Goal: Task Accomplishment & Management: Manage account settings

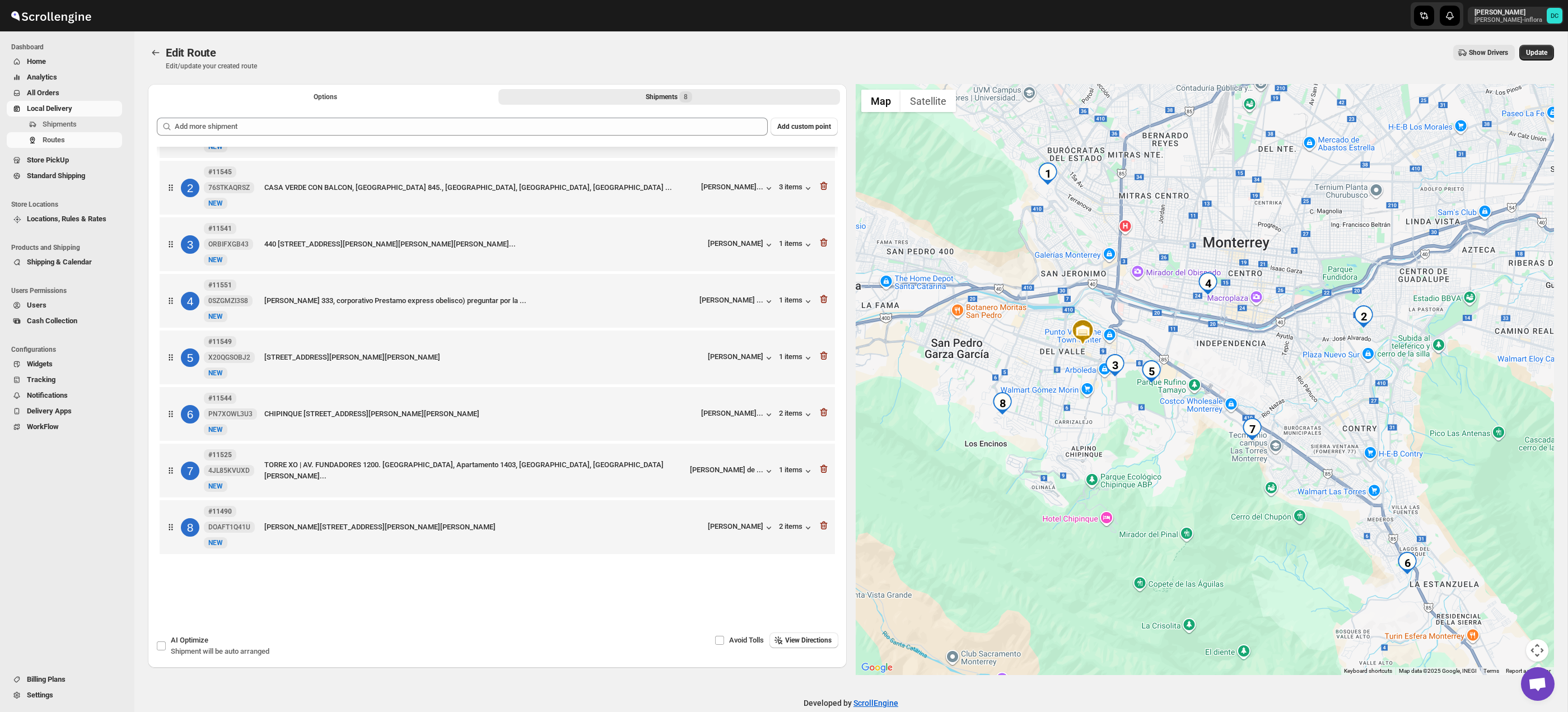
scroll to position [4, 0]
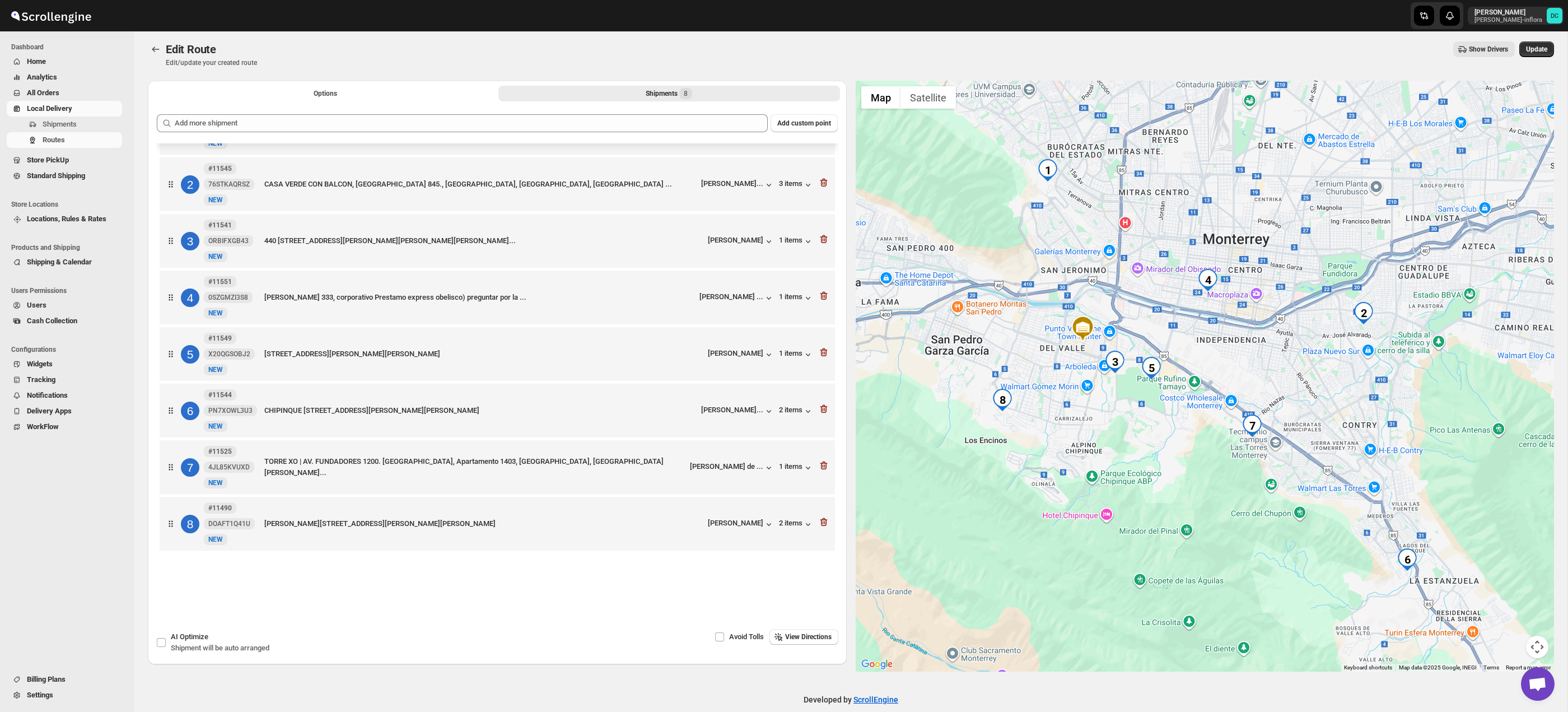
click at [65, 91] on span "All Orders" at bounding box center [73, 93] width 93 height 11
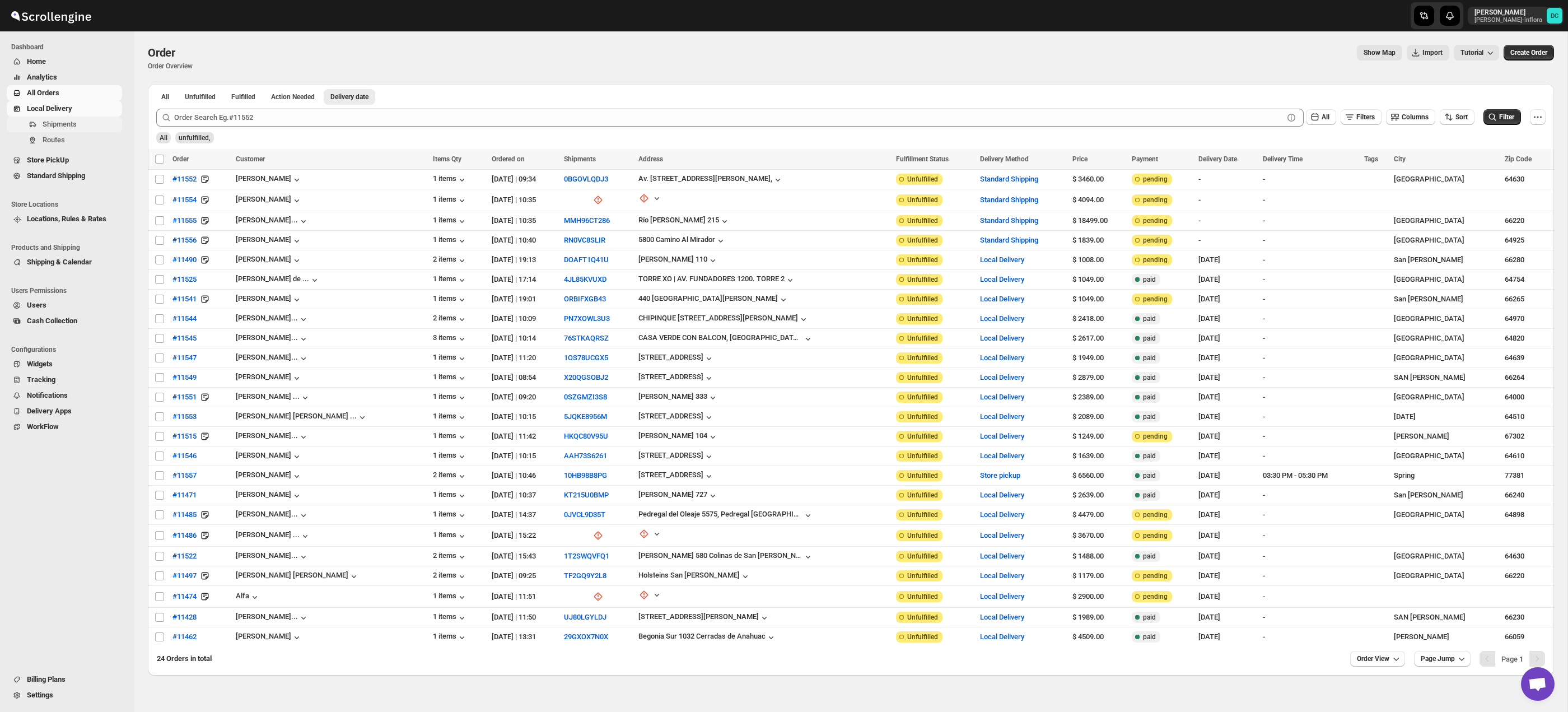
click at [77, 126] on span "Shipments" at bounding box center [60, 124] width 34 height 9
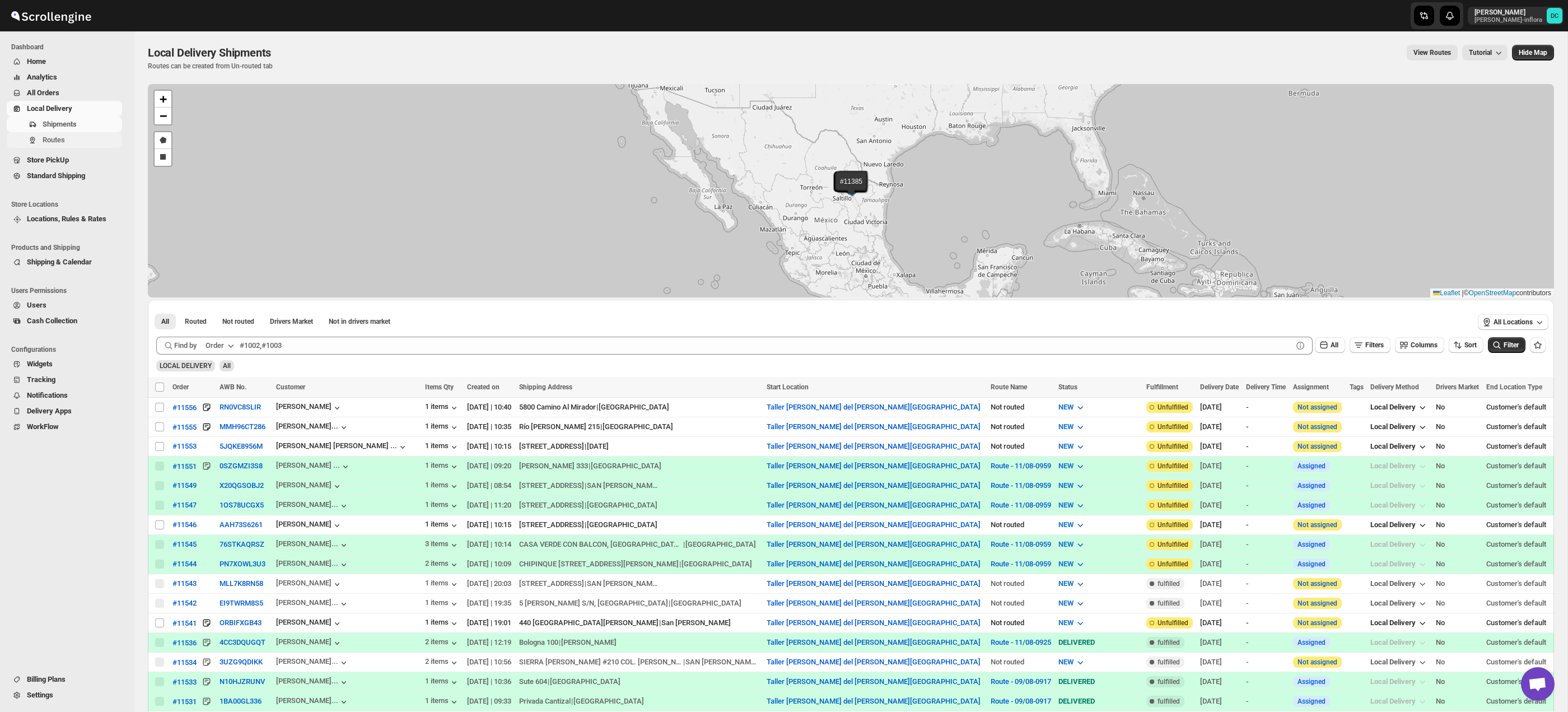
click at [58, 143] on span "Routes" at bounding box center [54, 140] width 23 height 9
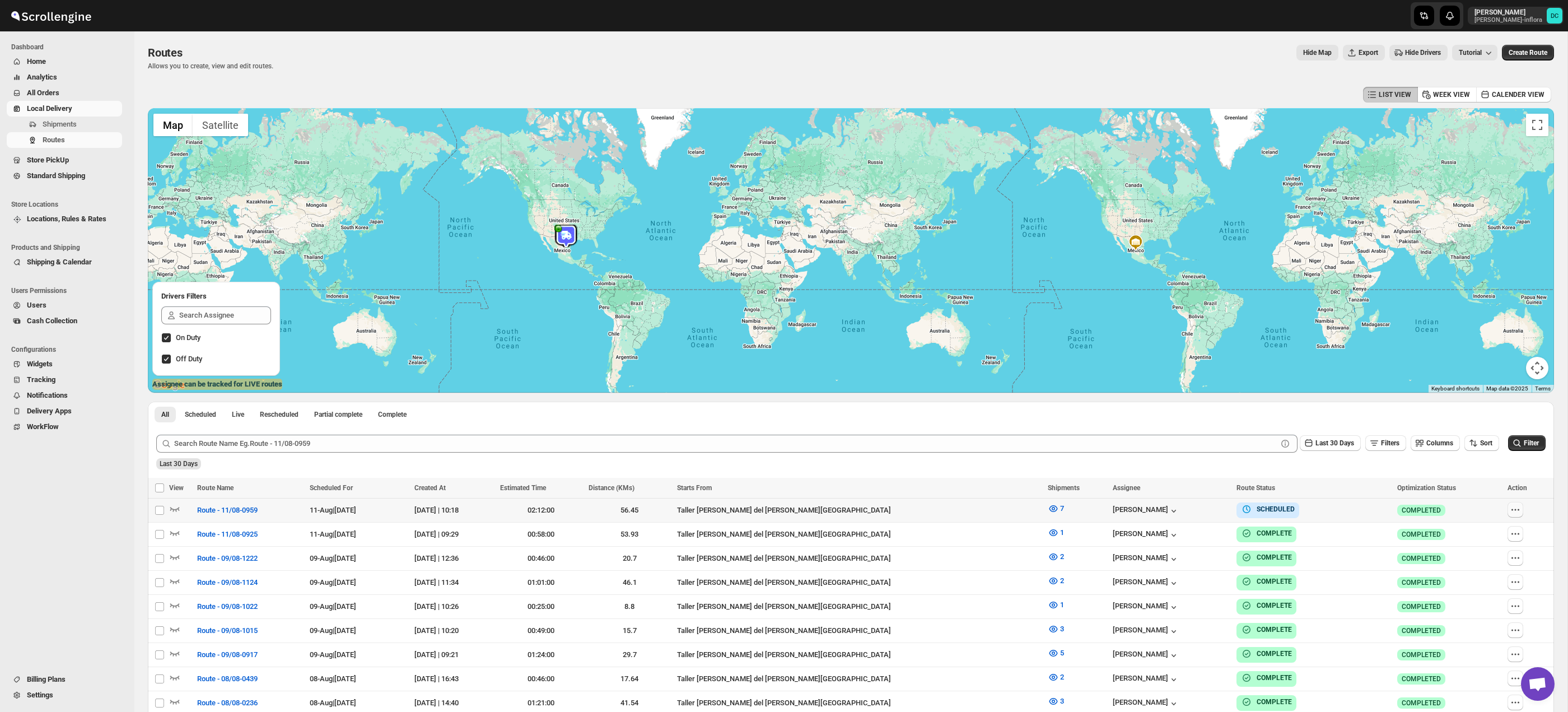
click at [1510, 505] on icon "button" at bounding box center [1515, 510] width 11 height 11
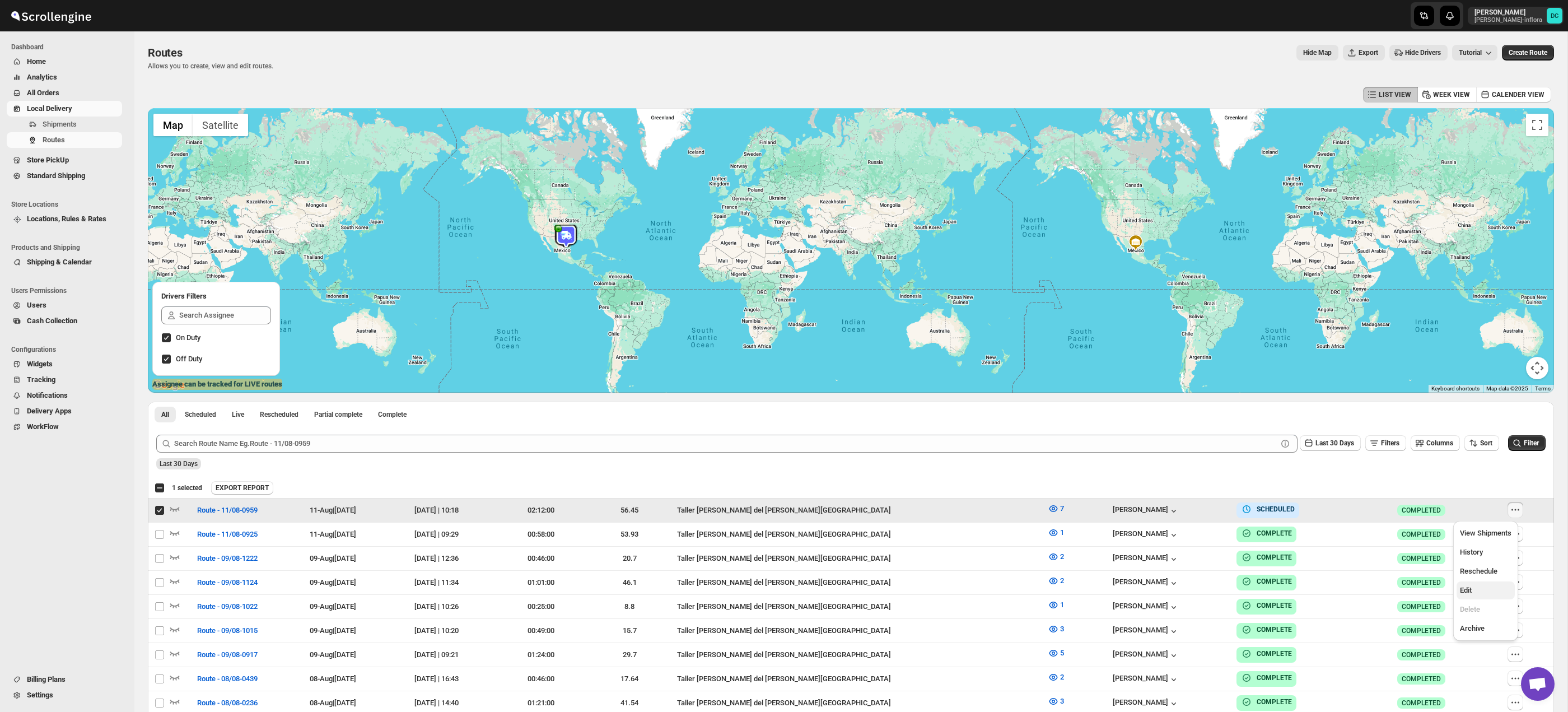
click at [1475, 590] on span "Edit" at bounding box center [1485, 590] width 52 height 11
checkbox input "false"
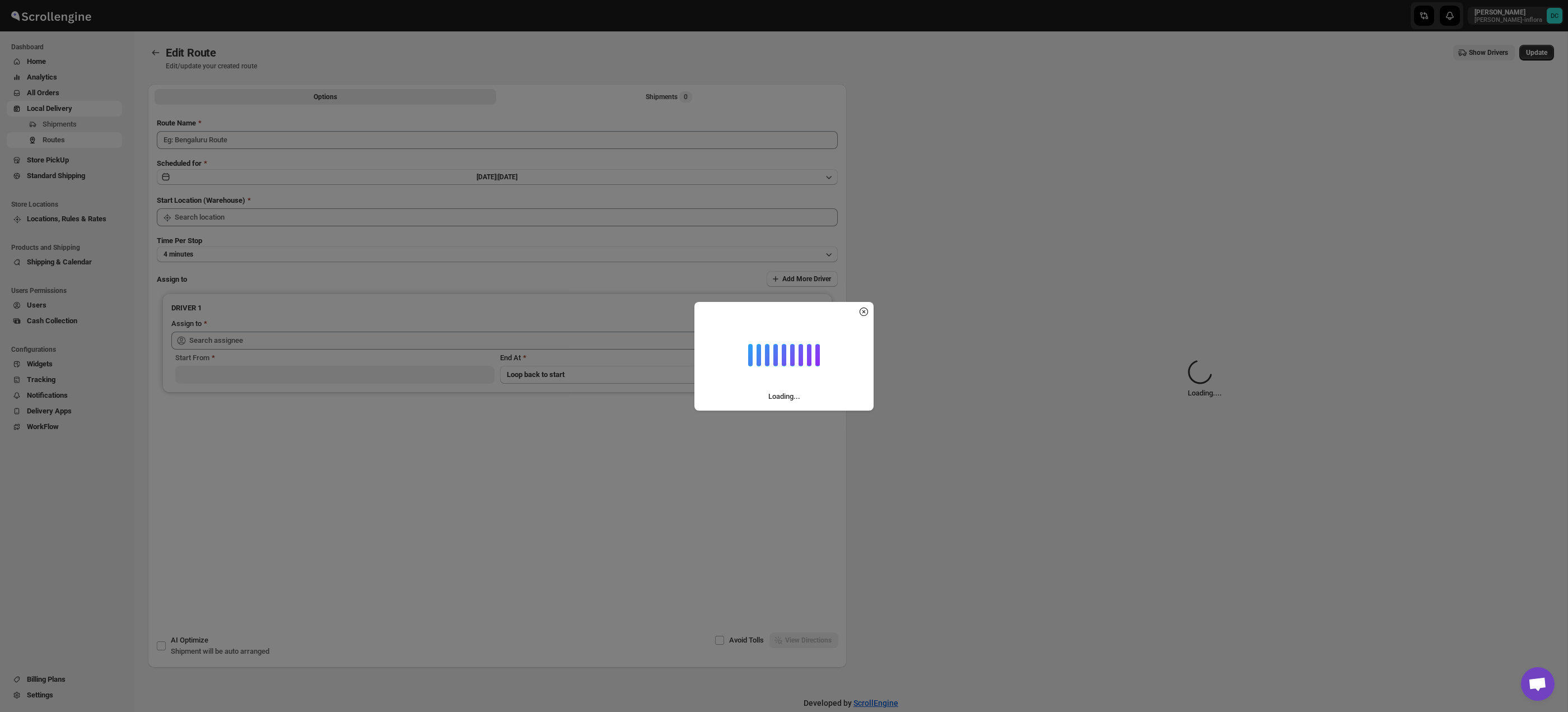
type input "Route - 11/08-0959"
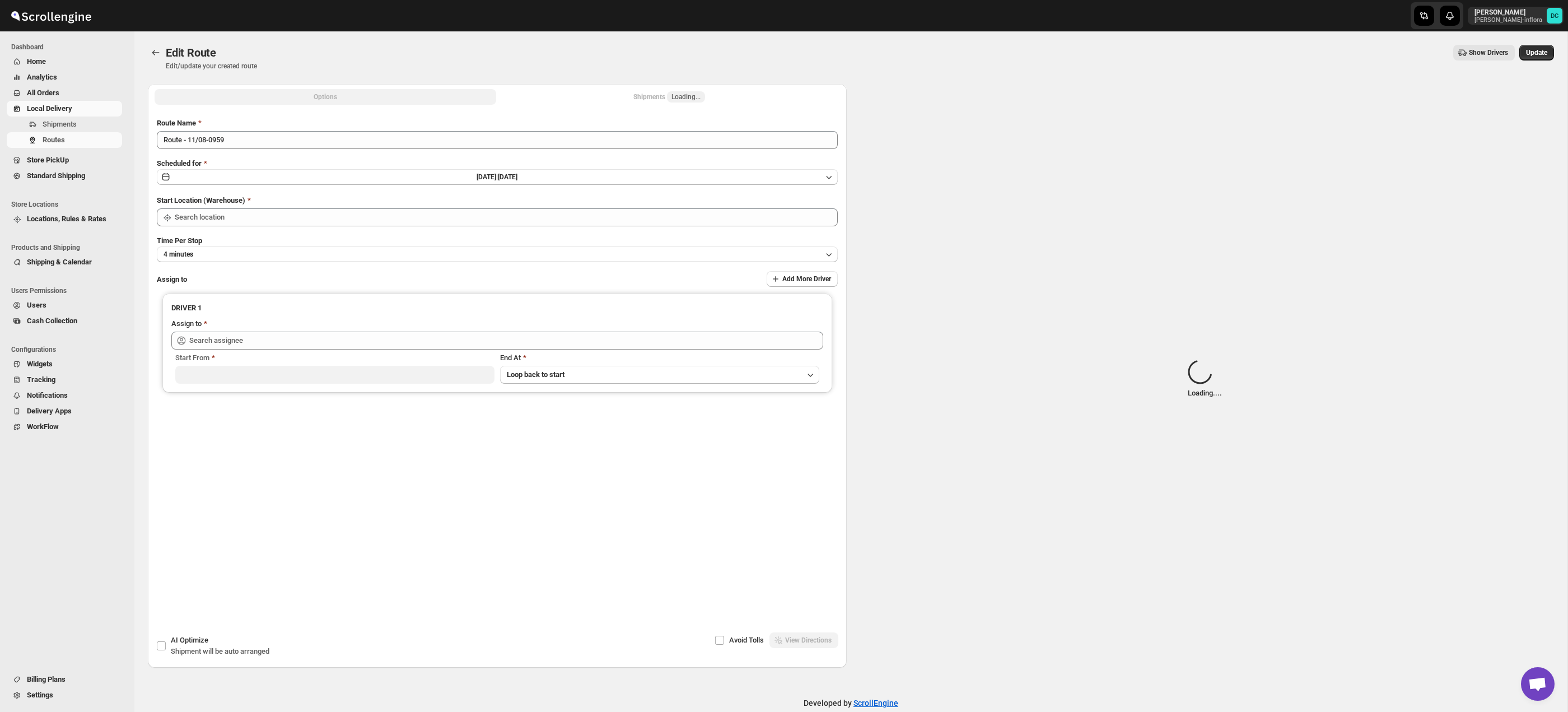
type input "Taller [PERSON_NAME][GEOGRAPHIC_DATA]"
type input "Berna Quevedo (regala.inflora@icloud.com)"
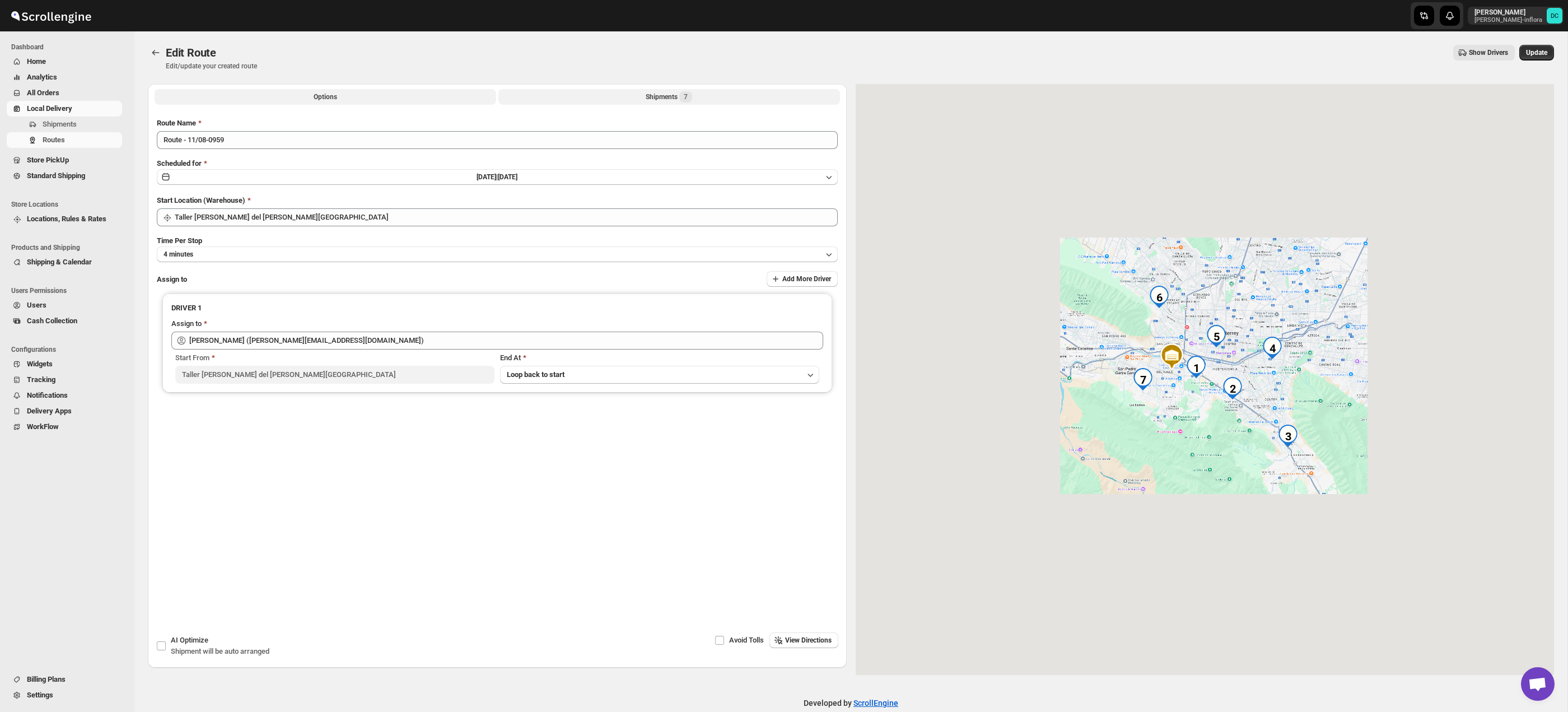
click at [704, 97] on button "Shipments 7" at bounding box center [669, 97] width 341 height 16
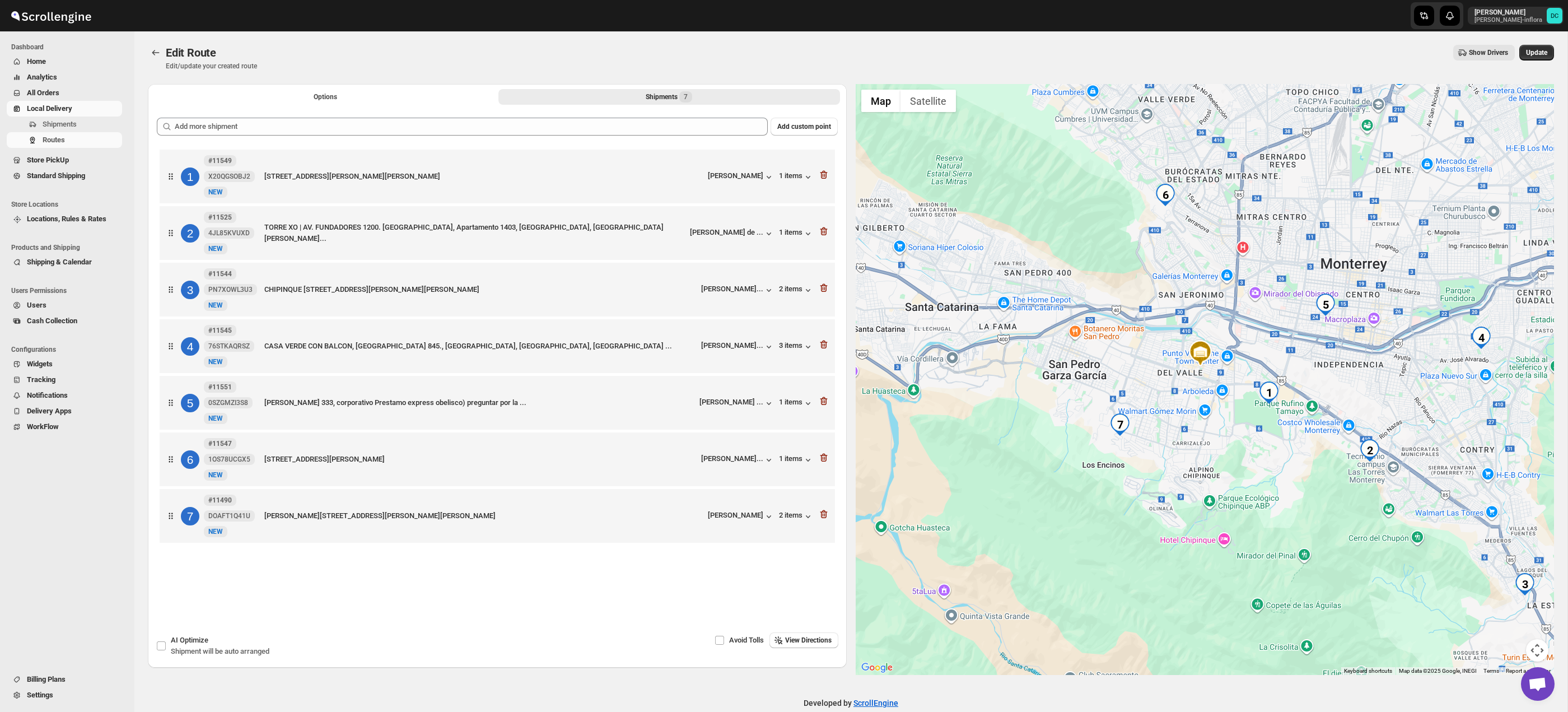
drag, startPoint x: 1111, startPoint y: 427, endPoint x: 1110, endPoint y: 420, distance: 7.1
click at [1110, 420] on img "7" at bounding box center [1120, 425] width 23 height 23
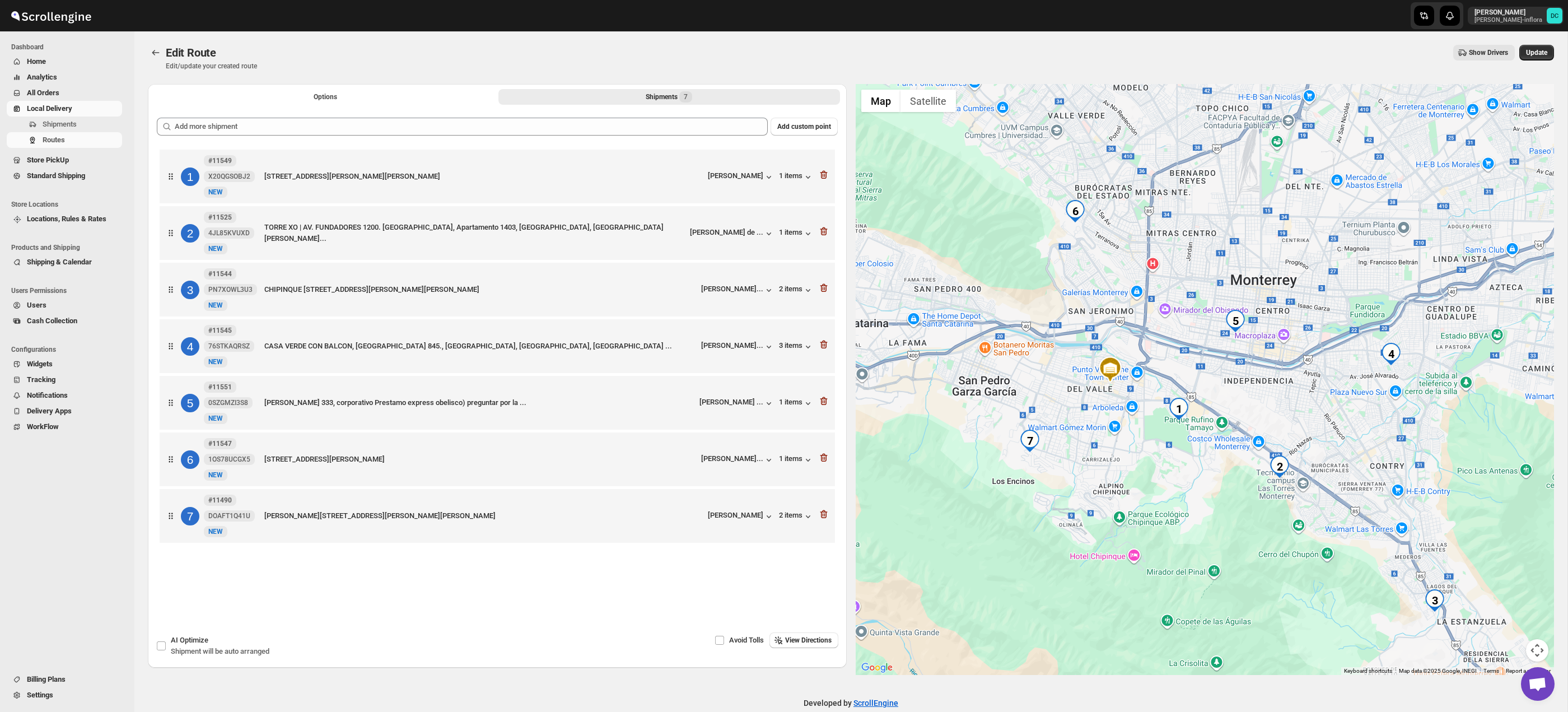
drag, startPoint x: 1326, startPoint y: 368, endPoint x: 1238, endPoint y: 384, distance: 89.4
click at [1238, 384] on div at bounding box center [1205, 379] width 699 height 591
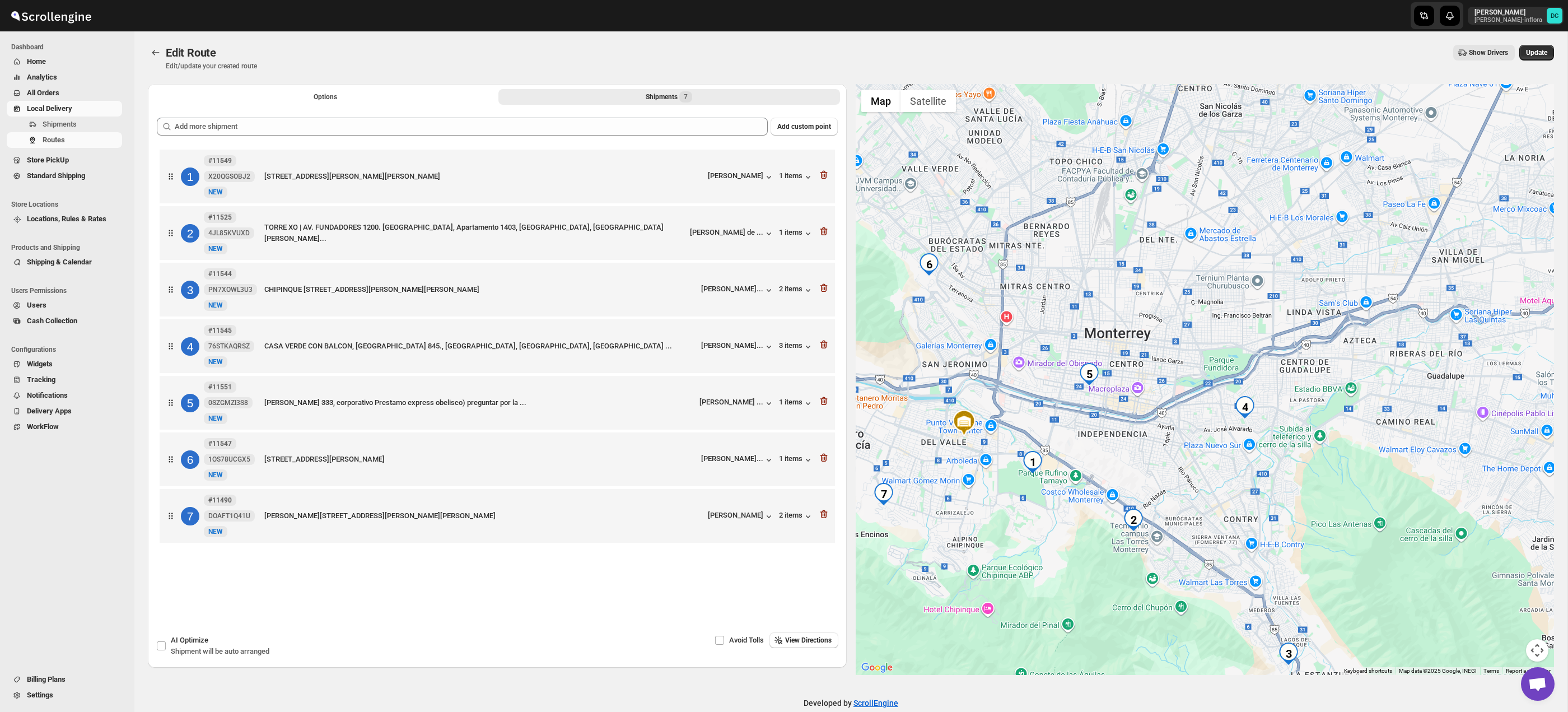
drag, startPoint x: 1269, startPoint y: 407, endPoint x: 1174, endPoint y: 444, distance: 102.0
click at [1123, 460] on div at bounding box center [1205, 379] width 699 height 591
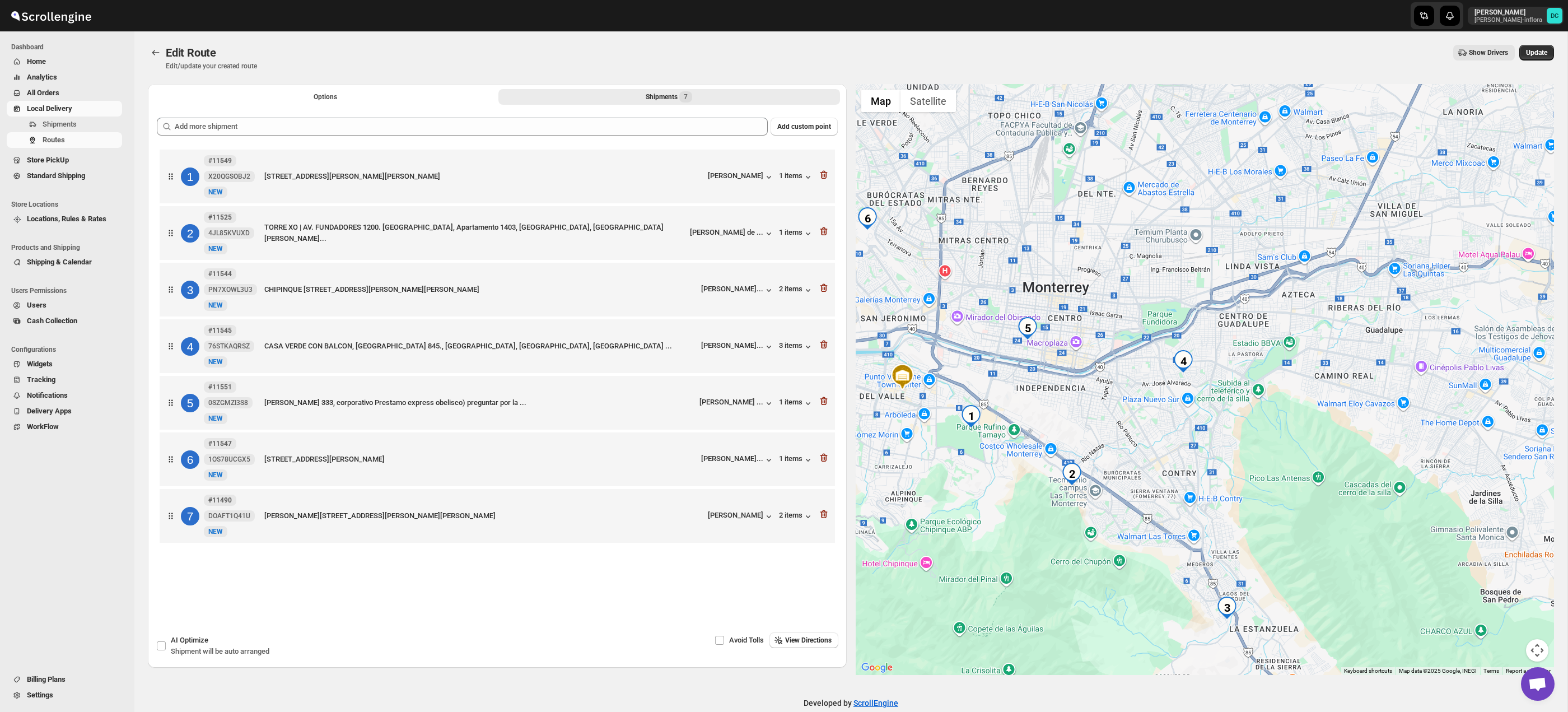
drag, startPoint x: 1174, startPoint y: 444, endPoint x: 1108, endPoint y: 395, distance: 82.2
click at [1110, 396] on div at bounding box center [1205, 379] width 699 height 591
drag, startPoint x: 1140, startPoint y: 403, endPoint x: 921, endPoint y: 373, distance: 221.0
click at [1139, 378] on div at bounding box center [1205, 379] width 699 height 591
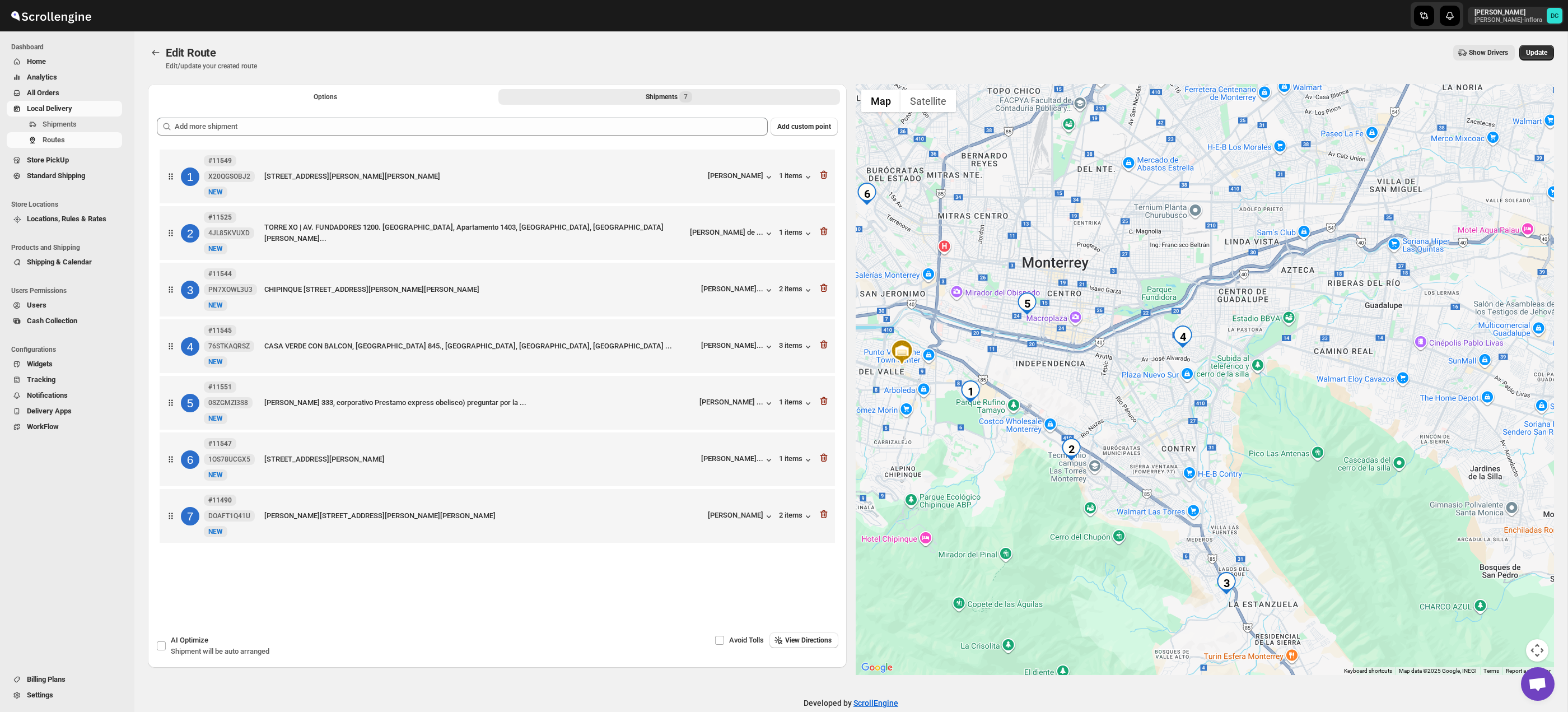
scroll to position [18, 0]
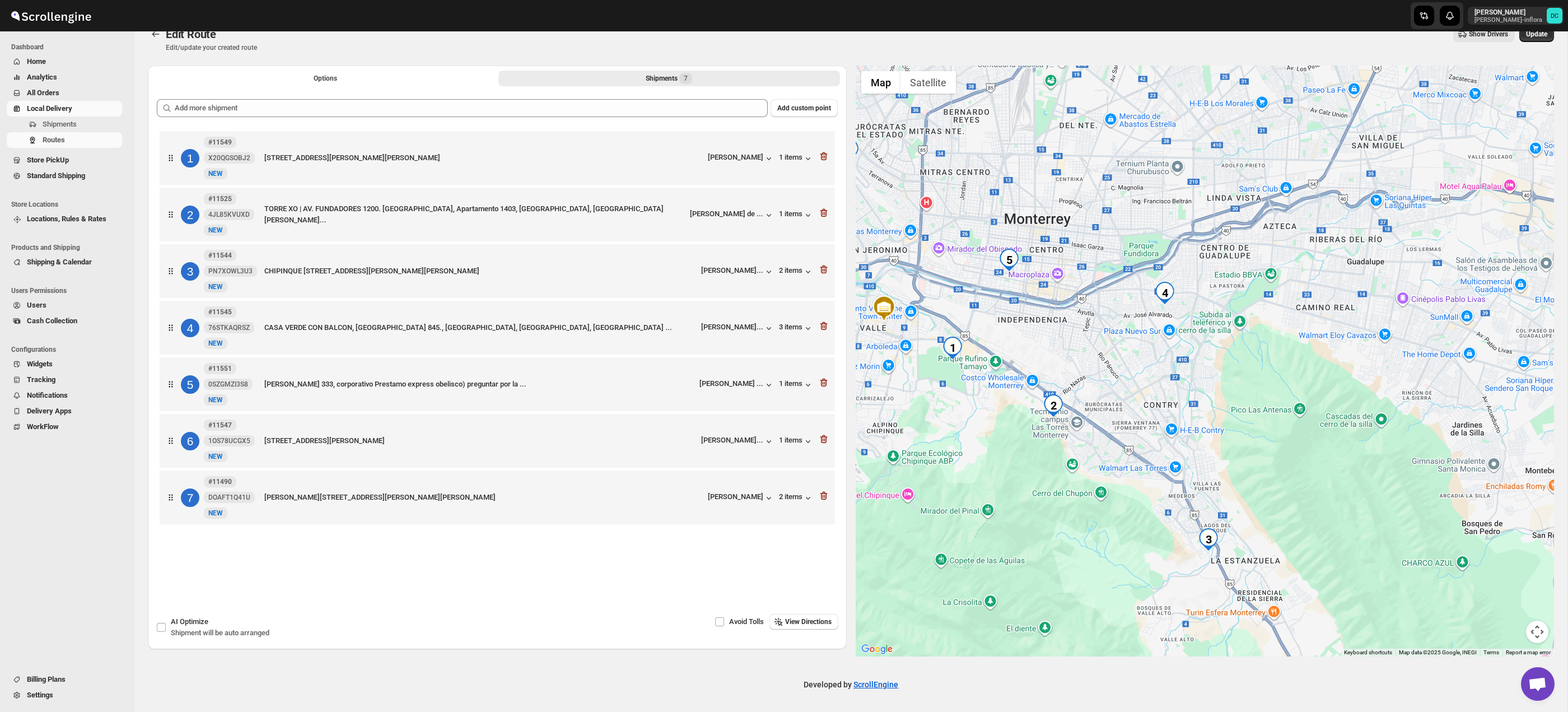
drag, startPoint x: 1323, startPoint y: 454, endPoint x: 1210, endPoint y: 418, distance: 118.6
click at [1304, 426] on div at bounding box center [1205, 361] width 699 height 591
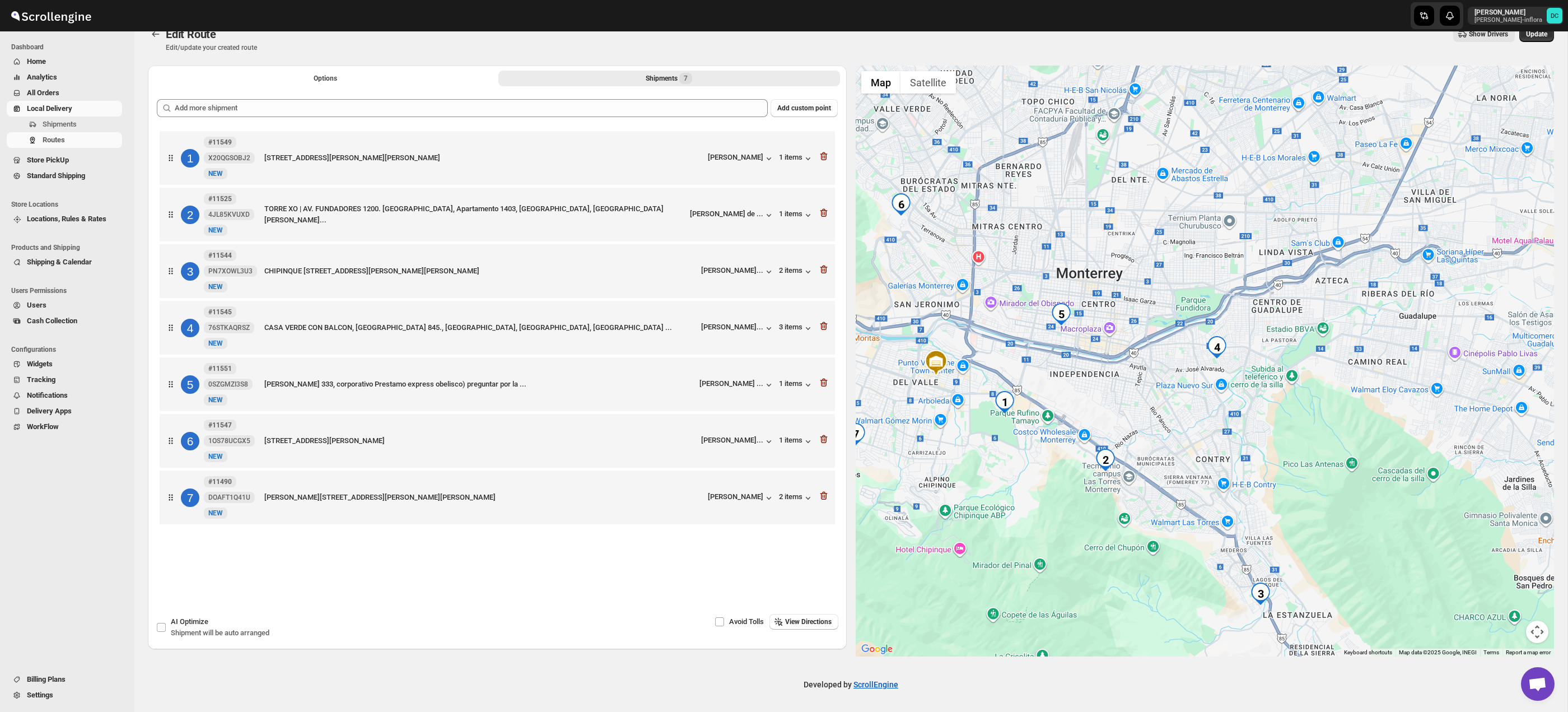
drag, startPoint x: 1244, startPoint y: 392, endPoint x: 1287, endPoint y: 437, distance: 62.2
click at [1287, 437] on div at bounding box center [1205, 361] width 699 height 591
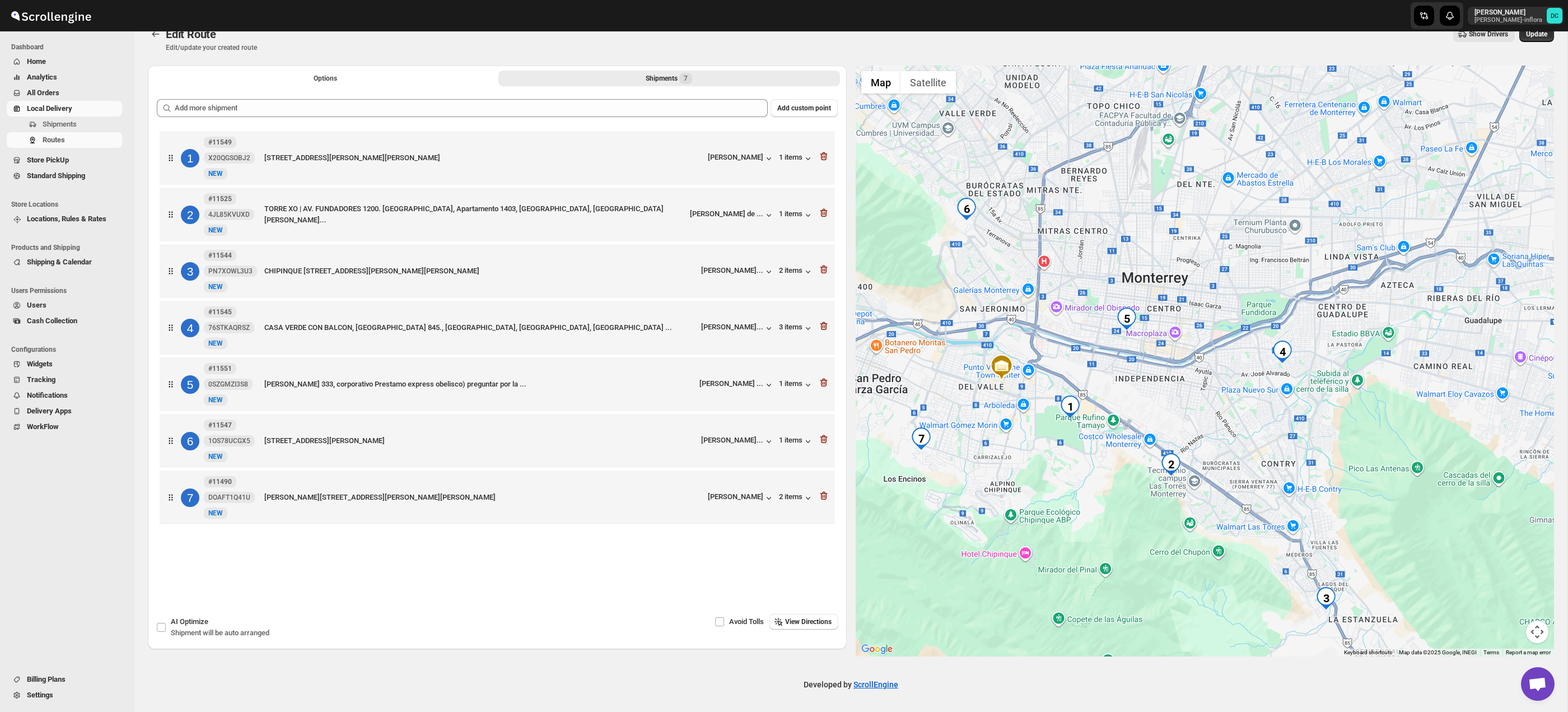
drag, startPoint x: 1073, startPoint y: 350, endPoint x: 1092, endPoint y: 351, distance: 19.0
click at [1092, 351] on div at bounding box center [1205, 361] width 699 height 591
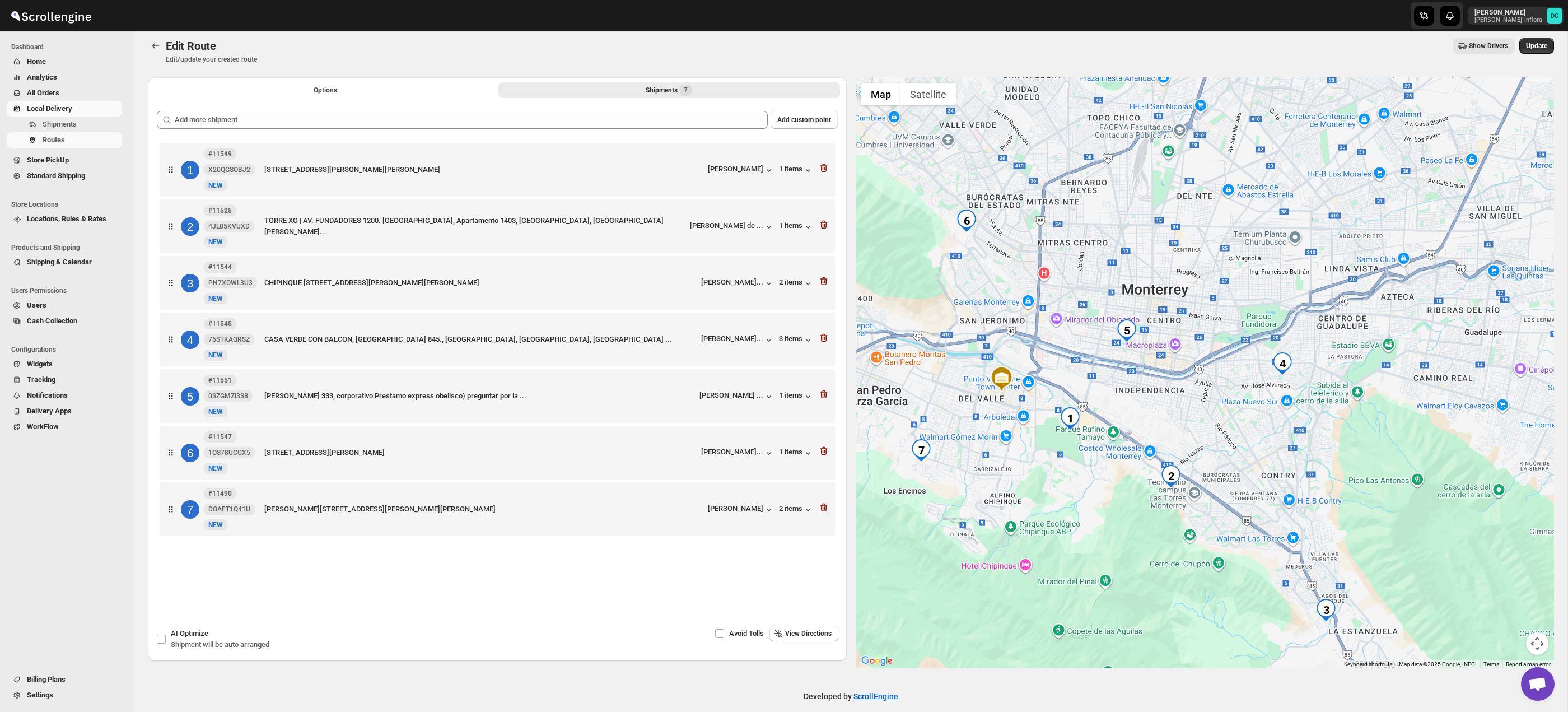
scroll to position [5, 0]
drag, startPoint x: 1533, startPoint y: 639, endPoint x: 1529, endPoint y: 633, distance: 7.2
click at [1533, 639] on button "Map camera controls" at bounding box center [1537, 645] width 23 height 23
click at [1511, 593] on button "Zoom in" at bounding box center [1509, 589] width 23 height 23
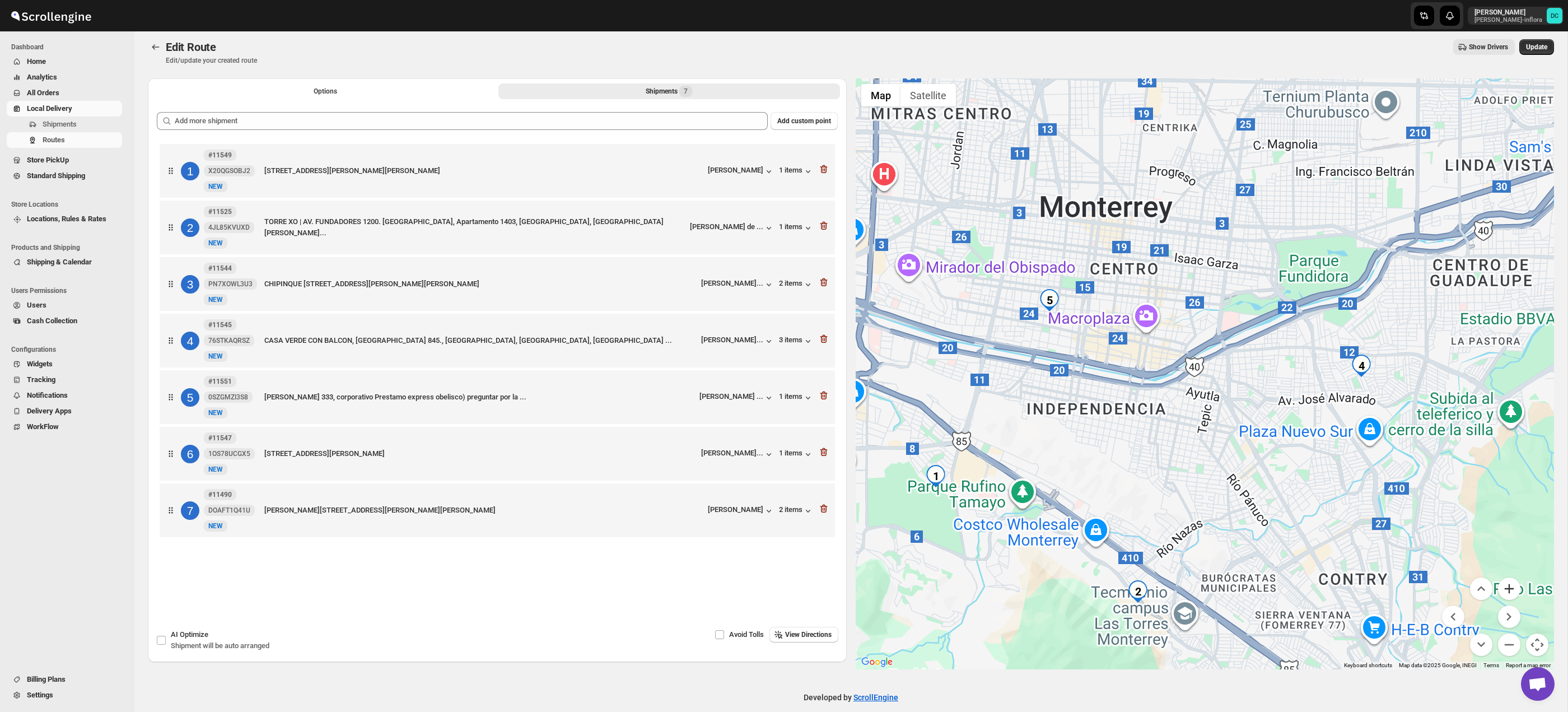
click at [1511, 593] on button "Zoom in" at bounding box center [1509, 589] width 23 height 23
drag, startPoint x: 1418, startPoint y: 480, endPoint x: 1010, endPoint y: 451, distance: 409.0
click at [1420, 480] on div at bounding box center [1205, 374] width 699 height 591
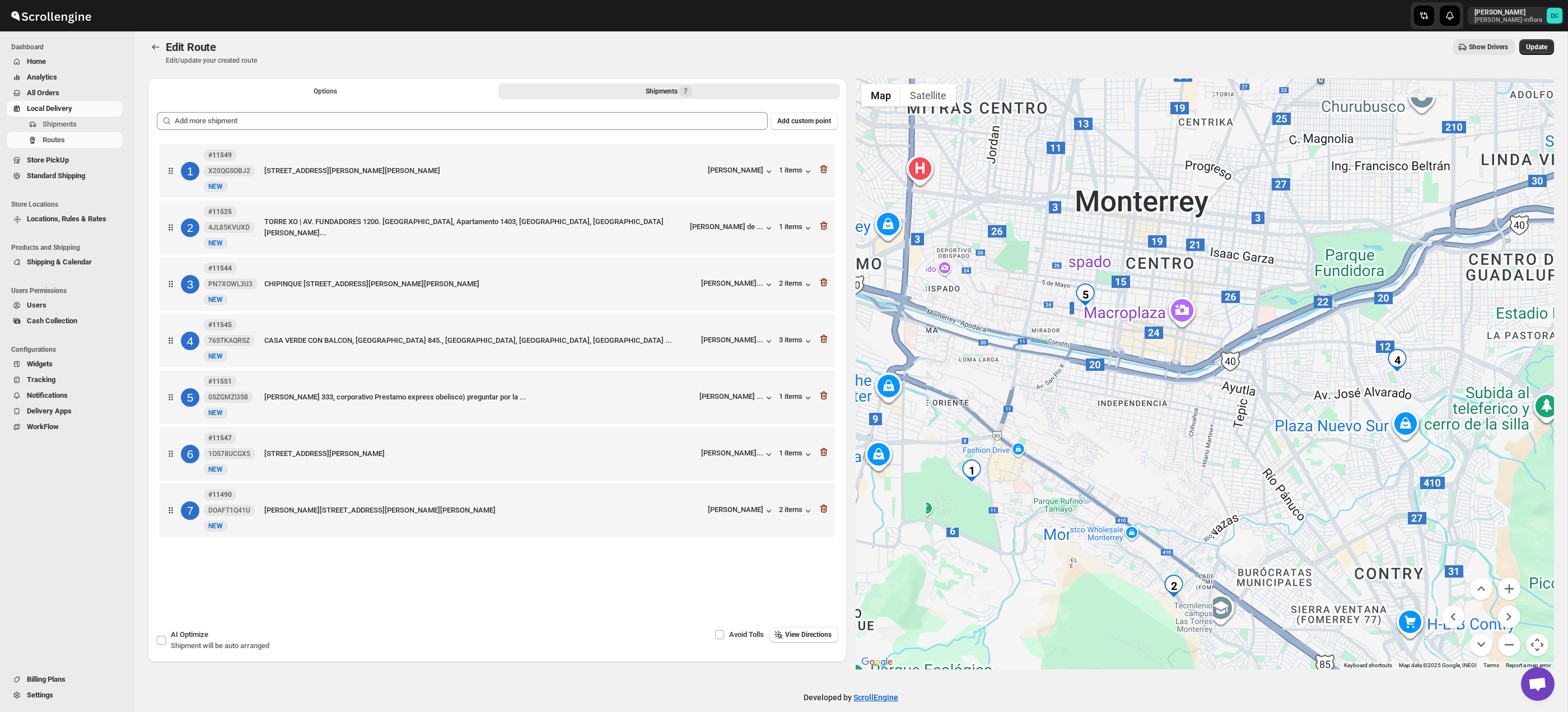
drag, startPoint x: 1043, startPoint y: 446, endPoint x: 1077, endPoint y: 446, distance: 34.0
click at [1080, 445] on div at bounding box center [1205, 374] width 699 height 591
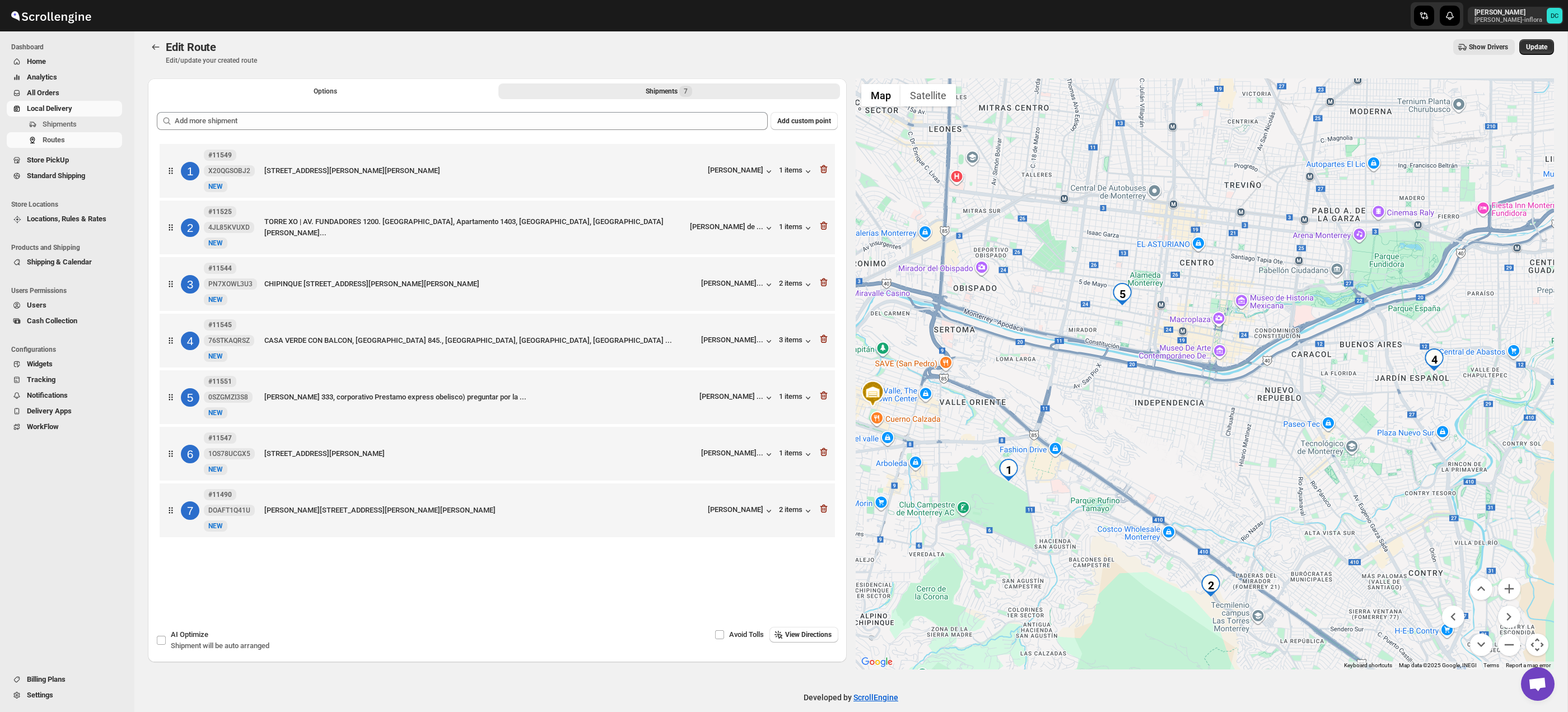
drag, startPoint x: 1072, startPoint y: 452, endPoint x: 956, endPoint y: 430, distance: 118.1
click at [1104, 445] on div at bounding box center [1205, 374] width 699 height 591
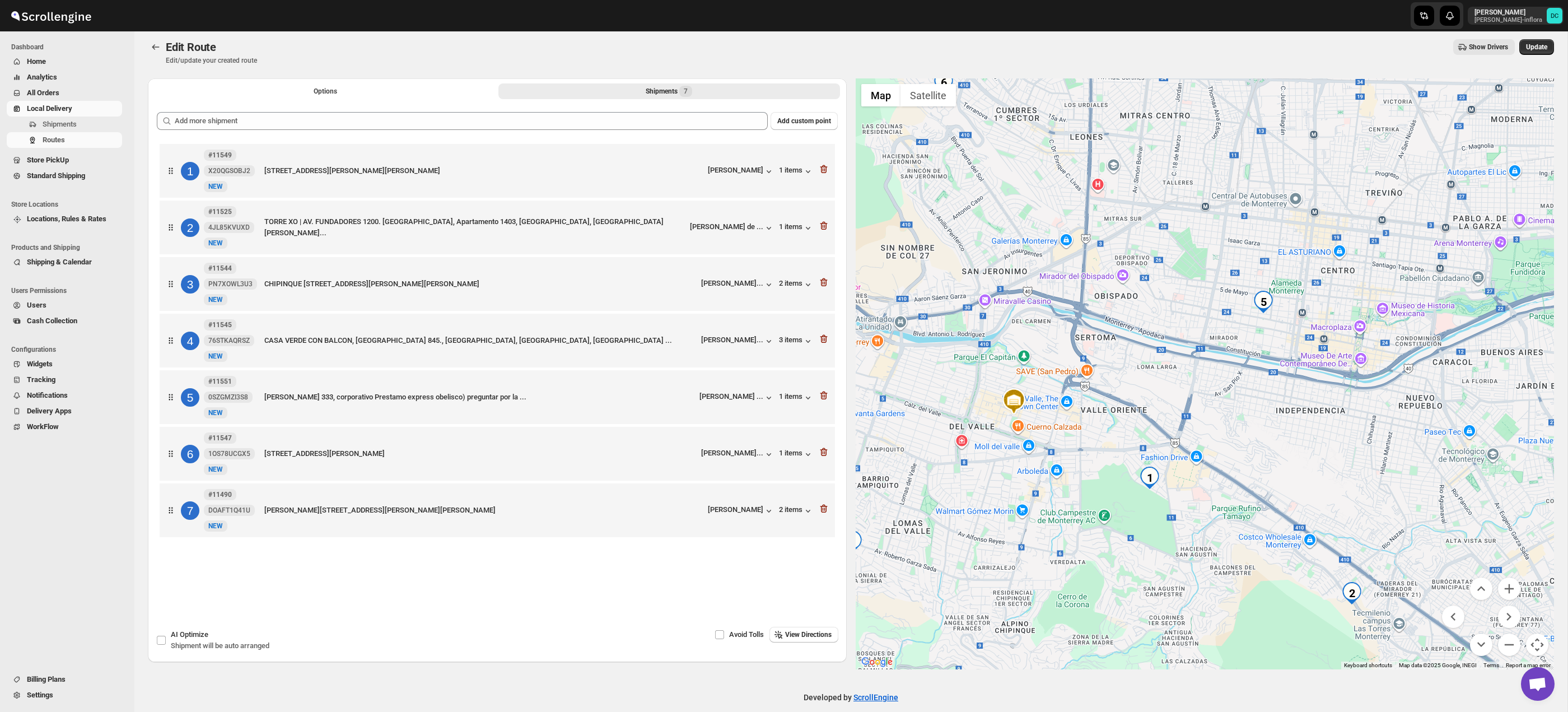
drag, startPoint x: 1111, startPoint y: 404, endPoint x: 1400, endPoint y: 496, distance: 303.3
click at [1222, 419] on div at bounding box center [1205, 374] width 699 height 591
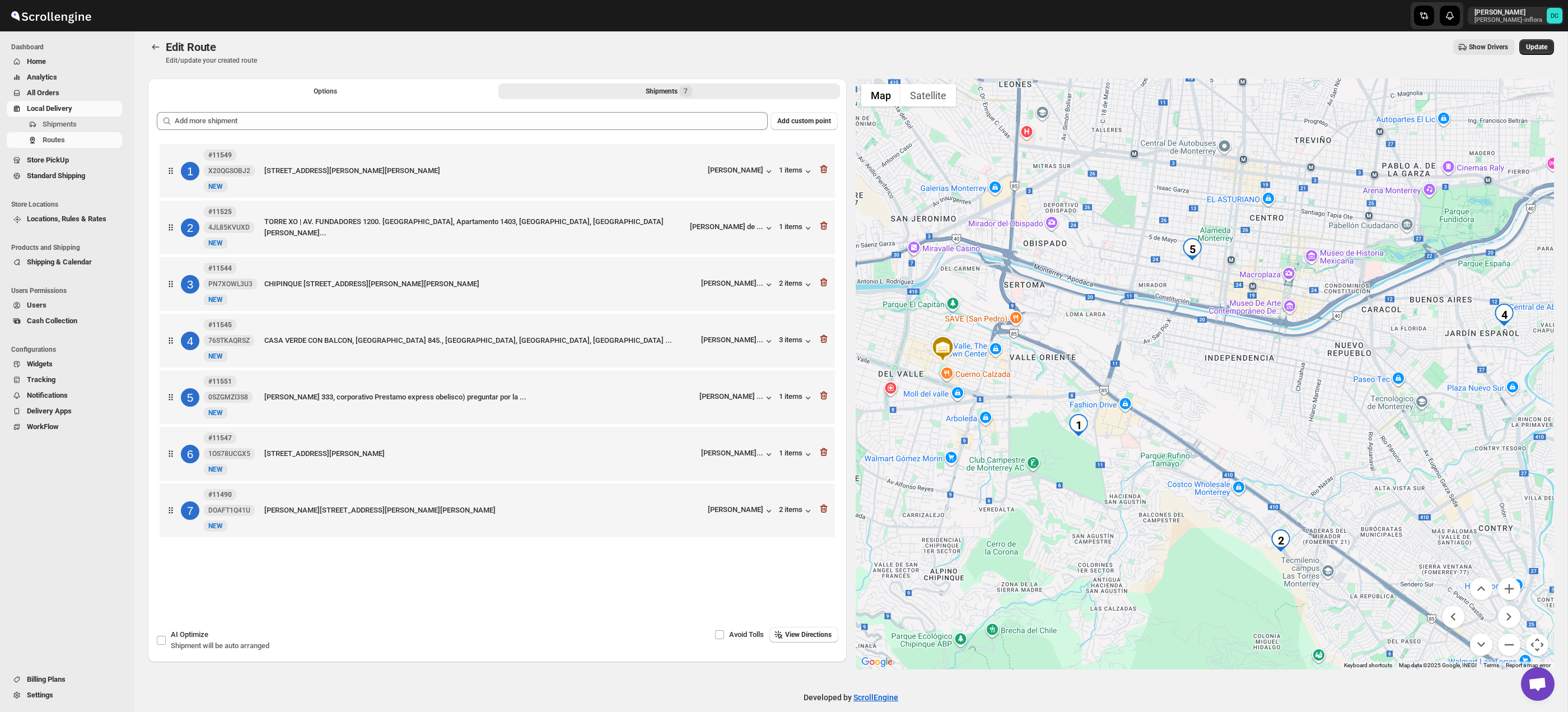
drag, startPoint x: 1387, startPoint y: 484, endPoint x: 1338, endPoint y: 453, distance: 58.0
click at [1306, 429] on div at bounding box center [1205, 374] width 699 height 591
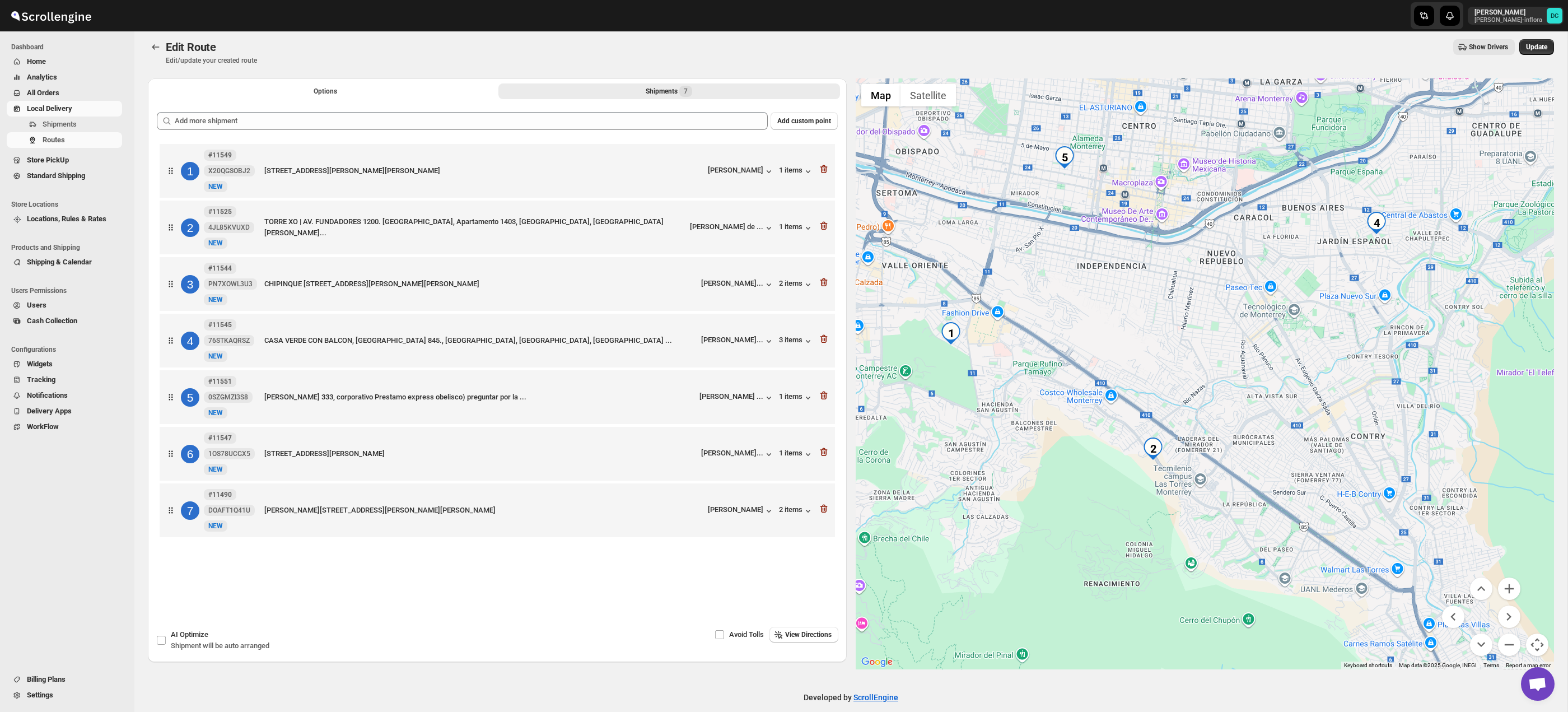
drag, startPoint x: 1327, startPoint y: 450, endPoint x: 1280, endPoint y: 410, distance: 61.7
click at [1281, 411] on div at bounding box center [1205, 374] width 699 height 591
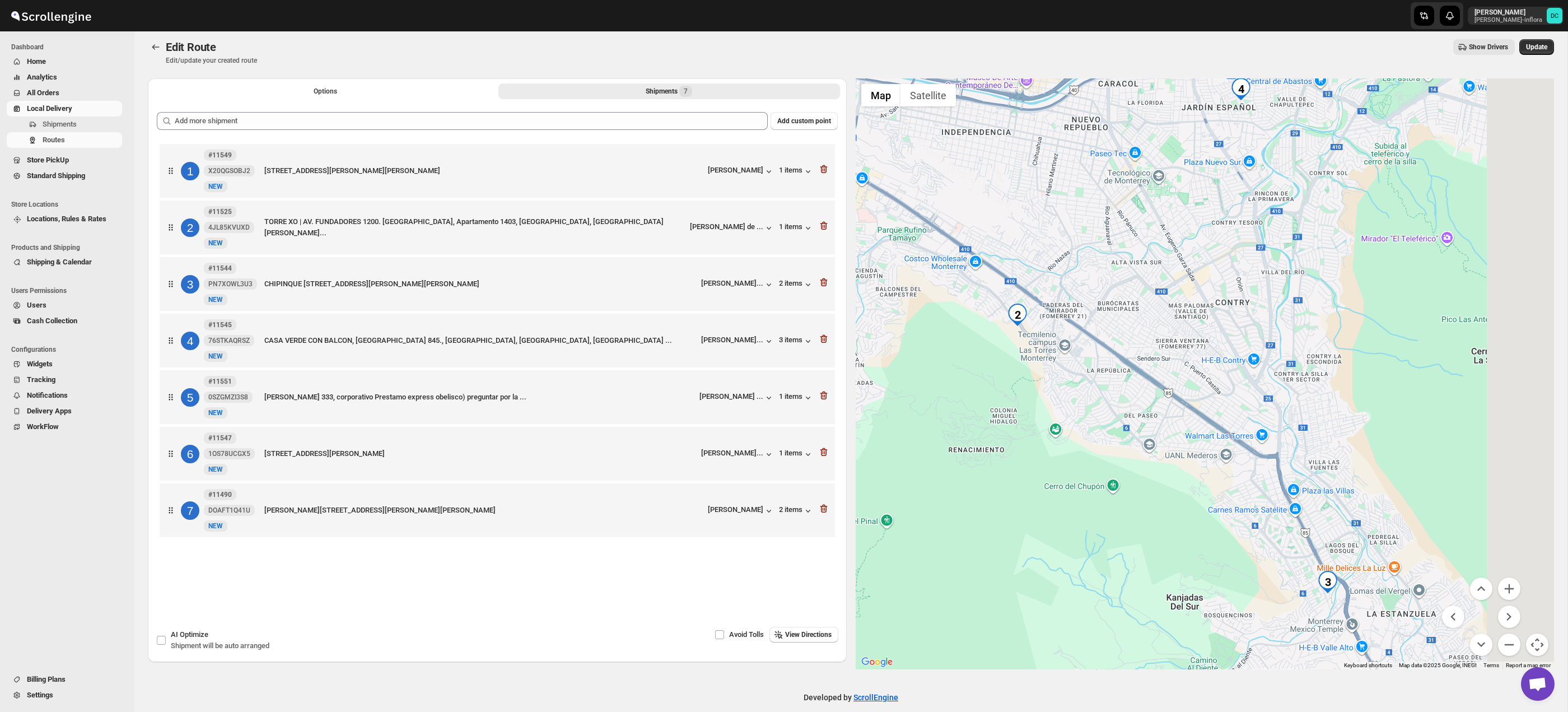
drag, startPoint x: 1337, startPoint y: 507, endPoint x: 1330, endPoint y: 469, distance: 38.6
click at [1279, 445] on div at bounding box center [1205, 374] width 699 height 591
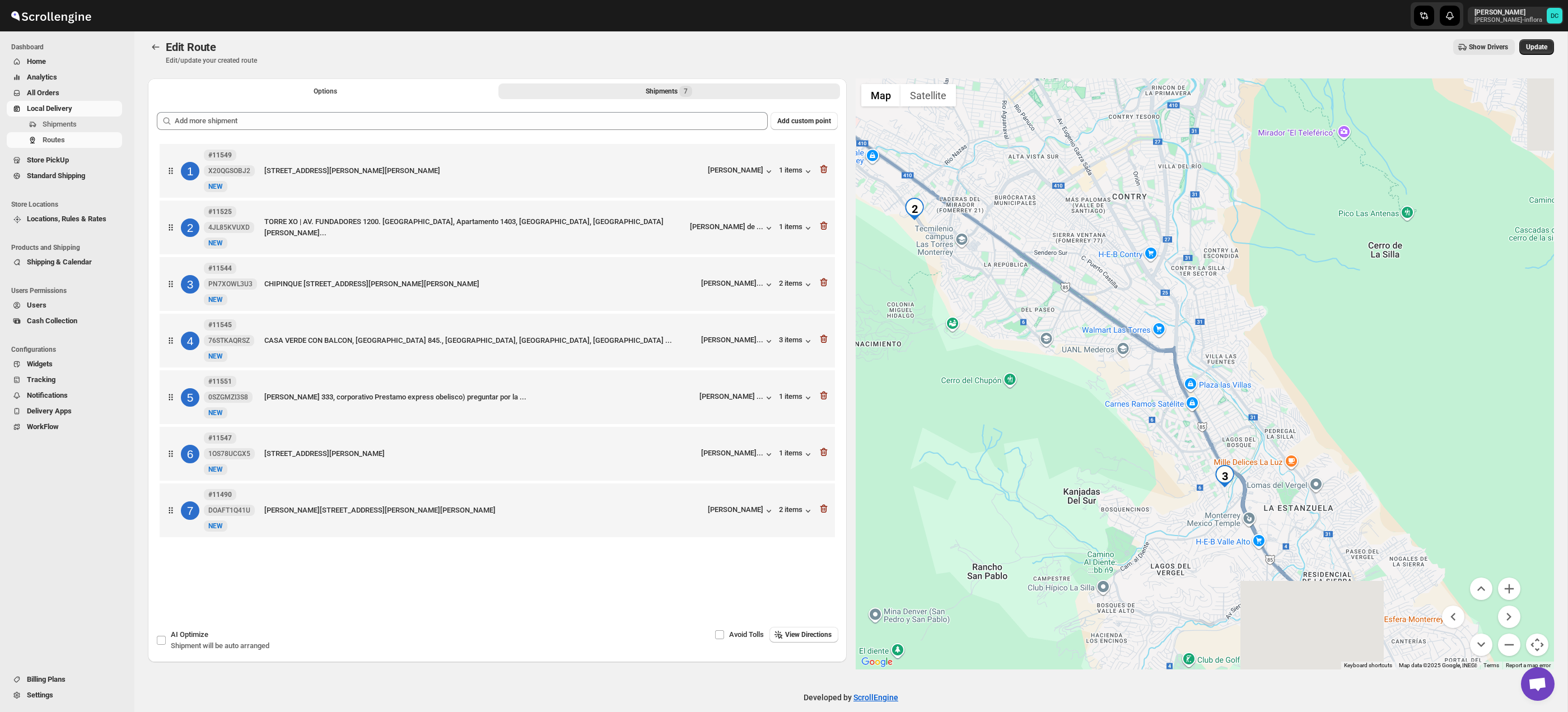
drag, startPoint x: 1436, startPoint y: 530, endPoint x: 1334, endPoint y: 423, distance: 147.8
click at [1339, 431] on div at bounding box center [1205, 374] width 699 height 591
click at [1511, 646] on button "Zoom out" at bounding box center [1509, 645] width 23 height 23
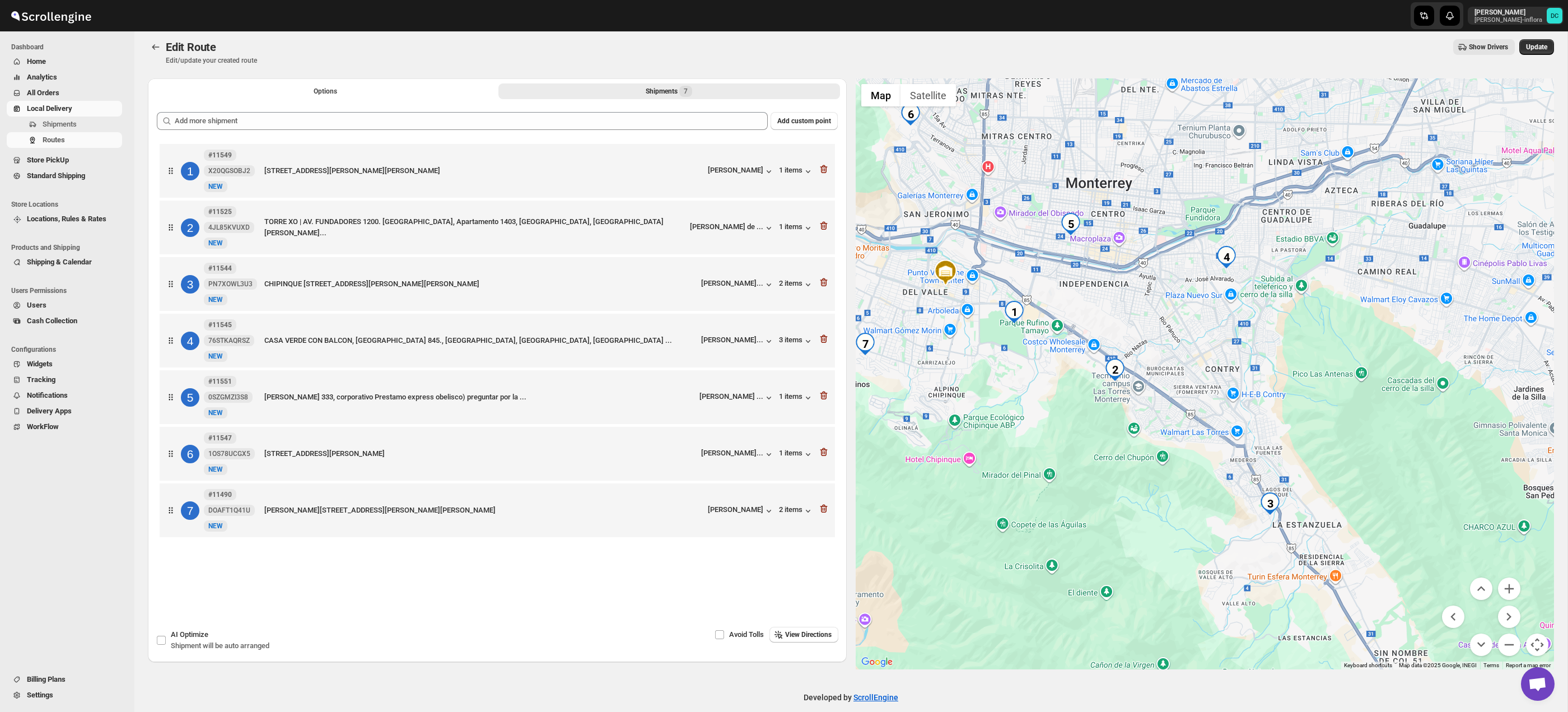
drag, startPoint x: 1317, startPoint y: 386, endPoint x: 1371, endPoint y: 469, distance: 99.0
click at [1371, 469] on div at bounding box center [1205, 374] width 699 height 591
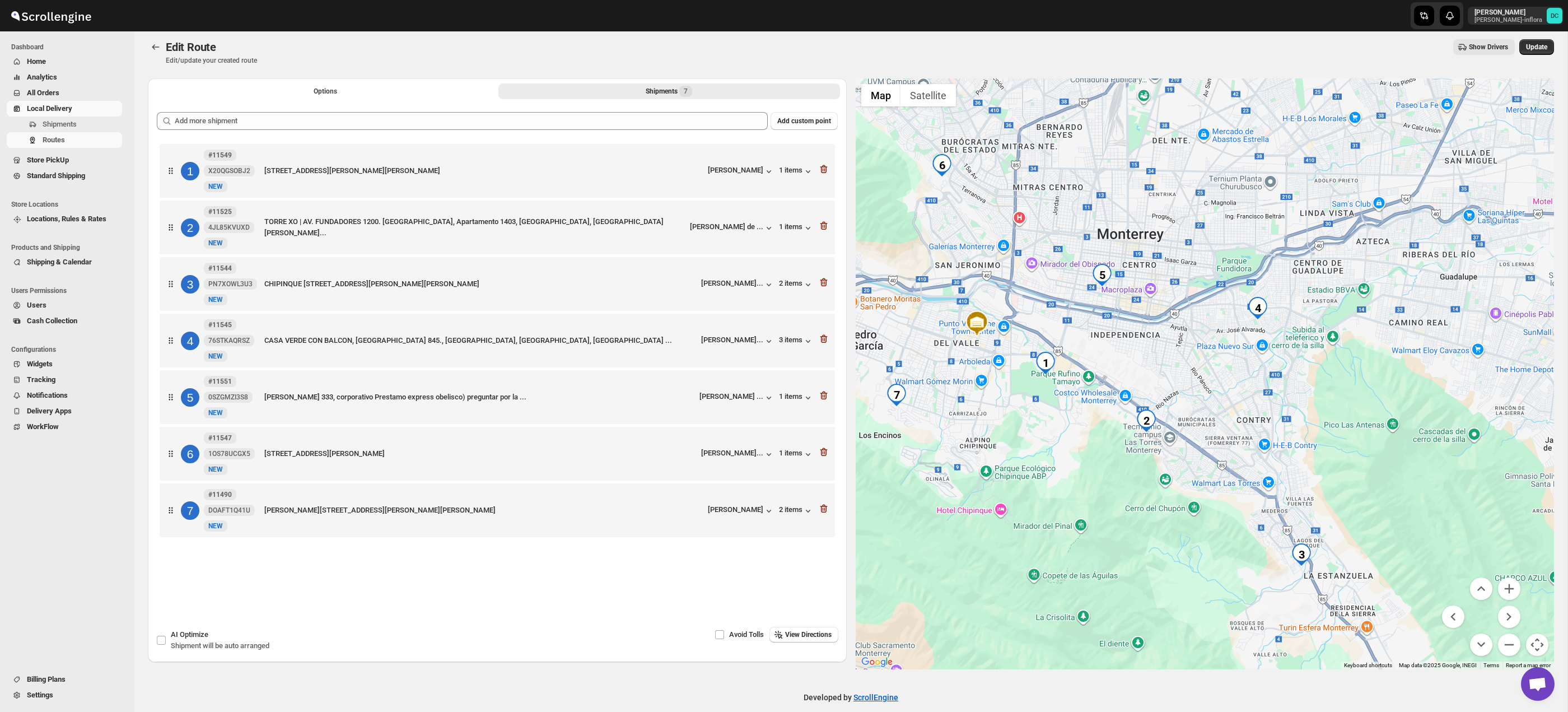
drag, startPoint x: 1153, startPoint y: 322, endPoint x: 1186, endPoint y: 375, distance: 62.4
click at [1186, 375] on div at bounding box center [1205, 374] width 699 height 591
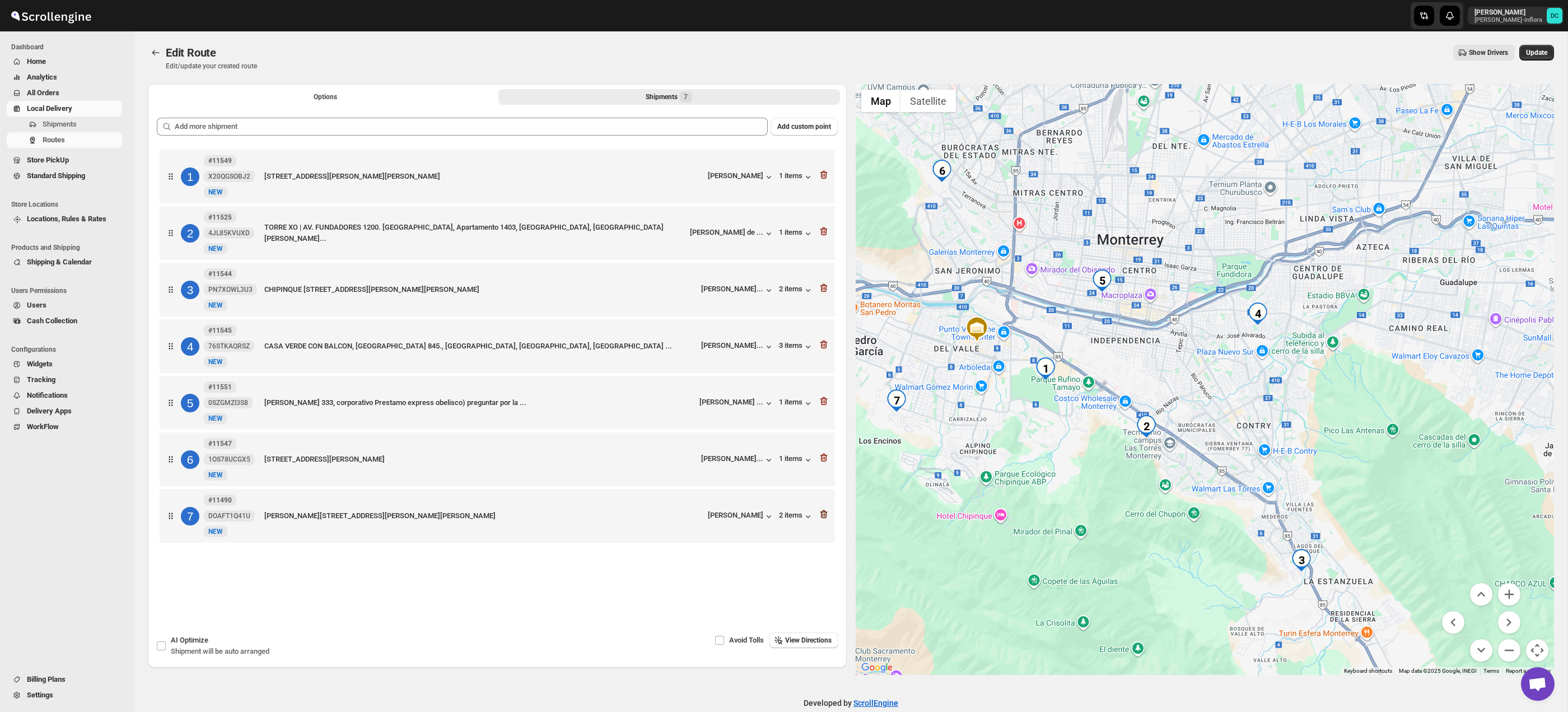
click at [826, 519] on icon "button" at bounding box center [824, 515] width 7 height 9
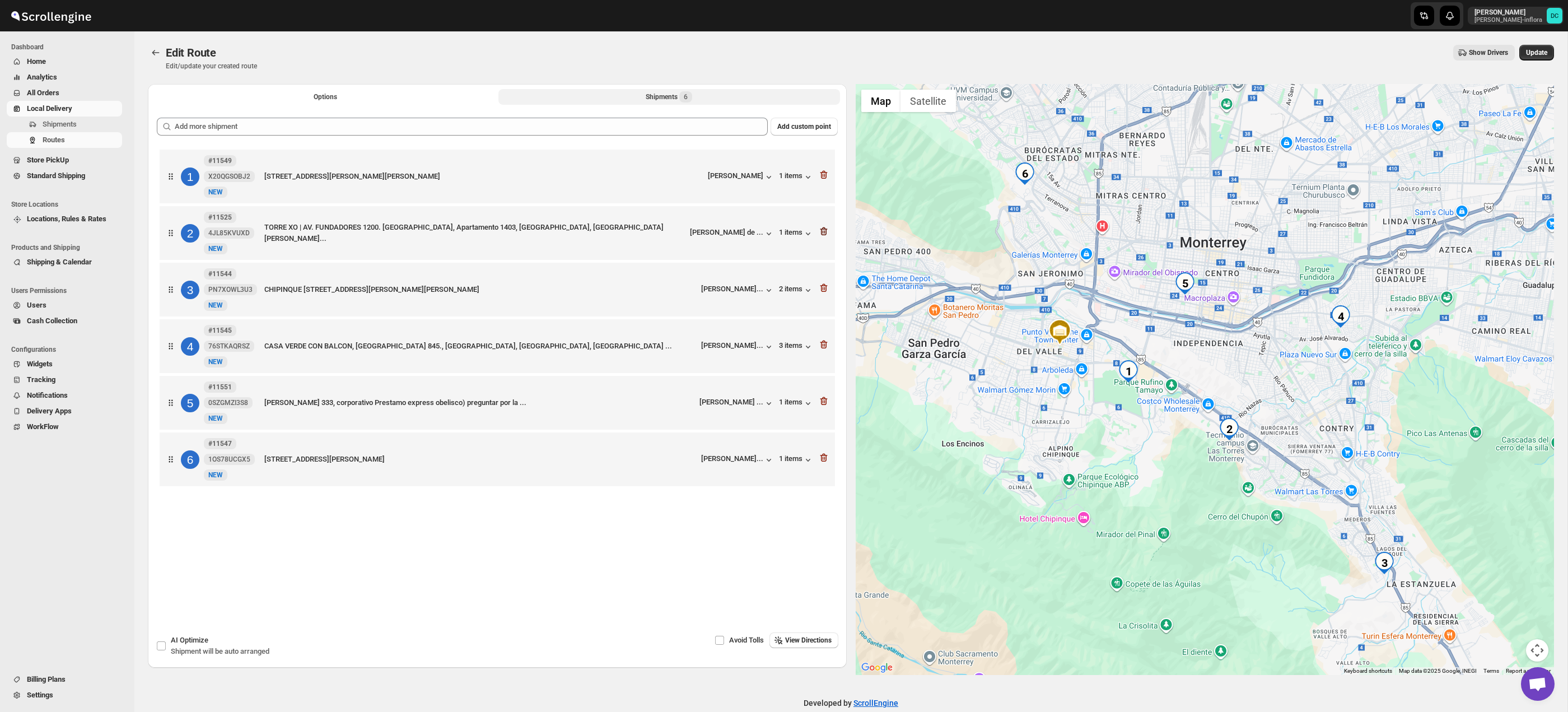
click at [824, 233] on icon "button" at bounding box center [824, 231] width 11 height 11
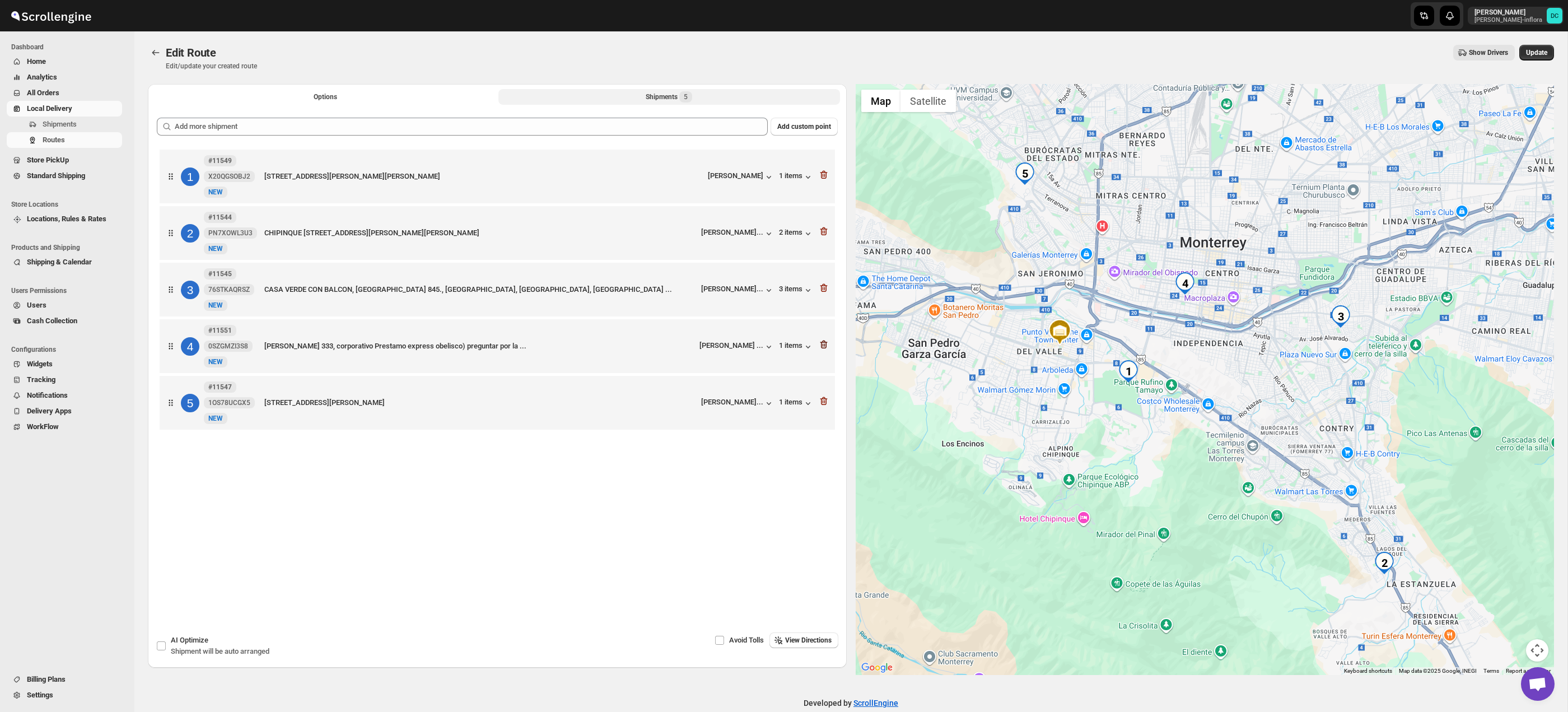
click at [822, 348] on icon "button" at bounding box center [824, 345] width 7 height 9
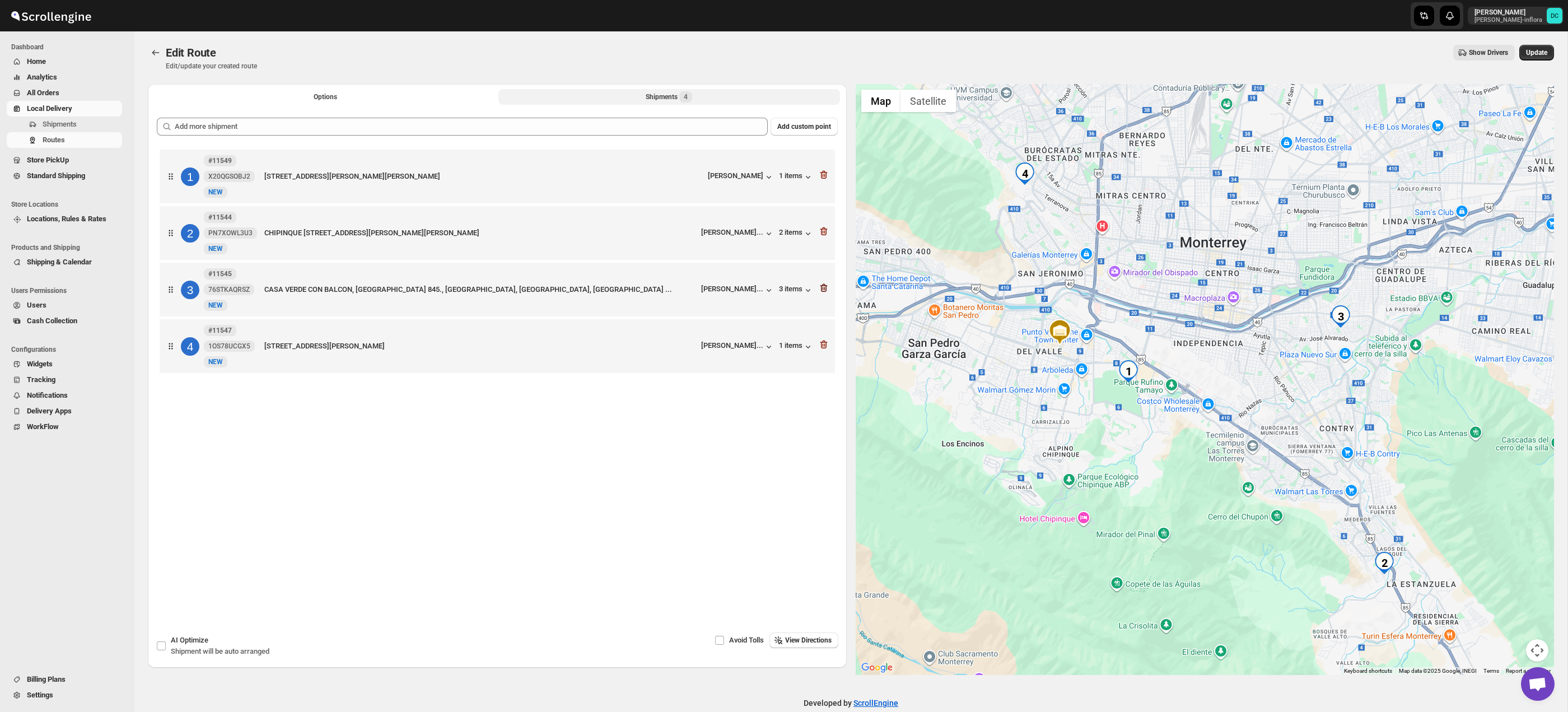
click at [826, 290] on icon "button" at bounding box center [824, 288] width 7 height 9
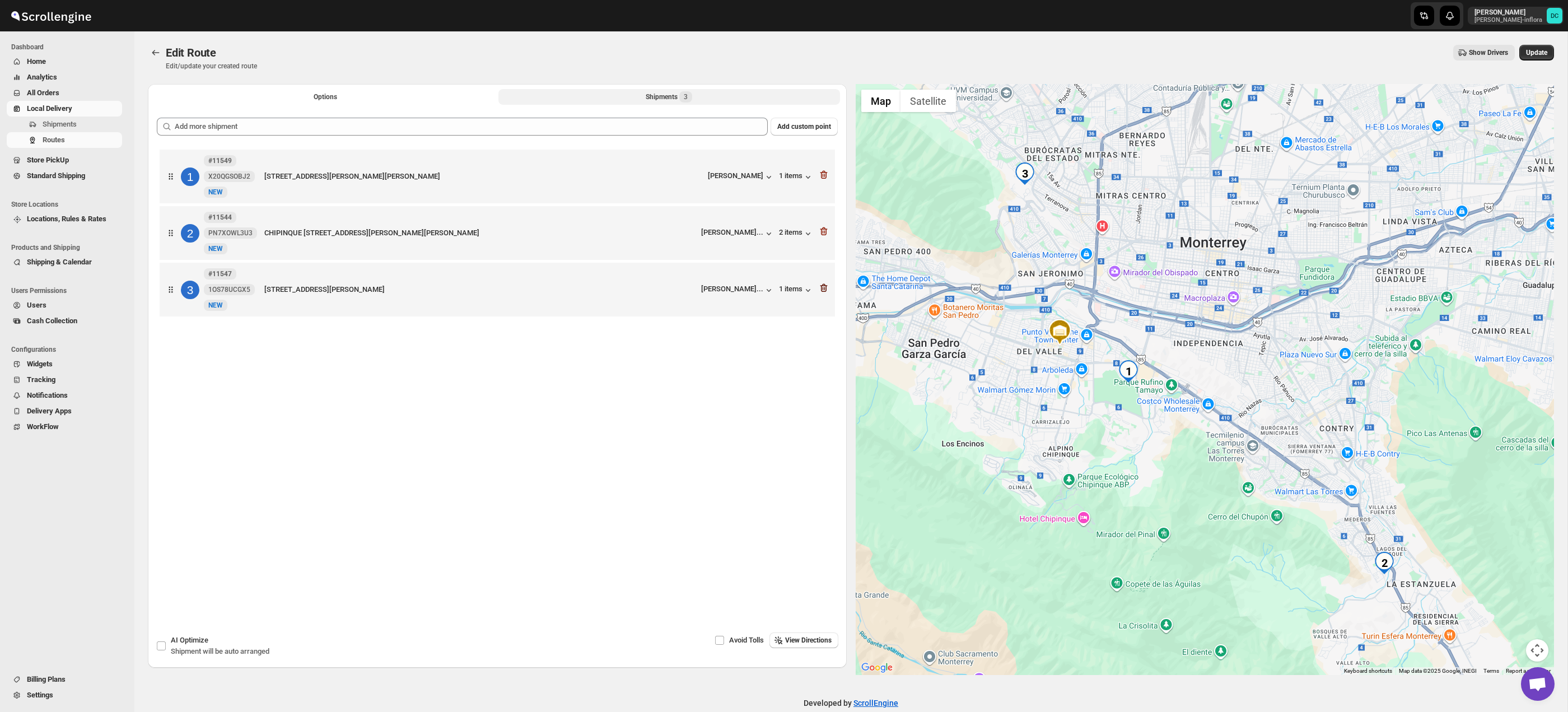
click at [825, 233] on icon "button" at bounding box center [824, 231] width 11 height 11
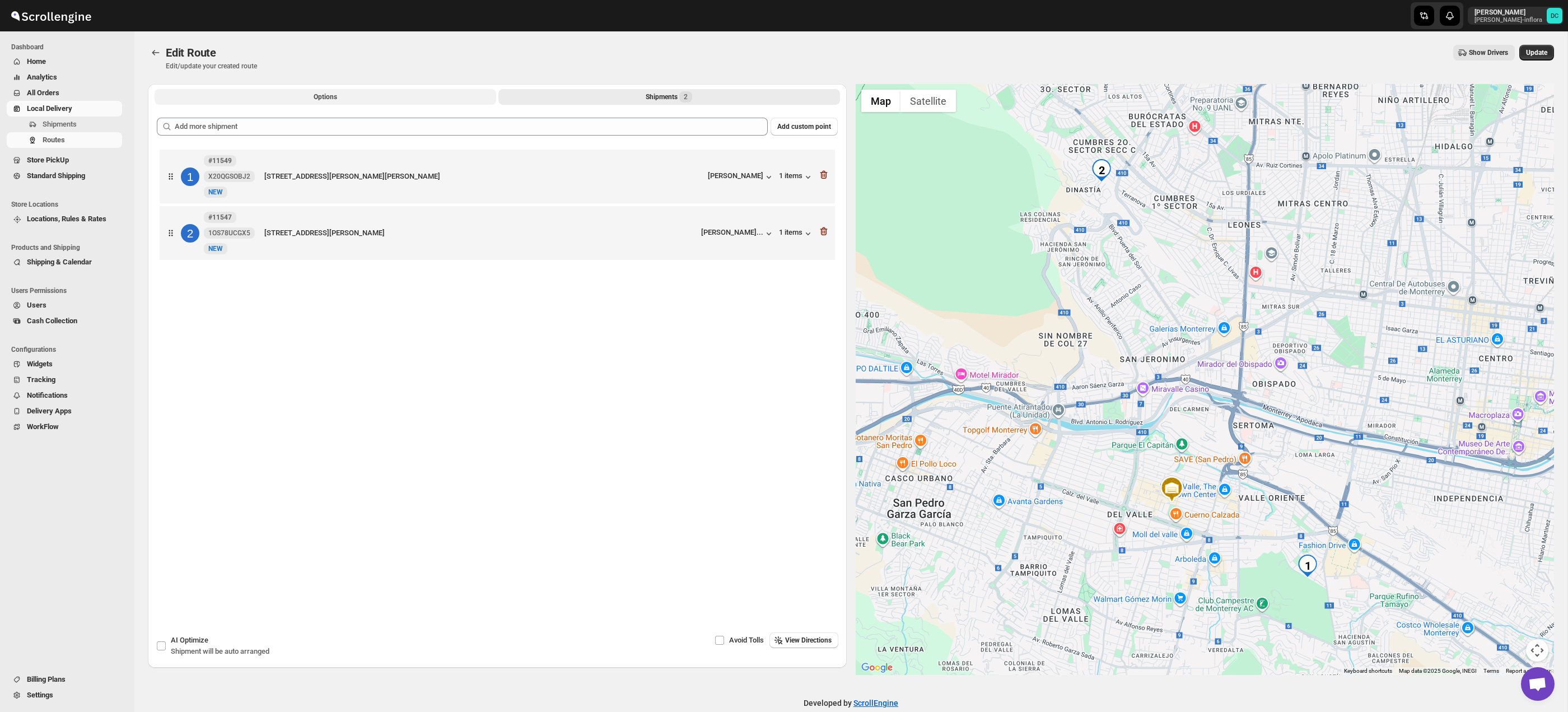
click at [413, 102] on button "Options" at bounding box center [325, 97] width 341 height 16
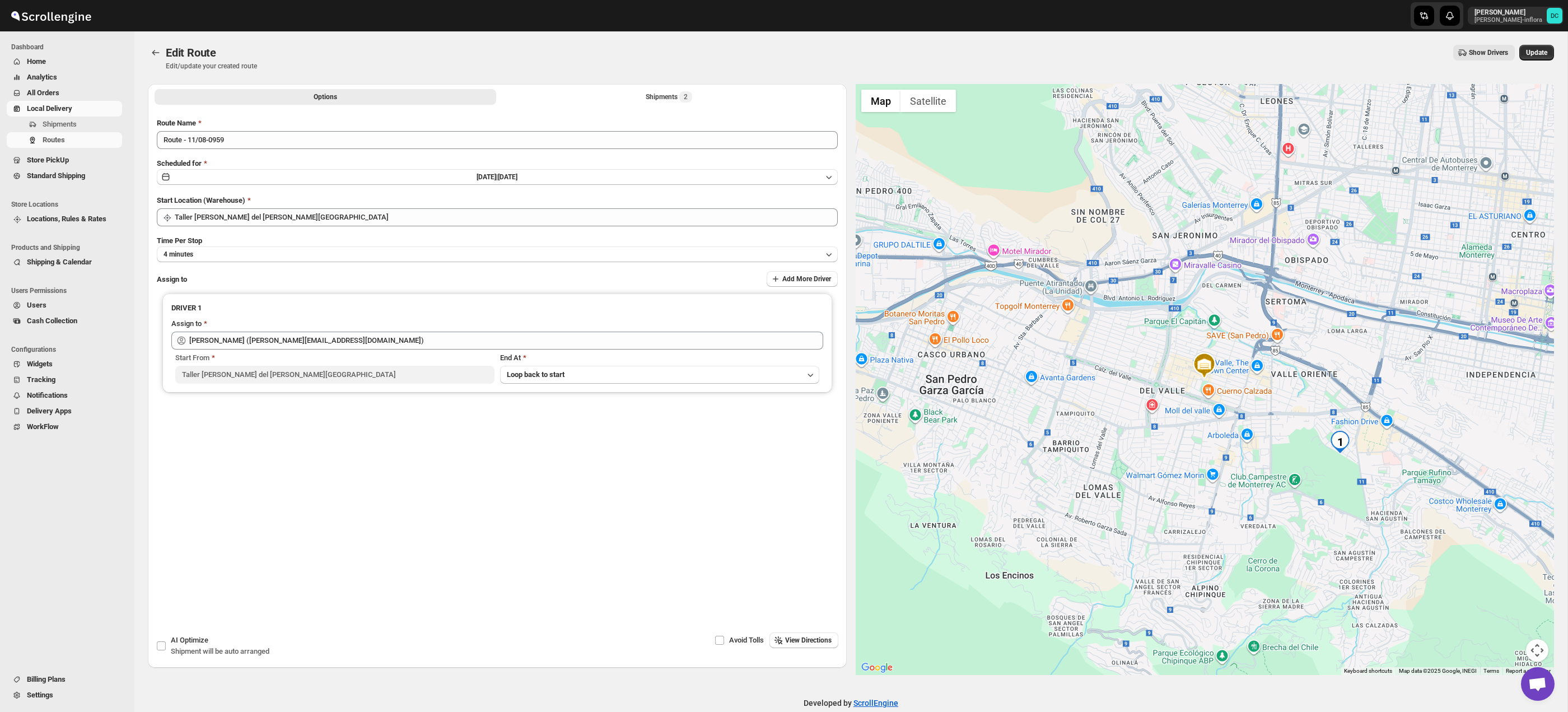
drag, startPoint x: 608, startPoint y: 82, endPoint x: 605, endPoint y: 88, distance: 6.7
click at [607, 82] on div "Edit Route. This page is ready Edit Route Edit/update your created route Show D…" at bounding box center [851, 58] width 1406 height 52
click at [604, 92] on button "Shipments 2" at bounding box center [669, 97] width 341 height 16
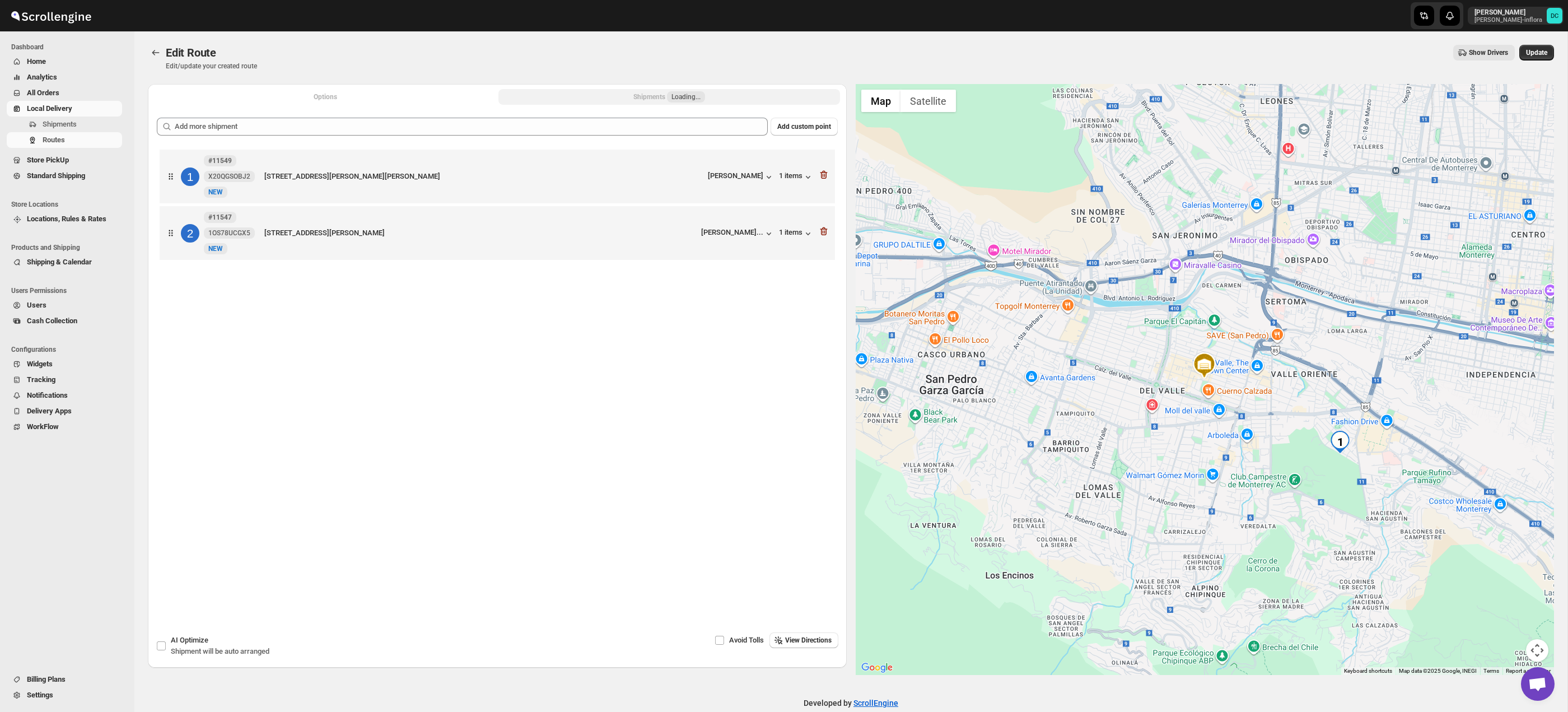
click at [390, 100] on button "Options" at bounding box center [325, 97] width 341 height 16
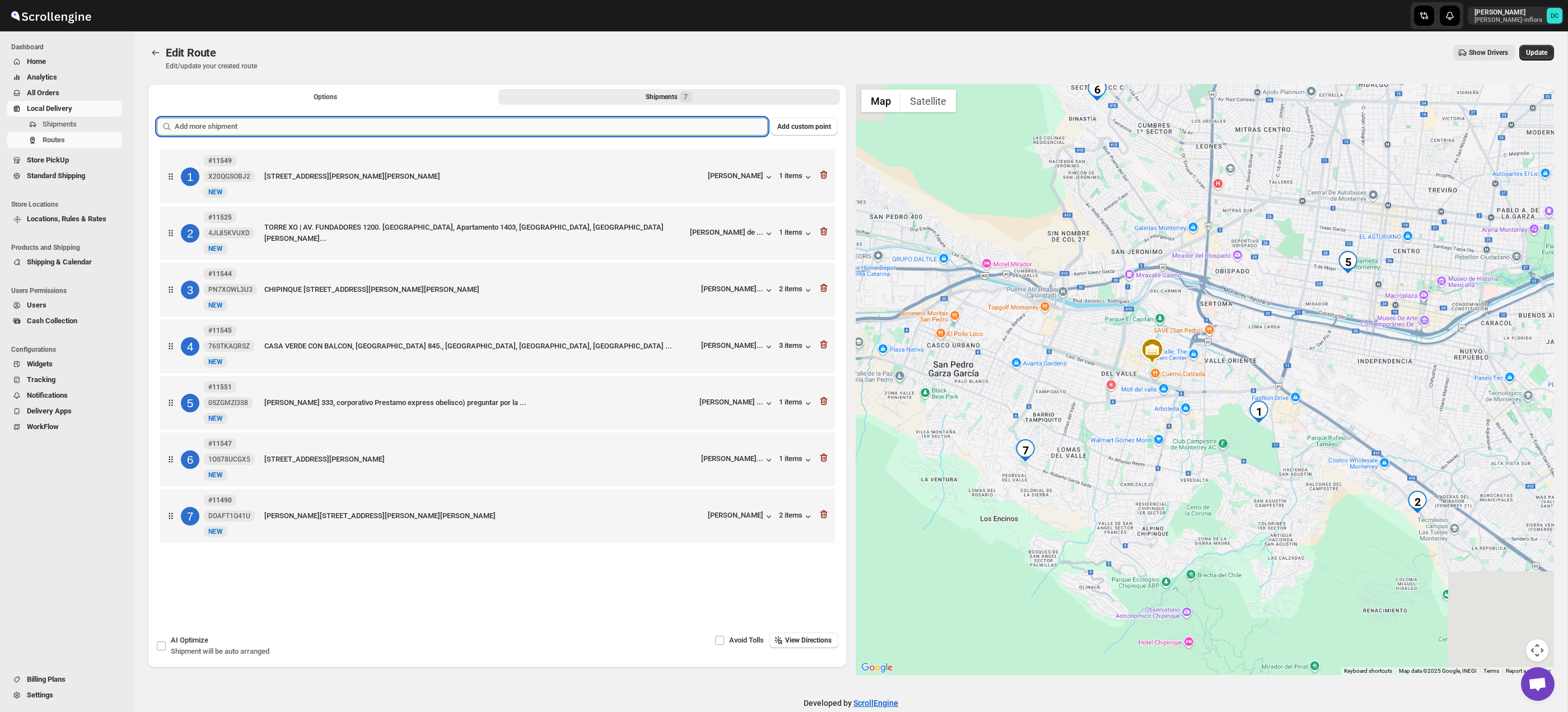
click at [422, 127] on input "text" at bounding box center [471, 126] width 593 height 18
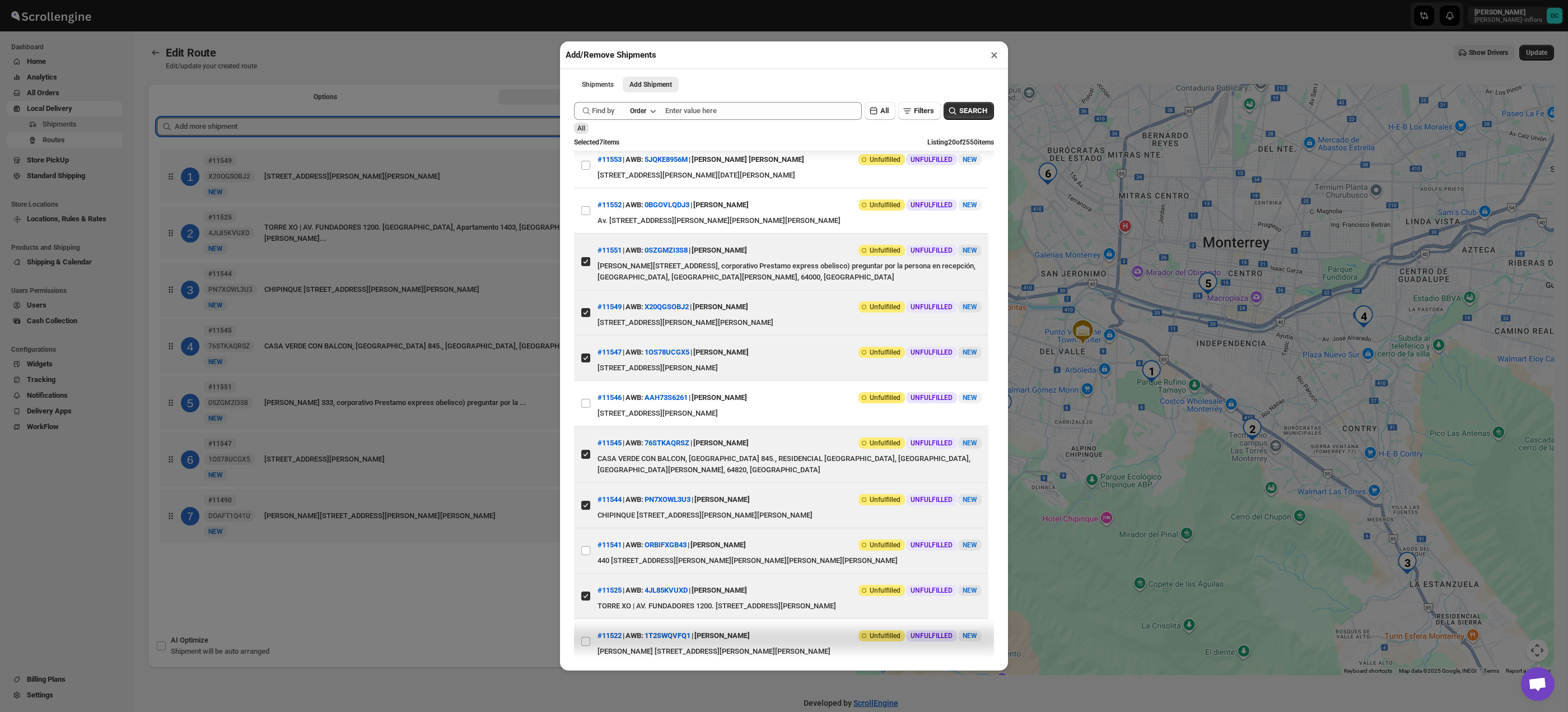
scroll to position [158, 0]
click at [590, 552] on input "View details for 6897ef60f7cd3703b5a9ab8d" at bounding box center [586, 548] width 9 height 9
checkbox input "true"
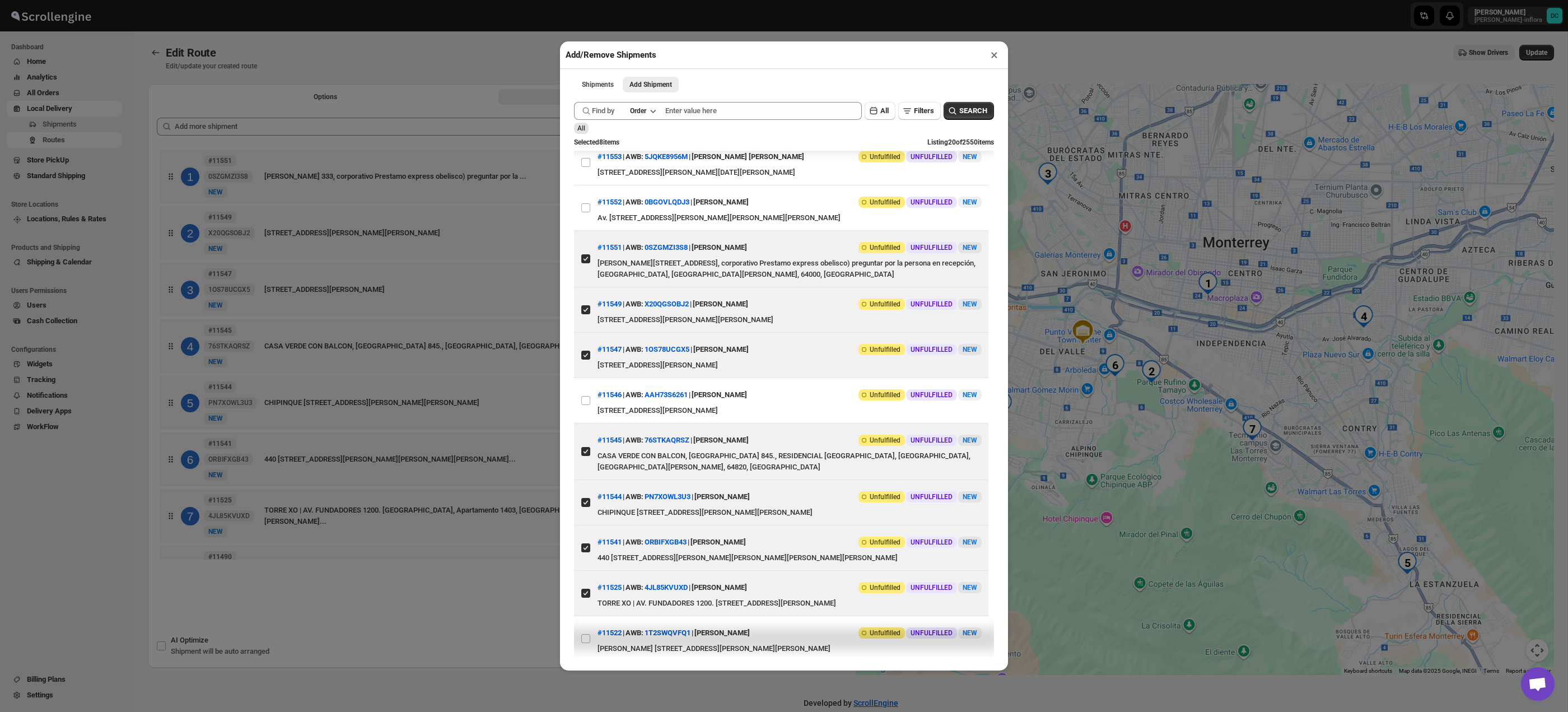
click at [537, 594] on div "Add/Remove Shipments × Shipments Add Shipment More views Shipments Add Shipment…" at bounding box center [784, 356] width 1568 height 712
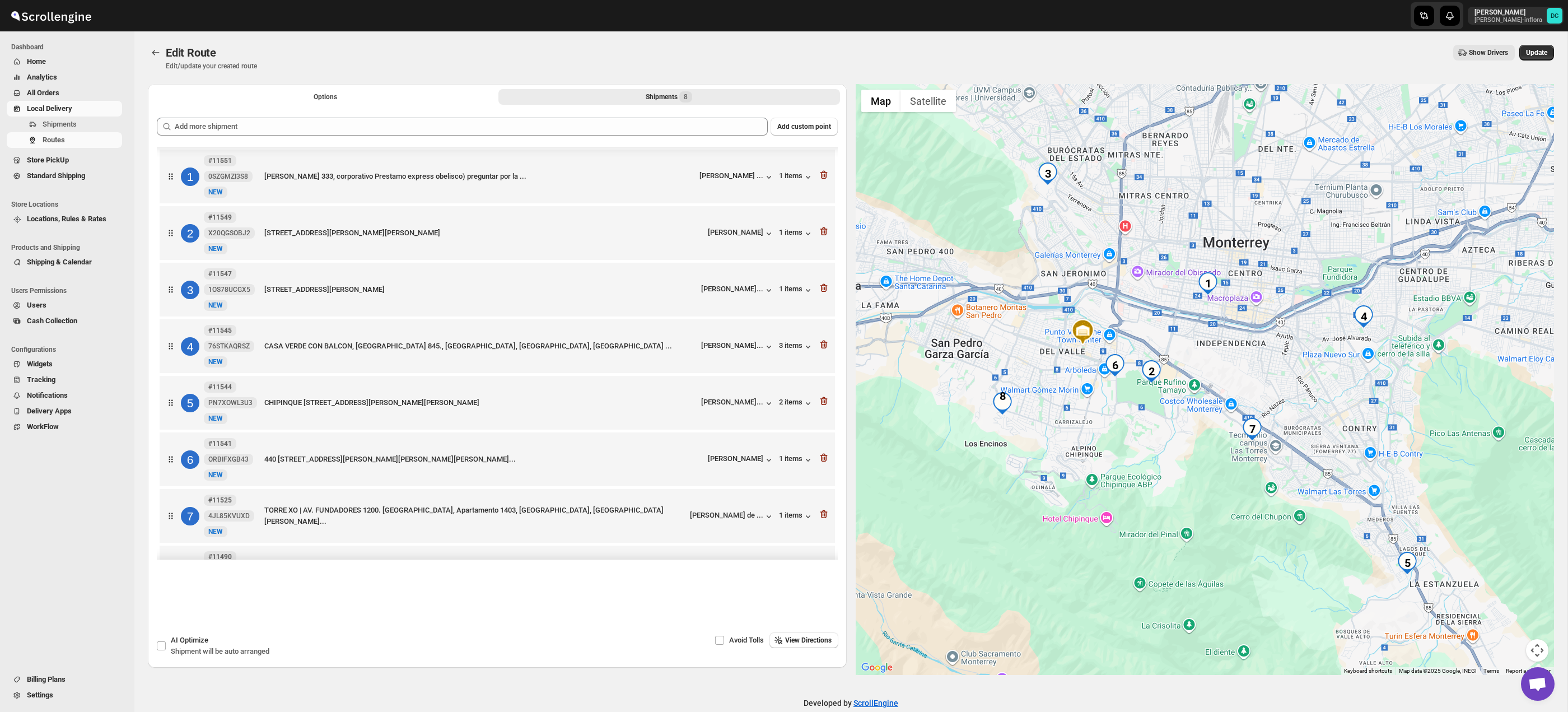
scroll to position [52, 0]
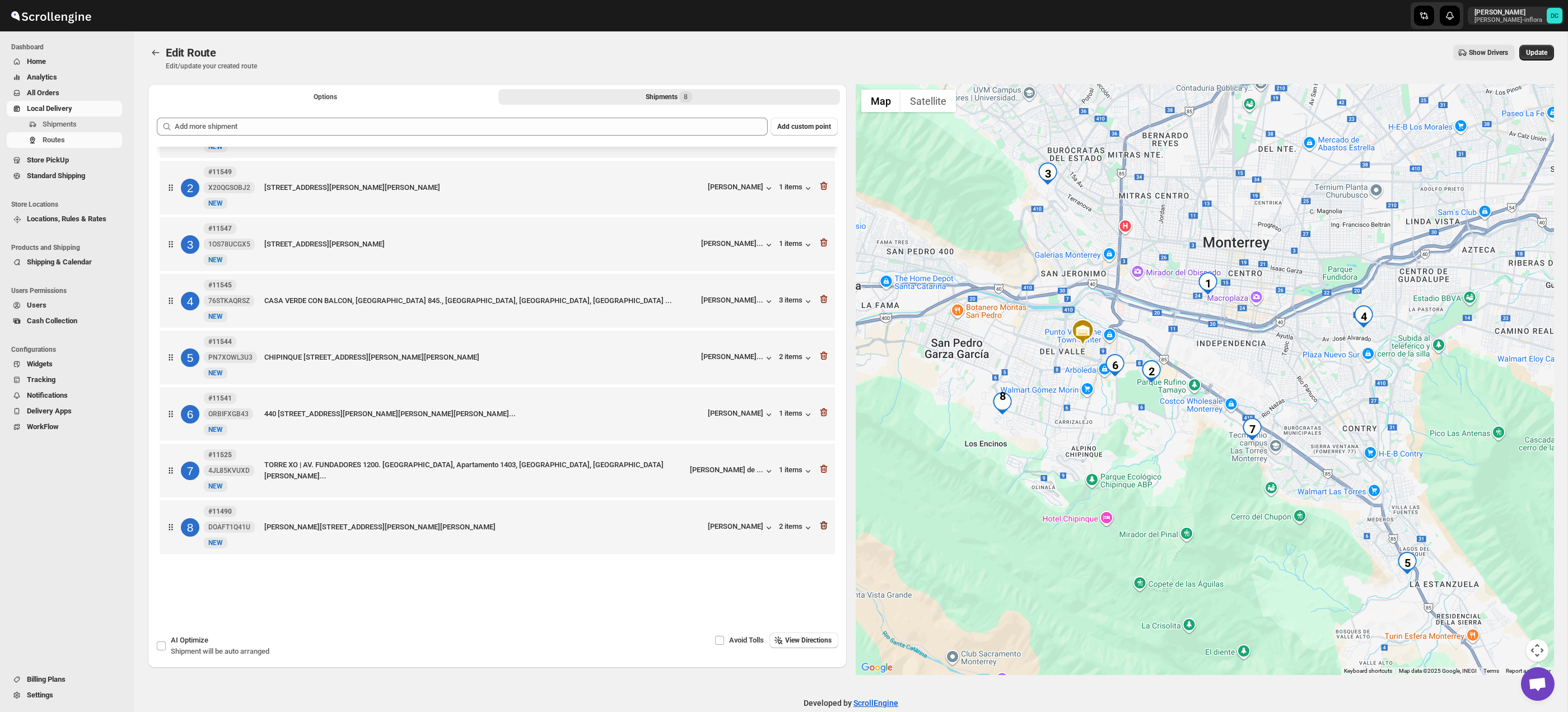
click at [822, 527] on icon "button" at bounding box center [824, 526] width 7 height 9
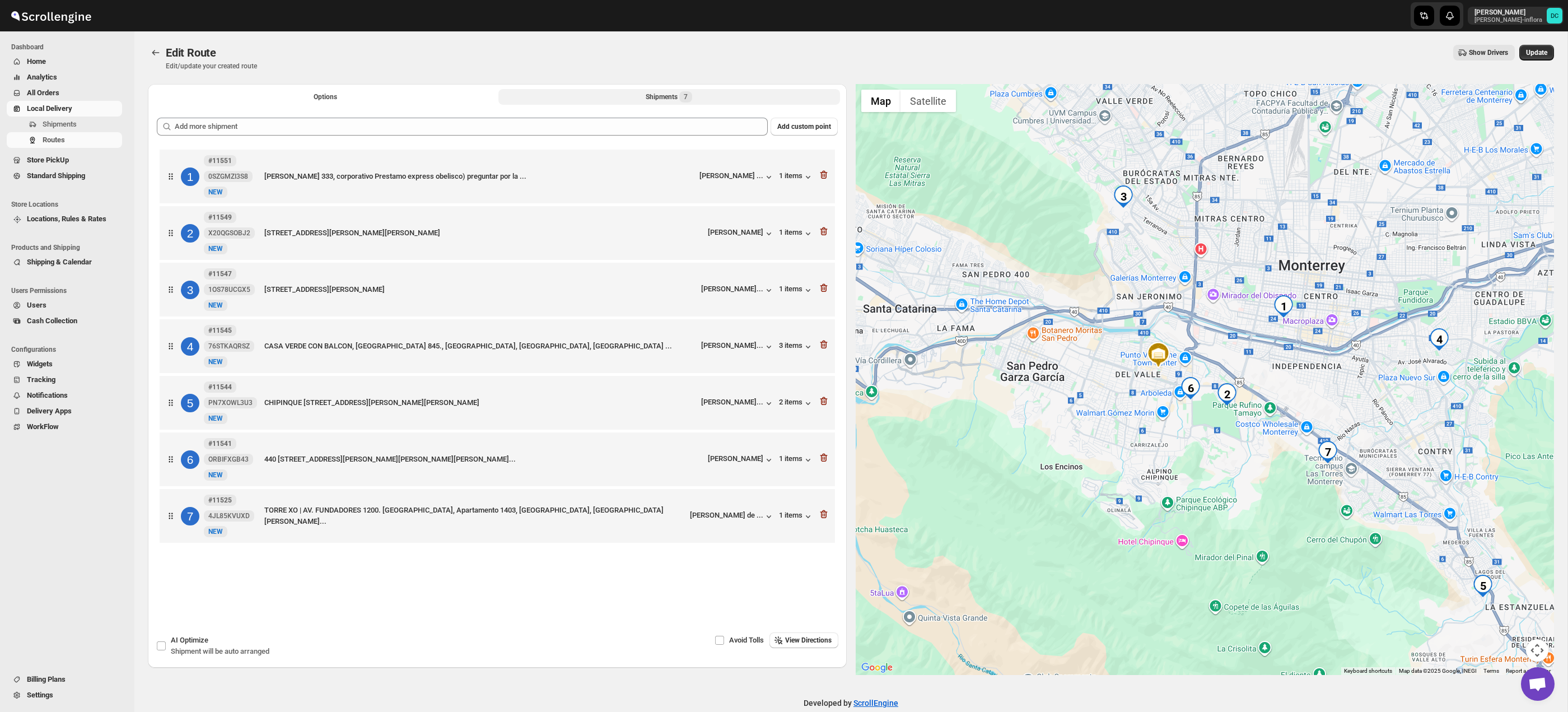
scroll to position [0, 0]
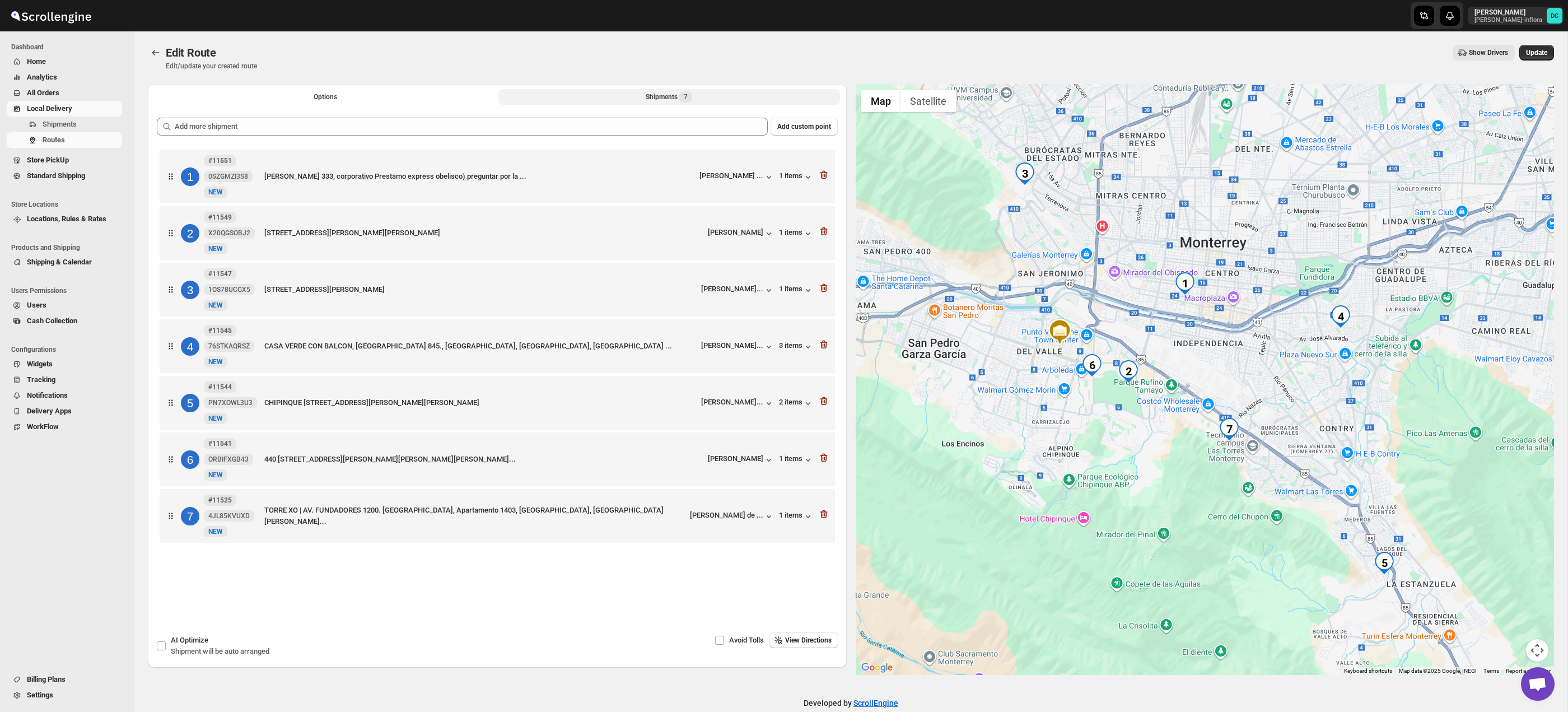
click at [824, 523] on div at bounding box center [824, 516] width 11 height 15
click at [824, 520] on icon "button" at bounding box center [824, 514] width 11 height 11
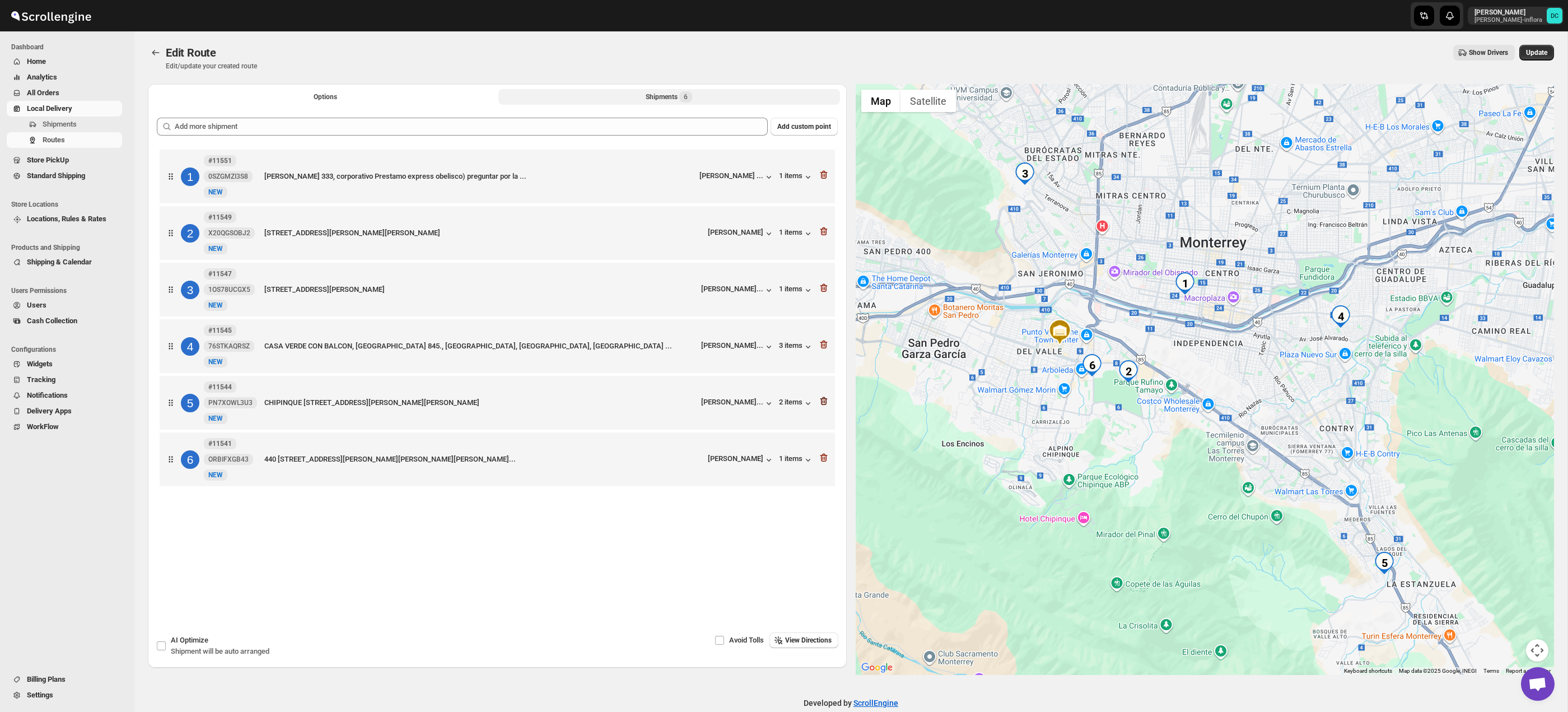
click at [827, 407] on icon "button" at bounding box center [824, 401] width 11 height 11
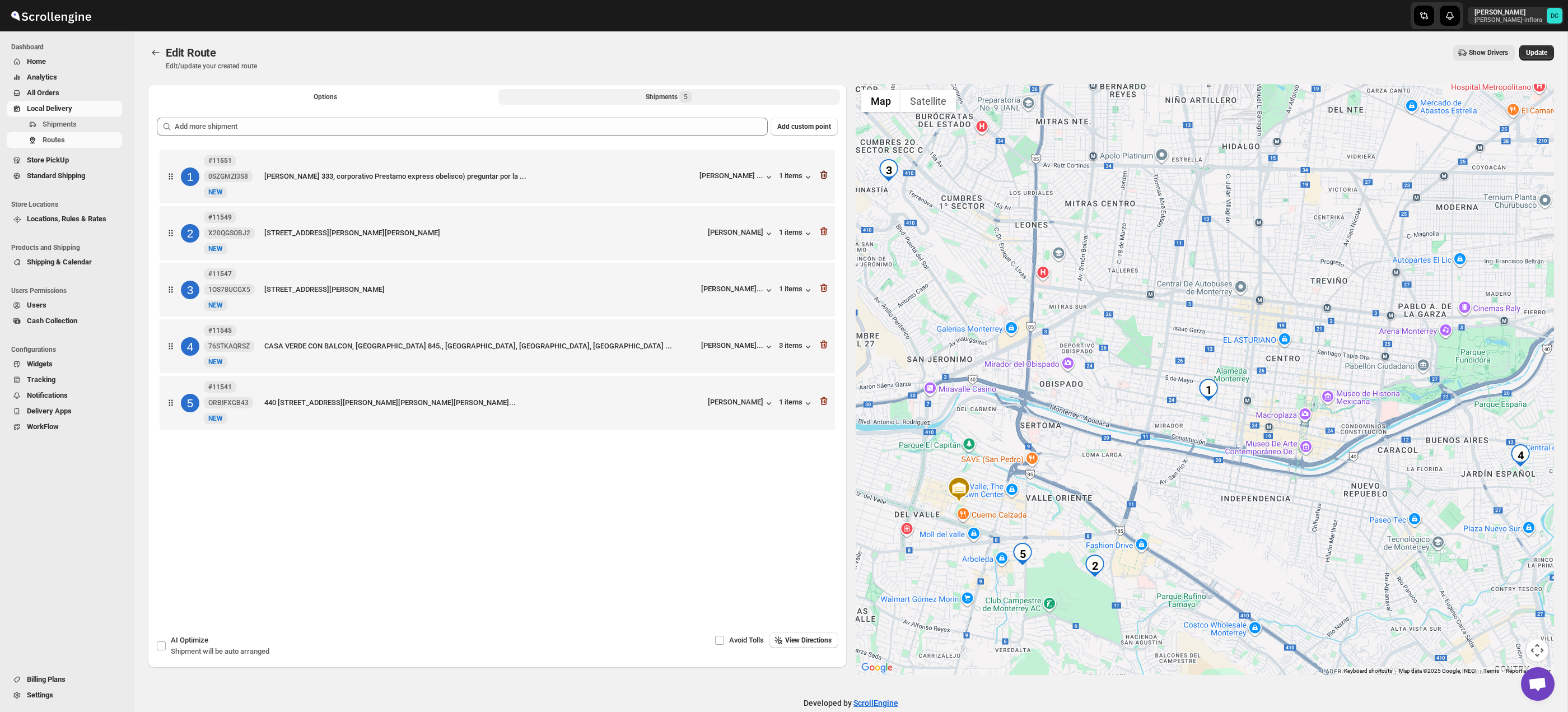
click at [827, 177] on icon "button" at bounding box center [824, 175] width 11 height 11
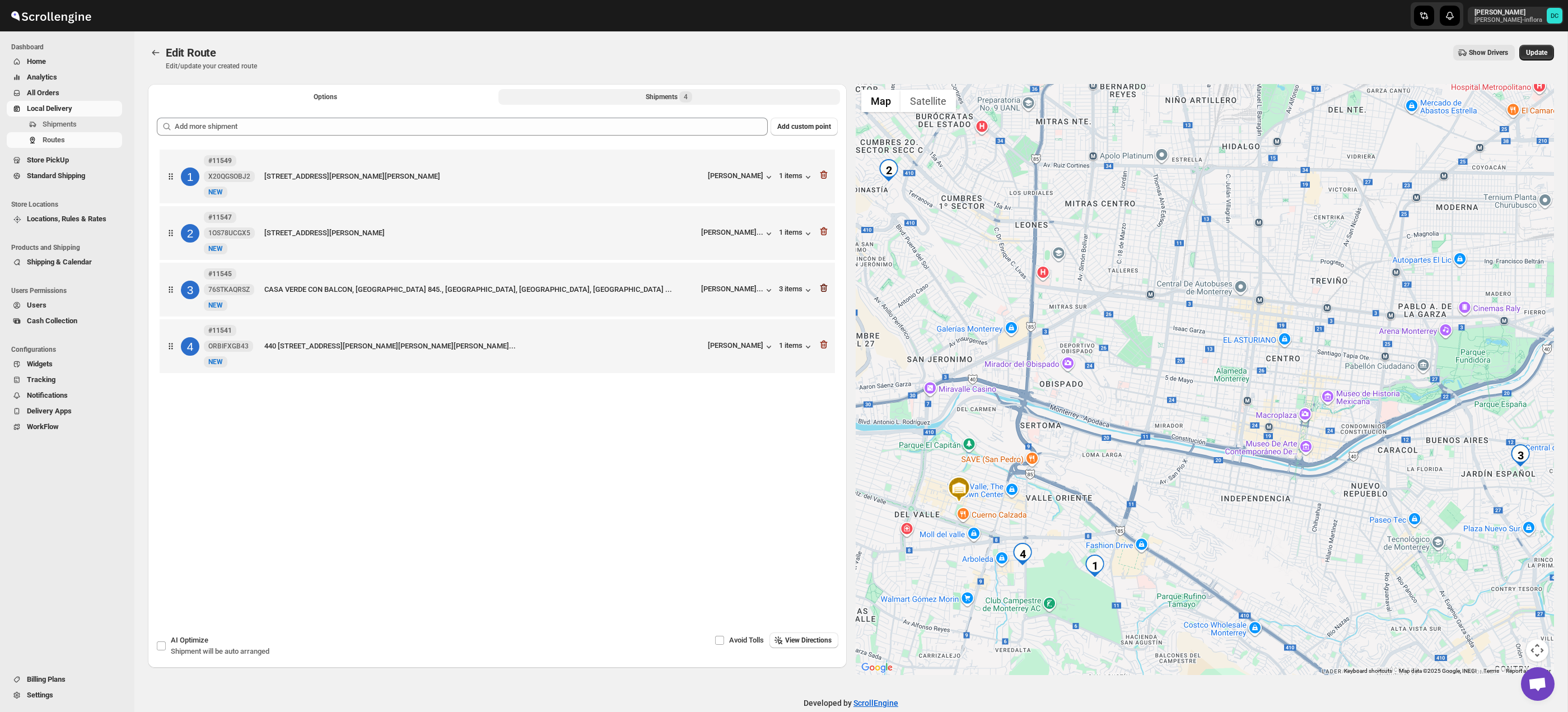
click at [825, 290] on icon "button" at bounding box center [824, 288] width 11 height 11
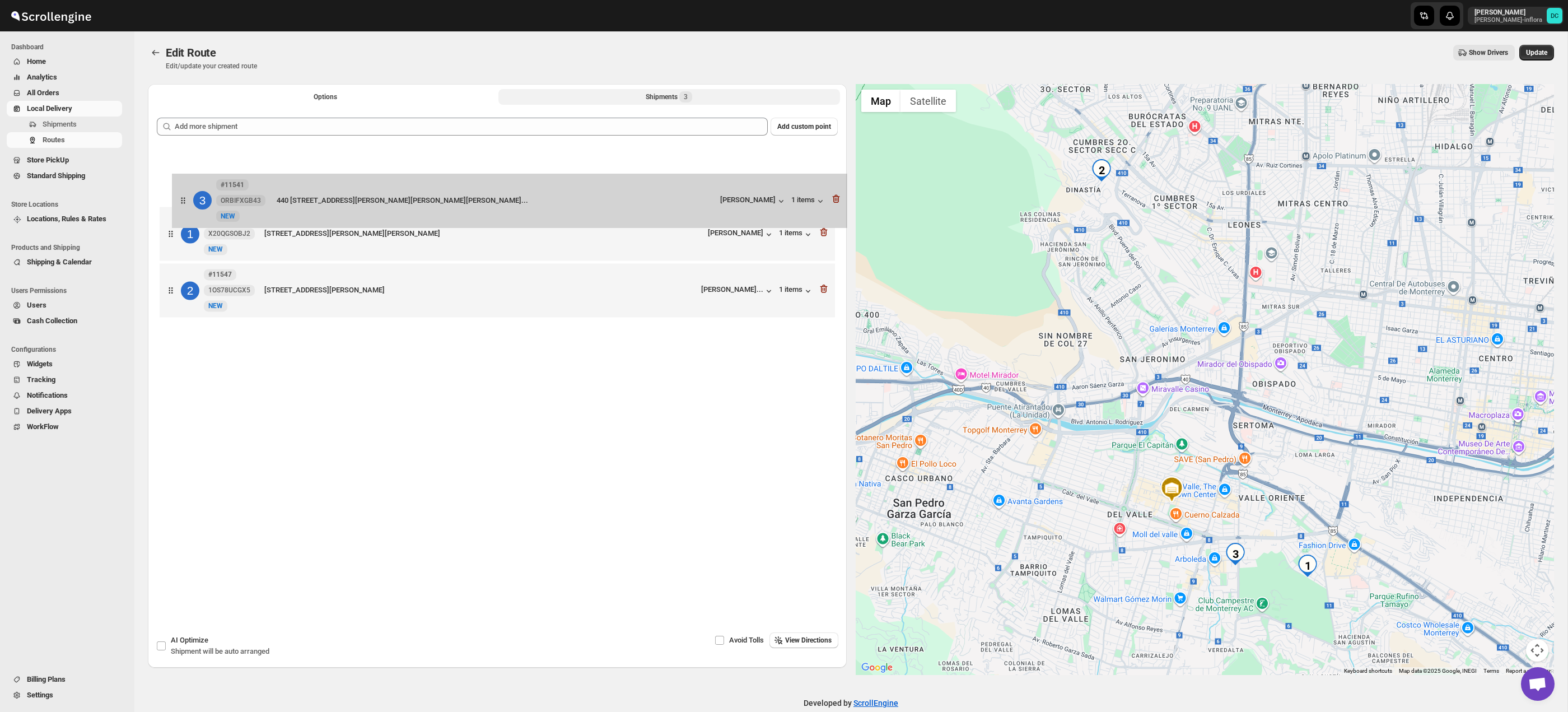
drag, startPoint x: 183, startPoint y: 298, endPoint x: 194, endPoint y: 178, distance: 120.5
click at [195, 178] on div "1 #11549 X20QGSOBJ2 New NEW CALLE HOYO NUEVE 318, Casa, SAN PEDRO GARZA GARCÍA,…" at bounding box center [497, 234] width 681 height 176
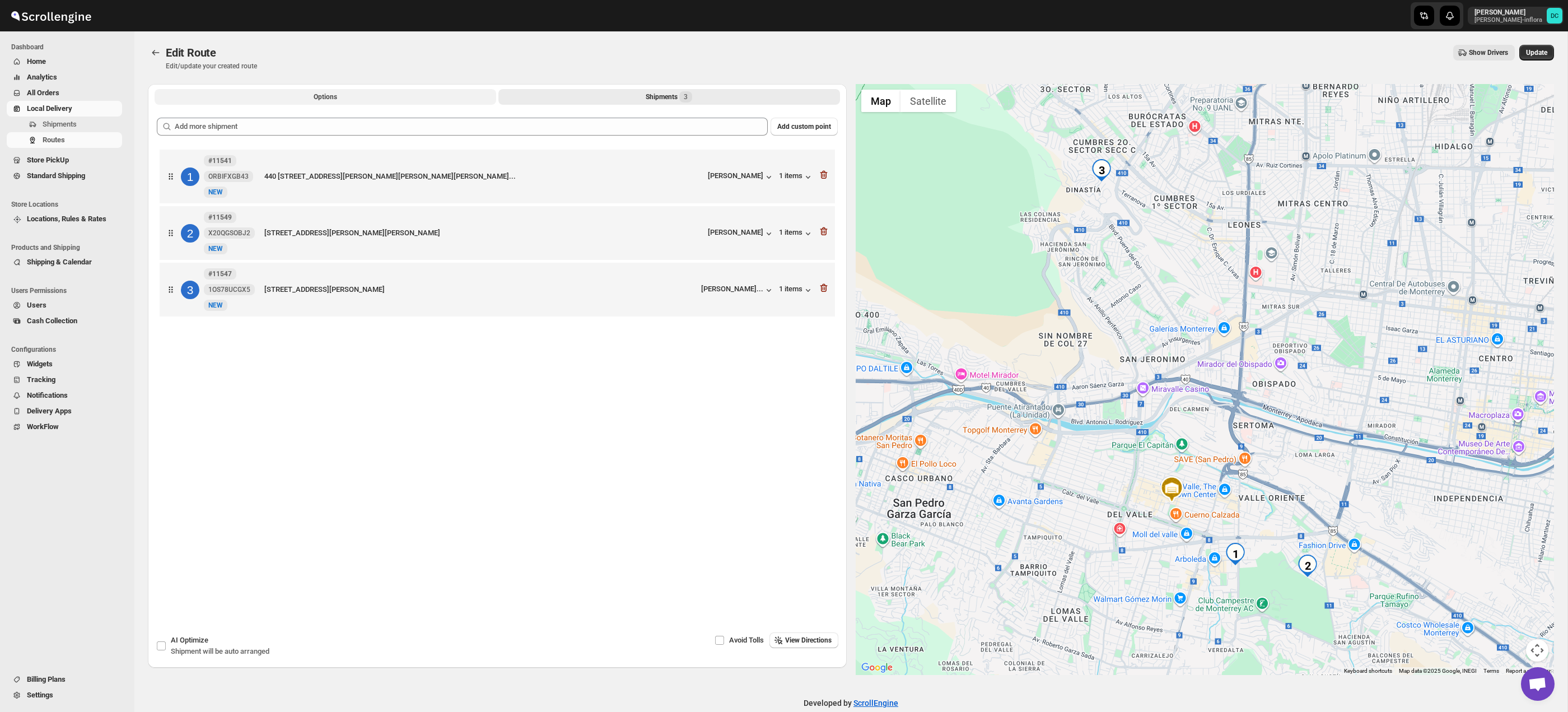
click at [304, 96] on button "Options" at bounding box center [325, 97] width 341 height 16
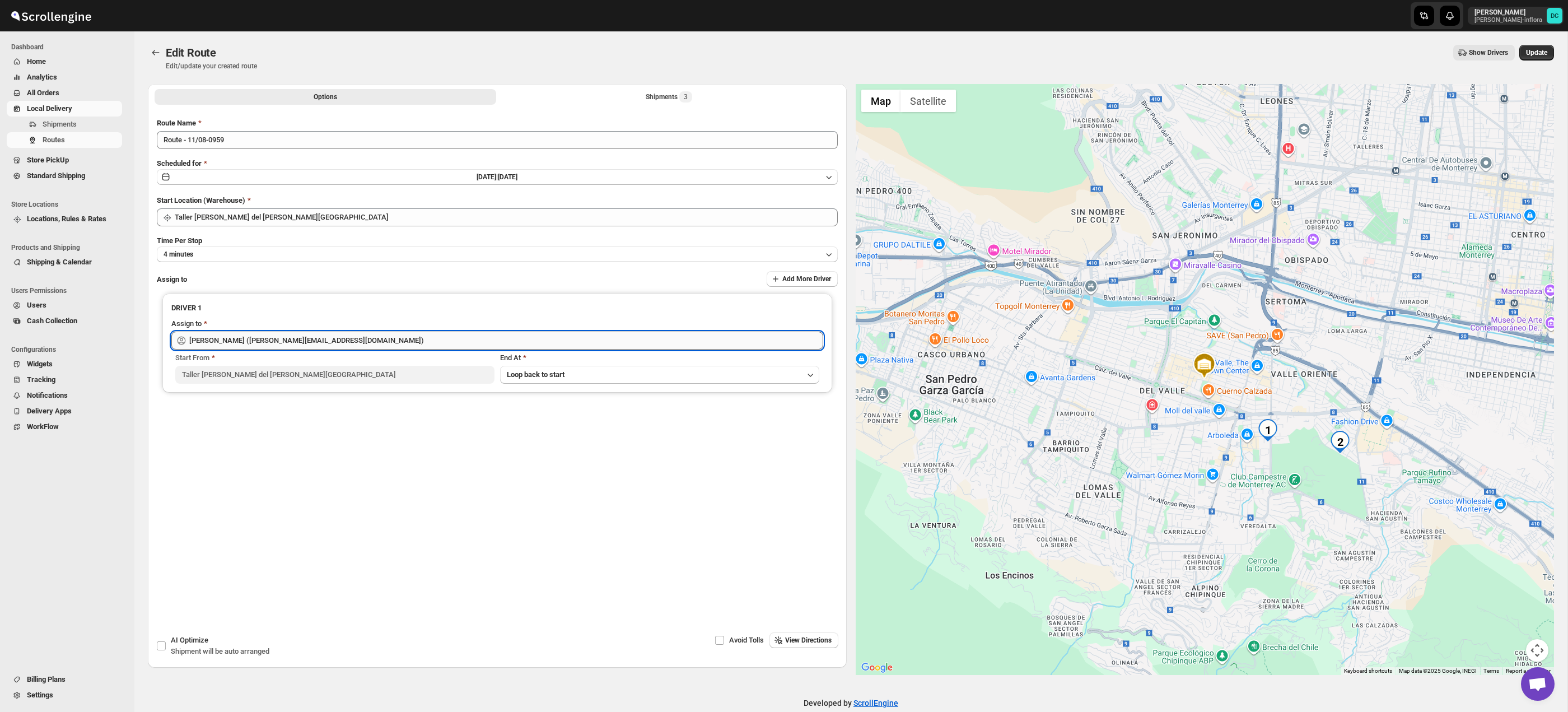
click at [346, 345] on input "Berna Quevedo (regala.inflora@icloud.com)" at bounding box center [506, 340] width 634 height 18
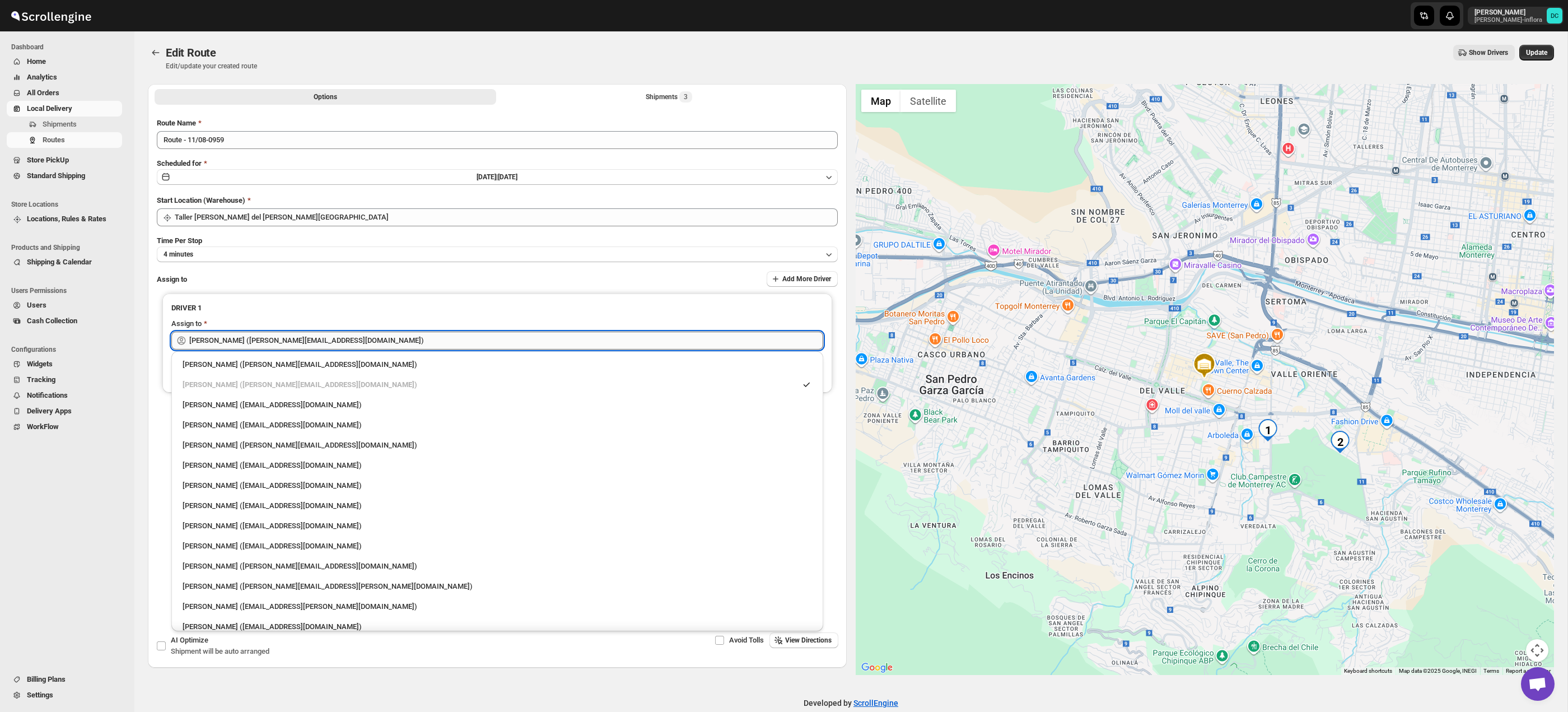
click at [347, 344] on input "Berna Quevedo (regala.inflora@icloud.com)" at bounding box center [506, 340] width 634 height 18
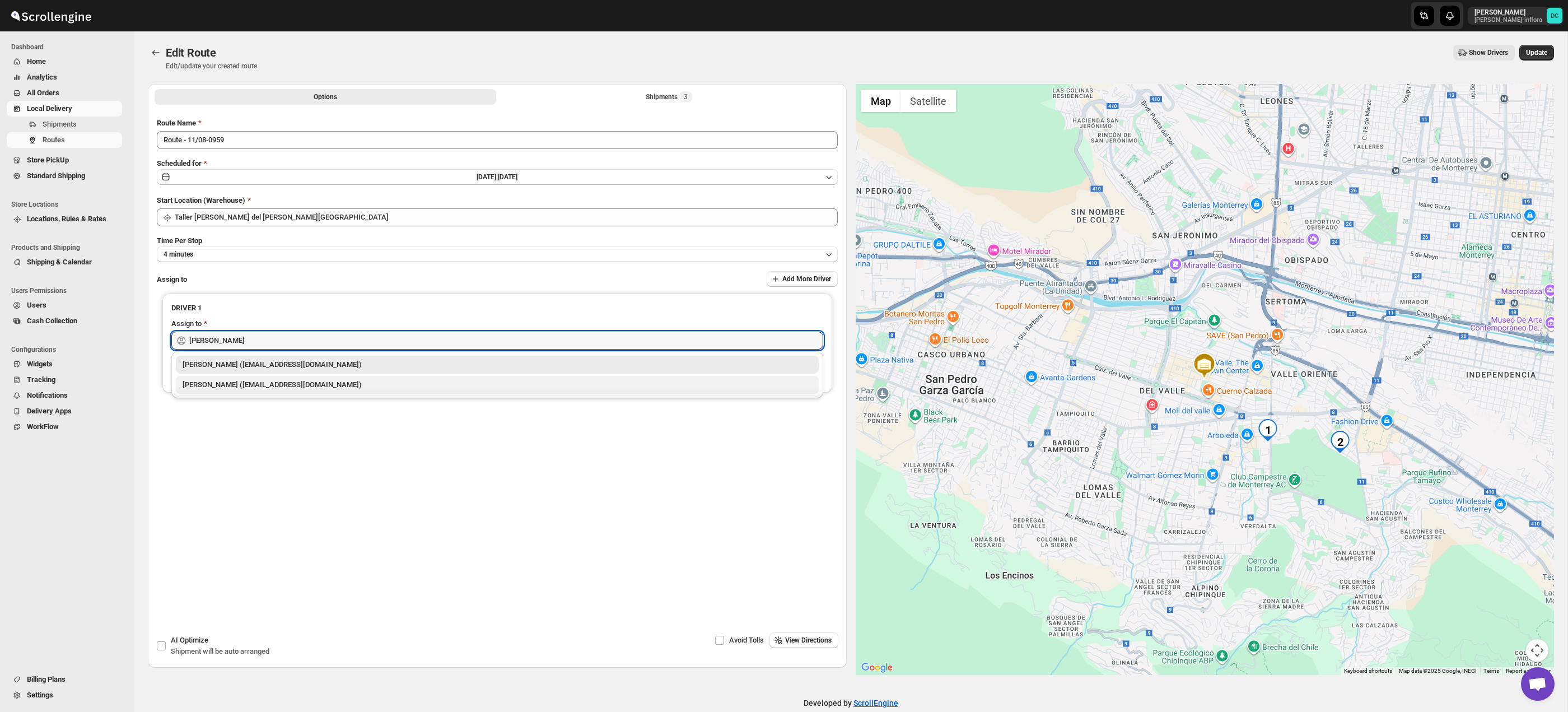
click at [341, 389] on div "[PERSON_NAME] ([EMAIL_ADDRESS][DOMAIN_NAME])" at bounding box center [497, 385] width 629 height 11
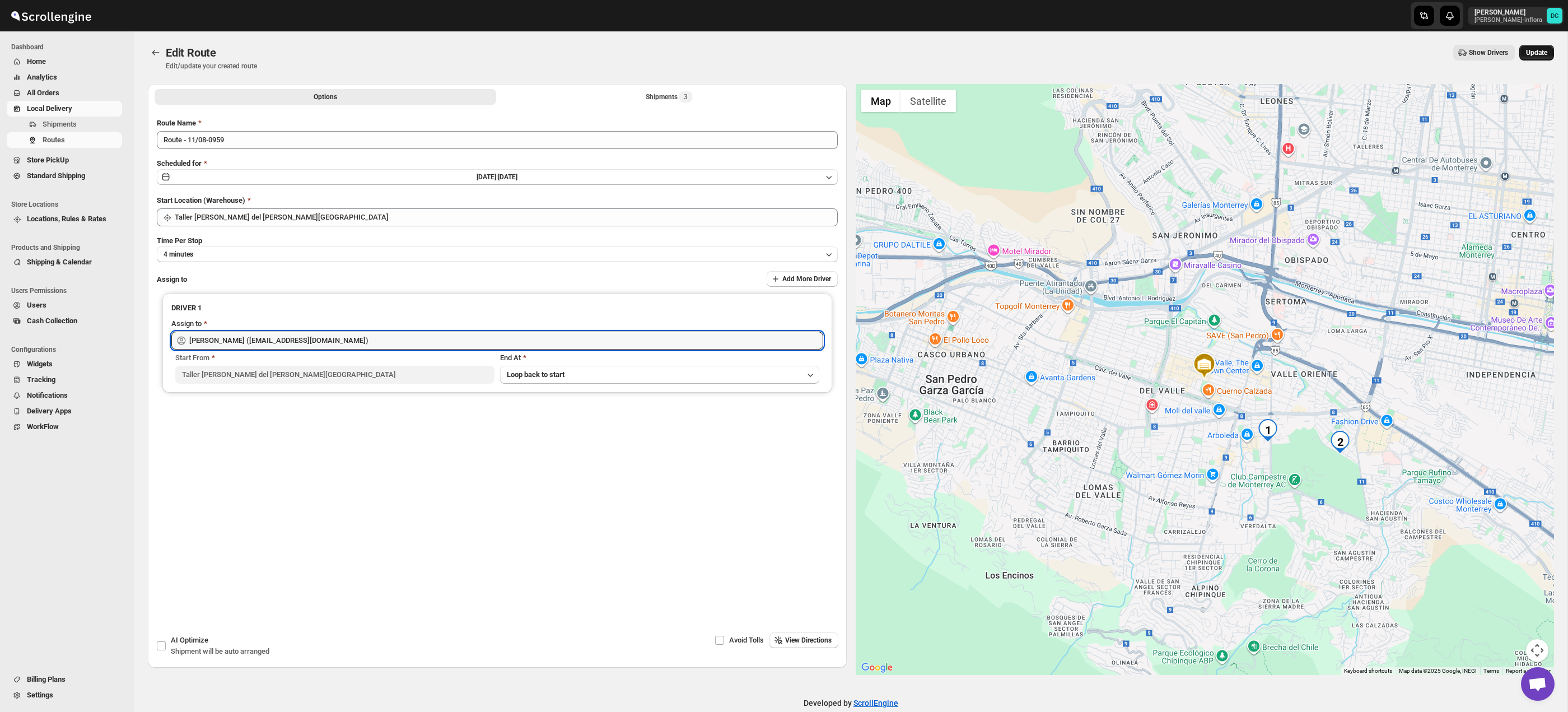
type input "[PERSON_NAME] ([EMAIL_ADDRESS][DOMAIN_NAME])"
click at [1530, 46] on button "Update" at bounding box center [1536, 53] width 35 height 16
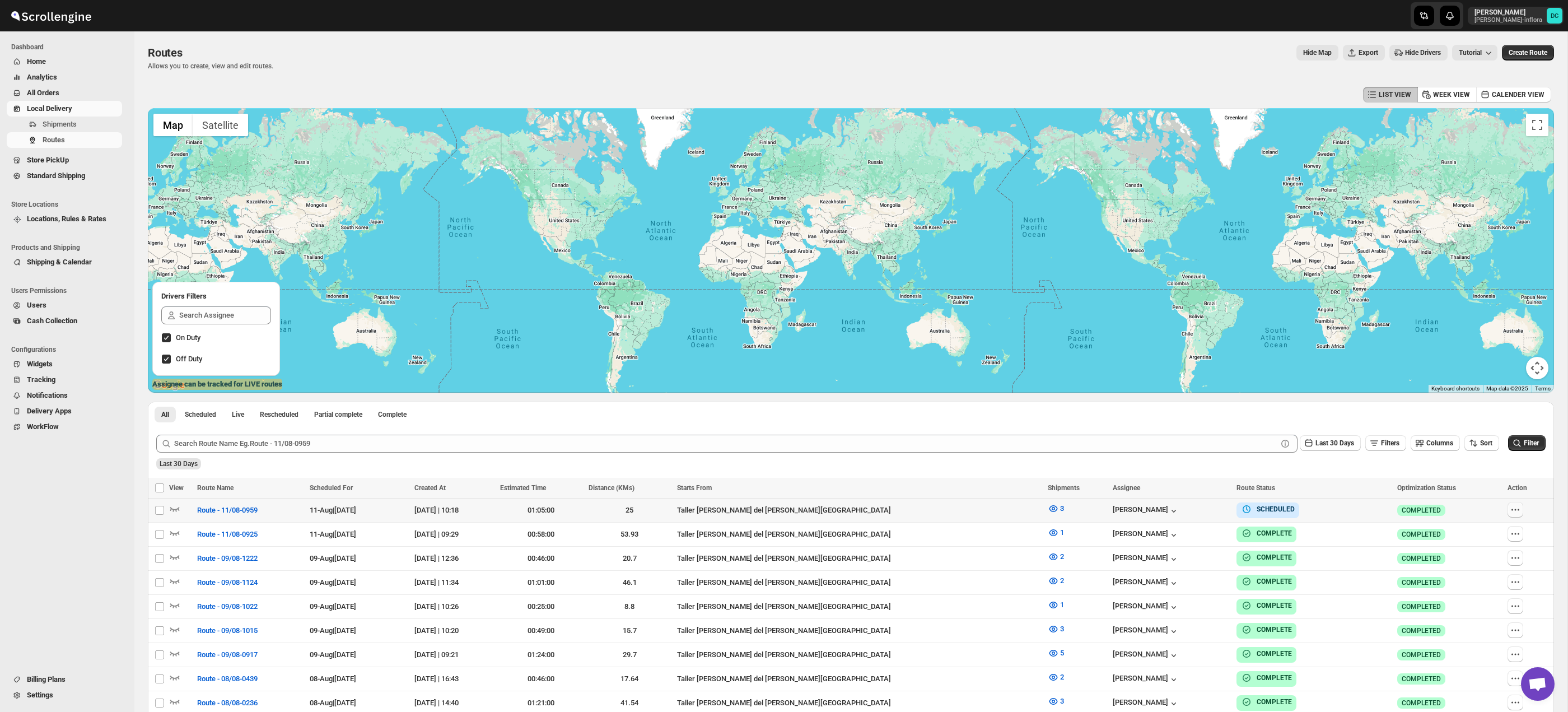
click at [1514, 508] on icon "button" at bounding box center [1515, 510] width 11 height 11
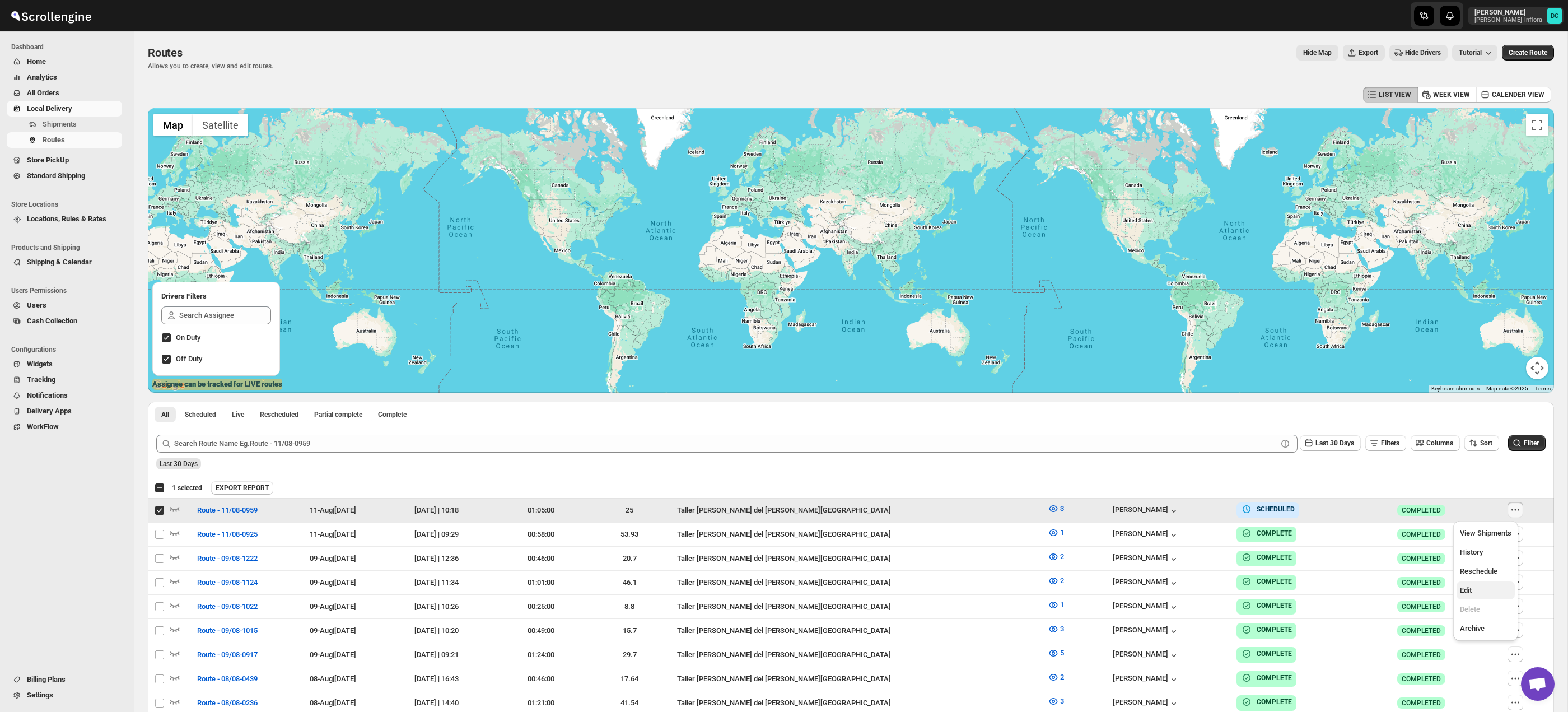
click at [1487, 593] on span "Edit" at bounding box center [1485, 590] width 52 height 11
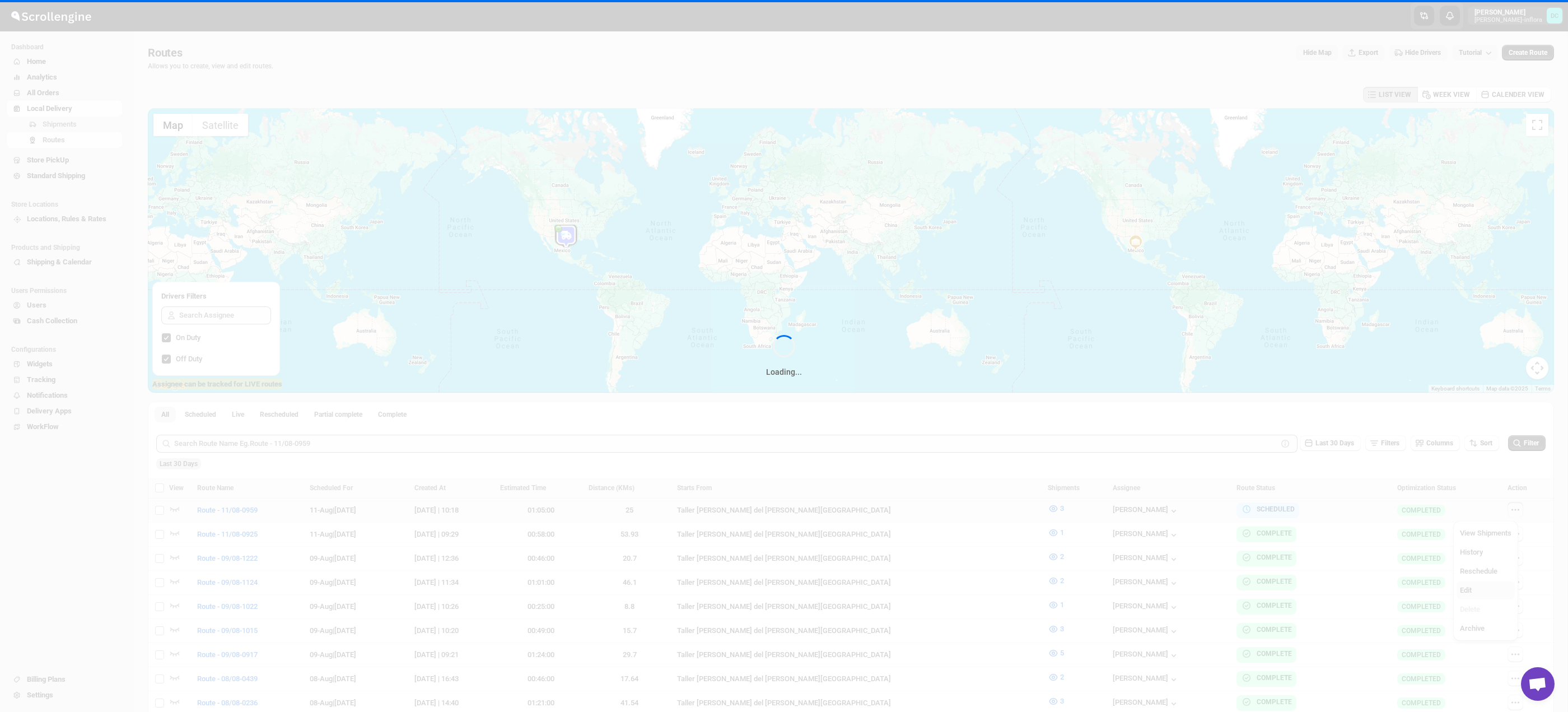
checkbox input "false"
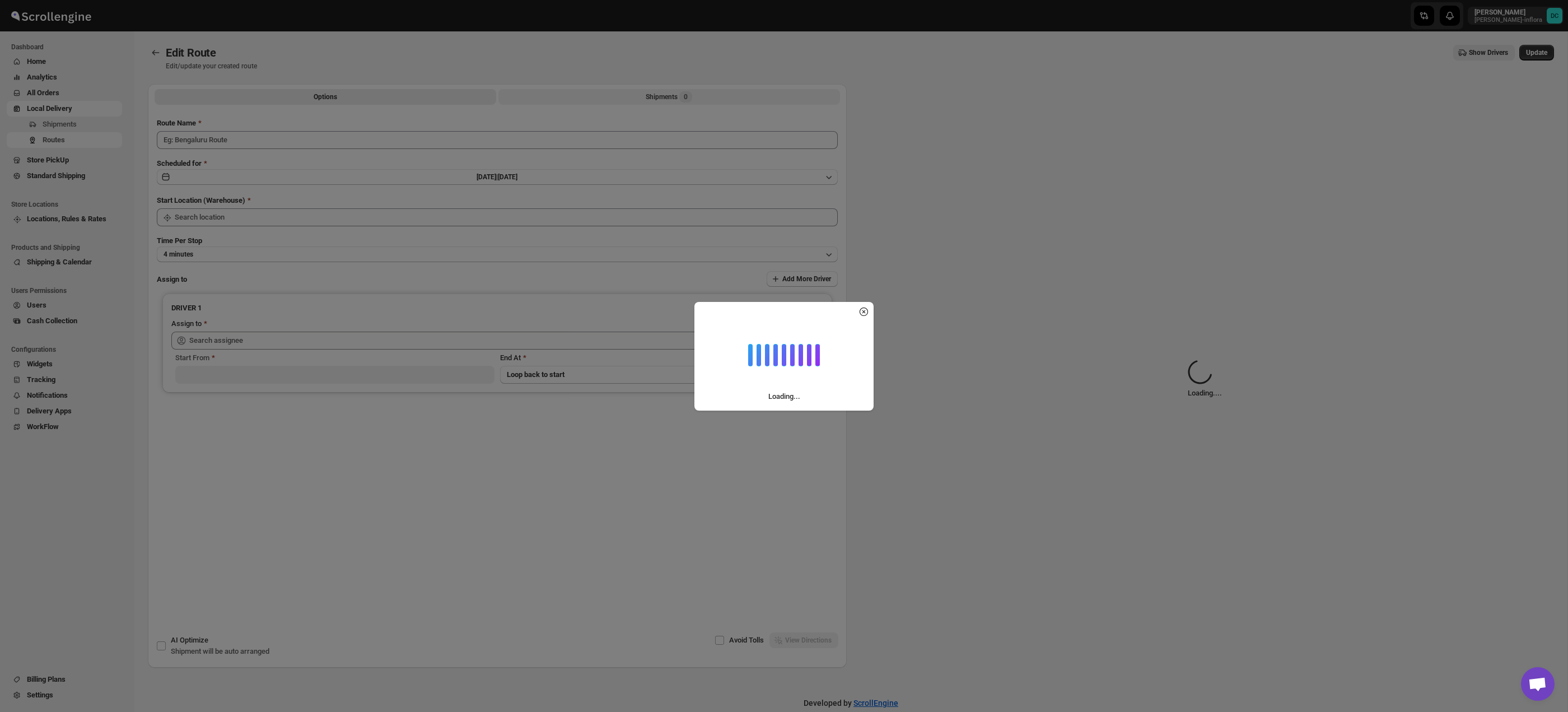
type input "Route - 11/08-0959"
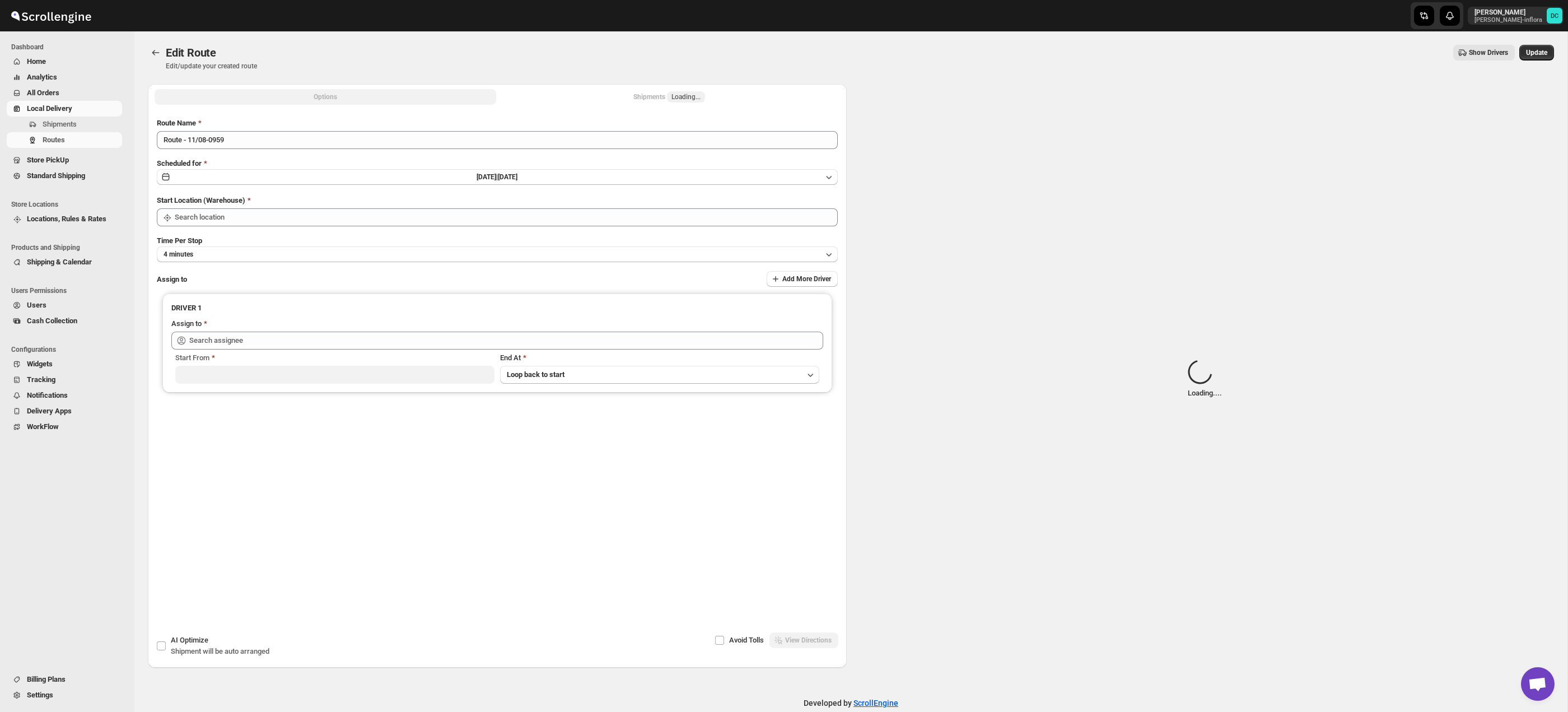
click at [681, 102] on button "Shipments Loading..." at bounding box center [669, 97] width 341 height 16
type input "Taller [PERSON_NAME][GEOGRAPHIC_DATA]"
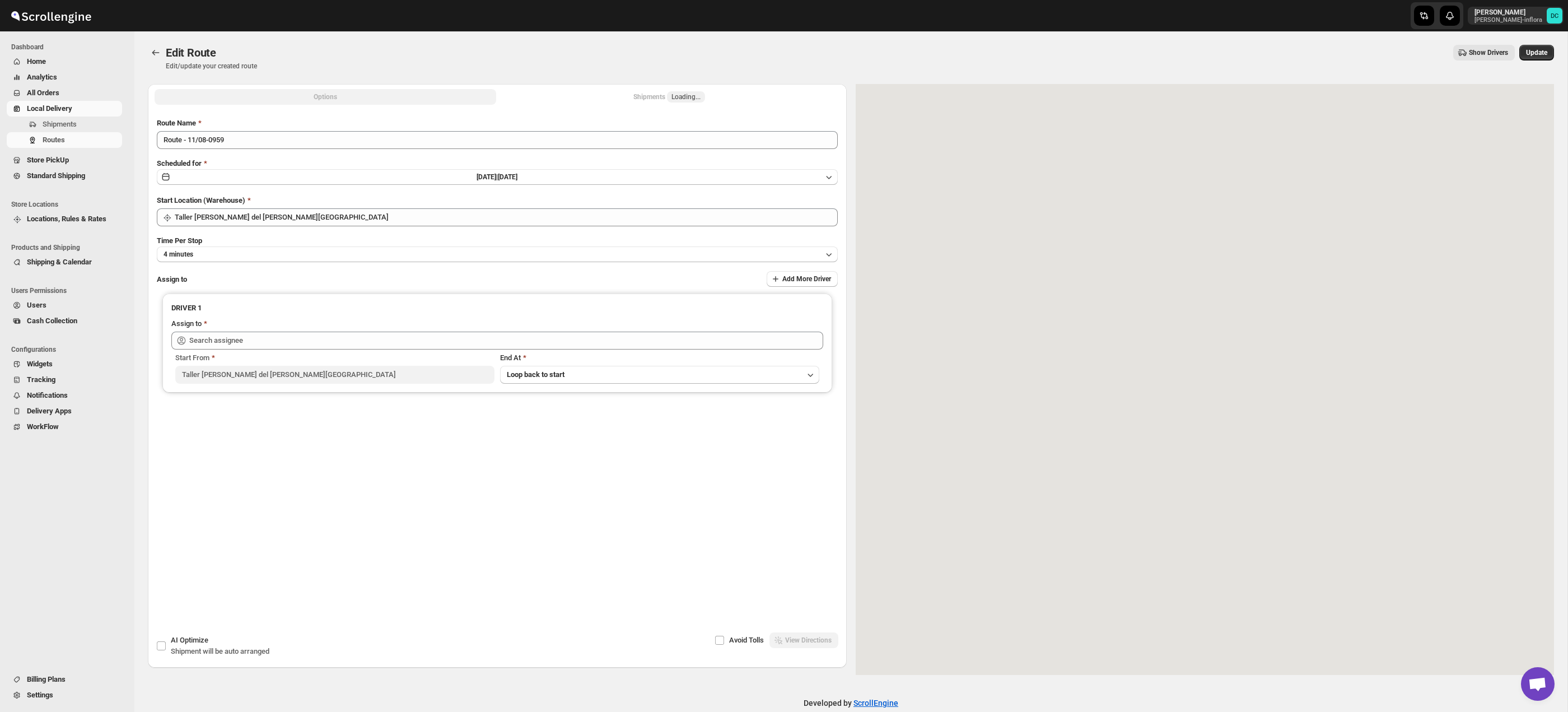
drag, startPoint x: 713, startPoint y: 97, endPoint x: 705, endPoint y: 97, distance: 8.0
click at [712, 97] on button "Shipments Loading..." at bounding box center [669, 97] width 341 height 16
type input "[PERSON_NAME] ([EMAIL_ADDRESS][DOMAIN_NAME])"
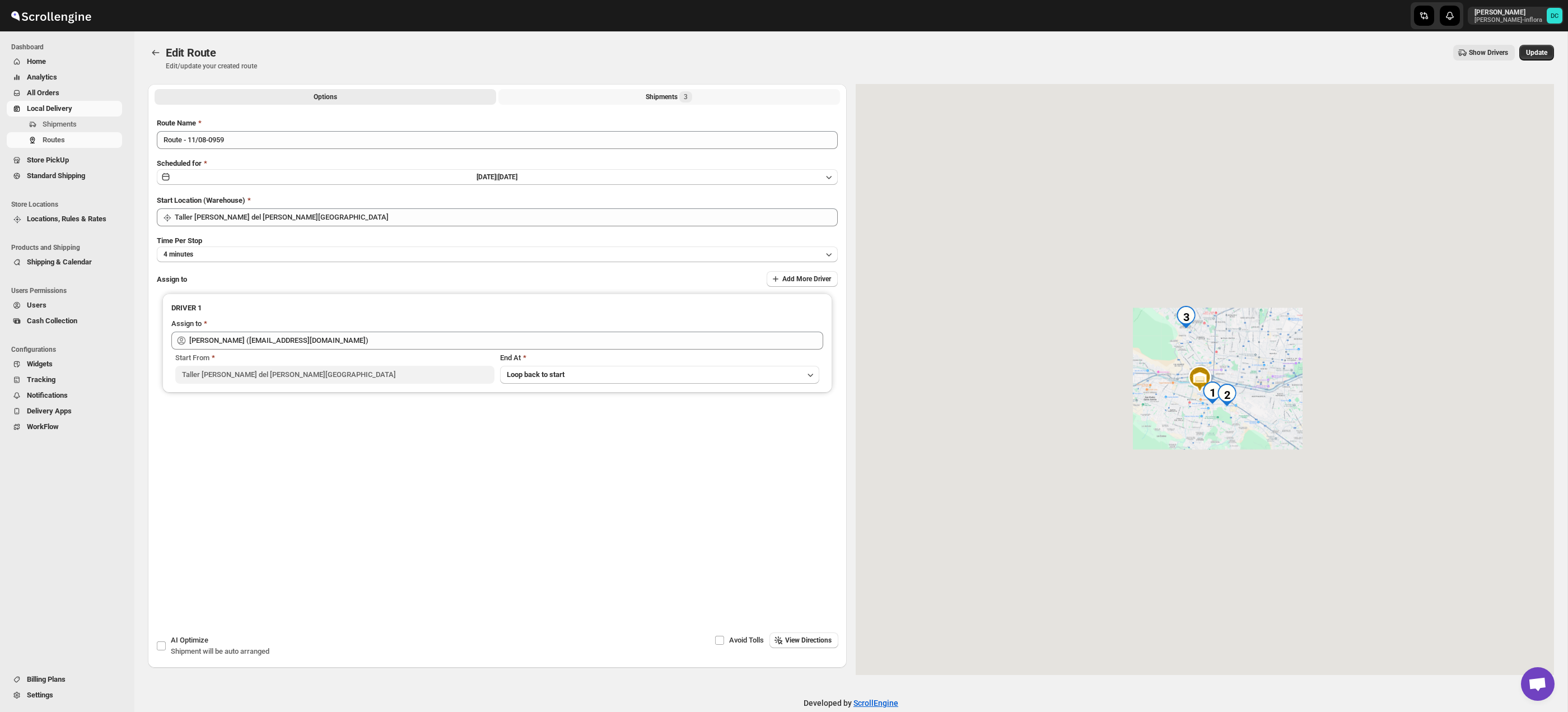
click at [696, 97] on button "Shipments 3" at bounding box center [669, 97] width 341 height 16
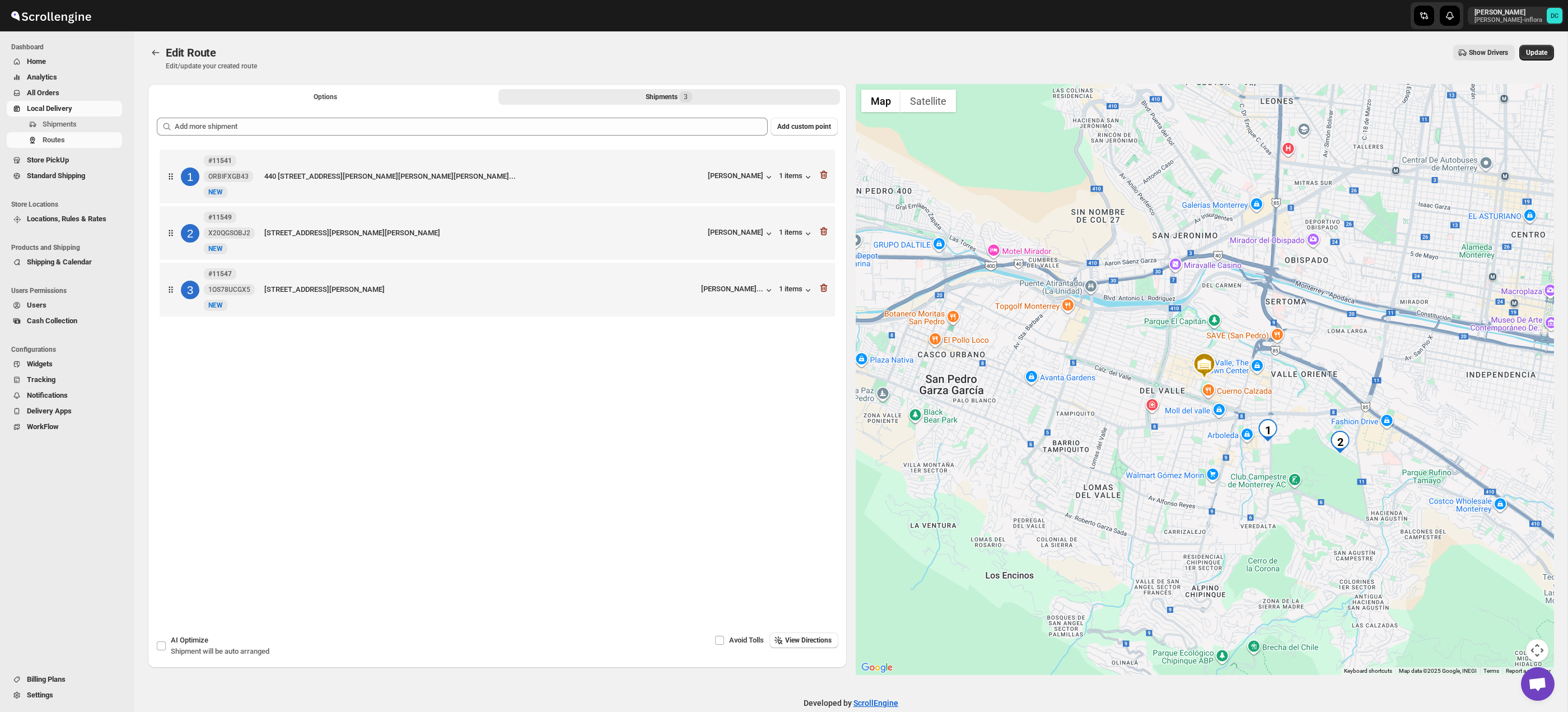
click at [1539, 647] on button "Map camera controls" at bounding box center [1537, 650] width 23 height 23
click at [1509, 596] on button "Zoom in" at bounding box center [1509, 594] width 23 height 23
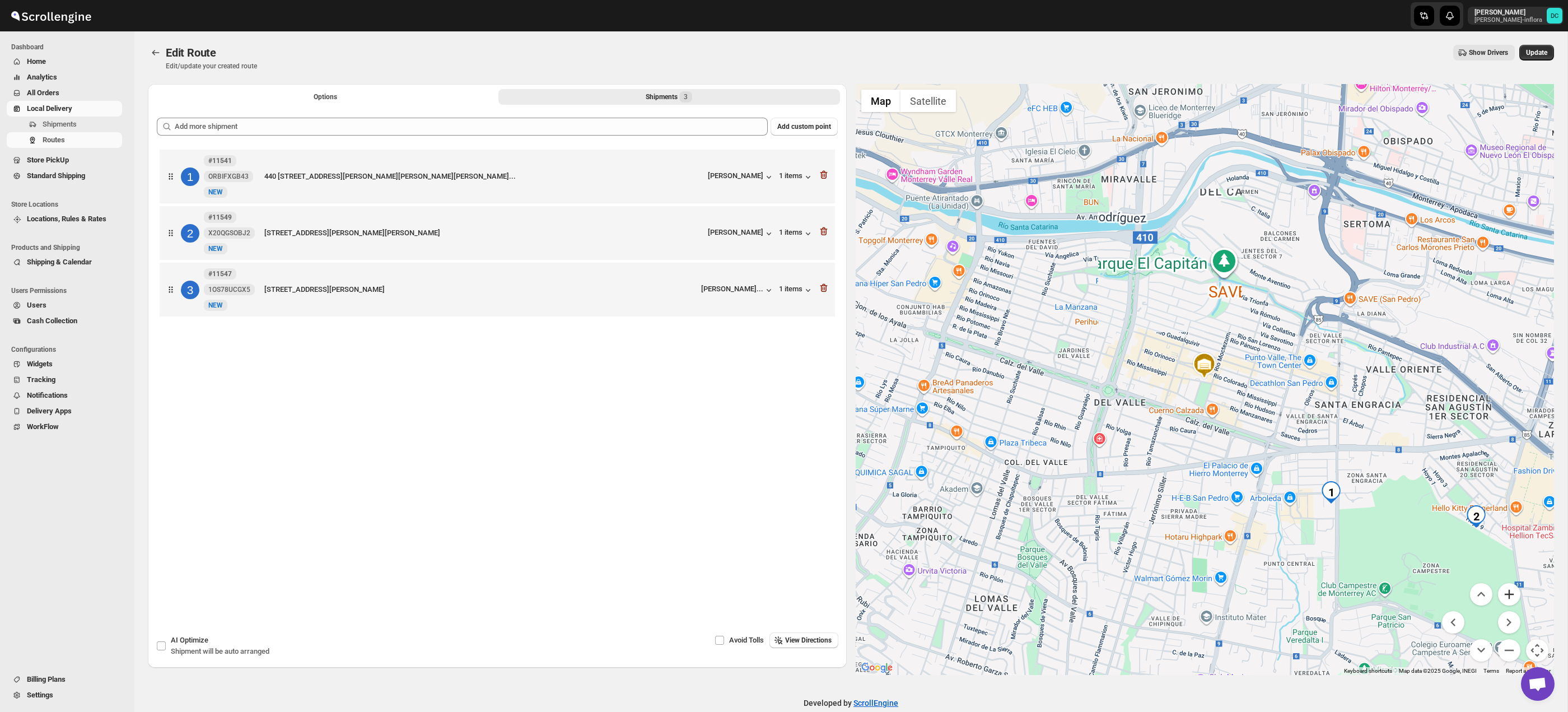
click at [1509, 596] on button "Zoom in" at bounding box center [1509, 594] width 23 height 23
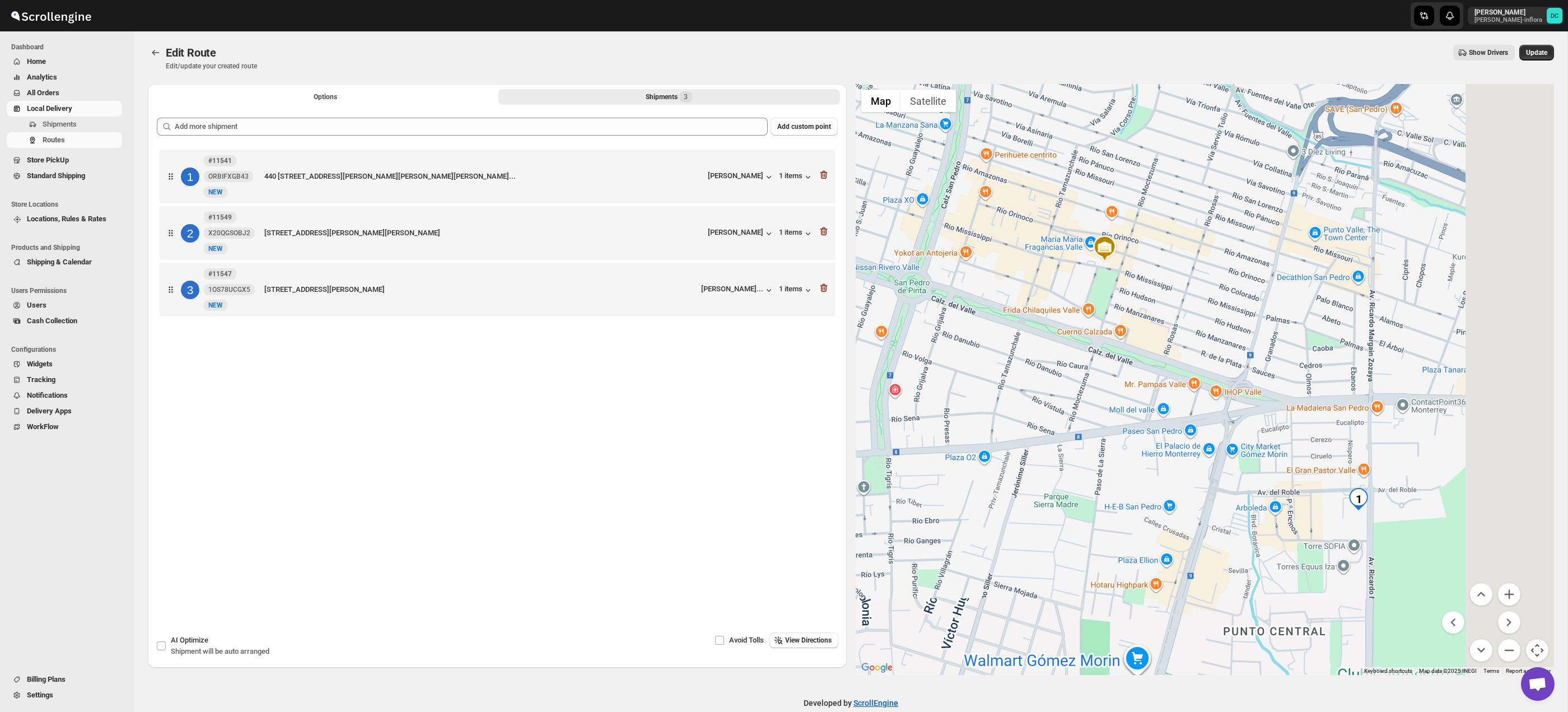
drag, startPoint x: 1473, startPoint y: 563, endPoint x: 1363, endPoint y: 434, distance: 169.5
click at [1363, 434] on div at bounding box center [1205, 379] width 699 height 591
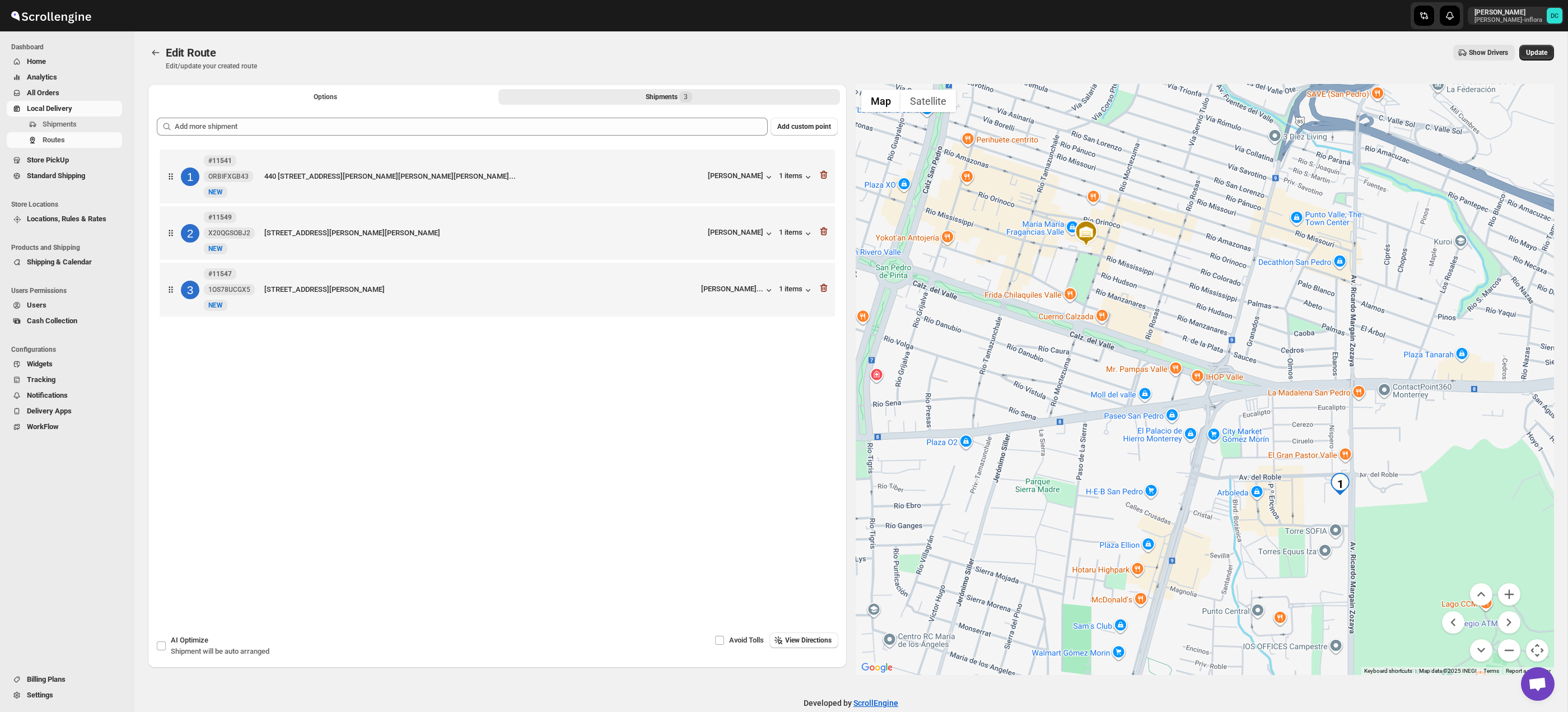
drag, startPoint x: 1406, startPoint y: 517, endPoint x: 1368, endPoint y: 511, distance: 38.5
click at [1336, 484] on div at bounding box center [1205, 379] width 699 height 591
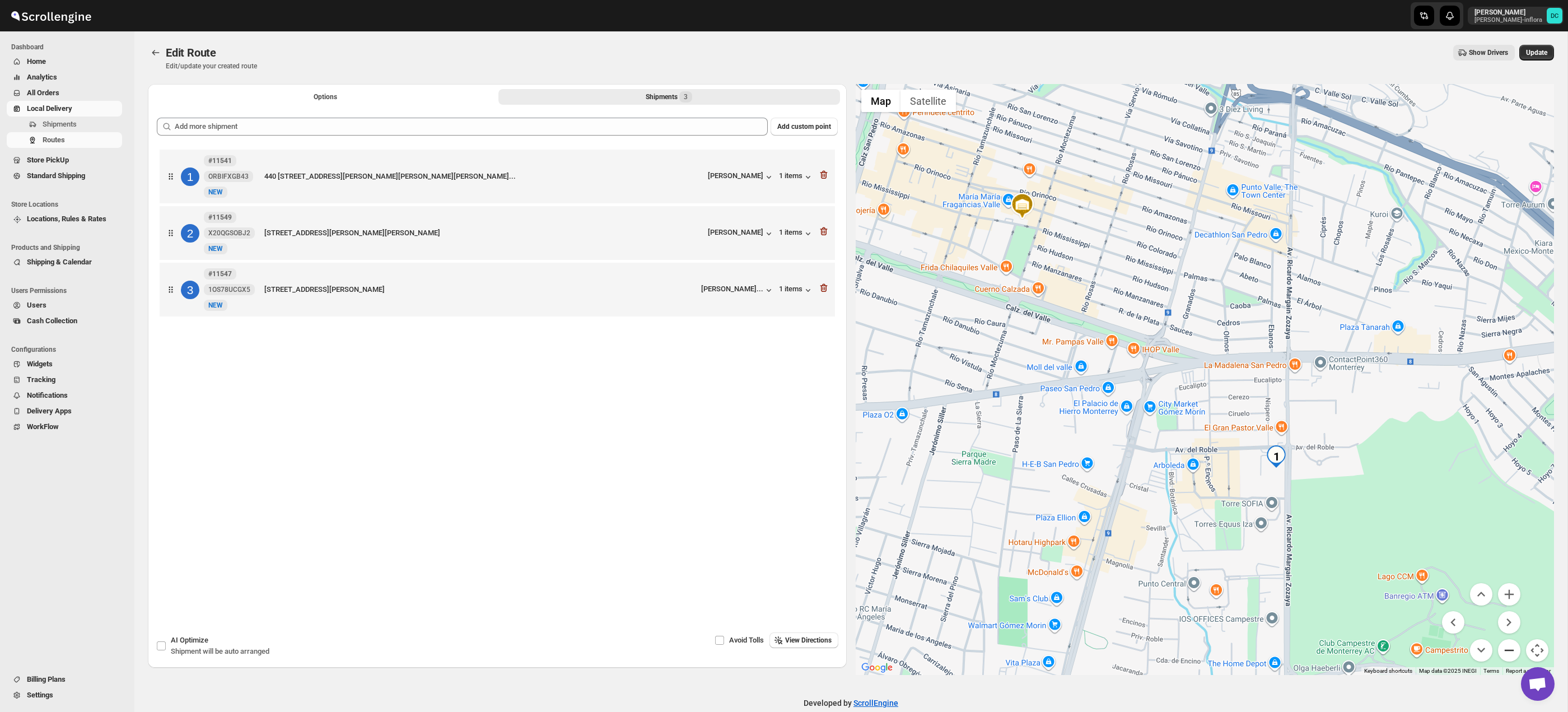
click at [1516, 652] on button "Zoom out" at bounding box center [1509, 650] width 23 height 23
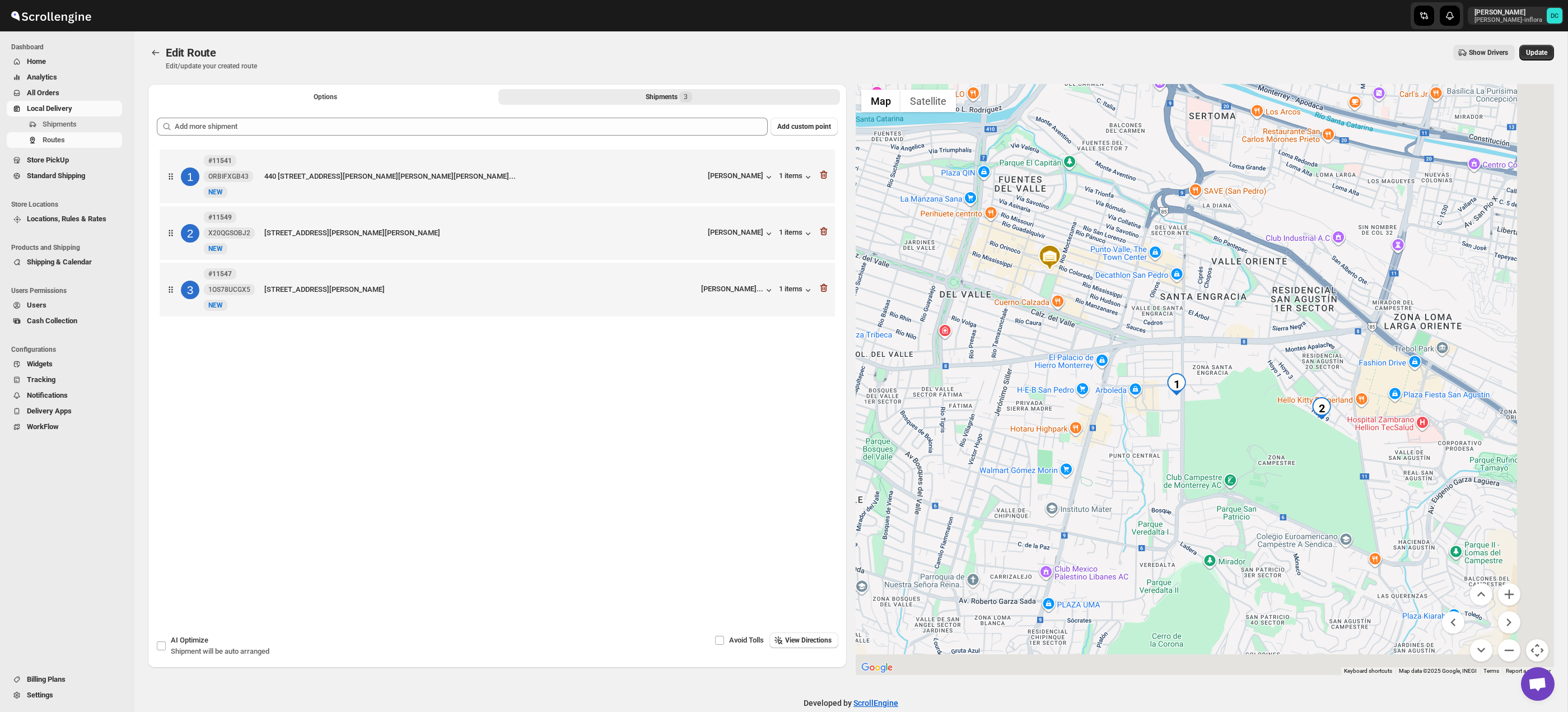
drag, startPoint x: 1348, startPoint y: 463, endPoint x: 1330, endPoint y: 462, distance: 18.0
click at [1325, 459] on div at bounding box center [1205, 379] width 699 height 591
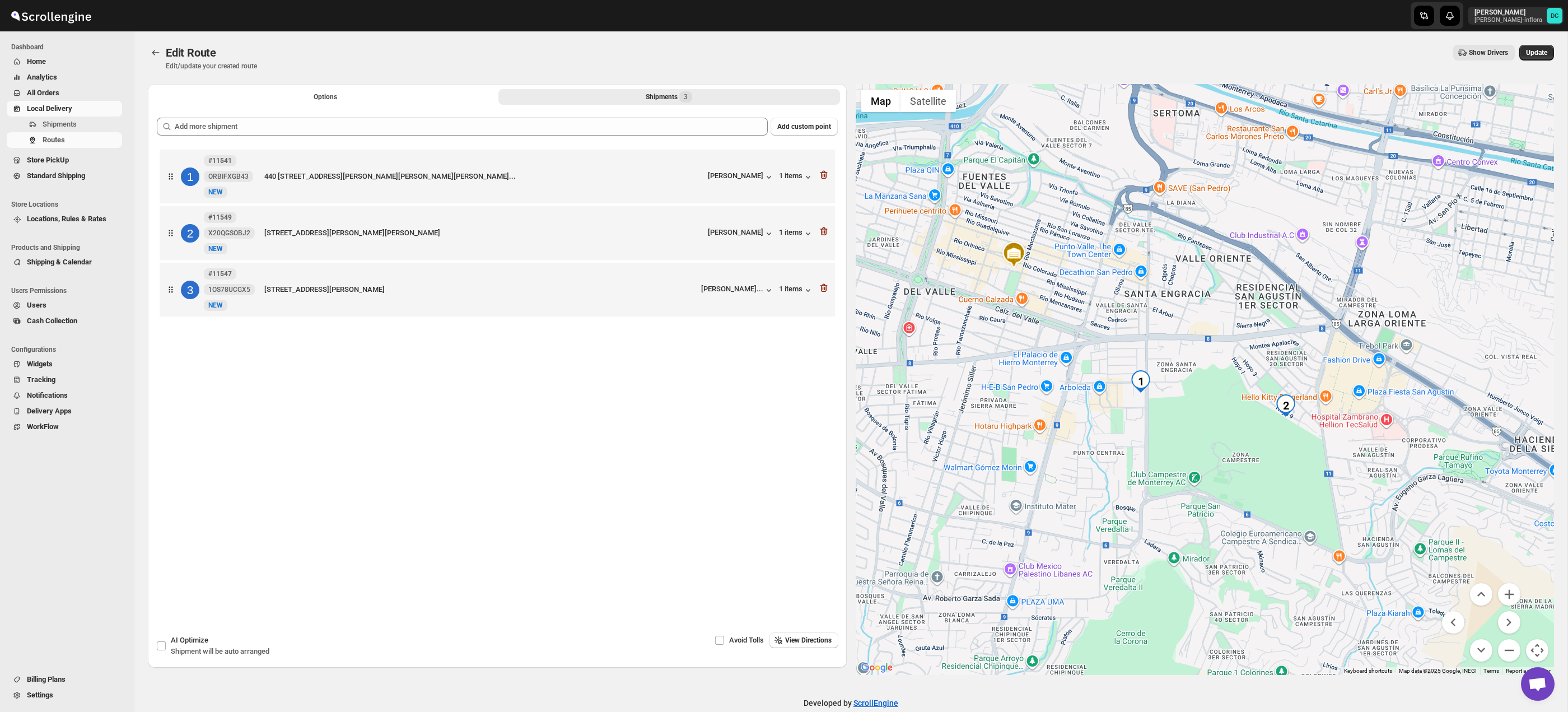
drag, startPoint x: 1129, startPoint y: 341, endPoint x: 1194, endPoint y: 395, distance: 84.5
click at [1255, 489] on div at bounding box center [1205, 379] width 699 height 591
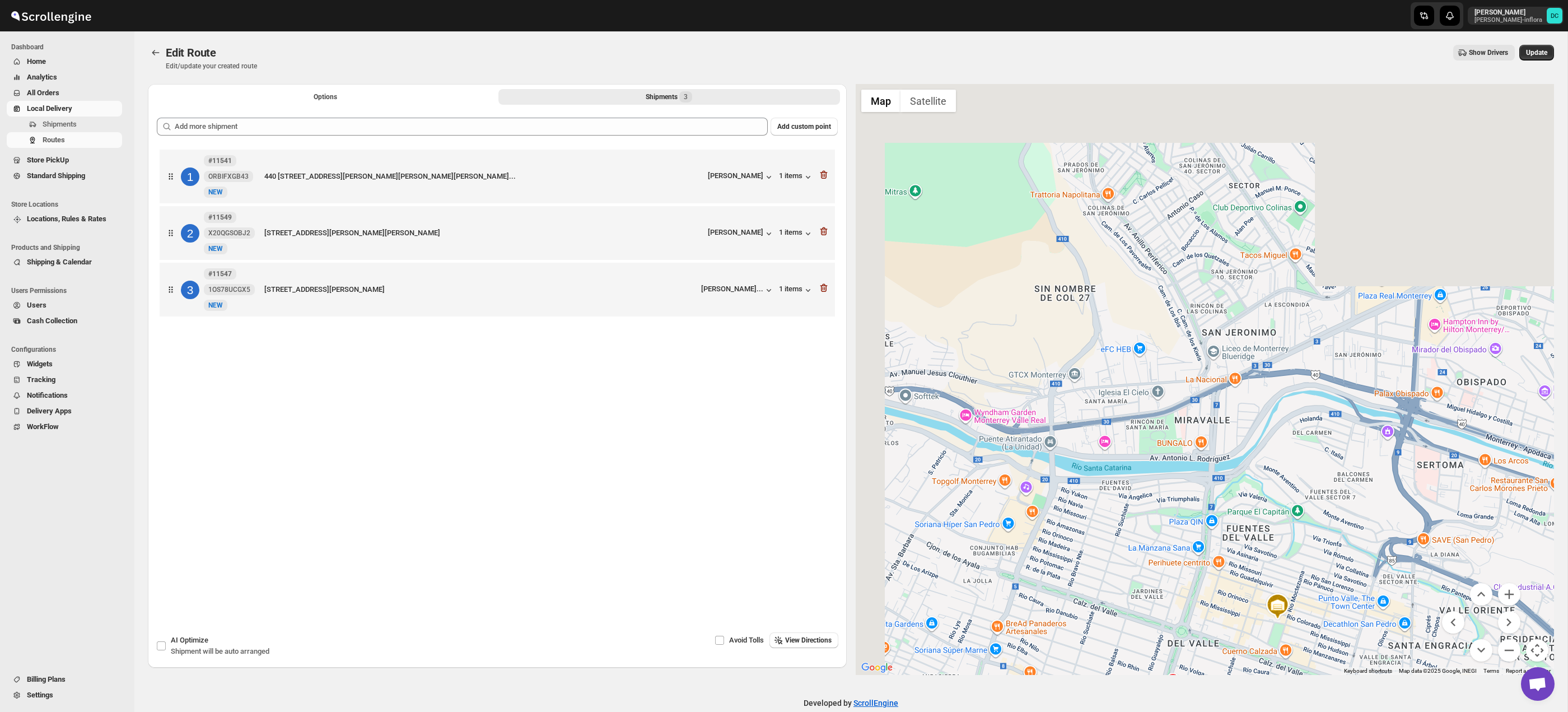
drag, startPoint x: 1149, startPoint y: 334, endPoint x: 1140, endPoint y: 375, distance: 42.0
click at [1267, 529] on div at bounding box center [1205, 379] width 699 height 591
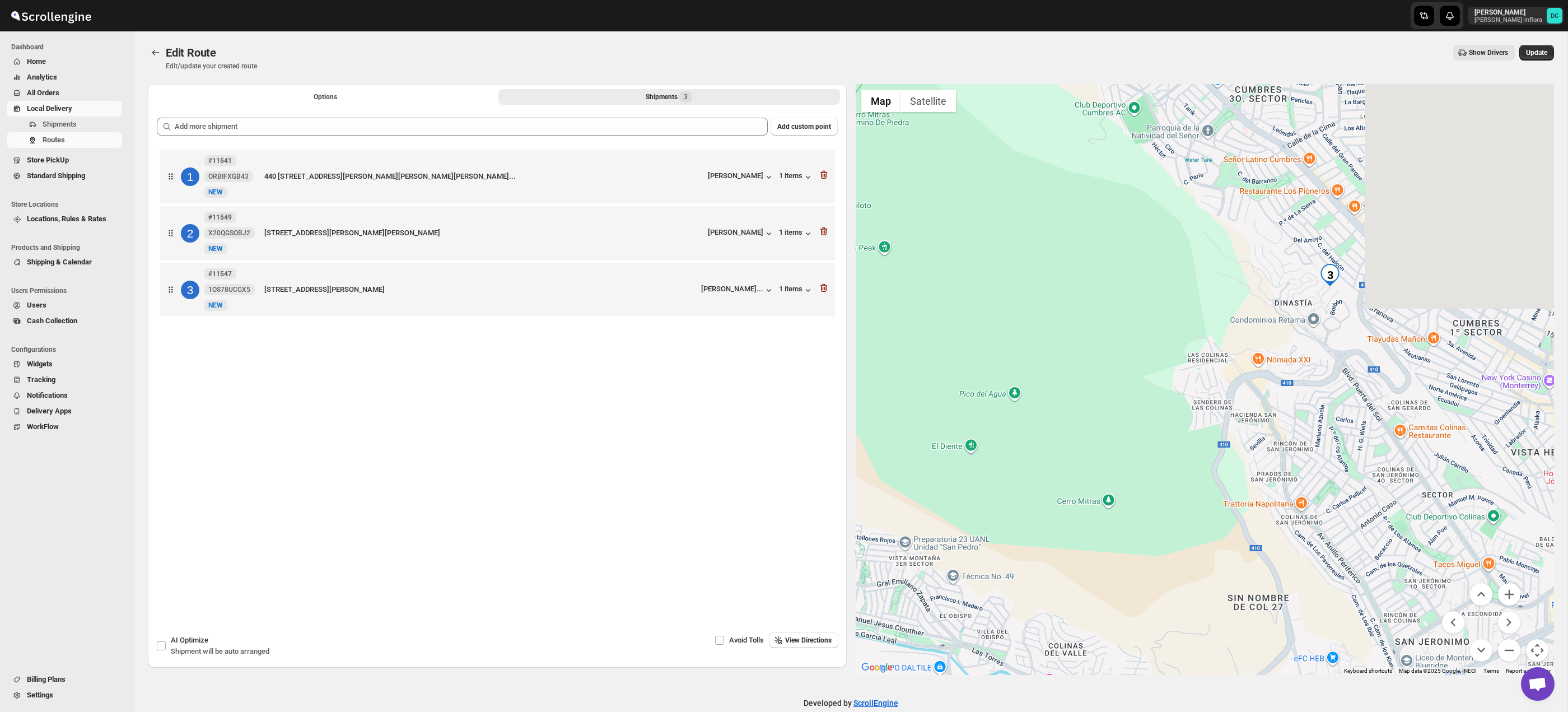
drag, startPoint x: 1143, startPoint y: 382, endPoint x: 1279, endPoint y: 389, distance: 136.2
click at [1167, 426] on div at bounding box center [1205, 379] width 699 height 591
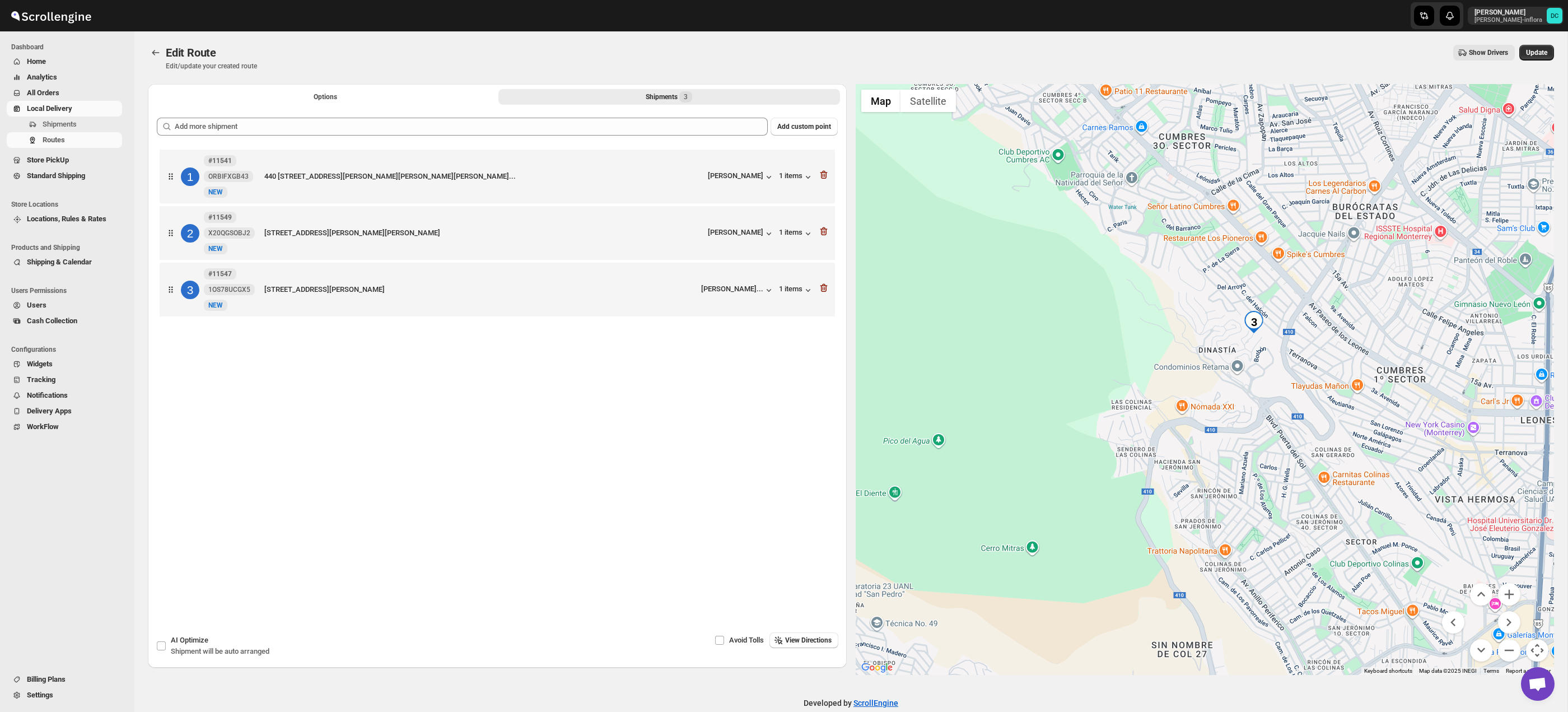
drag, startPoint x: 1286, startPoint y: 389, endPoint x: 1205, endPoint y: 445, distance: 98.5
click at [1205, 445] on div at bounding box center [1205, 379] width 699 height 591
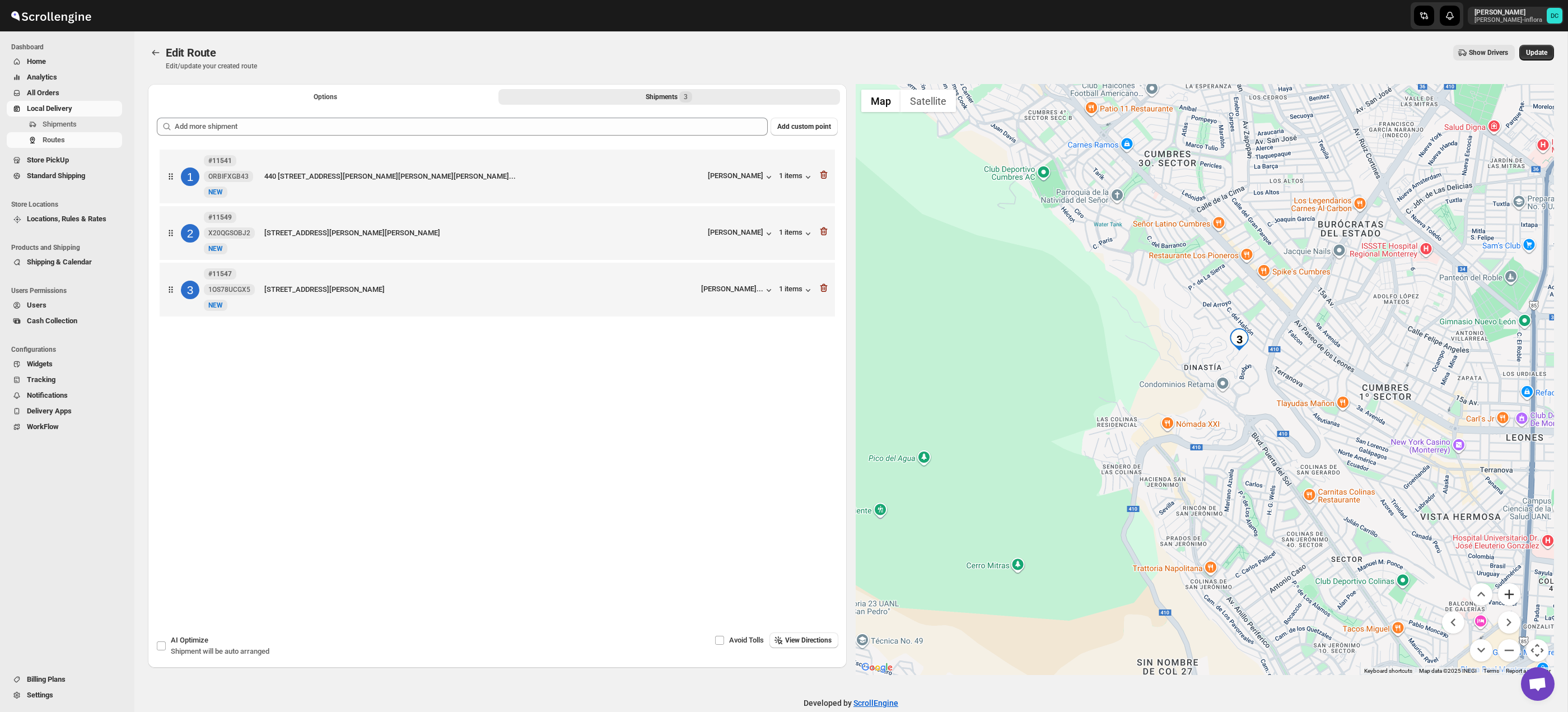
click at [1511, 595] on button "Zoom in" at bounding box center [1509, 594] width 23 height 23
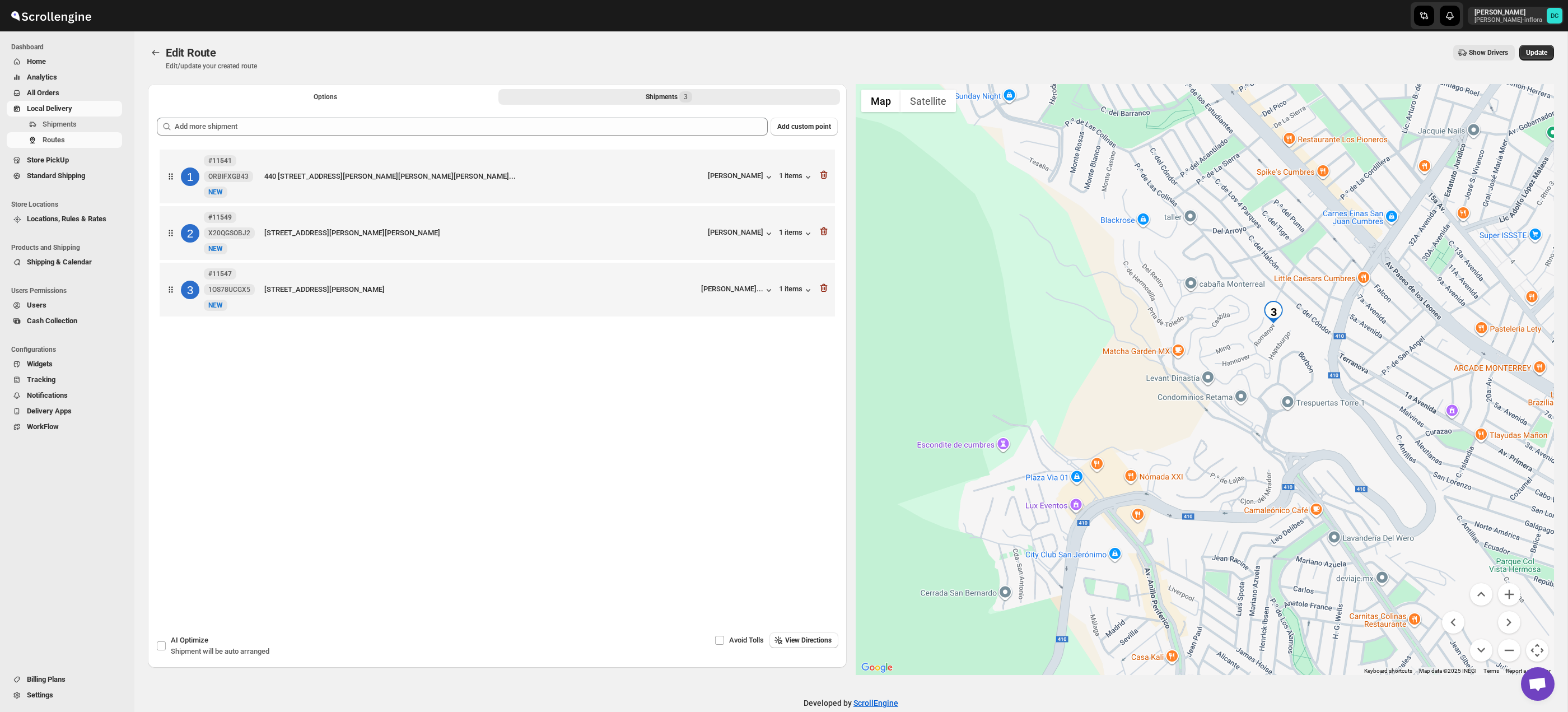
click at [1542, 51] on span "Update" at bounding box center [1536, 52] width 21 height 9
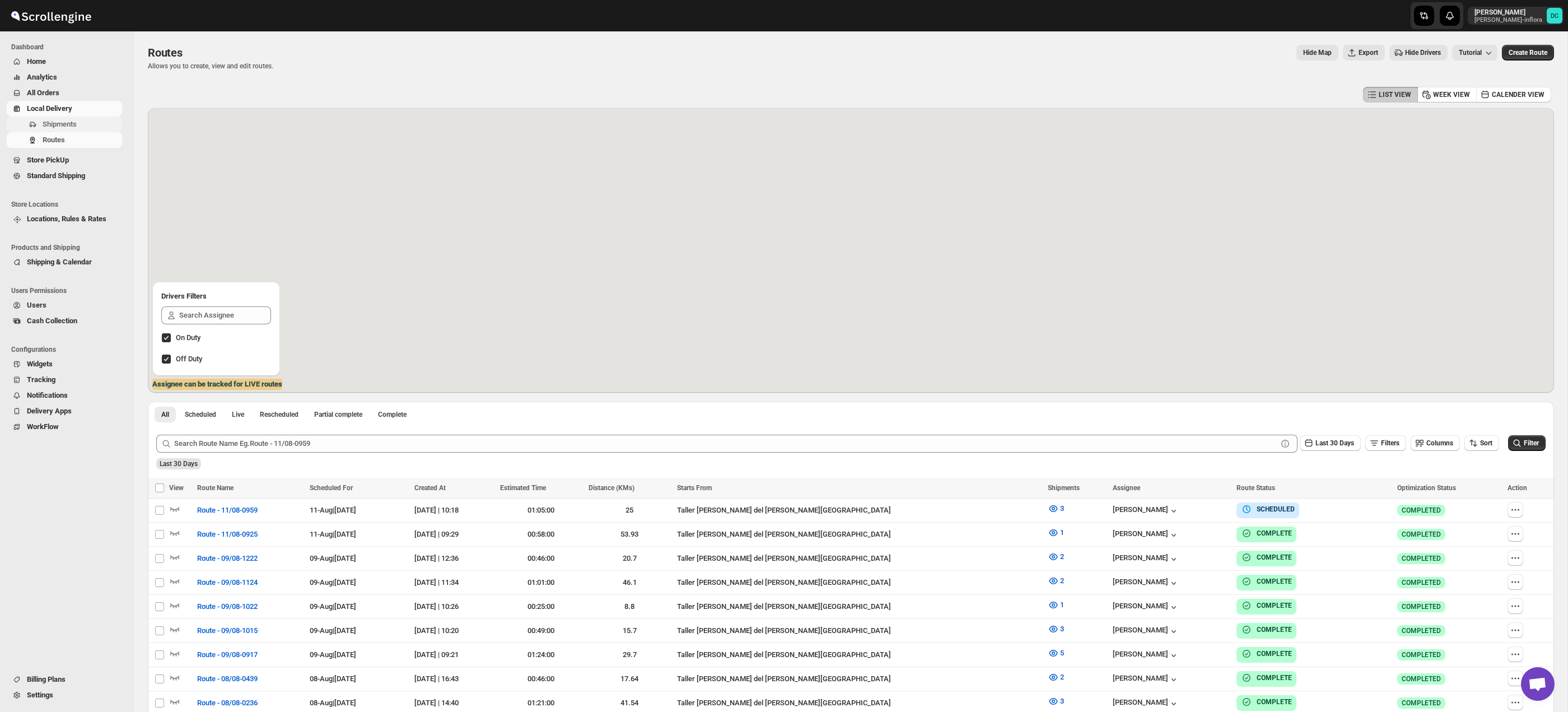
click at [69, 128] on span "Shipments" at bounding box center [60, 124] width 34 height 9
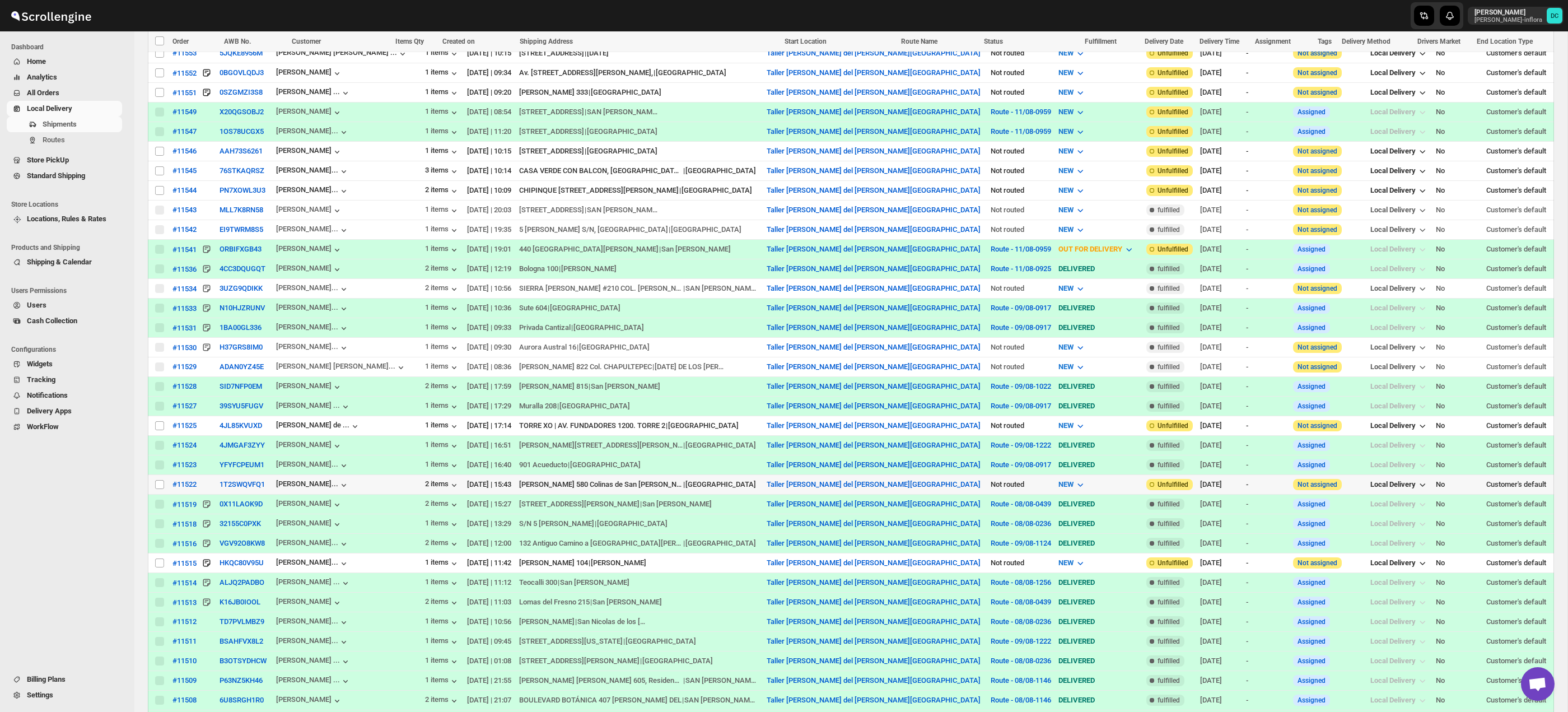
scroll to position [411, 0]
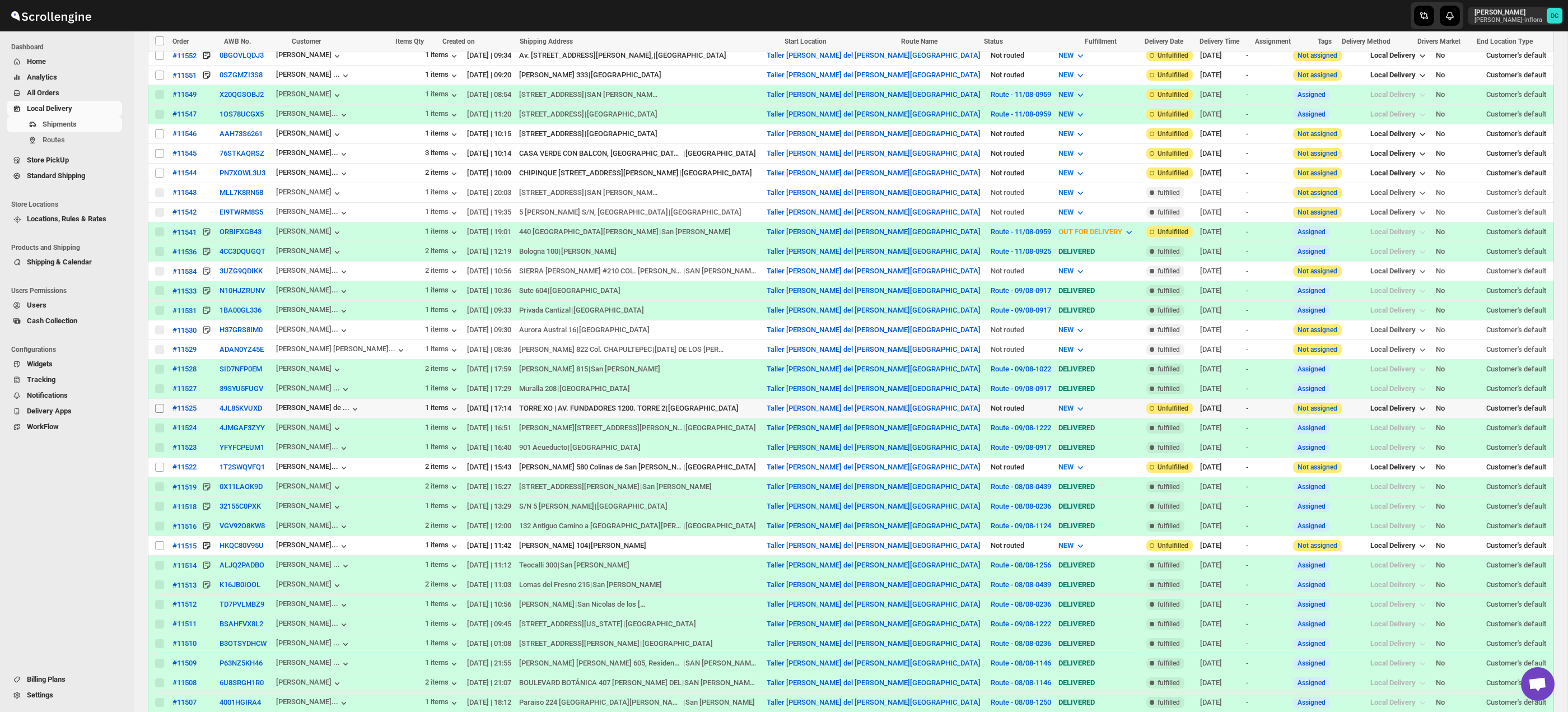
click at [158, 409] on input "Select shipment" at bounding box center [159, 408] width 9 height 9
checkbox input "true"
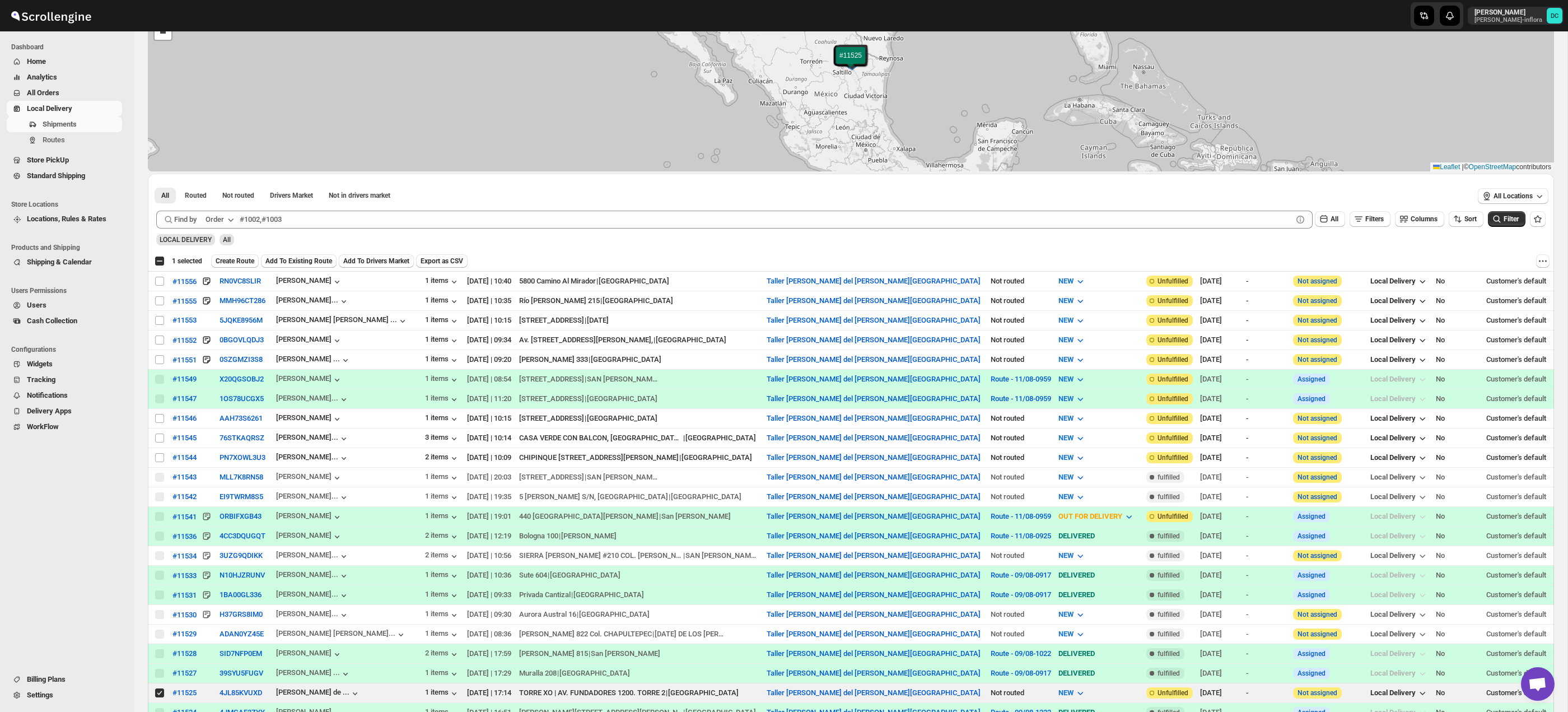
scroll to position [115, 0]
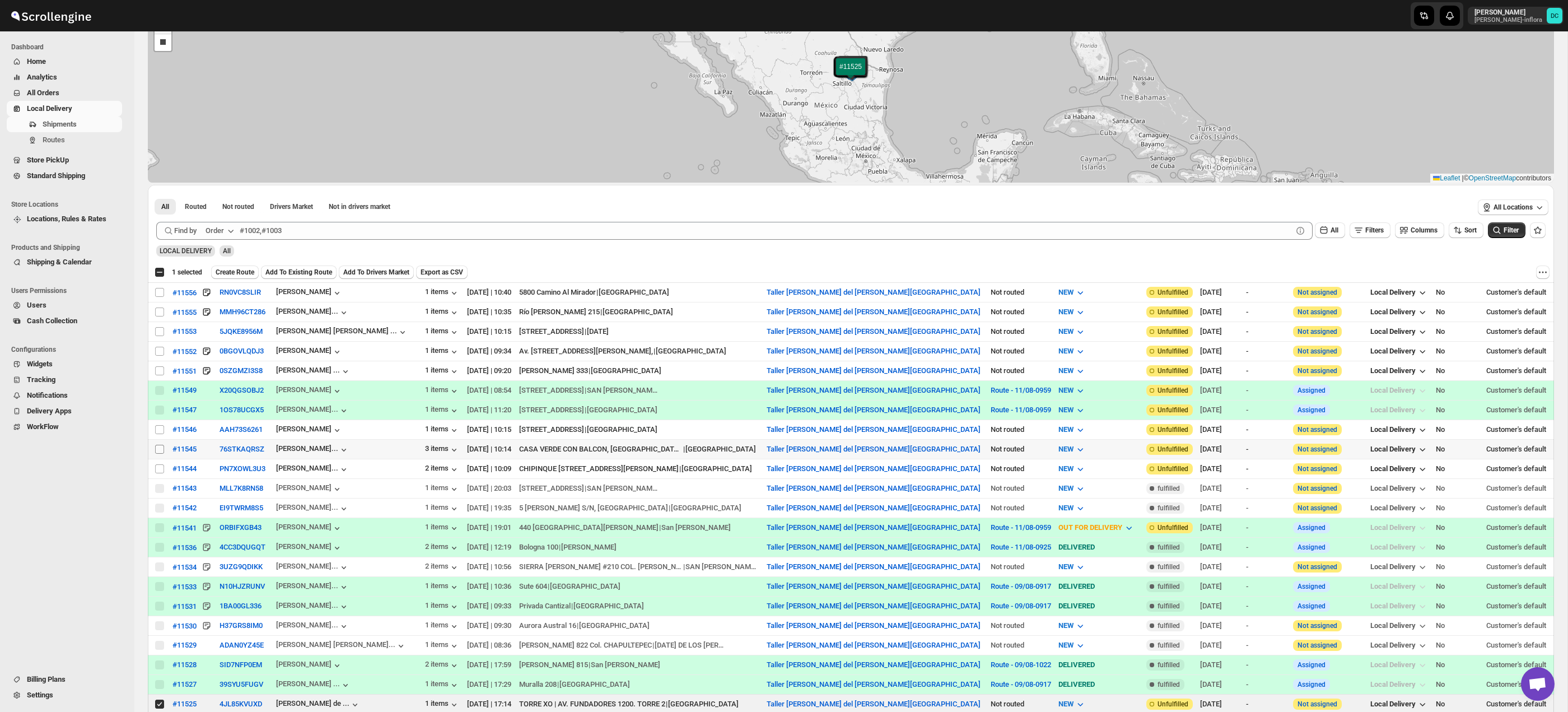
click at [161, 449] on input "Select shipment" at bounding box center [159, 449] width 9 height 9
checkbox input "true"
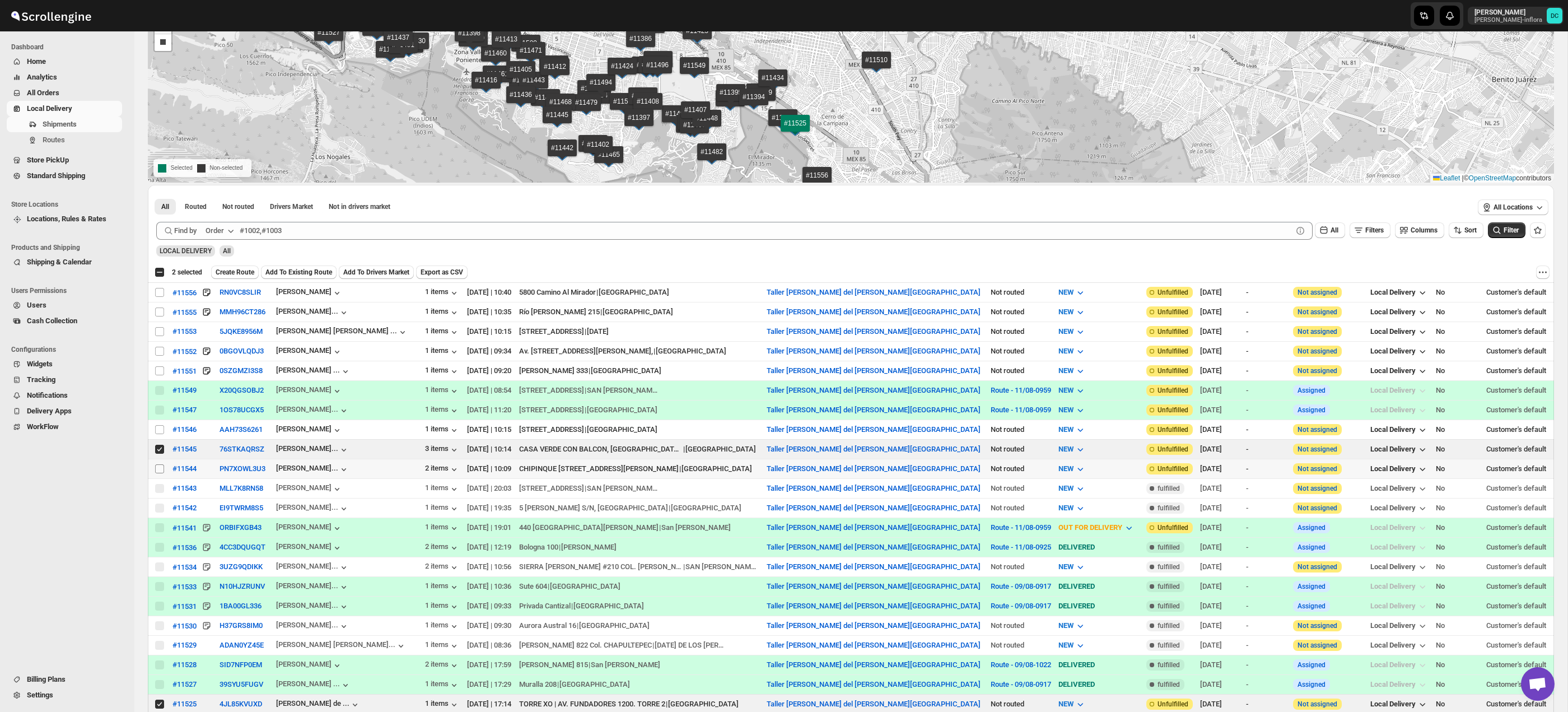
click at [156, 470] on input "Select shipment" at bounding box center [159, 469] width 9 height 9
checkbox input "true"
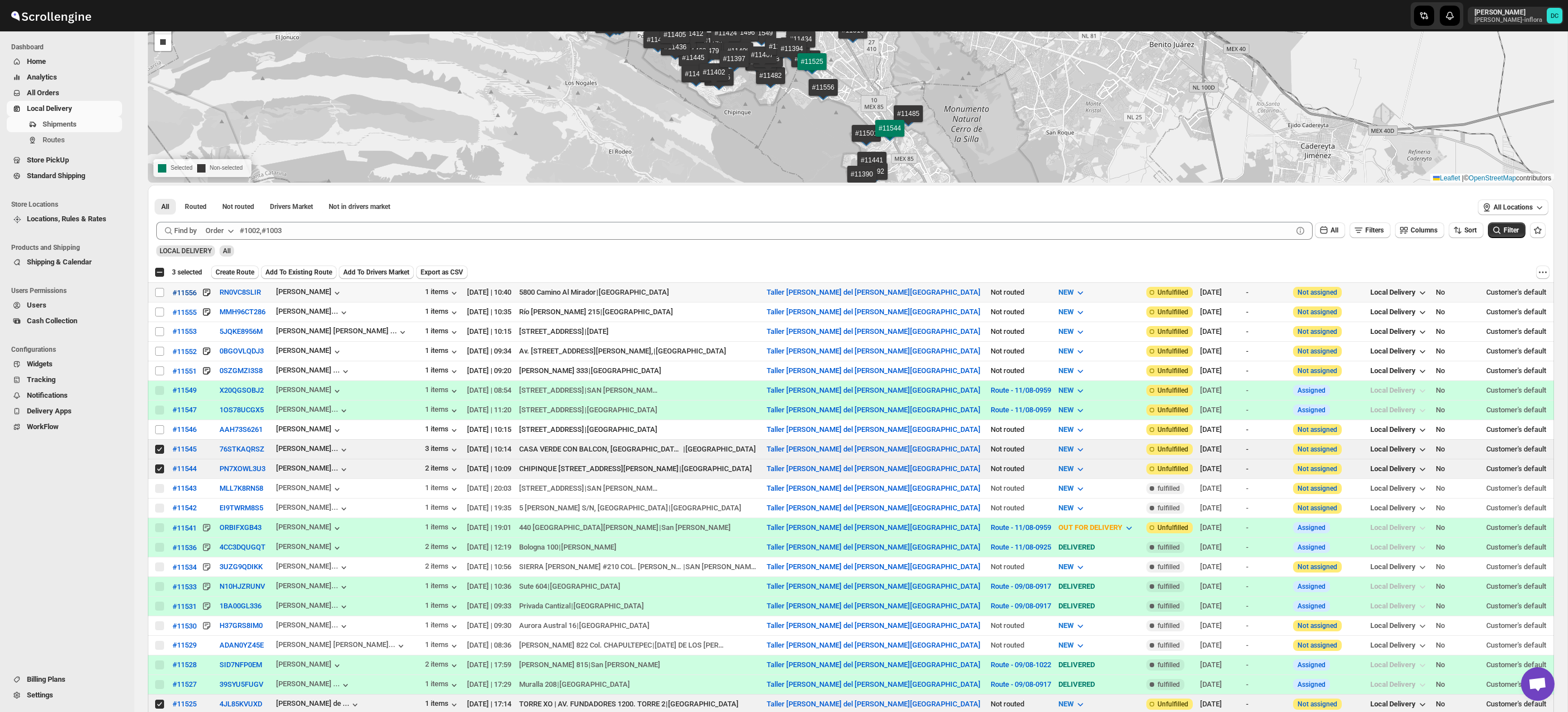
click at [157, 292] on input "Select shipment" at bounding box center [159, 292] width 9 height 9
checkbox input "true"
click at [237, 272] on span "Create Route" at bounding box center [234, 272] width 38 height 9
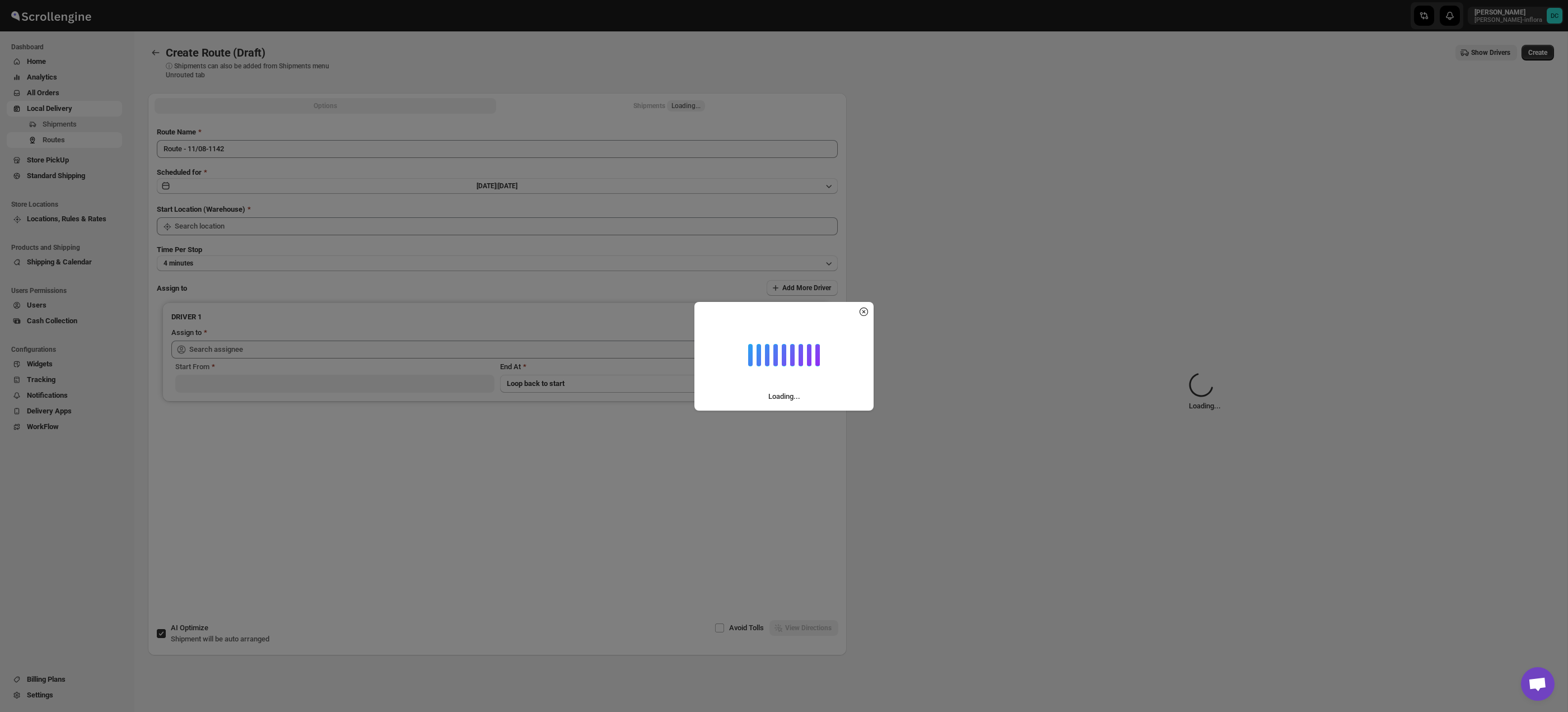
type input "Taller [PERSON_NAME][GEOGRAPHIC_DATA]"
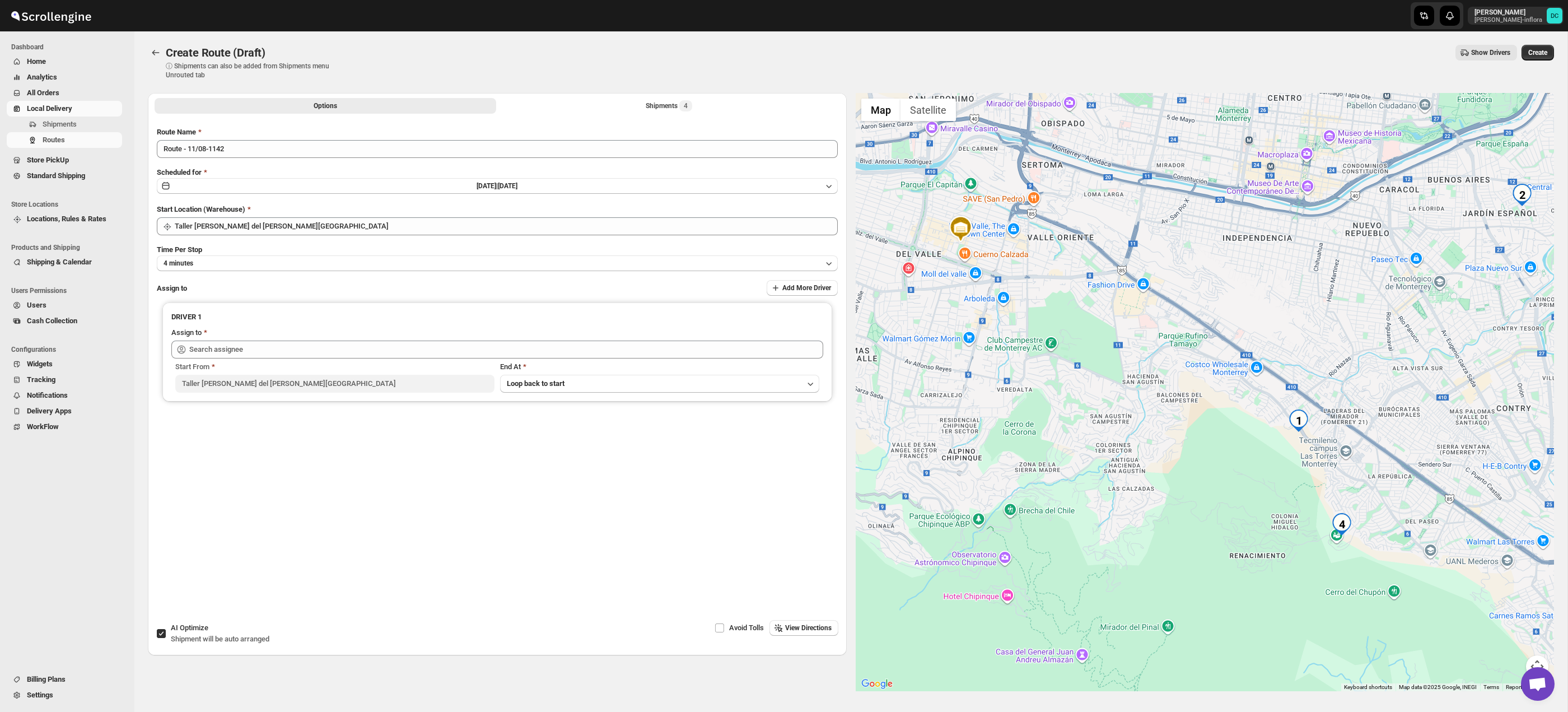
drag, startPoint x: 1378, startPoint y: 499, endPoint x: 1202, endPoint y: 395, distance: 204.4
click at [1130, 346] on div at bounding box center [1205, 392] width 699 height 599
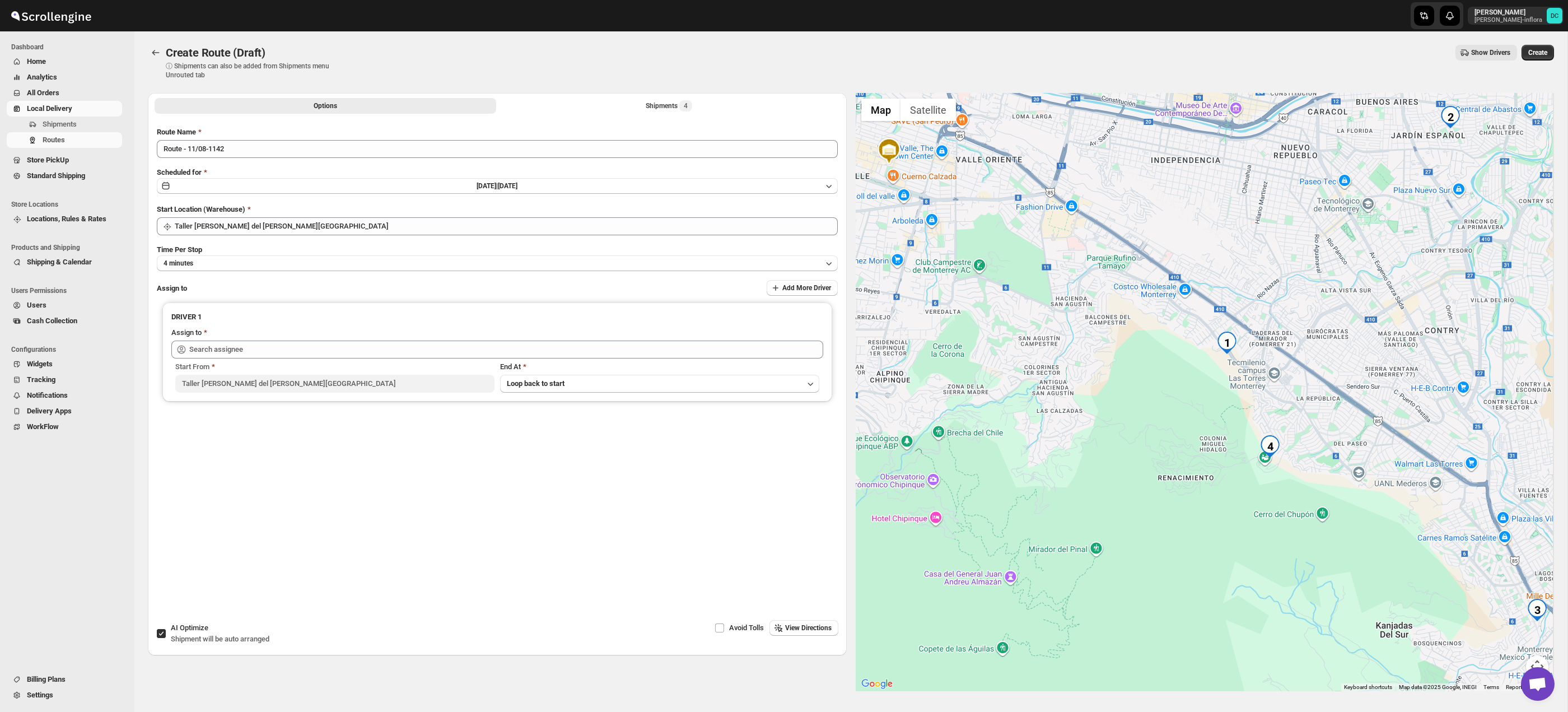
drag, startPoint x: 1351, startPoint y: 473, endPoint x: 1281, endPoint y: 393, distance: 106.3
click at [1279, 393] on div at bounding box center [1205, 392] width 699 height 599
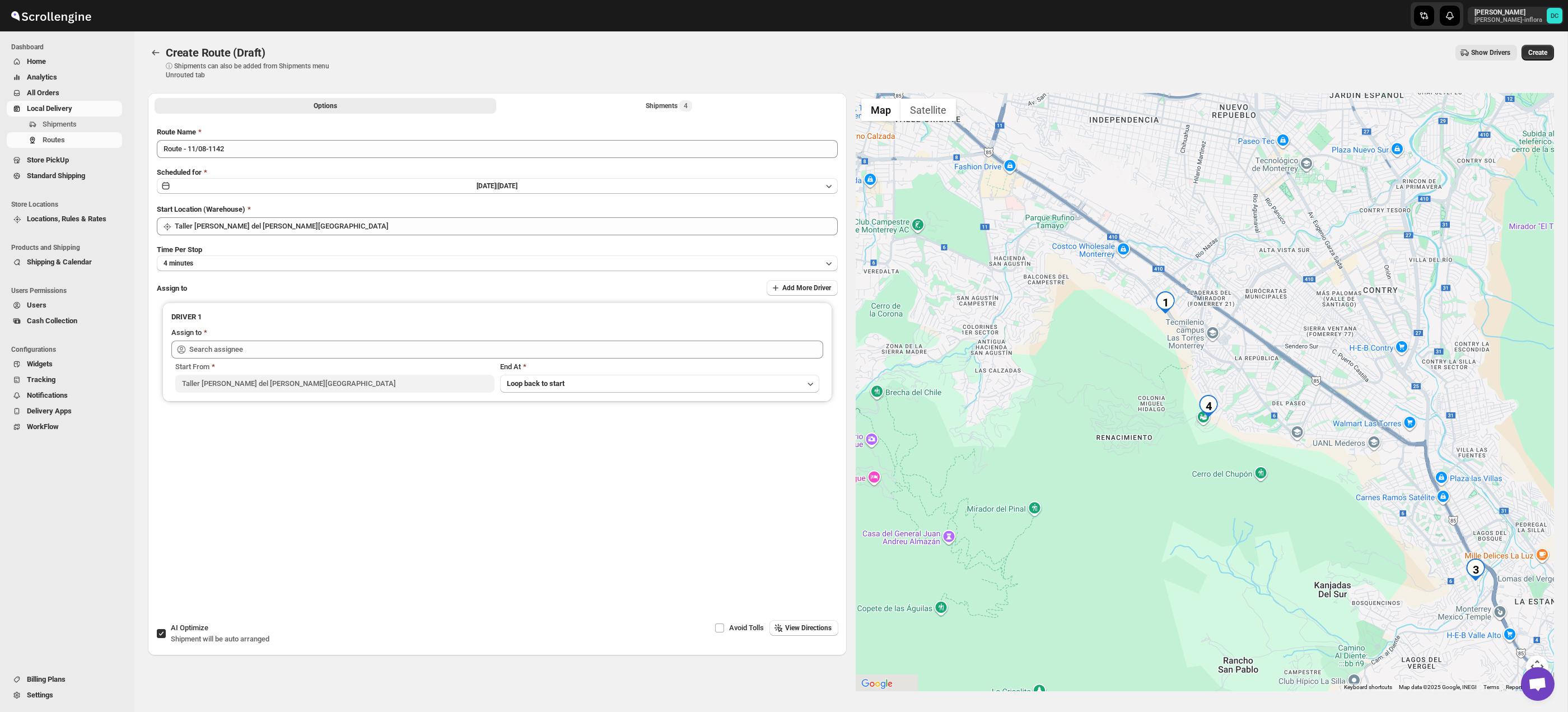
drag, startPoint x: 1321, startPoint y: 397, endPoint x: 1306, endPoint y: 389, distance: 17.0
click at [1306, 389] on div at bounding box center [1205, 392] width 699 height 599
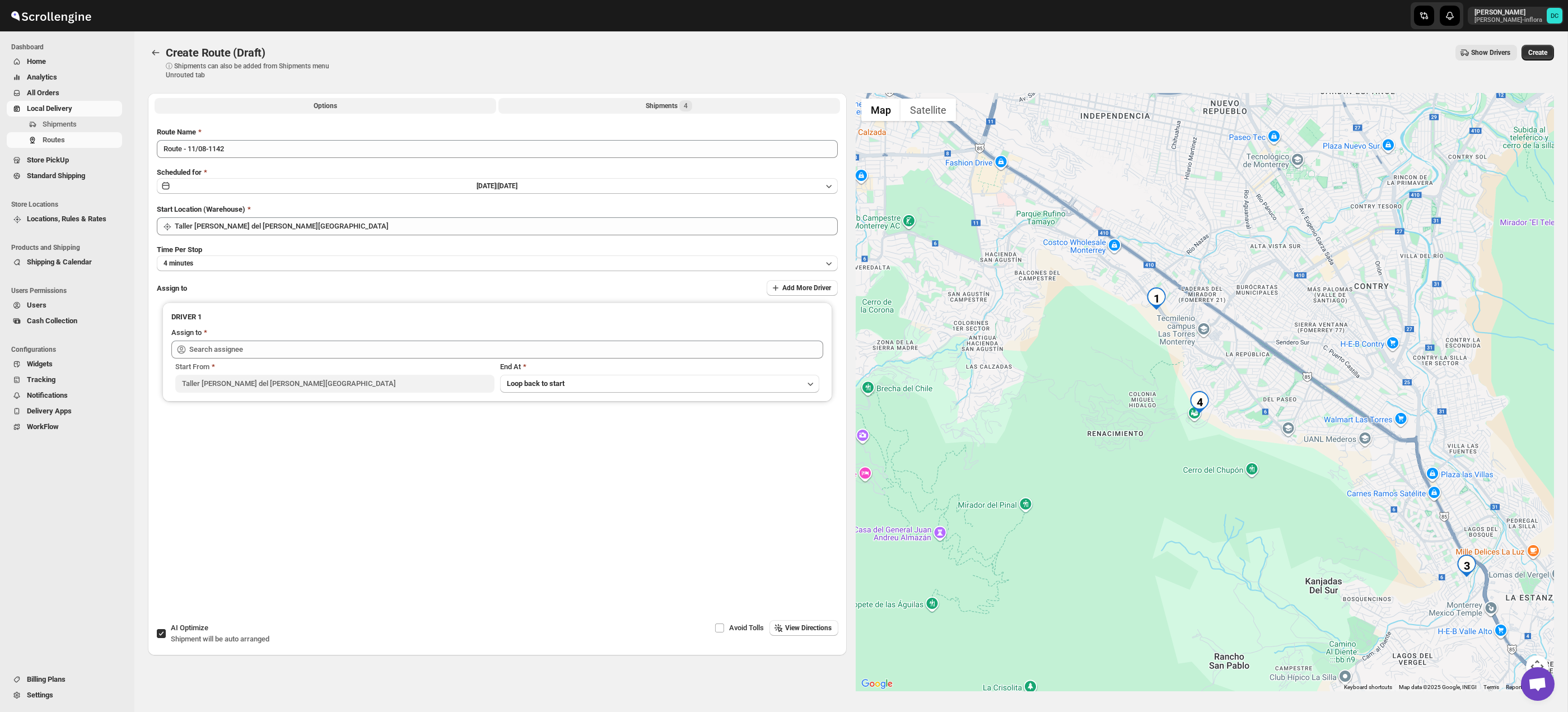
click at [691, 98] on button "Shipments 4" at bounding box center [669, 106] width 341 height 16
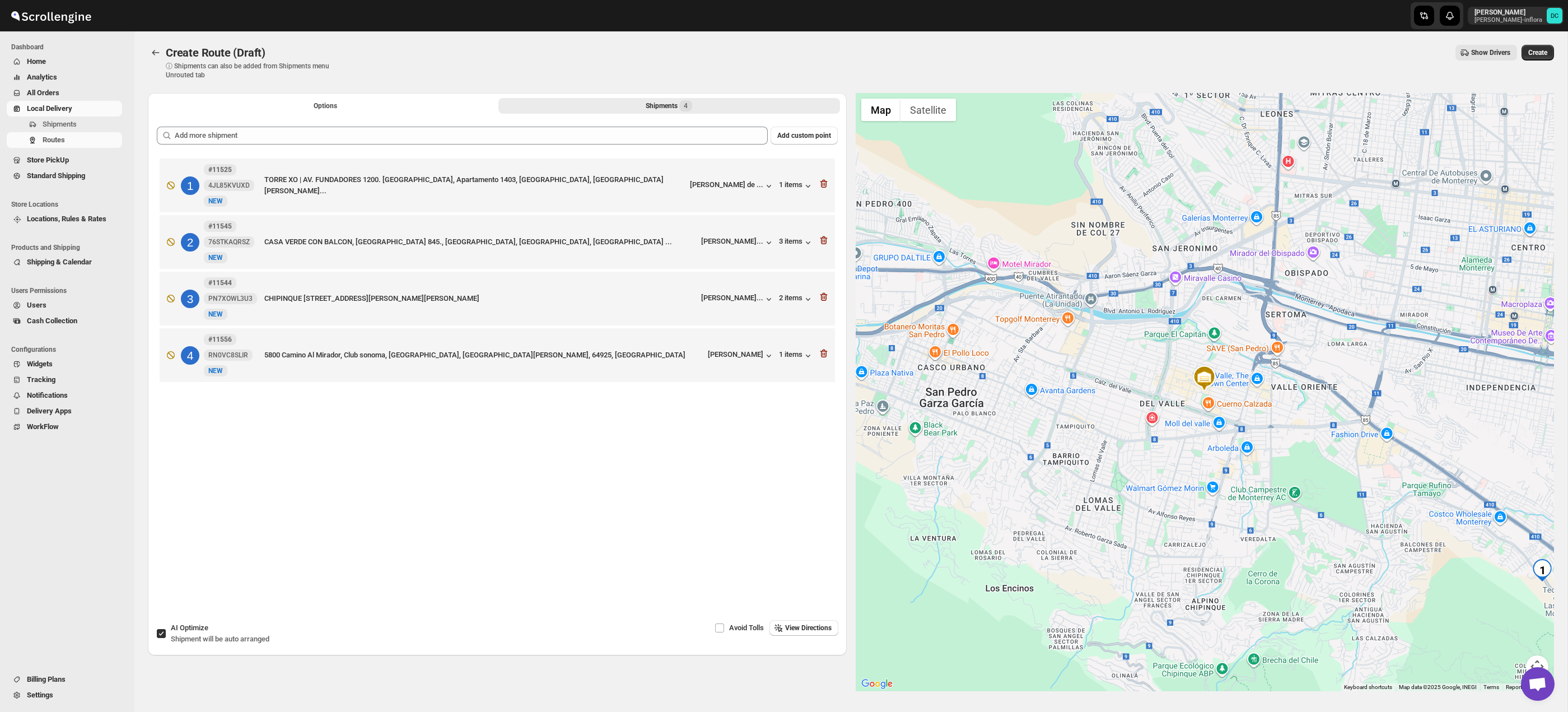
click at [163, 638] on span at bounding box center [161, 633] width 10 height 10
click at [163, 638] on input "AI Optimize Shipment will be auto arranged" at bounding box center [161, 633] width 9 height 9
checkbox input "false"
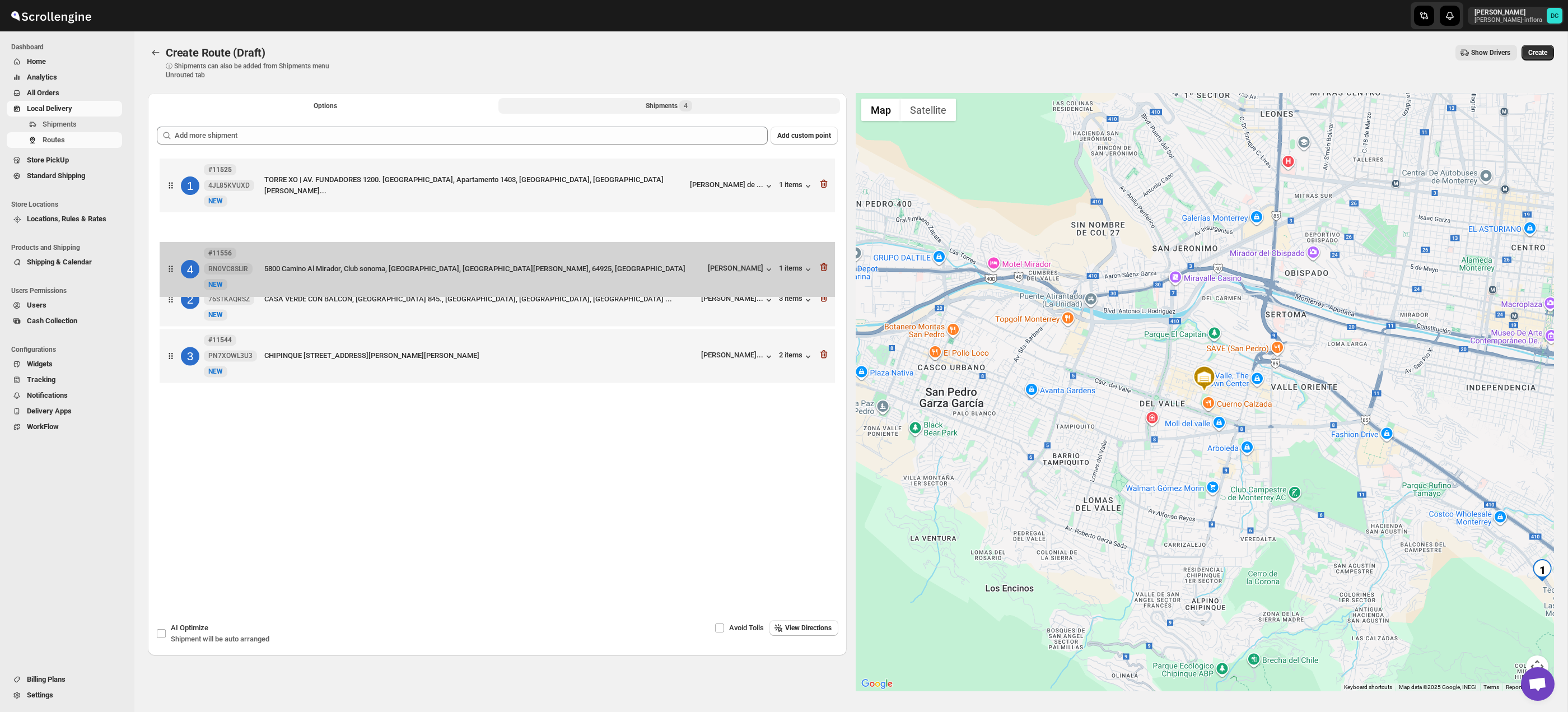
drag, startPoint x: 172, startPoint y: 361, endPoint x: 176, endPoint y: 205, distance: 156.1
click at [175, 206] on div "1 #11525 4JL85KVUXD New NEW TORRE XO | AV. FUNDADORES 1200. TORRE 2, Apartament…" at bounding box center [497, 272] width 681 height 233
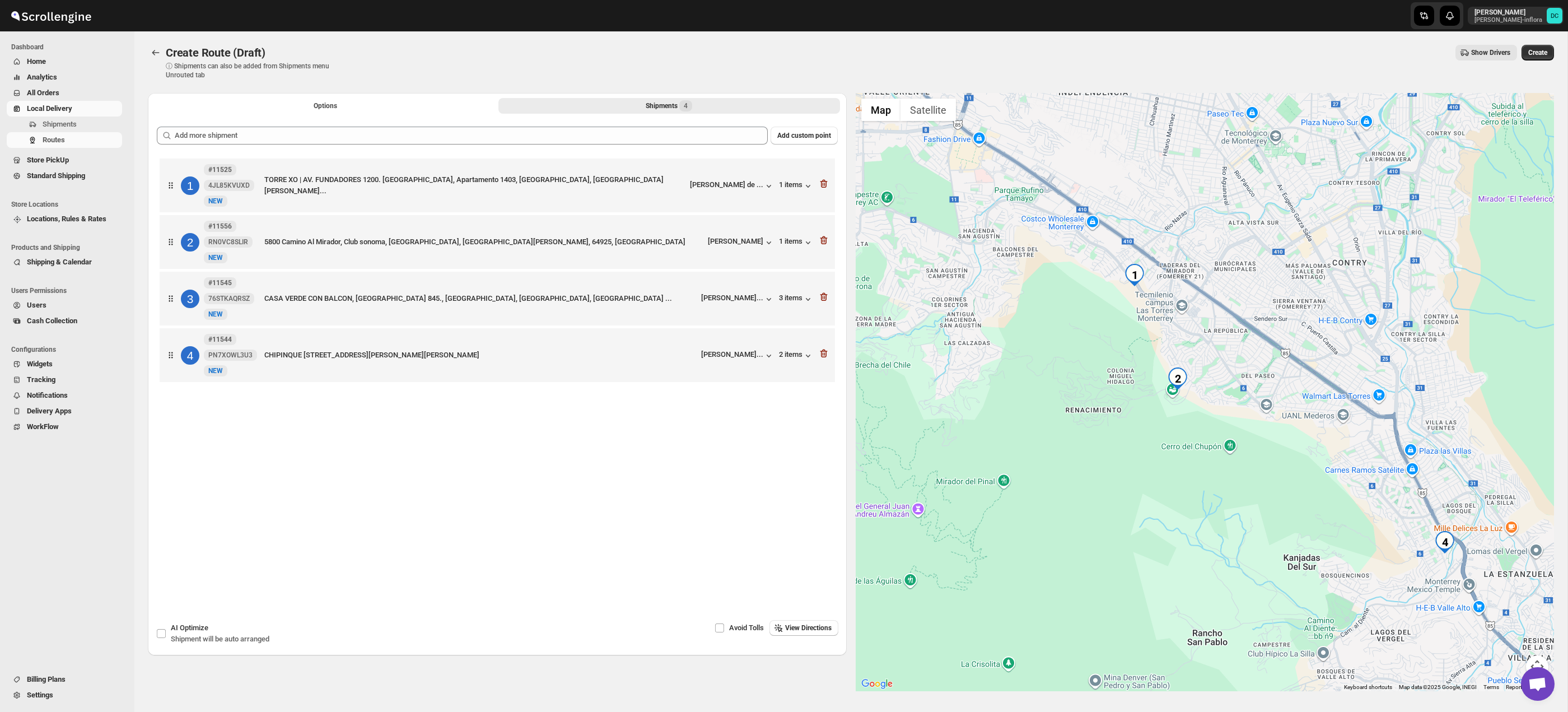
drag, startPoint x: 1339, startPoint y: 464, endPoint x: 1251, endPoint y: 377, distance: 123.7
click at [1251, 378] on div at bounding box center [1205, 392] width 699 height 599
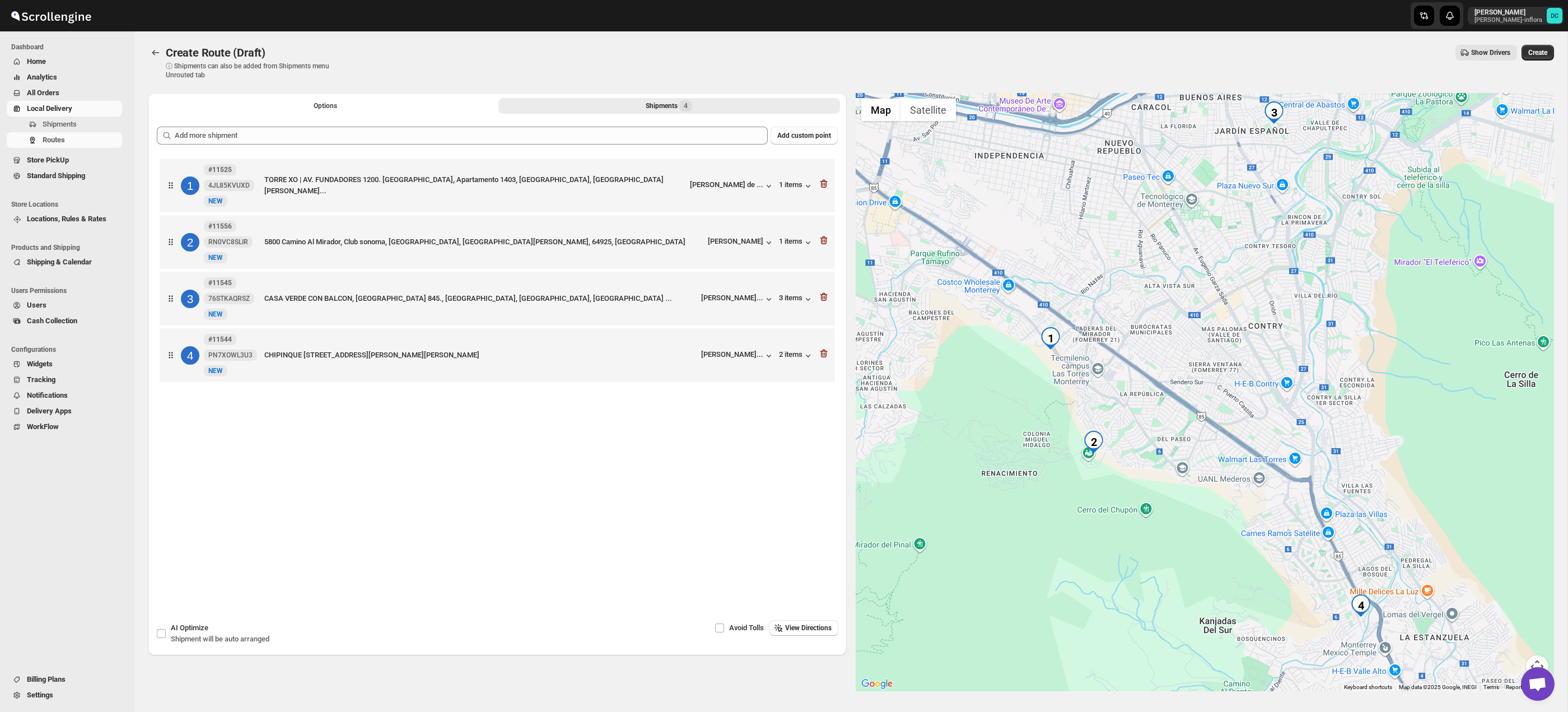
drag, startPoint x: 1286, startPoint y: 482, endPoint x: 1265, endPoint y: 503, distance: 29.7
click at [1242, 509] on div at bounding box center [1205, 392] width 699 height 599
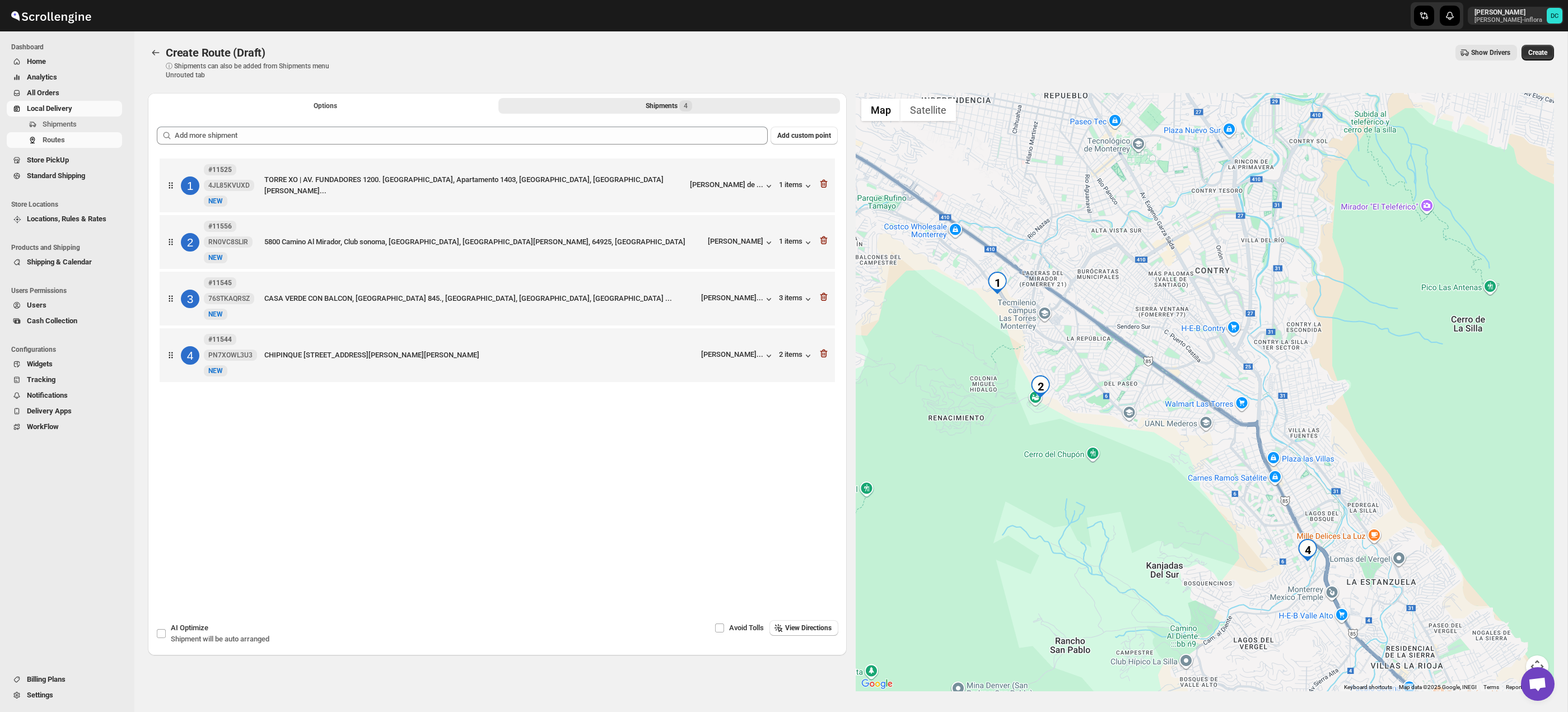
drag, startPoint x: 1303, startPoint y: 453, endPoint x: 1298, endPoint y: 425, distance: 28.4
click at [1298, 425] on div at bounding box center [1205, 392] width 699 height 599
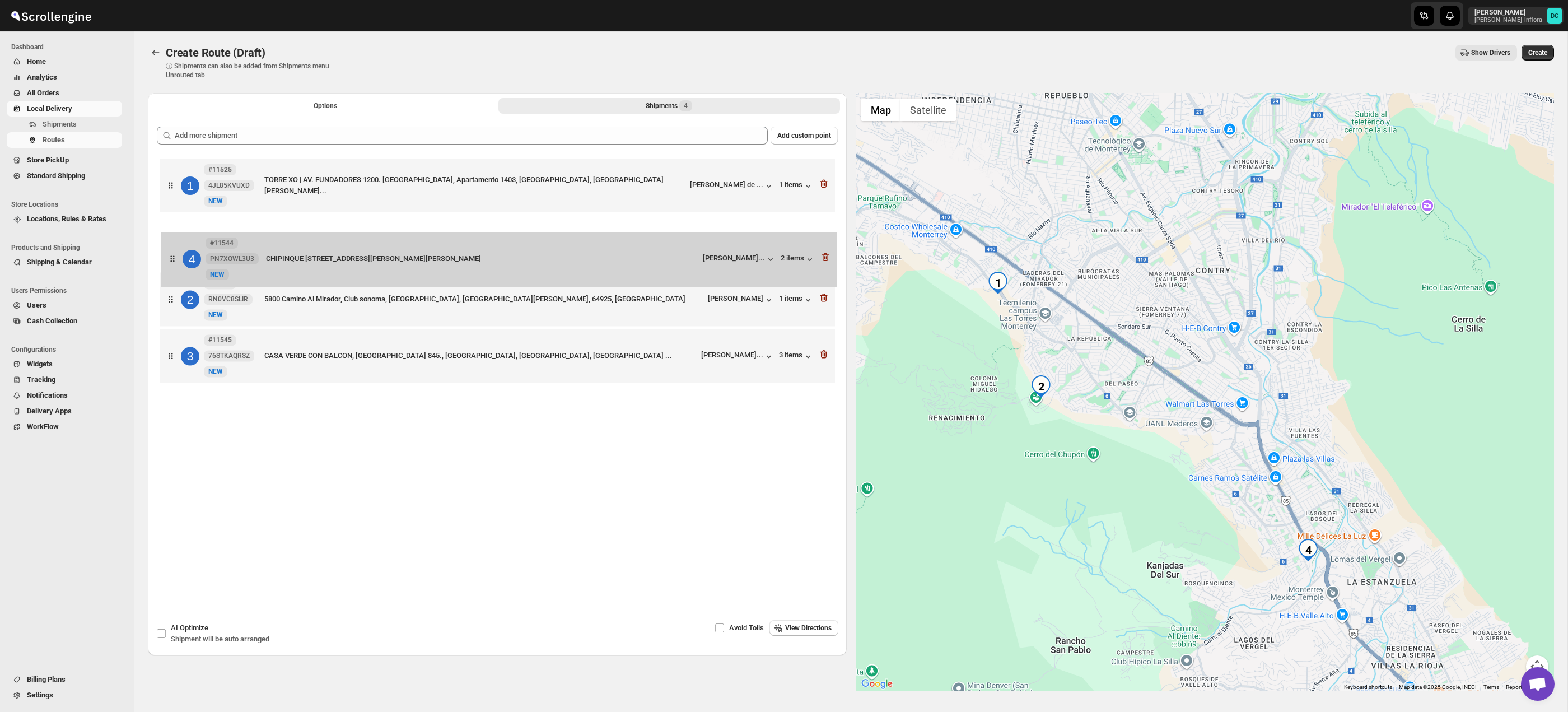
drag, startPoint x: 180, startPoint y: 354, endPoint x: 181, endPoint y: 268, distance: 86.0
click at [181, 268] on div "1 #11525 4JL85KVUXD New NEW TORRE XO | AV. FUNDADORES 1200. TORRE 2, Apartament…" at bounding box center [497, 272] width 681 height 233
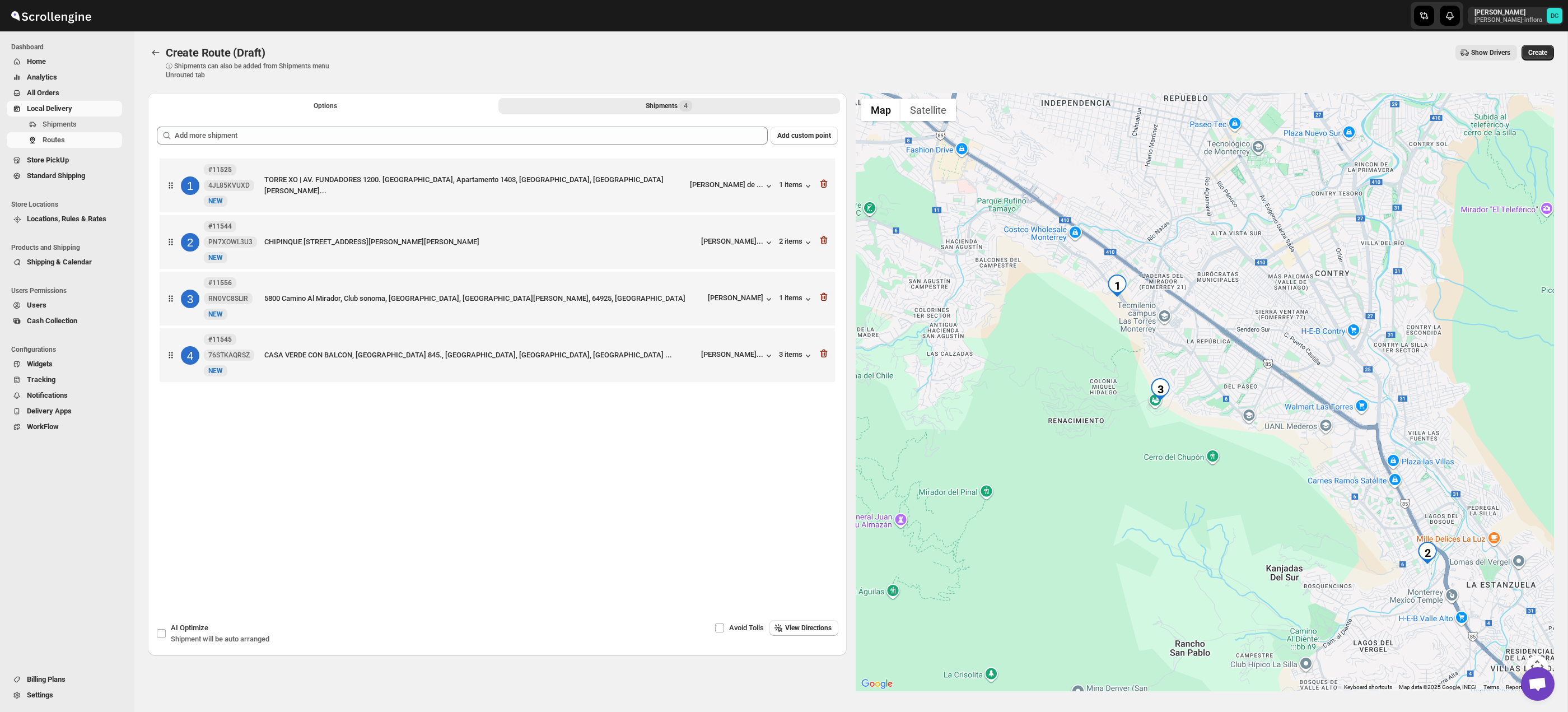
drag, startPoint x: 1326, startPoint y: 465, endPoint x: 1235, endPoint y: 400, distance: 111.8
click at [1235, 400] on div at bounding box center [1205, 392] width 699 height 599
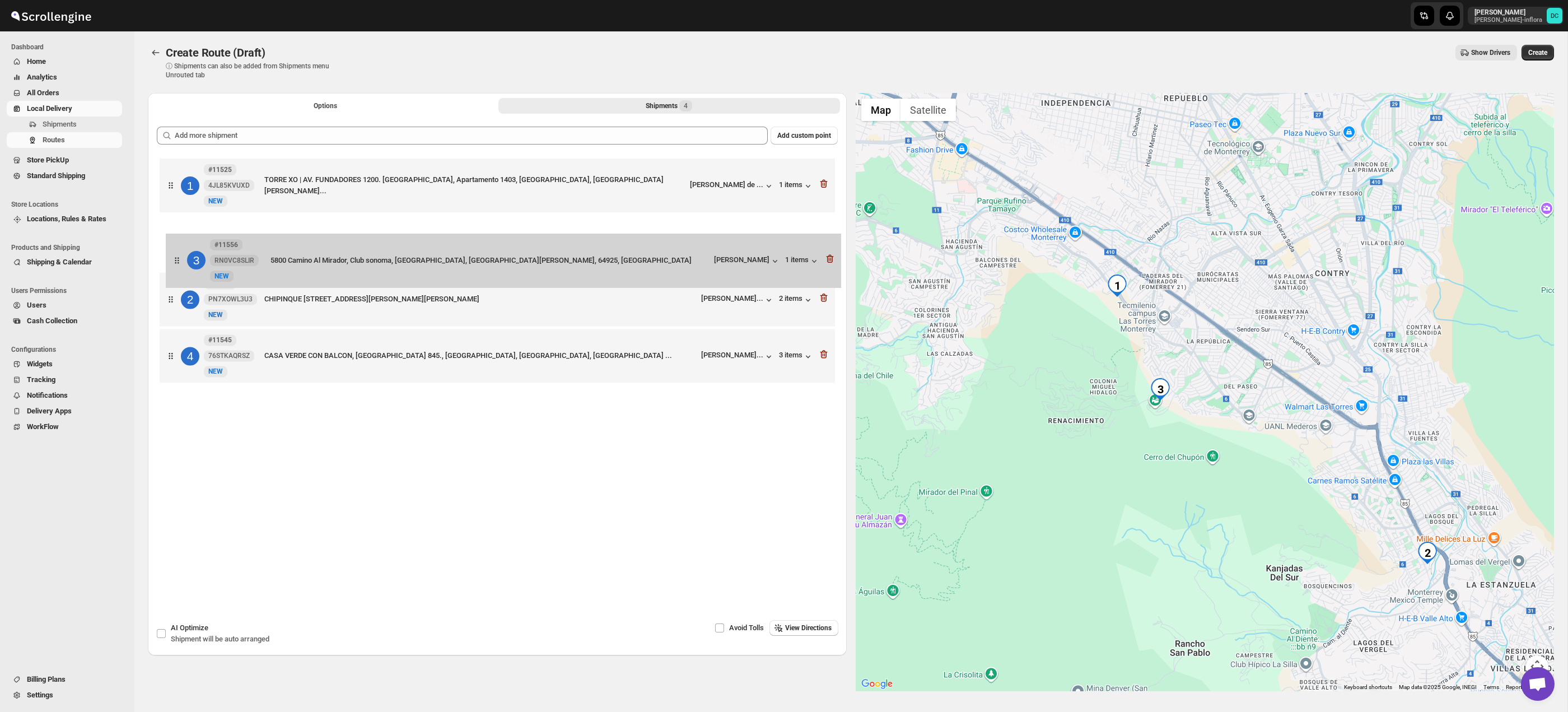
drag, startPoint x: 178, startPoint y: 270, endPoint x: 177, endPoint y: 242, distance: 28.0
click at [177, 242] on div "1 #11525 4JL85KVUXD New NEW TORRE XO | AV. FUNDADORES 1200. TORRE 2, Apartament…" at bounding box center [497, 272] width 681 height 233
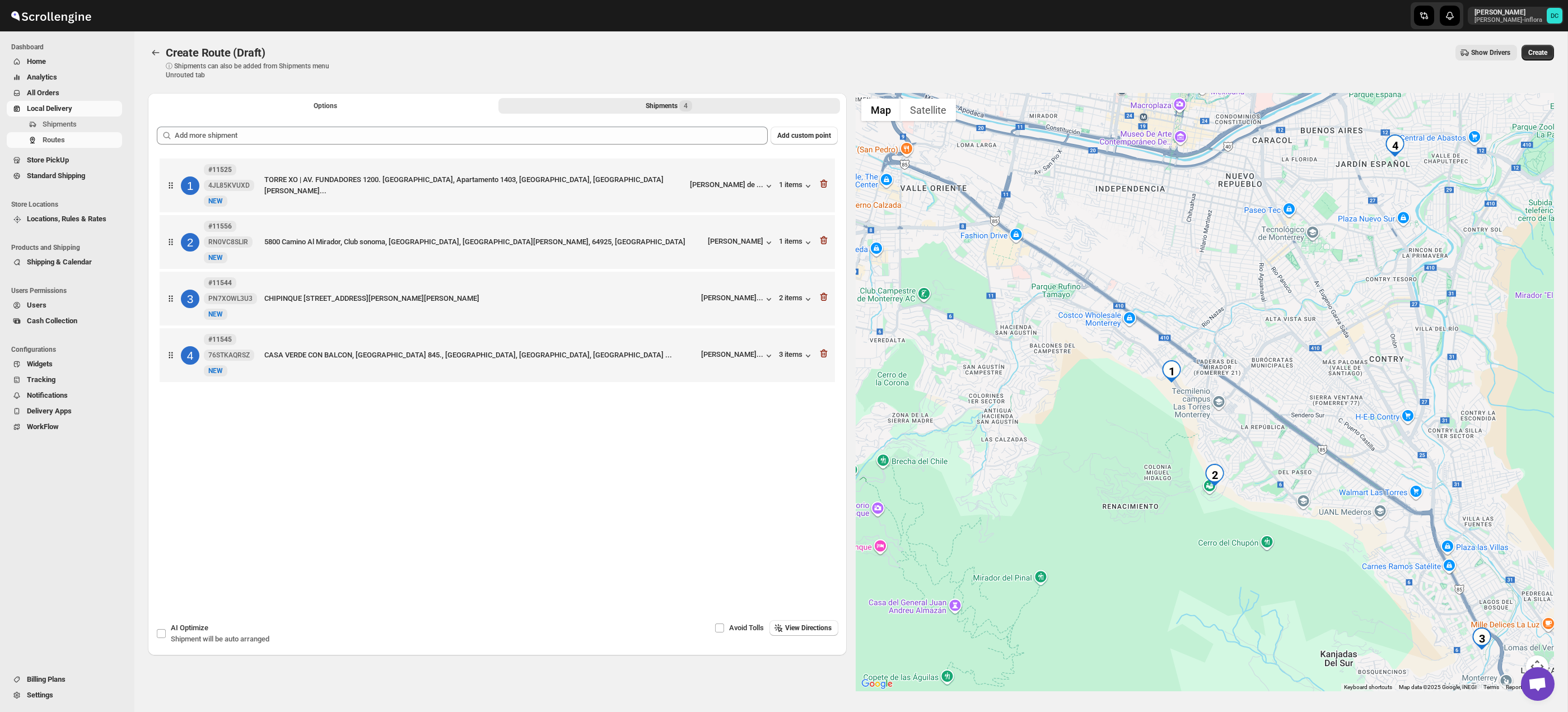
drag, startPoint x: 1441, startPoint y: 522, endPoint x: 1247, endPoint y: 506, distance: 194.7
click at [1387, 535] on div at bounding box center [1205, 392] width 699 height 599
click at [304, 105] on button "Options" at bounding box center [325, 106] width 341 height 16
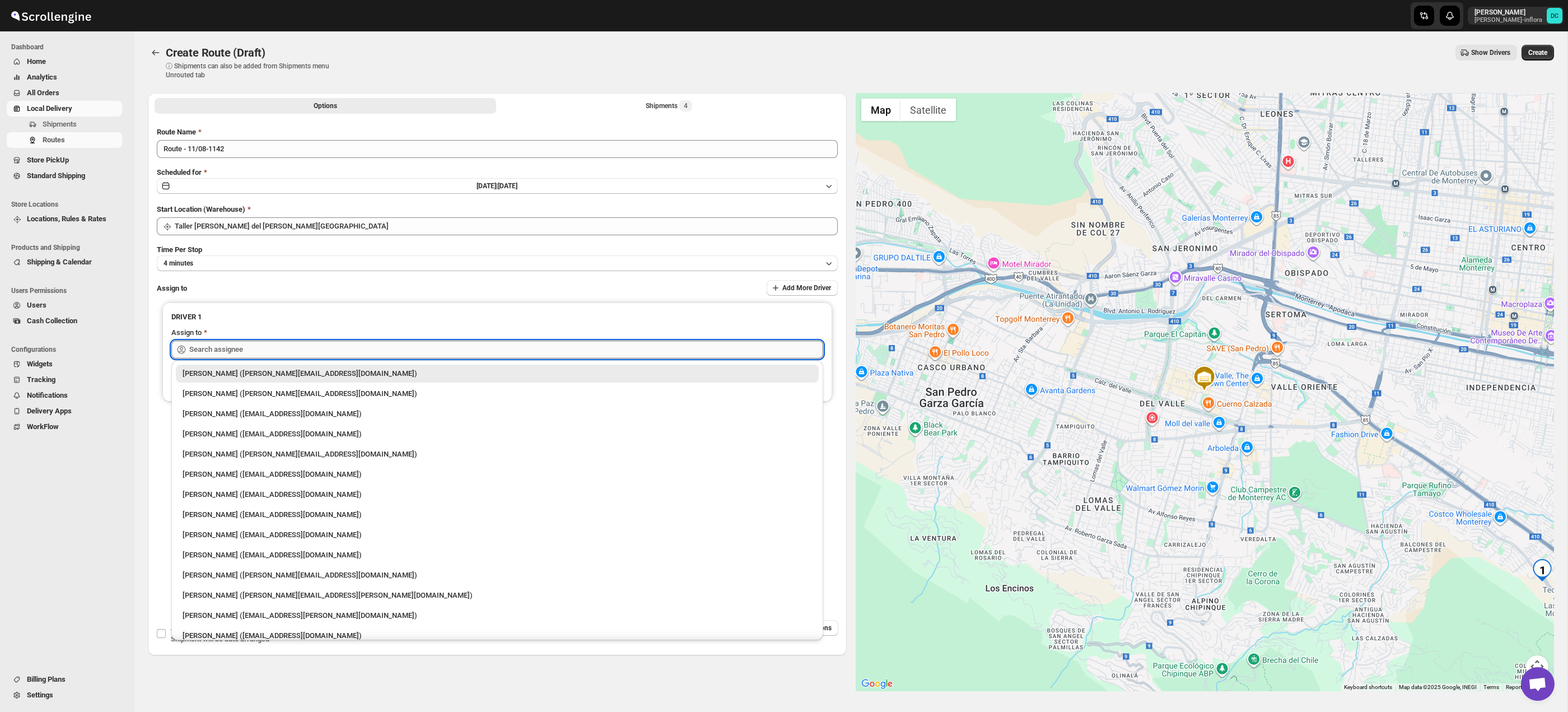
click at [373, 347] on input "text" at bounding box center [506, 349] width 634 height 18
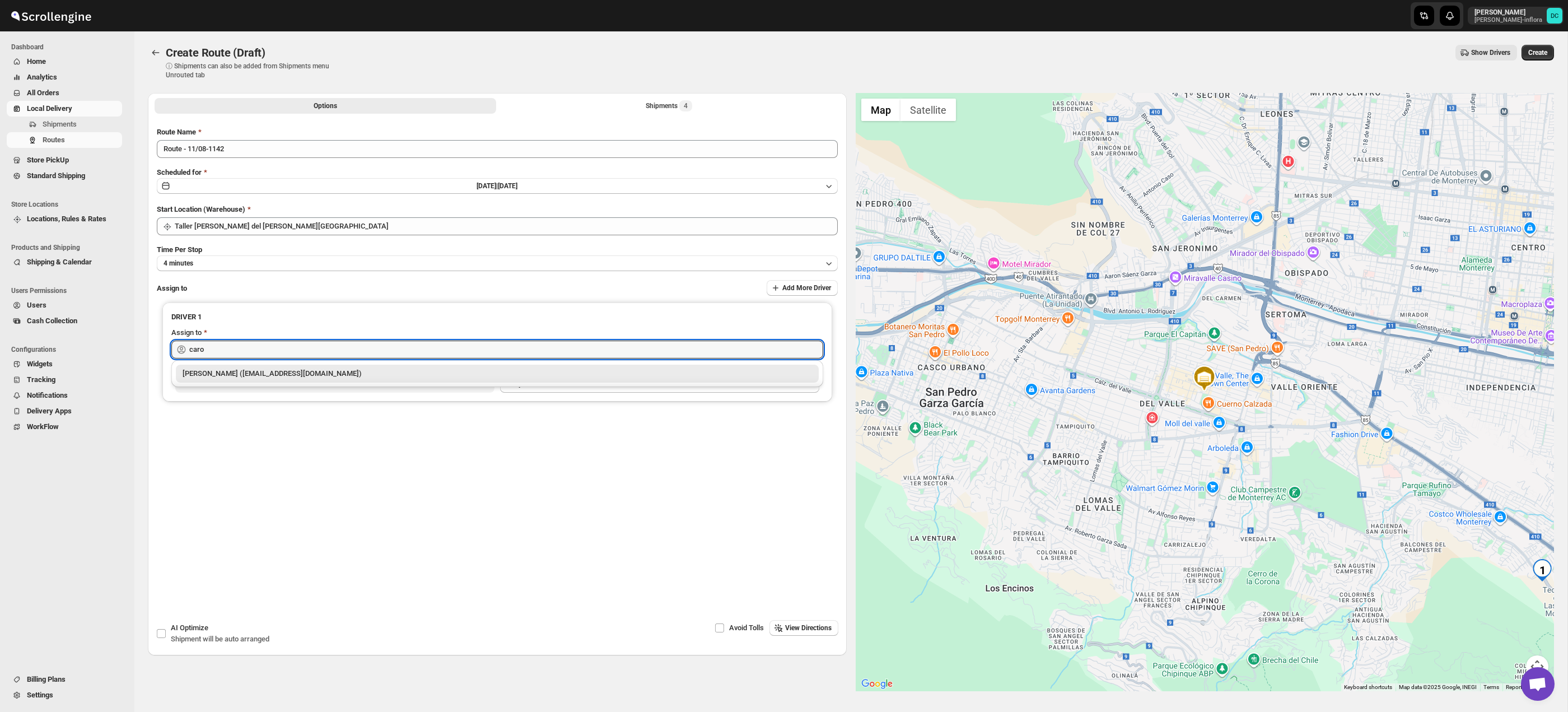
click at [374, 375] on div "[PERSON_NAME] ([EMAIL_ADDRESS][DOMAIN_NAME])" at bounding box center [497, 373] width 629 height 11
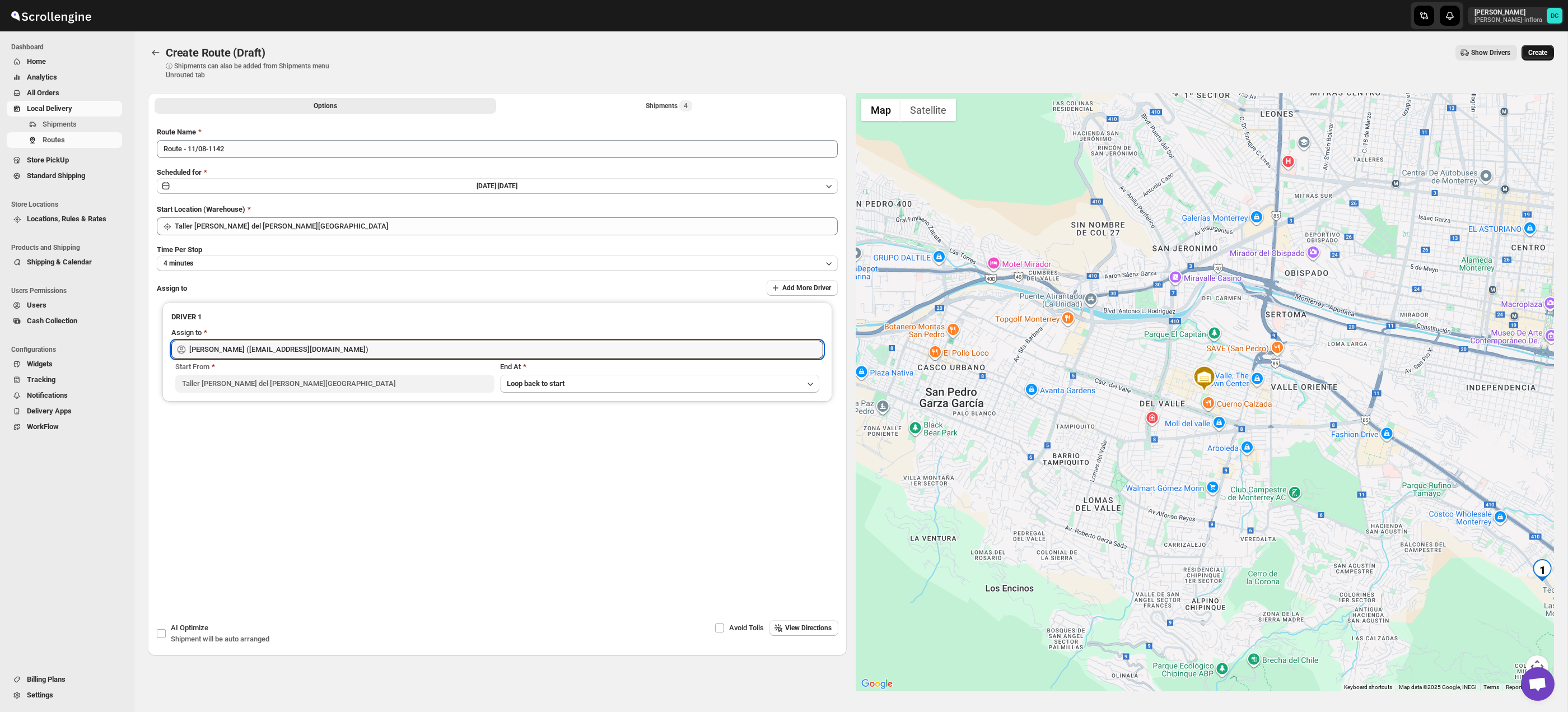
type input "[PERSON_NAME] ([EMAIL_ADDRESS][DOMAIN_NAME])"
click at [1530, 52] on span "Create" at bounding box center [1538, 52] width 19 height 9
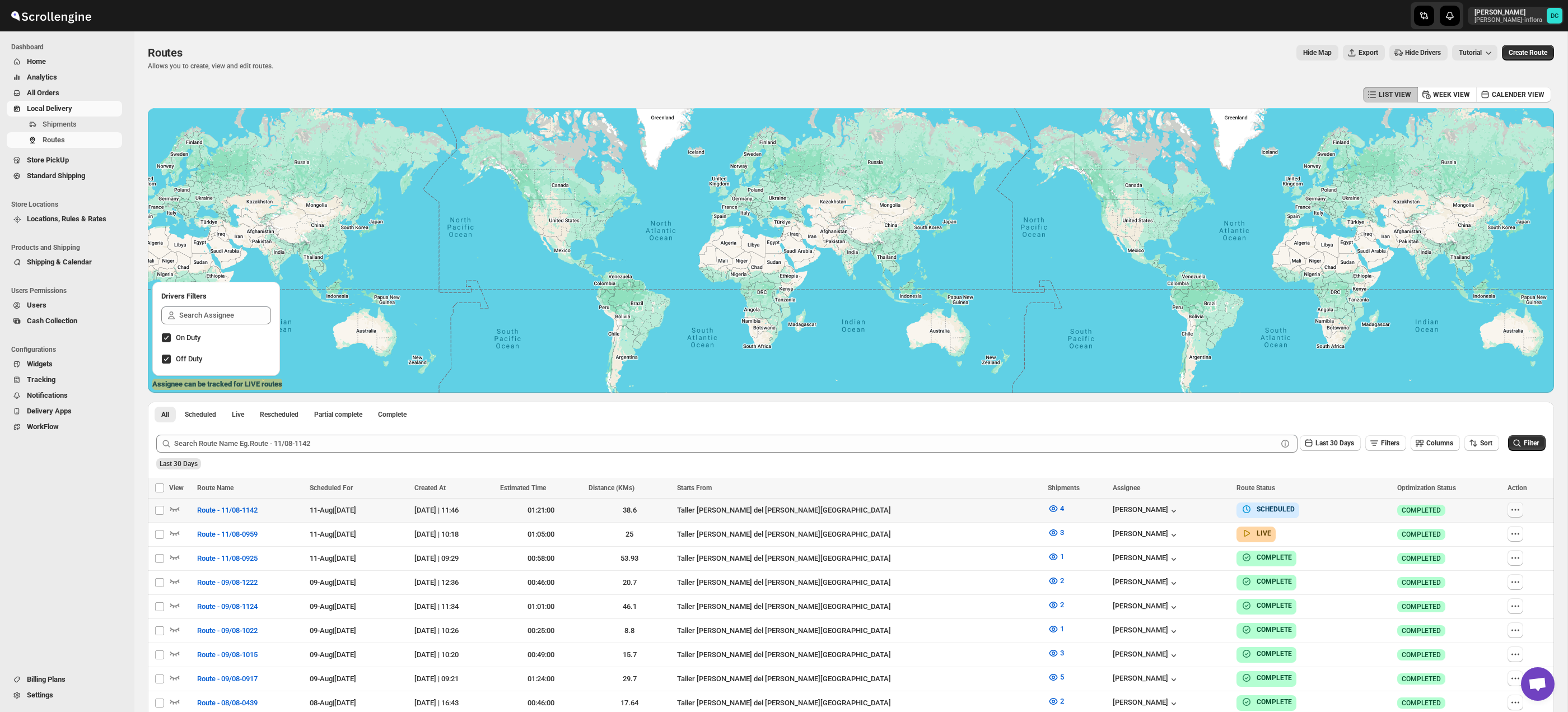
click at [1514, 510] on icon "button" at bounding box center [1515, 510] width 2 height 2
checkbox input "true"
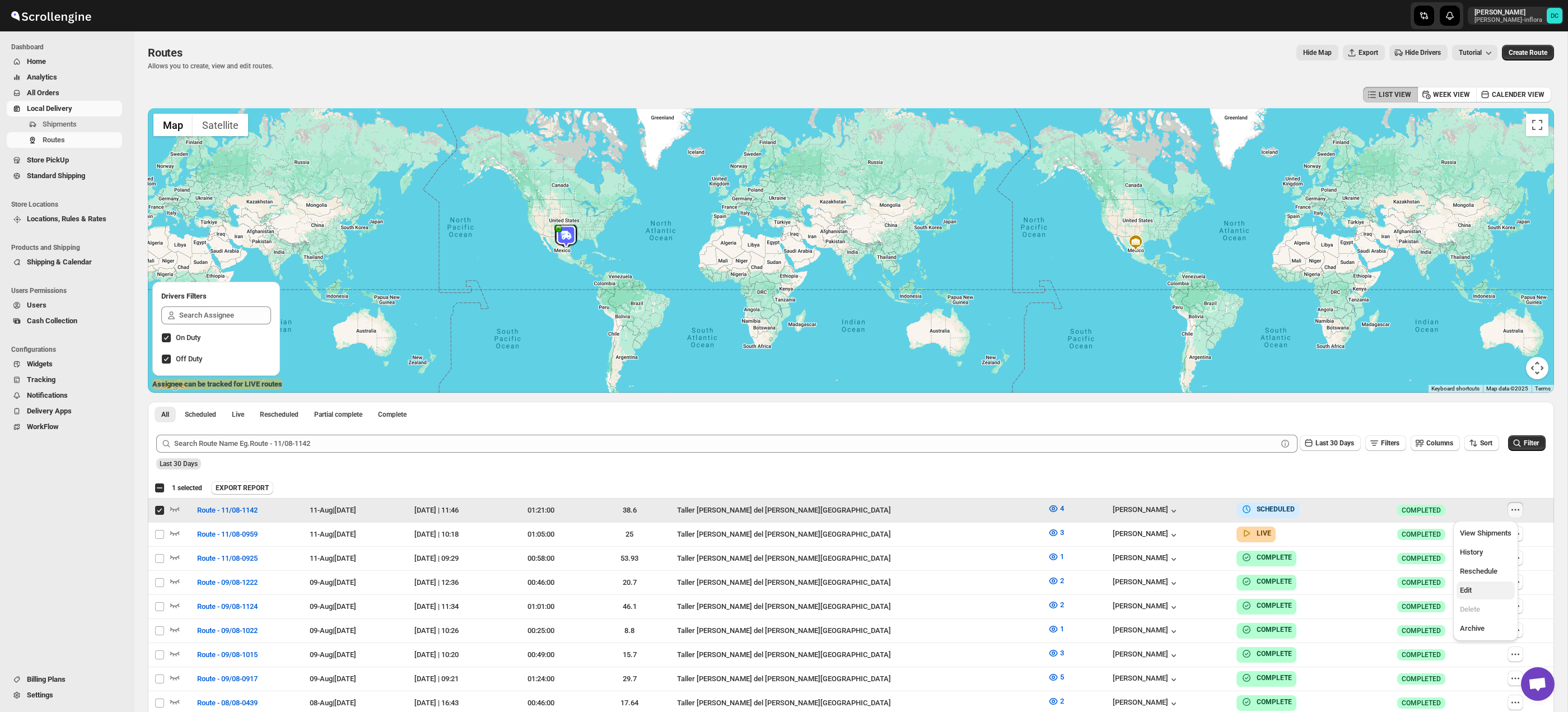
click at [1478, 588] on span "Edit" at bounding box center [1485, 590] width 52 height 11
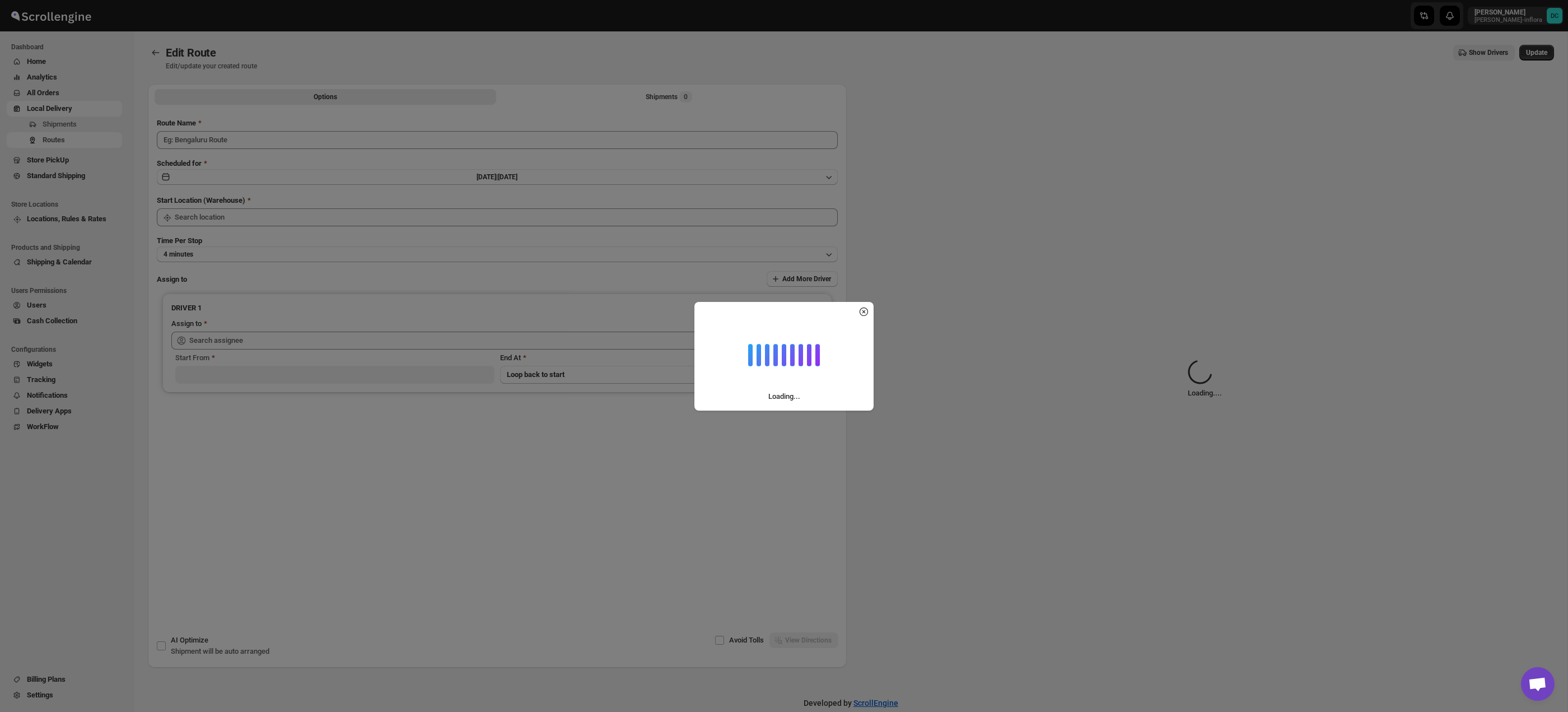
type input "Route - 11/08-1142"
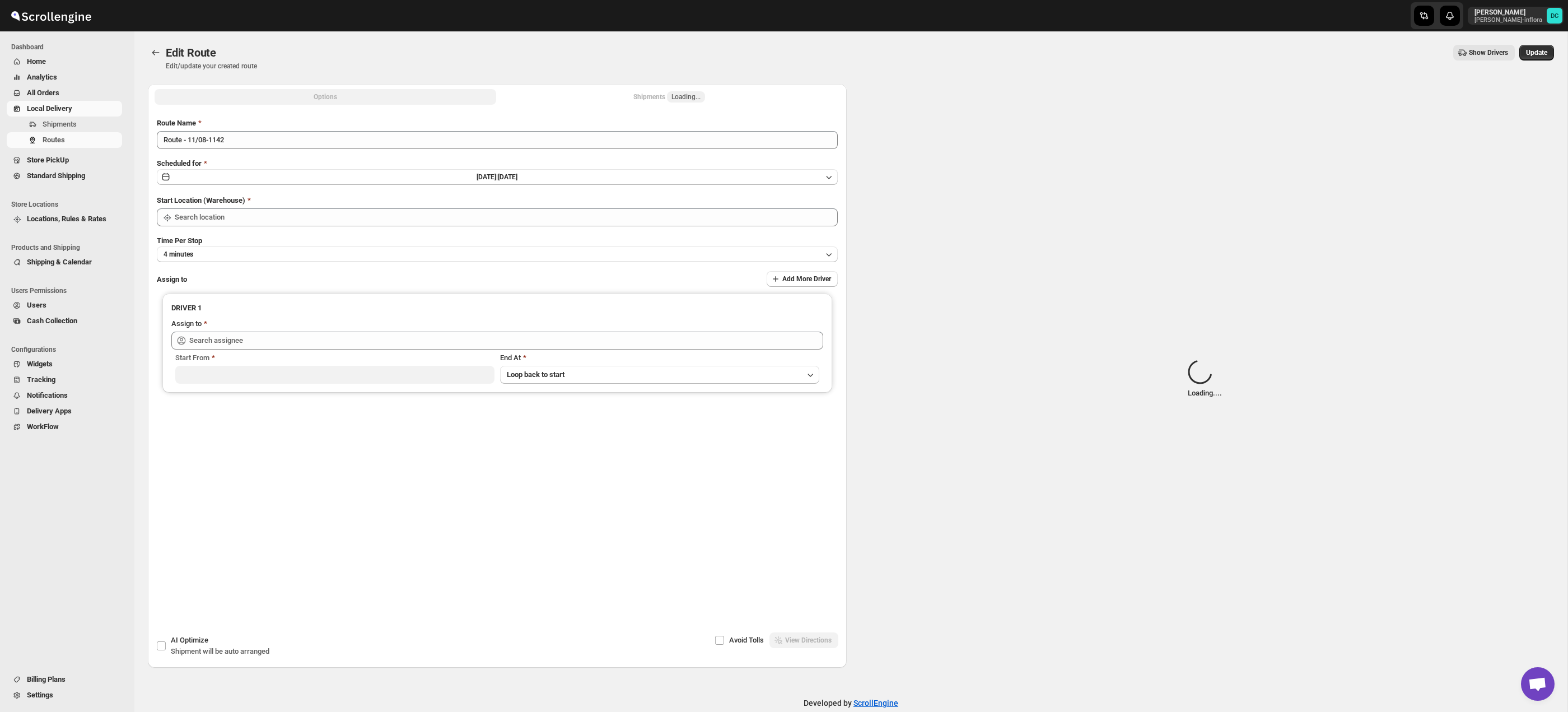
type input "Taller [PERSON_NAME][GEOGRAPHIC_DATA]"
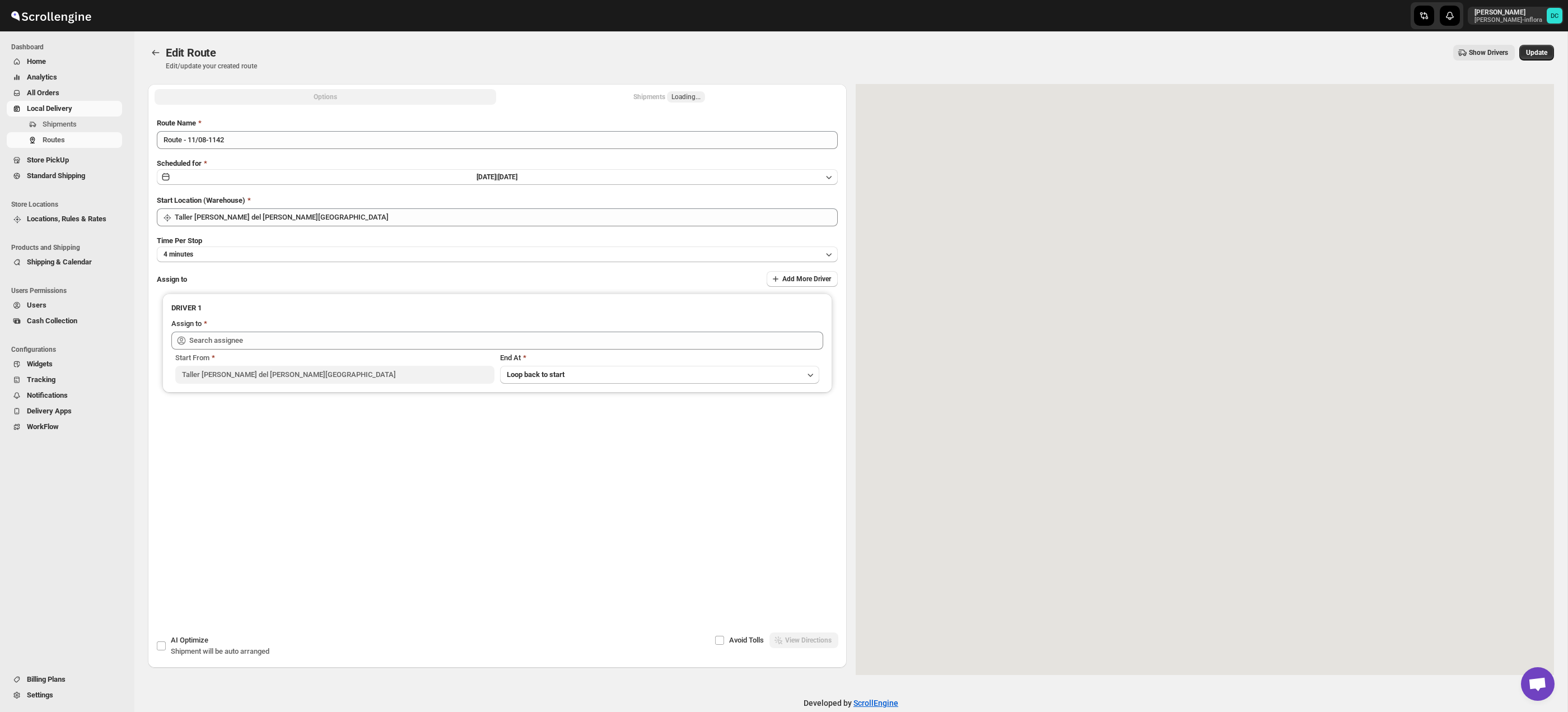
click at [694, 100] on span "Loading..." at bounding box center [686, 97] width 29 height 9
type input "[PERSON_NAME] ([EMAIL_ADDRESS][DOMAIN_NAME])"
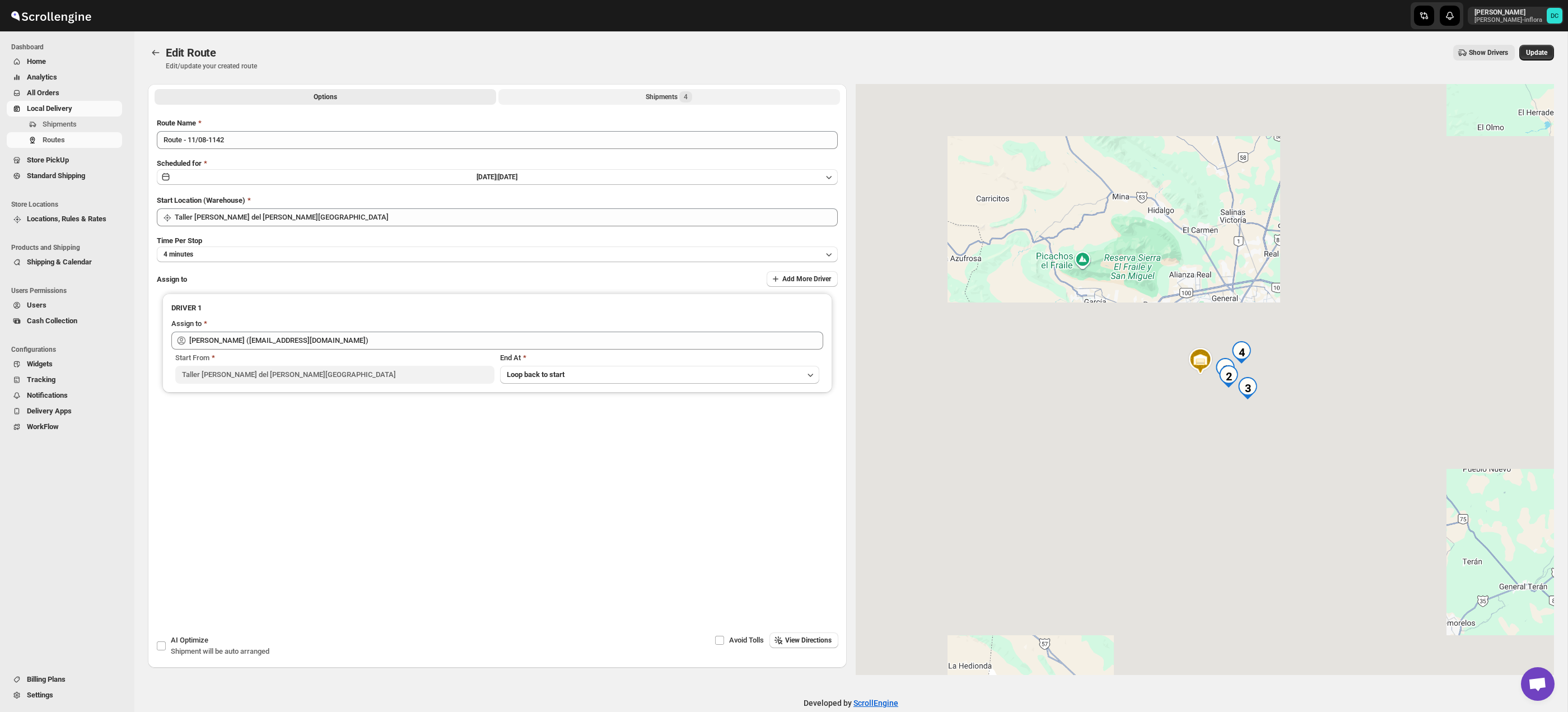
click at [709, 99] on button "Shipments 4" at bounding box center [669, 97] width 341 height 16
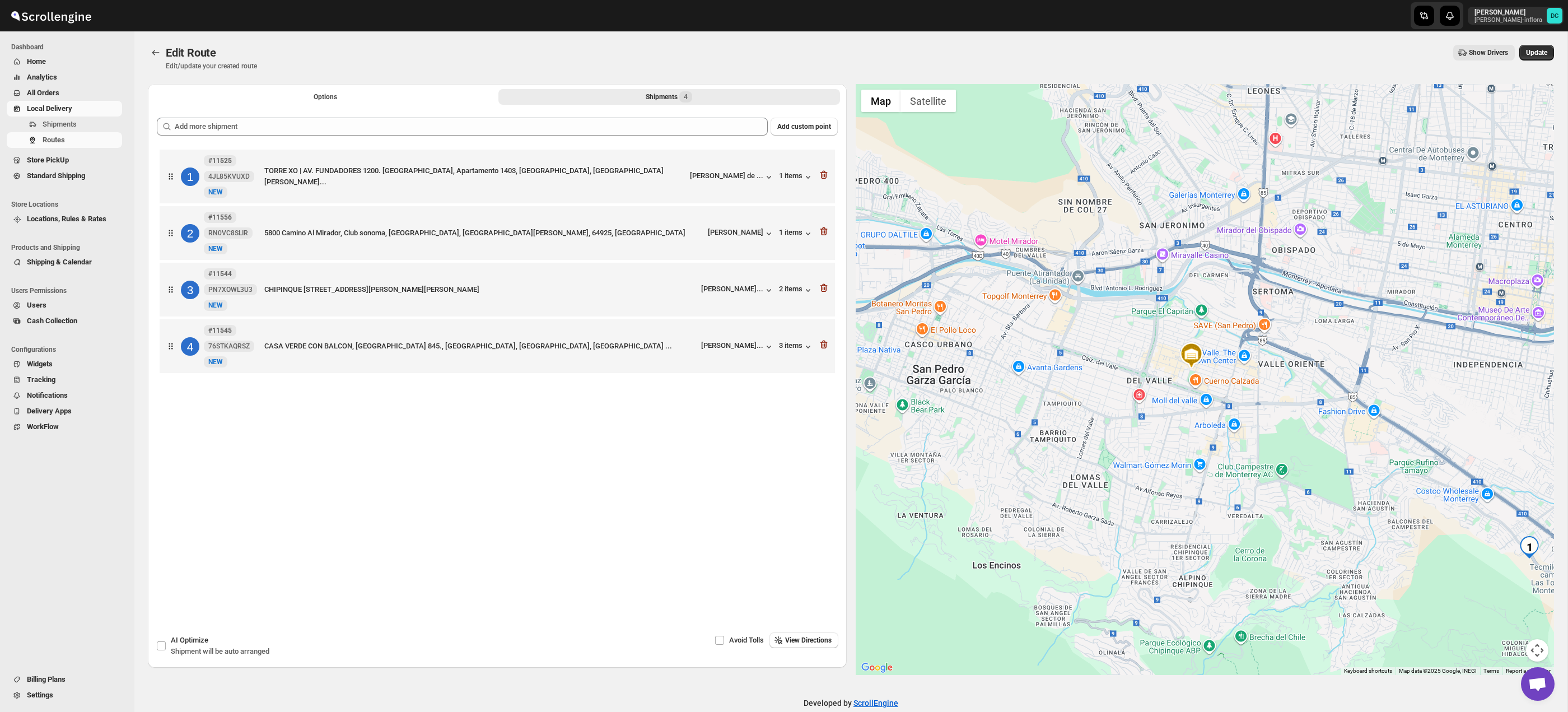
drag, startPoint x: 1355, startPoint y: 480, endPoint x: 1233, endPoint y: 372, distance: 162.9
click at [1194, 359] on div at bounding box center [1205, 379] width 699 height 591
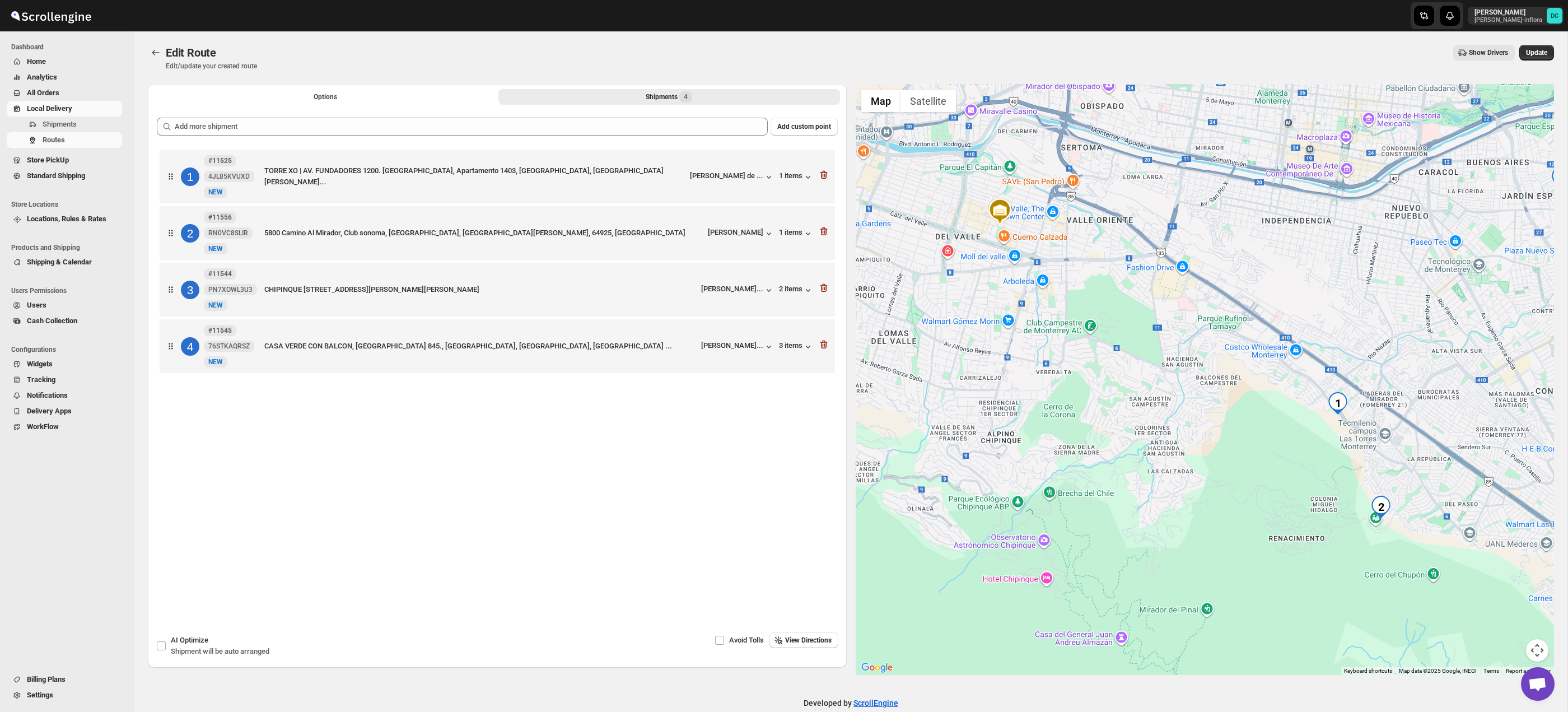
drag, startPoint x: 1440, startPoint y: 515, endPoint x: 1432, endPoint y: 518, distance: 8.5
click at [1387, 488] on div at bounding box center [1205, 379] width 699 height 591
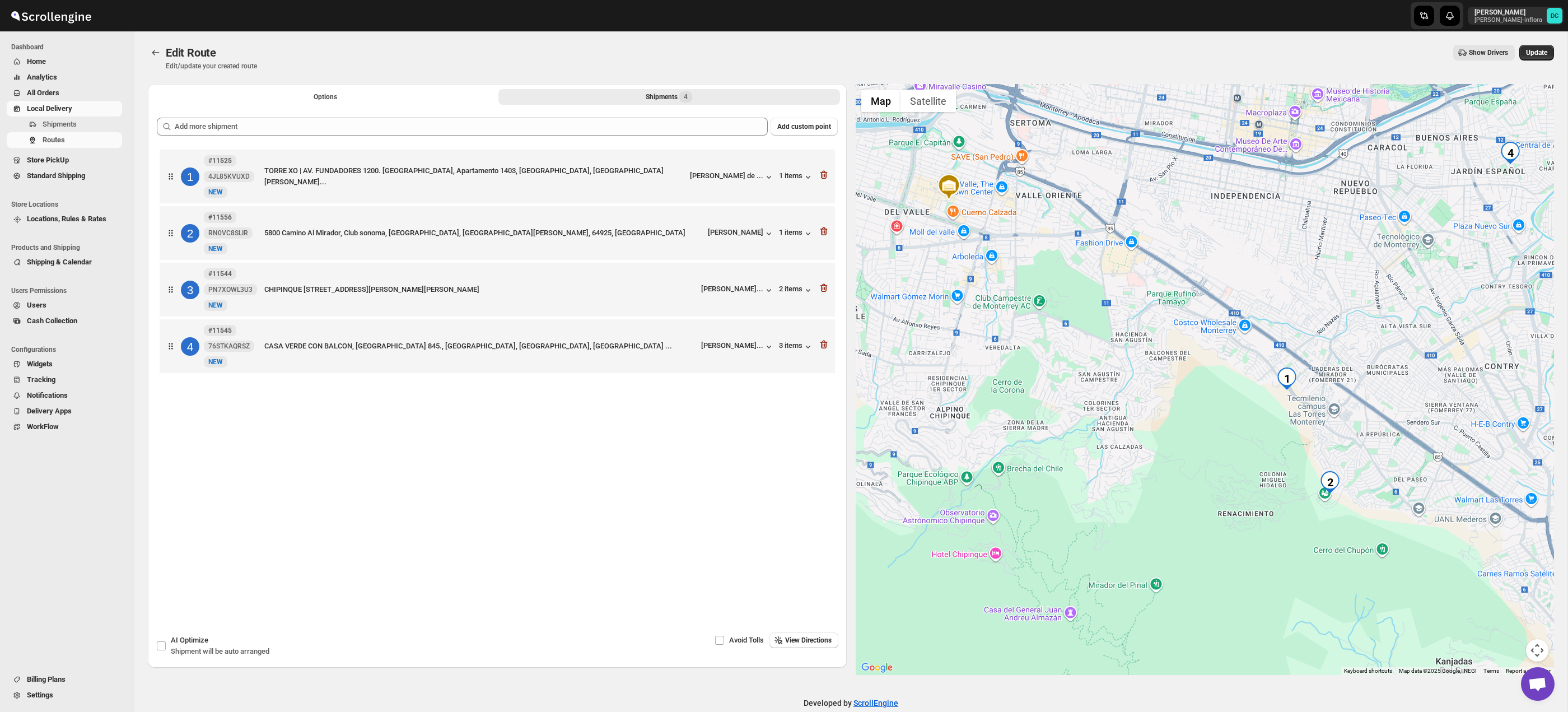
click at [1536, 642] on button "Map camera controls" at bounding box center [1537, 650] width 23 height 23
click at [1515, 596] on button "Zoom in" at bounding box center [1509, 594] width 23 height 23
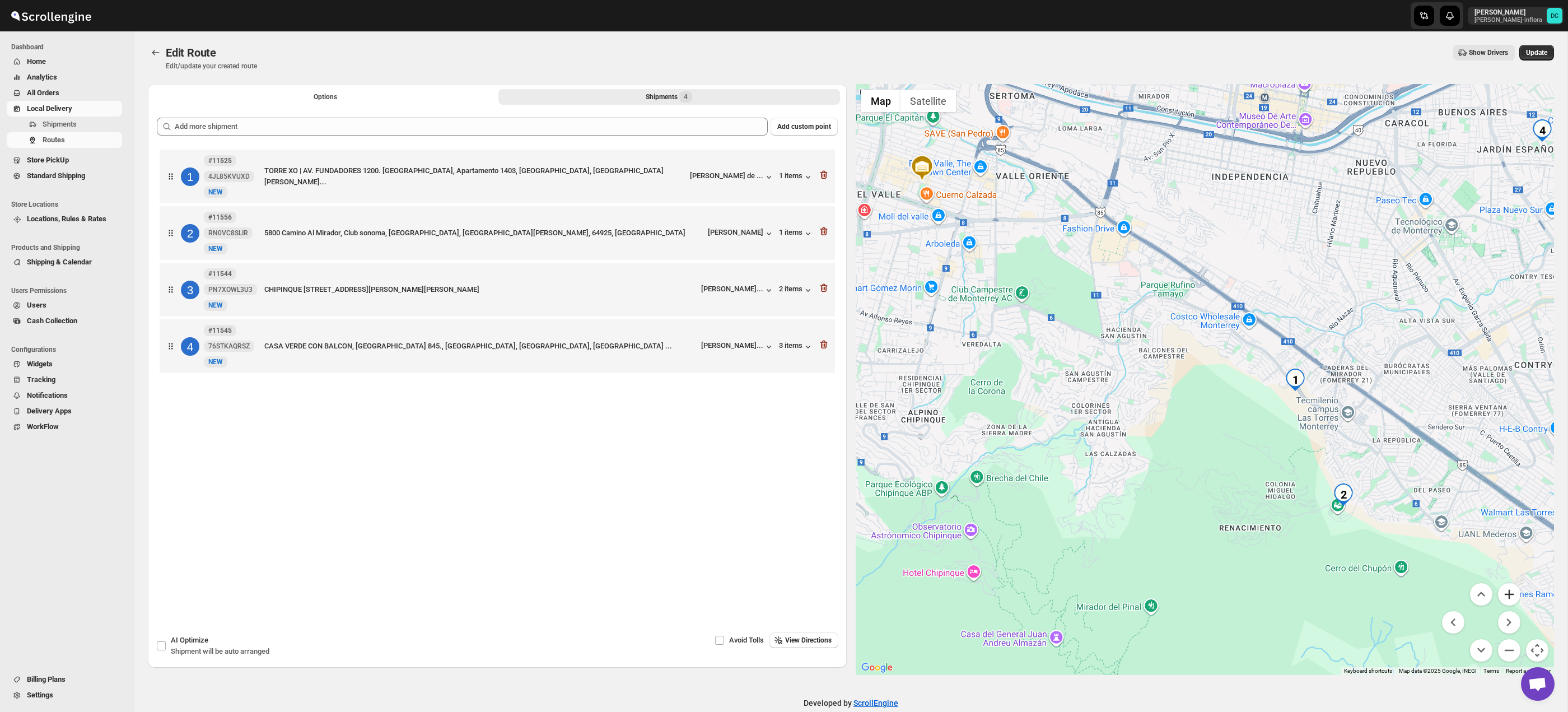
click at [1515, 596] on button "Zoom in" at bounding box center [1509, 594] width 23 height 23
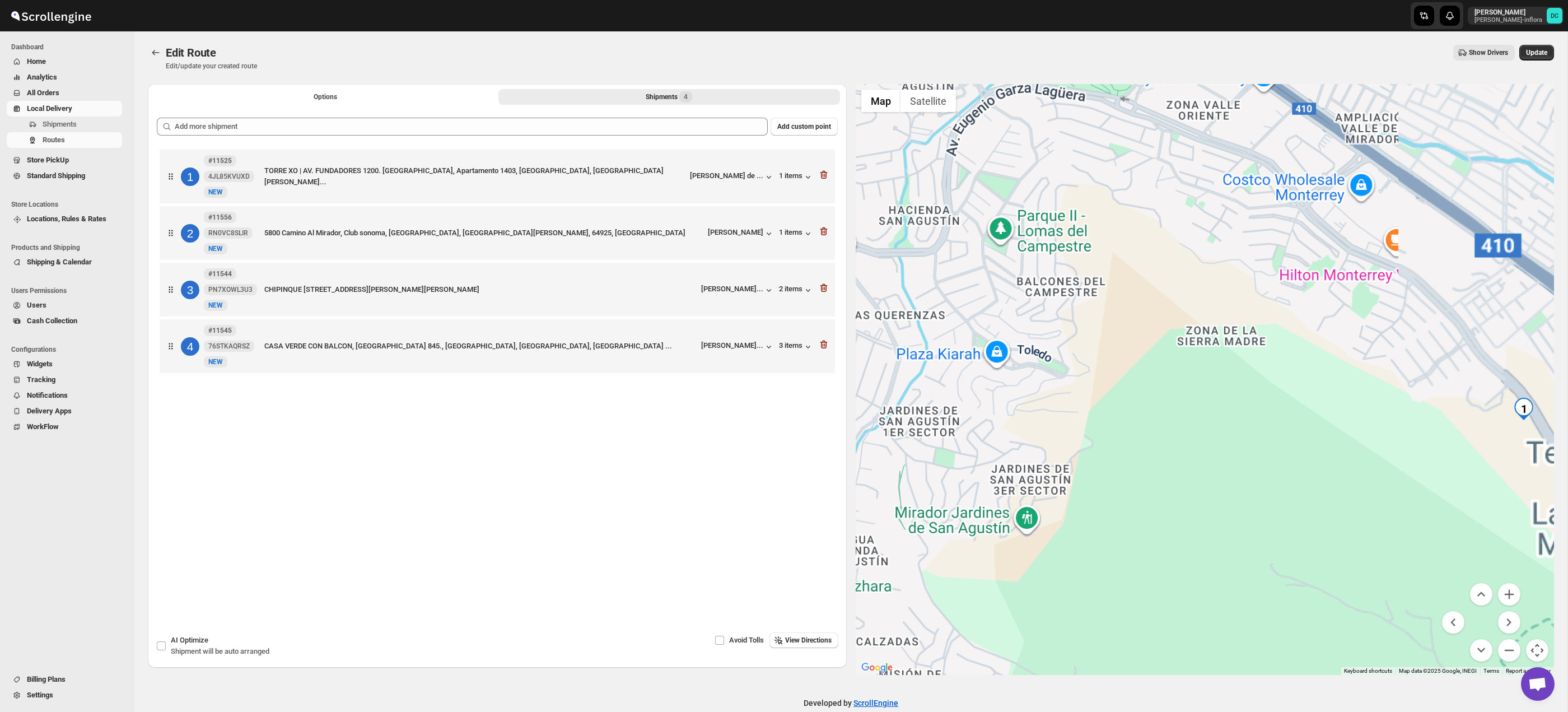
drag, startPoint x: 1259, startPoint y: 468, endPoint x: 1393, endPoint y: 441, distance: 136.7
click at [1252, 467] on div at bounding box center [1205, 379] width 699 height 591
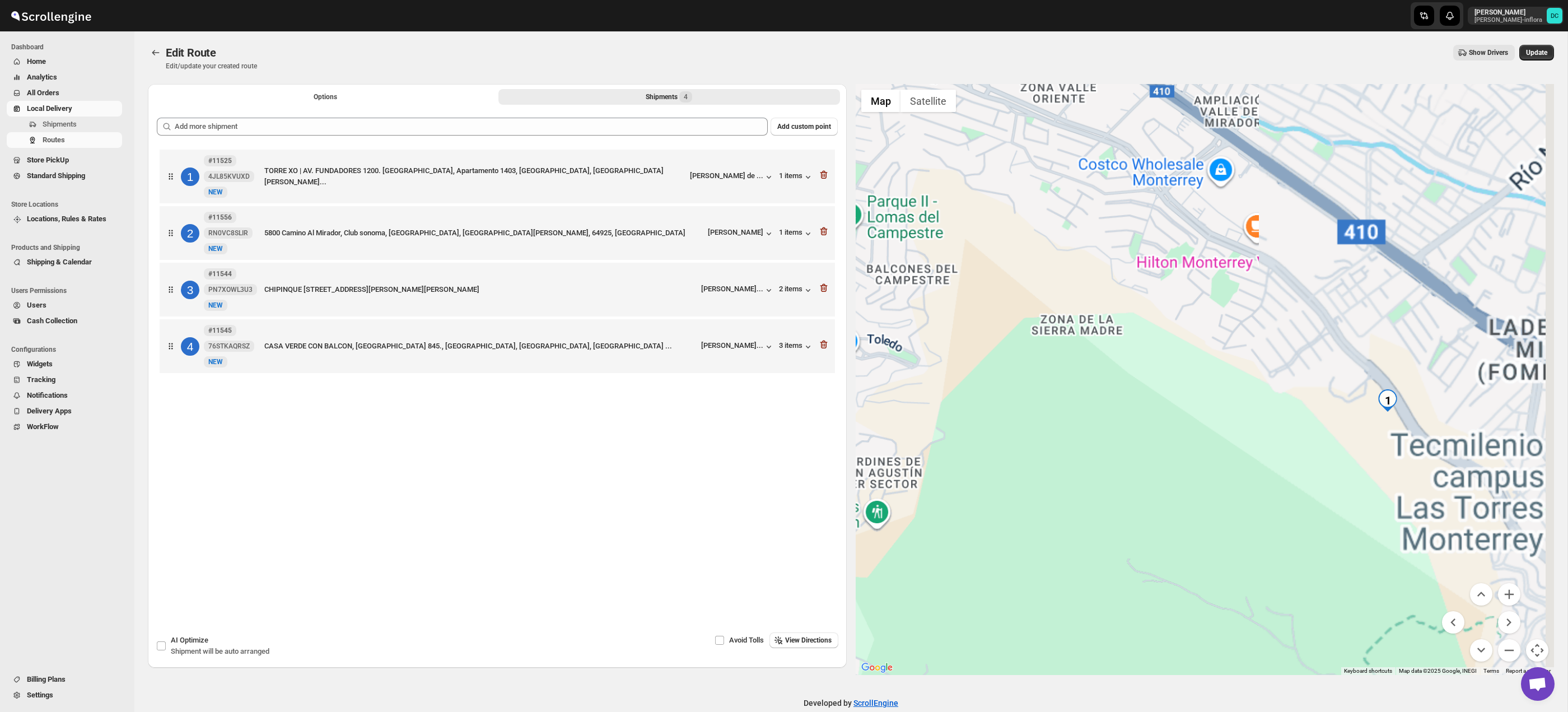
drag, startPoint x: 1469, startPoint y: 431, endPoint x: 1253, endPoint y: 415, distance: 216.6
click at [1253, 415] on div at bounding box center [1205, 379] width 699 height 591
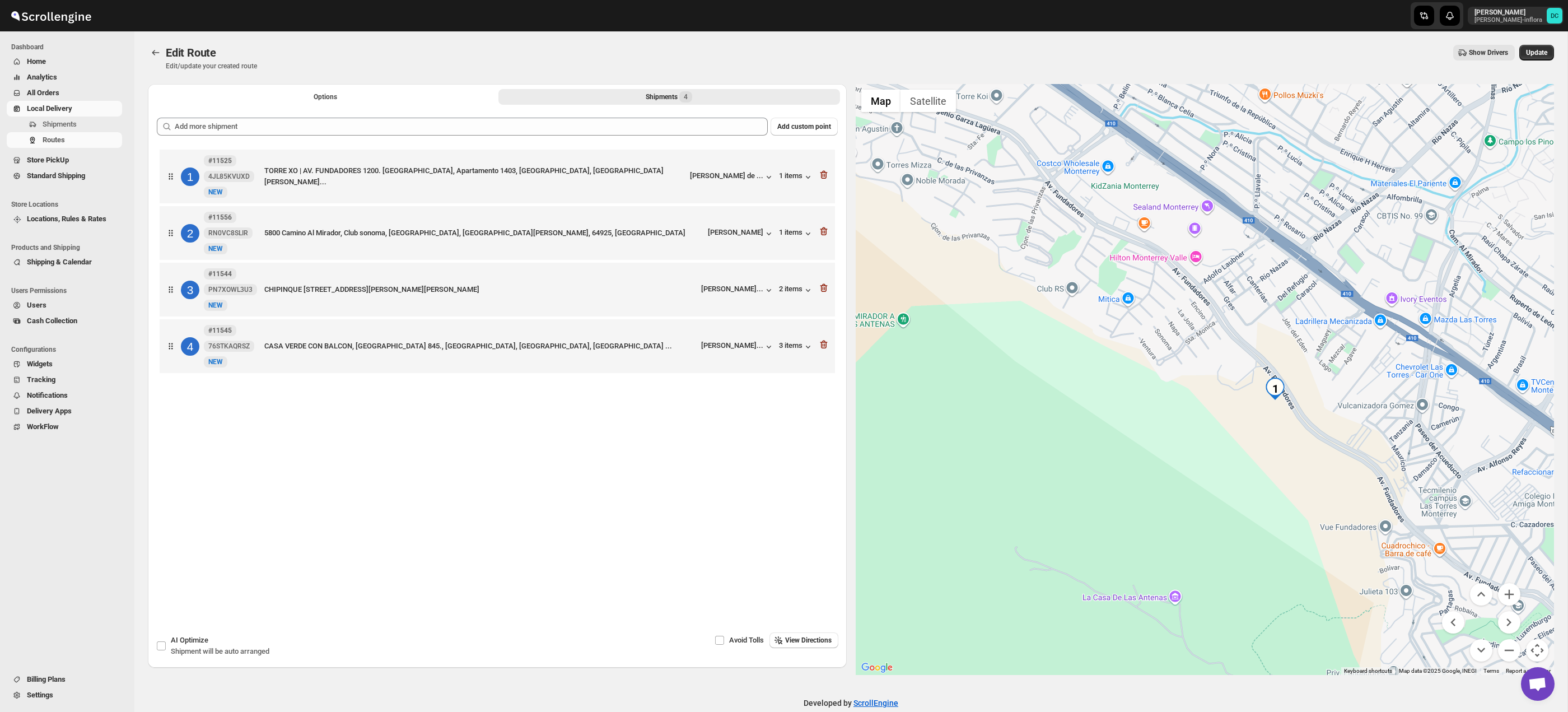
drag, startPoint x: 1316, startPoint y: 373, endPoint x: 1290, endPoint y: 368, distance: 26.5
click at [1292, 368] on div at bounding box center [1205, 379] width 699 height 591
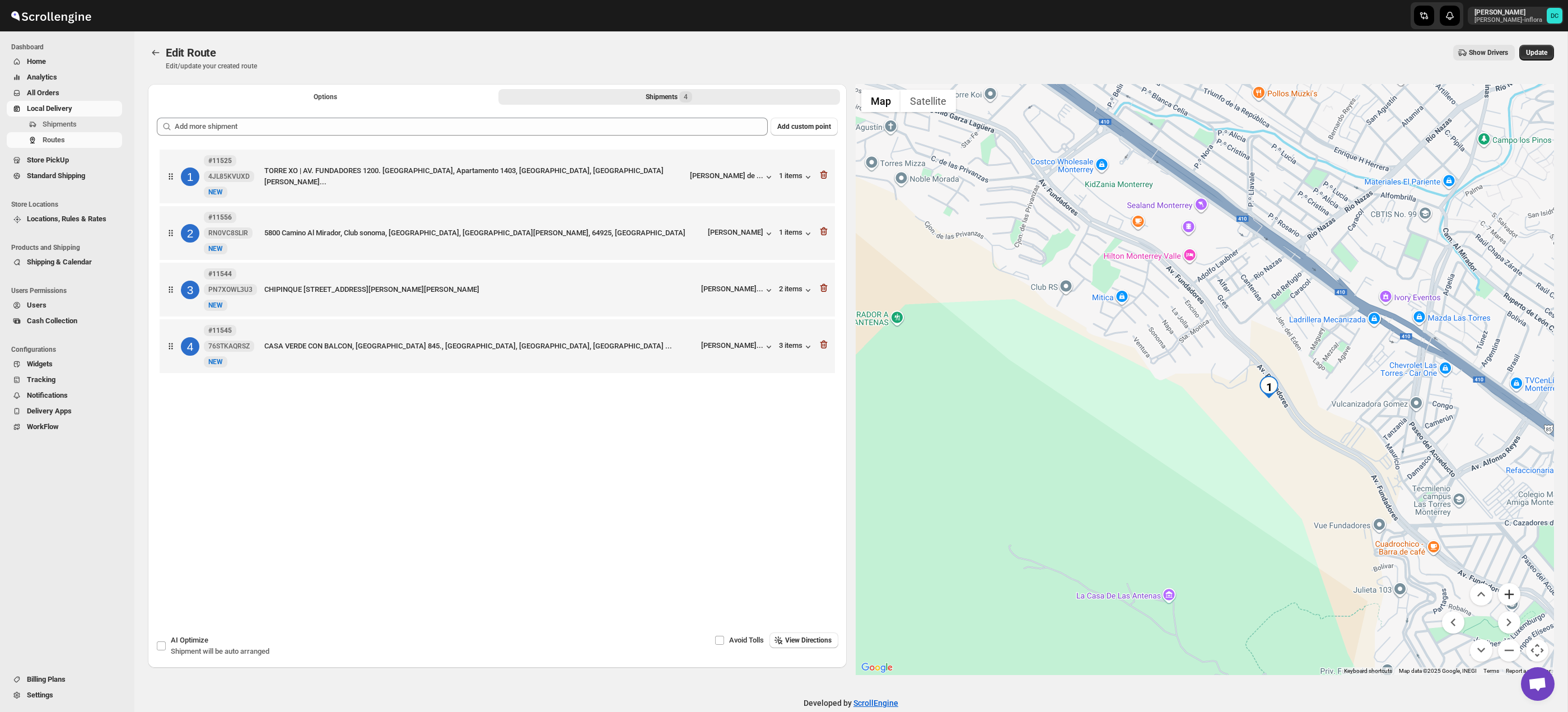
click at [1508, 589] on button "Zoom in" at bounding box center [1509, 594] width 23 height 23
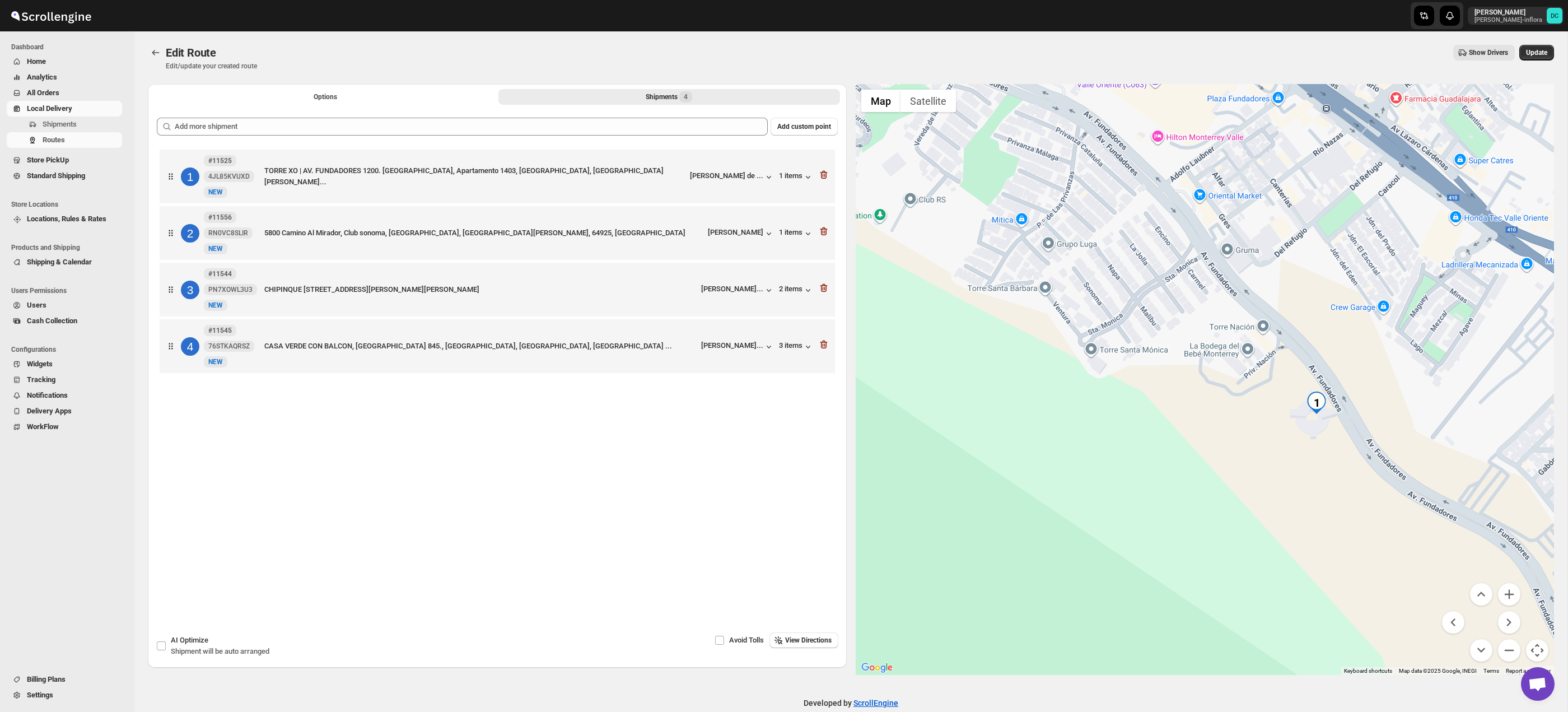
drag, startPoint x: 1362, startPoint y: 481, endPoint x: 1325, endPoint y: 456, distance: 44.7
click at [1349, 479] on div at bounding box center [1205, 379] width 699 height 591
click at [1236, 214] on div at bounding box center [1205, 379] width 699 height 591
click at [1306, 272] on div at bounding box center [1205, 379] width 699 height 591
click at [1293, 364] on div at bounding box center [1205, 379] width 699 height 591
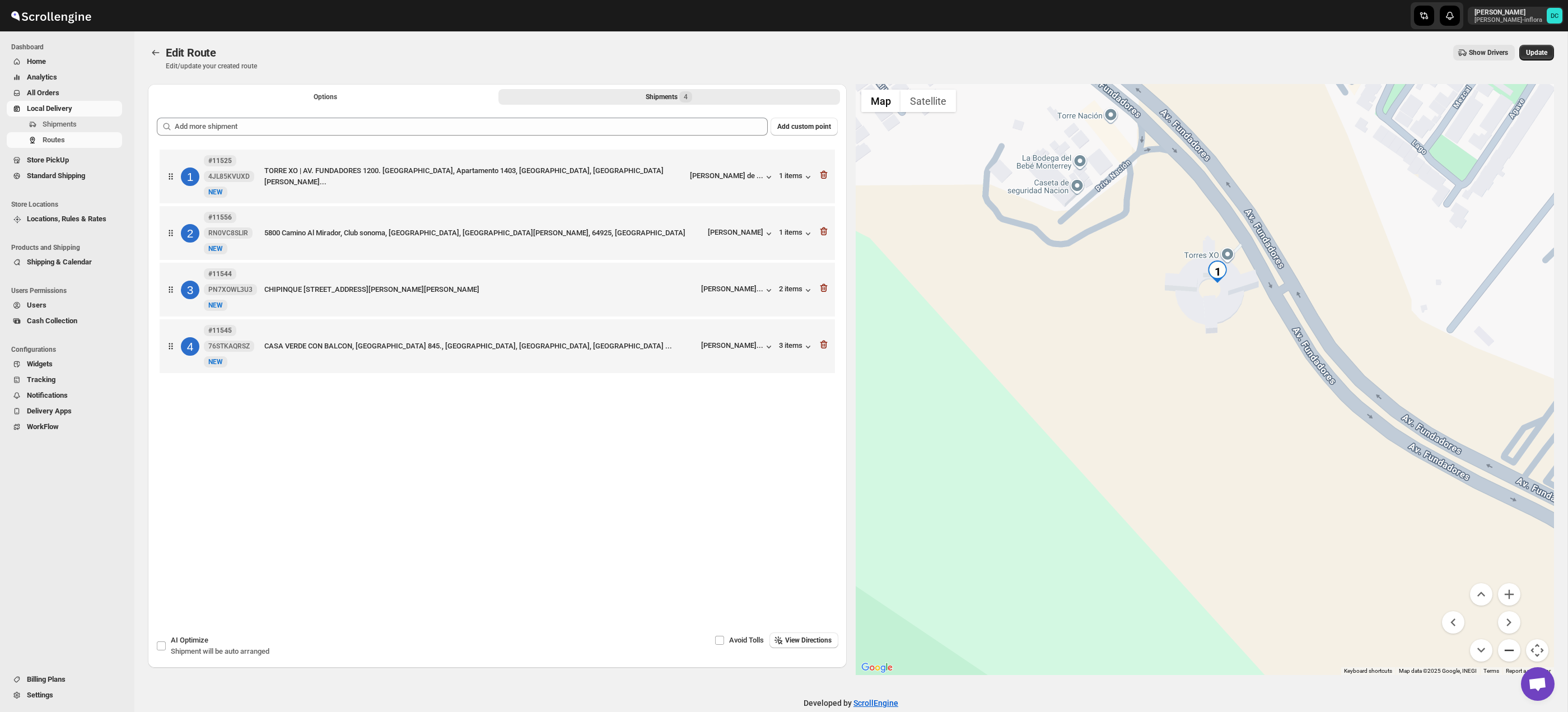
click at [1508, 645] on button "Zoom out" at bounding box center [1509, 650] width 23 height 23
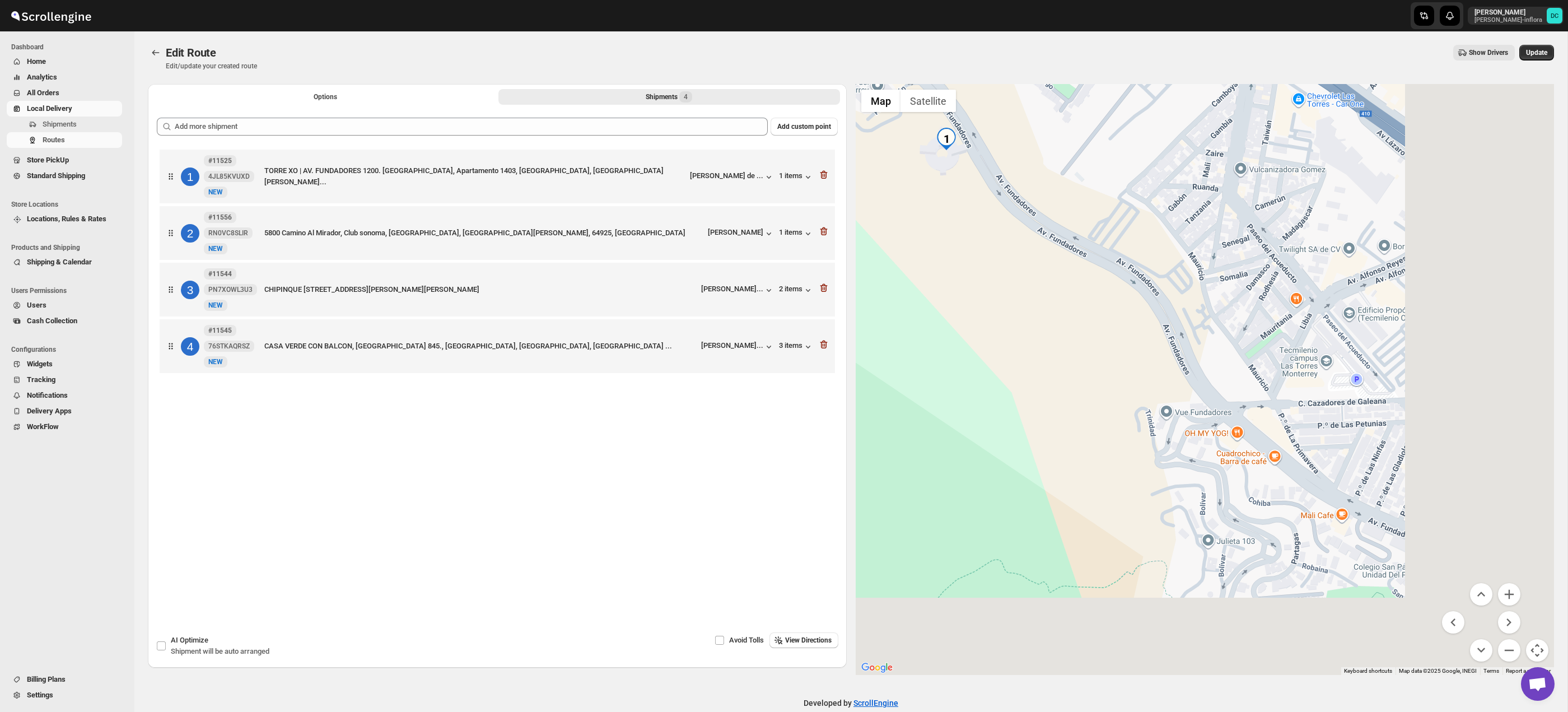
drag, startPoint x: 1465, startPoint y: 468, endPoint x: 1199, endPoint y: 281, distance: 325.2
click at [1190, 273] on div at bounding box center [1205, 379] width 699 height 591
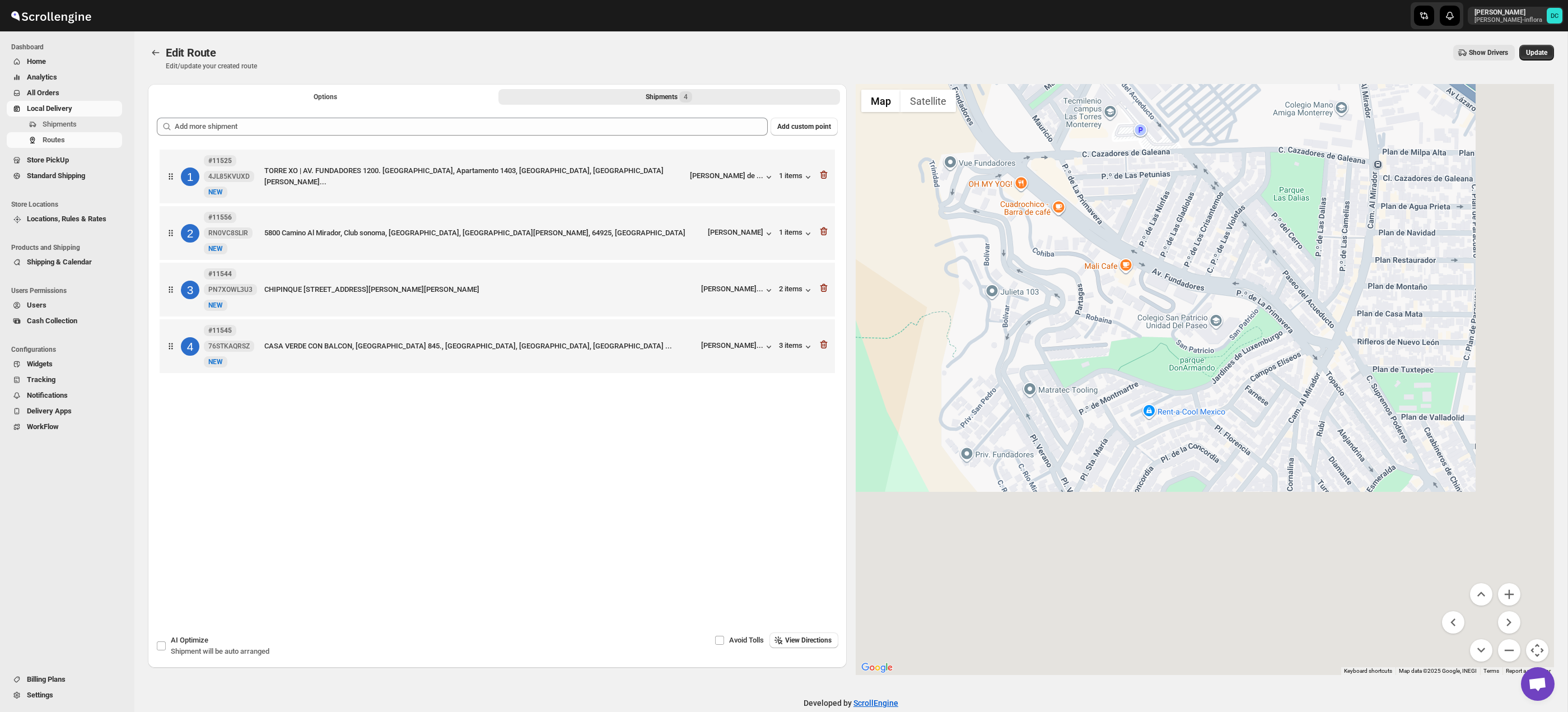
drag, startPoint x: 1180, startPoint y: 253, endPoint x: 1131, endPoint y: 197, distance: 74.4
click at [1130, 197] on div at bounding box center [1205, 379] width 699 height 591
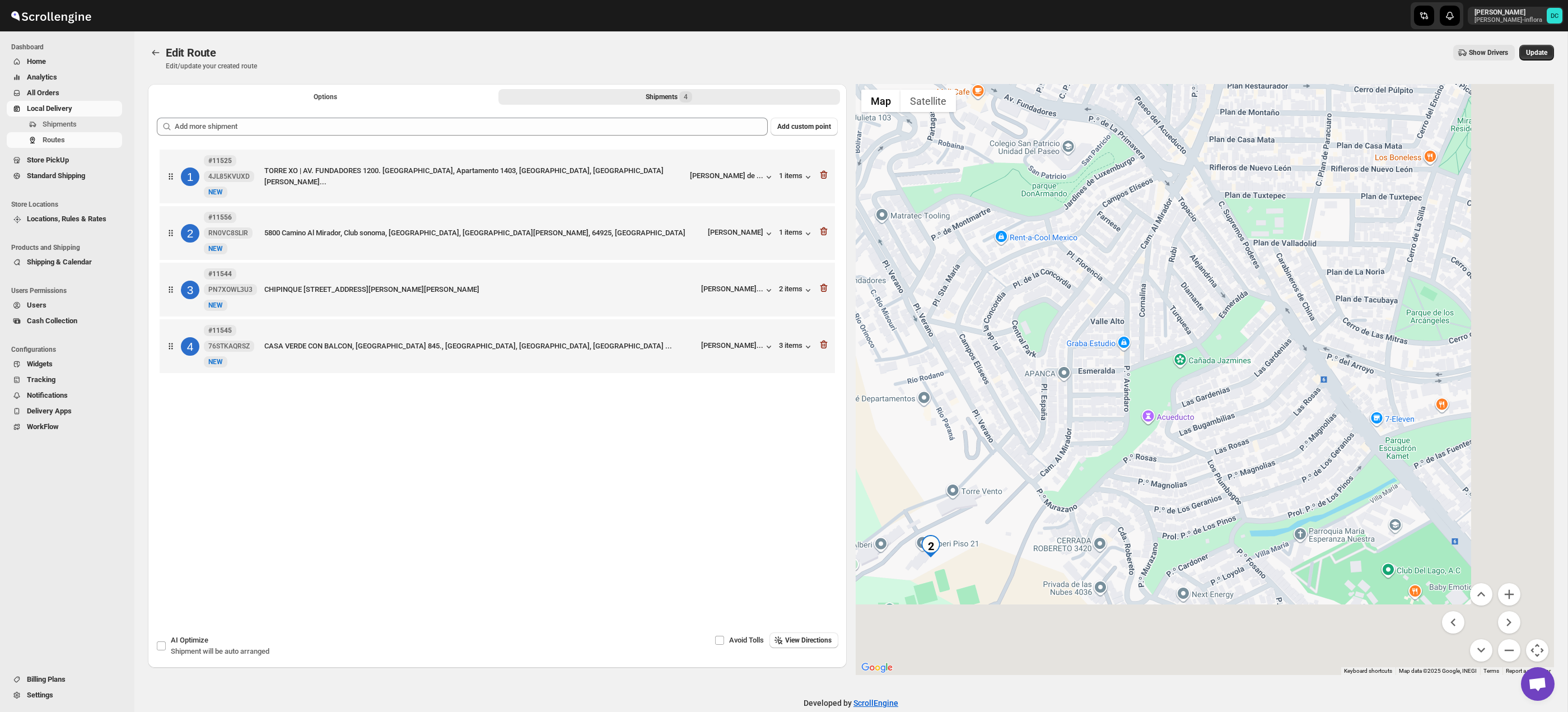
drag, startPoint x: 1345, startPoint y: 375, endPoint x: 1376, endPoint y: 449, distance: 80.2
click at [1255, 250] on div at bounding box center [1205, 379] width 699 height 591
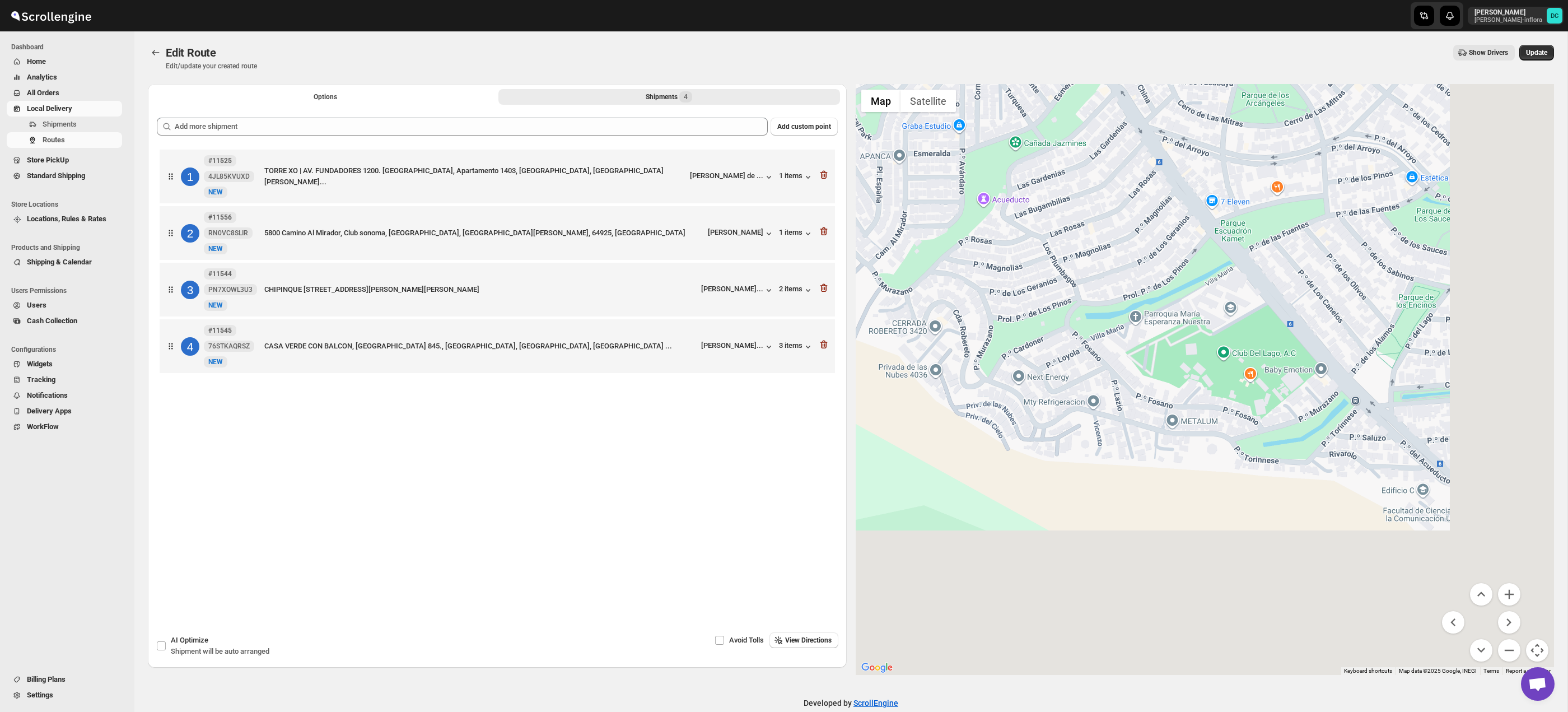
drag, startPoint x: 1368, startPoint y: 464, endPoint x: 1364, endPoint y: 267, distance: 197.0
click at [1363, 270] on div at bounding box center [1205, 379] width 699 height 591
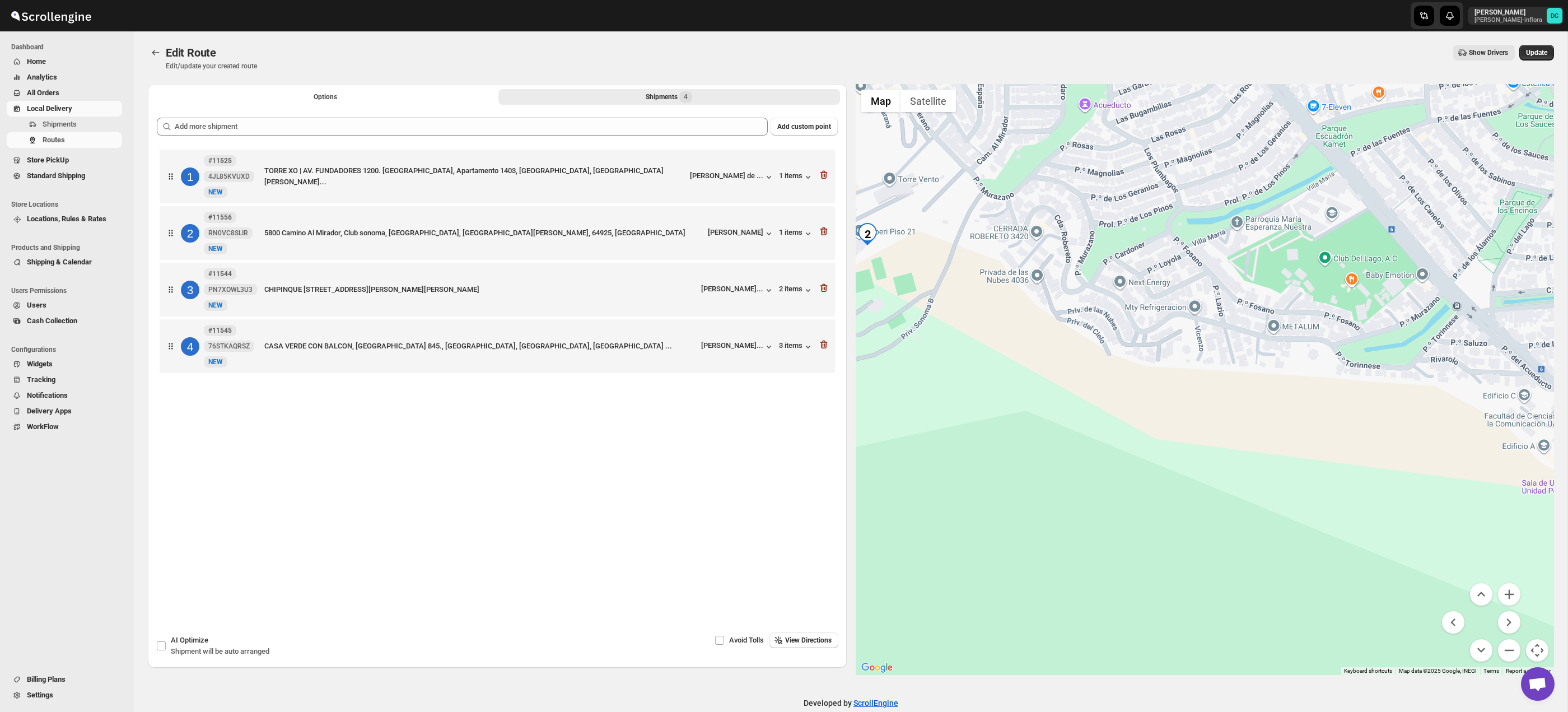
drag, startPoint x: 1377, startPoint y: 439, endPoint x: 1414, endPoint y: 375, distance: 73.9
click at [1404, 359] on div at bounding box center [1205, 379] width 699 height 591
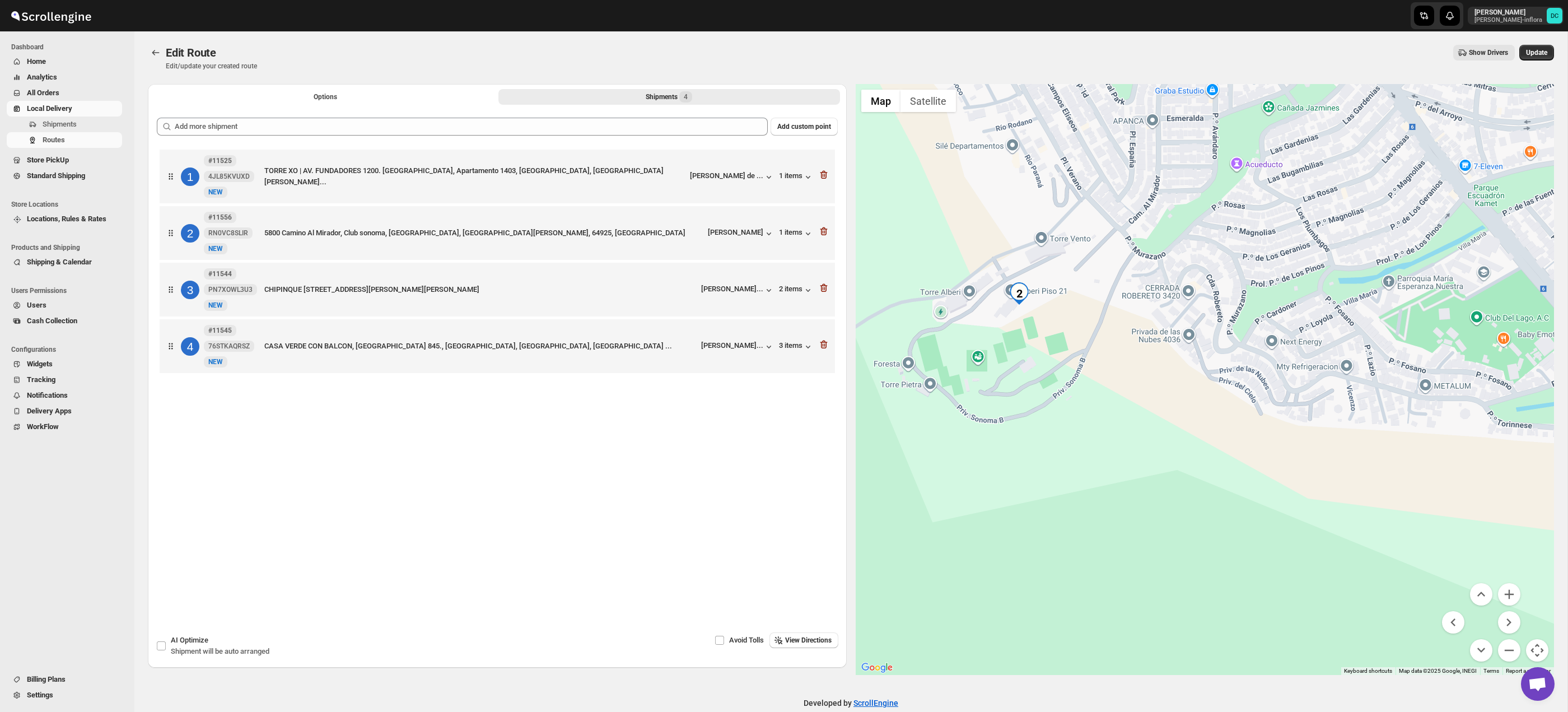
drag, startPoint x: 1171, startPoint y: 296, endPoint x: 1291, endPoint y: 456, distance: 200.0
click at [1291, 456] on div at bounding box center [1205, 379] width 699 height 591
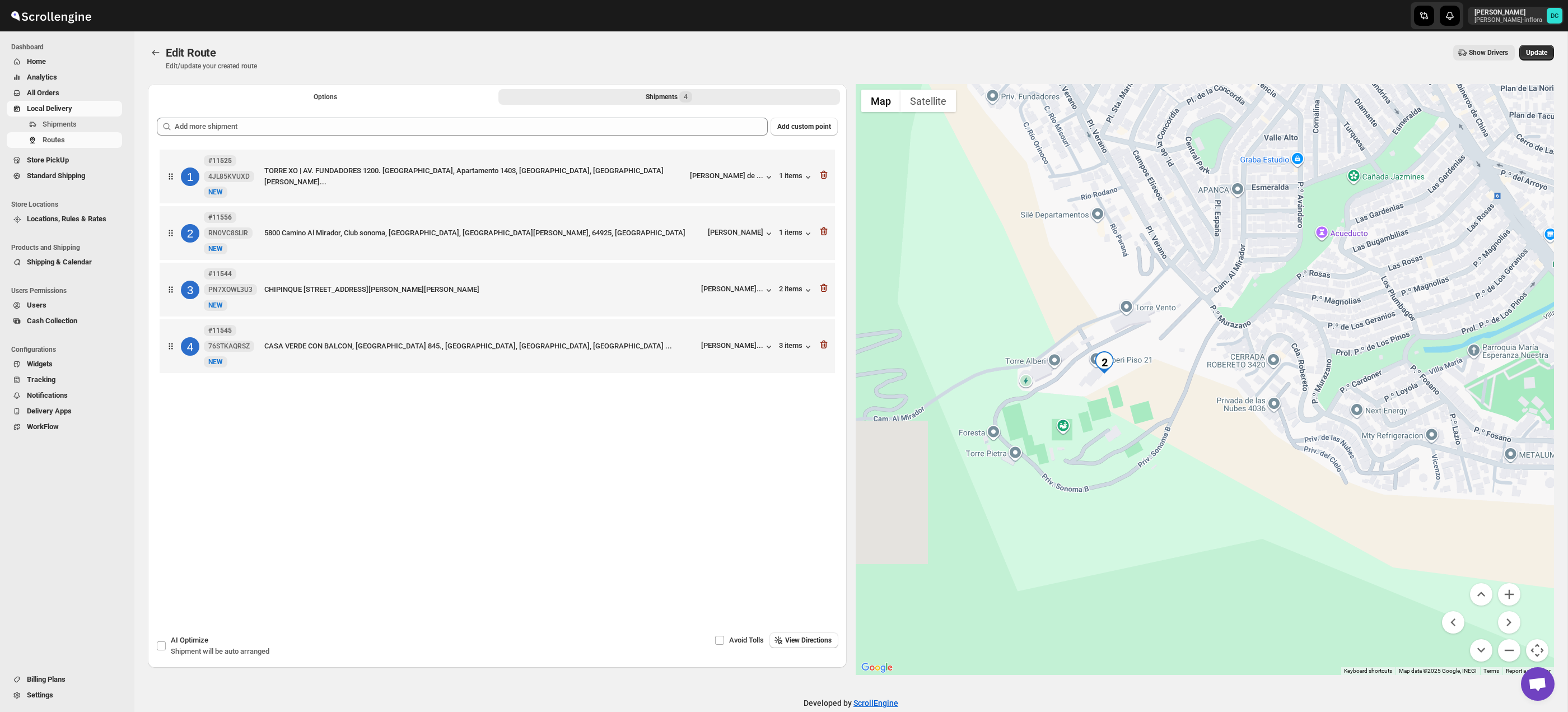
drag, startPoint x: 1181, startPoint y: 411, endPoint x: 1252, endPoint y: 466, distance: 89.8
click at [1252, 466] on div at bounding box center [1205, 379] width 699 height 591
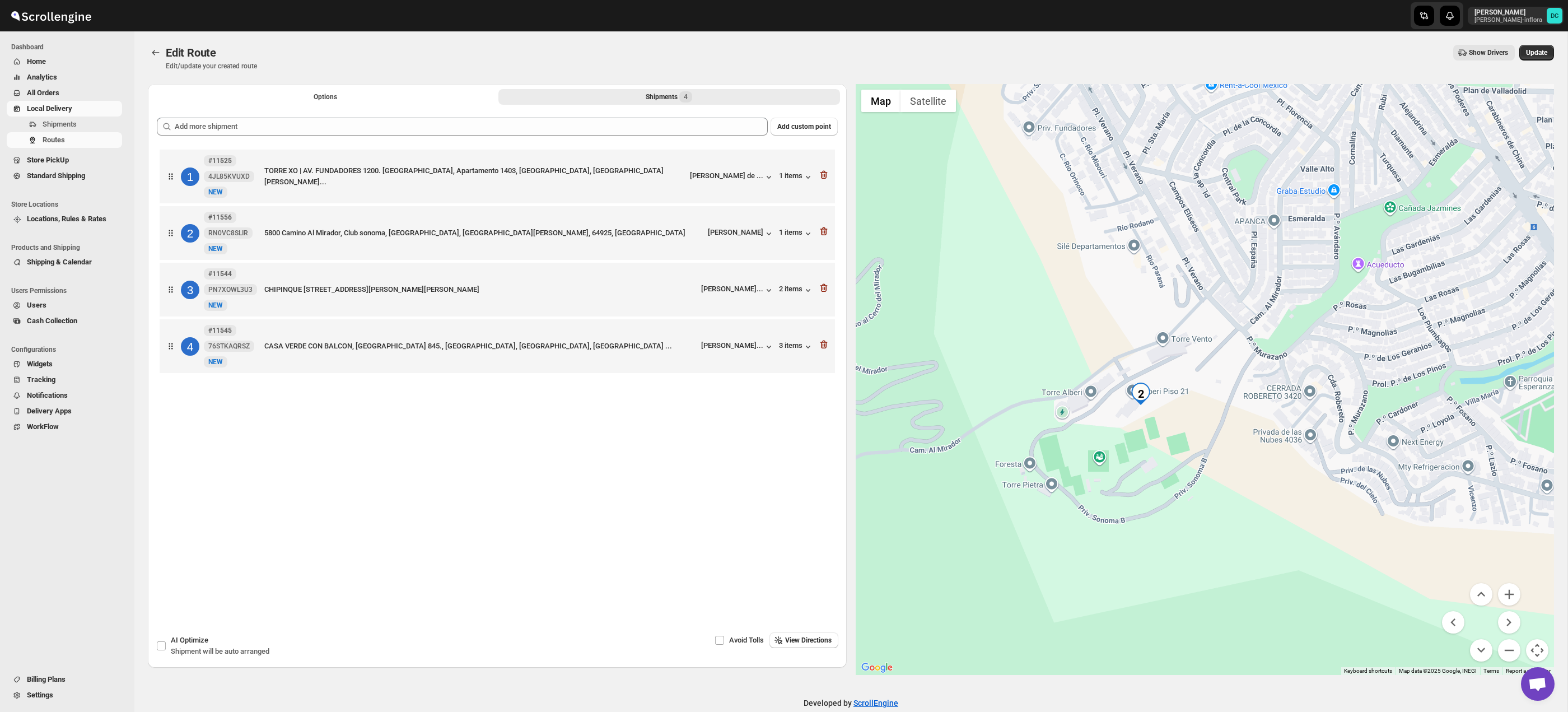
drag, startPoint x: 1196, startPoint y: 437, endPoint x: 1222, endPoint y: 454, distance: 31.1
click at [1222, 456] on div at bounding box center [1205, 379] width 699 height 591
click at [1508, 588] on button "Zoom in" at bounding box center [1509, 594] width 23 height 23
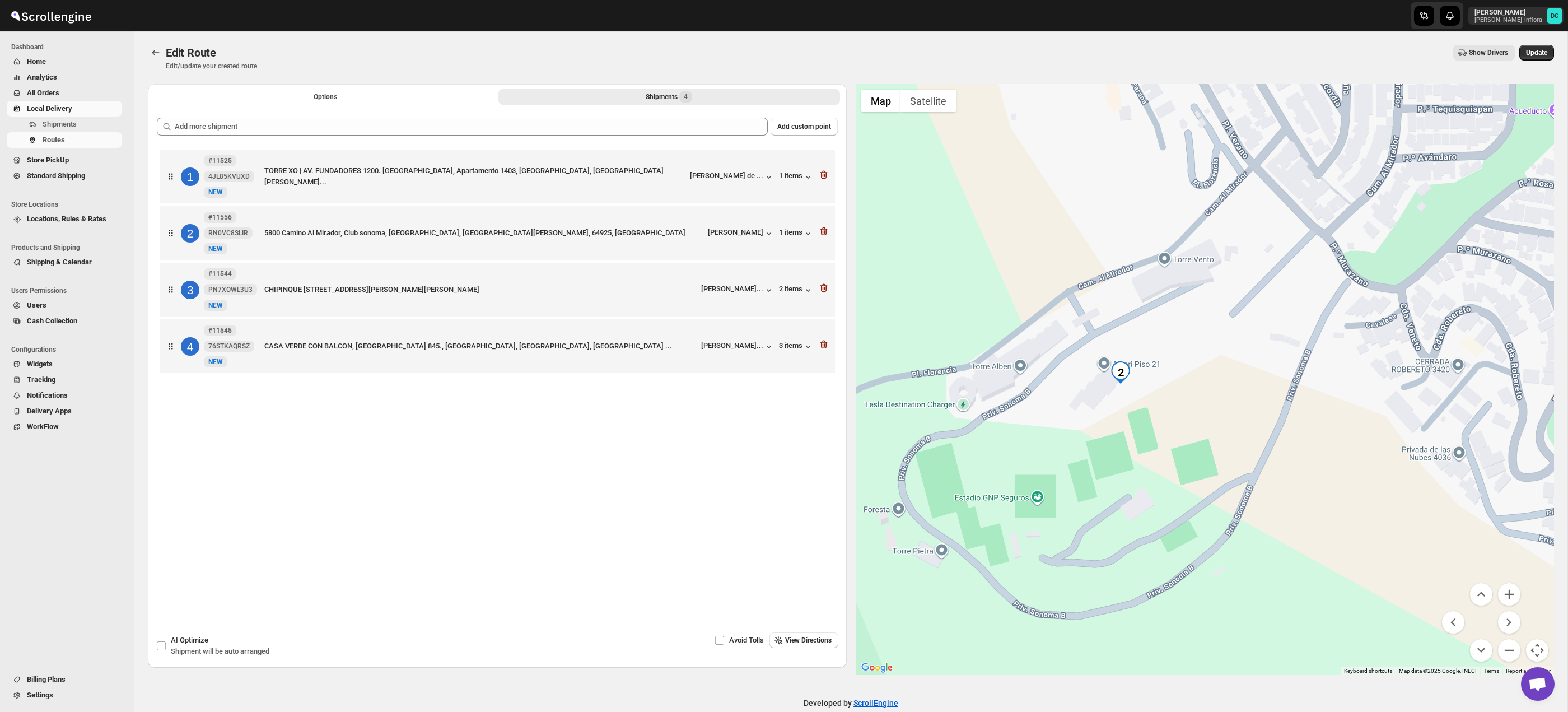
drag, startPoint x: 1222, startPoint y: 454, endPoint x: 1266, endPoint y: 407, distance: 64.4
click at [1266, 407] on div at bounding box center [1205, 379] width 699 height 591
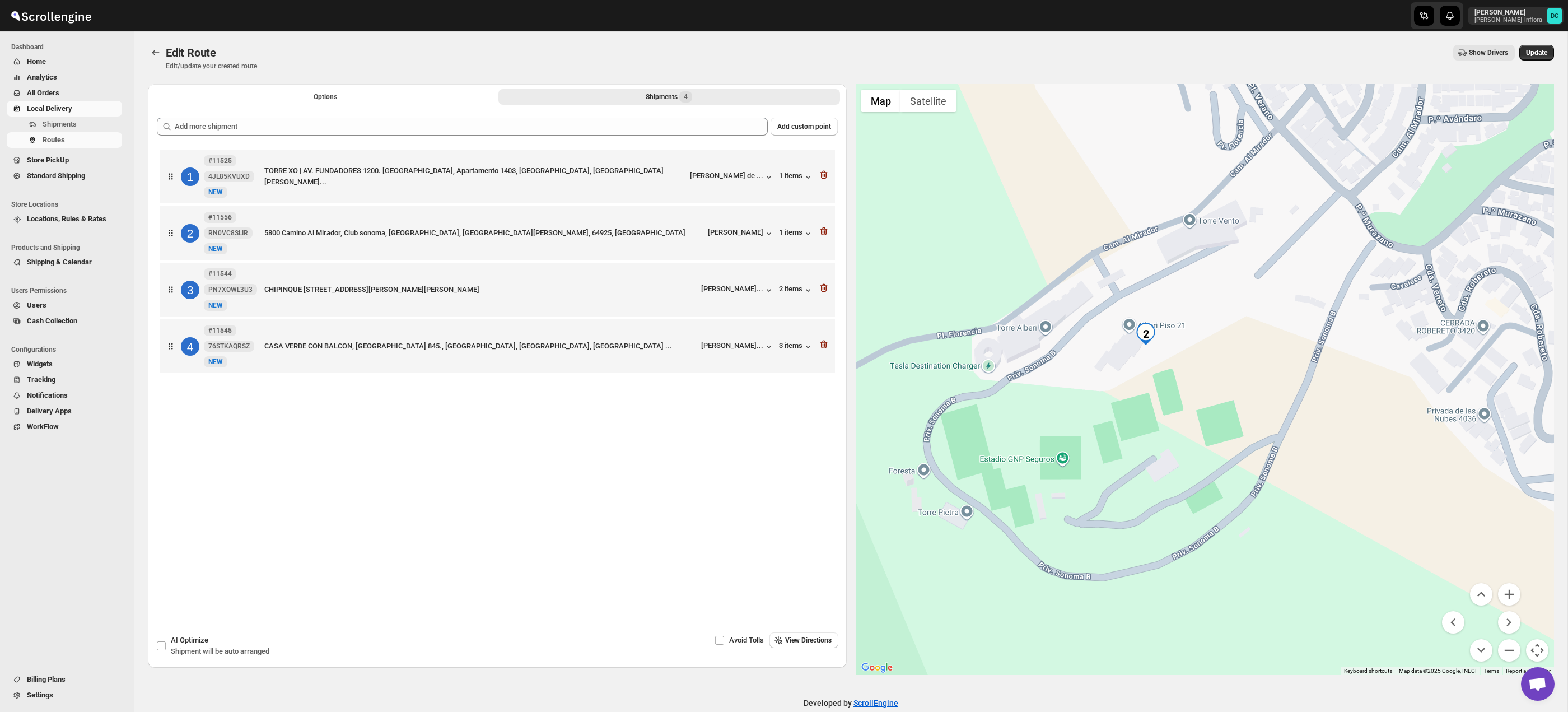
drag, startPoint x: 1243, startPoint y: 450, endPoint x: 1257, endPoint y: 429, distance: 25.2
click at [1257, 429] on div at bounding box center [1205, 379] width 699 height 591
click at [1511, 660] on button "Zoom out" at bounding box center [1509, 650] width 23 height 23
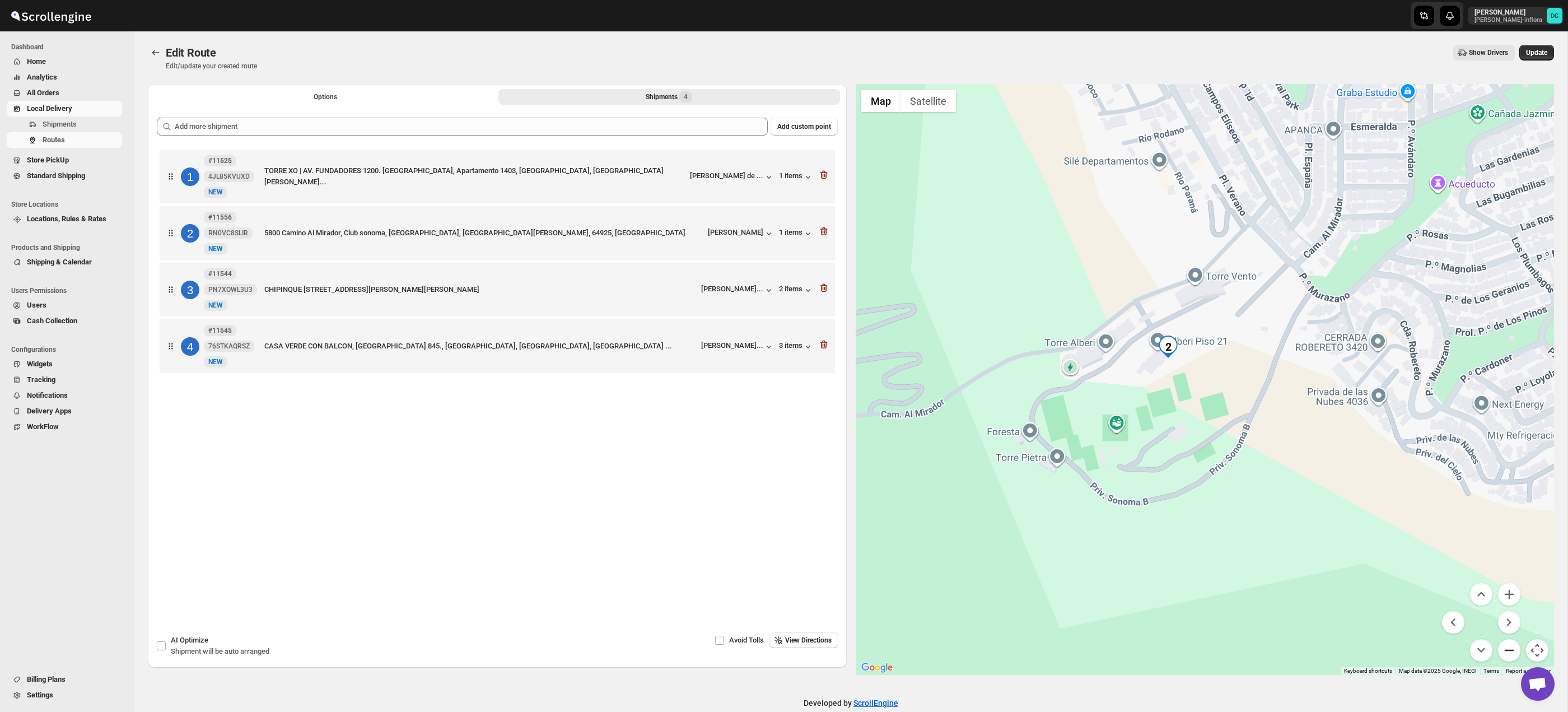
click at [1510, 654] on button "Zoom out" at bounding box center [1509, 650] width 23 height 23
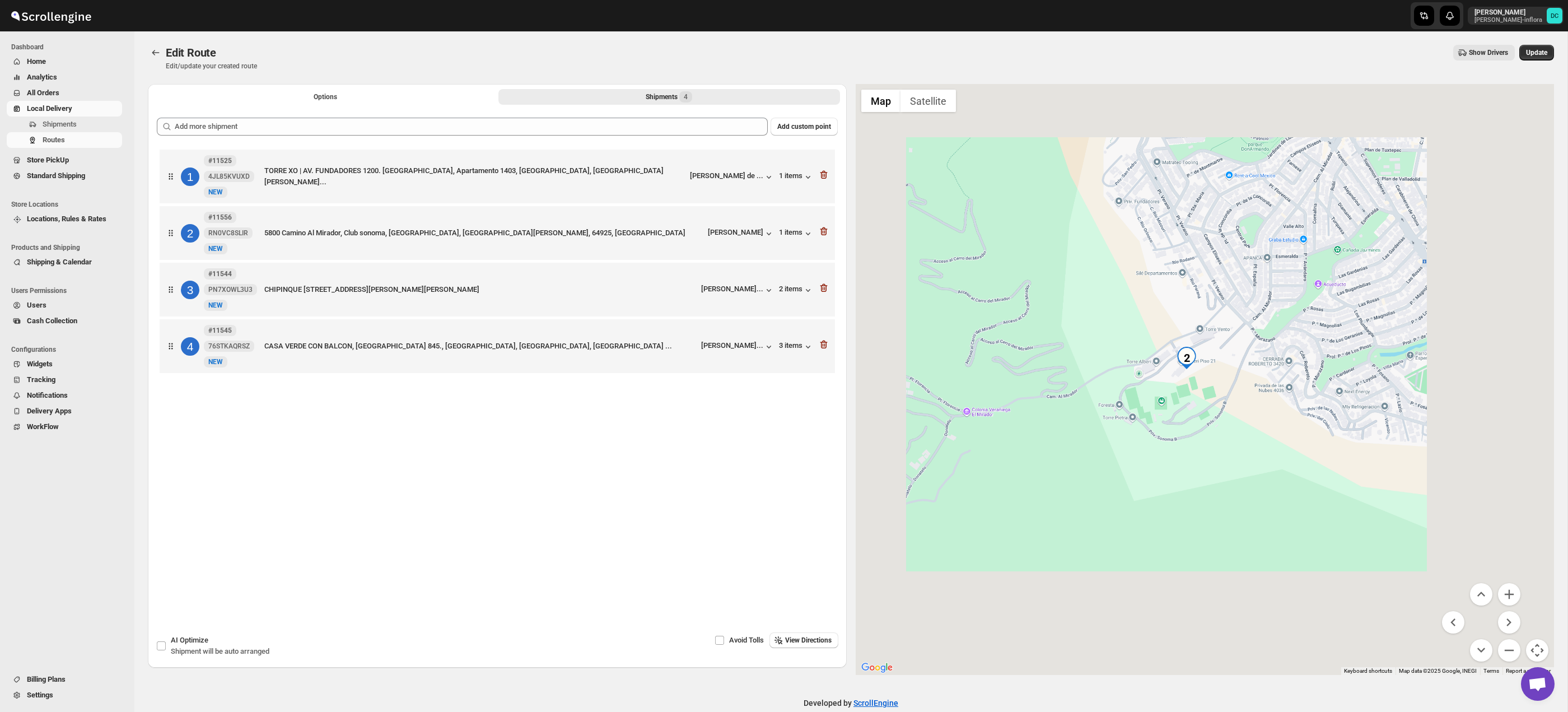
drag, startPoint x: 1325, startPoint y: 394, endPoint x: 1446, endPoint y: 480, distance: 148.4
click at [1325, 393] on div at bounding box center [1205, 379] width 699 height 591
drag, startPoint x: 1446, startPoint y: 480, endPoint x: 1337, endPoint y: 442, distance: 115.4
click at [1337, 442] on div at bounding box center [1205, 379] width 699 height 591
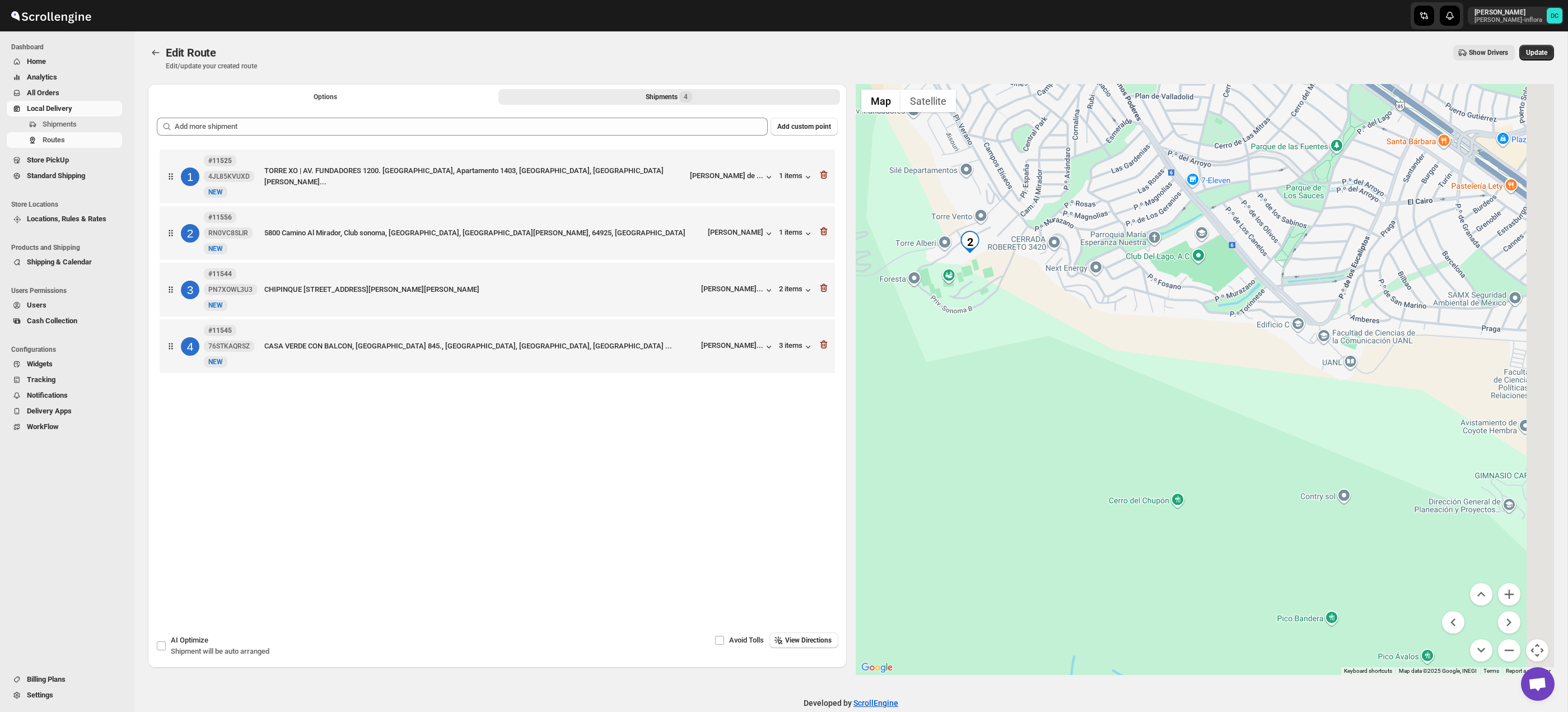
drag, startPoint x: 1292, startPoint y: 432, endPoint x: 1143, endPoint y: 340, distance: 175.1
click at [1111, 324] on div at bounding box center [1205, 379] width 699 height 591
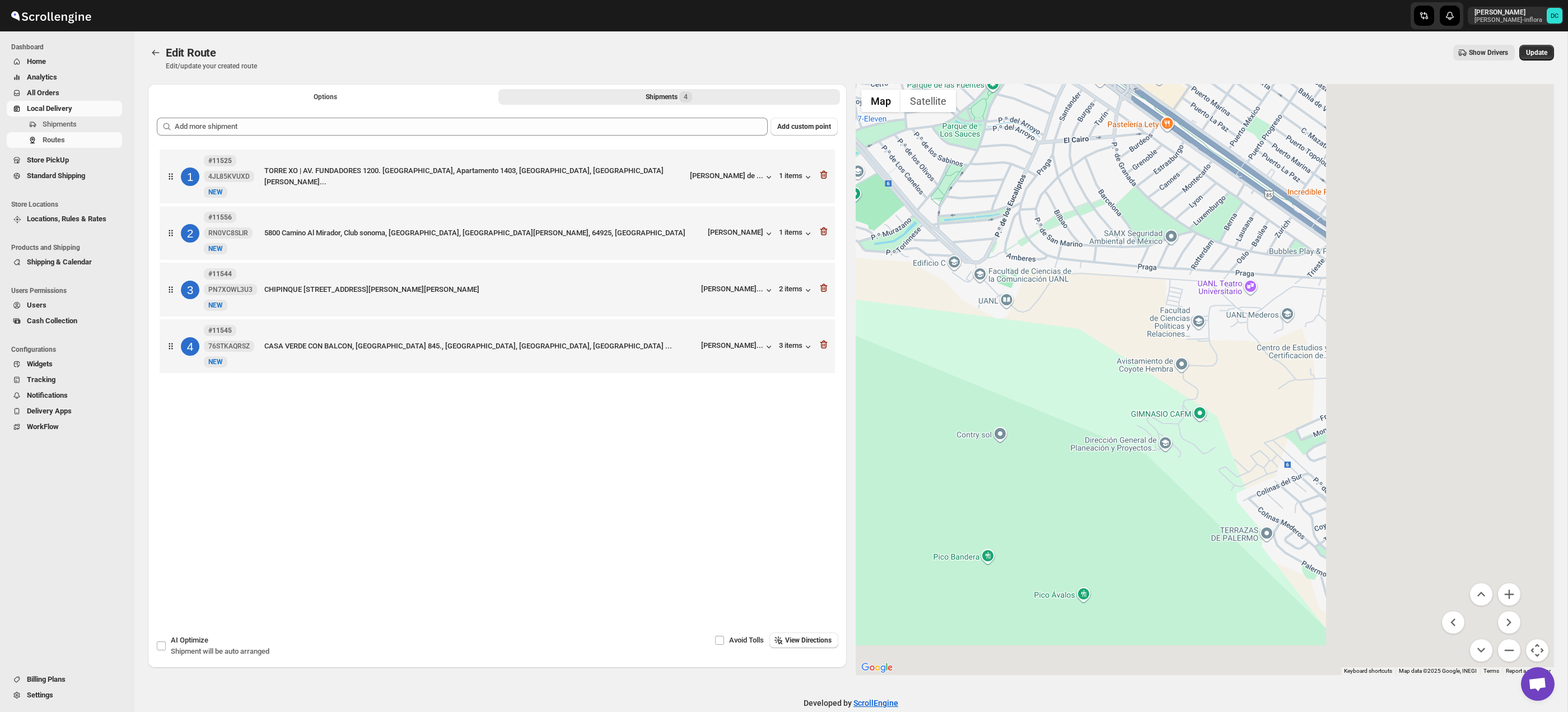
drag, startPoint x: 1337, startPoint y: 420, endPoint x: 1043, endPoint y: 367, distance: 298.7
click at [999, 361] on div at bounding box center [1205, 379] width 699 height 591
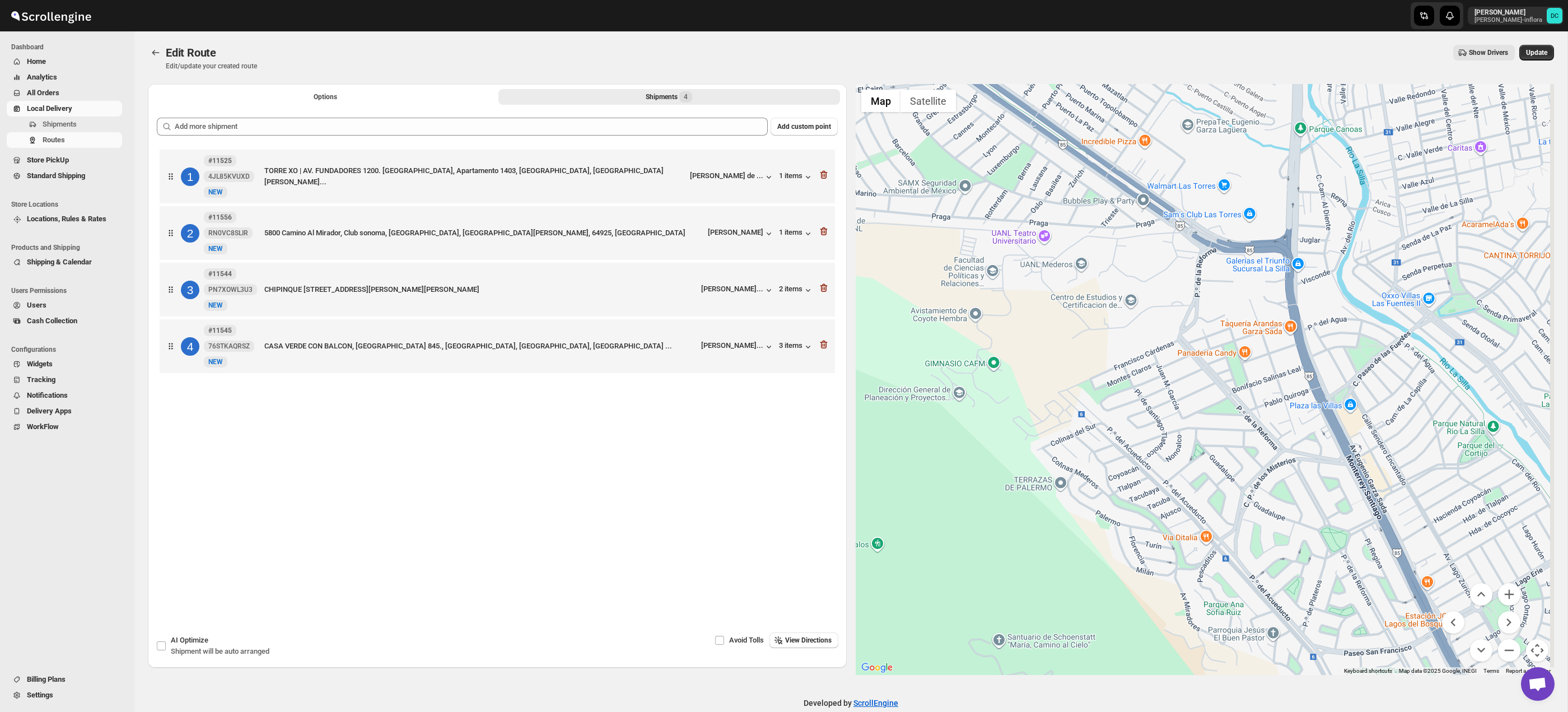
drag, startPoint x: 1115, startPoint y: 331, endPoint x: 1068, endPoint y: 306, distance: 53.2
click at [1068, 306] on div at bounding box center [1205, 379] width 699 height 591
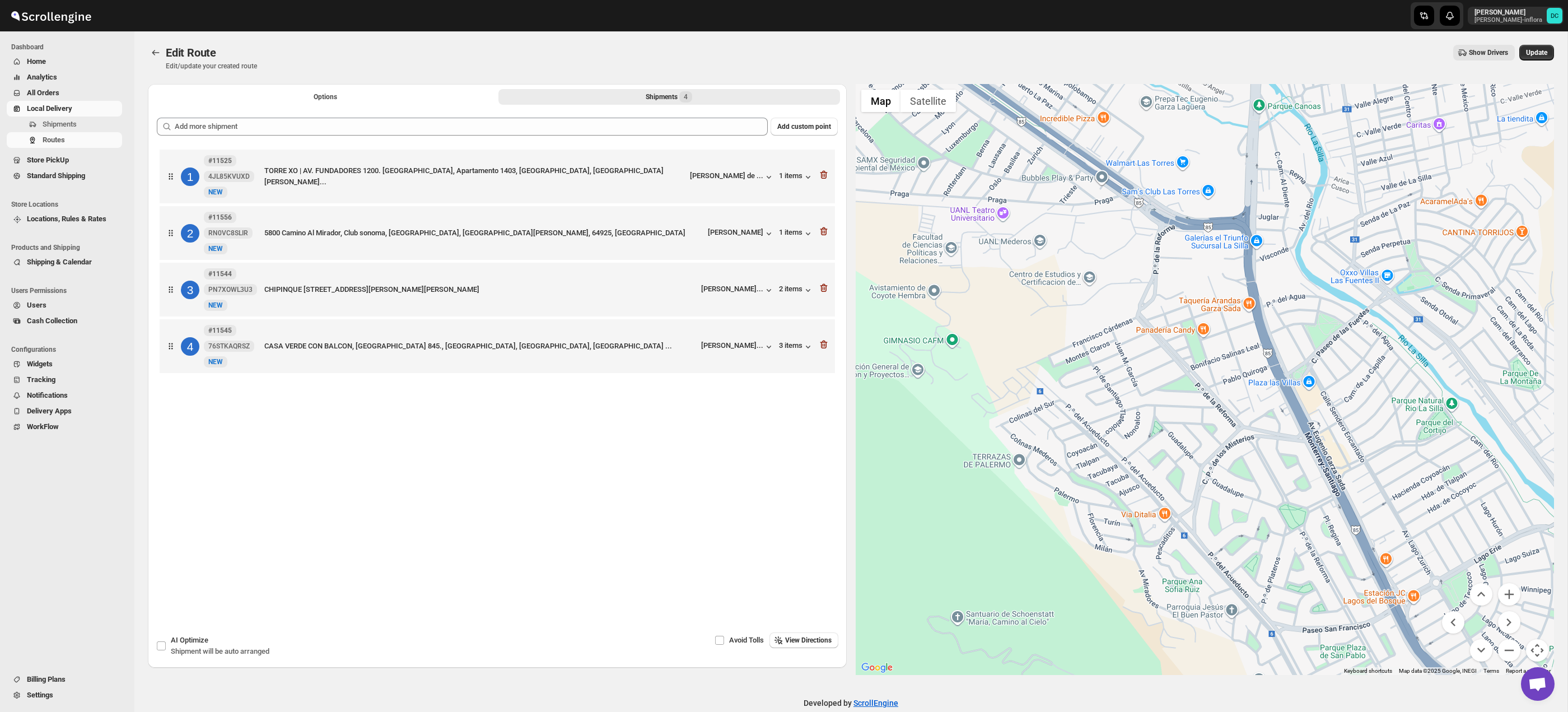
drag, startPoint x: 1232, startPoint y: 389, endPoint x: 1195, endPoint y: 333, distance: 67.1
click at [1195, 333] on div at bounding box center [1205, 379] width 699 height 591
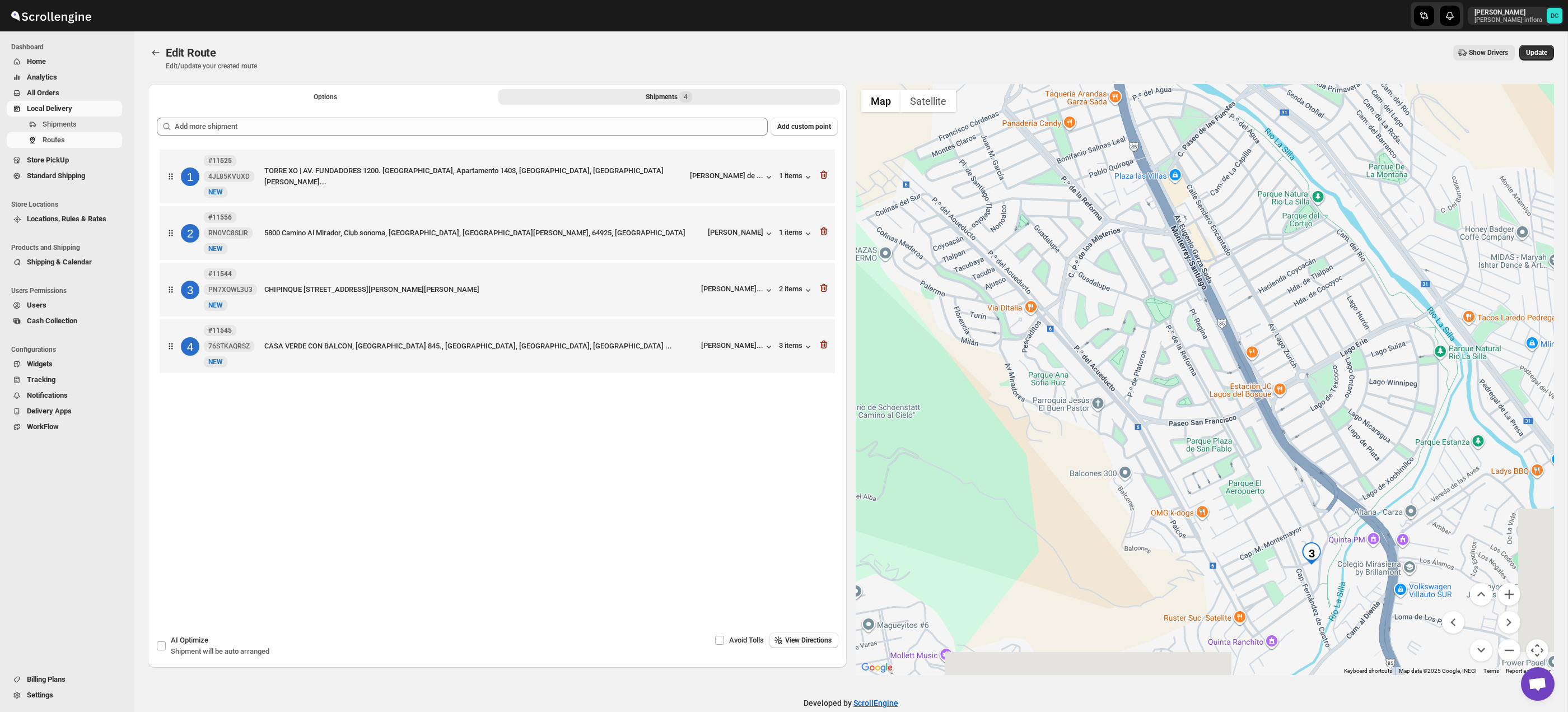
drag, startPoint x: 1321, startPoint y: 467, endPoint x: 1284, endPoint y: 409, distance: 68.8
click at [1284, 409] on div at bounding box center [1205, 379] width 699 height 591
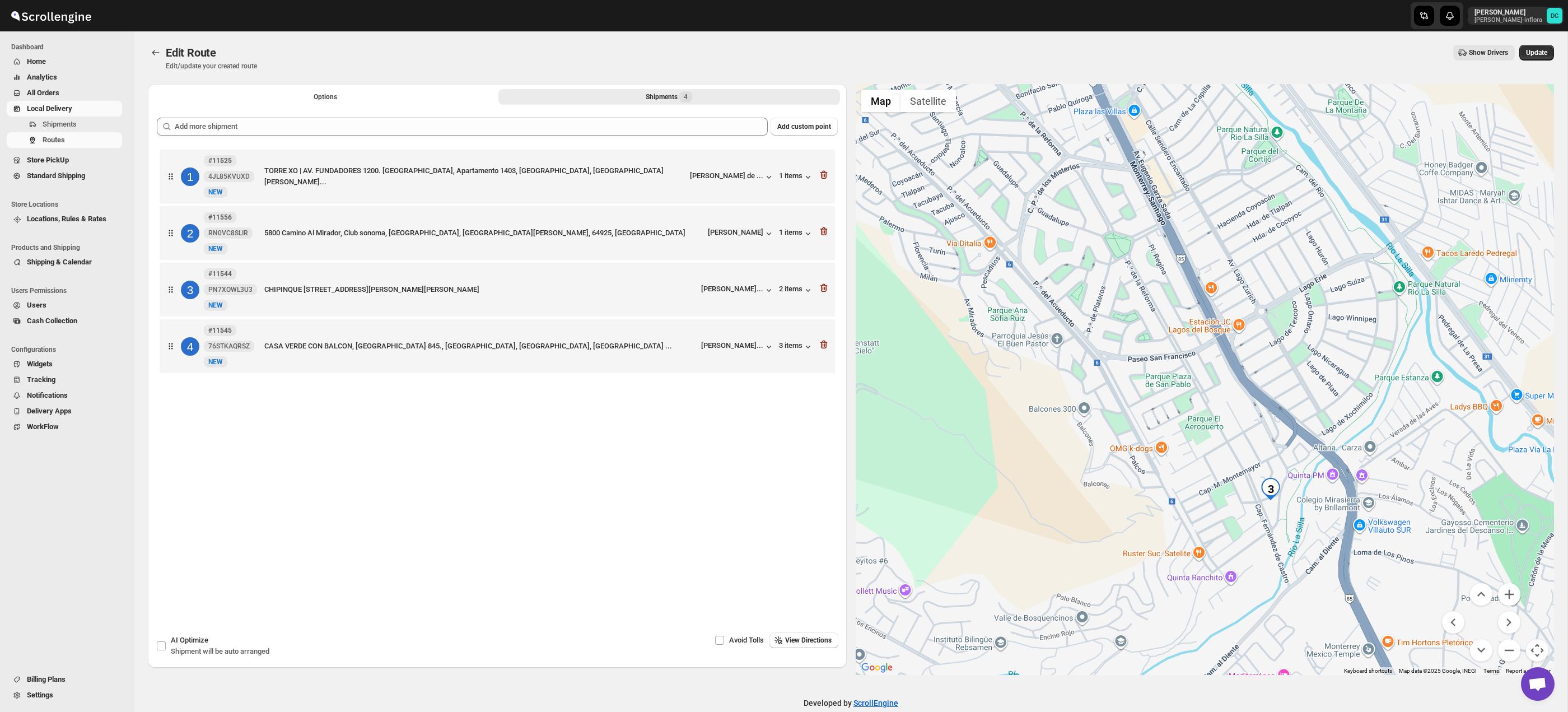
drag, startPoint x: 1390, startPoint y: 518, endPoint x: 1331, endPoint y: 426, distance: 109.3
click at [1328, 422] on div at bounding box center [1205, 379] width 699 height 591
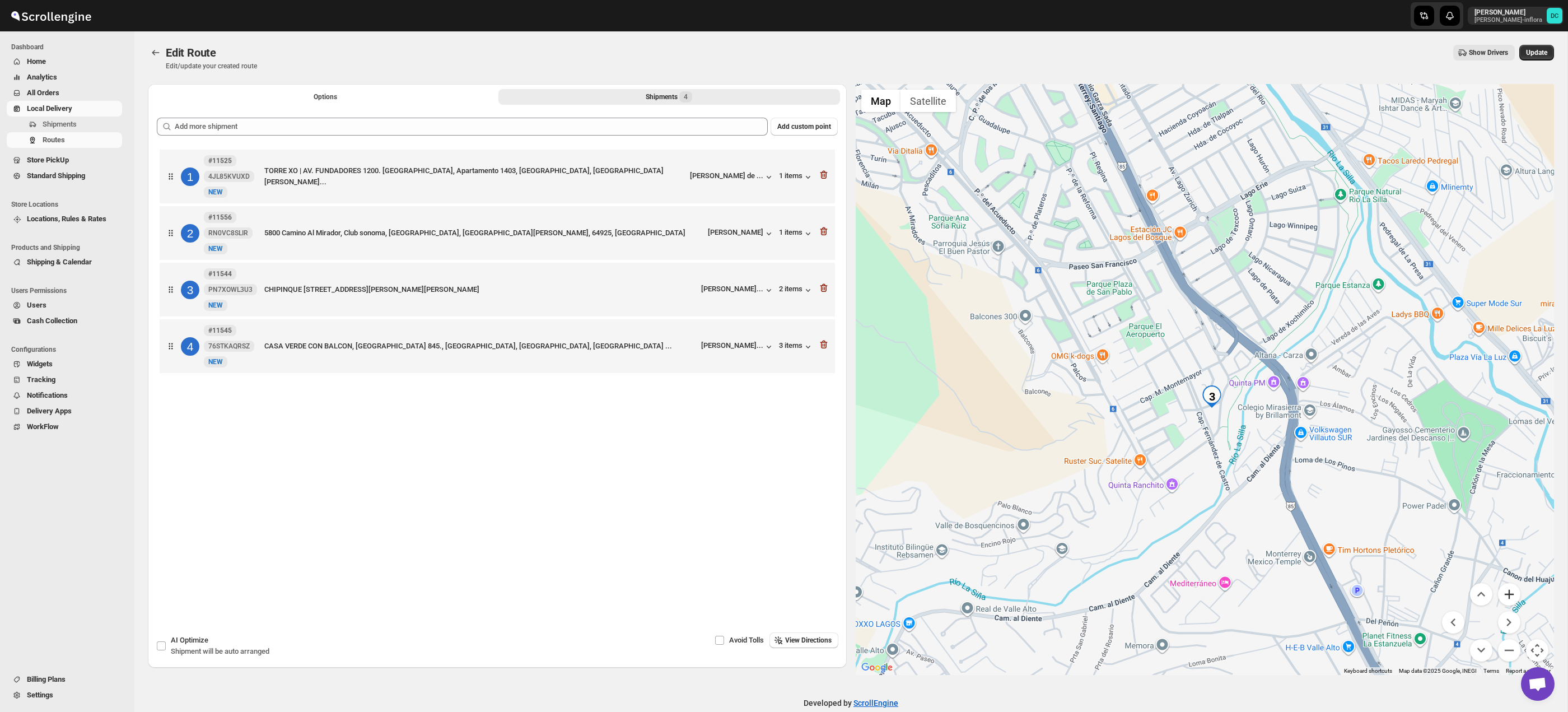
click at [1509, 590] on button "Zoom in" at bounding box center [1509, 594] width 23 height 23
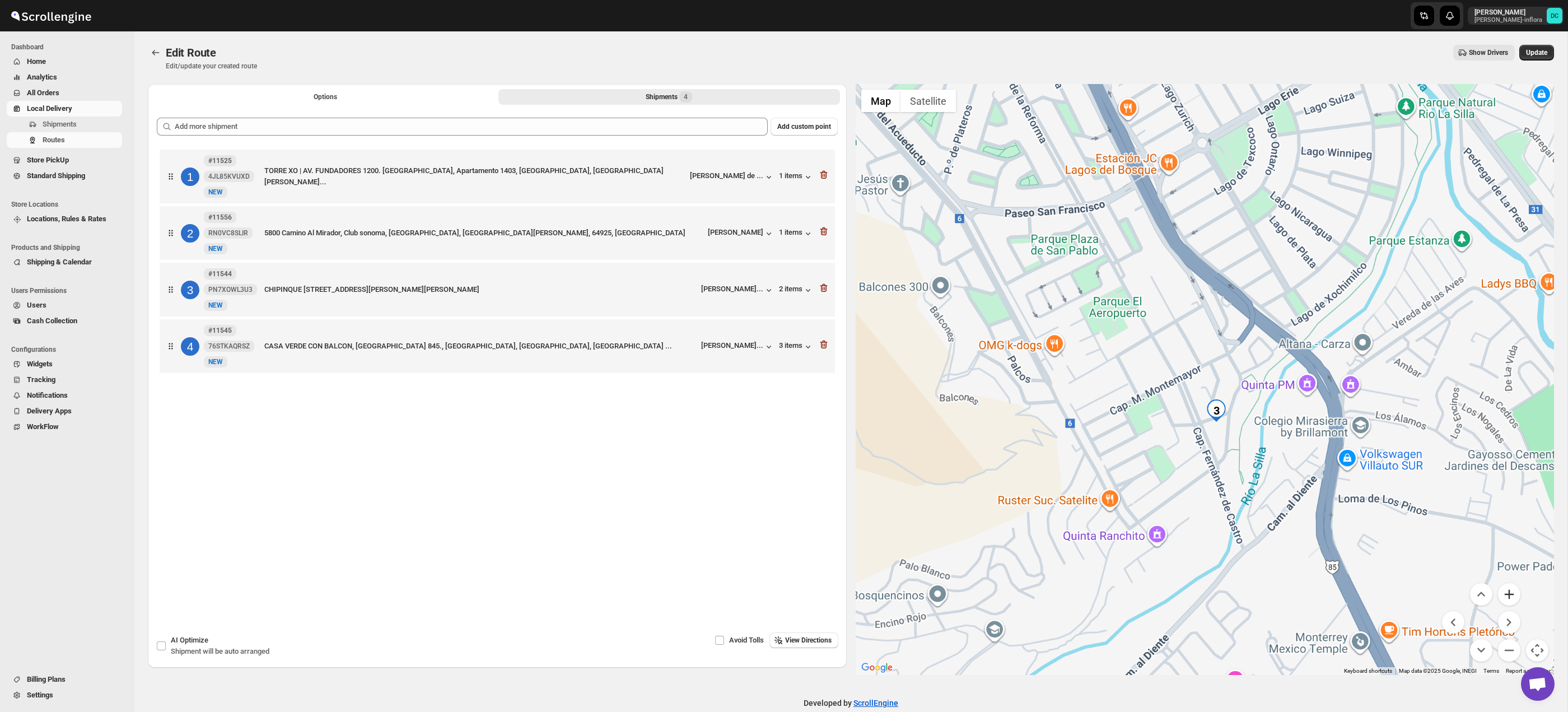
click at [1509, 590] on button "Zoom in" at bounding box center [1509, 594] width 23 height 23
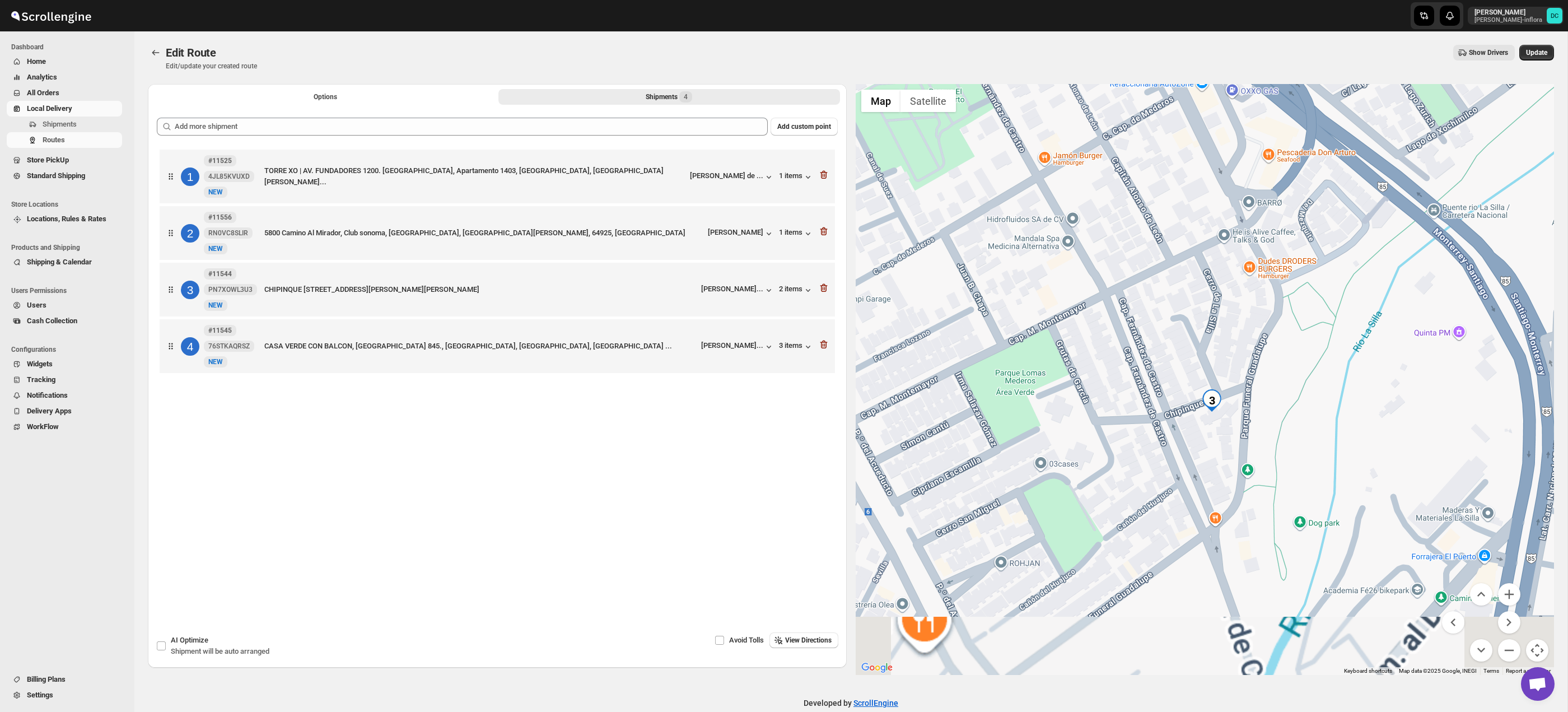
drag, startPoint x: 1306, startPoint y: 484, endPoint x: 1283, endPoint y: 399, distance: 88.1
click at [1283, 399] on div at bounding box center [1205, 379] width 699 height 591
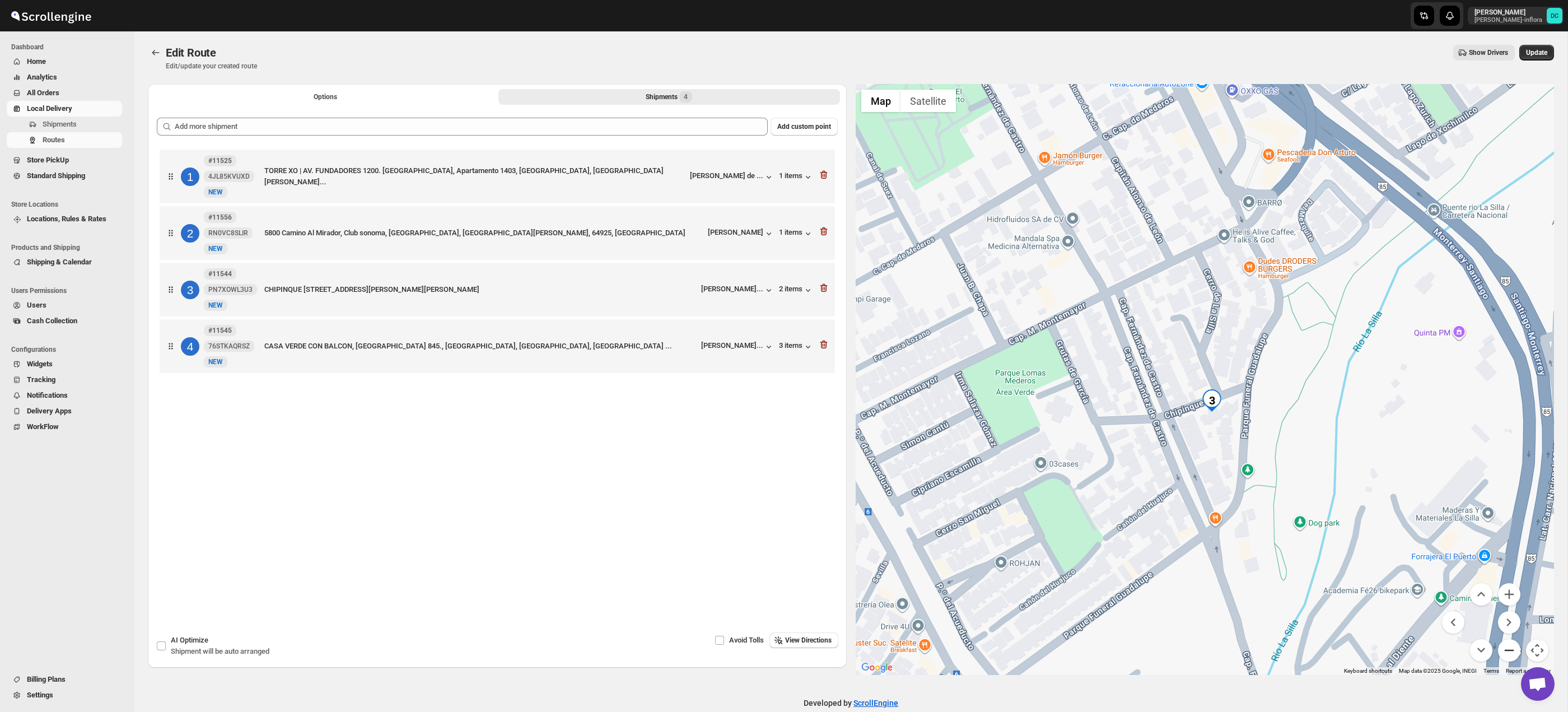
click at [1516, 655] on button "Zoom out" at bounding box center [1509, 650] width 23 height 23
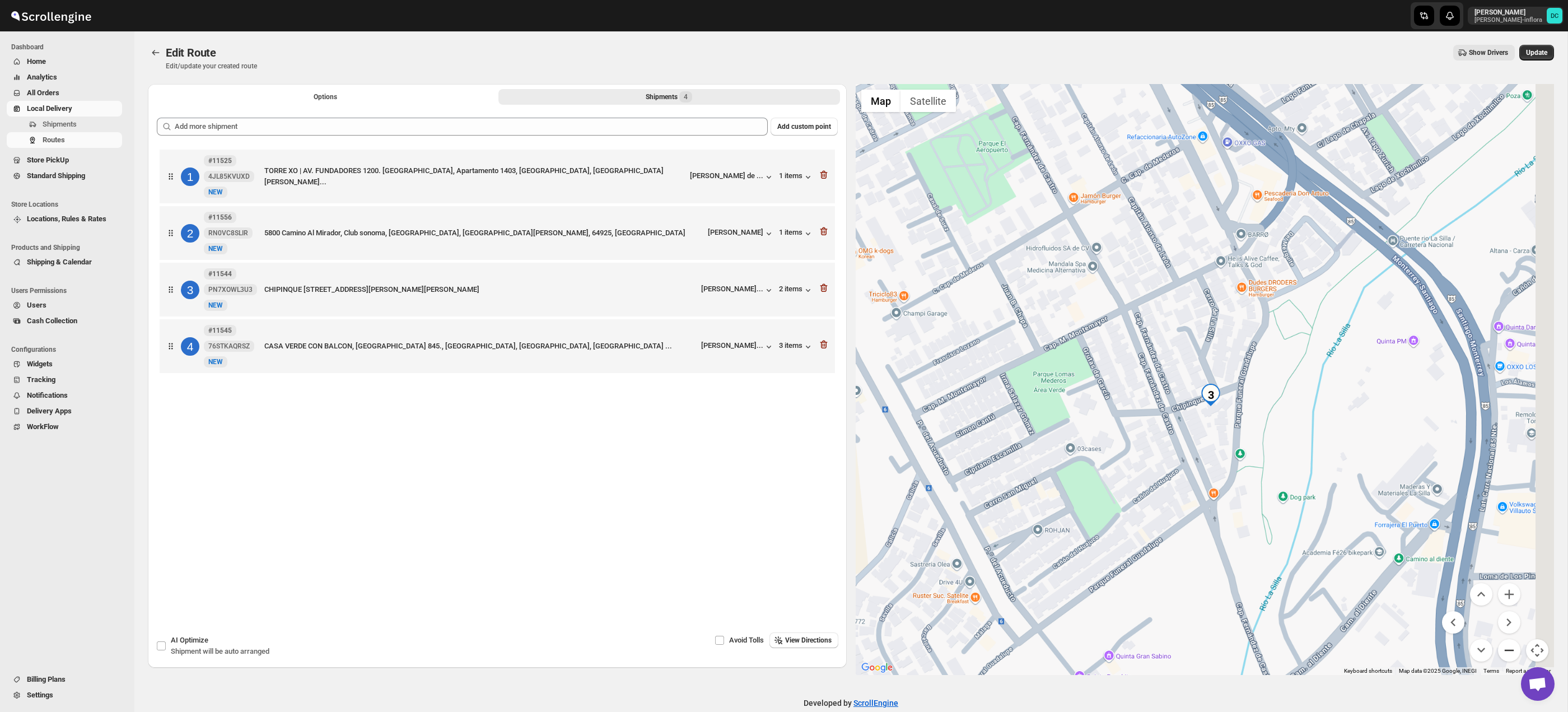
click at [1516, 655] on button "Zoom out" at bounding box center [1509, 650] width 23 height 23
drag, startPoint x: 1516, startPoint y: 655, endPoint x: 1286, endPoint y: 272, distance: 446.8
click at [1516, 655] on button "Zoom out" at bounding box center [1509, 650] width 23 height 23
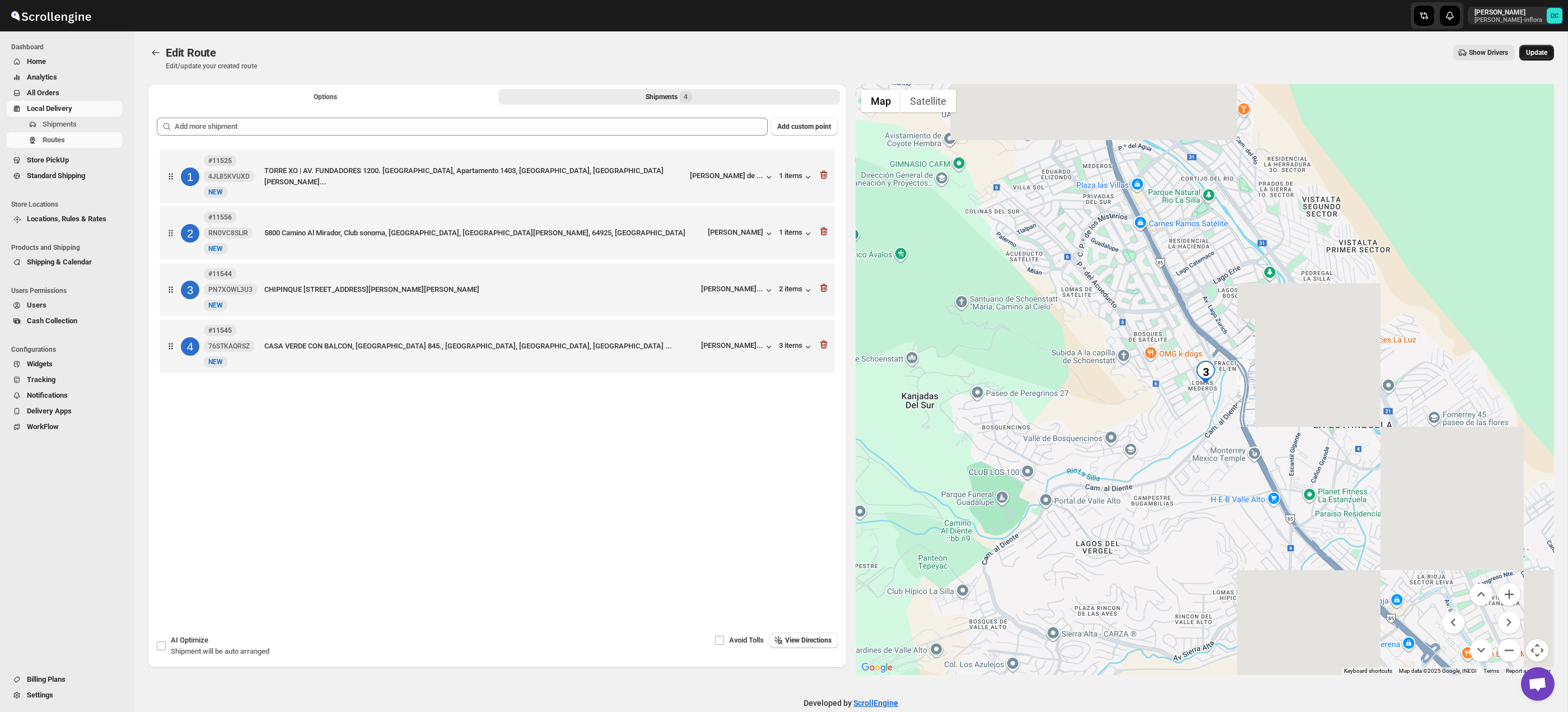
click at [1536, 57] on span "Update" at bounding box center [1536, 52] width 21 height 9
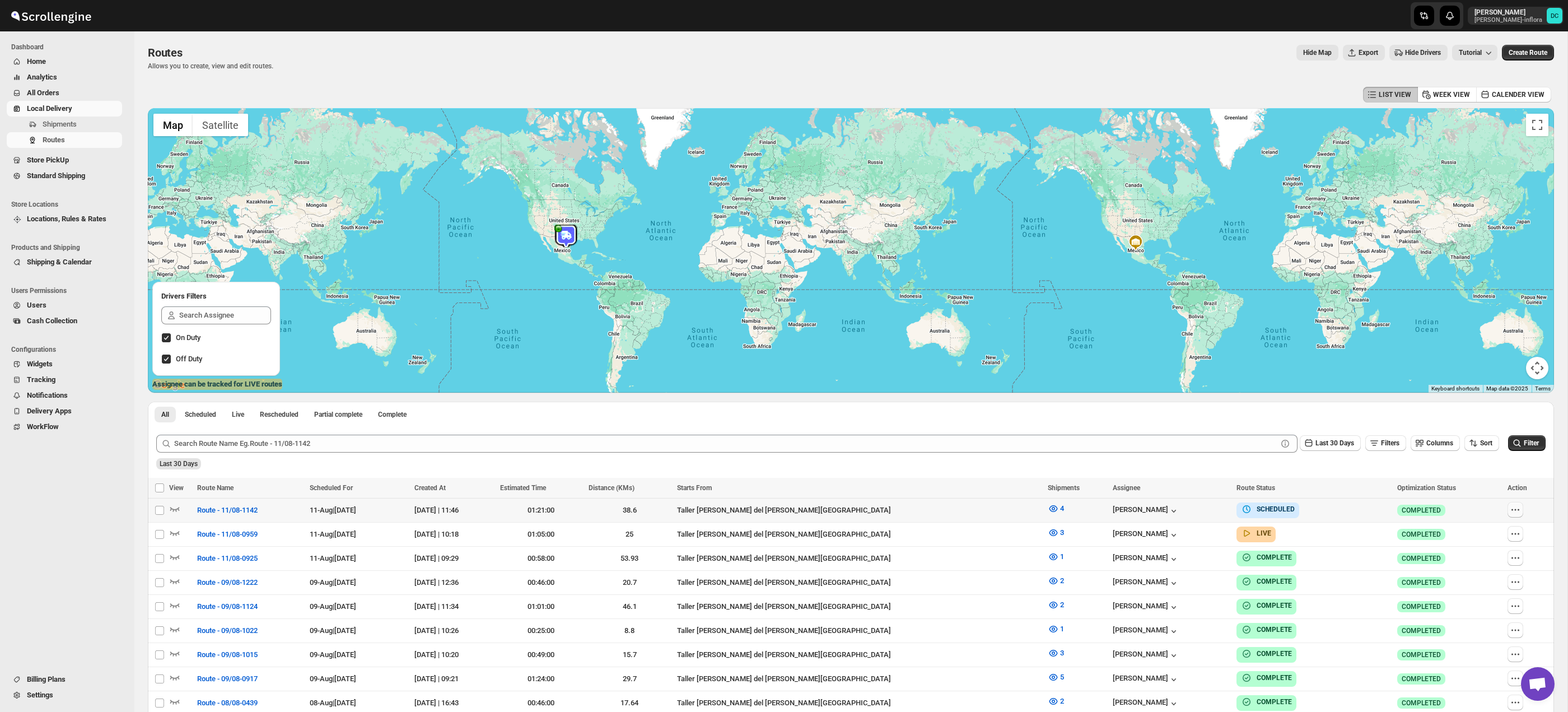
click at [1513, 516] on button "button" at bounding box center [1516, 510] width 16 height 16
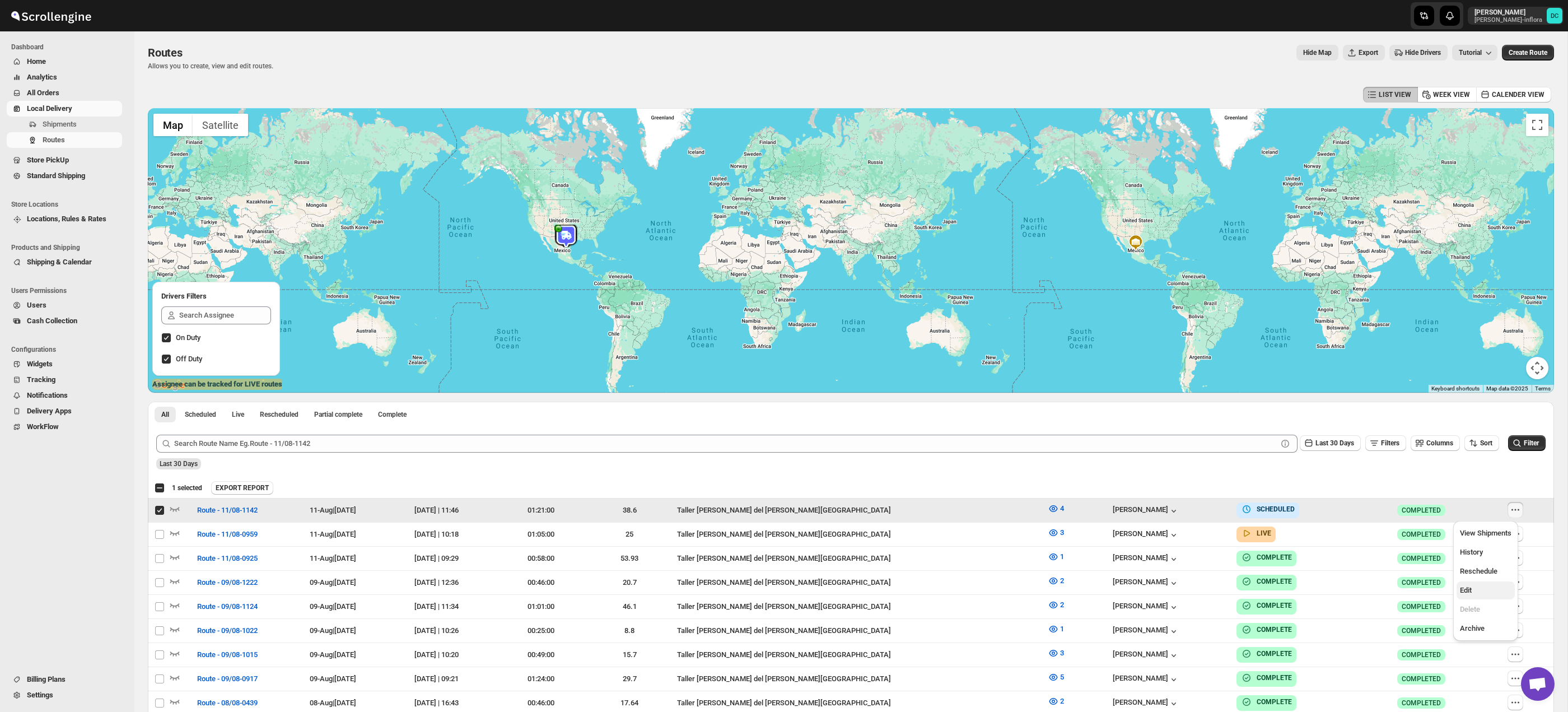
click at [1490, 586] on span "Edit" at bounding box center [1485, 590] width 52 height 11
checkbox input "false"
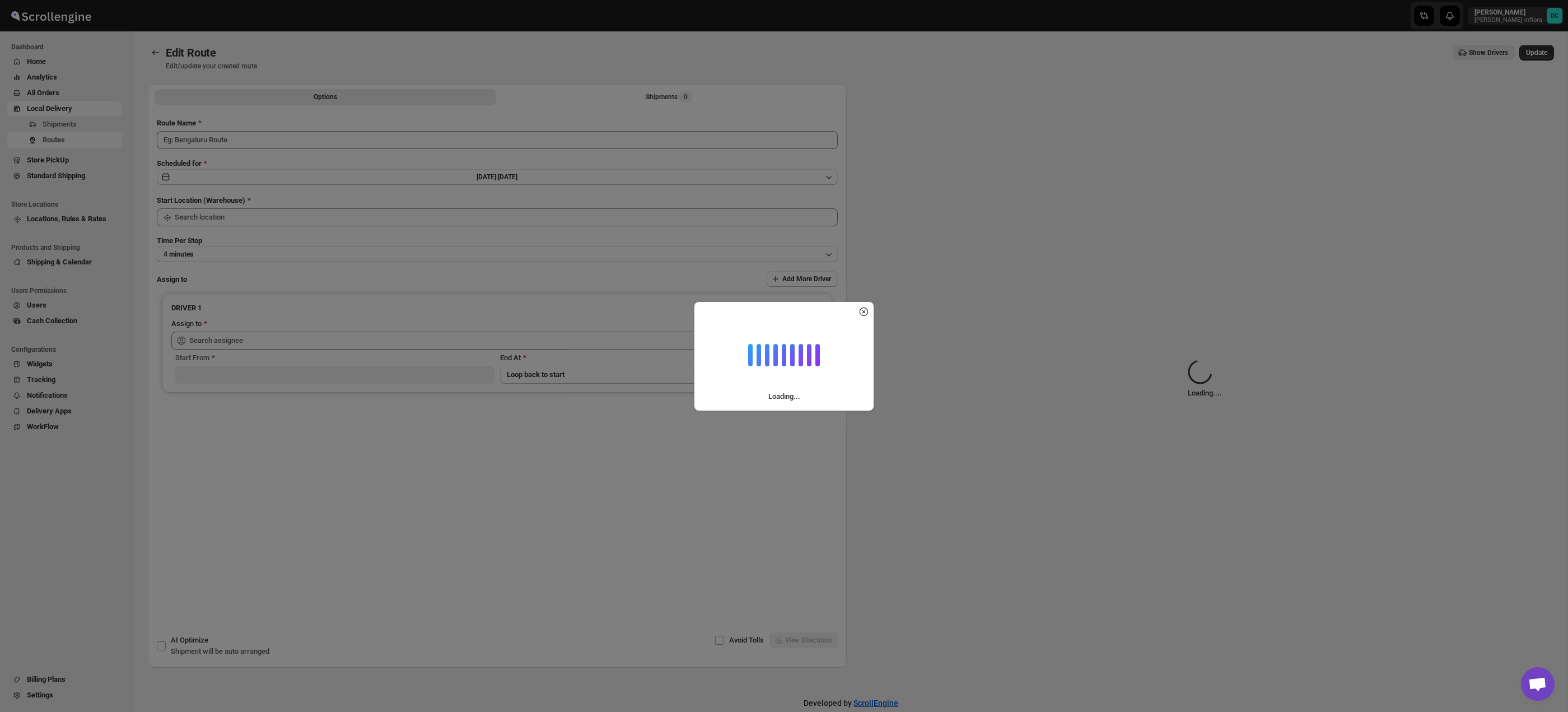
type input "Route - 11/08-1142"
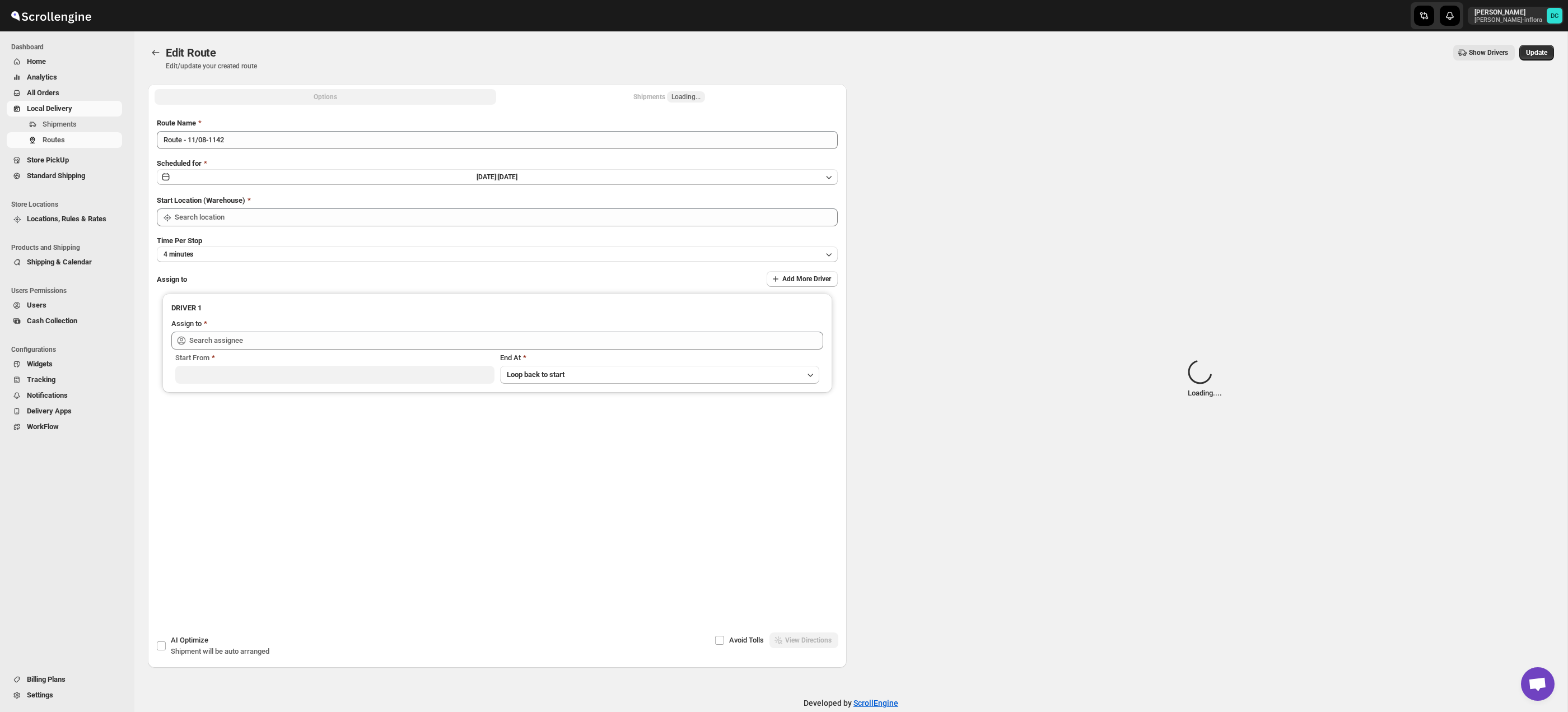
type input "Taller [PERSON_NAME][GEOGRAPHIC_DATA]"
type input "[PERSON_NAME] ([EMAIL_ADDRESS][DOMAIN_NAME])"
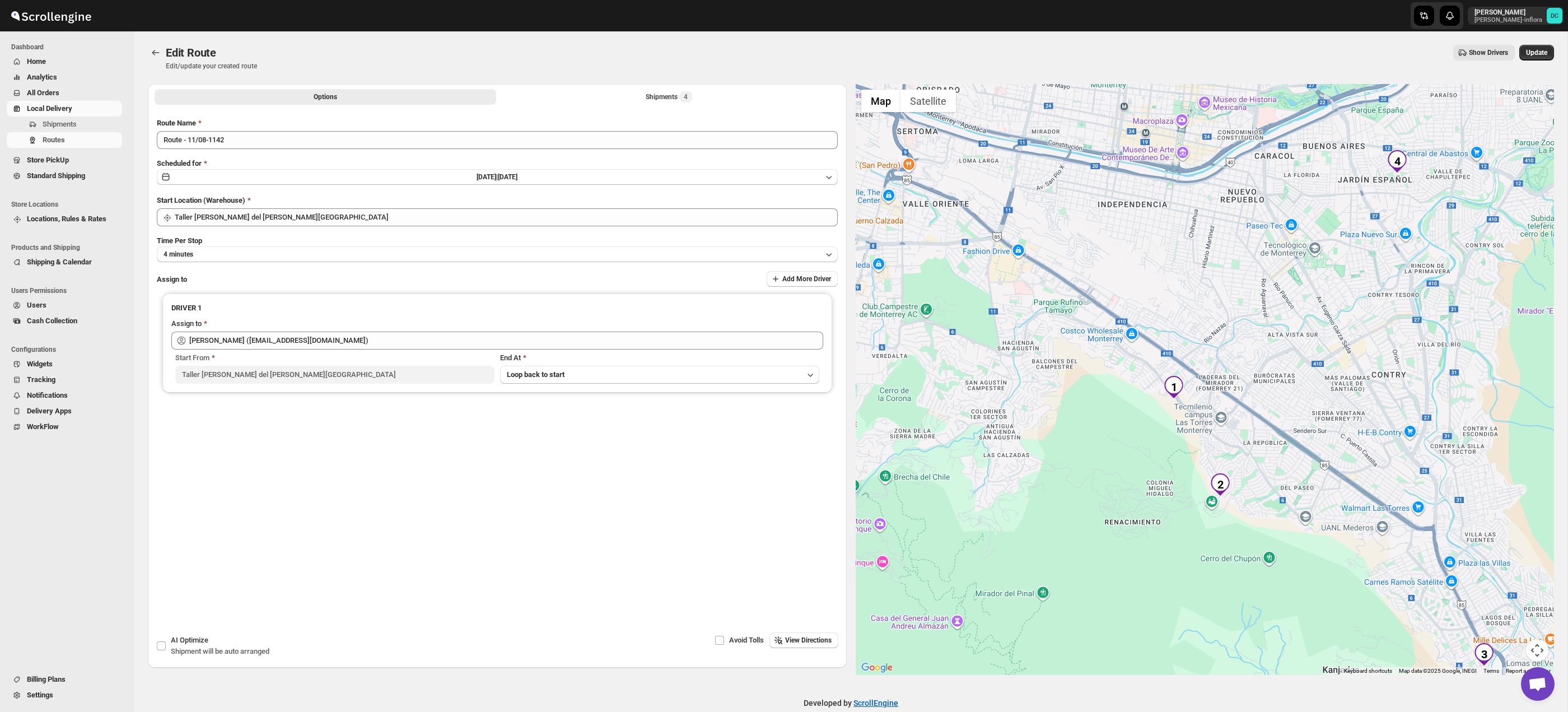
drag, startPoint x: 1332, startPoint y: 278, endPoint x: 1225, endPoint y: 409, distance: 169.1
click at [1207, 394] on div at bounding box center [1205, 379] width 699 height 591
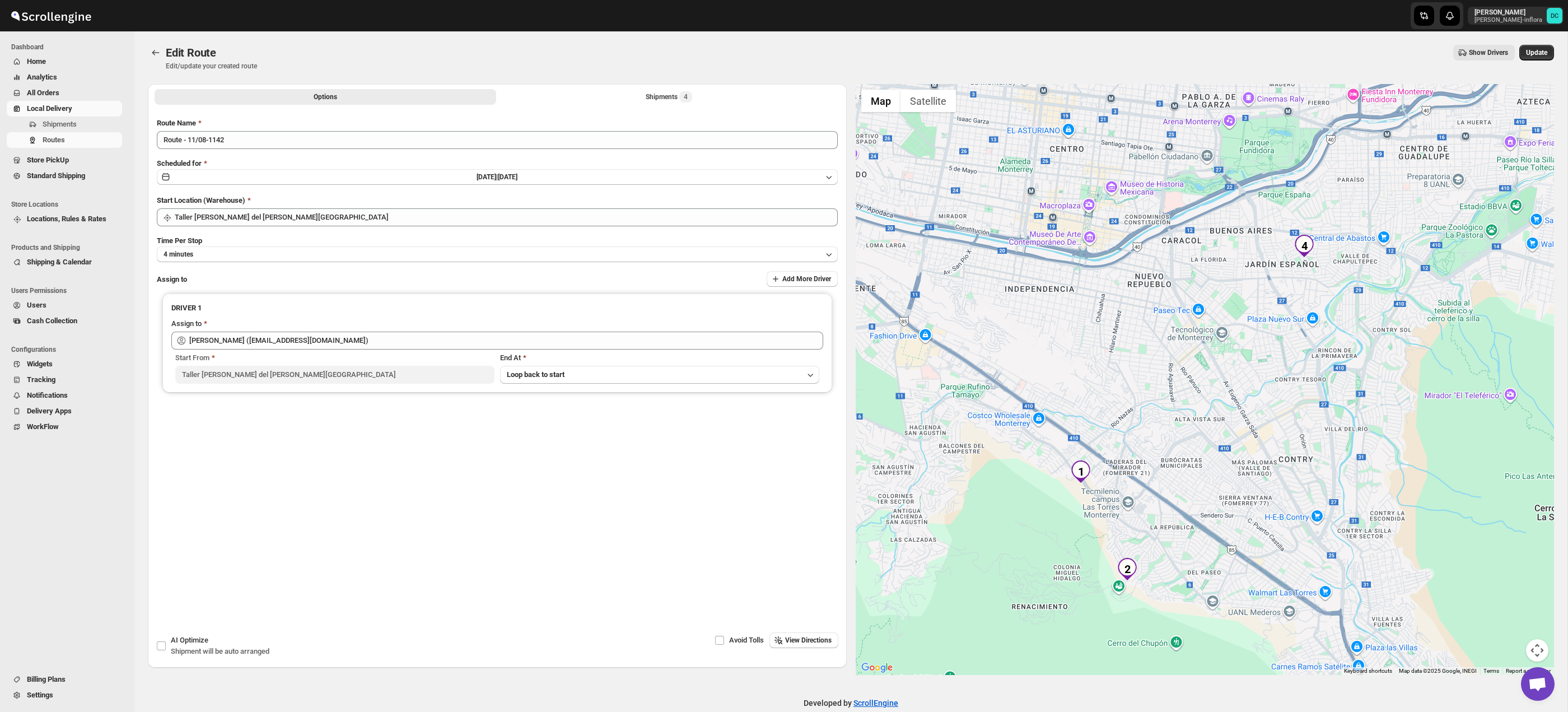
click at [1547, 644] on gmp-internal-camera-control at bounding box center [1537, 650] width 23 height 23
click at [1535, 646] on button "Map camera controls" at bounding box center [1537, 650] width 23 height 23
click at [1506, 590] on button "Zoom in" at bounding box center [1509, 594] width 23 height 23
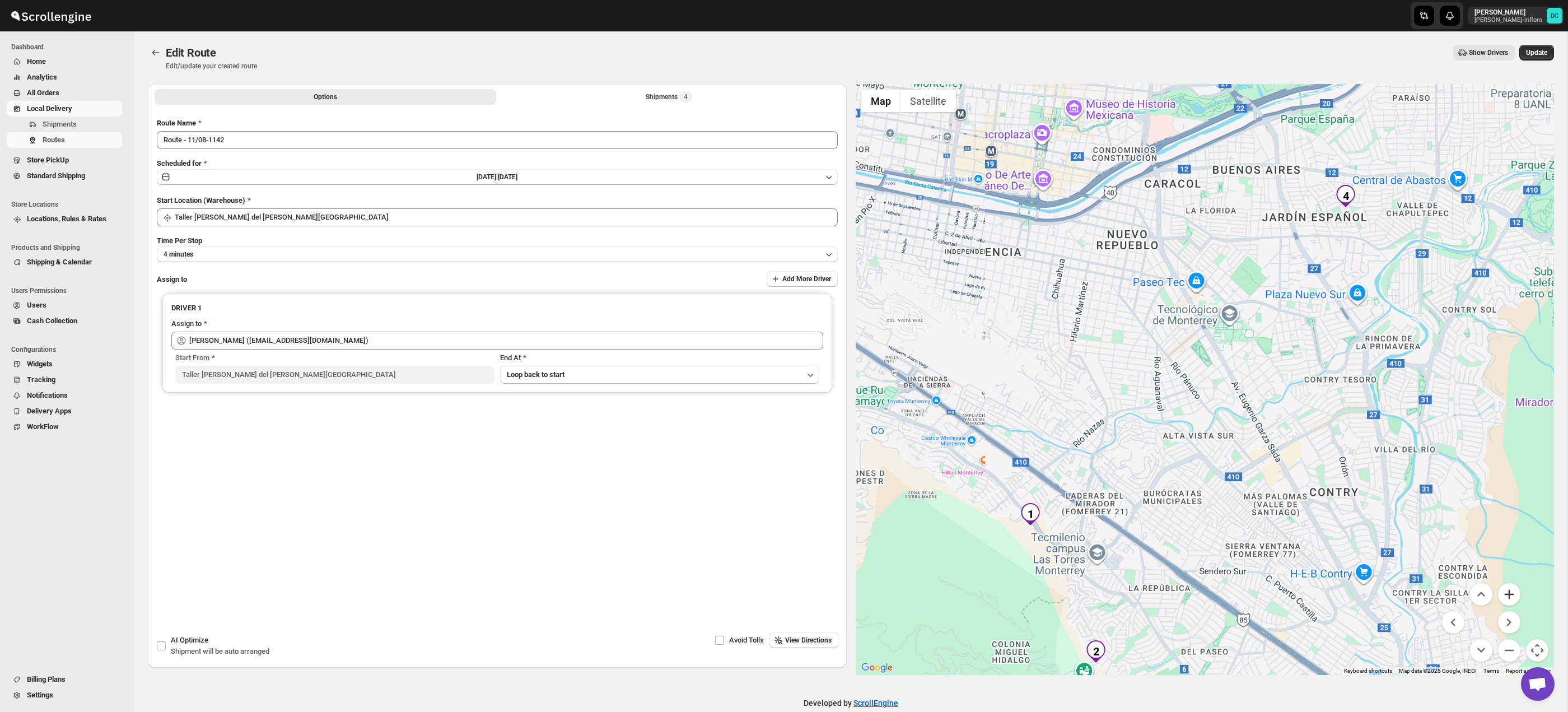
click at [1506, 590] on button "Zoom in" at bounding box center [1509, 594] width 23 height 23
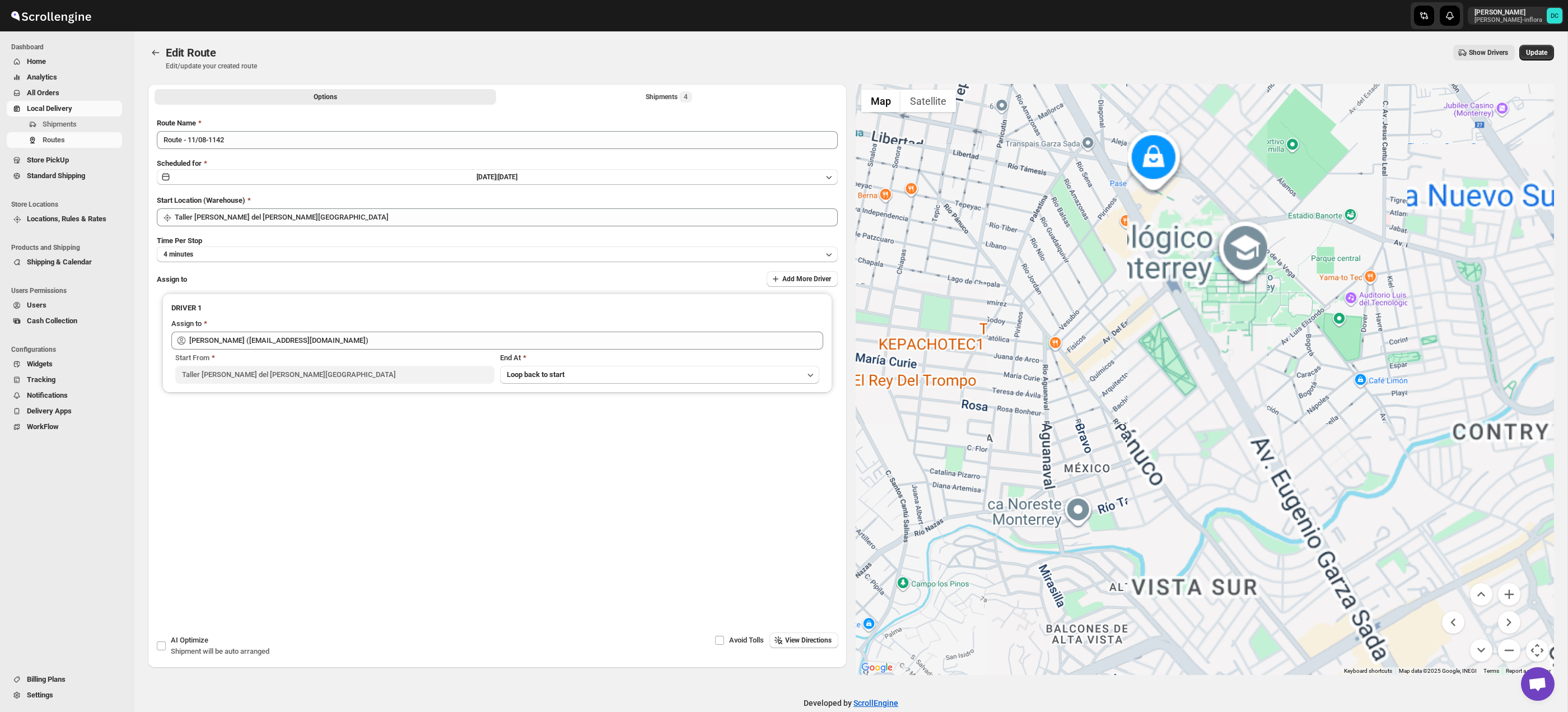
drag, startPoint x: 1434, startPoint y: 242, endPoint x: 1279, endPoint y: 475, distance: 279.8
click at [1276, 496] on div at bounding box center [1205, 379] width 699 height 591
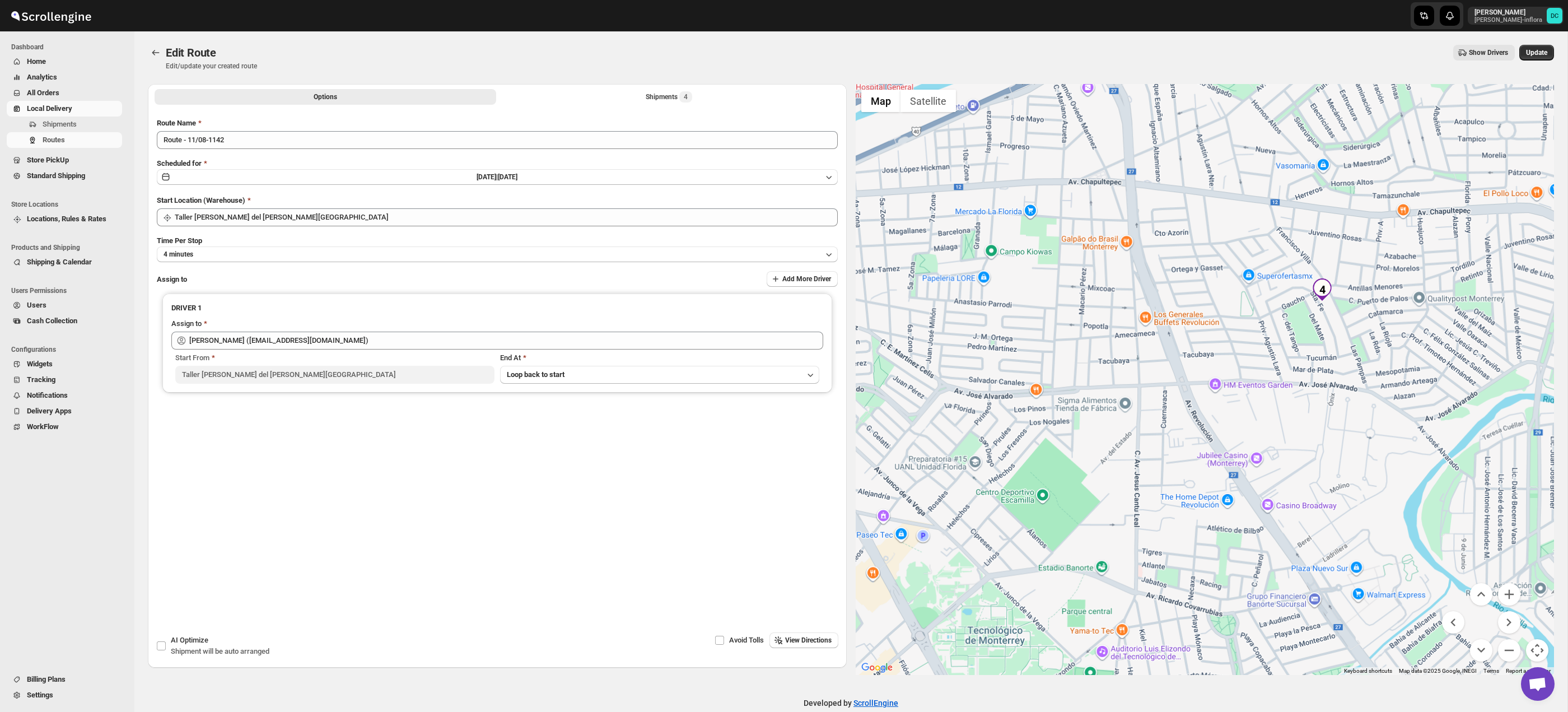
drag, startPoint x: 1321, startPoint y: 364, endPoint x: 1252, endPoint y: 440, distance: 102.6
click at [1252, 440] on div at bounding box center [1205, 379] width 699 height 591
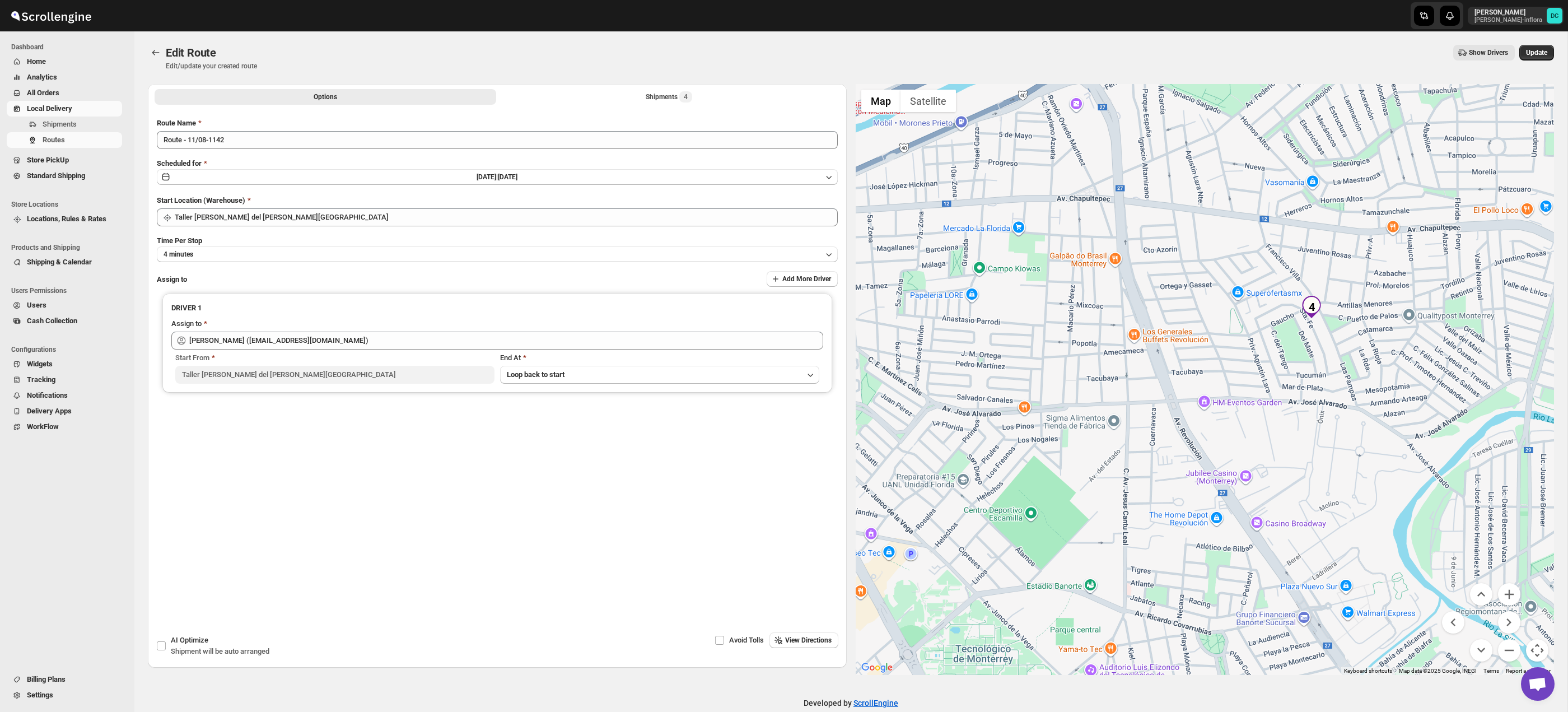
drag, startPoint x: 1343, startPoint y: 410, endPoint x: 1382, endPoint y: 487, distance: 86.3
click at [1326, 439] on div at bounding box center [1205, 379] width 699 height 591
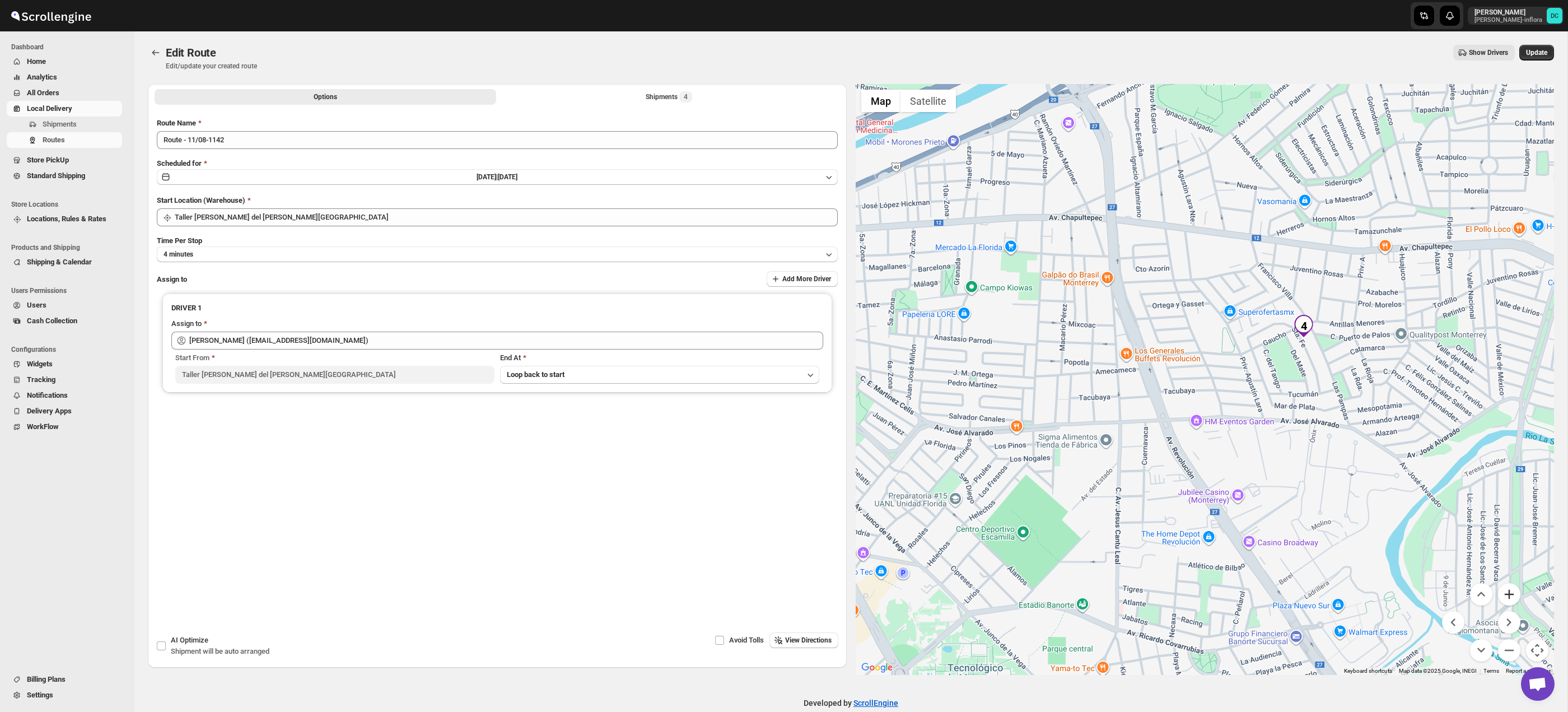
click at [1517, 602] on button "Zoom in" at bounding box center [1509, 594] width 23 height 23
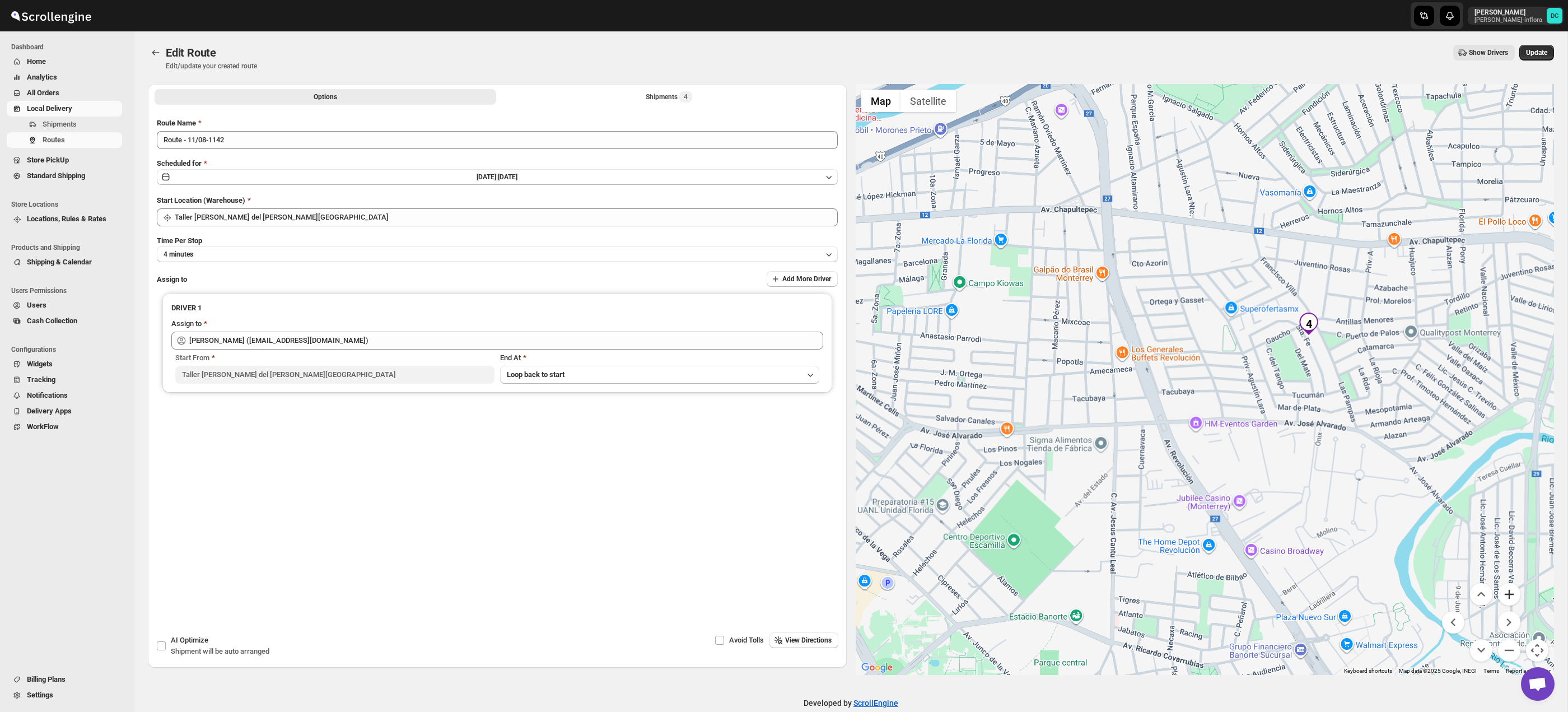
drag, startPoint x: 1517, startPoint y: 602, endPoint x: 1514, endPoint y: 589, distance: 13.3
click at [1517, 602] on button "Zoom in" at bounding box center [1509, 594] width 23 height 23
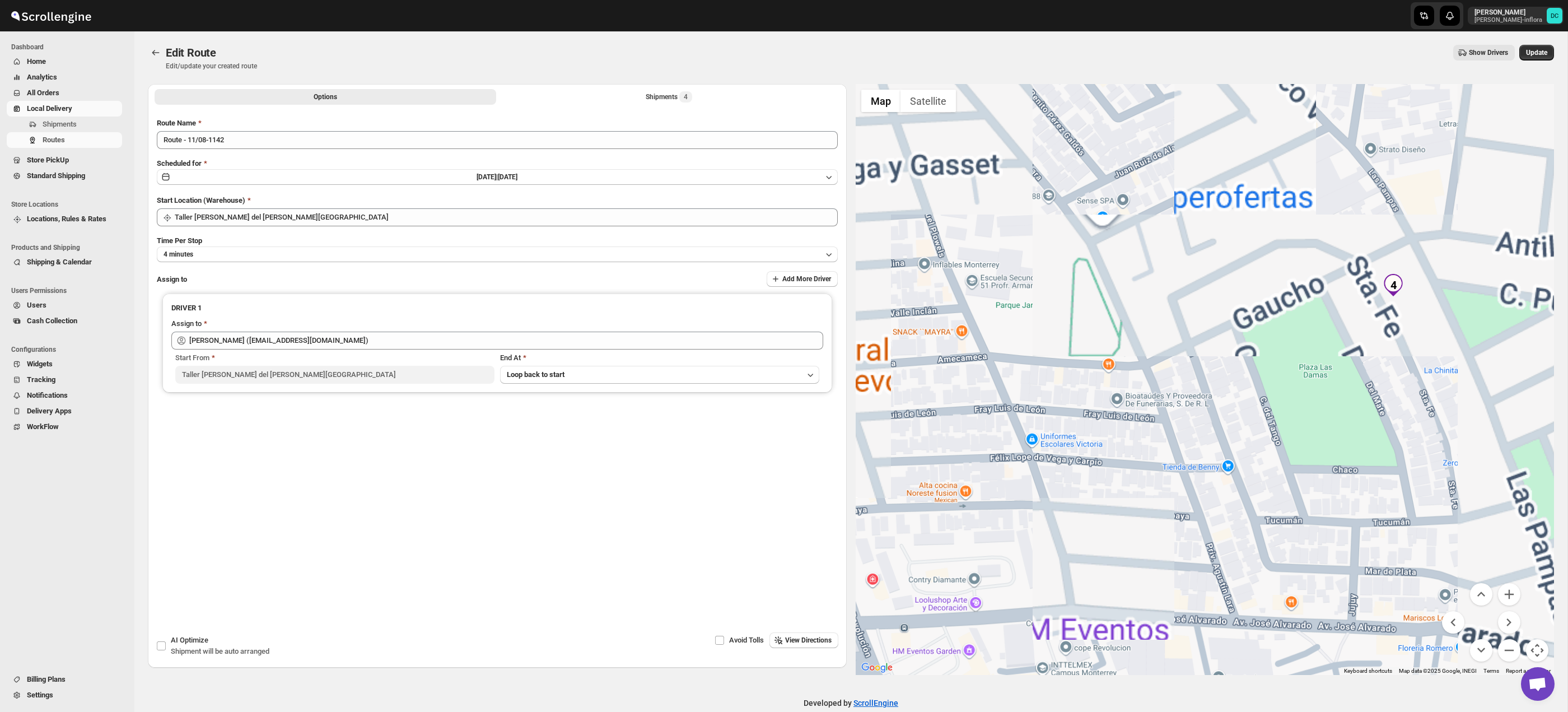
drag, startPoint x: 1462, startPoint y: 376, endPoint x: 1260, endPoint y: 459, distance: 218.4
click at [1260, 459] on div at bounding box center [1205, 379] width 699 height 591
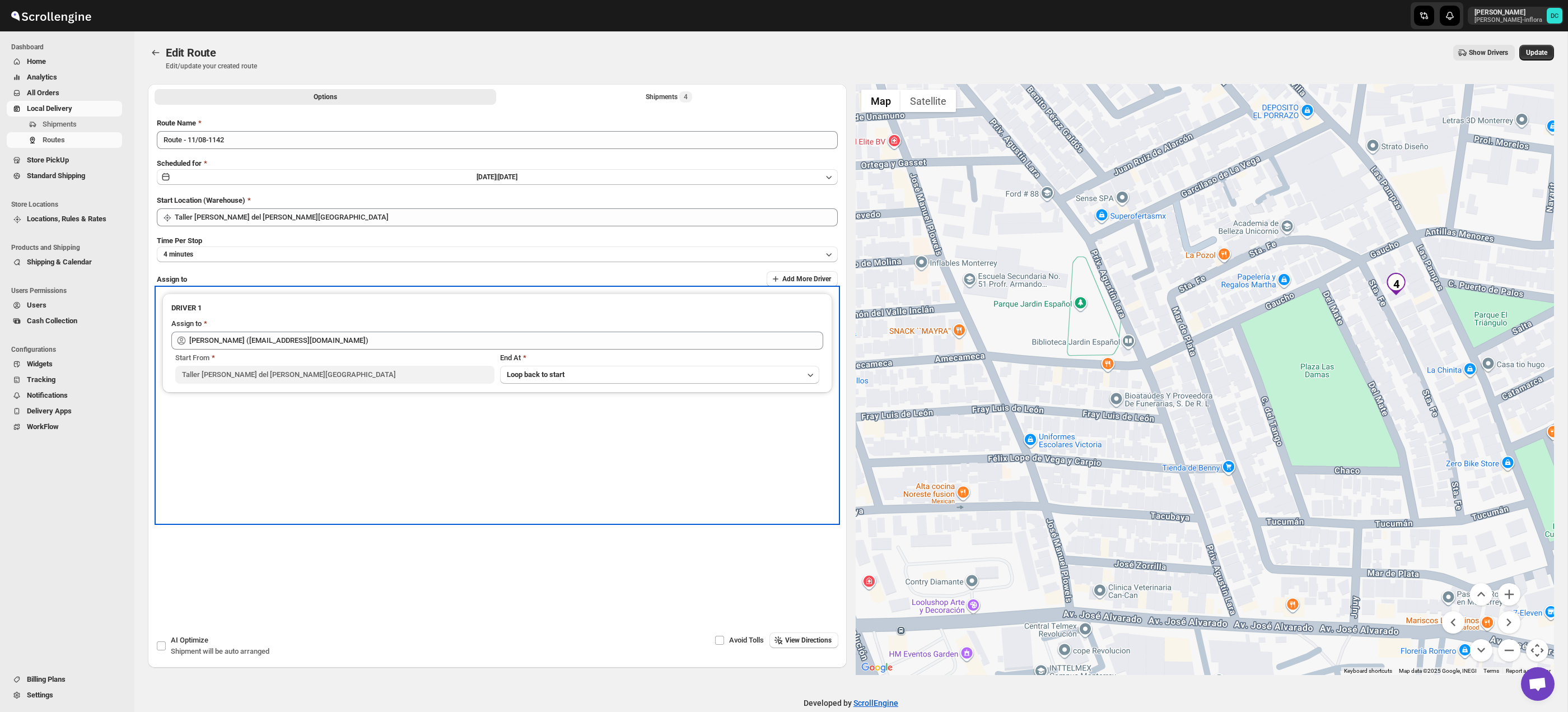
click at [537, 438] on div "DRIVER 1 Assign to Carolina Piñon (krito_shock@hotmail.com) Start From Taller C…" at bounding box center [497, 405] width 681 height 234
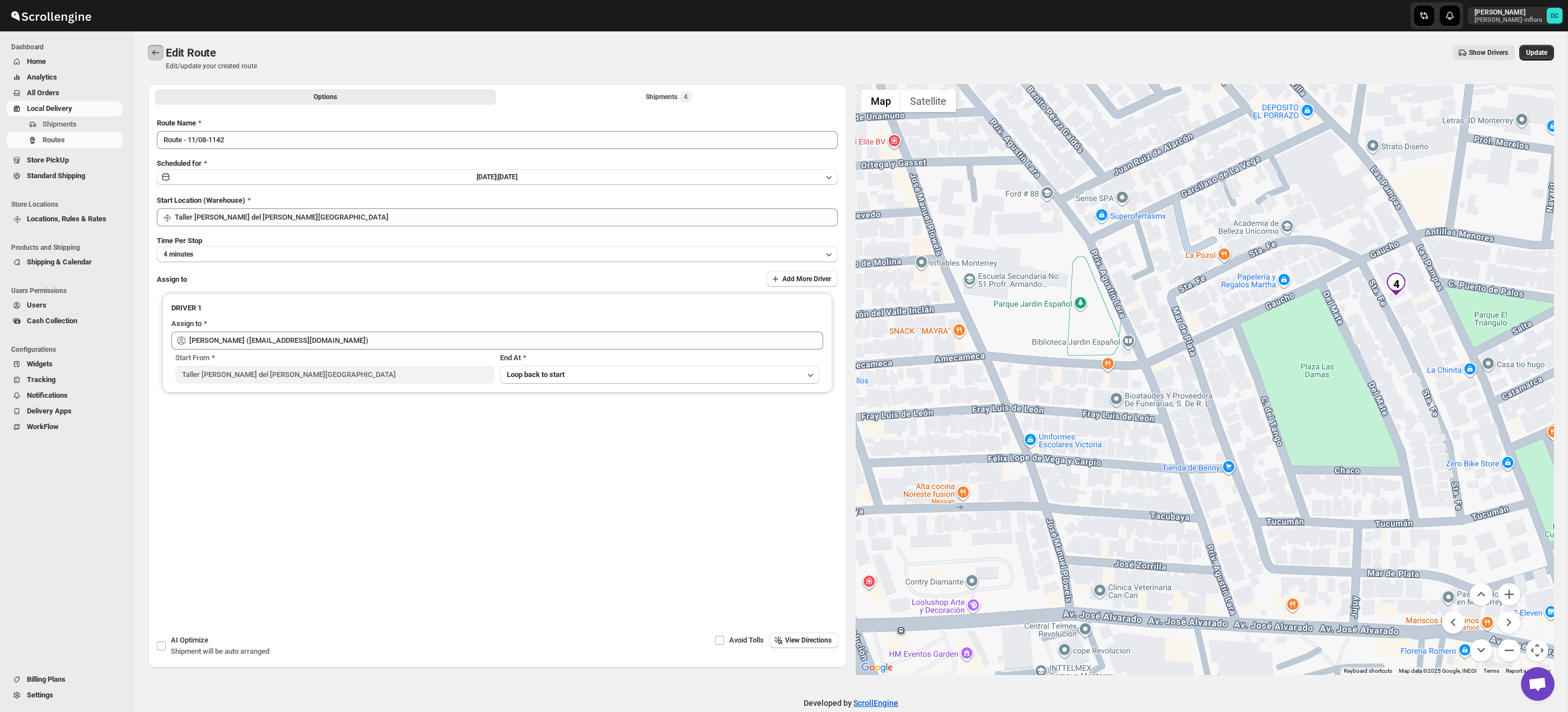
click at [162, 52] on button "Routes" at bounding box center [156, 53] width 16 height 16
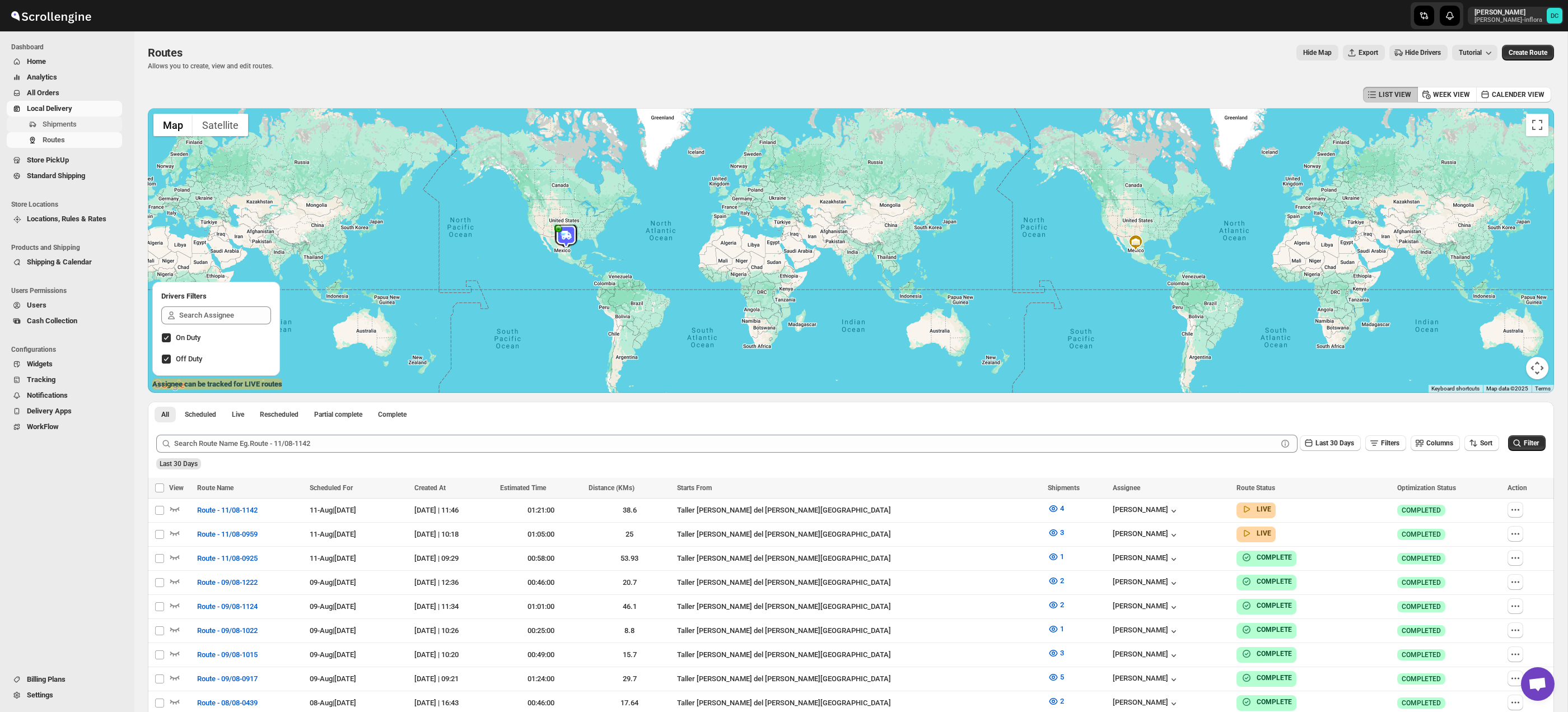
click at [84, 127] on span "Shipments" at bounding box center [81, 124] width 77 height 11
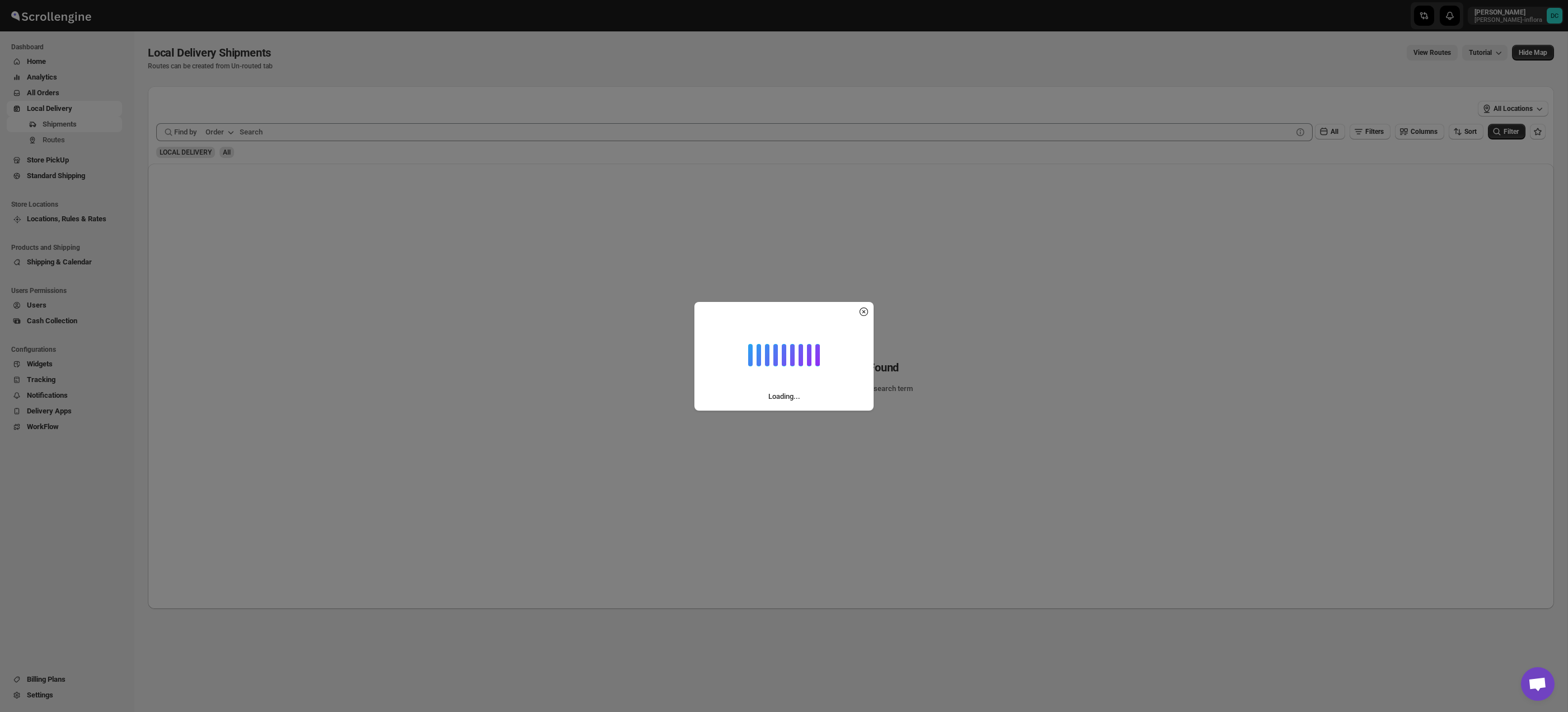
scroll to position [1, 0]
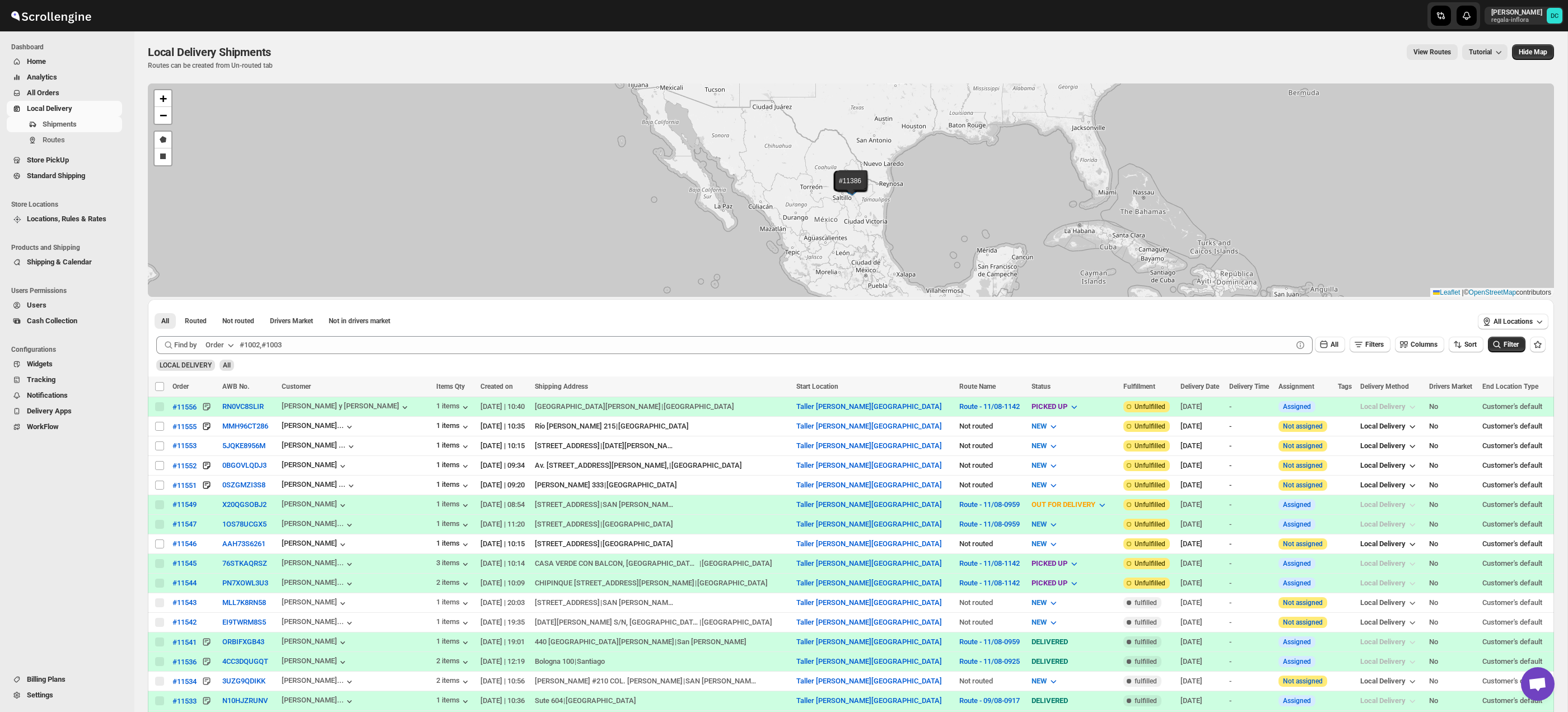
scroll to position [1, 0]
click at [58, 92] on span "All Orders" at bounding box center [43, 93] width 32 height 9
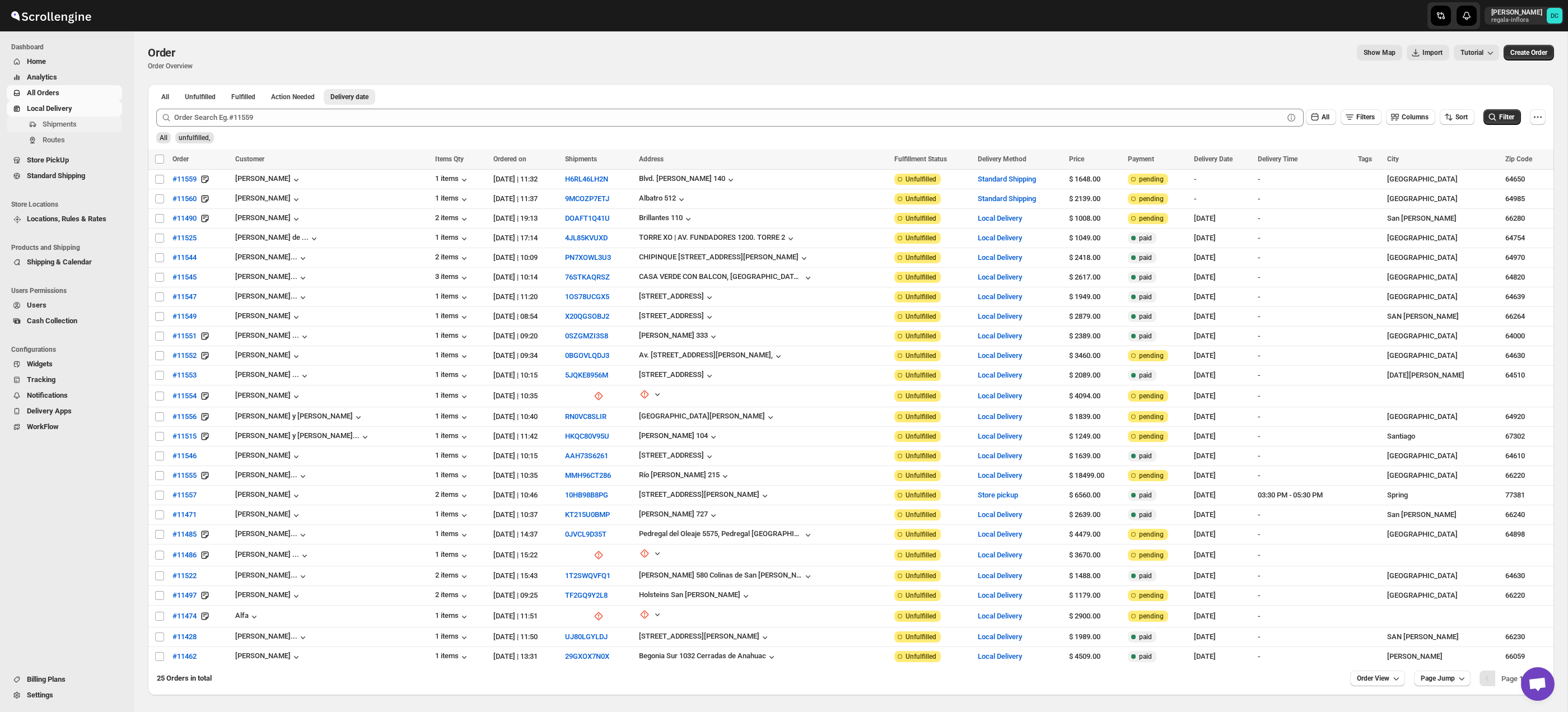
click at [68, 127] on span "Shipments" at bounding box center [60, 124] width 34 height 9
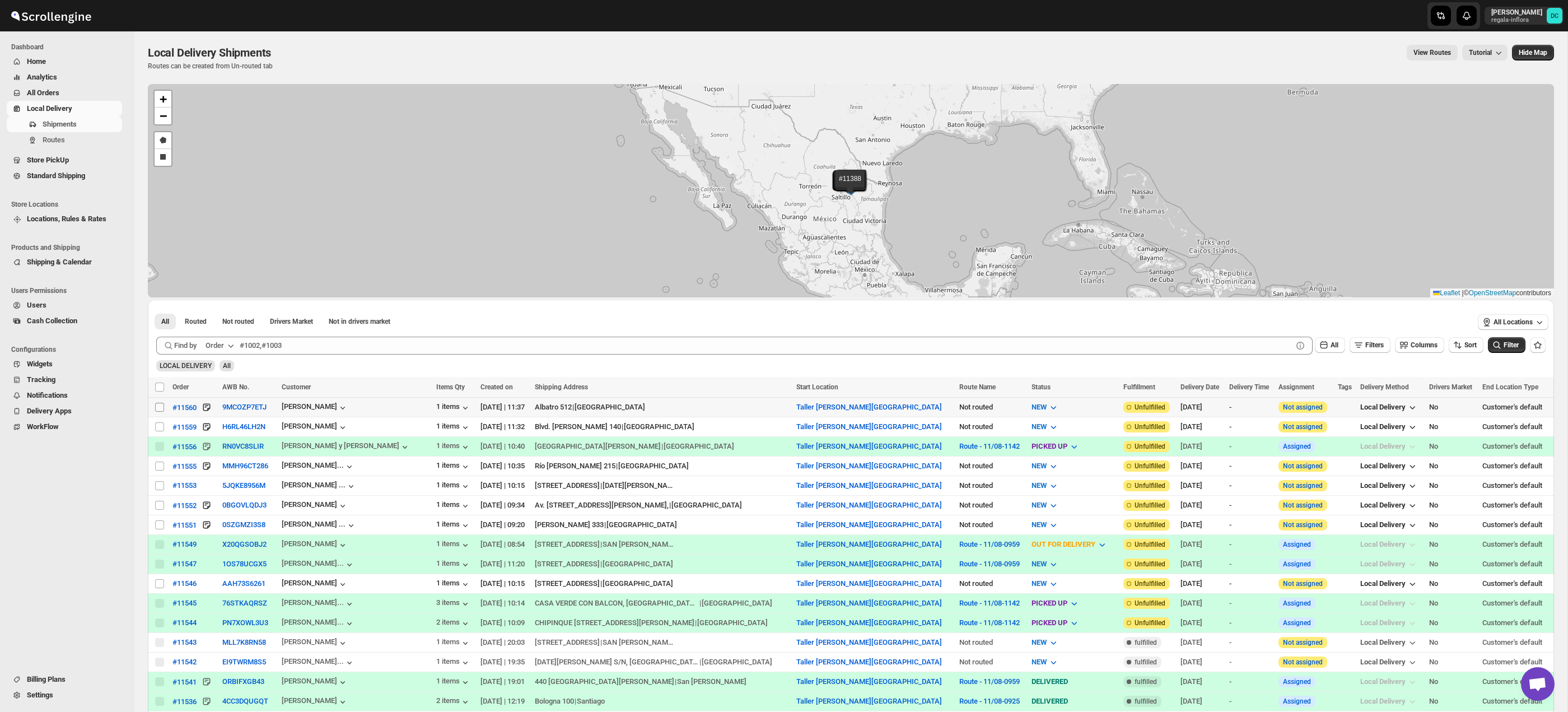
click at [162, 409] on input "Select shipment" at bounding box center [159, 407] width 9 height 9
checkbox input "true"
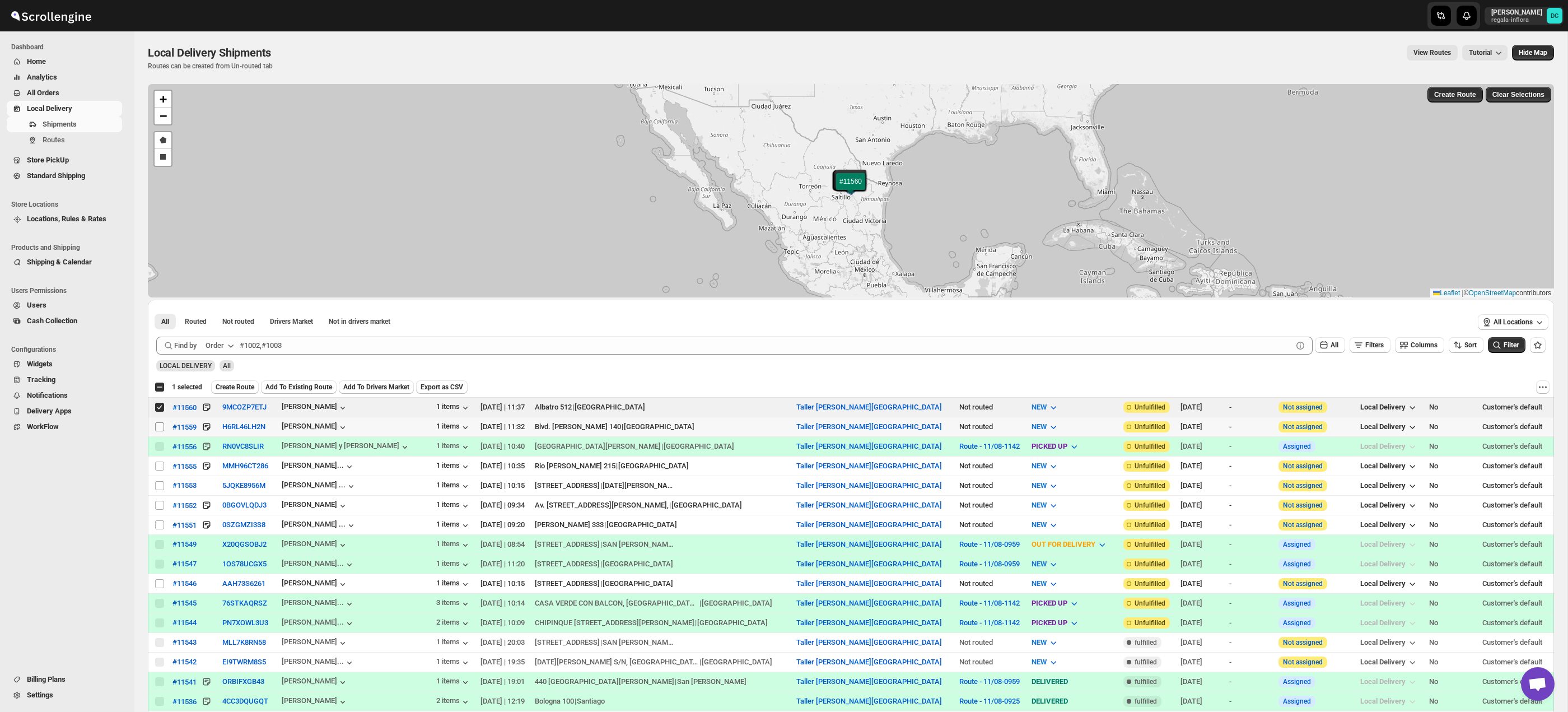
click at [162, 426] on input "Select shipment" at bounding box center [159, 427] width 9 height 9
checkbox input "true"
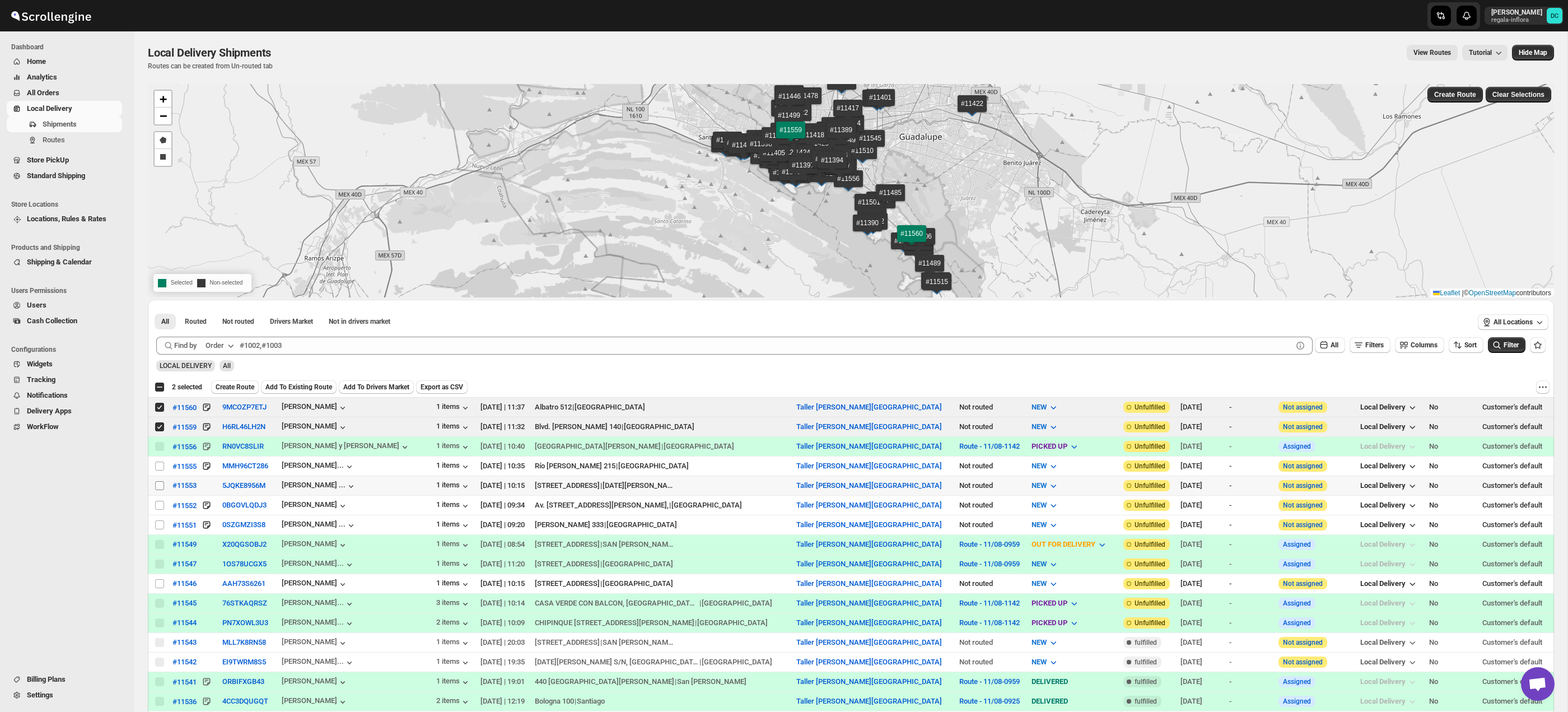
click at [157, 485] on input "Select shipment" at bounding box center [159, 485] width 9 height 9
checkbox input "true"
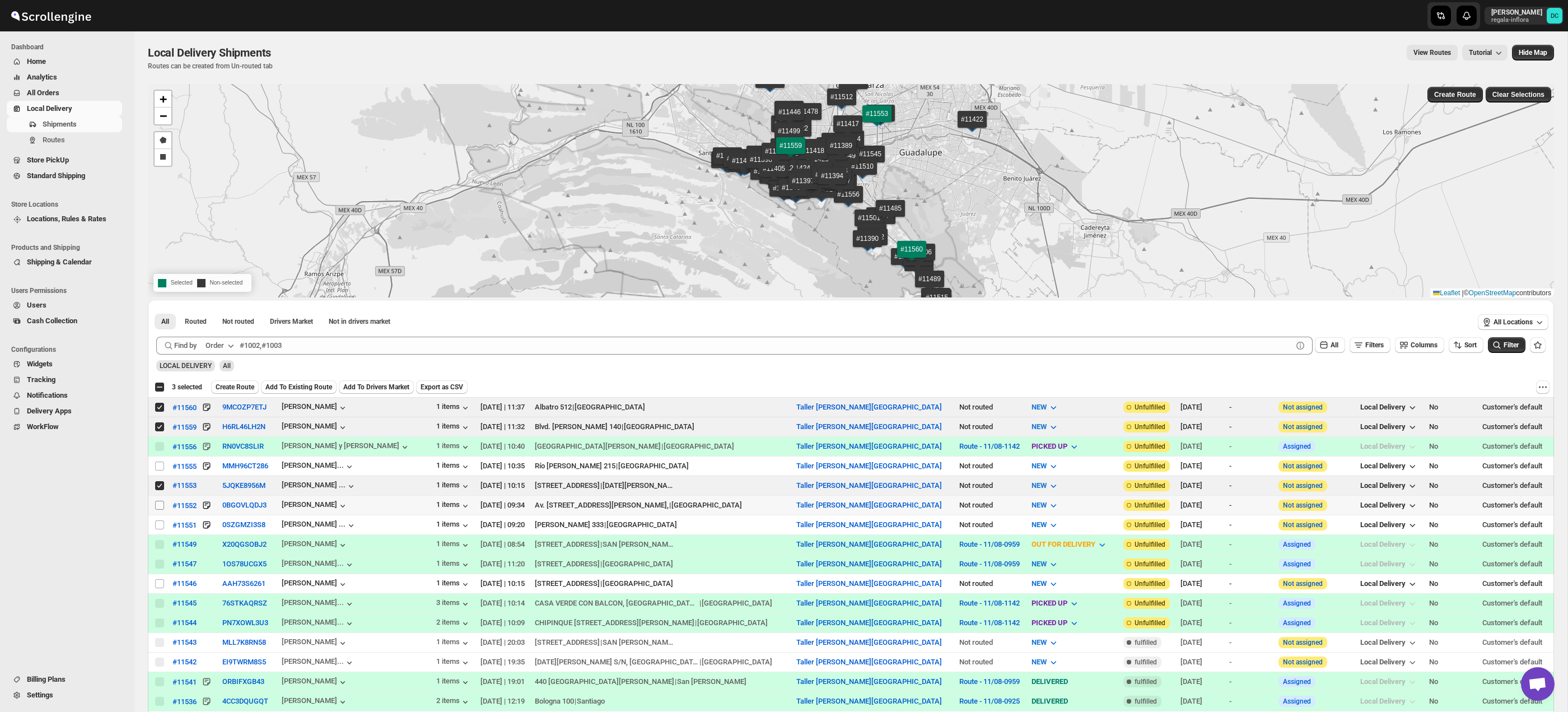
click at [158, 508] on input "Select shipment" at bounding box center [159, 505] width 9 height 9
checkbox input "true"
drag, startPoint x: 160, startPoint y: 528, endPoint x: 245, endPoint y: 537, distance: 85.5
click at [161, 528] on input "Select shipment" at bounding box center [159, 525] width 9 height 9
checkbox input "true"
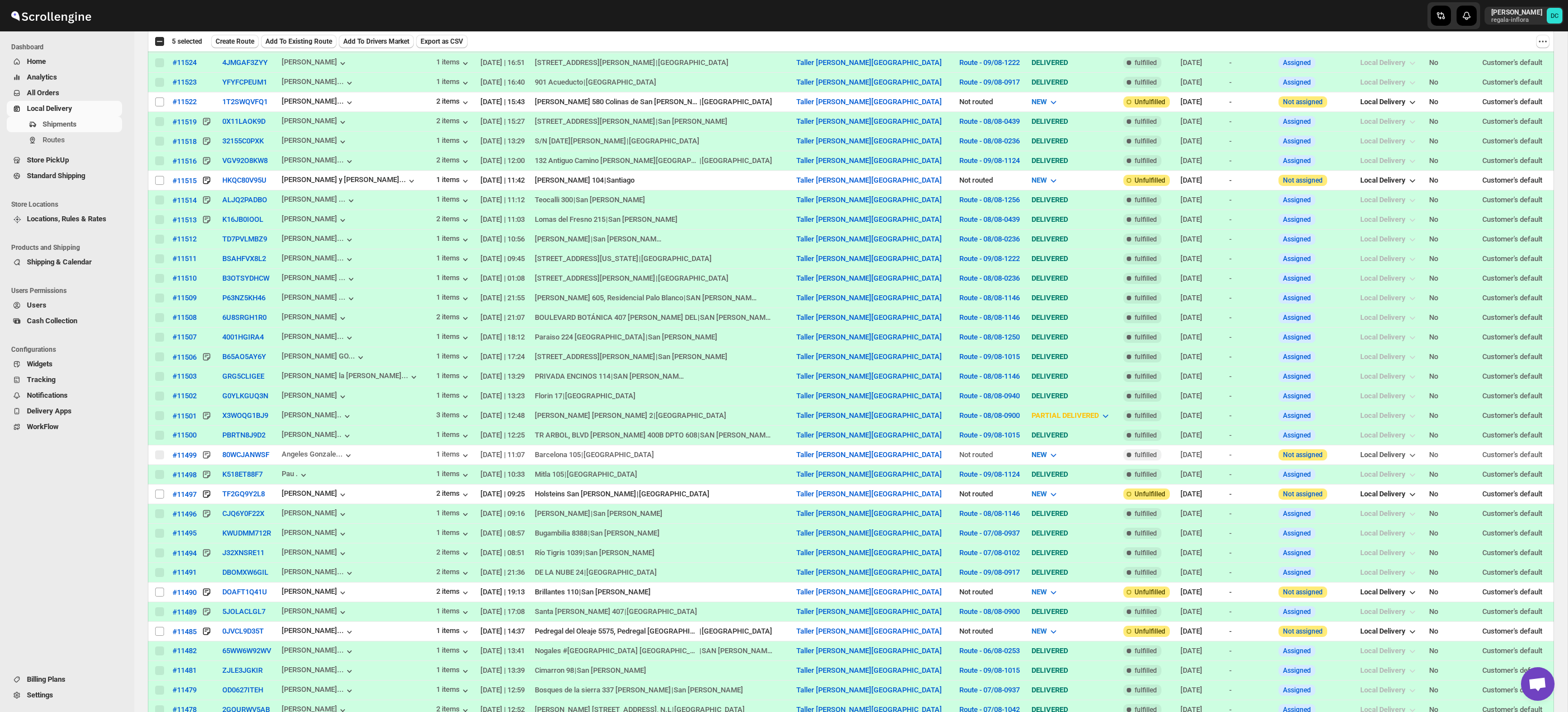
scroll to position [817, 0]
drag, startPoint x: 159, startPoint y: 593, endPoint x: 269, endPoint y: 498, distance: 145.3
click at [159, 593] on input "Select shipment" at bounding box center [159, 590] width 9 height 9
checkbox input "true"
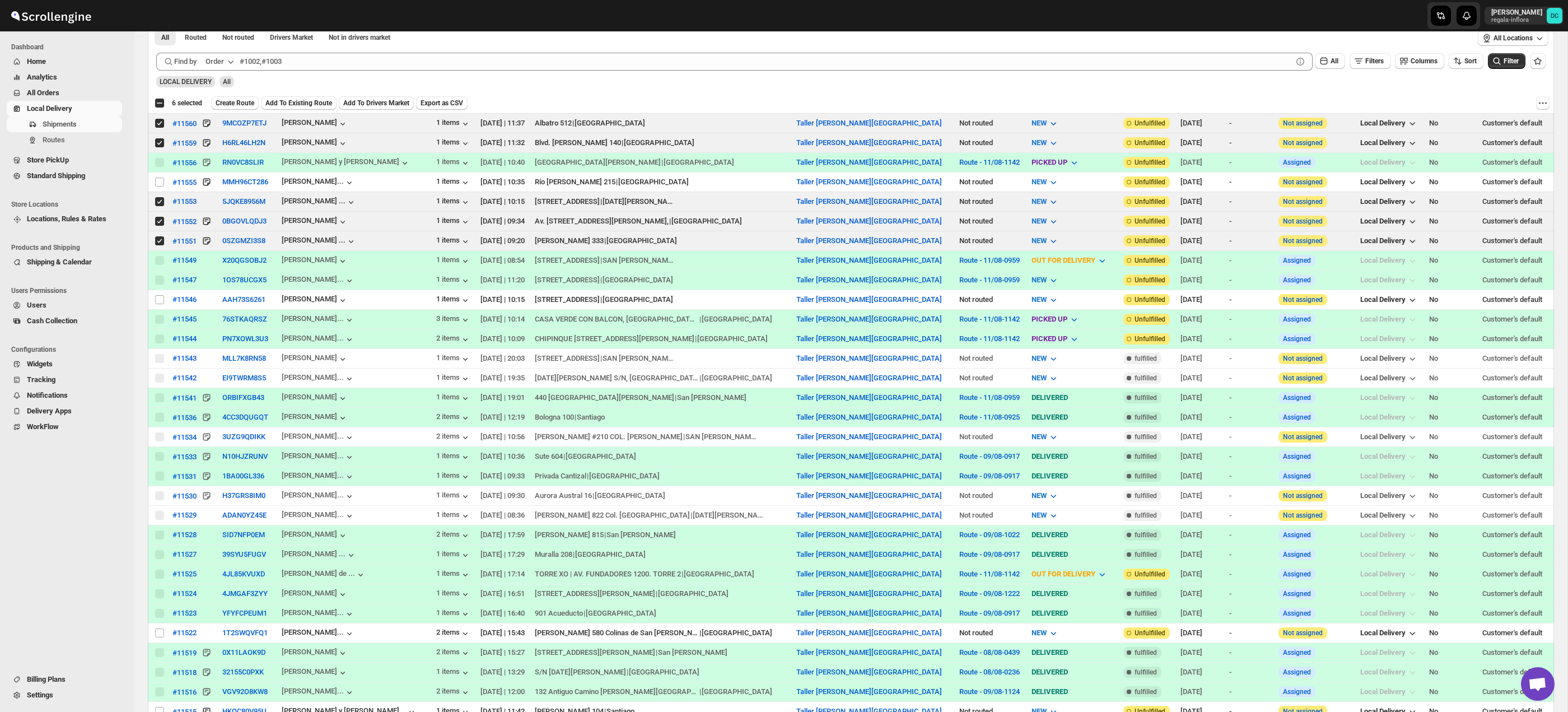
scroll to position [0, 0]
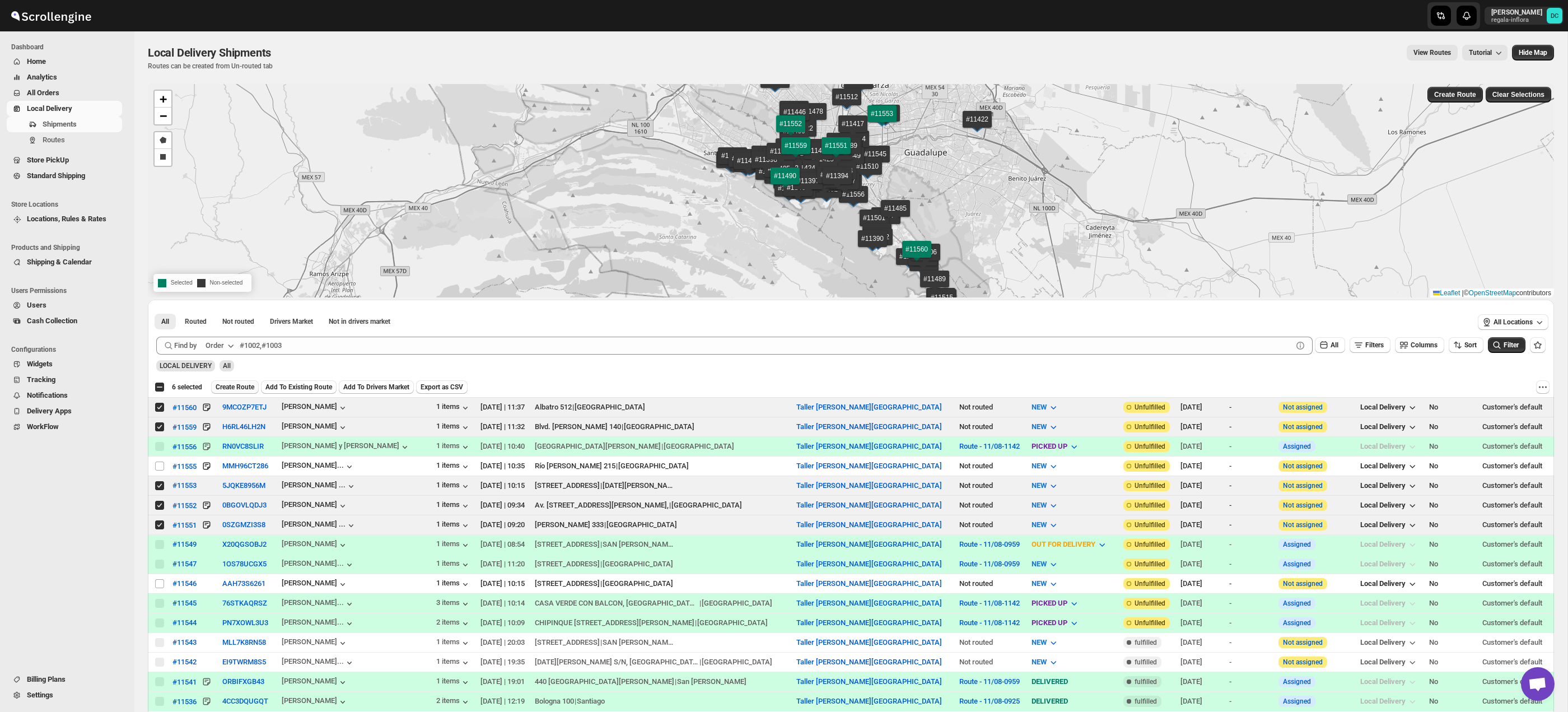
click at [242, 386] on span "Create Route" at bounding box center [234, 387] width 38 height 9
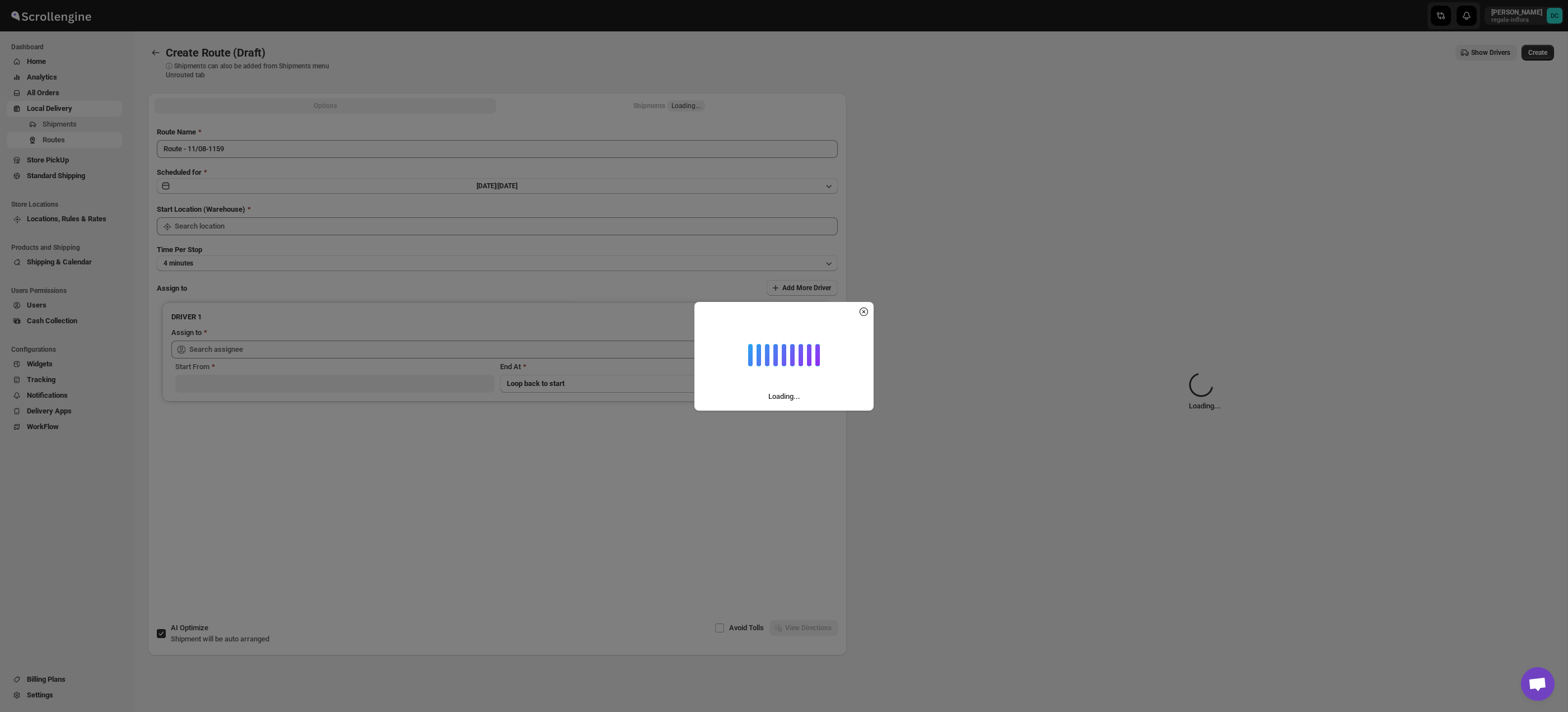
type input "Taller [PERSON_NAME][GEOGRAPHIC_DATA]"
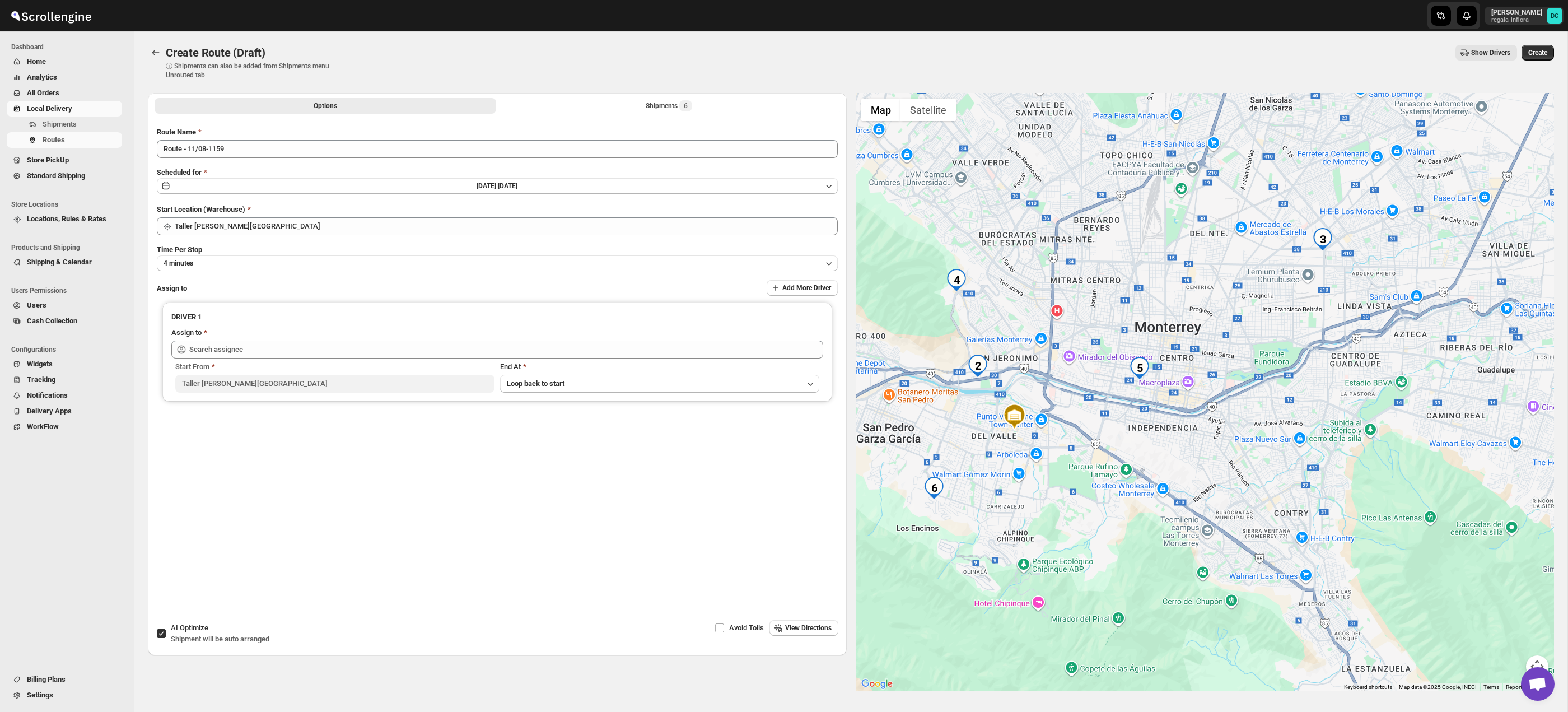
drag, startPoint x: 1438, startPoint y: 485, endPoint x: 1248, endPoint y: 524, distance: 194.0
click at [1248, 524] on div at bounding box center [1205, 392] width 699 height 599
click at [654, 98] on button "Shipments 6" at bounding box center [669, 106] width 341 height 16
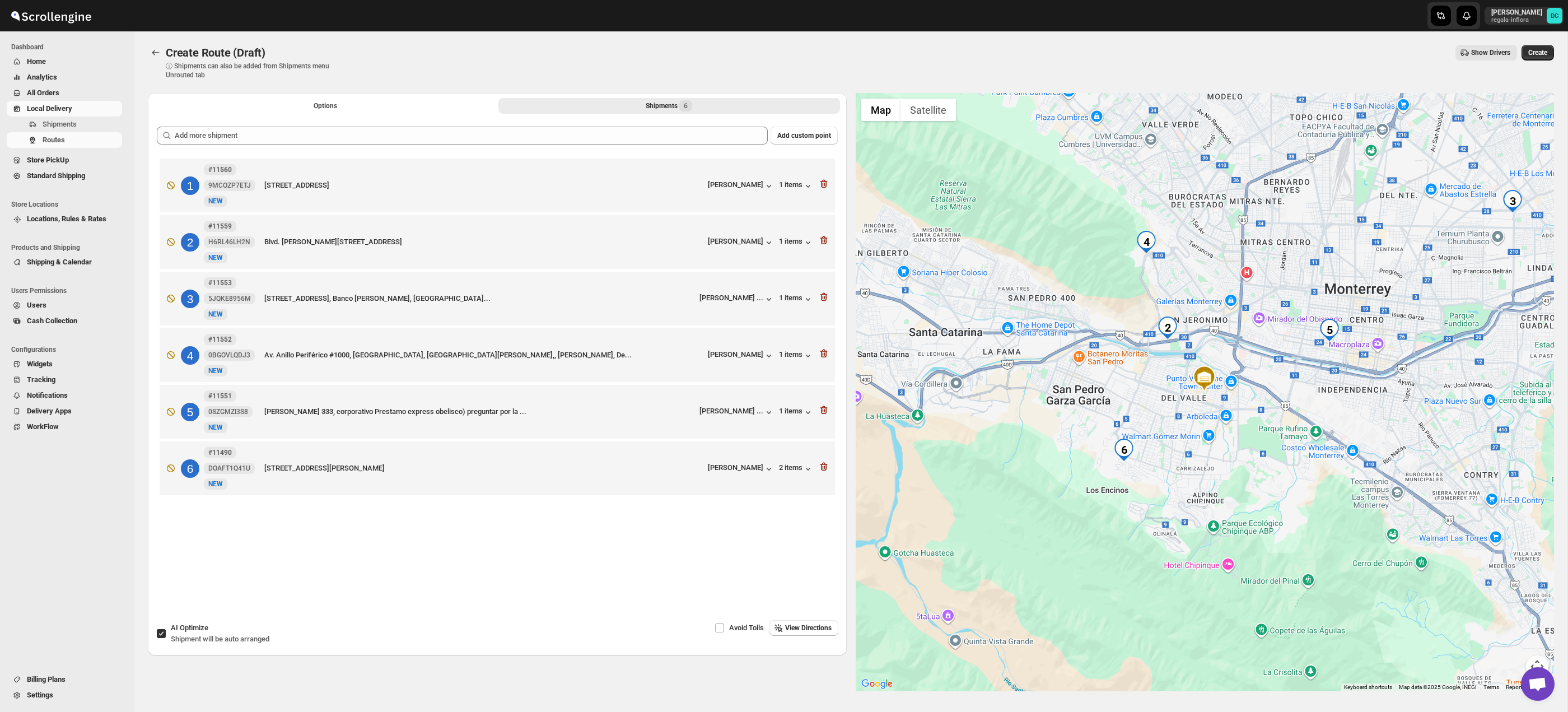
drag, startPoint x: 161, startPoint y: 632, endPoint x: 164, endPoint y: 593, distance: 39.1
click at [161, 632] on input "AI Optimize Shipment will be auto arranged" at bounding box center [161, 633] width 9 height 9
checkbox input "false"
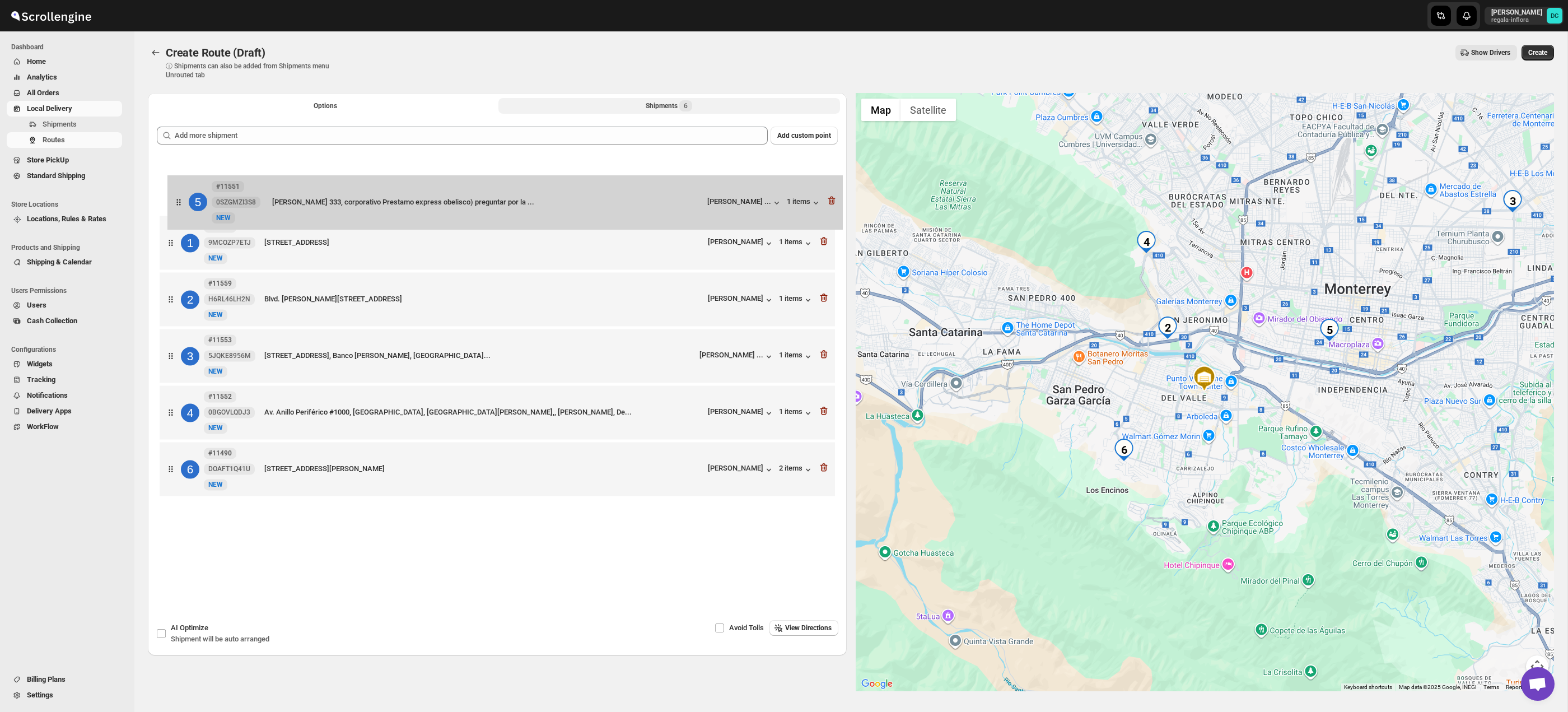
drag, startPoint x: 181, startPoint y: 403, endPoint x: 195, endPoint y: 200, distance: 203.5
click at [189, 197] on div "1 #11560 9MCOZP7ETJ [STREET_ADDRESS] [PERSON_NAME] 1 items 2 #11559 H6RL46LH2N …" at bounding box center [497, 329] width 681 height 346
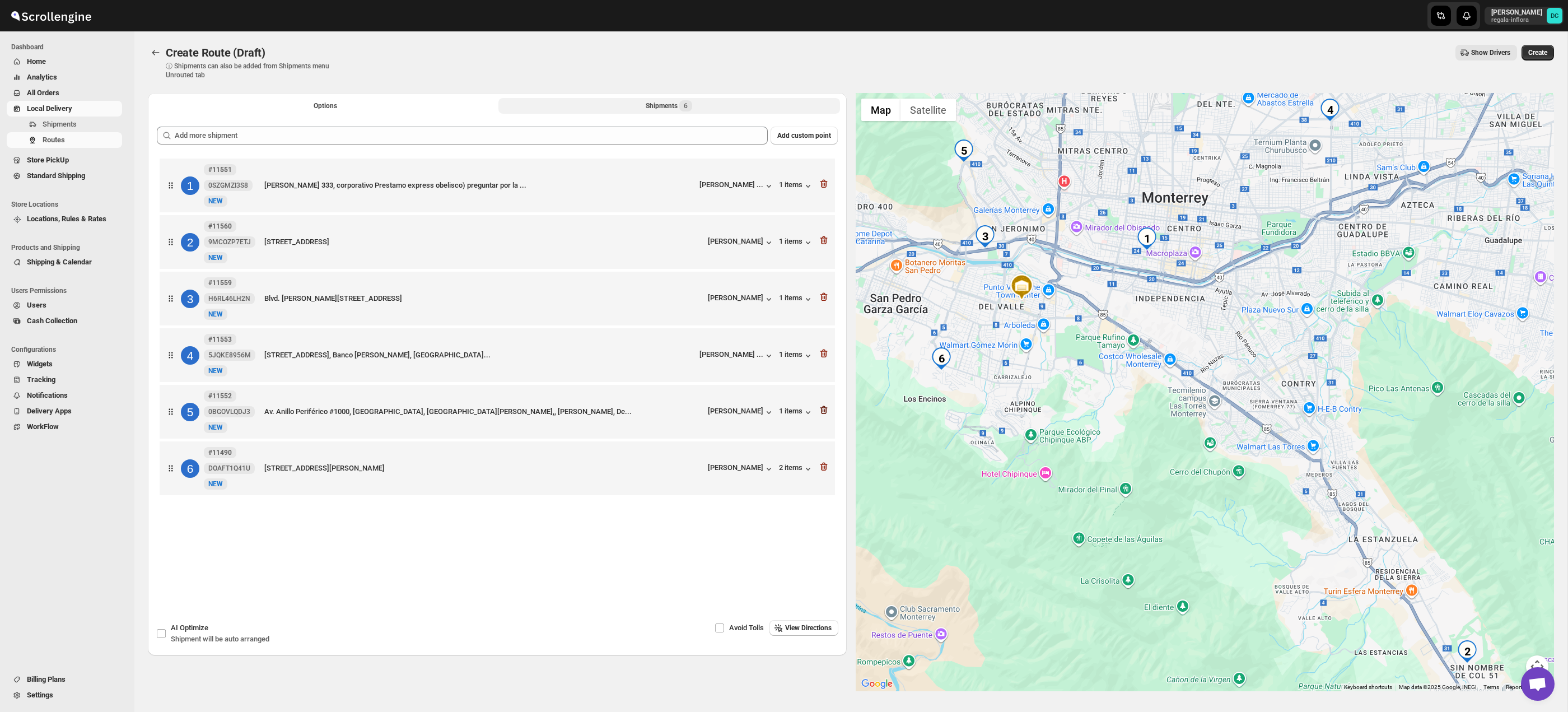
click at [822, 416] on icon "button" at bounding box center [824, 410] width 11 height 11
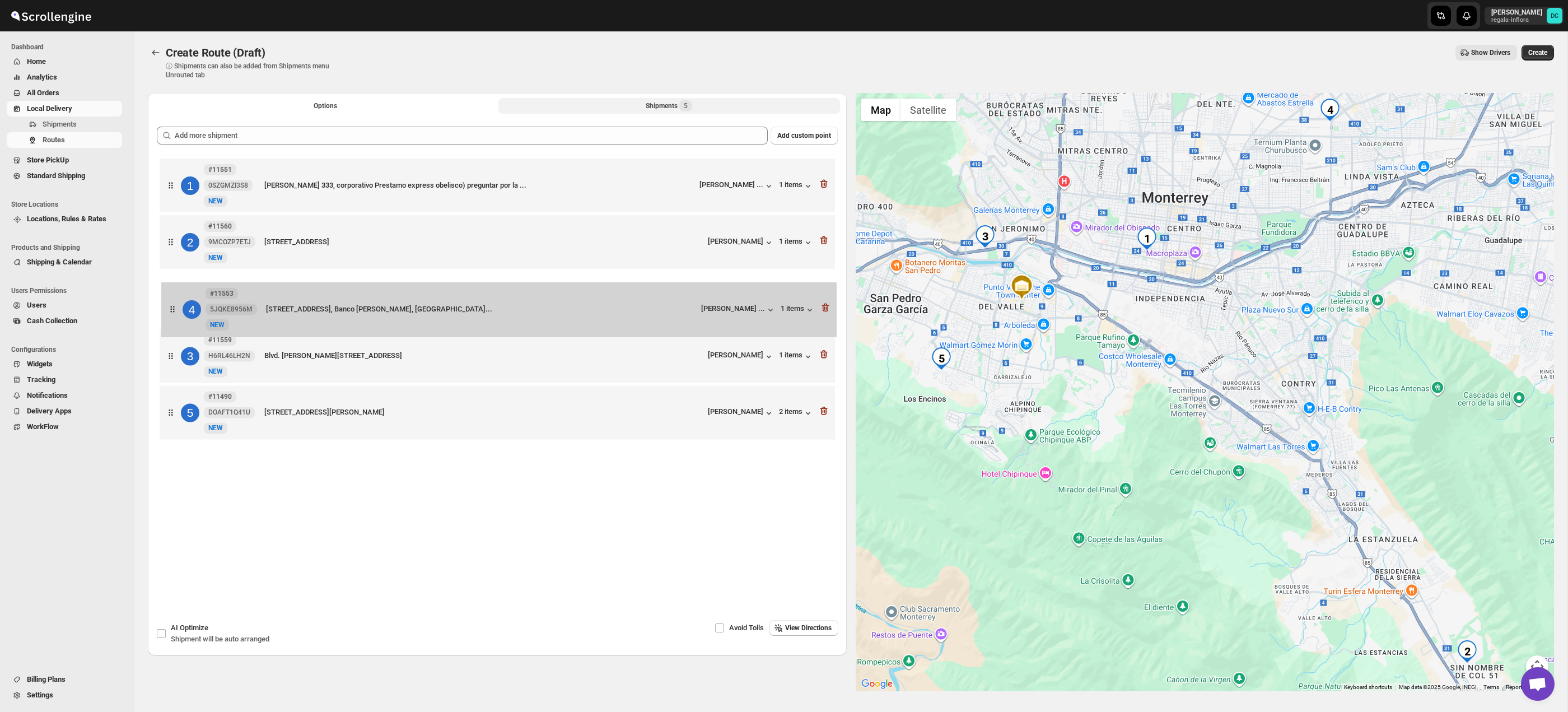
drag, startPoint x: 178, startPoint y: 313, endPoint x: 181, endPoint y: 248, distance: 65.1
click at [181, 249] on div "1 #11551 0SZGMZI3S8 New [STREET_ADDRESS][PERSON_NAME], corporativo Prestamo exp…" at bounding box center [497, 300] width 681 height 289
drag, startPoint x: 173, startPoint y: 361, endPoint x: 174, endPoint y: 301, distance: 60.0
click at [174, 302] on div "1 #11551 0SZGMZI3S8 New [STREET_ADDRESS][PERSON_NAME], corporativo Prestamo exp…" at bounding box center [497, 300] width 681 height 289
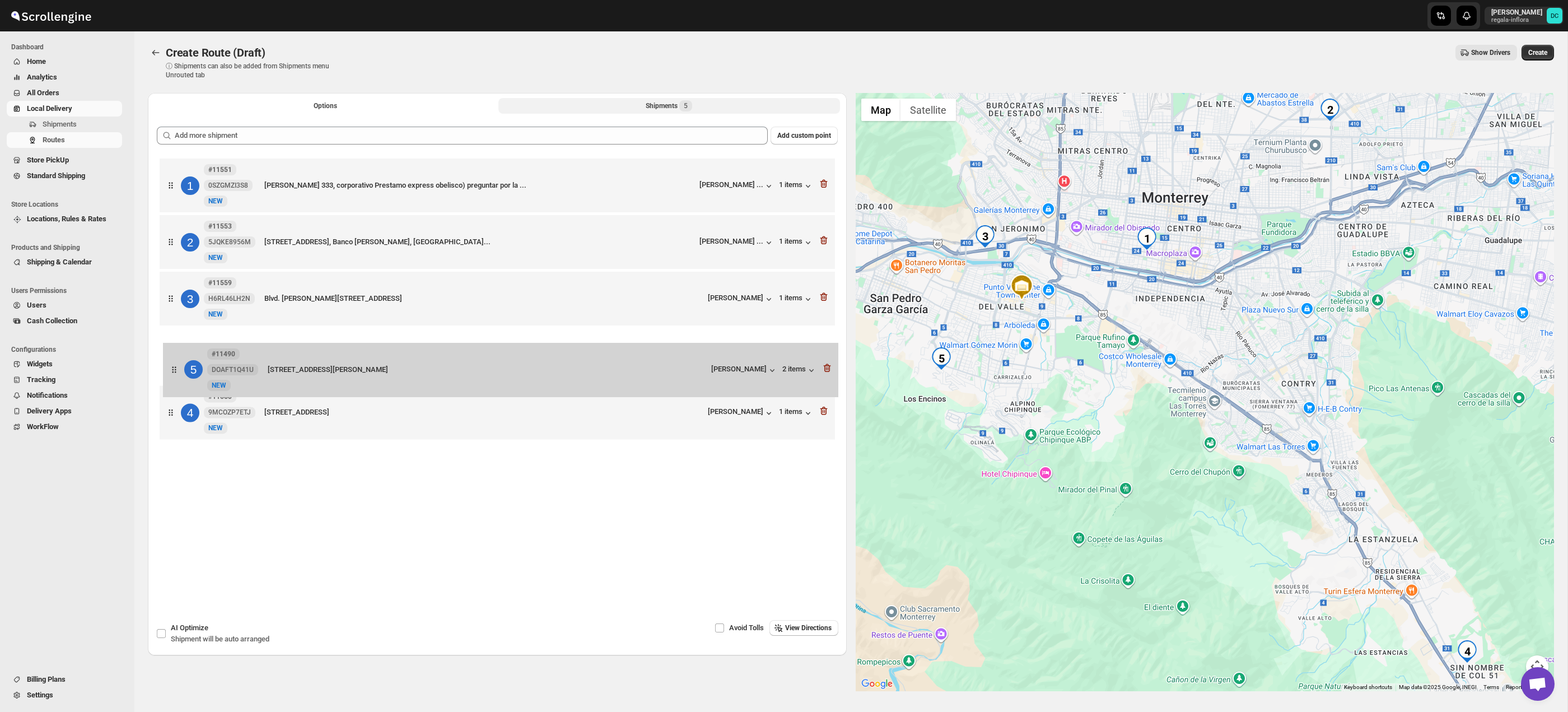
drag, startPoint x: 170, startPoint y: 419, endPoint x: 175, endPoint y: 362, distance: 57.2
click at [175, 362] on div "1 #11551 0SZGMZI3S8 New [STREET_ADDRESS][PERSON_NAME], corporativo Prestamo exp…" at bounding box center [497, 300] width 681 height 289
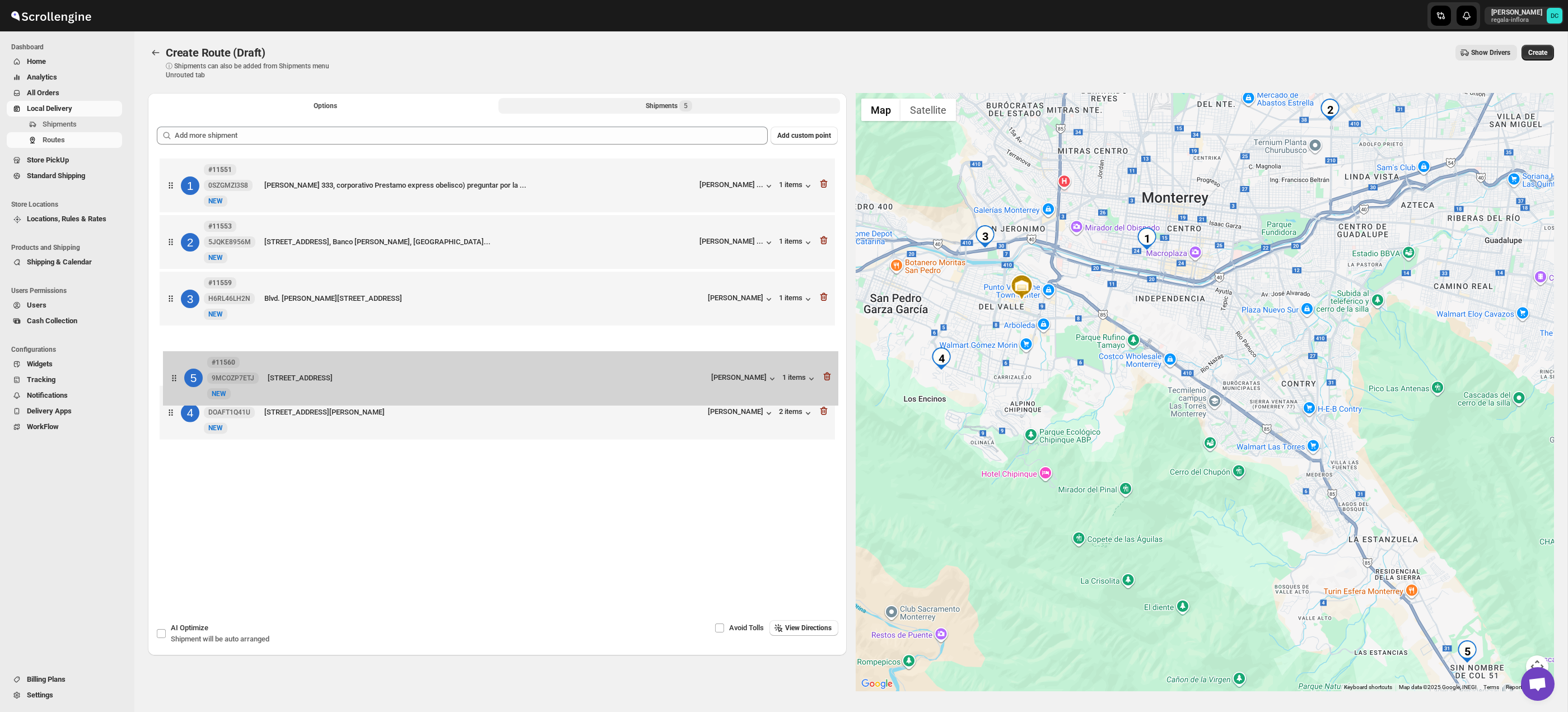
drag, startPoint x: 173, startPoint y: 420, endPoint x: 177, endPoint y: 370, distance: 50.2
click at [177, 370] on div "1 #11551 0SZGMZI3S8 New [STREET_ADDRESS][PERSON_NAME], corporativo Prestamo exp…" at bounding box center [497, 300] width 681 height 289
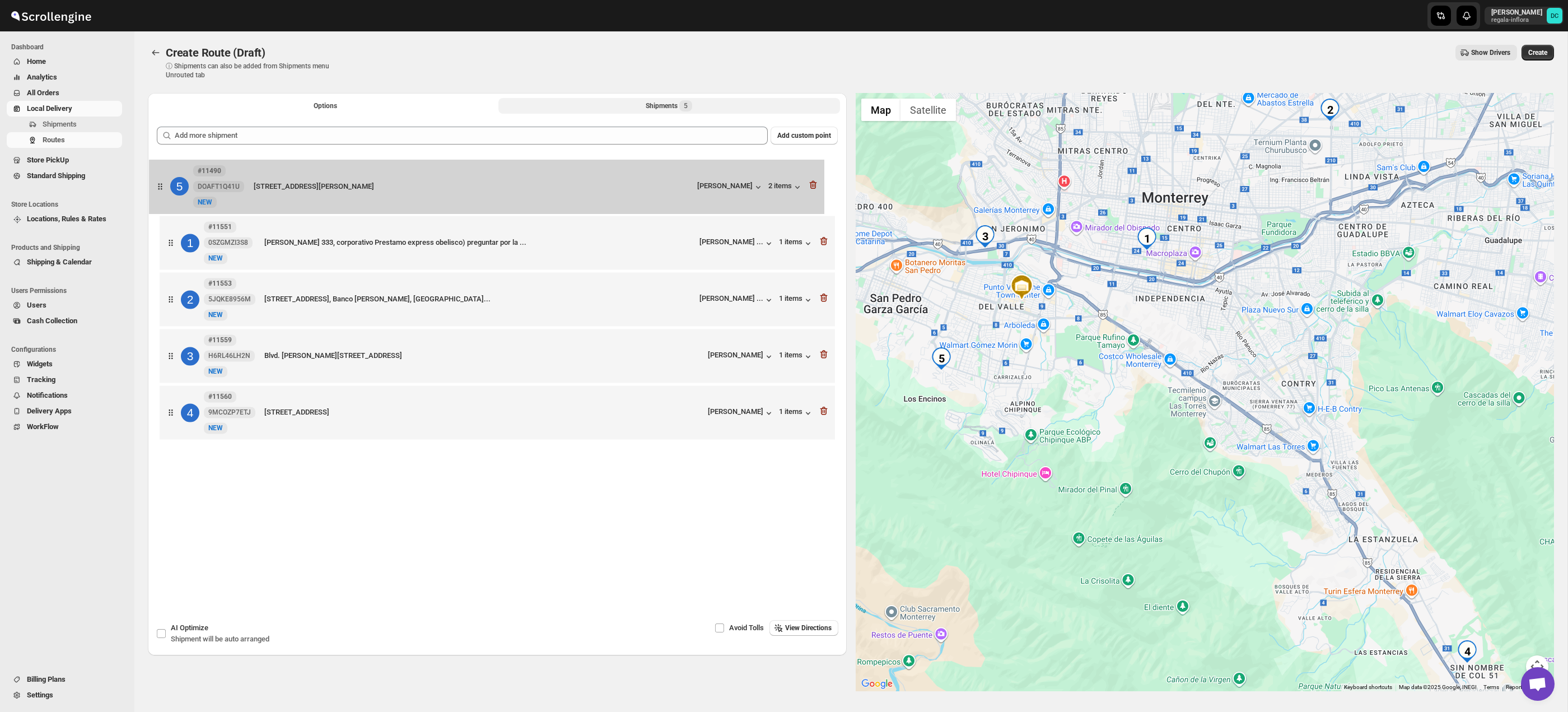
drag, startPoint x: 172, startPoint y: 363, endPoint x: 161, endPoint y: 188, distance: 175.3
click at [161, 188] on div "1 #11551 0SZGMZI3S8 New [STREET_ADDRESS][PERSON_NAME], corporativo Prestamo exp…" at bounding box center [497, 300] width 681 height 289
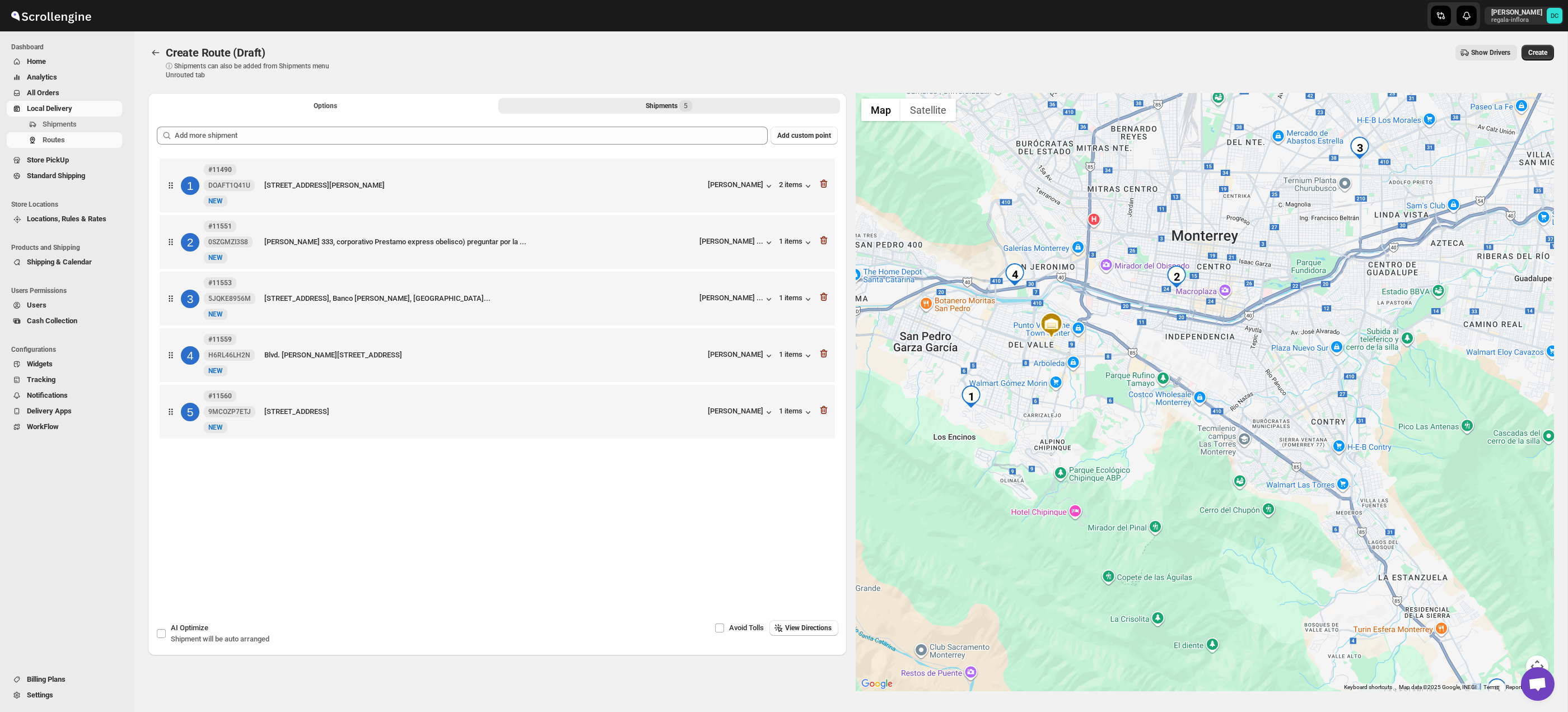
drag, startPoint x: 1175, startPoint y: 515, endPoint x: 1180, endPoint y: 522, distance: 8.6
click at [1180, 522] on div at bounding box center [1205, 392] width 699 height 599
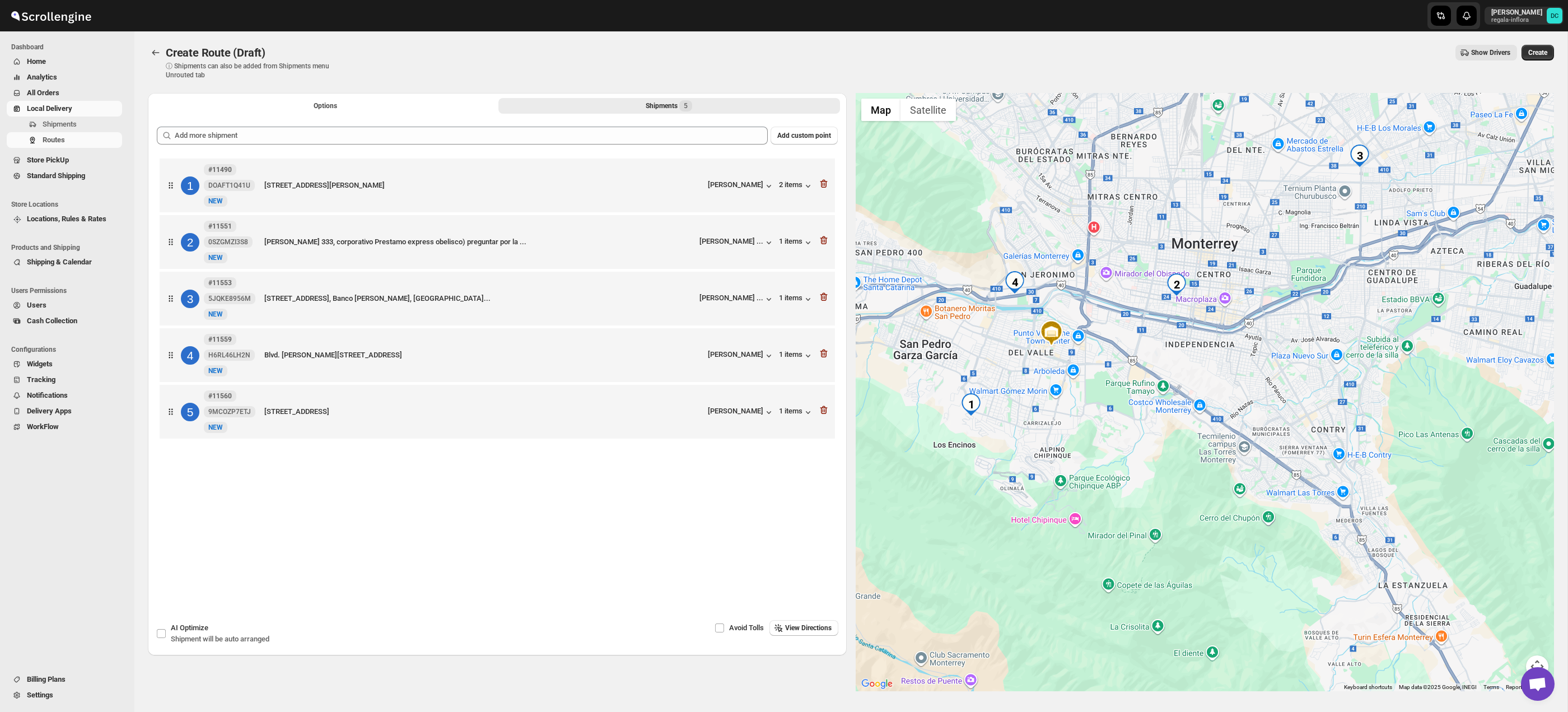
drag, startPoint x: 1186, startPoint y: 460, endPoint x: 1180, endPoint y: 486, distance: 26.7
click at [1180, 486] on div at bounding box center [1205, 392] width 699 height 599
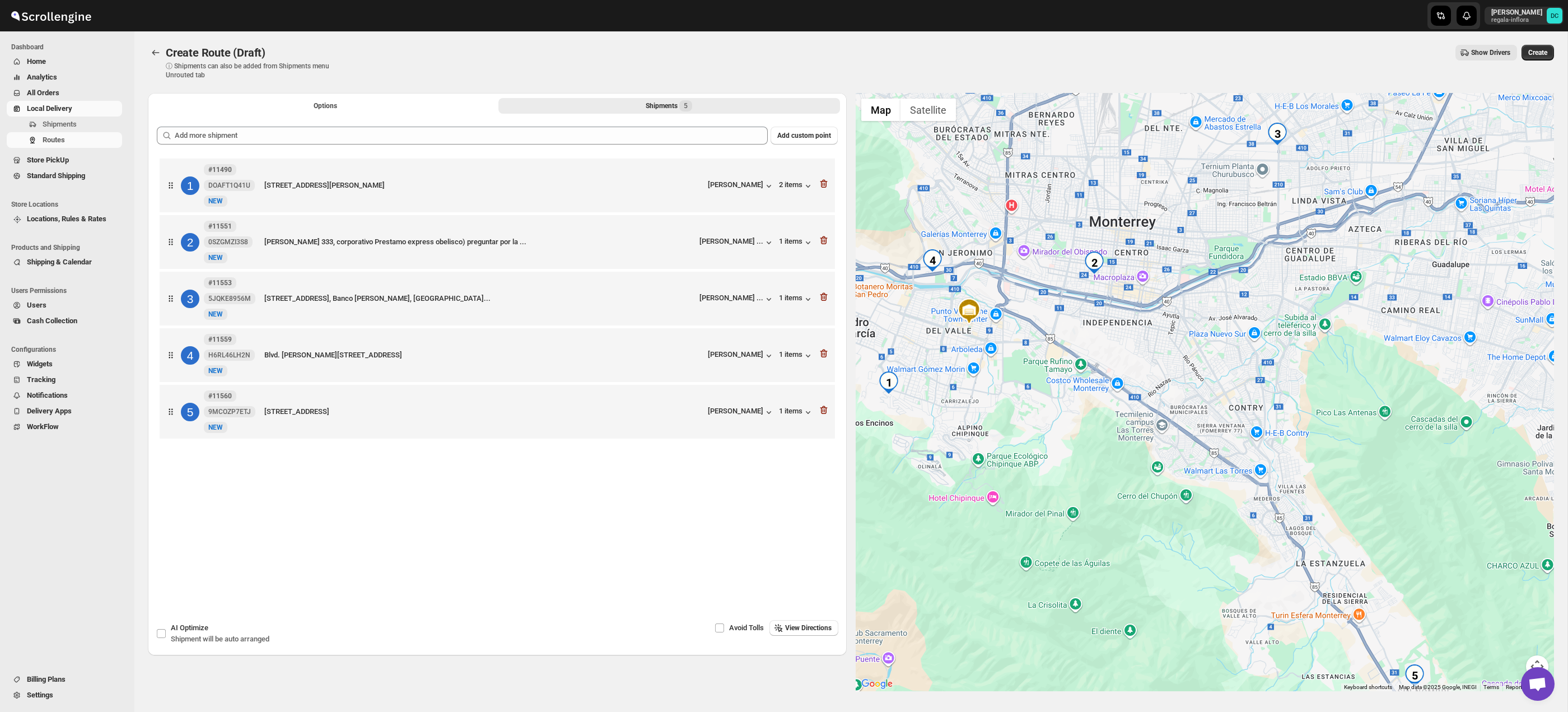
drag, startPoint x: 1363, startPoint y: 484, endPoint x: 1172, endPoint y: 357, distance: 229.4
click at [1290, 445] on div at bounding box center [1205, 392] width 699 height 599
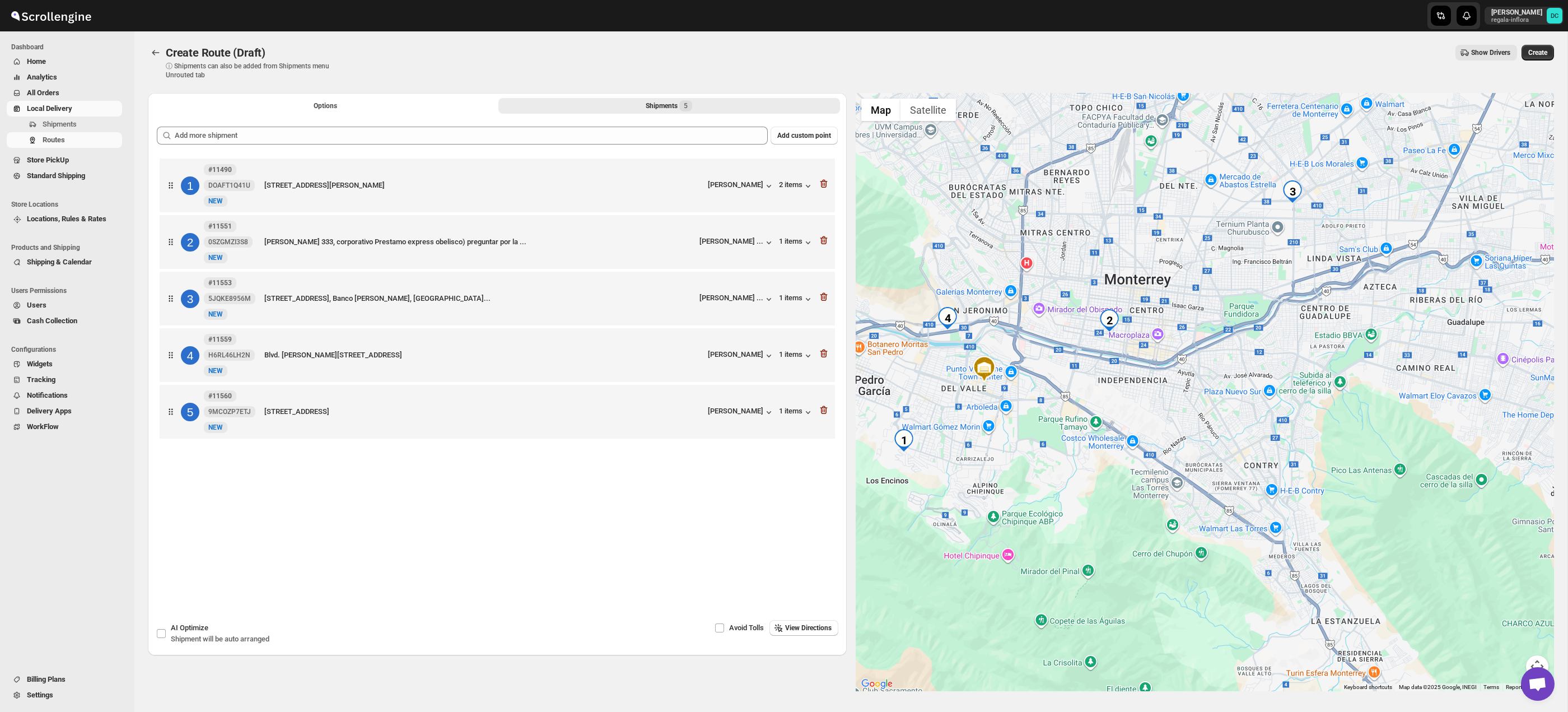
drag, startPoint x: 1172, startPoint y: 357, endPoint x: 1186, endPoint y: 411, distance: 55.8
click at [1186, 411] on div at bounding box center [1205, 392] width 699 height 599
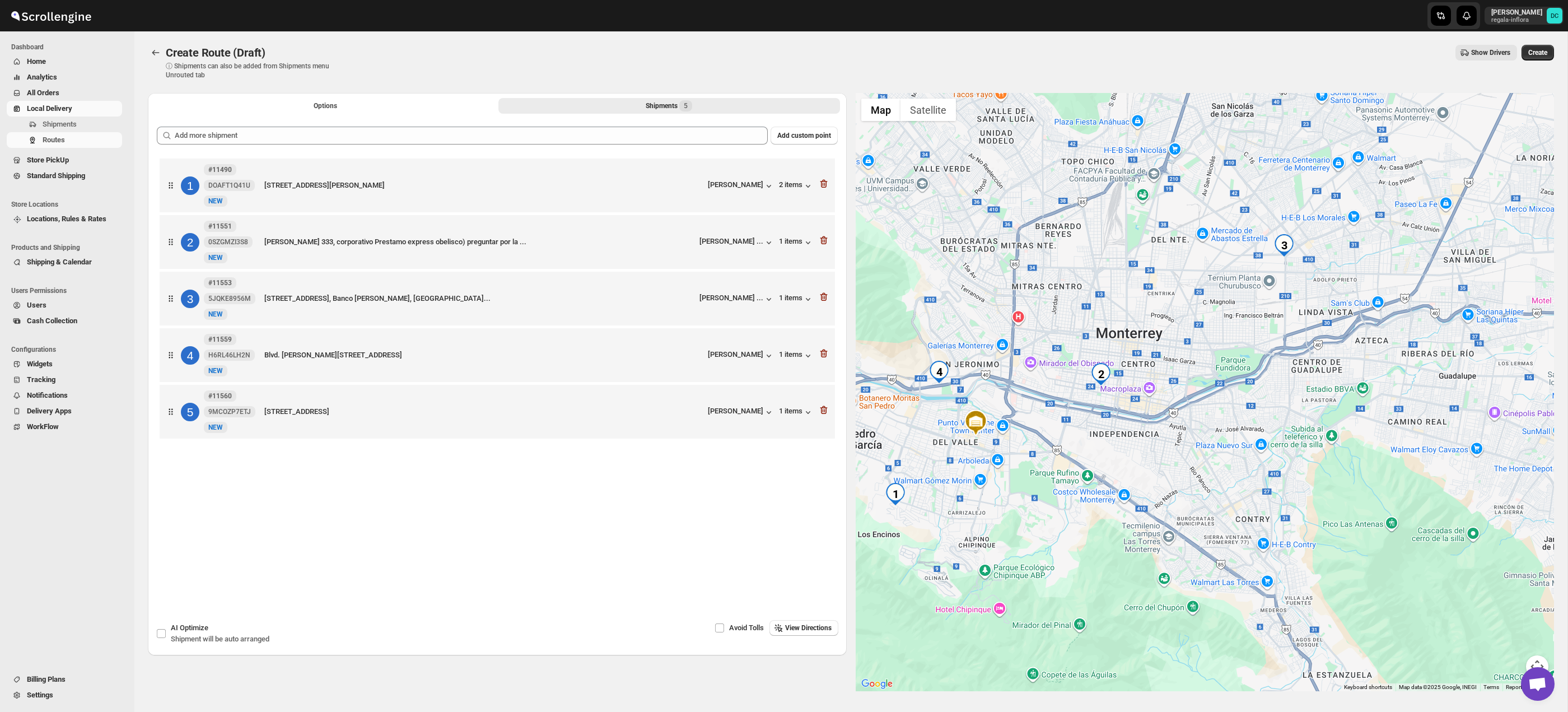
drag, startPoint x: 1192, startPoint y: 359, endPoint x: 1188, endPoint y: 384, distance: 25.3
click at [1188, 384] on div at bounding box center [1205, 392] width 699 height 599
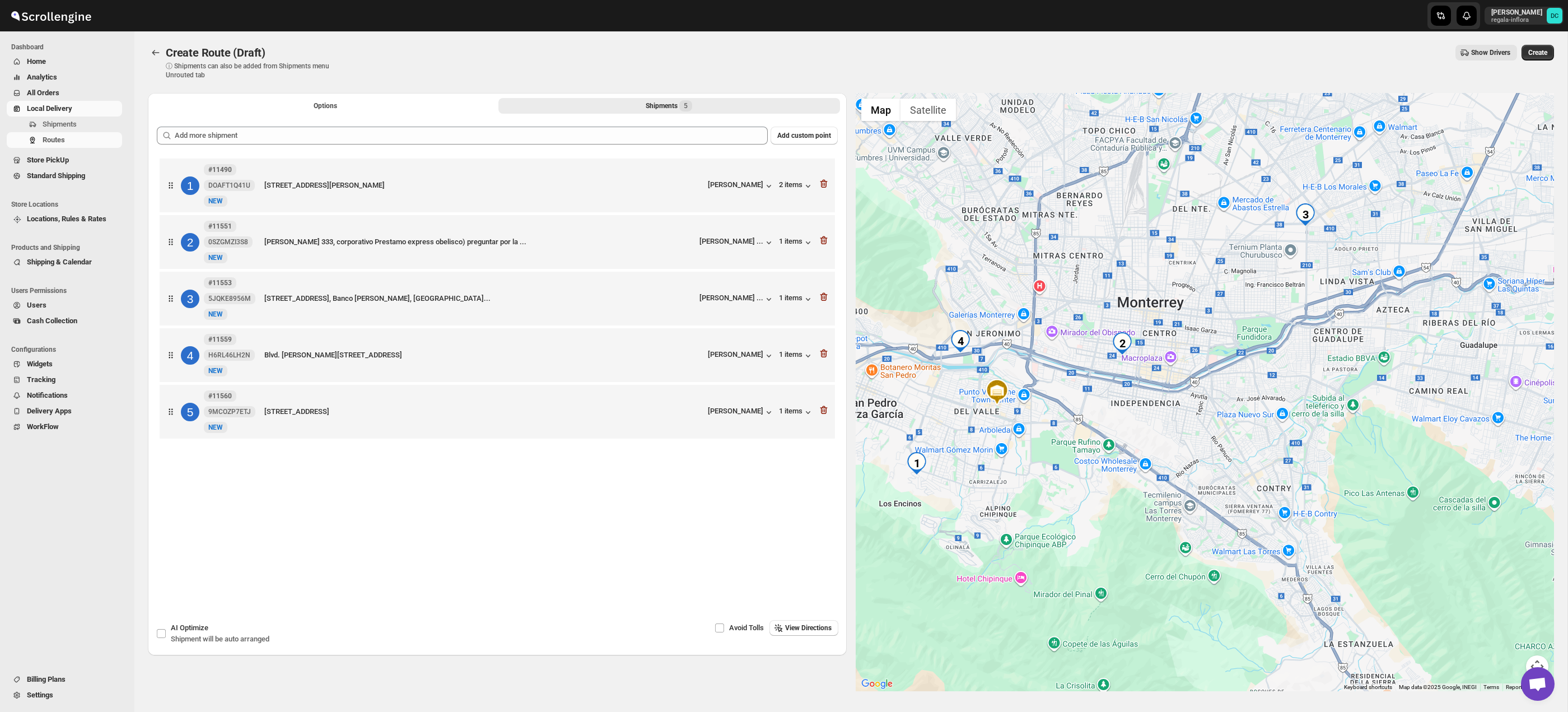
drag, startPoint x: 1242, startPoint y: 485, endPoint x: 1290, endPoint y: 418, distance: 82.4
click at [1292, 418] on div at bounding box center [1205, 392] width 699 height 599
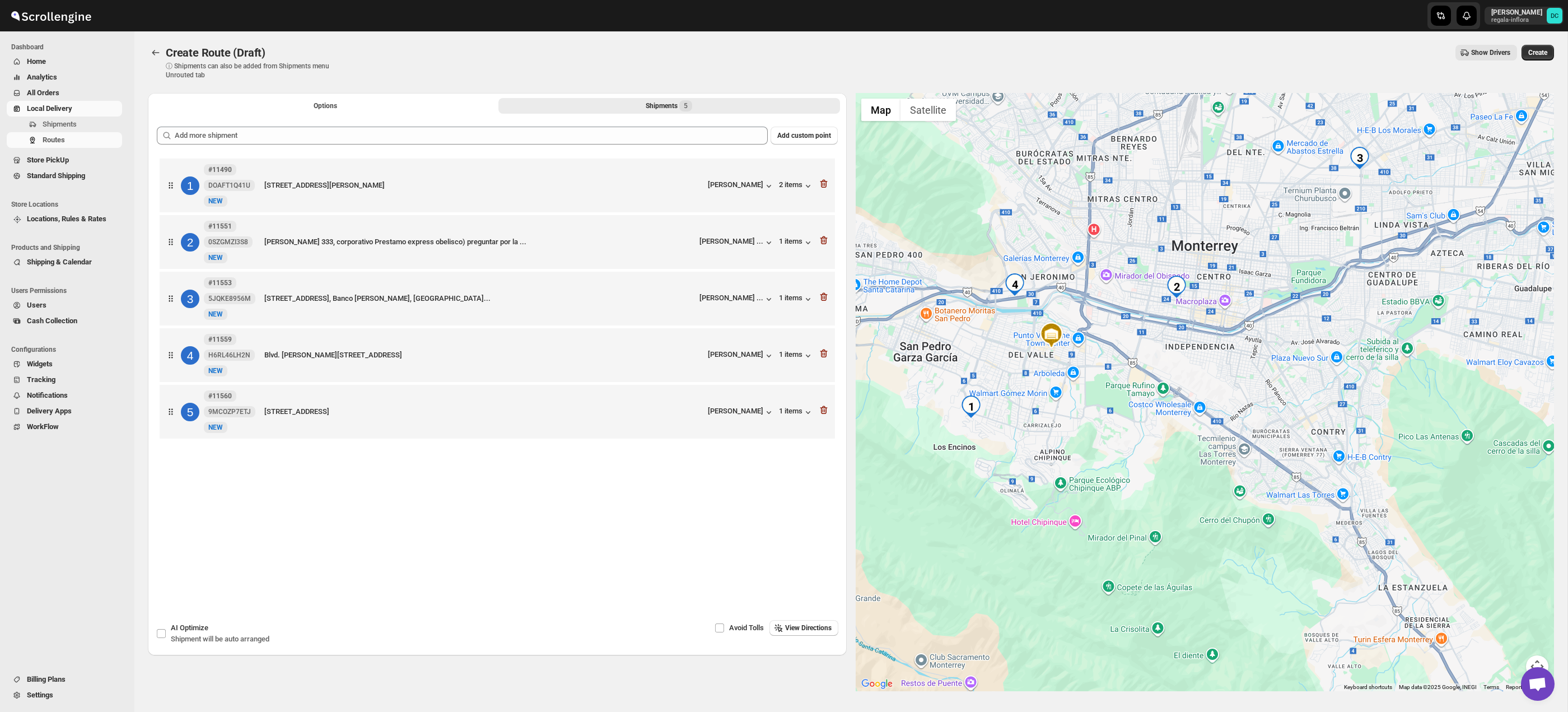
drag, startPoint x: 1200, startPoint y: 464, endPoint x: 1227, endPoint y: 450, distance: 30.4
click at [1227, 450] on div at bounding box center [1205, 392] width 699 height 599
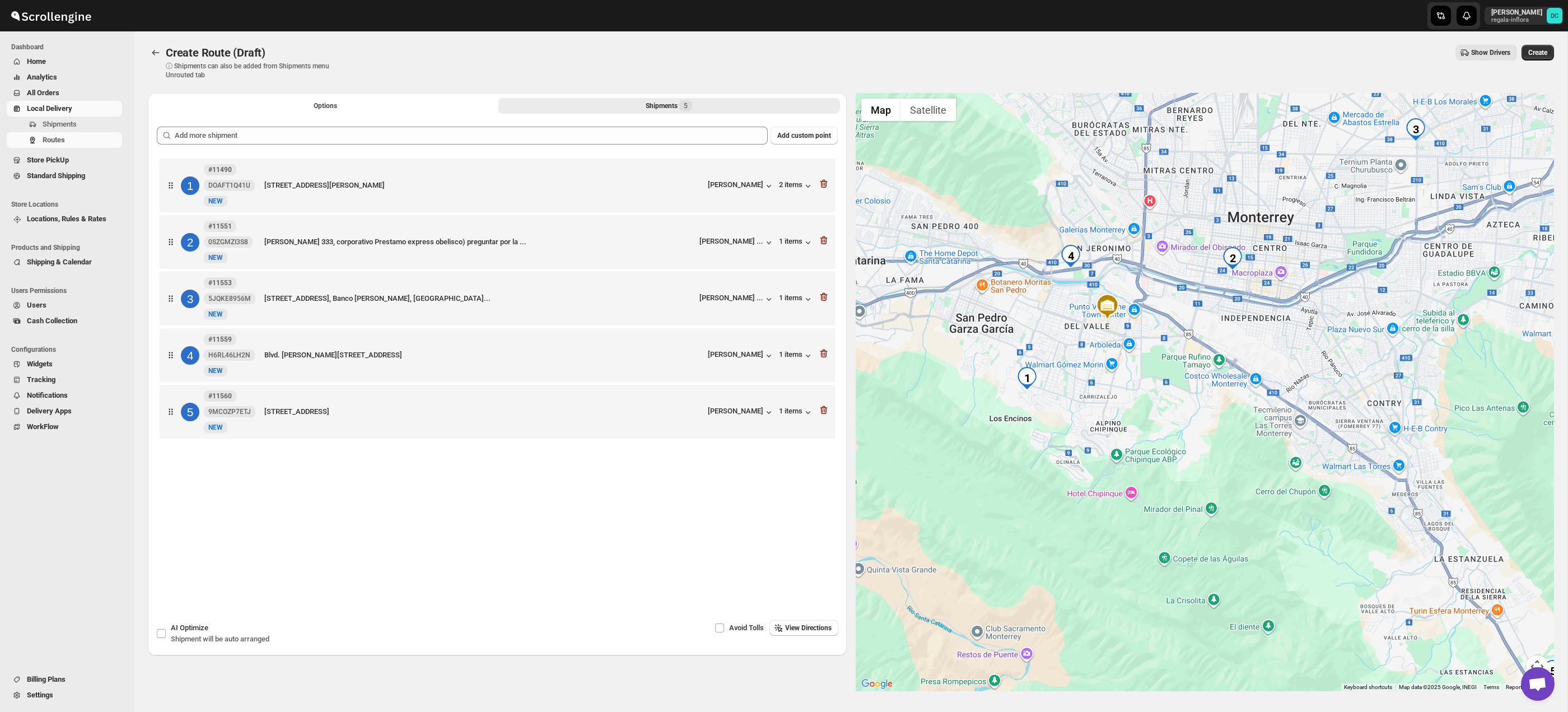
drag, startPoint x: 1138, startPoint y: 431, endPoint x: 1171, endPoint y: 415, distance: 36.7
click at [1171, 415] on div at bounding box center [1205, 392] width 699 height 599
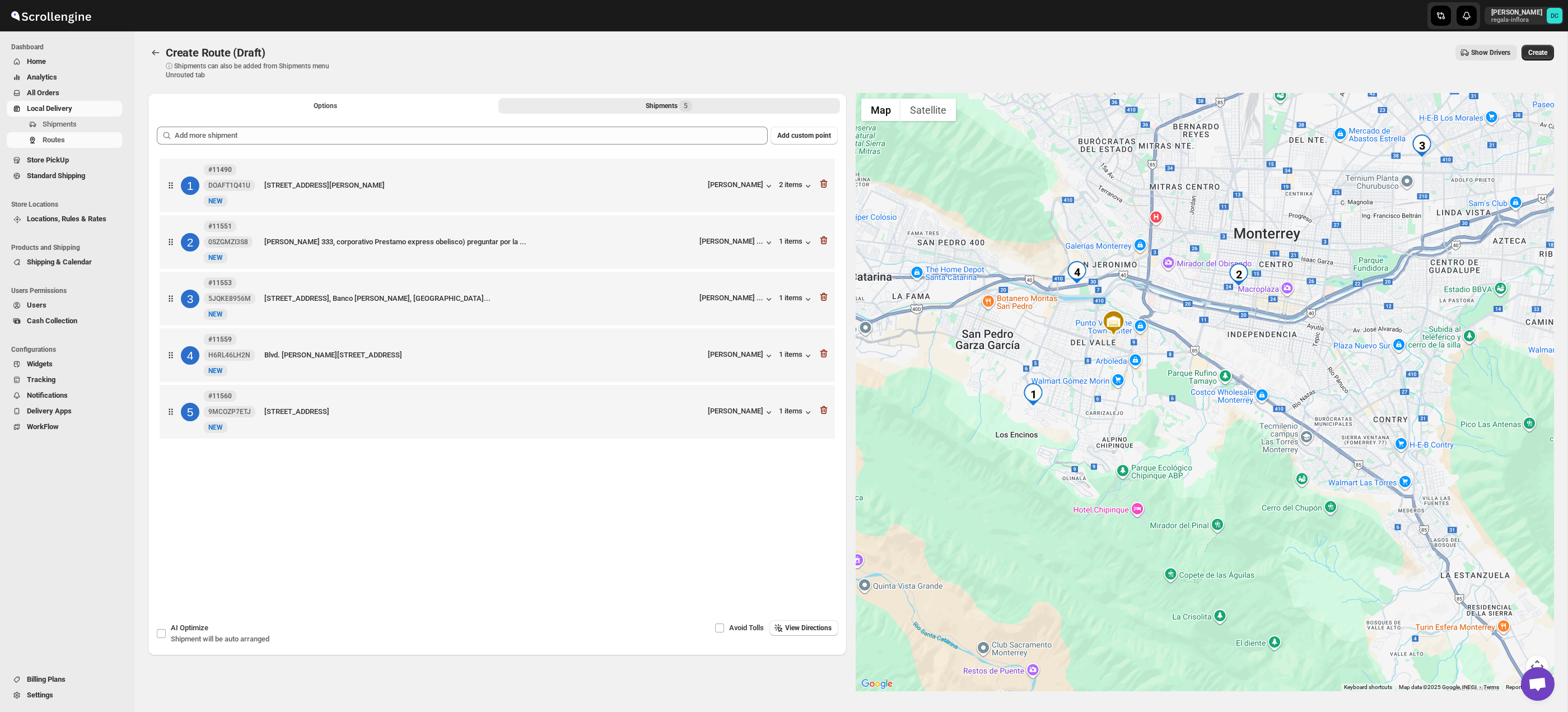
drag, startPoint x: 1134, startPoint y: 387, endPoint x: 1138, endPoint y: 395, distance: 8.9
click at [1138, 395] on div at bounding box center [1205, 392] width 699 height 599
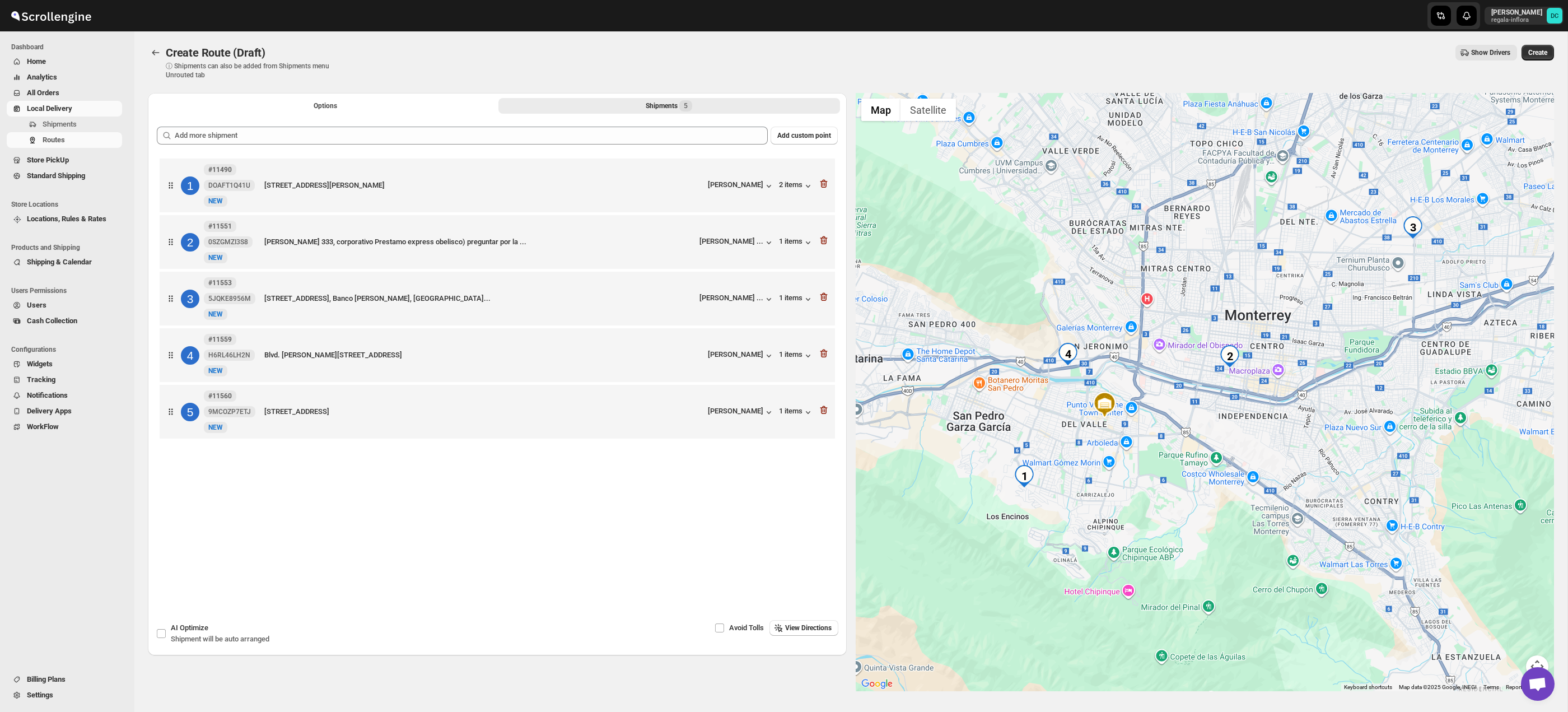
drag, startPoint x: 1205, startPoint y: 382, endPoint x: 1194, endPoint y: 435, distance: 54.1
click at [1199, 445] on div at bounding box center [1205, 392] width 699 height 599
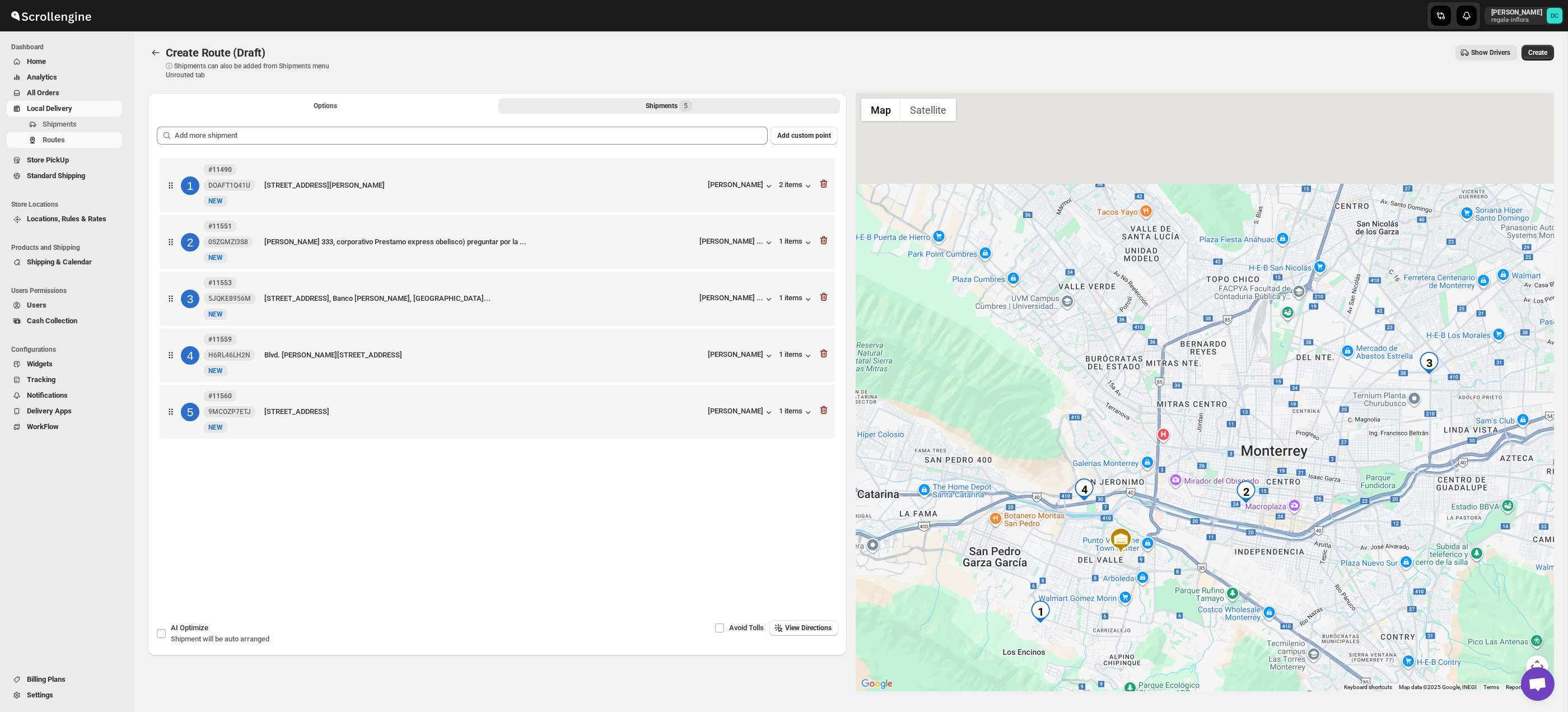
drag, startPoint x: 1105, startPoint y: 292, endPoint x: 1142, endPoint y: 421, distance: 134.2
click at [1122, 428] on div at bounding box center [1205, 392] width 699 height 599
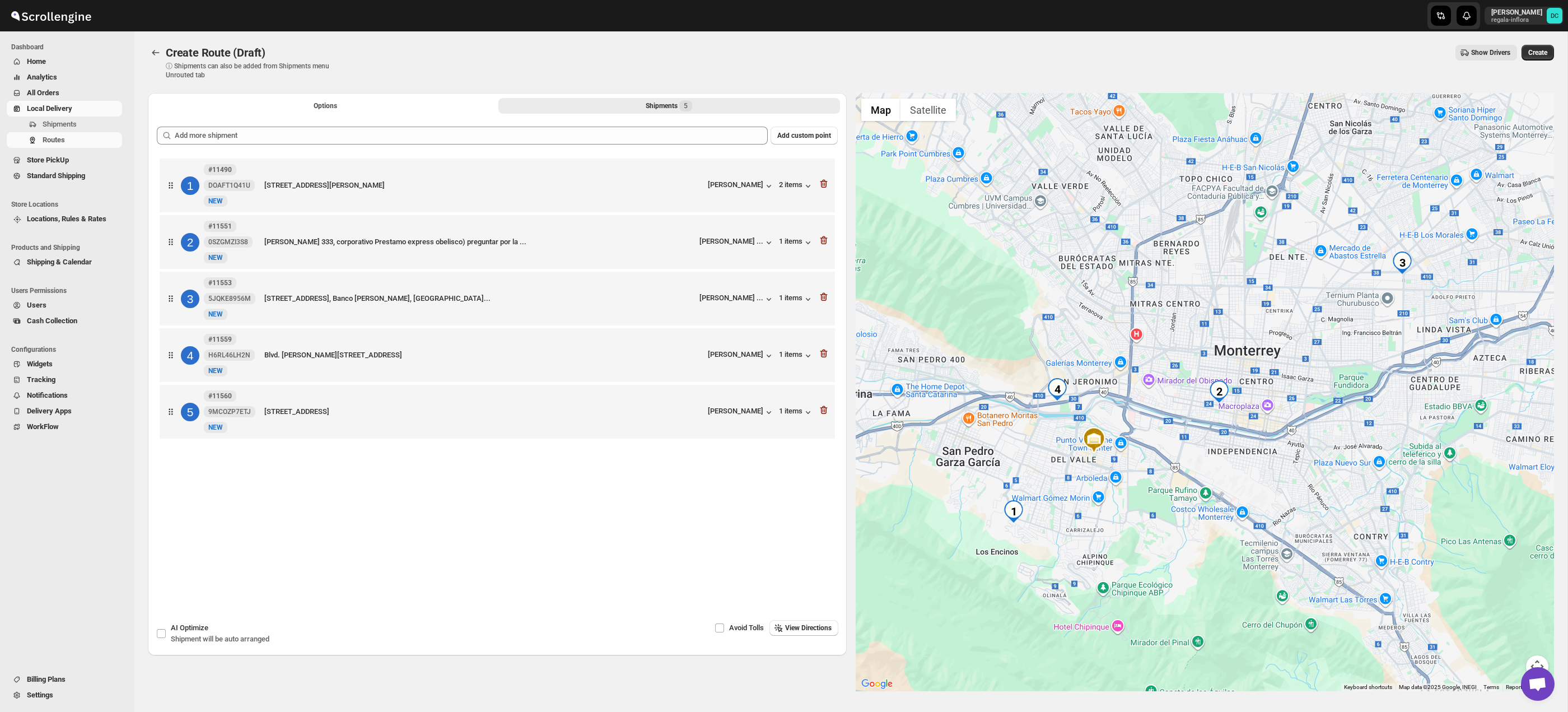
drag, startPoint x: 1130, startPoint y: 464, endPoint x: 1102, endPoint y: 360, distance: 107.7
click at [1101, 358] on div at bounding box center [1205, 392] width 699 height 599
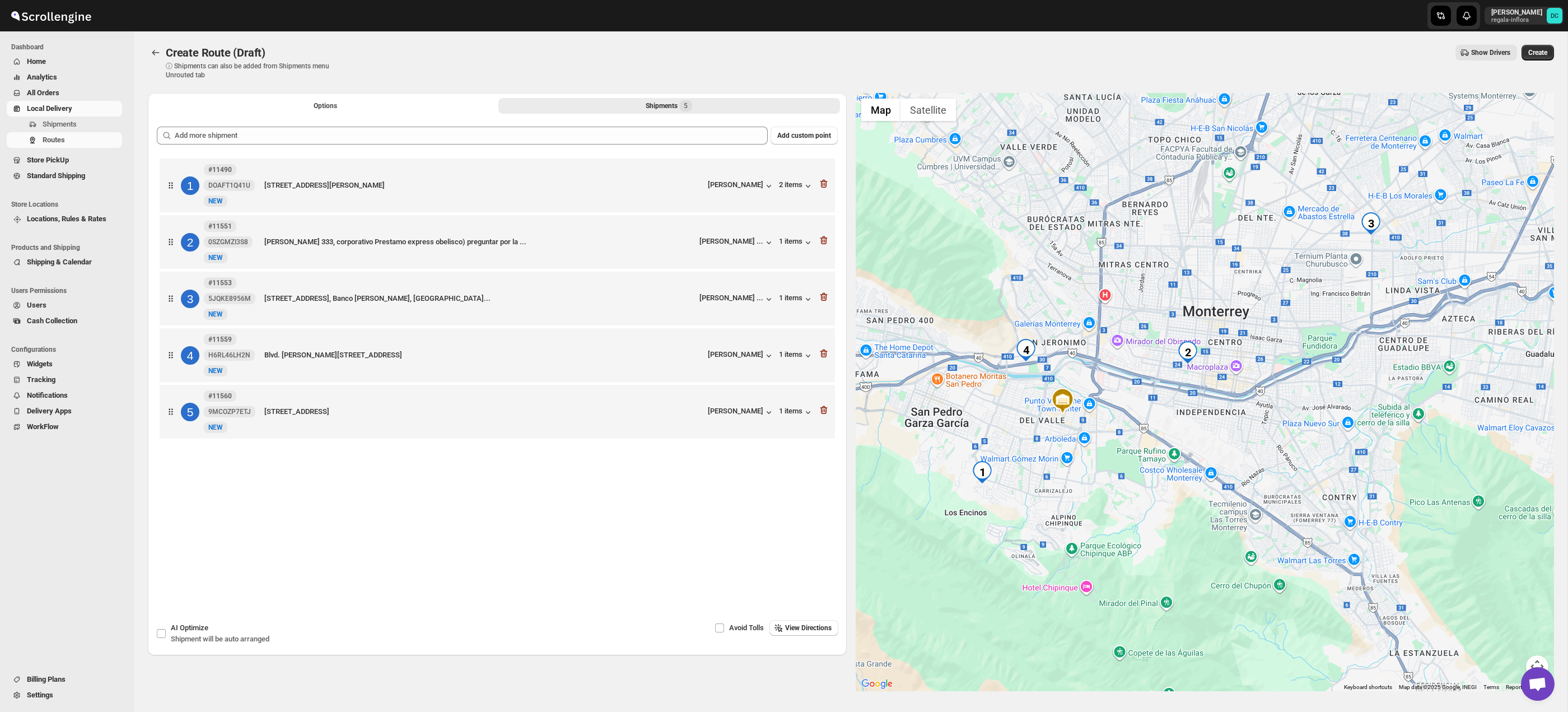
drag, startPoint x: 1395, startPoint y: 485, endPoint x: 1362, endPoint y: 445, distance: 51.9
click at [1362, 445] on div at bounding box center [1205, 392] width 699 height 599
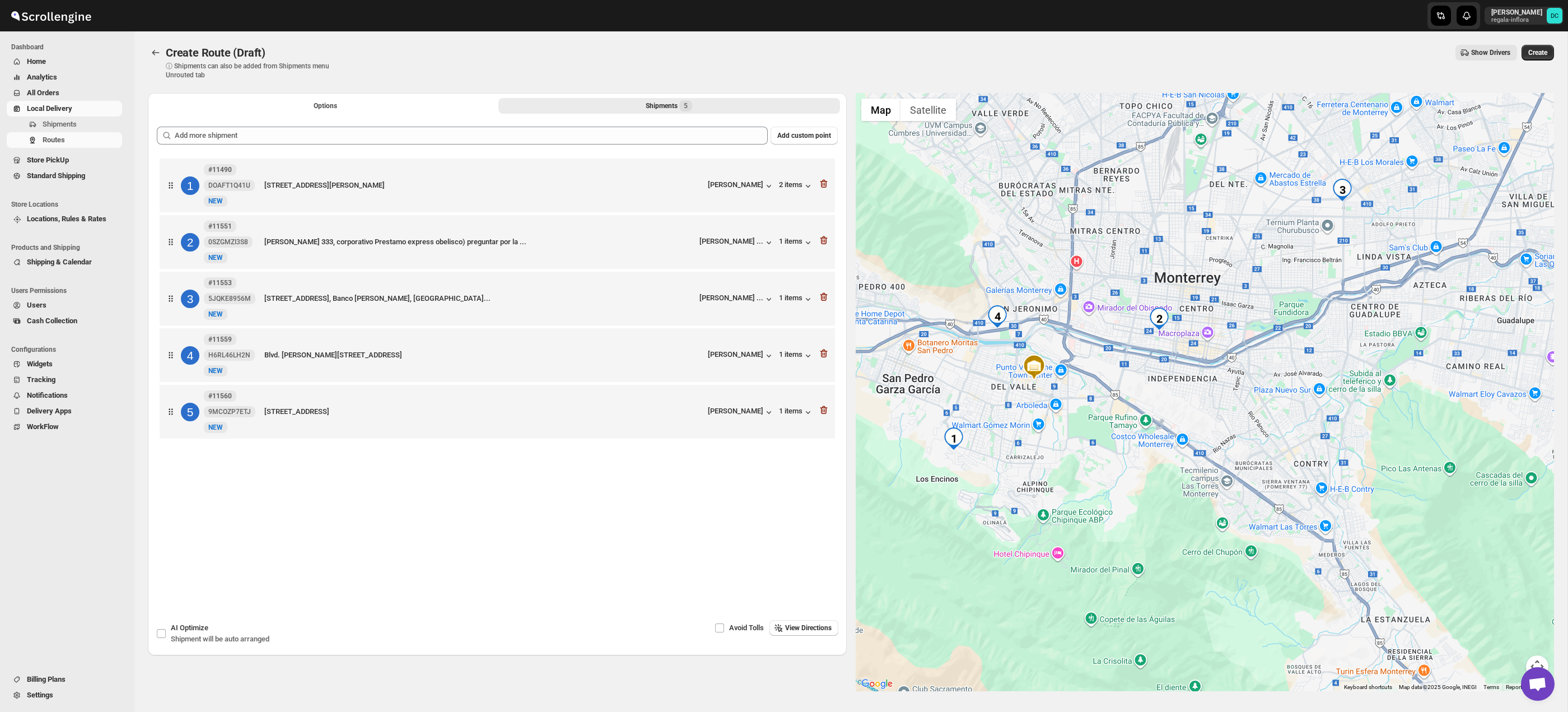
drag, startPoint x: 1494, startPoint y: 614, endPoint x: 1460, endPoint y: 574, distance: 52.5
click at [1460, 575] on div at bounding box center [1205, 392] width 699 height 599
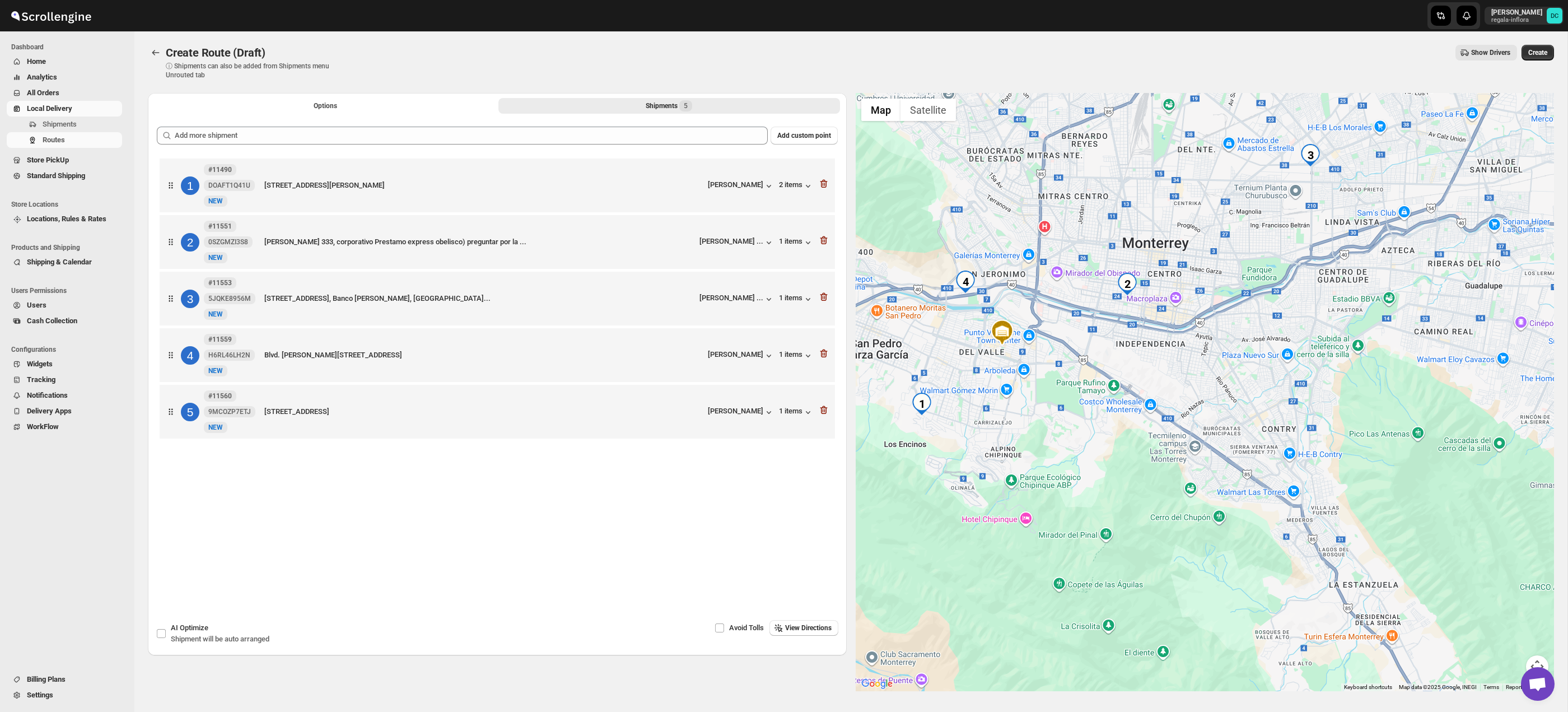
drag, startPoint x: 1480, startPoint y: 587, endPoint x: 1473, endPoint y: 575, distance: 13.9
click at [1473, 576] on div at bounding box center [1205, 392] width 699 height 599
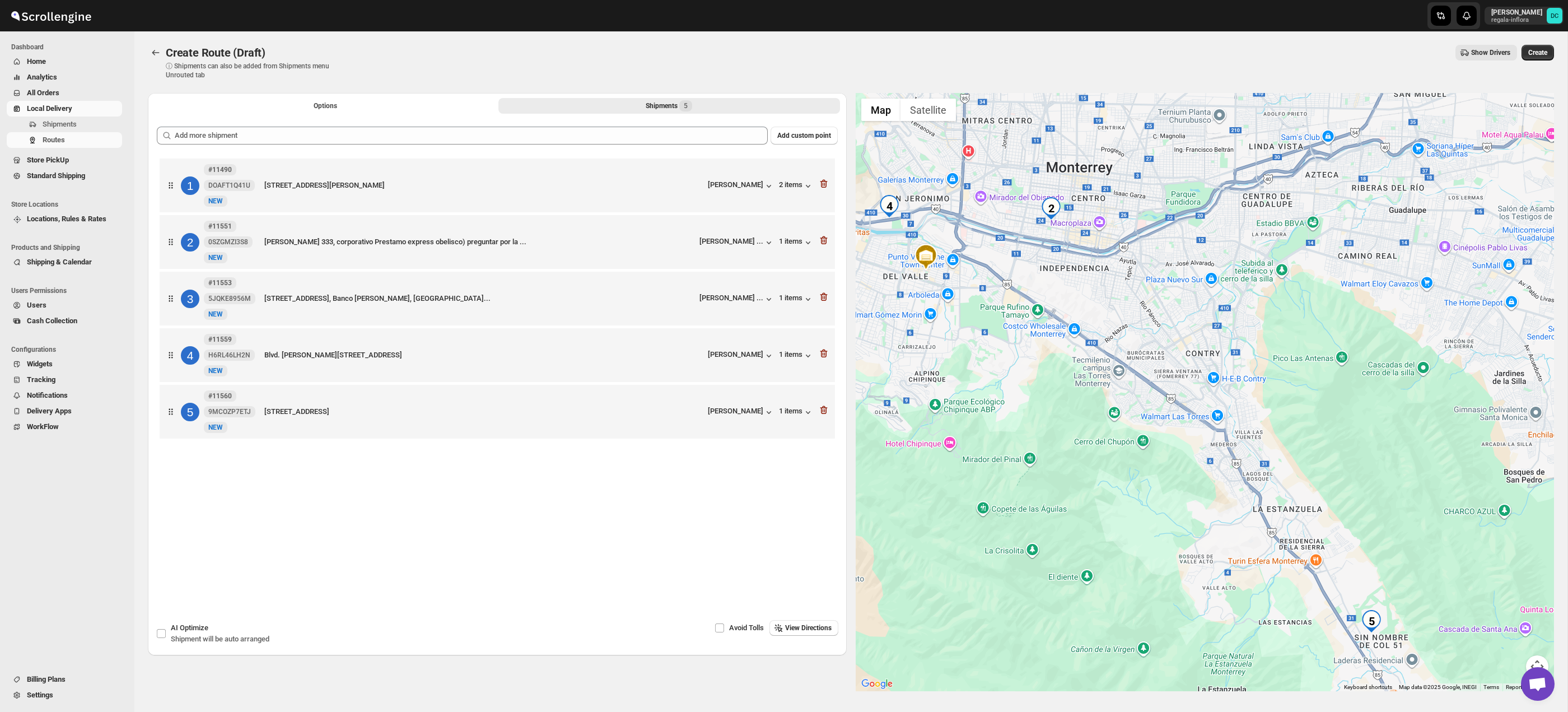
drag, startPoint x: 1391, startPoint y: 515, endPoint x: 1303, endPoint y: 435, distance: 118.9
click at [1303, 435] on div at bounding box center [1205, 392] width 699 height 599
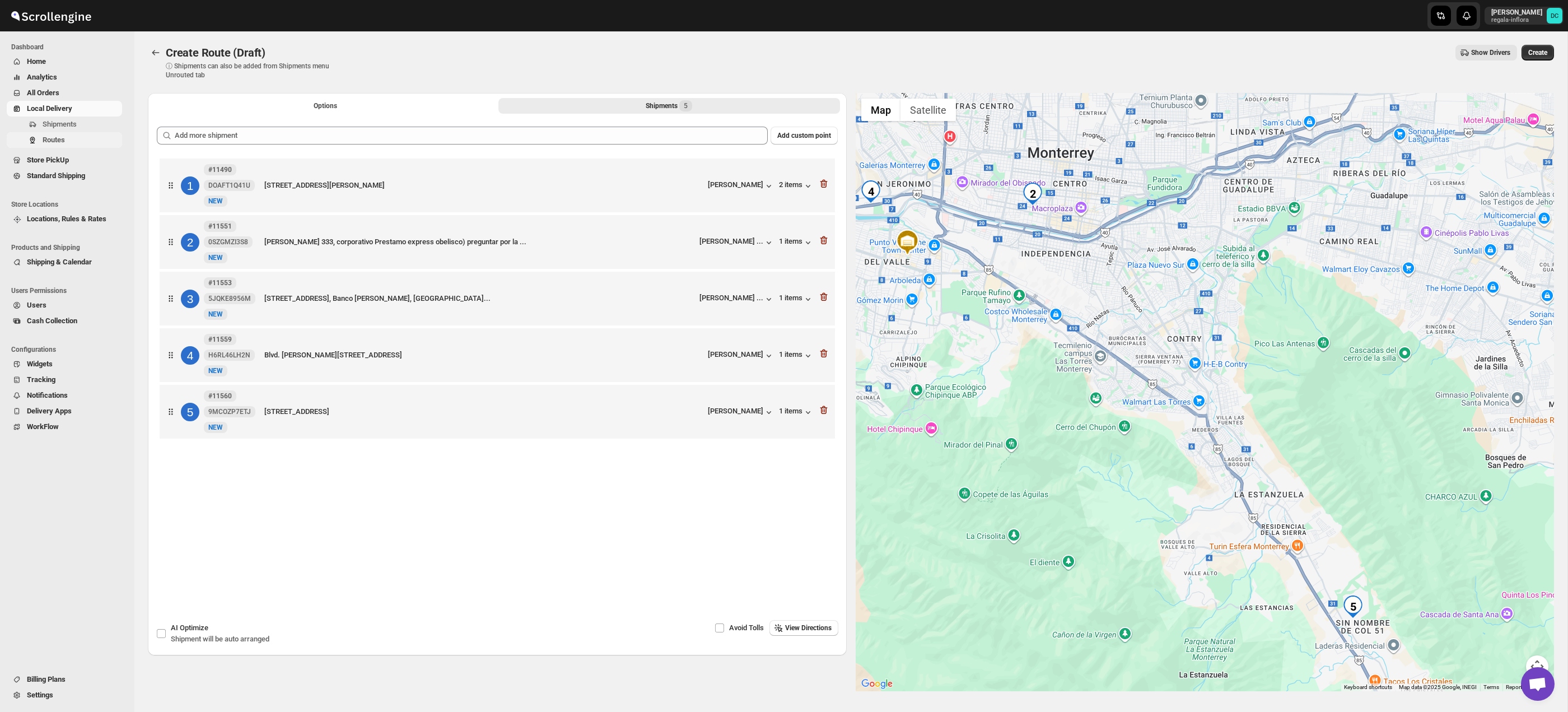
click at [65, 141] on span "Routes" at bounding box center [54, 140] width 23 height 9
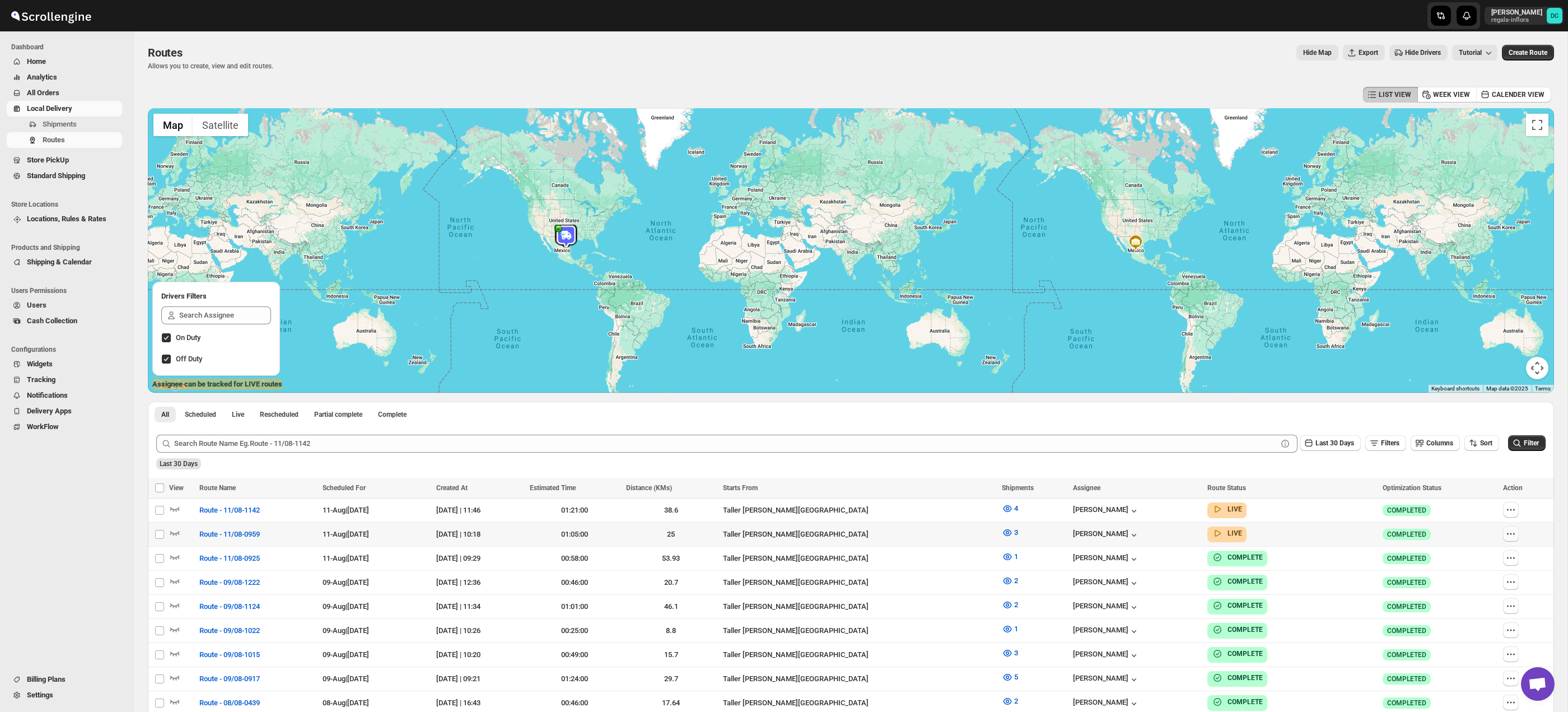
click at [1508, 538] on icon "button" at bounding box center [1511, 534] width 11 height 11
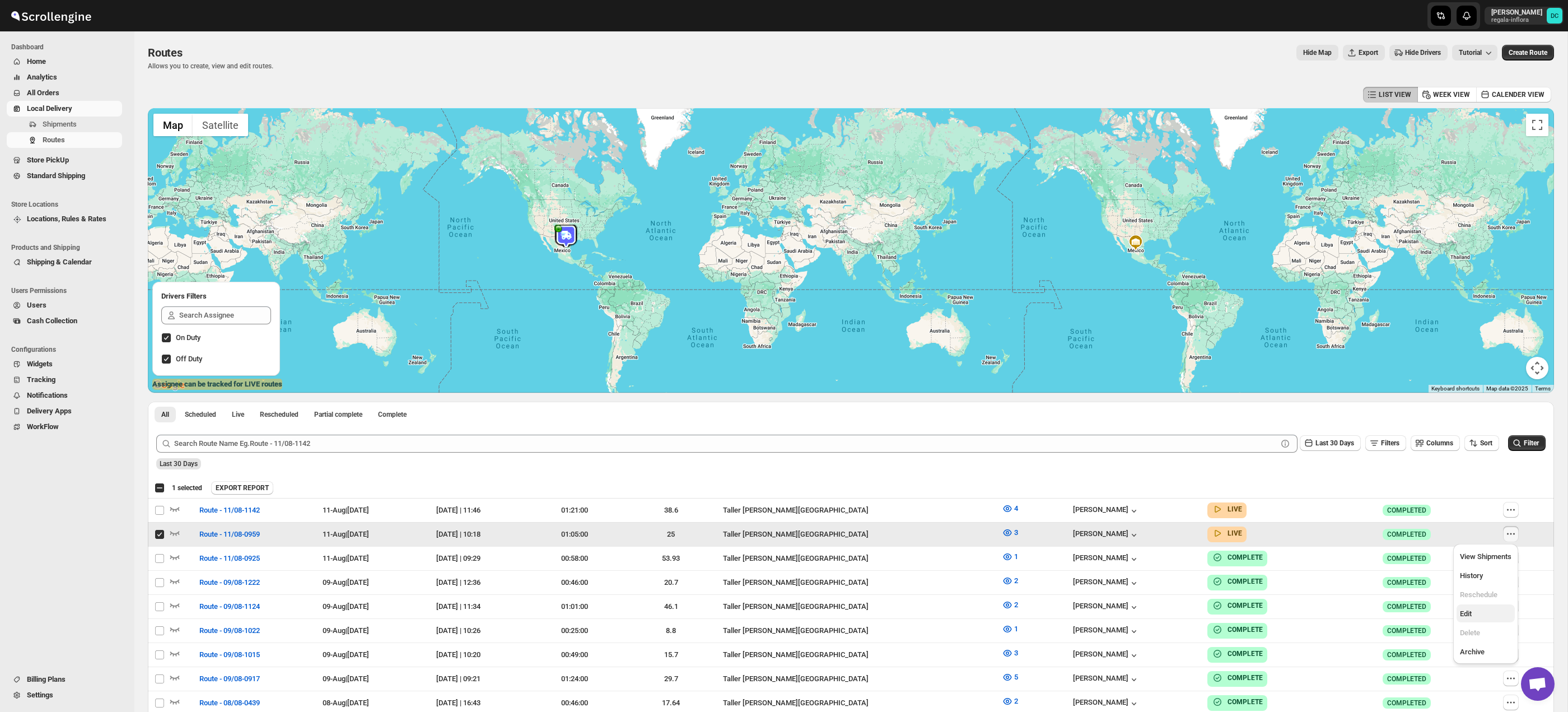
click at [1485, 611] on span "Edit" at bounding box center [1485, 614] width 52 height 11
checkbox input "false"
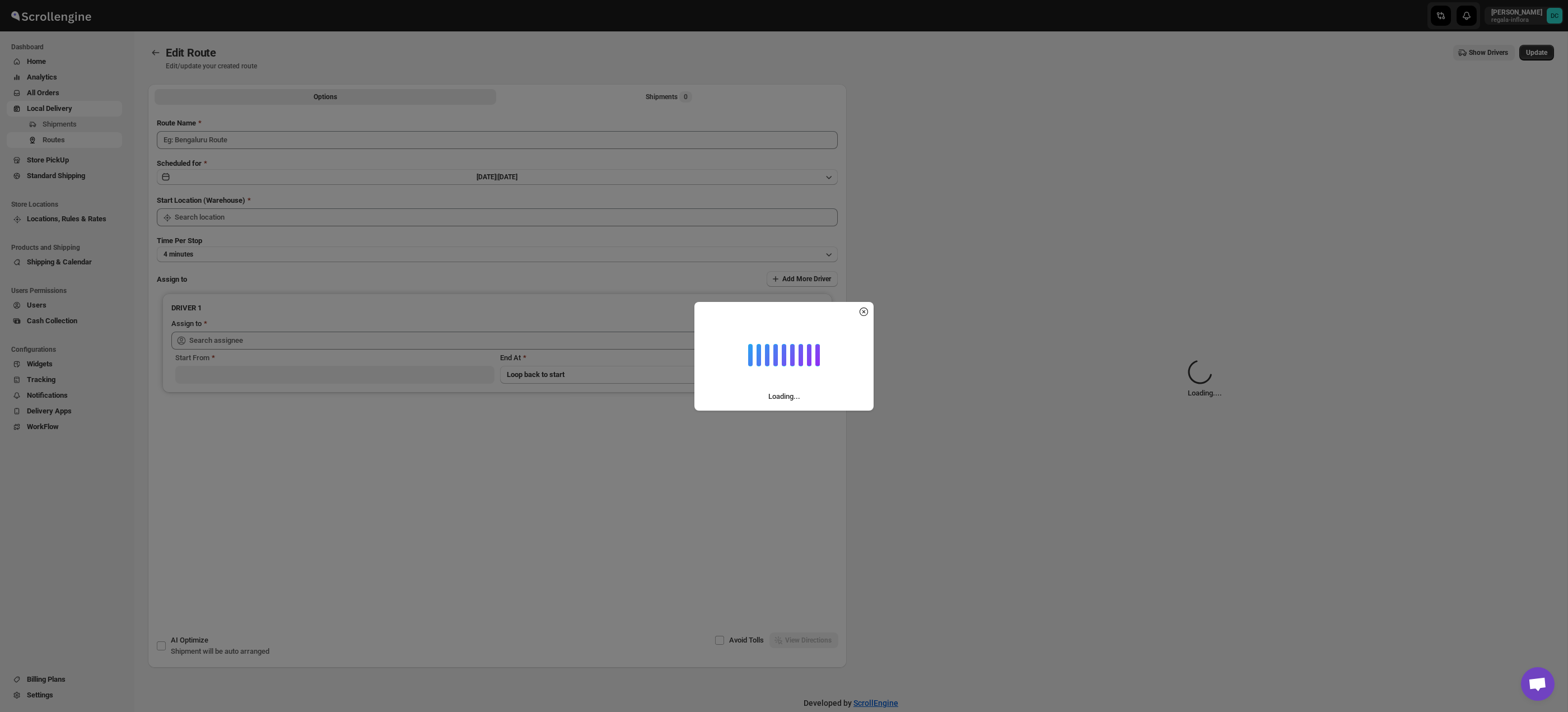
type input "Route - 11/08-0959"
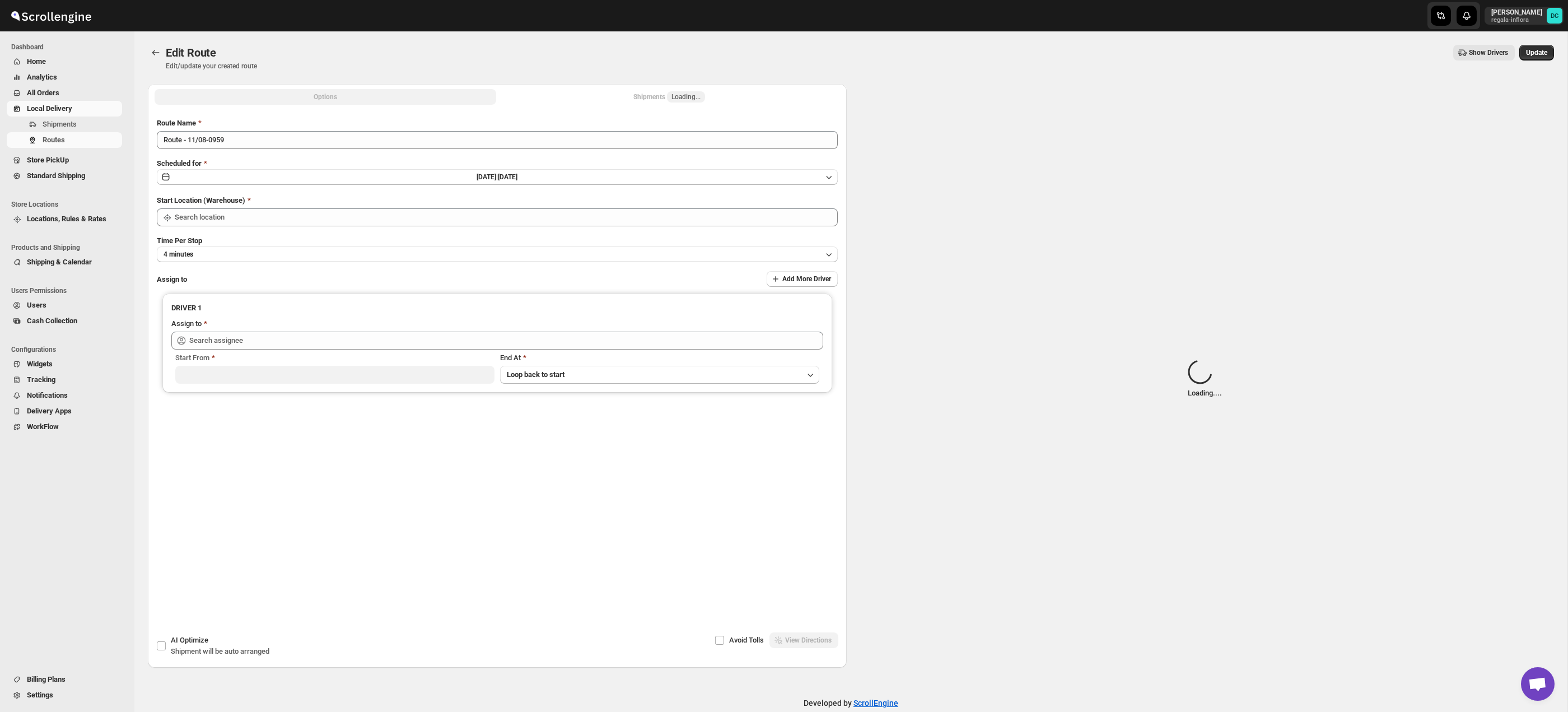
type input "Taller [PERSON_NAME][GEOGRAPHIC_DATA]"
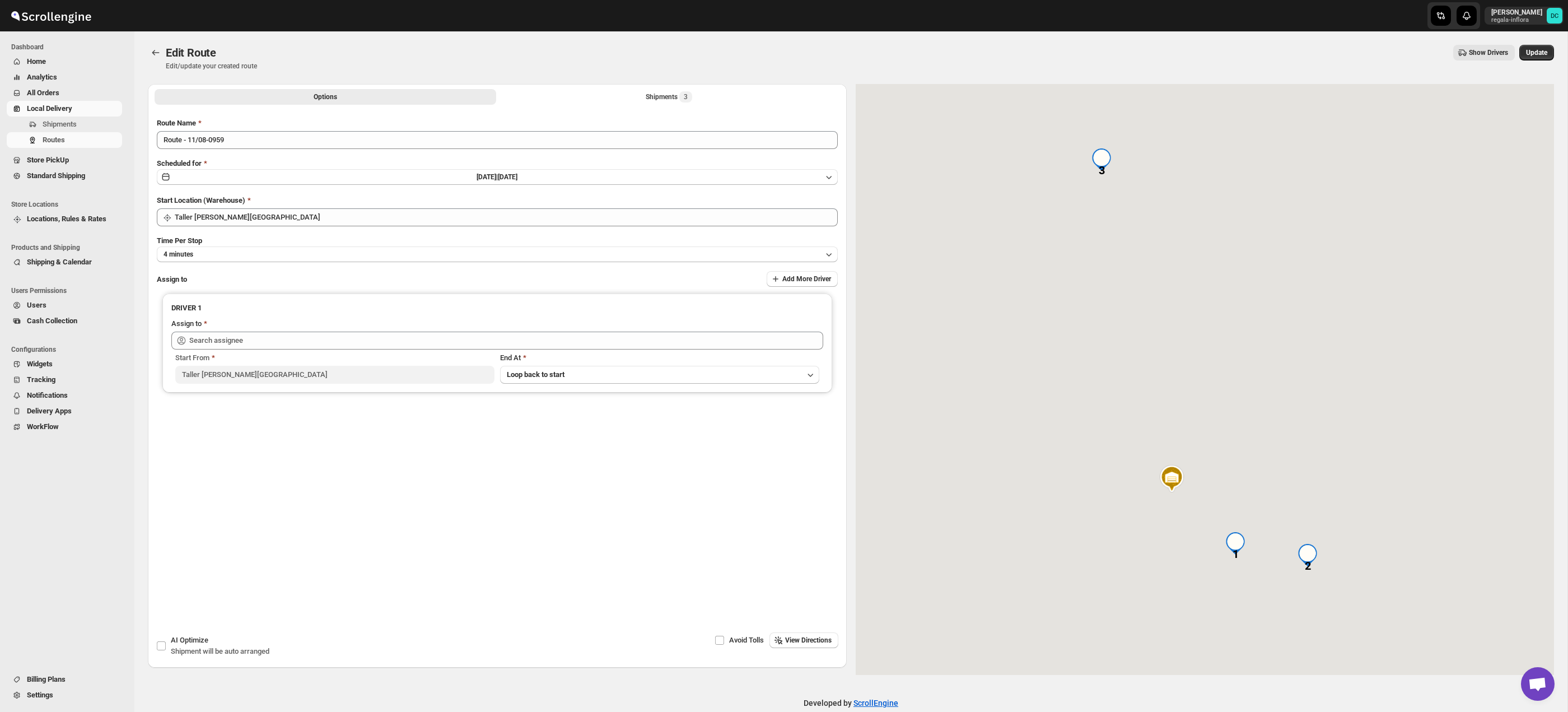
type input "[PERSON_NAME] ([EMAIL_ADDRESS][DOMAIN_NAME])"
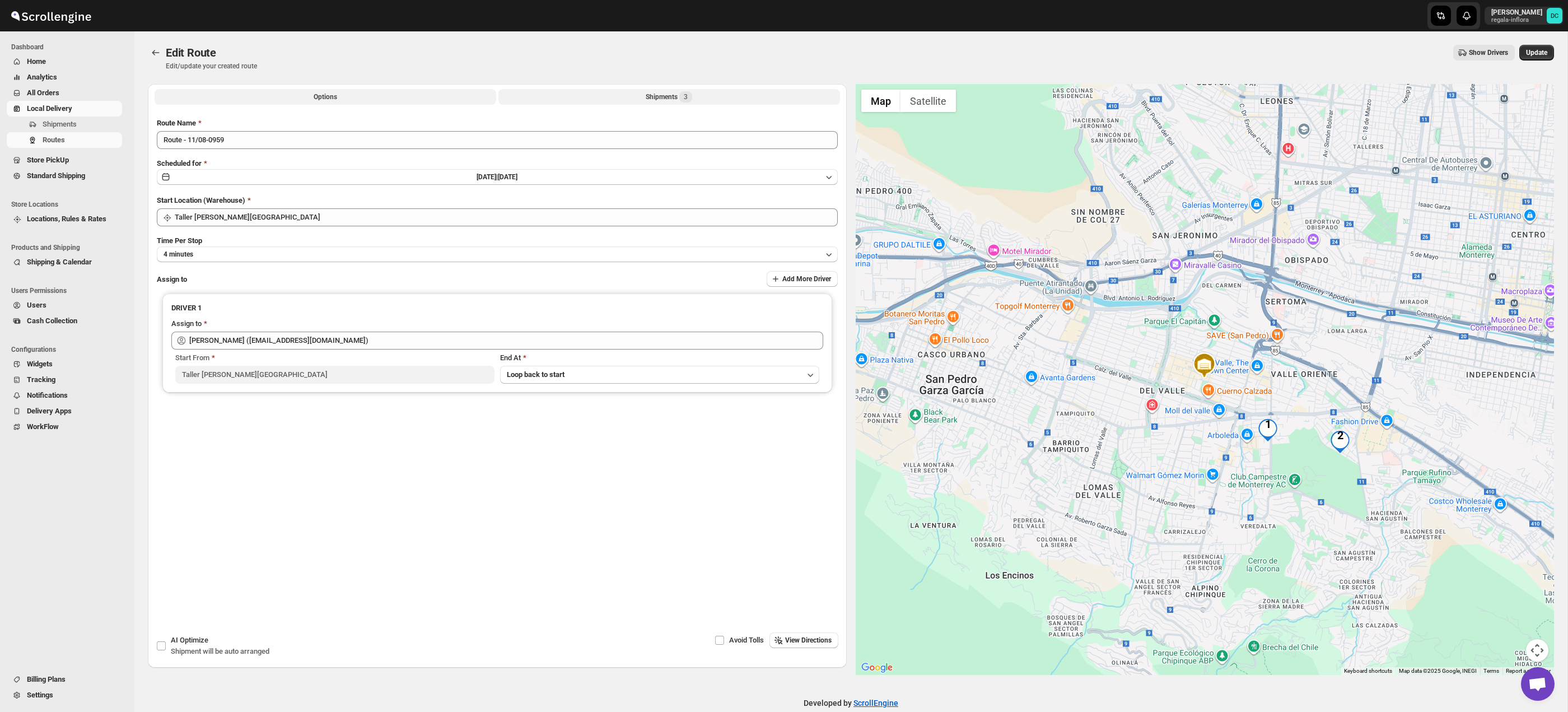
click at [534, 101] on button "Shipments 3" at bounding box center [669, 97] width 341 height 16
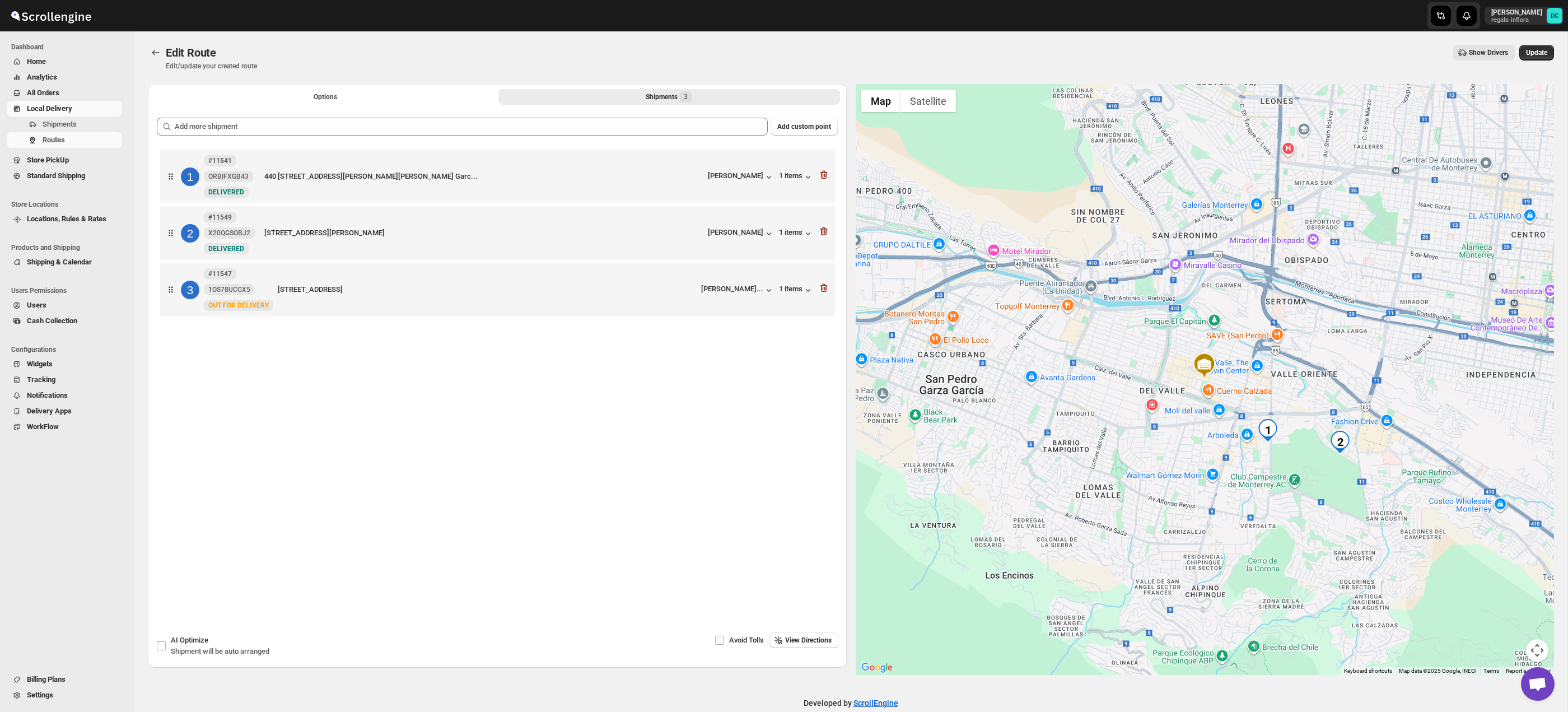
click at [65, 92] on span "All Orders" at bounding box center [73, 93] width 93 height 11
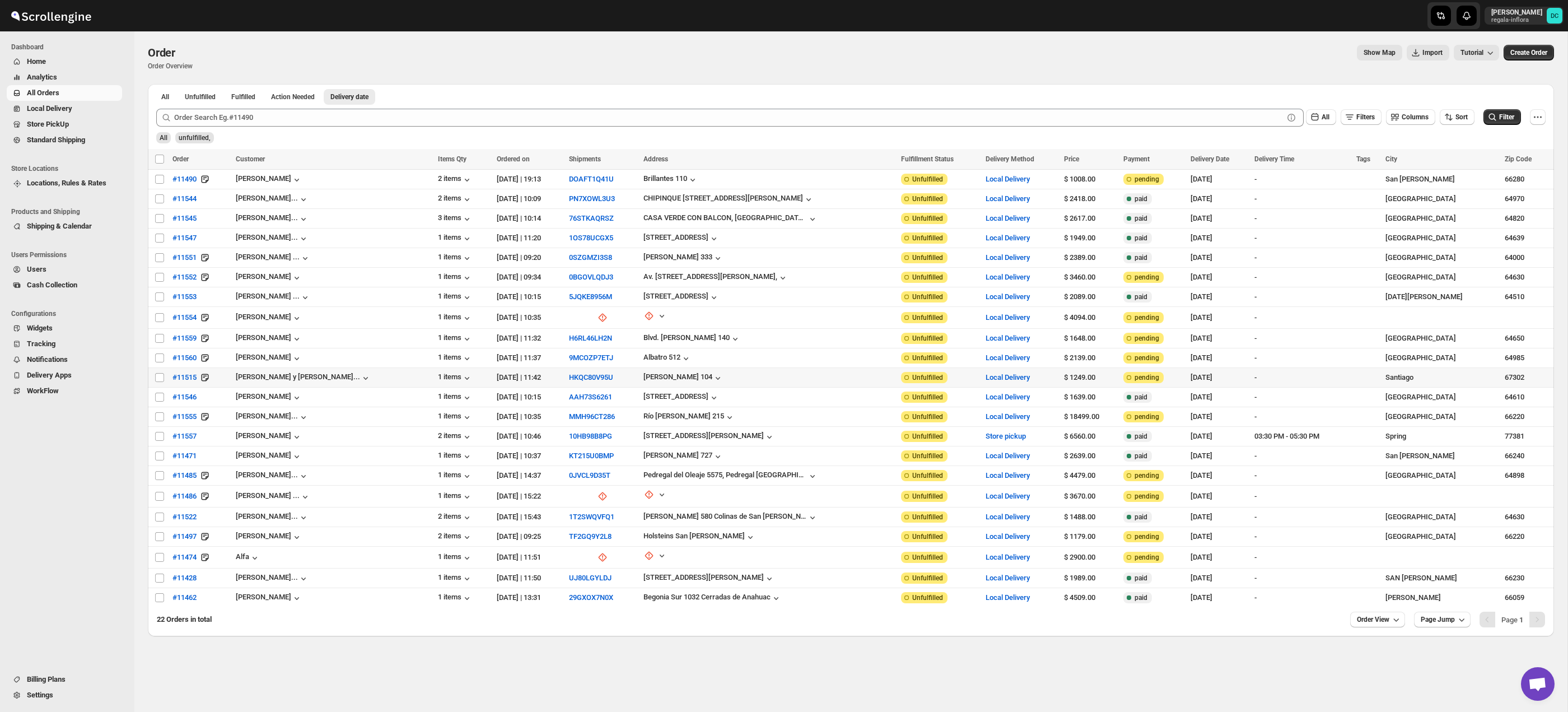
drag, startPoint x: 159, startPoint y: 378, endPoint x: 161, endPoint y: 389, distance: 11.2
click at [159, 378] on input "Select order" at bounding box center [159, 378] width 9 height 9
checkbox input "true"
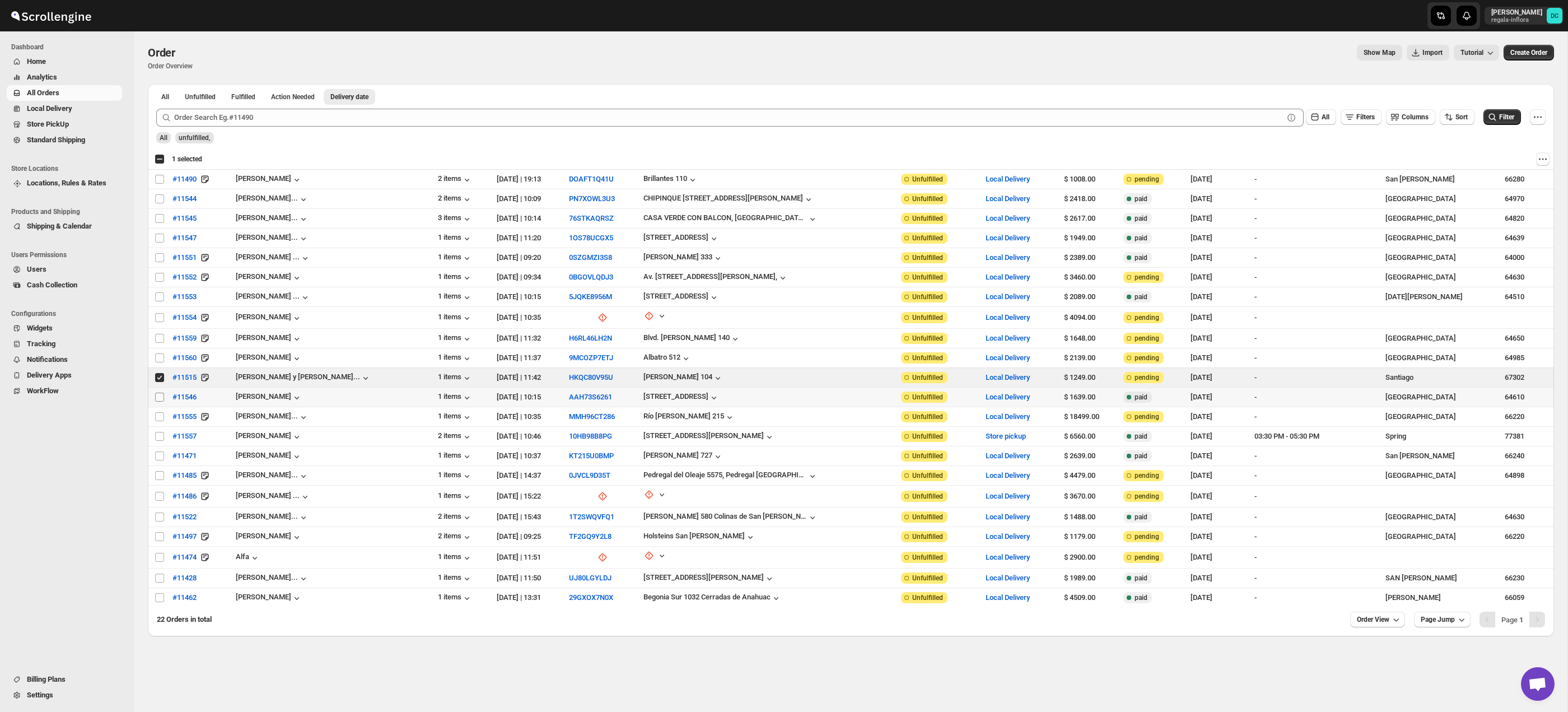
click at [160, 398] on input "Select order" at bounding box center [159, 397] width 9 height 9
checkbox input "true"
drag, startPoint x: 160, startPoint y: 418, endPoint x: 159, endPoint y: 434, distance: 16.0
click at [160, 418] on input "Select order" at bounding box center [159, 417] width 9 height 9
checkbox input "true"
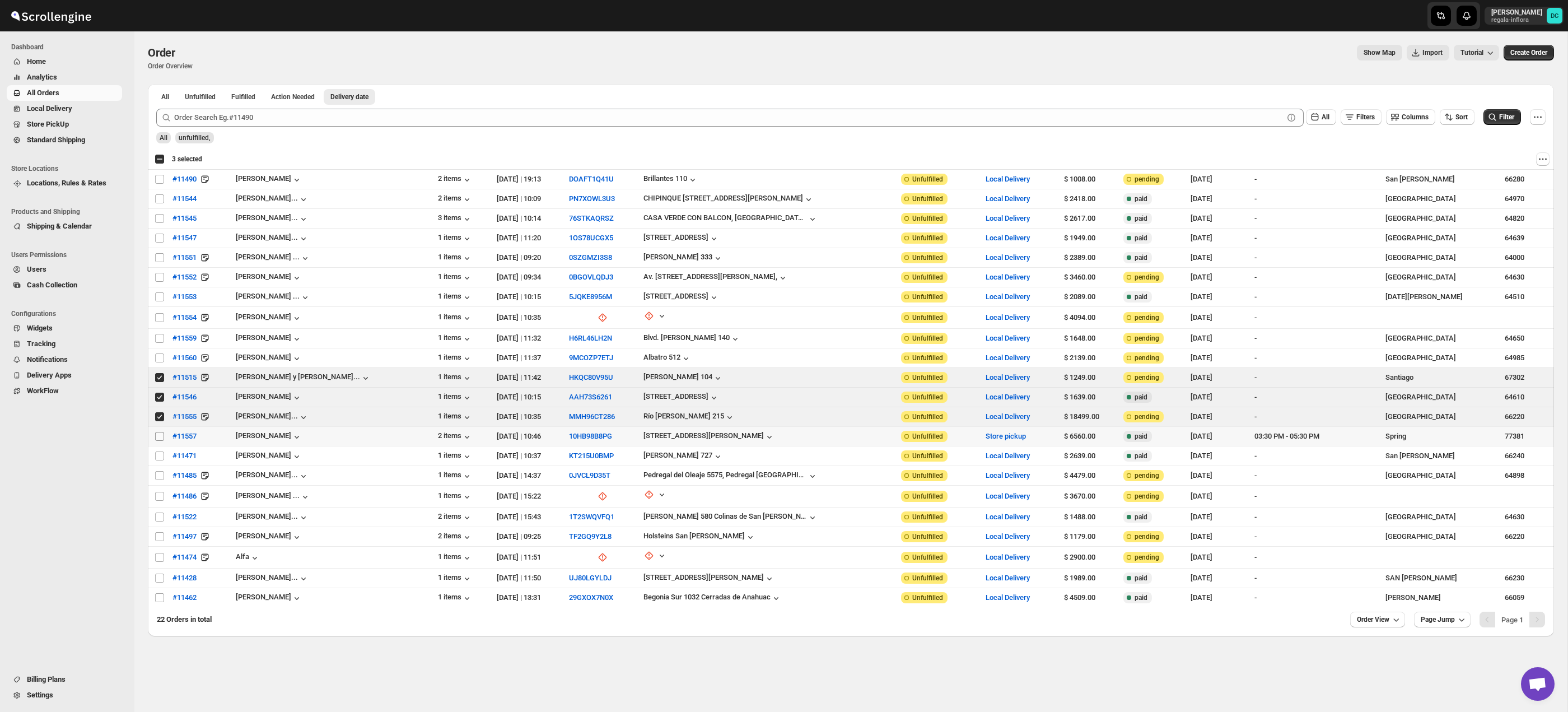
click at [159, 437] on input "Select order" at bounding box center [159, 436] width 9 height 9
checkbox input "true"
click at [74, 141] on span "Routes" at bounding box center [81, 140] width 77 height 11
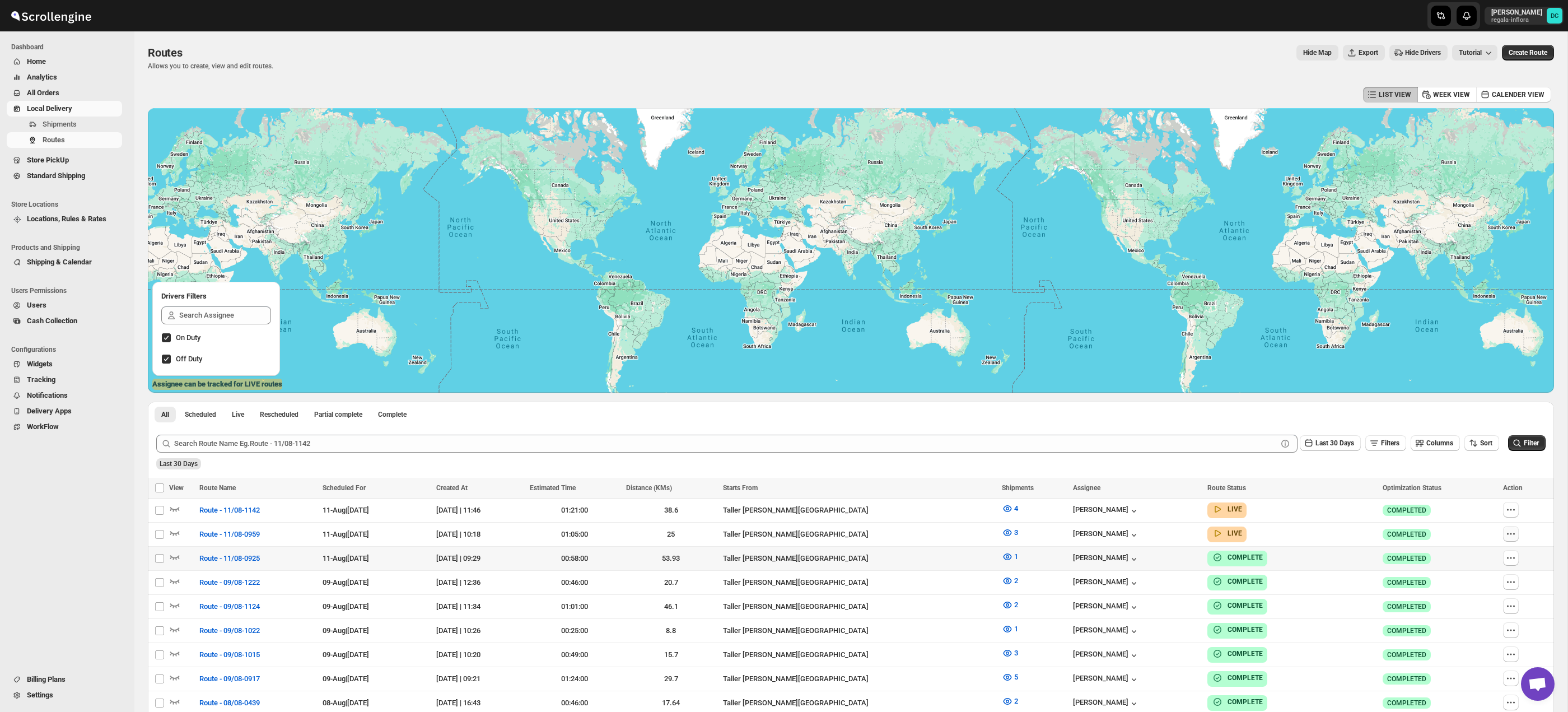
click at [1514, 534] on icon "button" at bounding box center [1514, 534] width 2 height 2
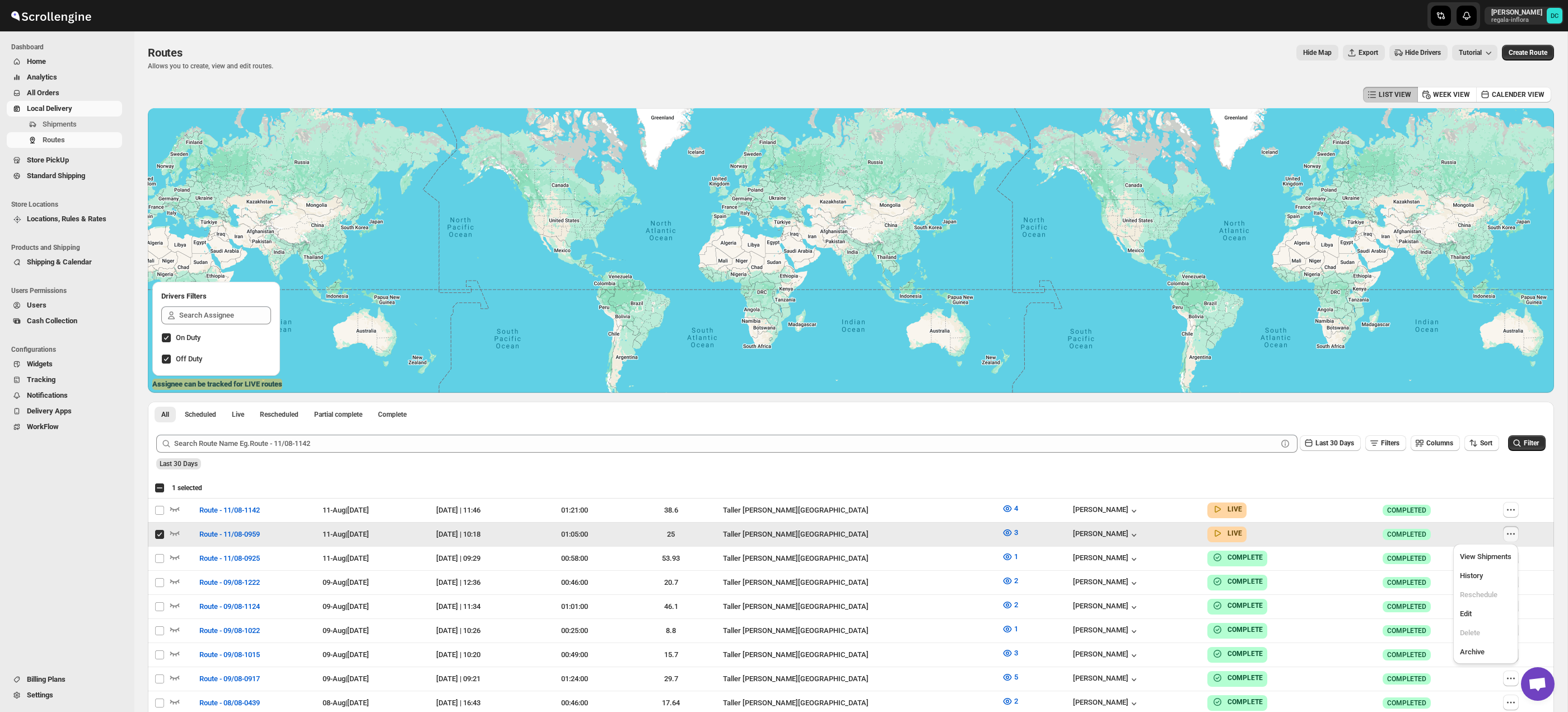
click at [1512, 530] on icon "button" at bounding box center [1511, 534] width 11 height 11
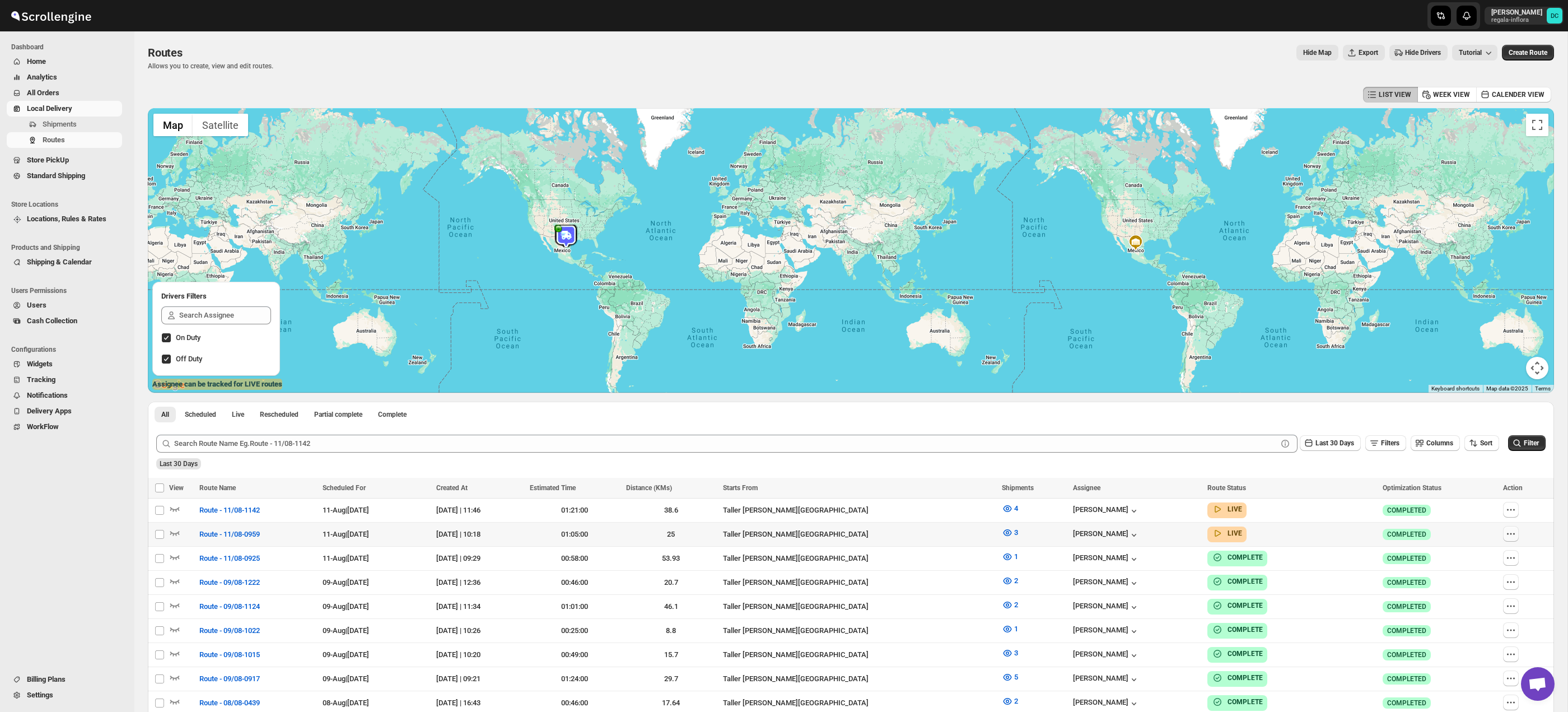
click at [1513, 535] on icon "button" at bounding box center [1511, 534] width 11 height 11
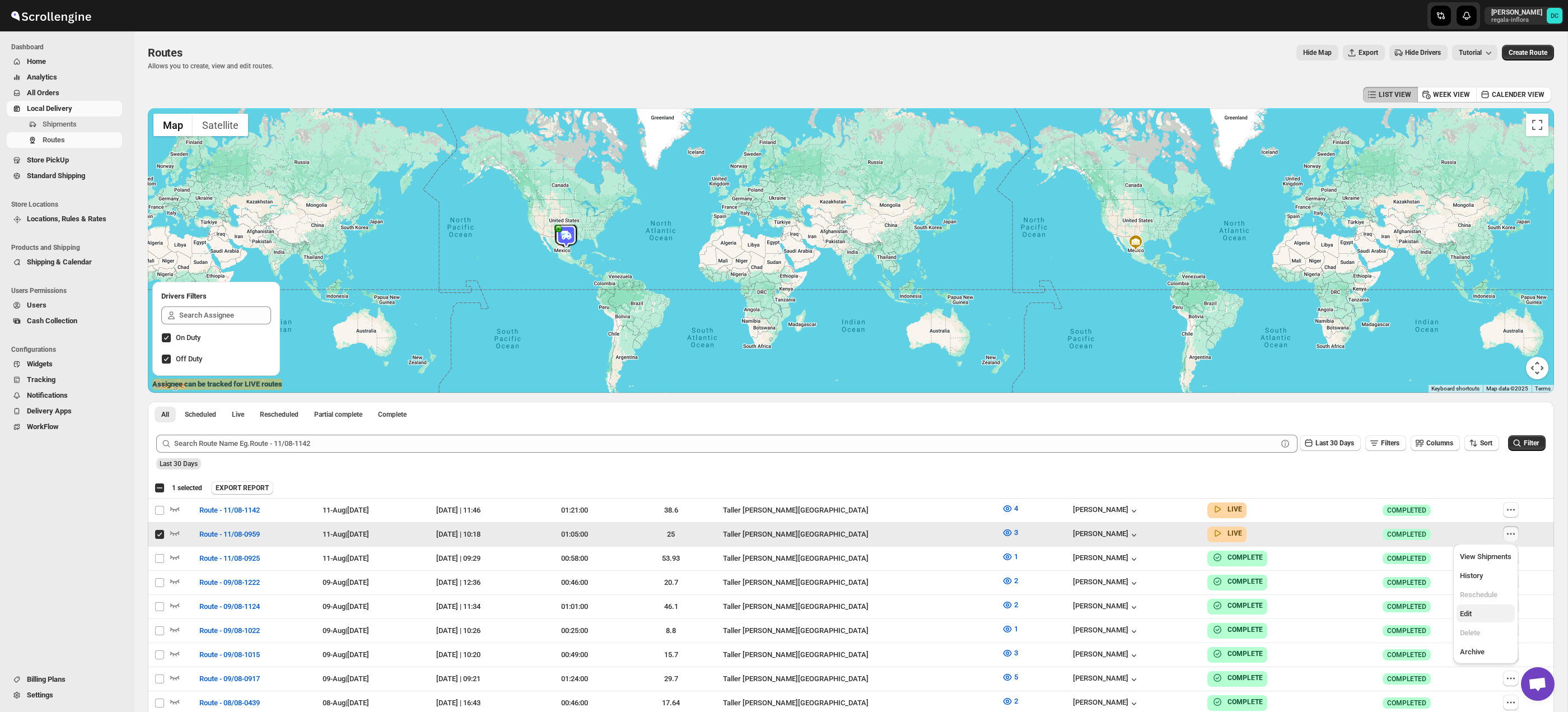
click at [1486, 616] on span "Edit" at bounding box center [1485, 614] width 52 height 11
checkbox input "false"
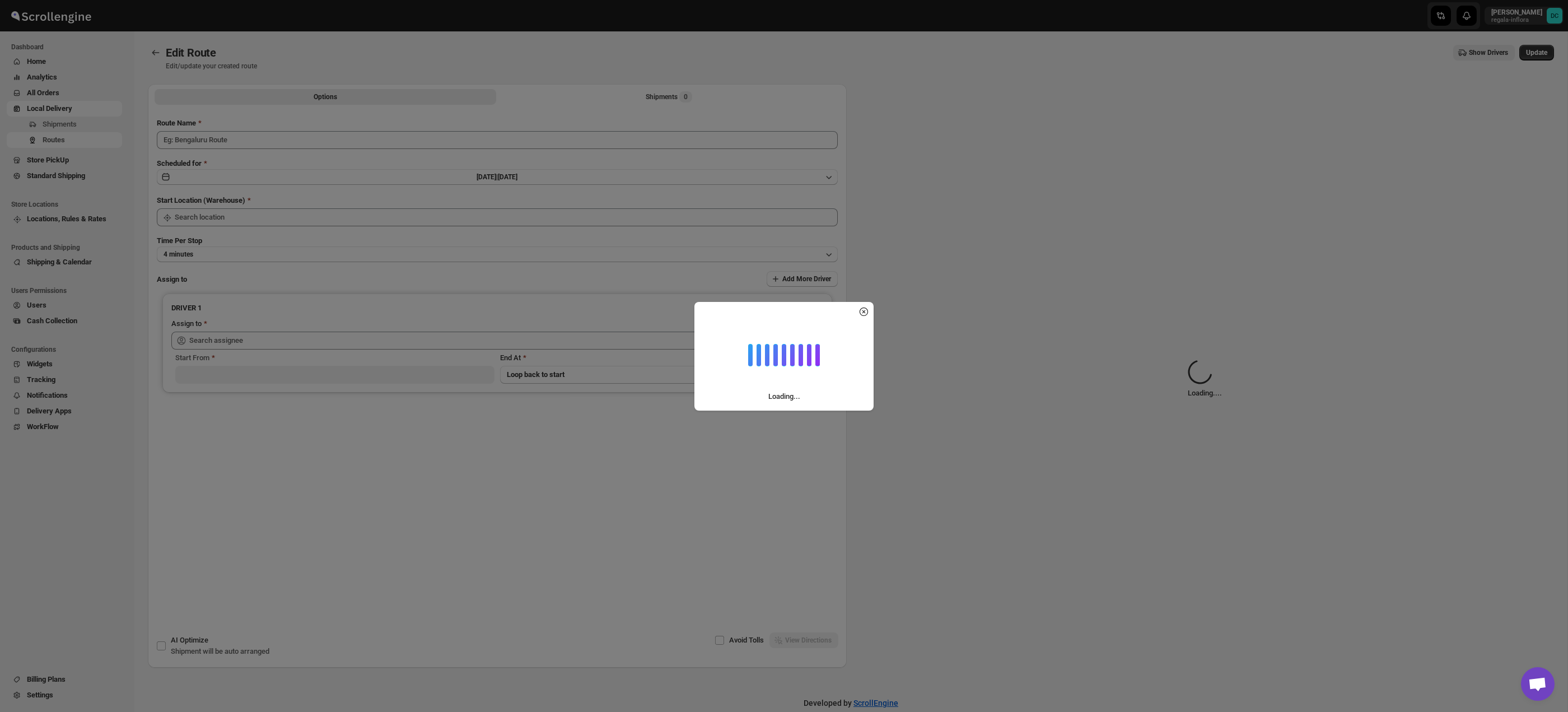
type input "Route - 11/08-0959"
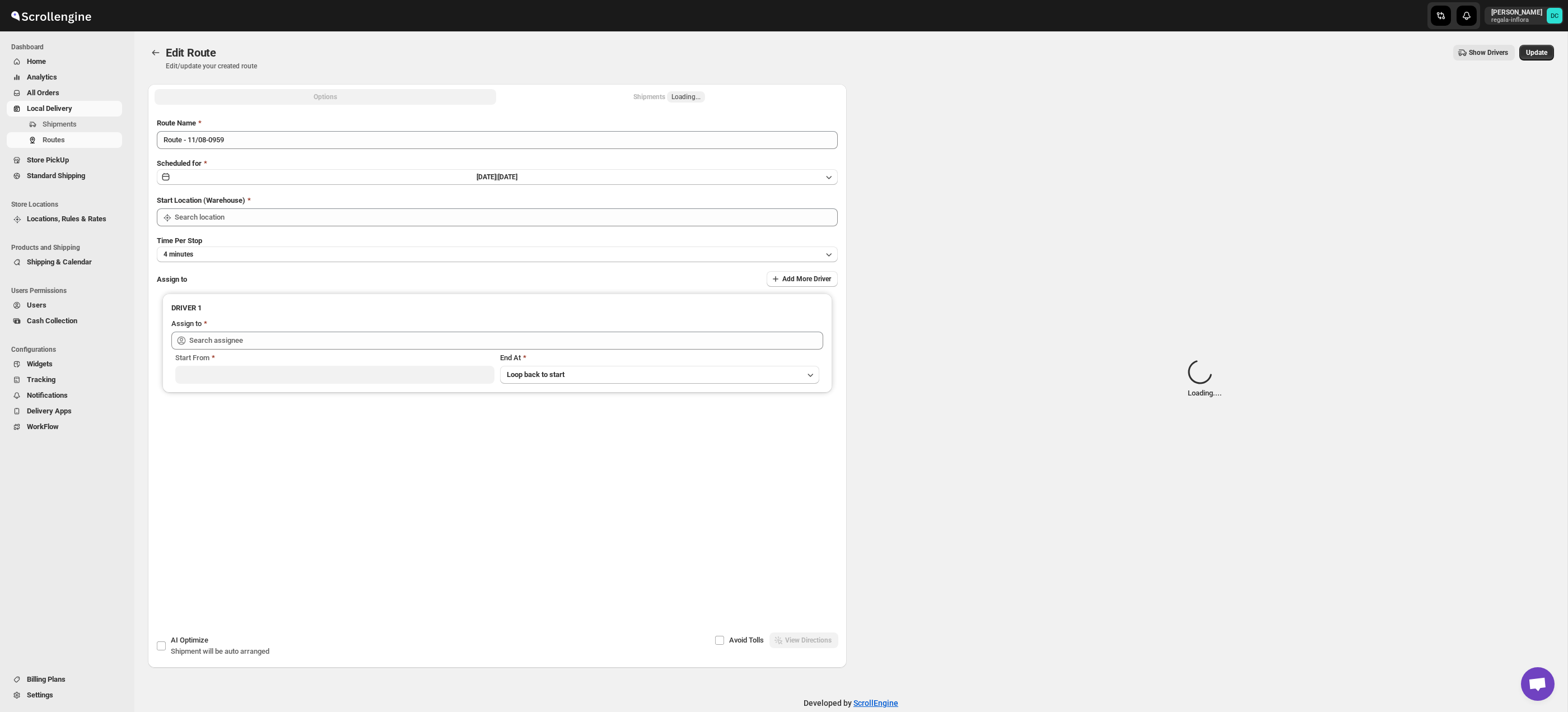
type input "Taller [PERSON_NAME][GEOGRAPHIC_DATA]"
click at [621, 105] on div "Options Shipments Loading... More views Options Shipments Loading... More views" at bounding box center [497, 96] width 699 height 24
type input "Taller [PERSON_NAME][GEOGRAPHIC_DATA]"
type input "[PERSON_NAME] ([EMAIL_ADDRESS][DOMAIN_NAME])"
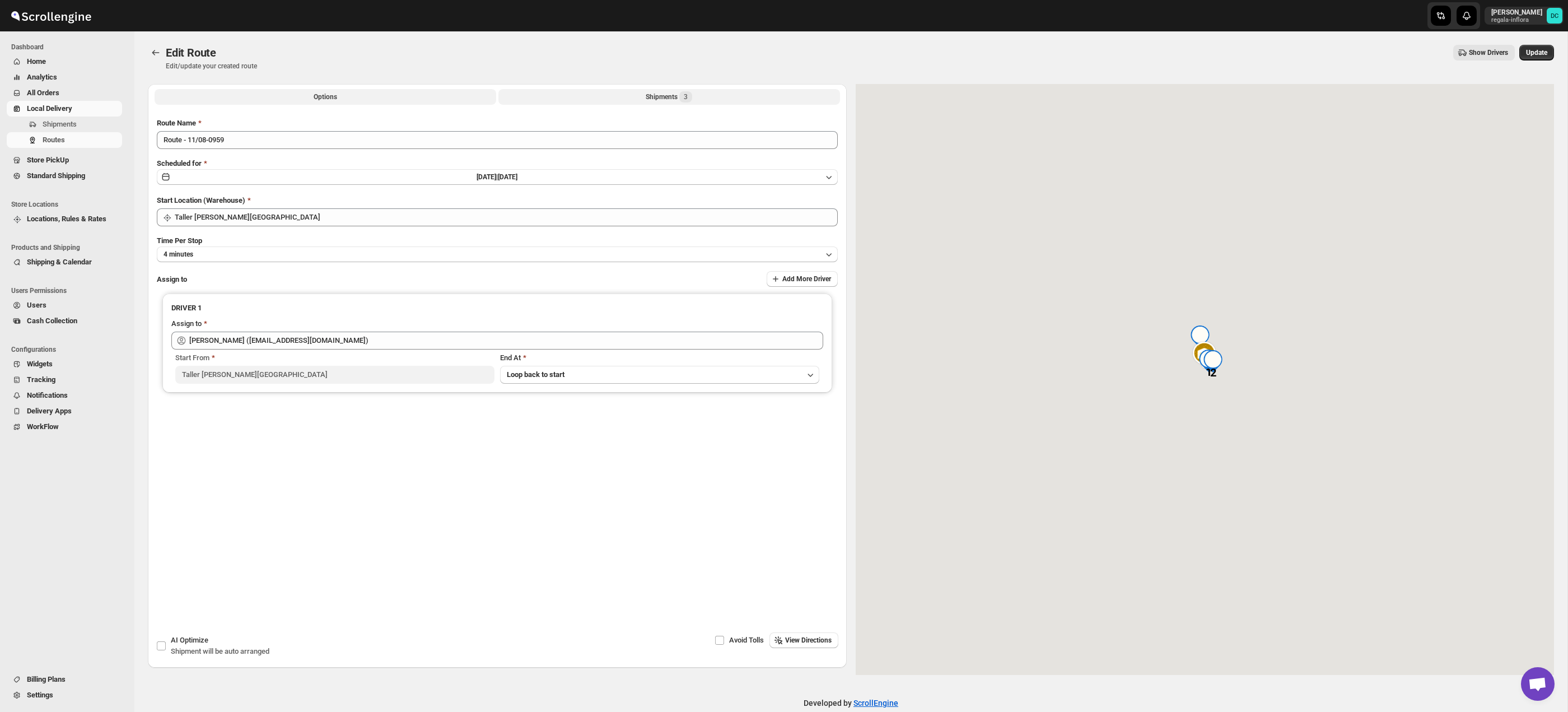
click at [646, 95] on div "Shipments 3" at bounding box center [669, 97] width 46 height 11
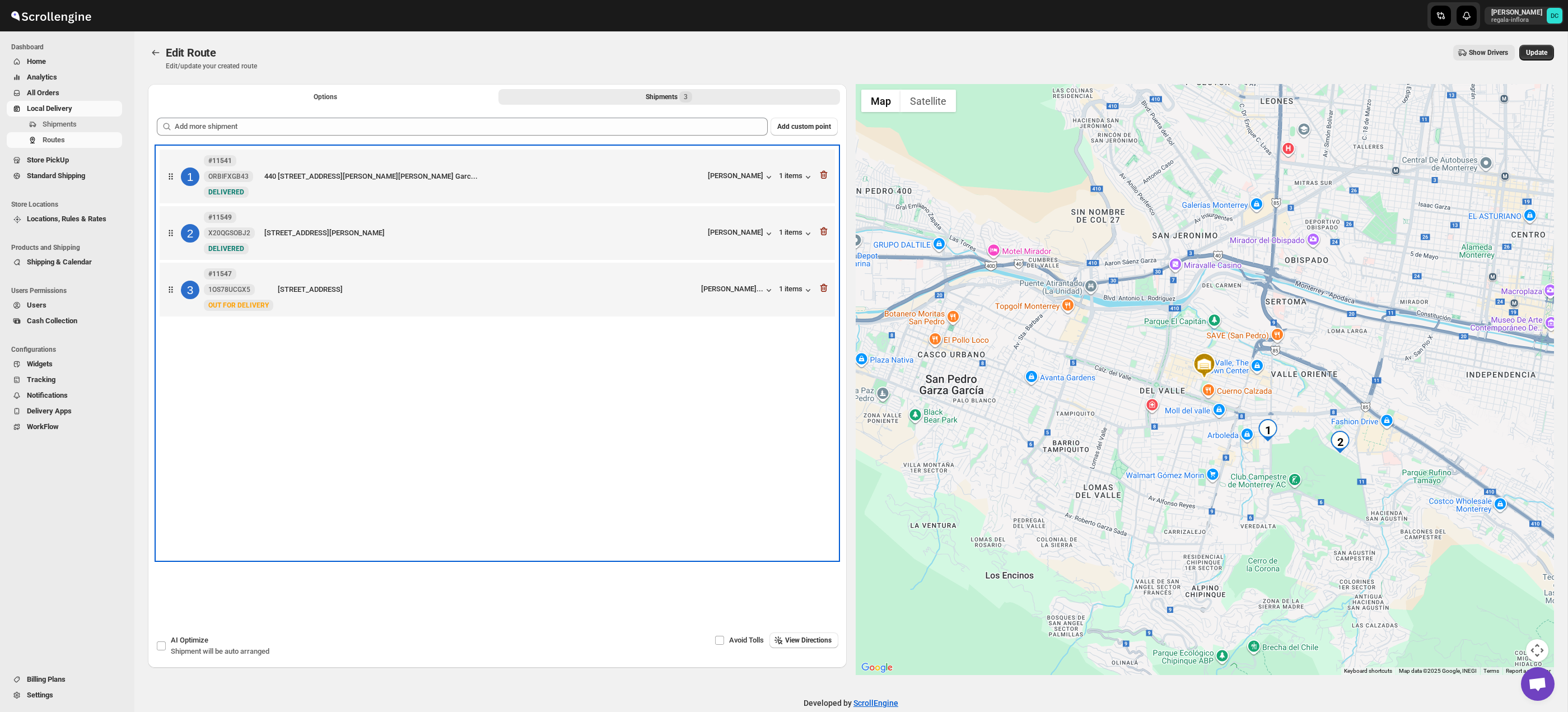
click at [495, 482] on div "1 #11541 ORBIFXGB43 New DELIVERED 440 [STREET_ADDRESS][PERSON_NAME][PERSON_NAME…" at bounding box center [497, 353] width 681 height 413
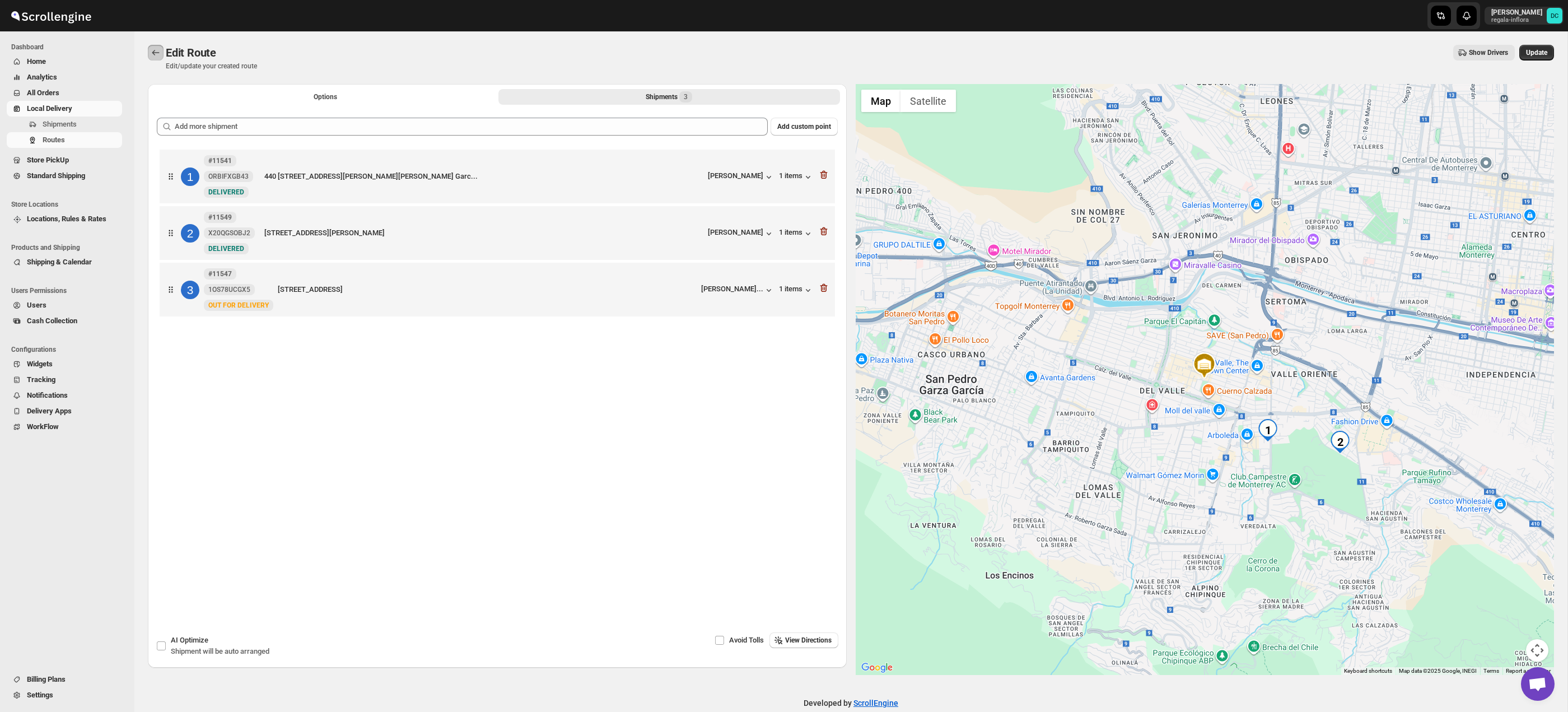
click at [160, 48] on icon "Routes" at bounding box center [156, 52] width 11 height 11
click at [155, 55] on icon "Routes" at bounding box center [156, 52] width 11 height 11
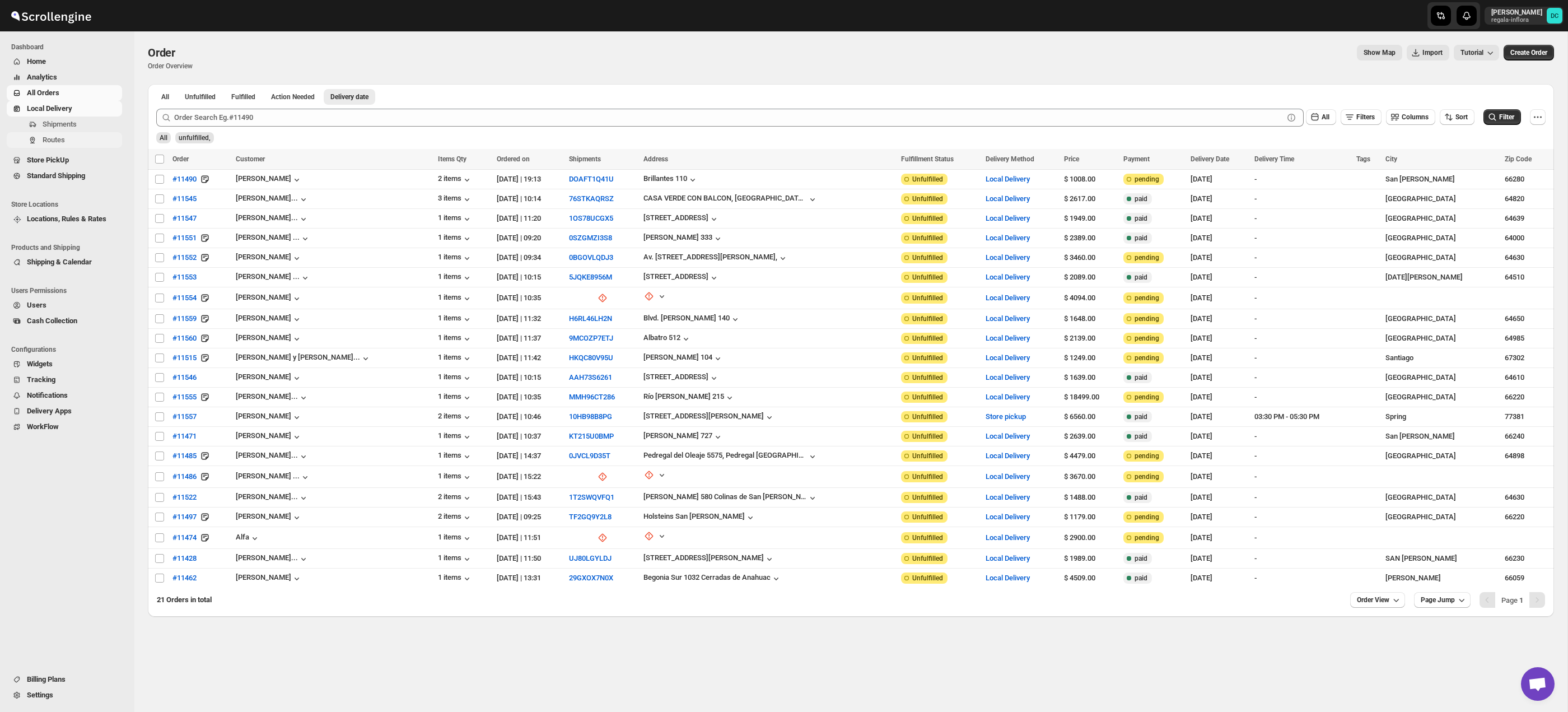
click at [77, 139] on span "Routes" at bounding box center [81, 140] width 77 height 11
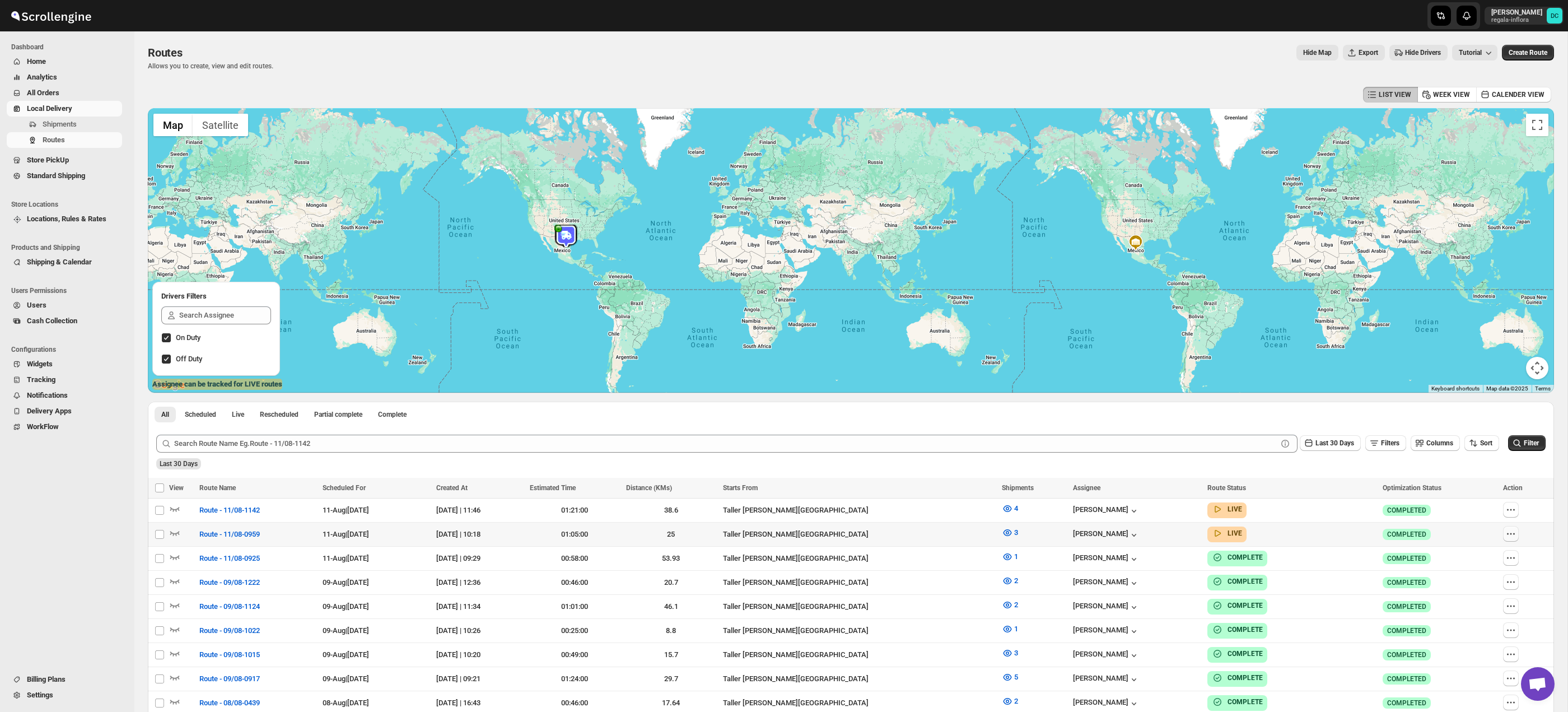
click at [1515, 533] on icon "button" at bounding box center [1511, 534] width 11 height 11
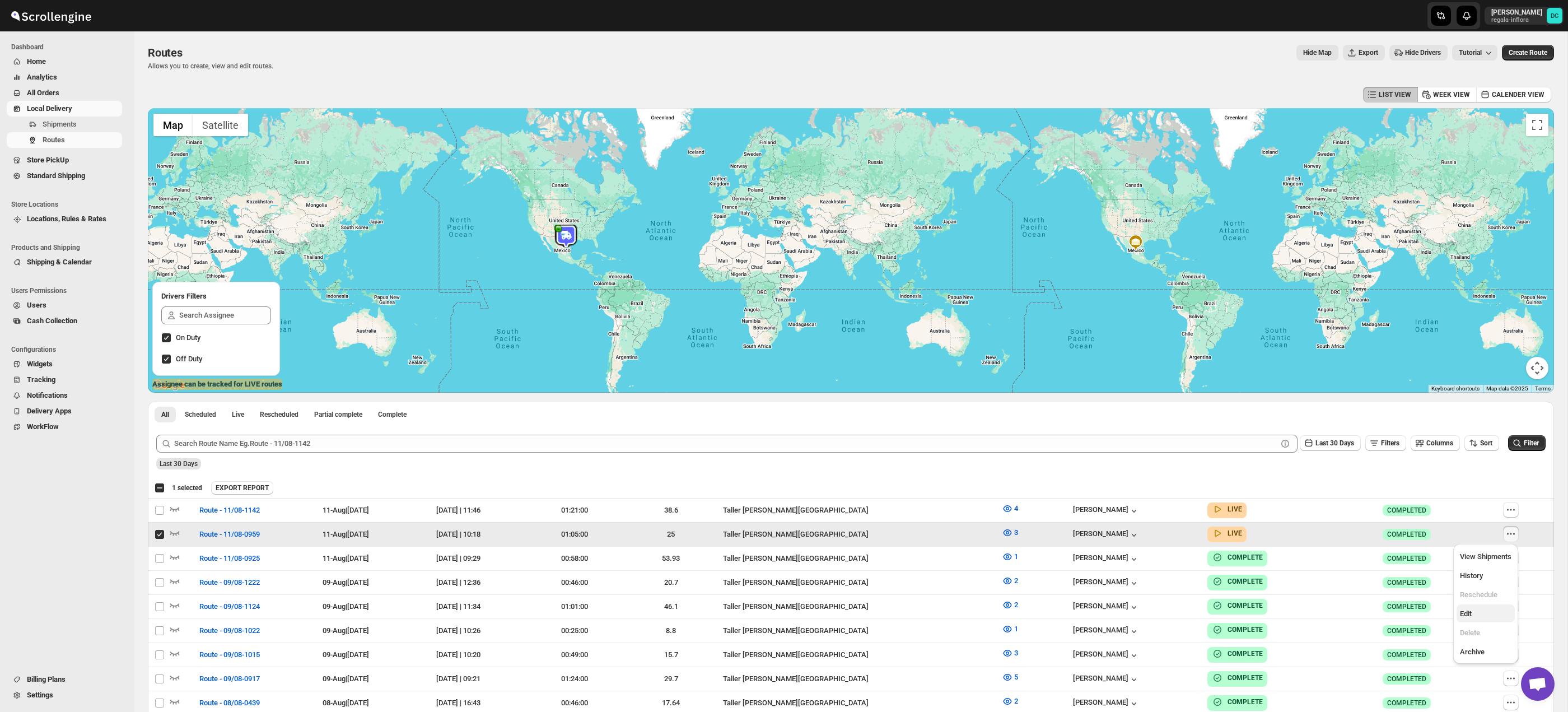
click at [1480, 613] on span "Edit" at bounding box center [1485, 614] width 52 height 11
checkbox input "false"
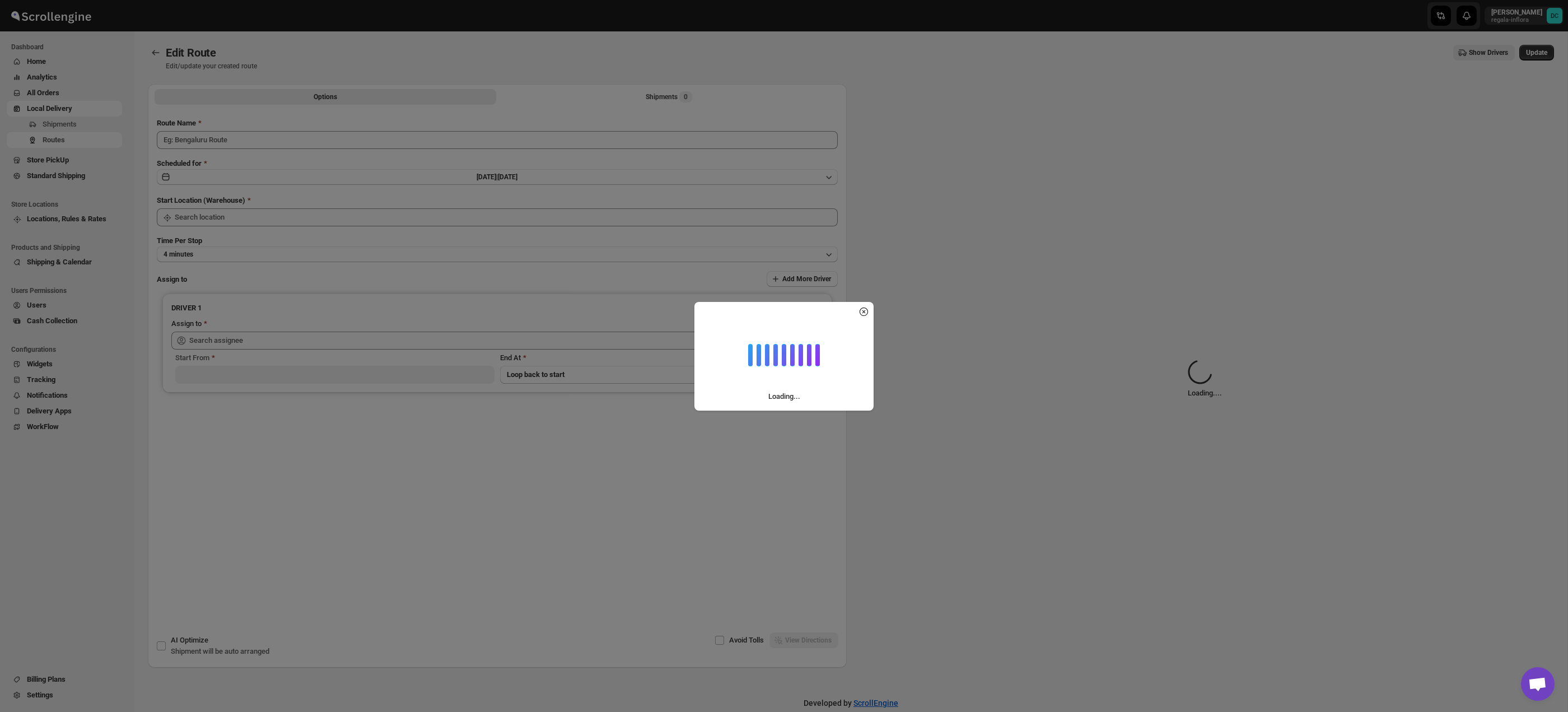
type input "Route - 11/08-0959"
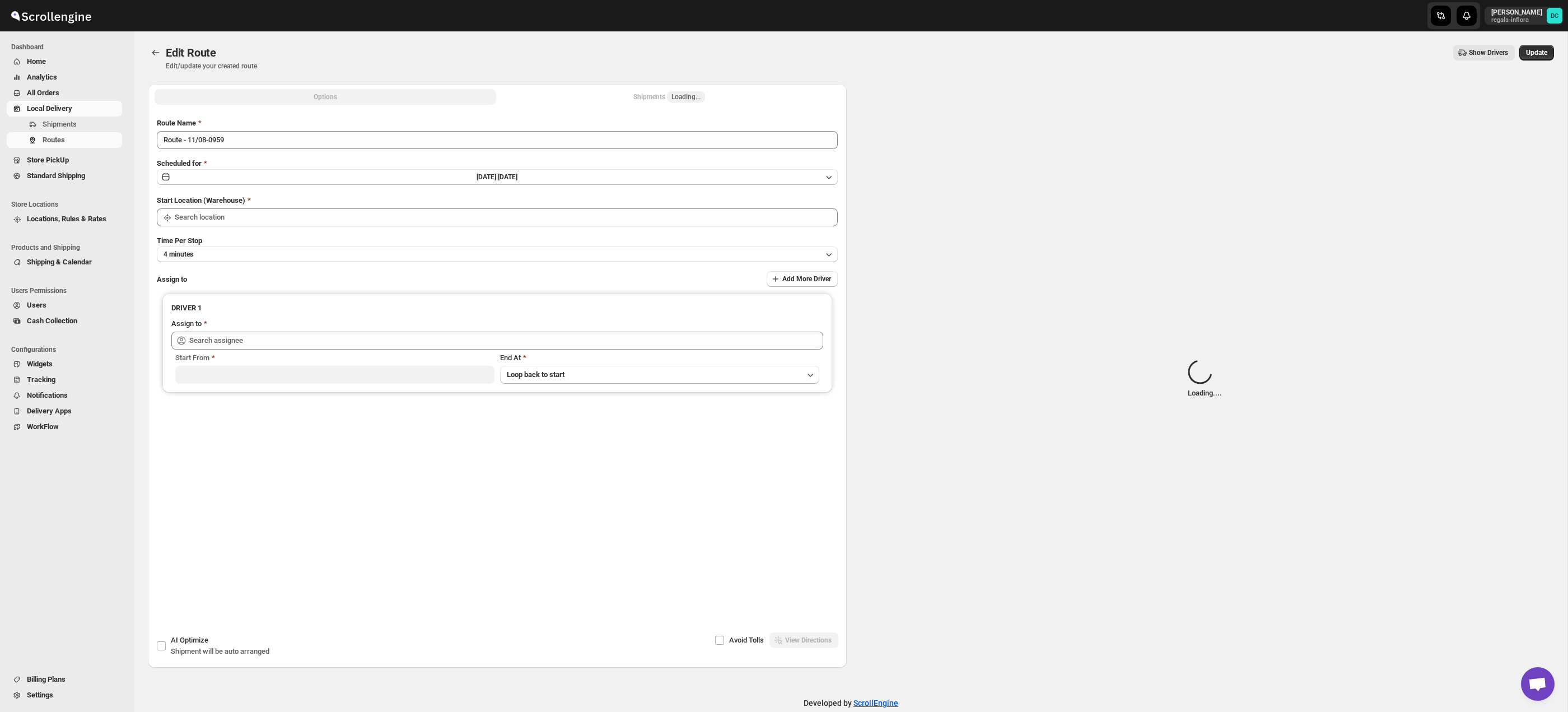
type input "Taller [PERSON_NAME][GEOGRAPHIC_DATA]"
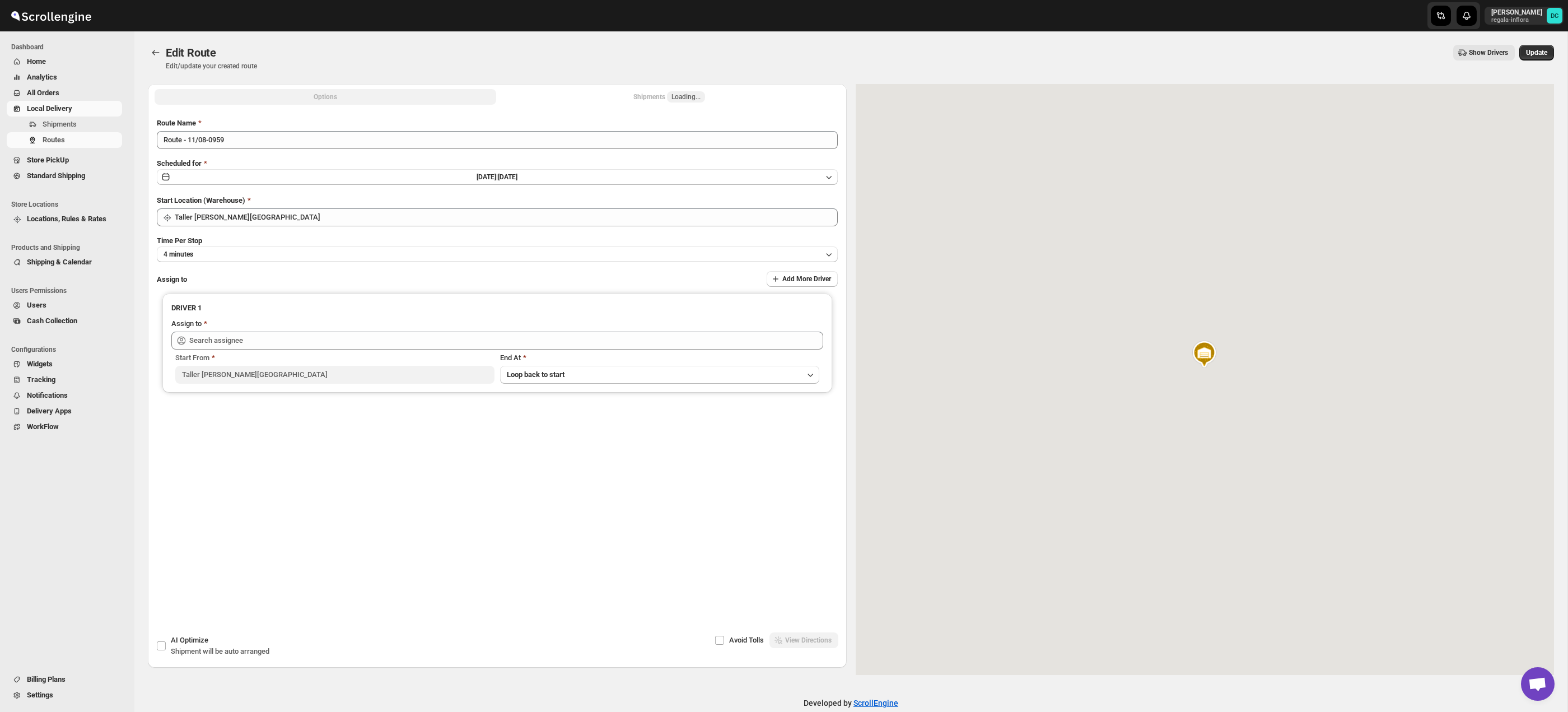
type input "[PERSON_NAME] ([EMAIL_ADDRESS][DOMAIN_NAME])"
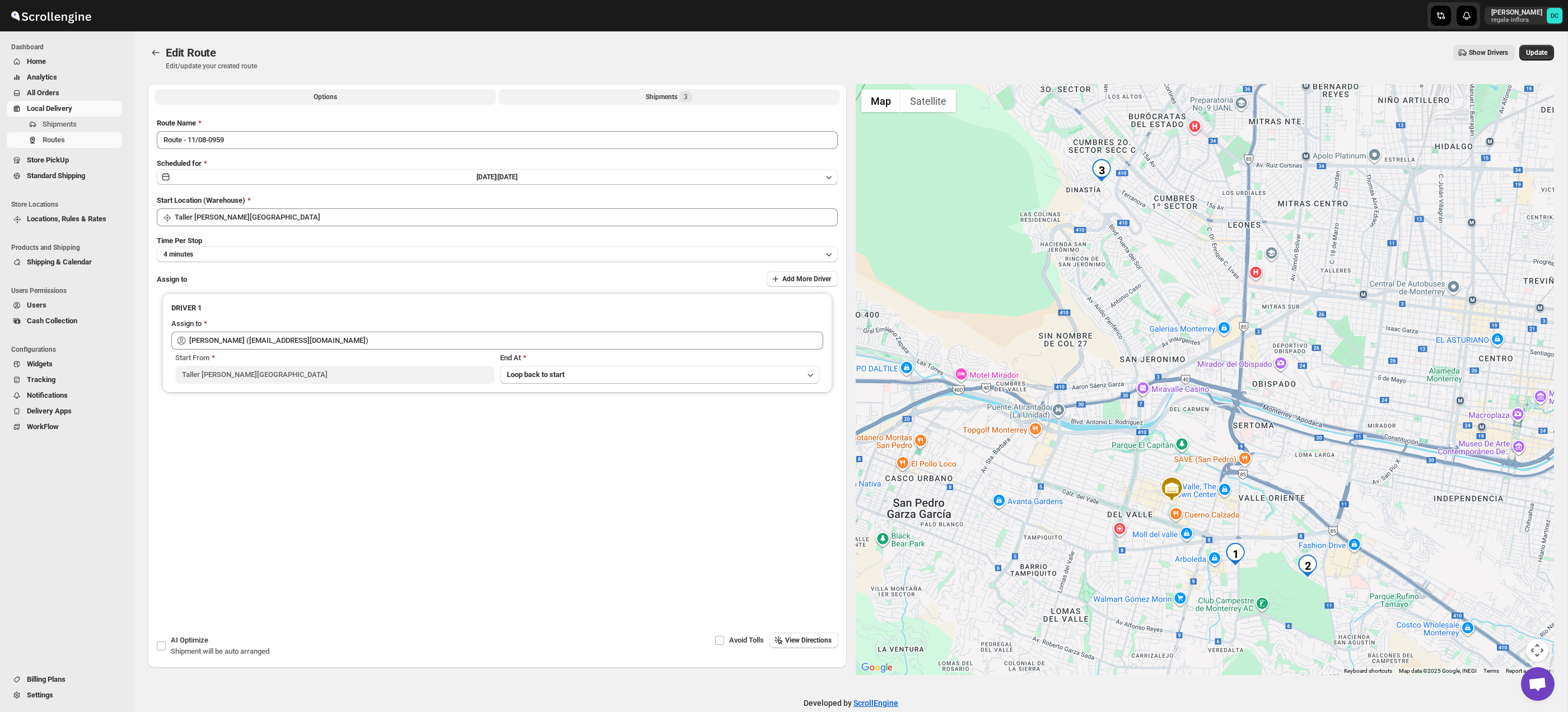
click at [729, 97] on button "Shipments 3" at bounding box center [669, 97] width 341 height 16
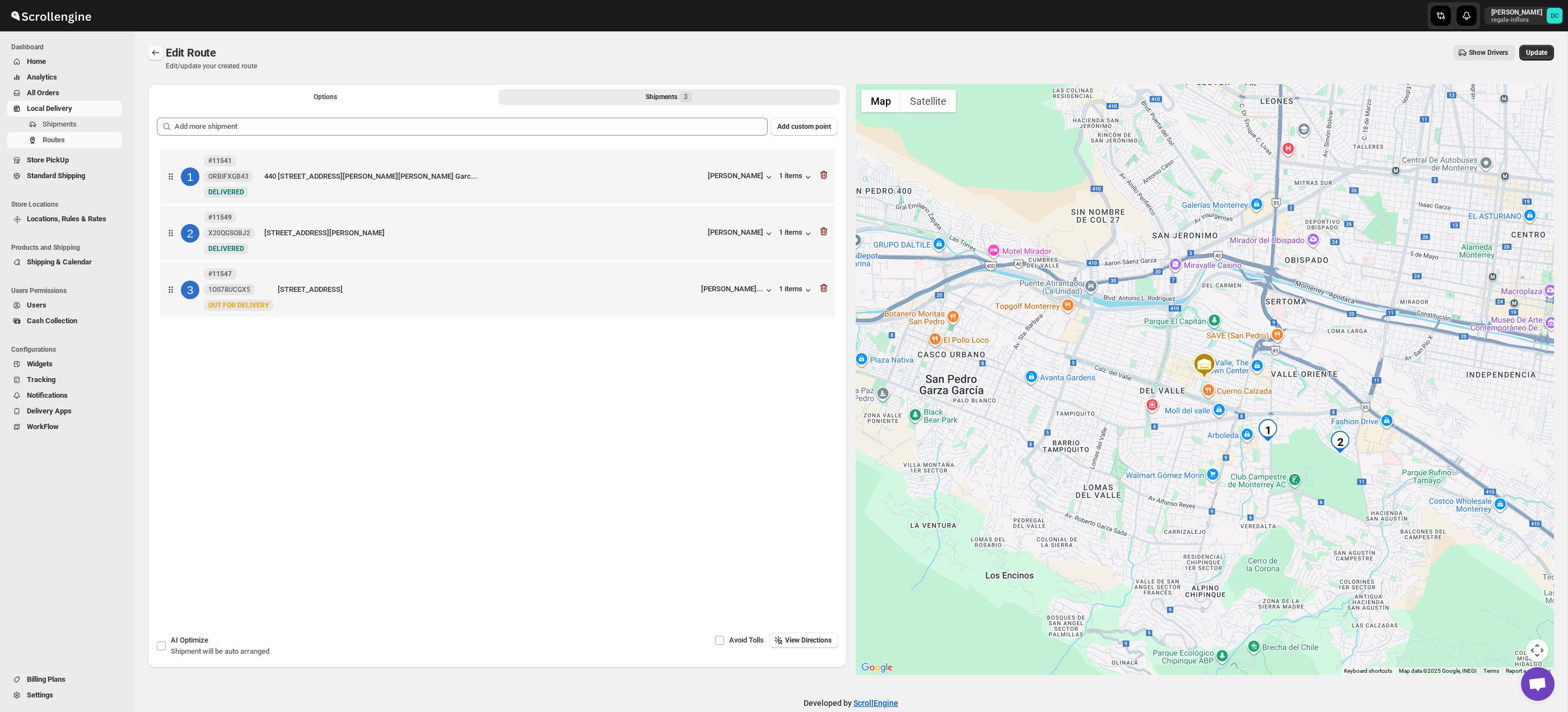
click at [155, 52] on icon "Routes" at bounding box center [156, 52] width 7 height 5
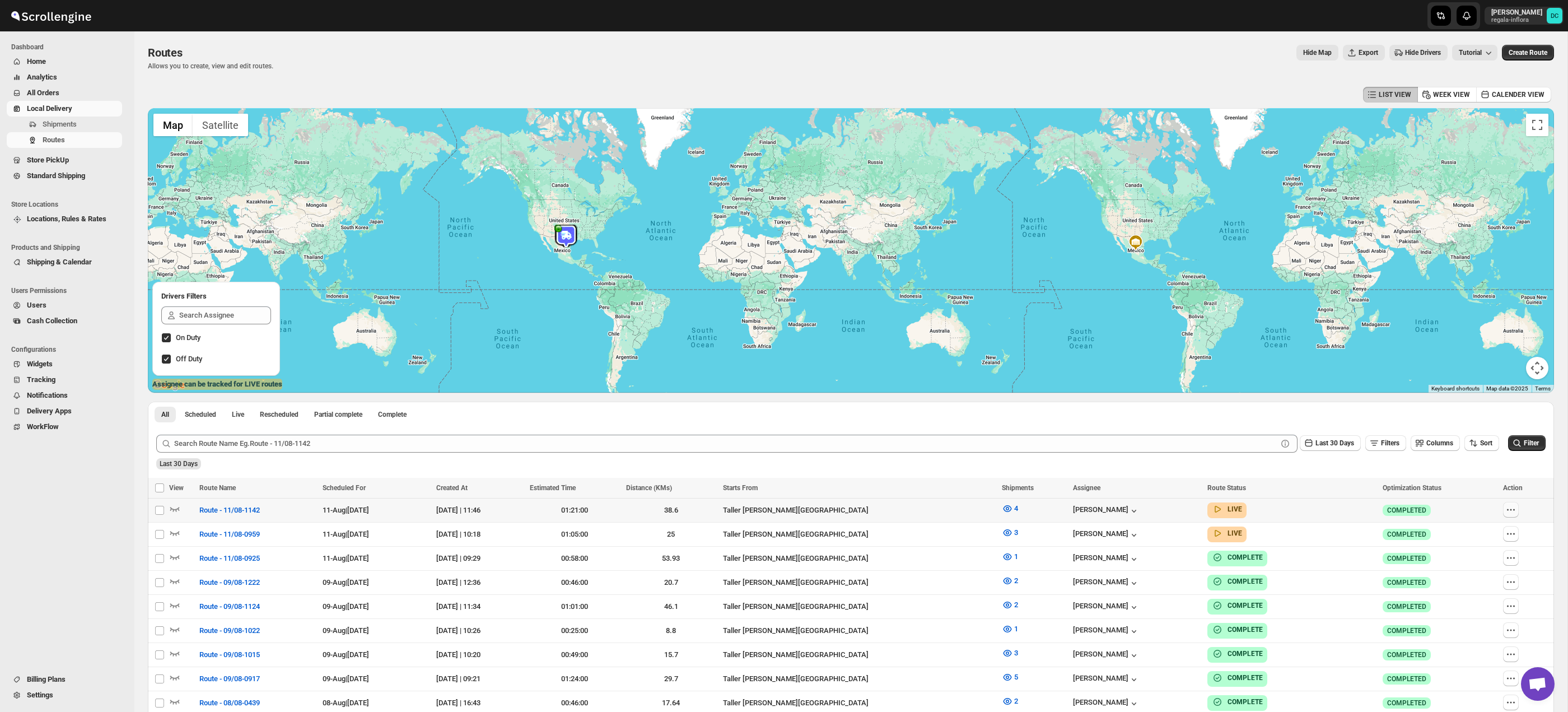
scroll to position [2, 0]
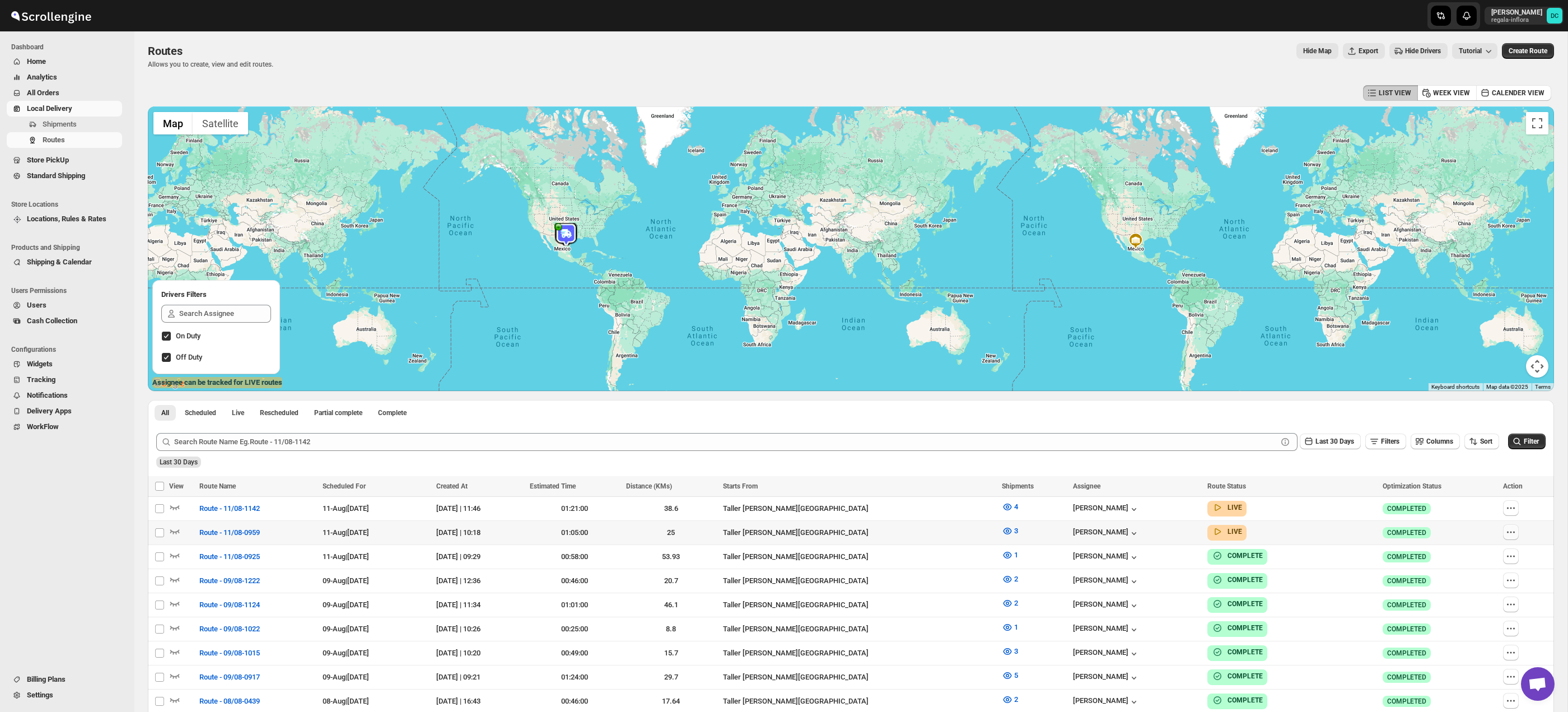
click at [1512, 534] on icon "button" at bounding box center [1511, 532] width 11 height 11
checkbox input "true"
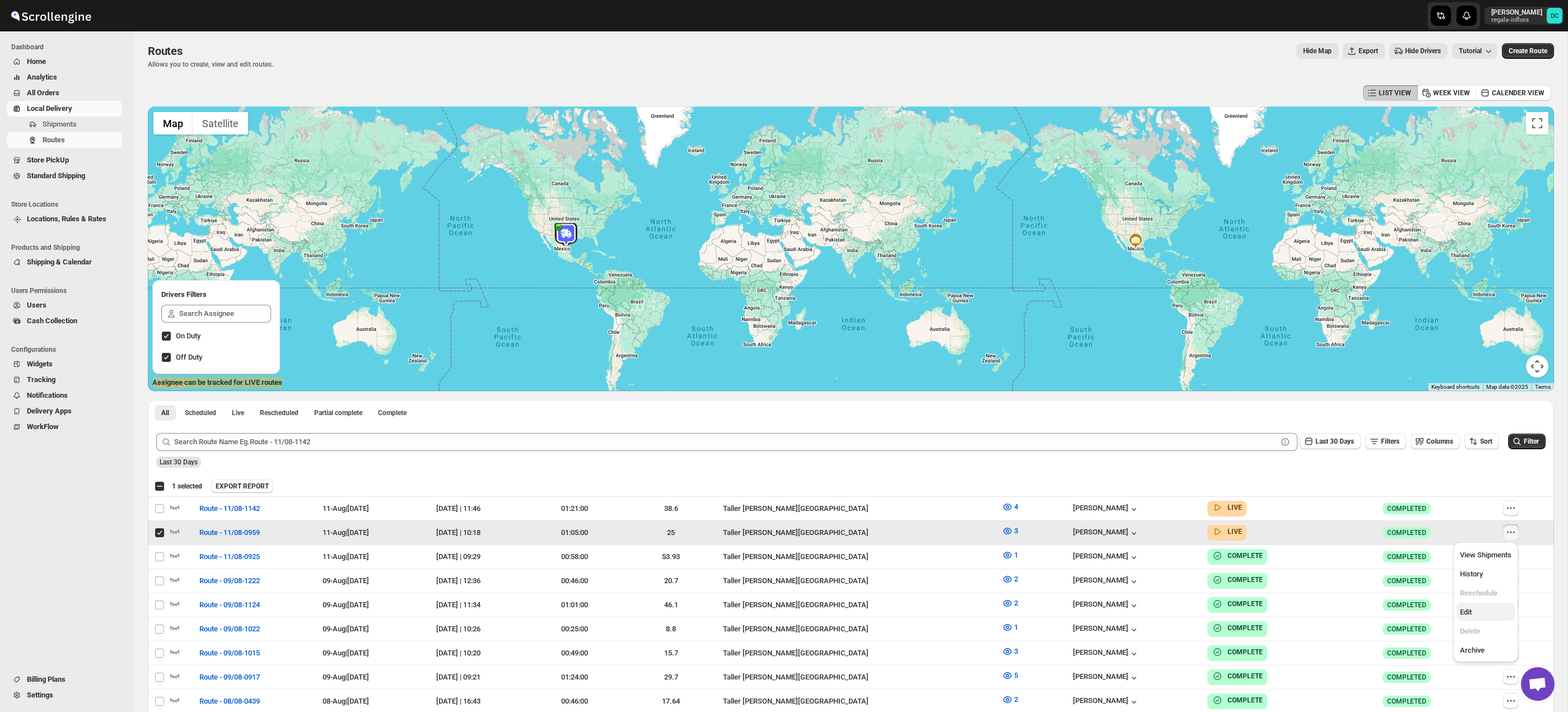
click at [1482, 611] on span "Edit" at bounding box center [1485, 612] width 52 height 11
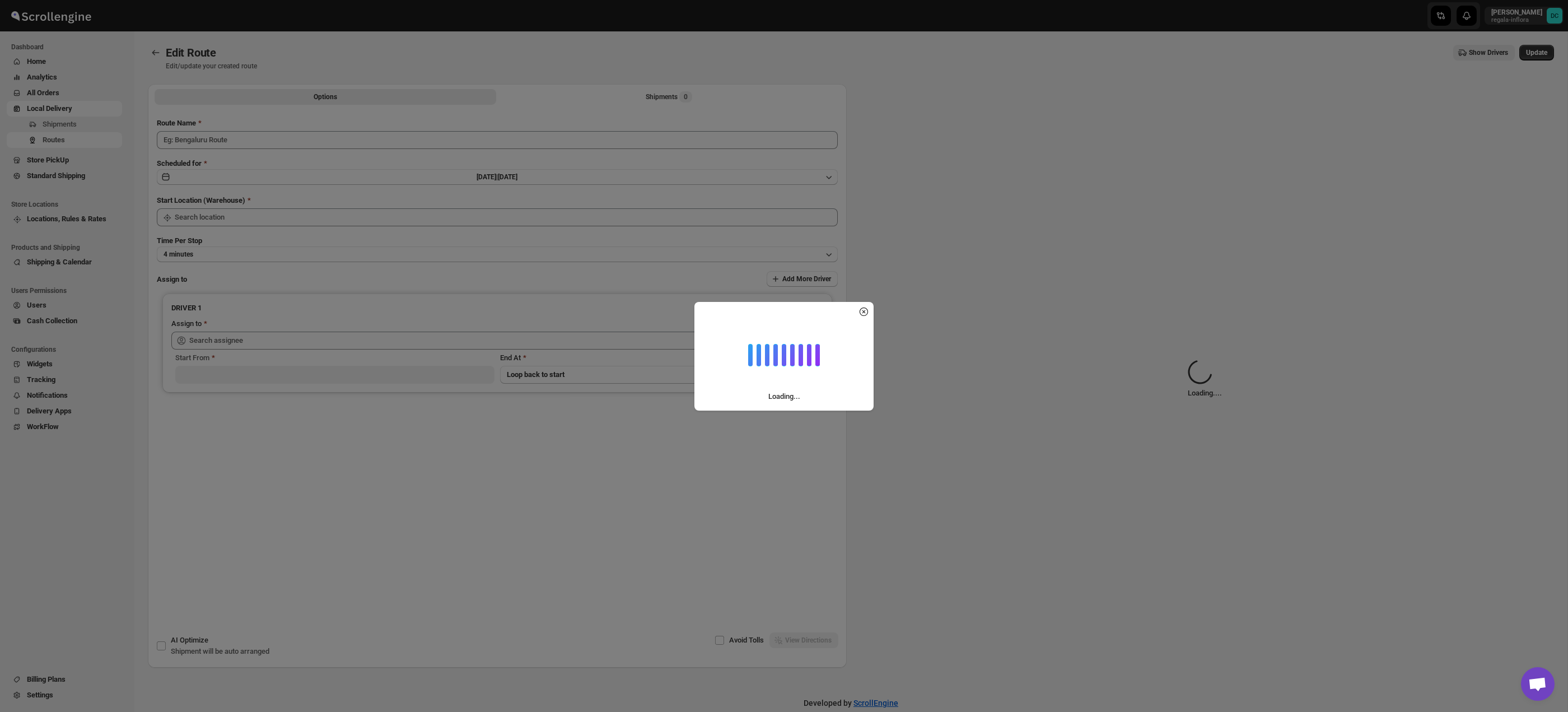
type input "Route - 11/08-0959"
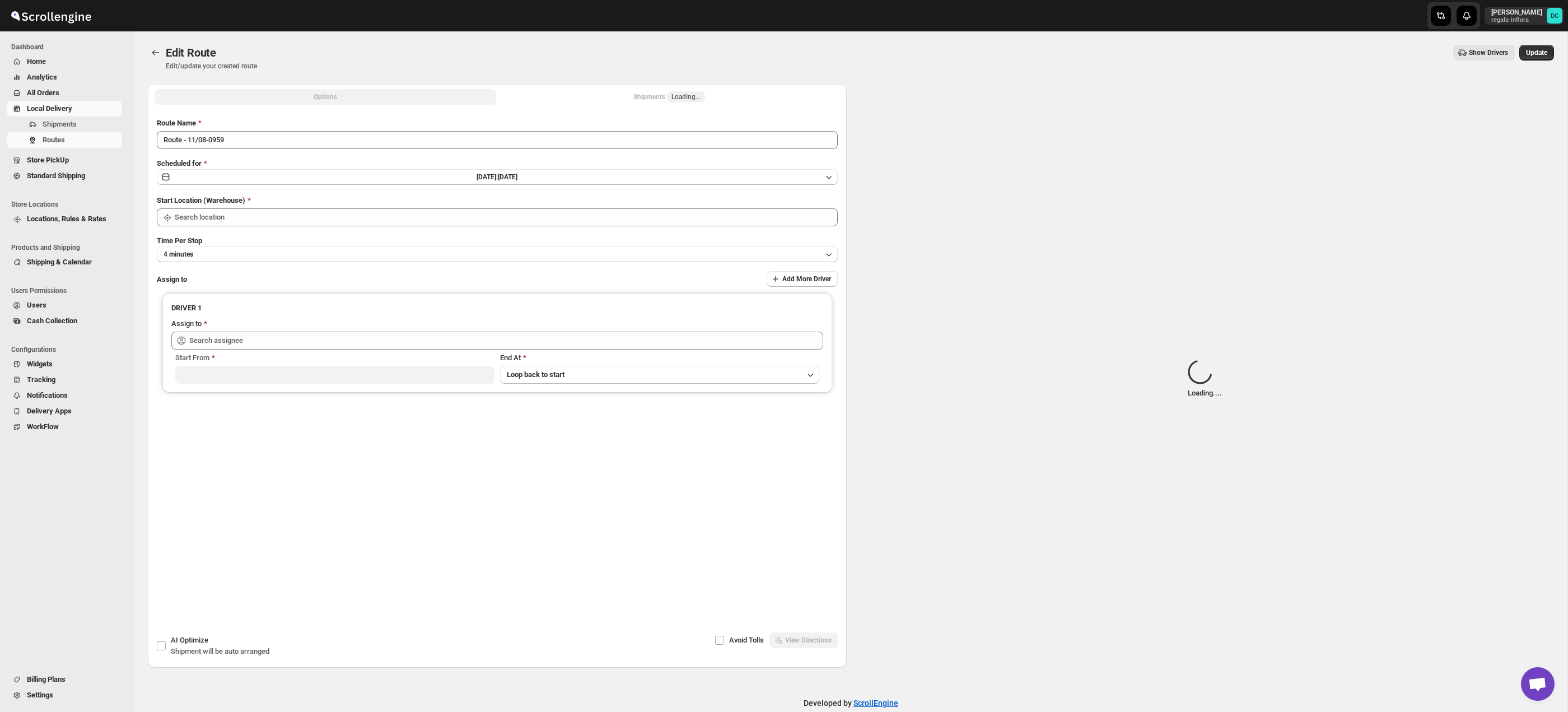
type input "Taller [PERSON_NAME][GEOGRAPHIC_DATA]"
click at [654, 102] on div "Shipments Loading..." at bounding box center [670, 97] width 72 height 11
type input "Taller [PERSON_NAME][GEOGRAPHIC_DATA]"
type input "[PERSON_NAME] ([EMAIL_ADDRESS][DOMAIN_NAME])"
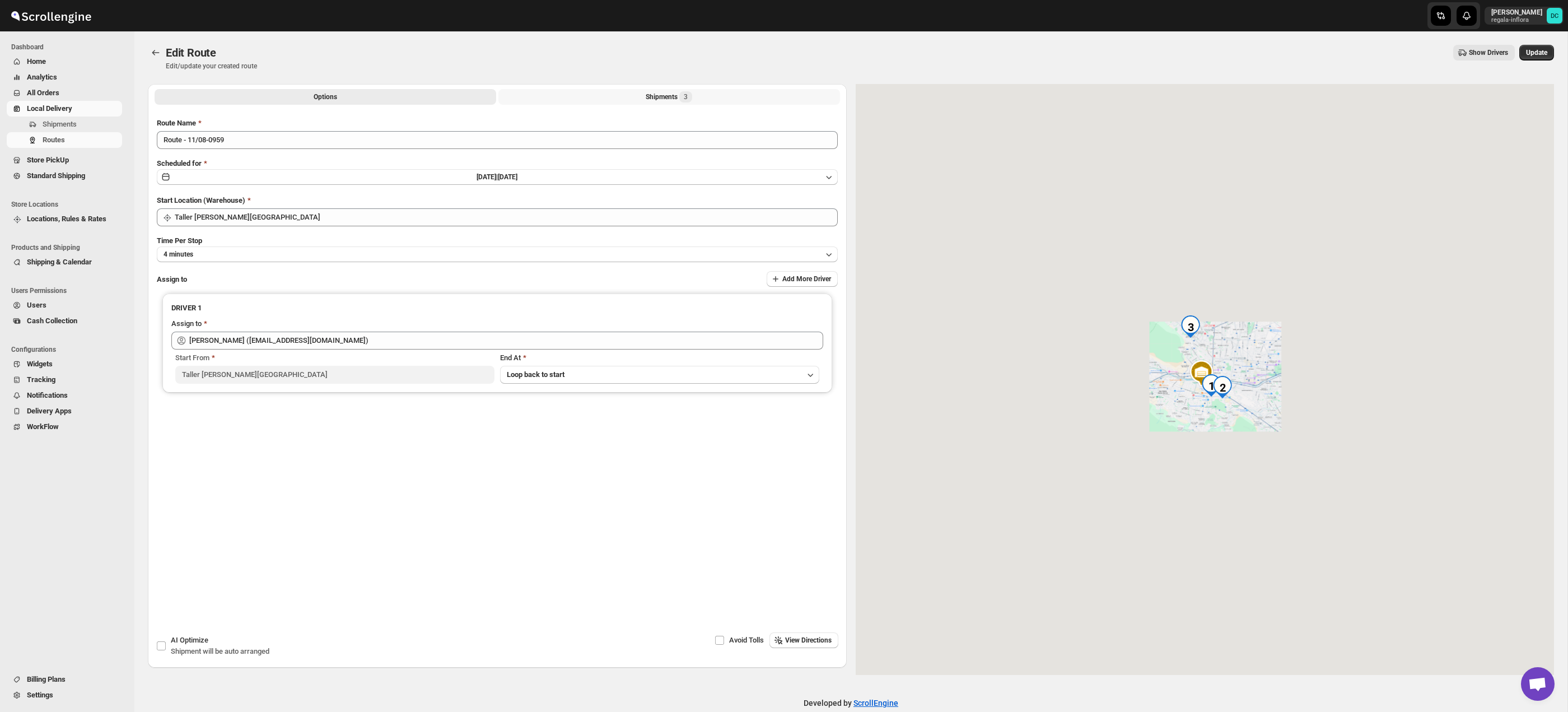
click at [662, 94] on div "Shipments 3" at bounding box center [669, 97] width 46 height 11
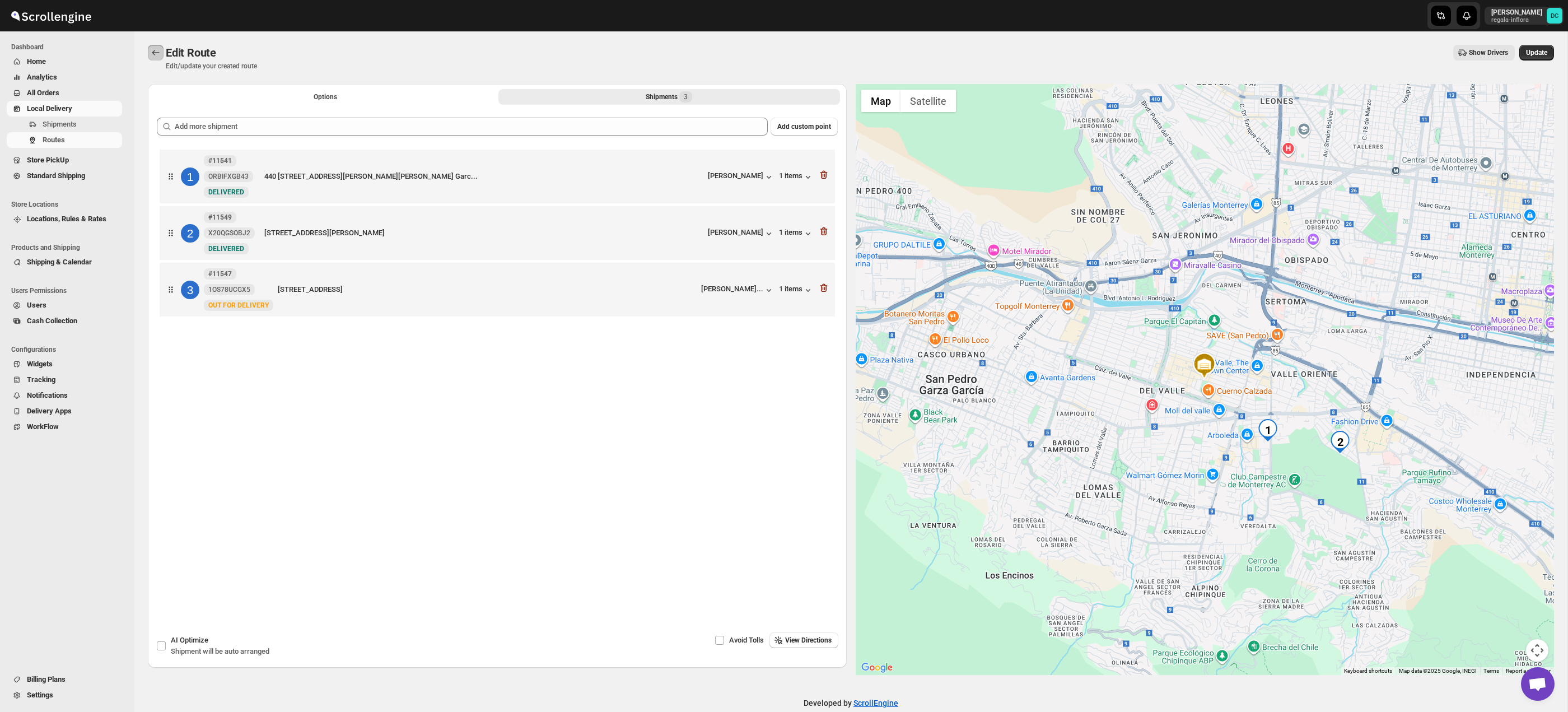
drag, startPoint x: 158, startPoint y: 50, endPoint x: 172, endPoint y: 55, distance: 14.9
click at [158, 50] on icon "Routes" at bounding box center [156, 52] width 11 height 11
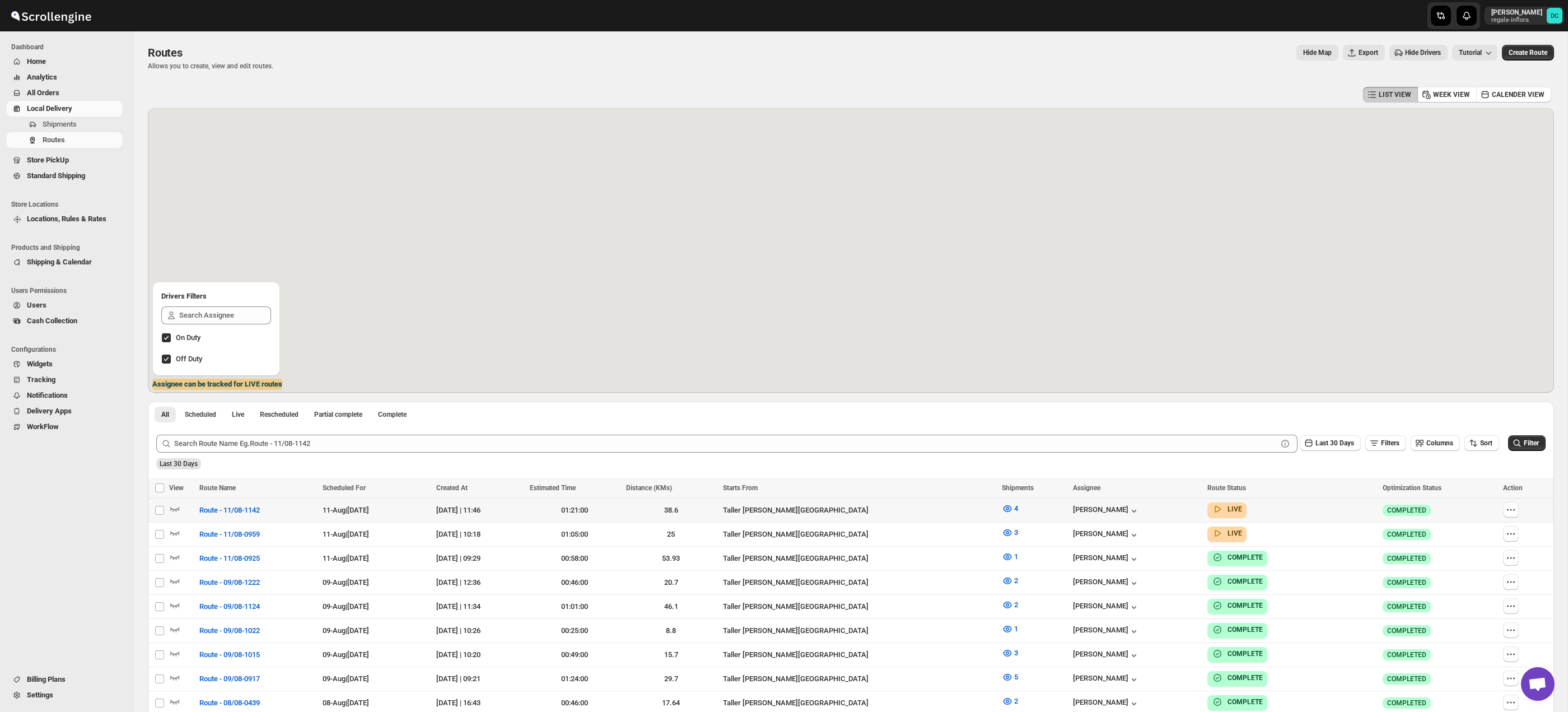
click at [1508, 508] on icon "button" at bounding box center [1511, 510] width 11 height 11
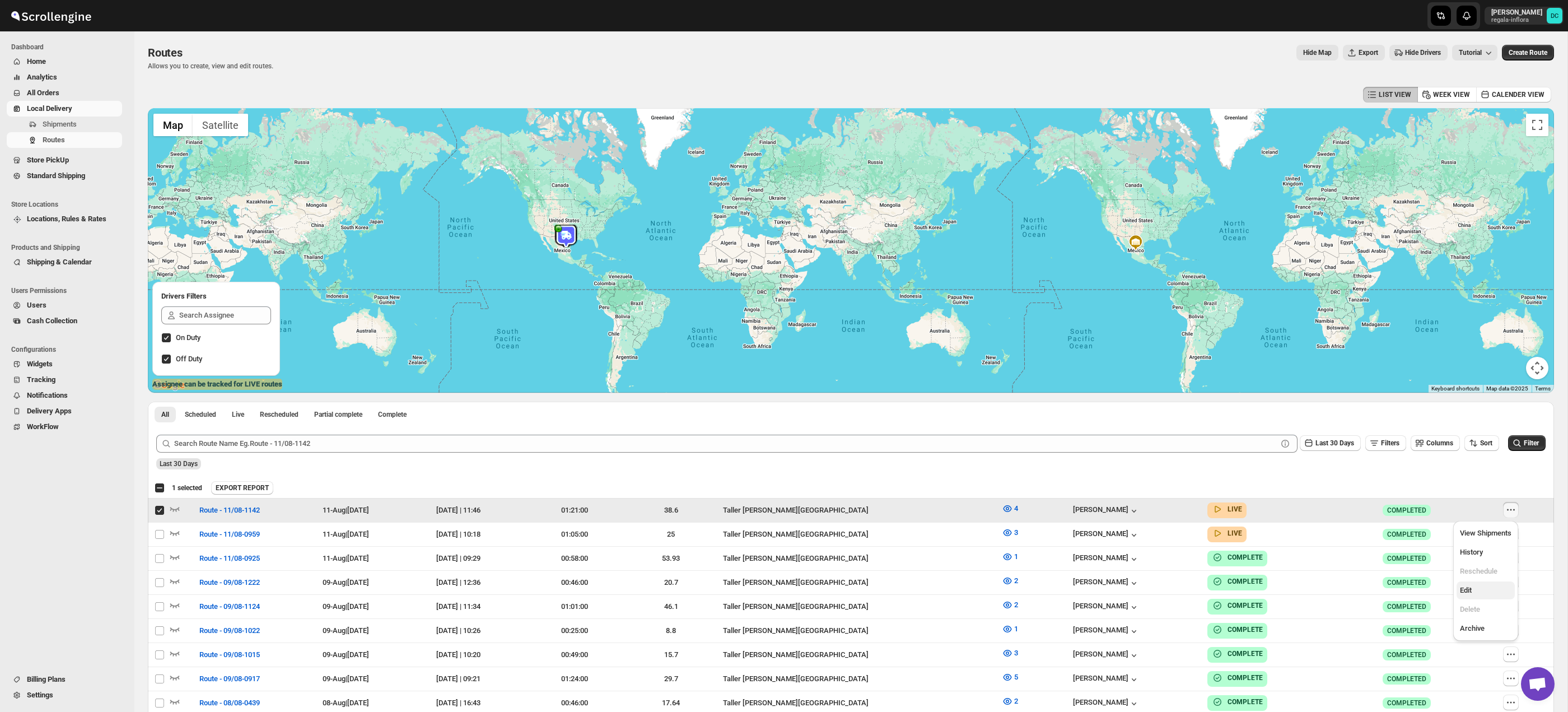
click at [1480, 590] on span "Edit" at bounding box center [1485, 590] width 52 height 11
checkbox input "false"
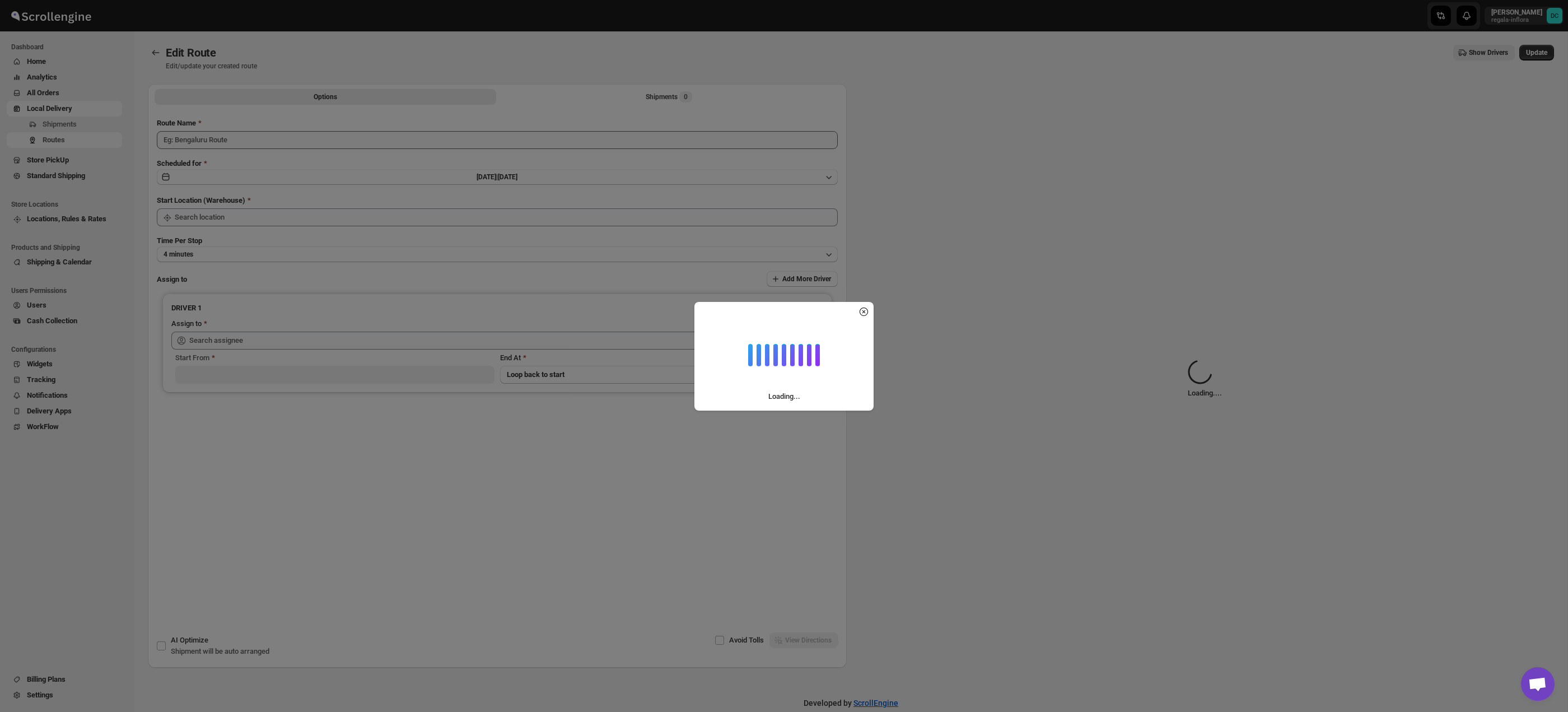
type input "Route - 11/08-1142"
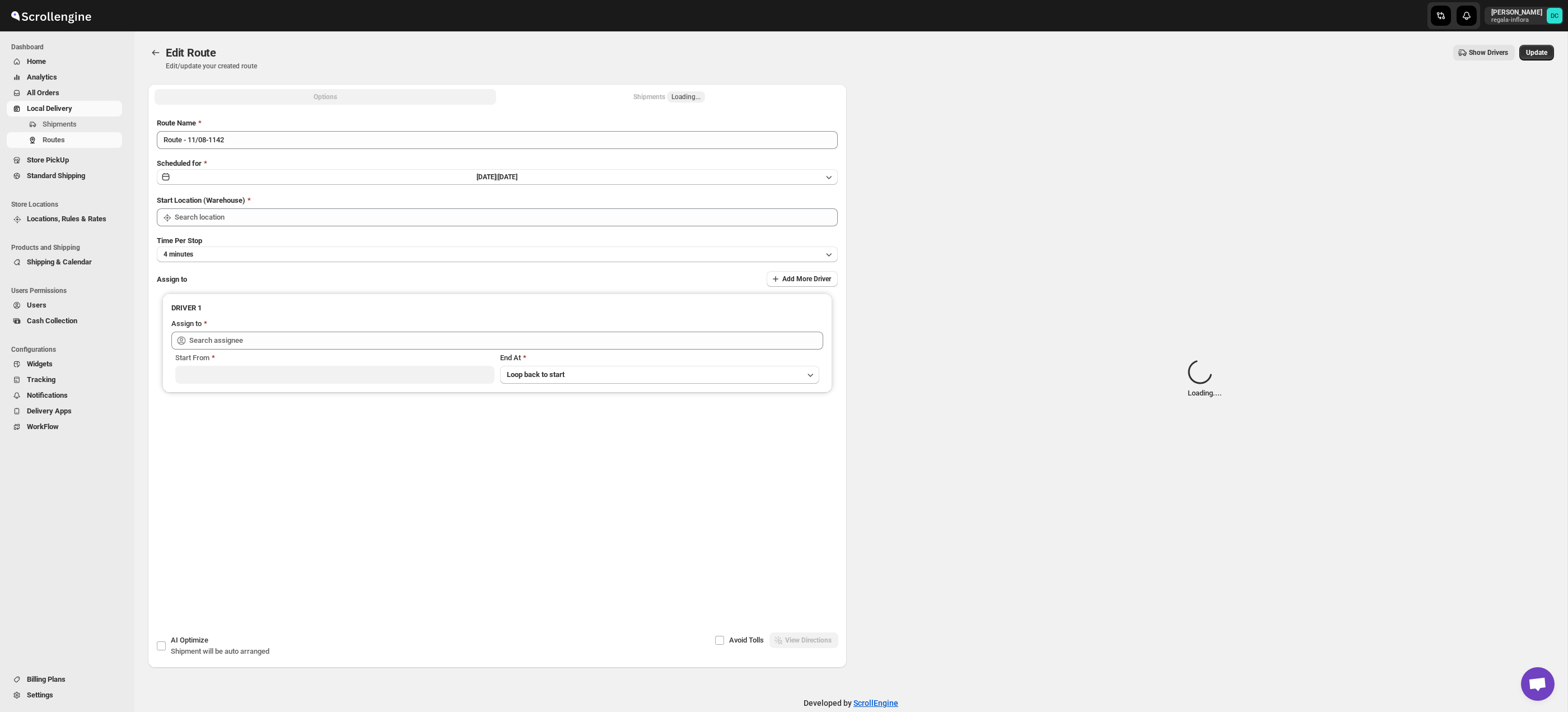
type input "Taller [PERSON_NAME][GEOGRAPHIC_DATA]"
type input "[PERSON_NAME] ([EMAIL_ADDRESS][DOMAIN_NAME])"
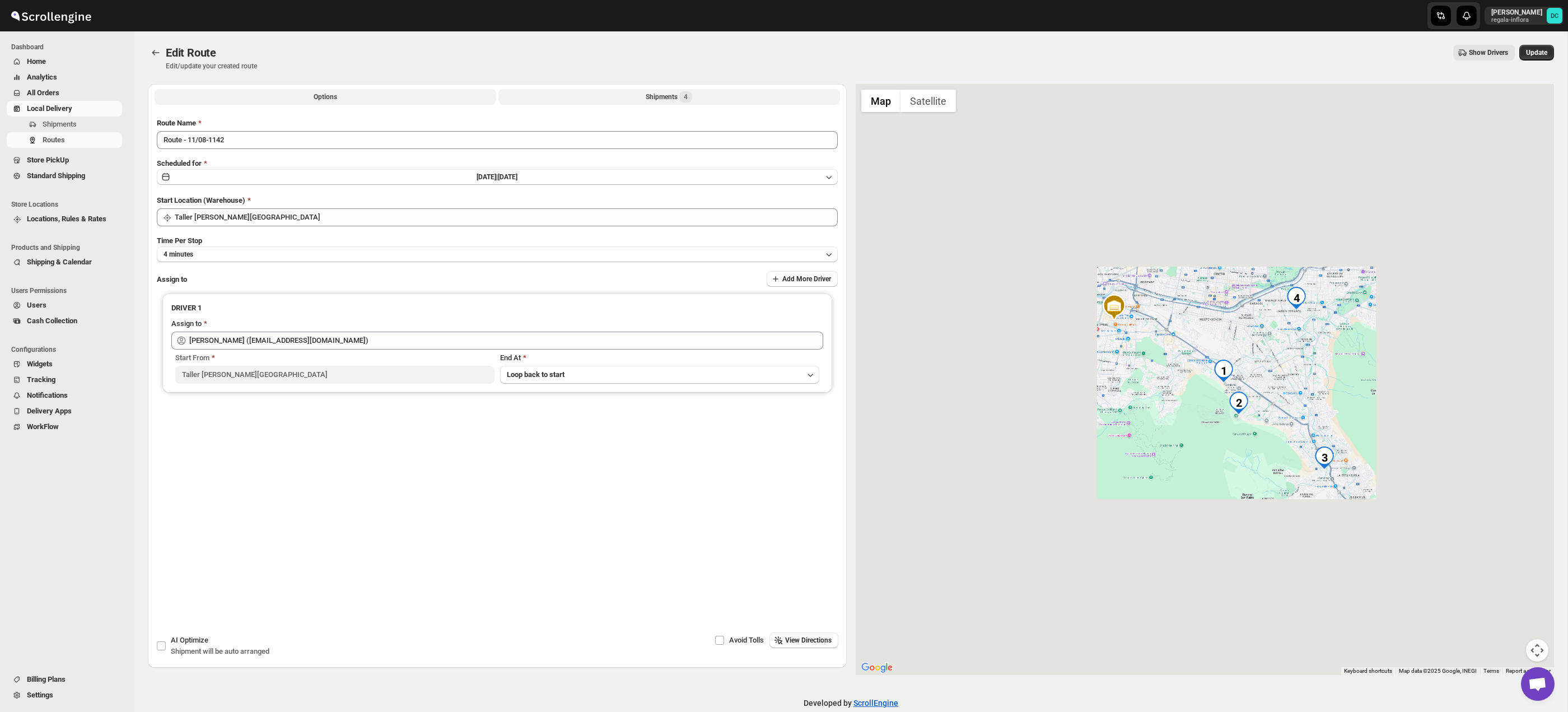
click at [629, 96] on button "Shipments 4" at bounding box center [669, 97] width 341 height 16
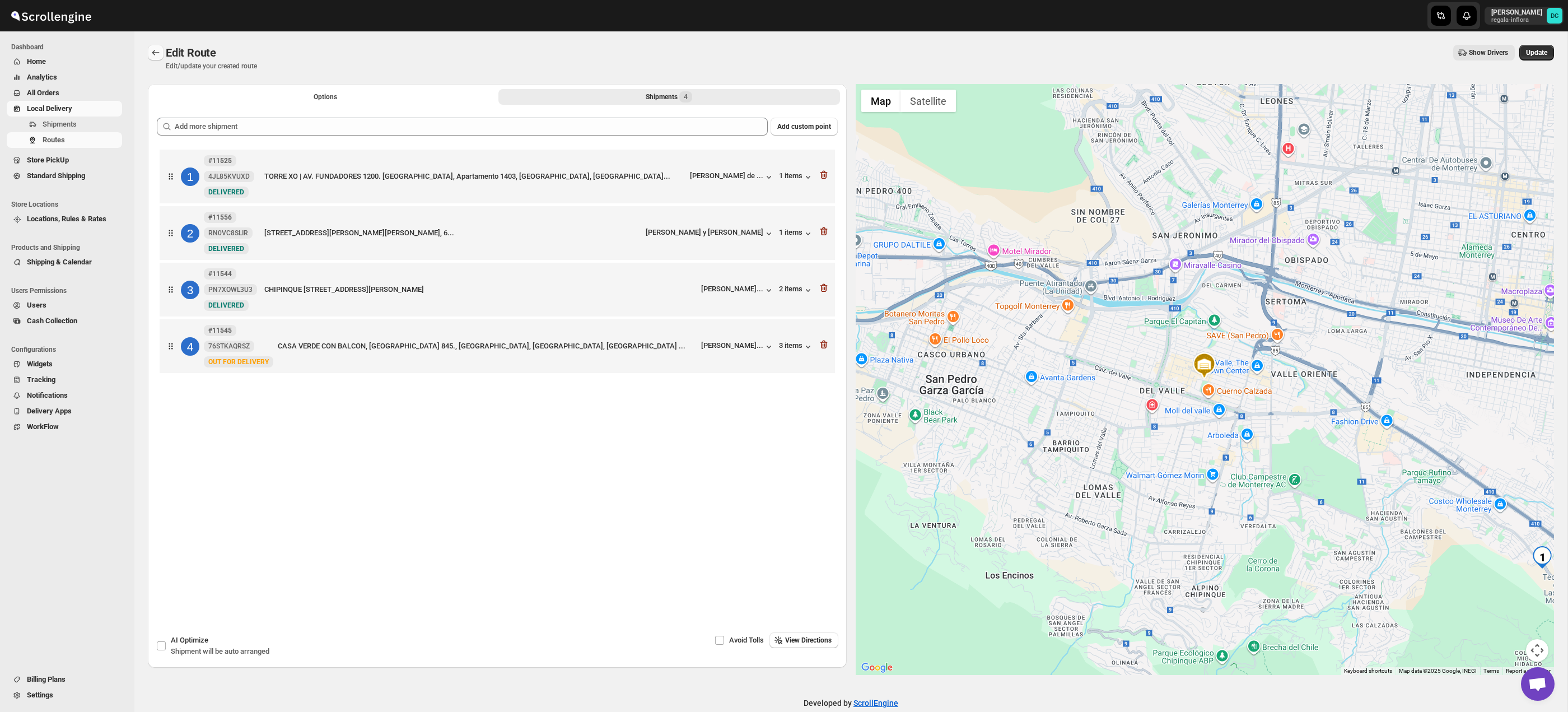
click at [152, 50] on icon "Routes" at bounding box center [156, 52] width 11 height 11
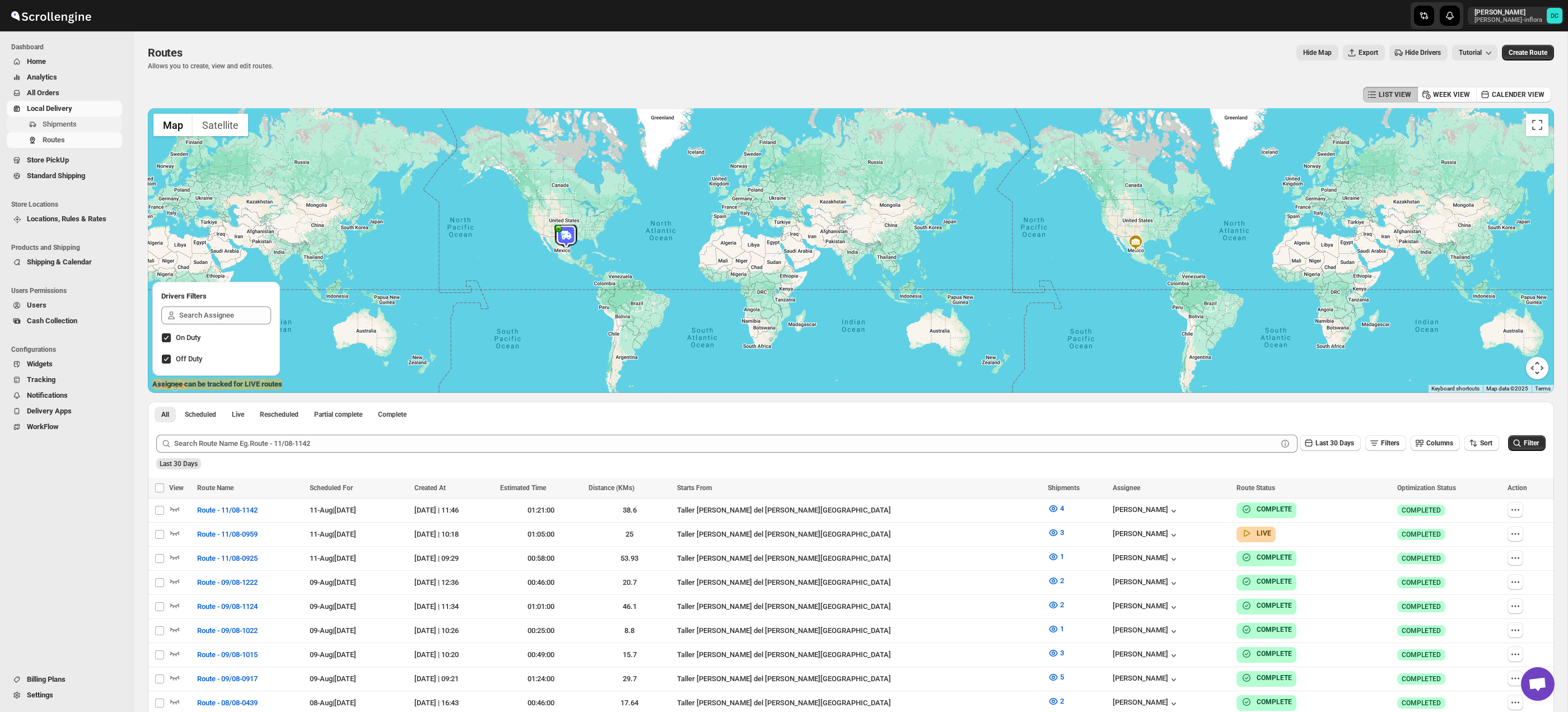
click at [88, 121] on span "Shipments" at bounding box center [81, 124] width 77 height 11
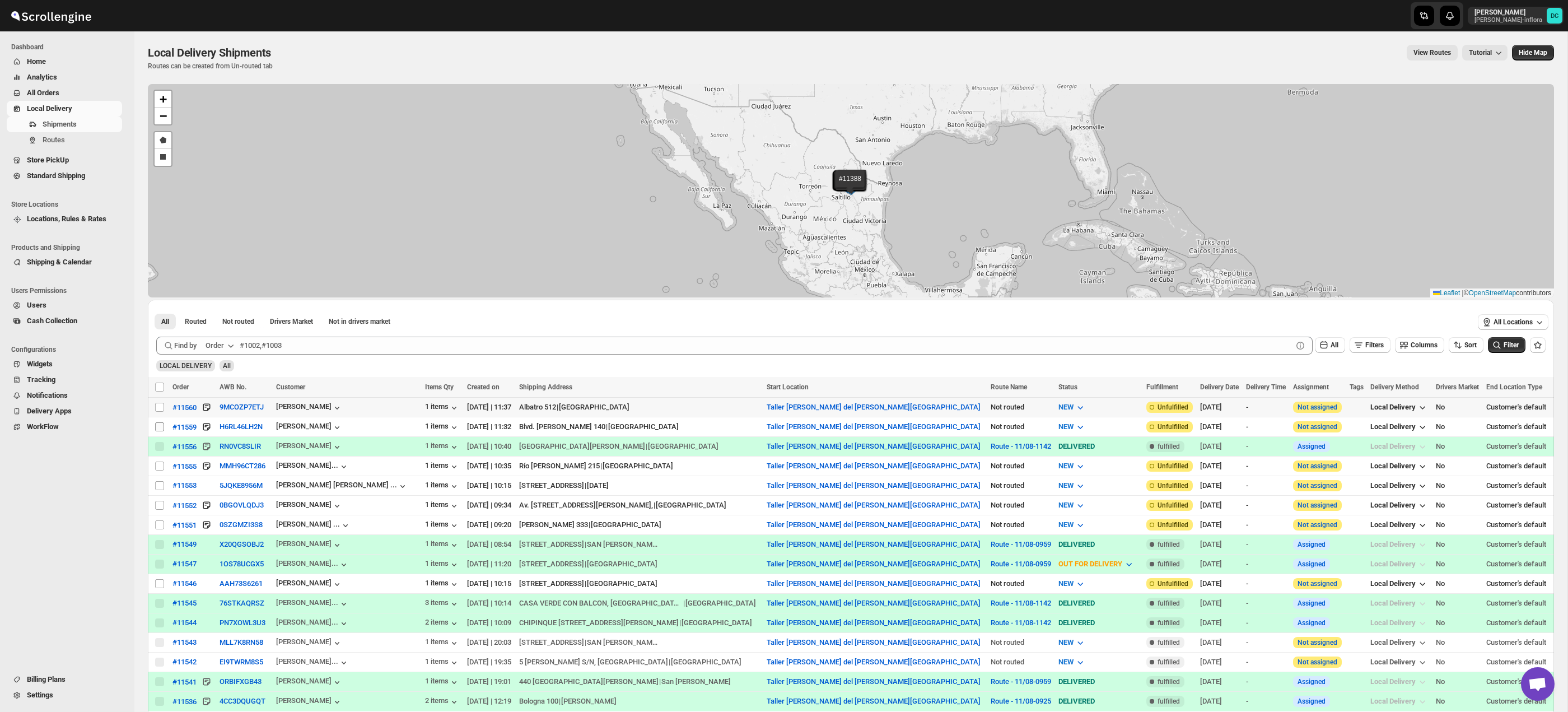
drag, startPoint x: 159, startPoint y: 407, endPoint x: 164, endPoint y: 427, distance: 20.6
click at [159, 408] on input "Select shipment" at bounding box center [159, 407] width 9 height 9
checkbox input "true"
click at [159, 427] on input "Select shipment" at bounding box center [159, 427] width 9 height 9
checkbox input "true"
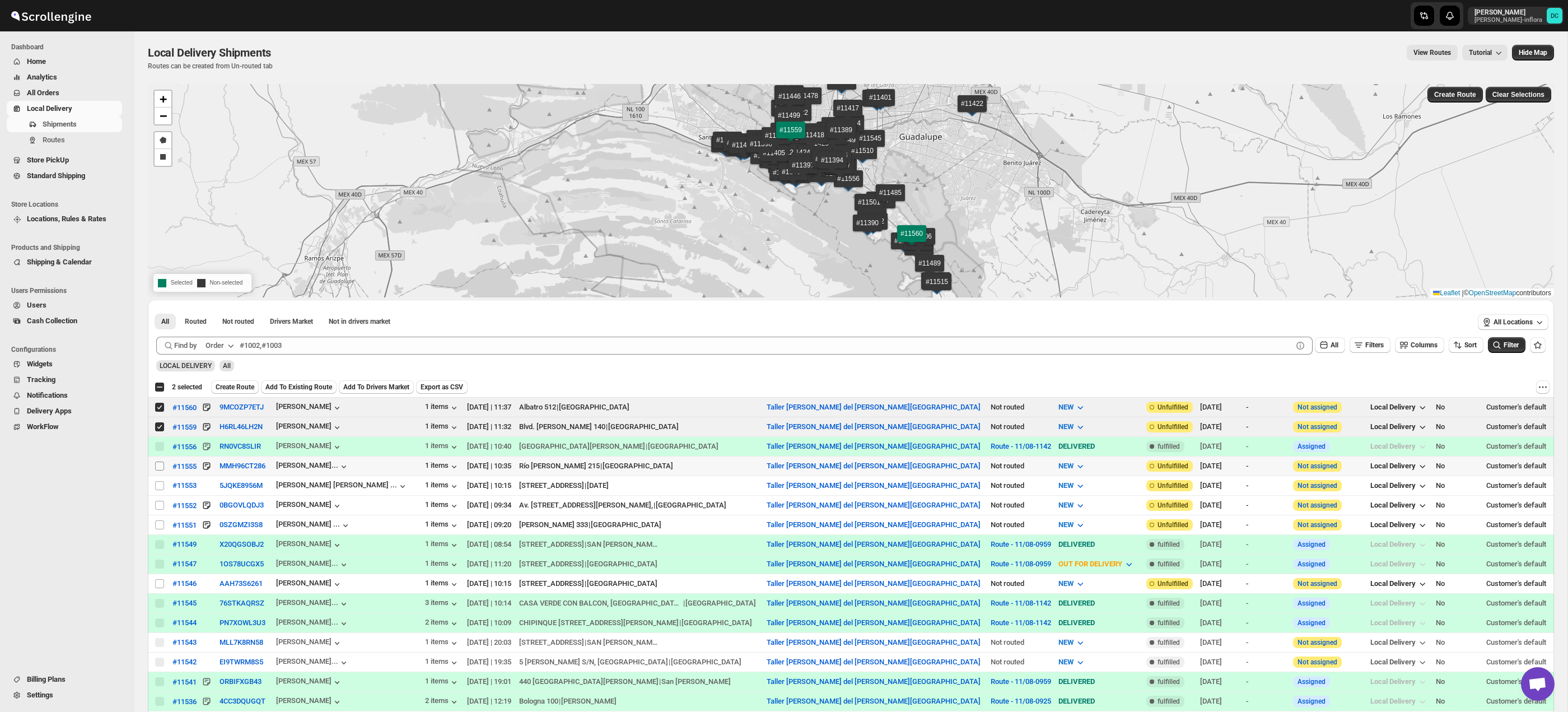
click at [159, 468] on input "Select shipment" at bounding box center [159, 466] width 9 height 9
click at [158, 467] on input "Select shipment" at bounding box center [159, 466] width 9 height 9
checkbox input "false"
click at [158, 487] on input "Select shipment" at bounding box center [159, 485] width 9 height 9
checkbox input "true"
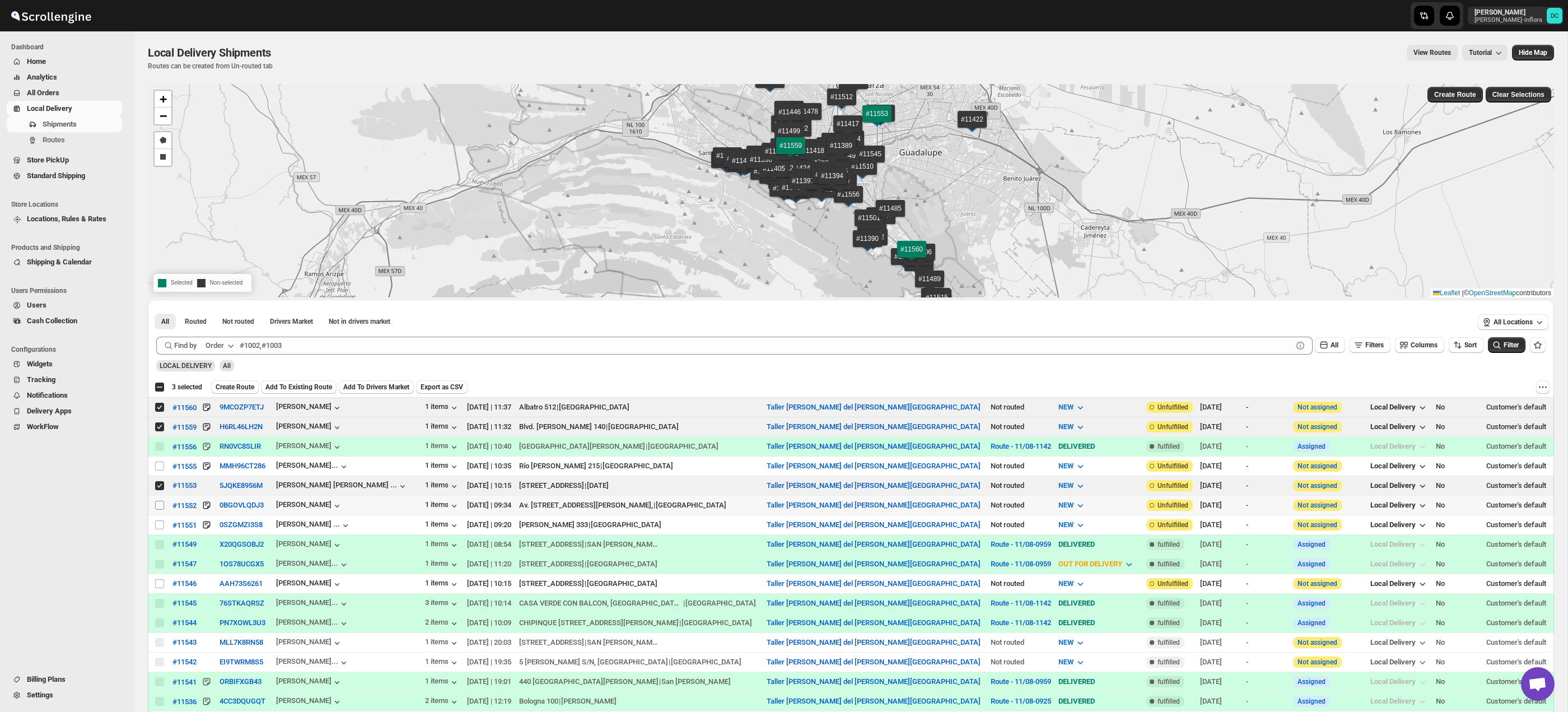
click at [159, 508] on input "Select shipment" at bounding box center [159, 505] width 9 height 9
checkbox input "true"
click at [159, 525] on input "Select shipment" at bounding box center [159, 525] width 9 height 9
checkbox input "true"
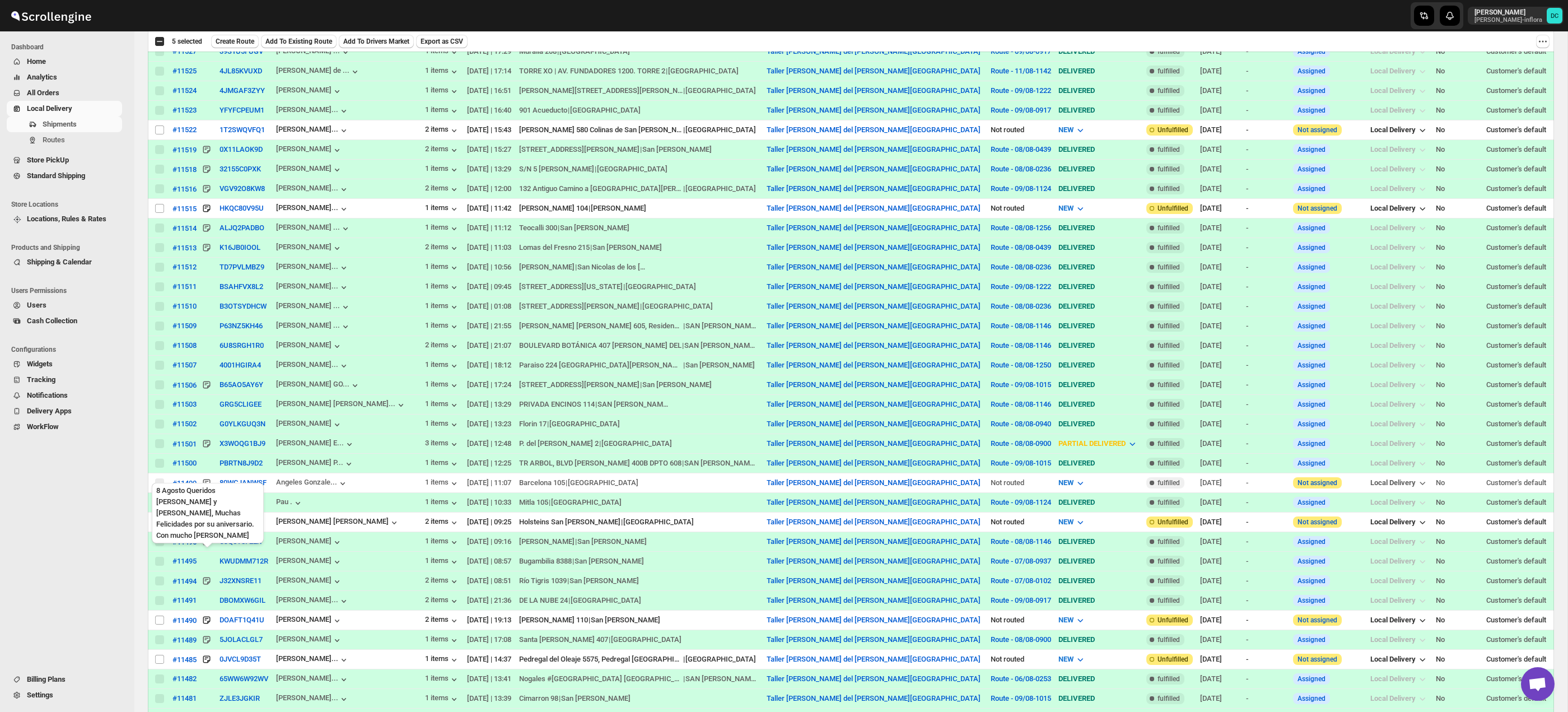
scroll to position [805, 0]
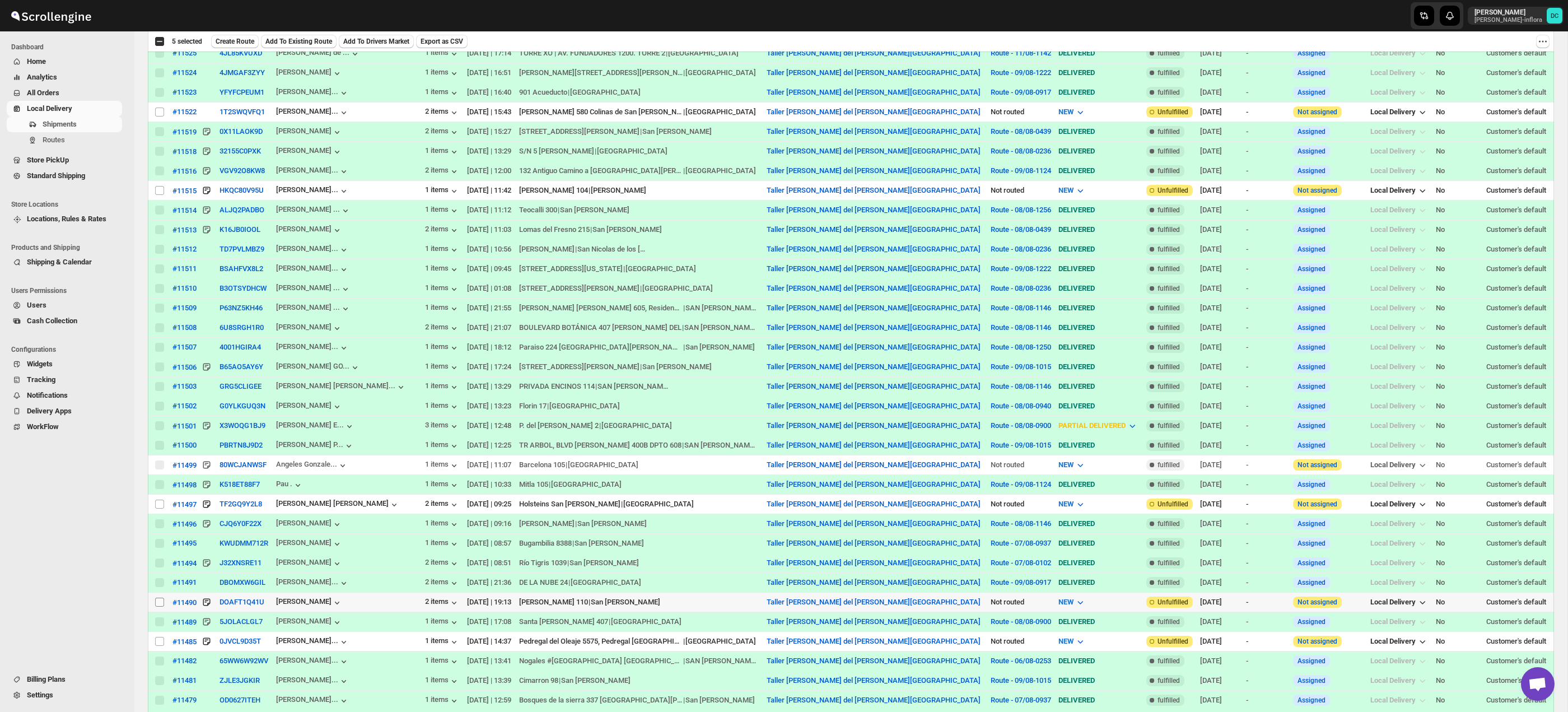
click at [158, 604] on input "Select shipment" at bounding box center [159, 602] width 9 height 9
checkbox input "true"
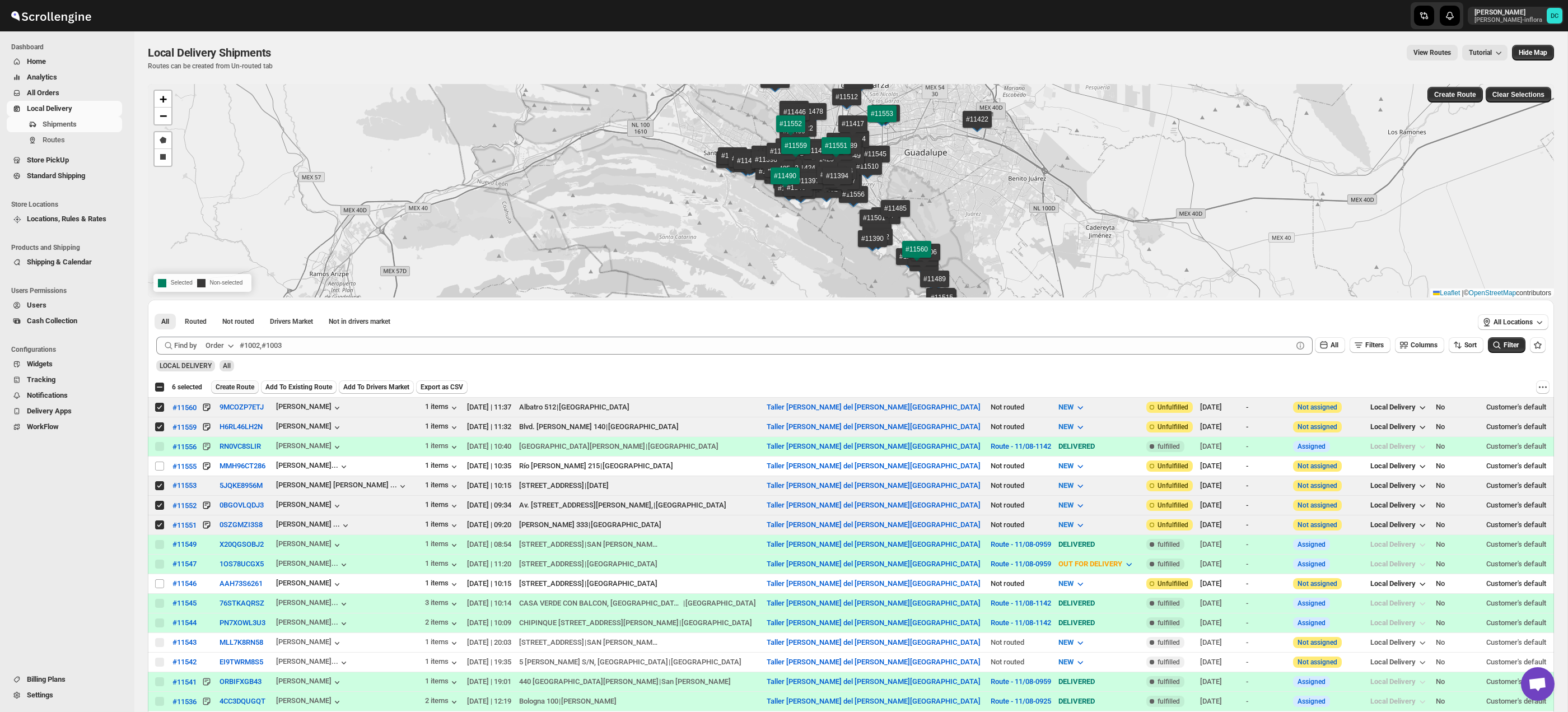
click at [242, 390] on span "Create Route" at bounding box center [234, 387] width 38 height 9
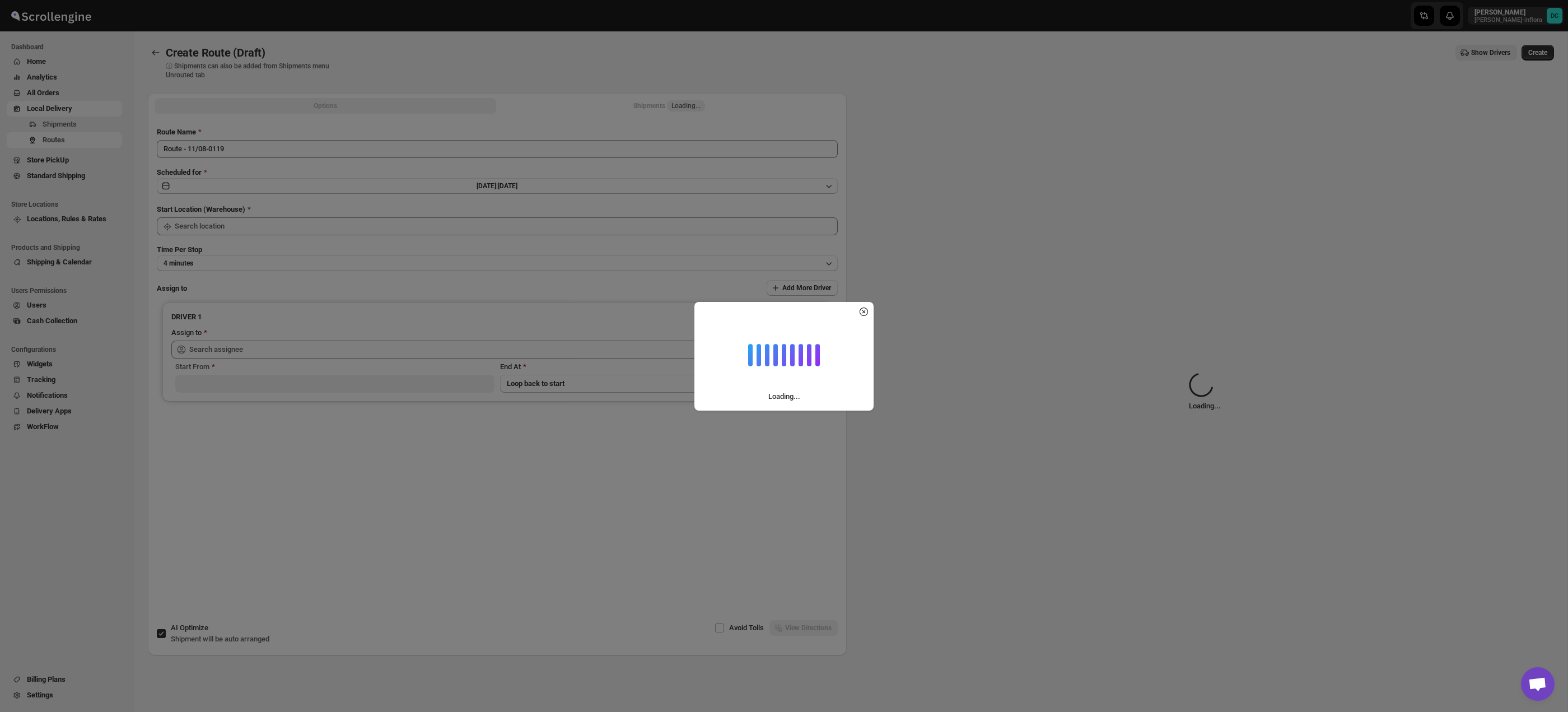
type input "Taller [PERSON_NAME][GEOGRAPHIC_DATA]"
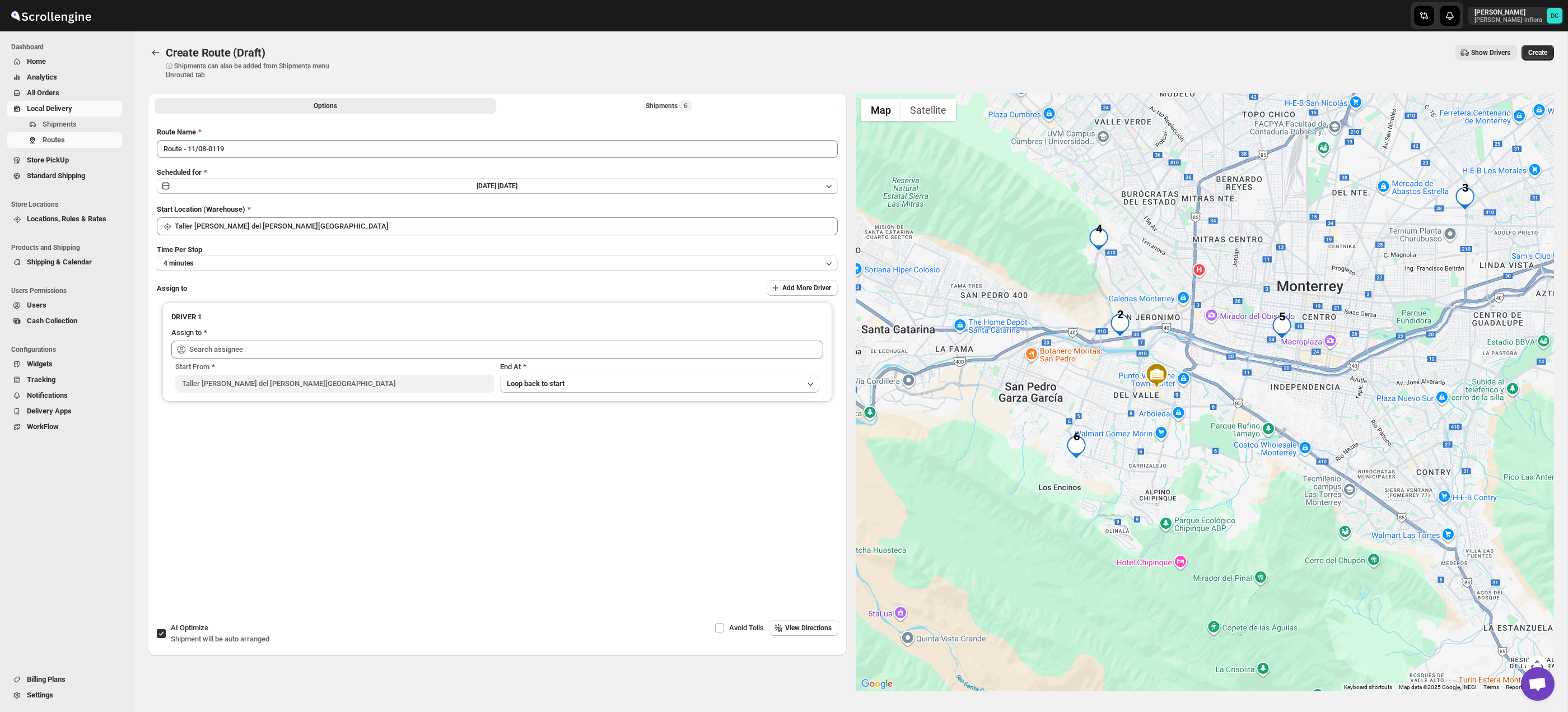
click at [1255, 530] on div at bounding box center [1205, 392] width 699 height 599
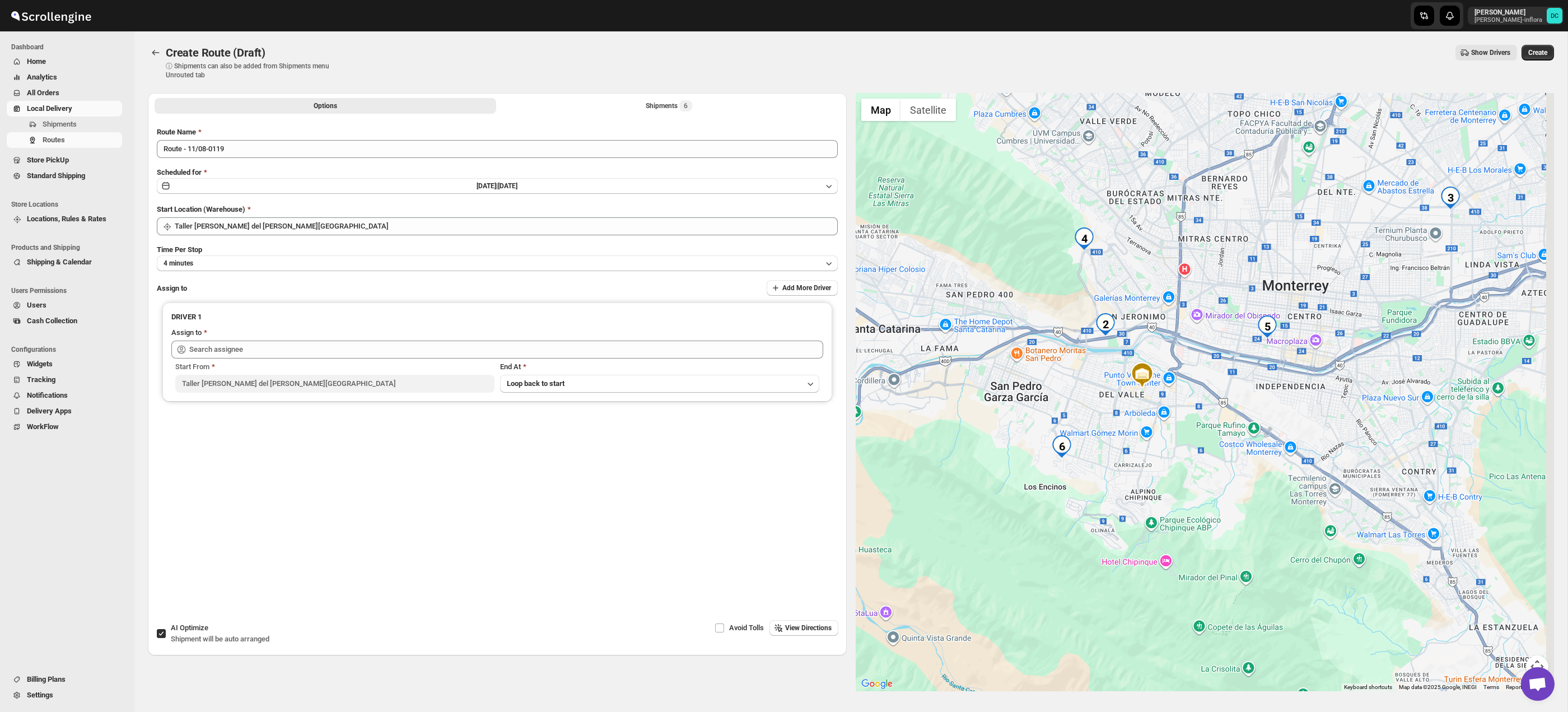
click at [1306, 505] on div at bounding box center [1205, 392] width 699 height 599
click at [1307, 402] on div at bounding box center [1205, 392] width 699 height 599
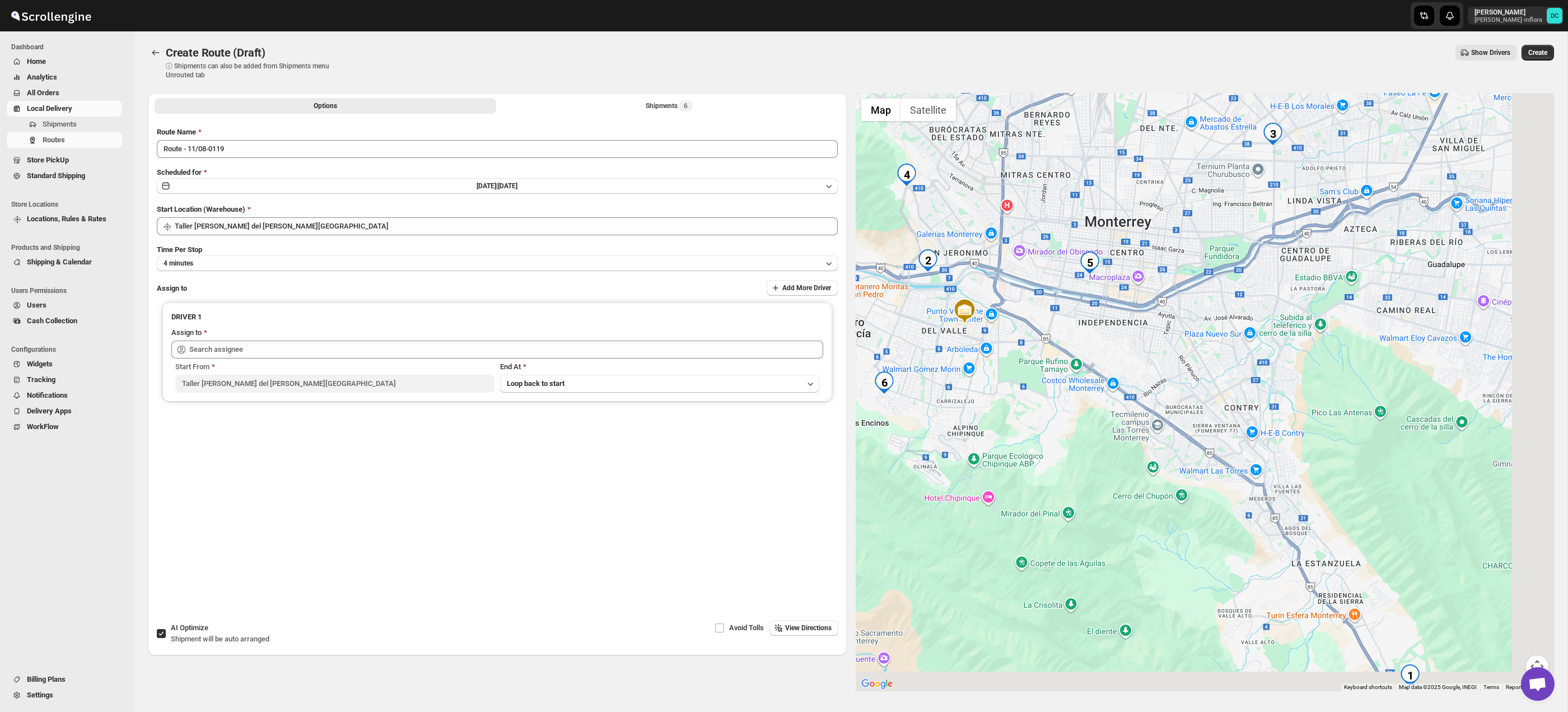
drag, startPoint x: 1400, startPoint y: 476, endPoint x: 1262, endPoint y: 443, distance: 141.9
click at [1262, 443] on div at bounding box center [1205, 392] width 699 height 599
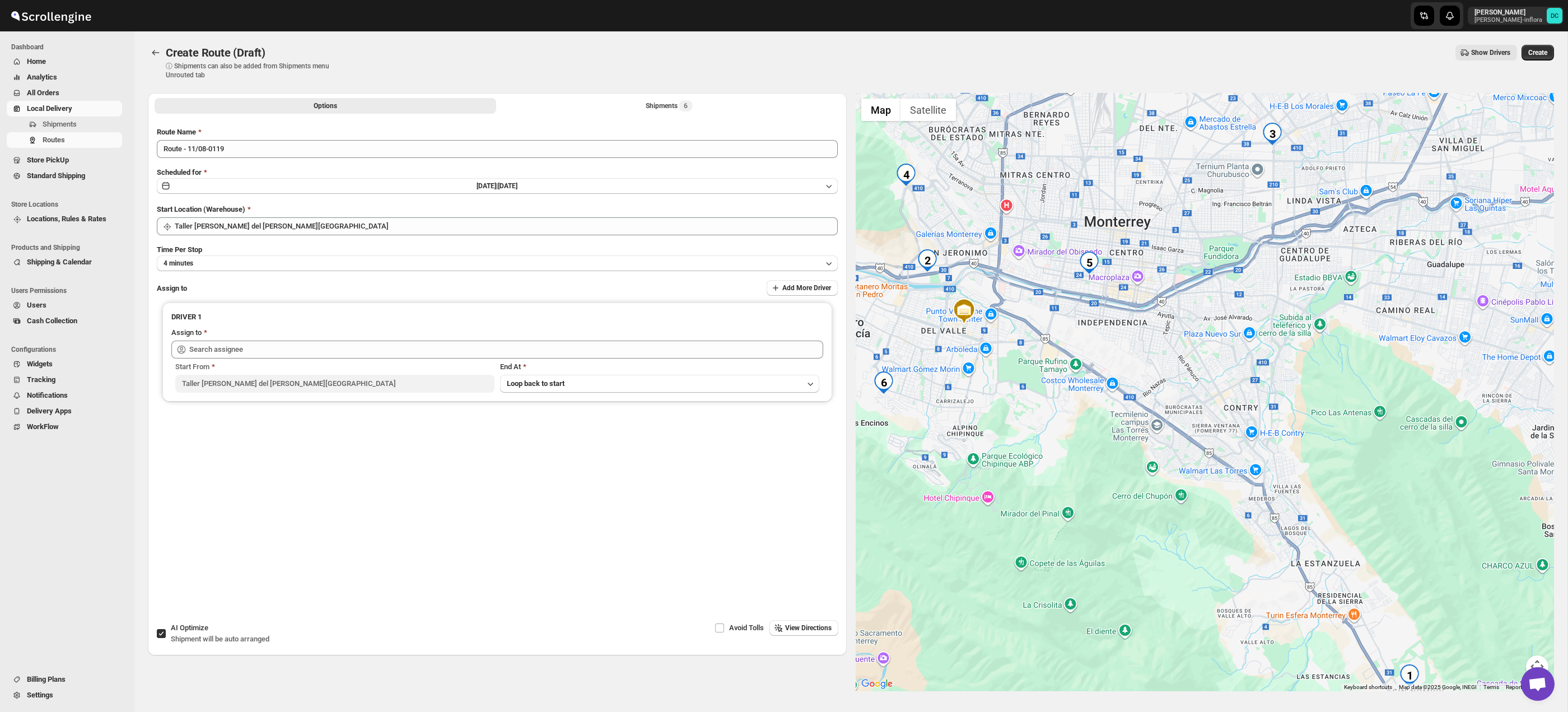
click at [1311, 487] on div at bounding box center [1205, 392] width 699 height 599
drag, startPoint x: 1116, startPoint y: 392, endPoint x: 1202, endPoint y: 435, distance: 96.2
click at [1202, 435] on div at bounding box center [1205, 392] width 699 height 599
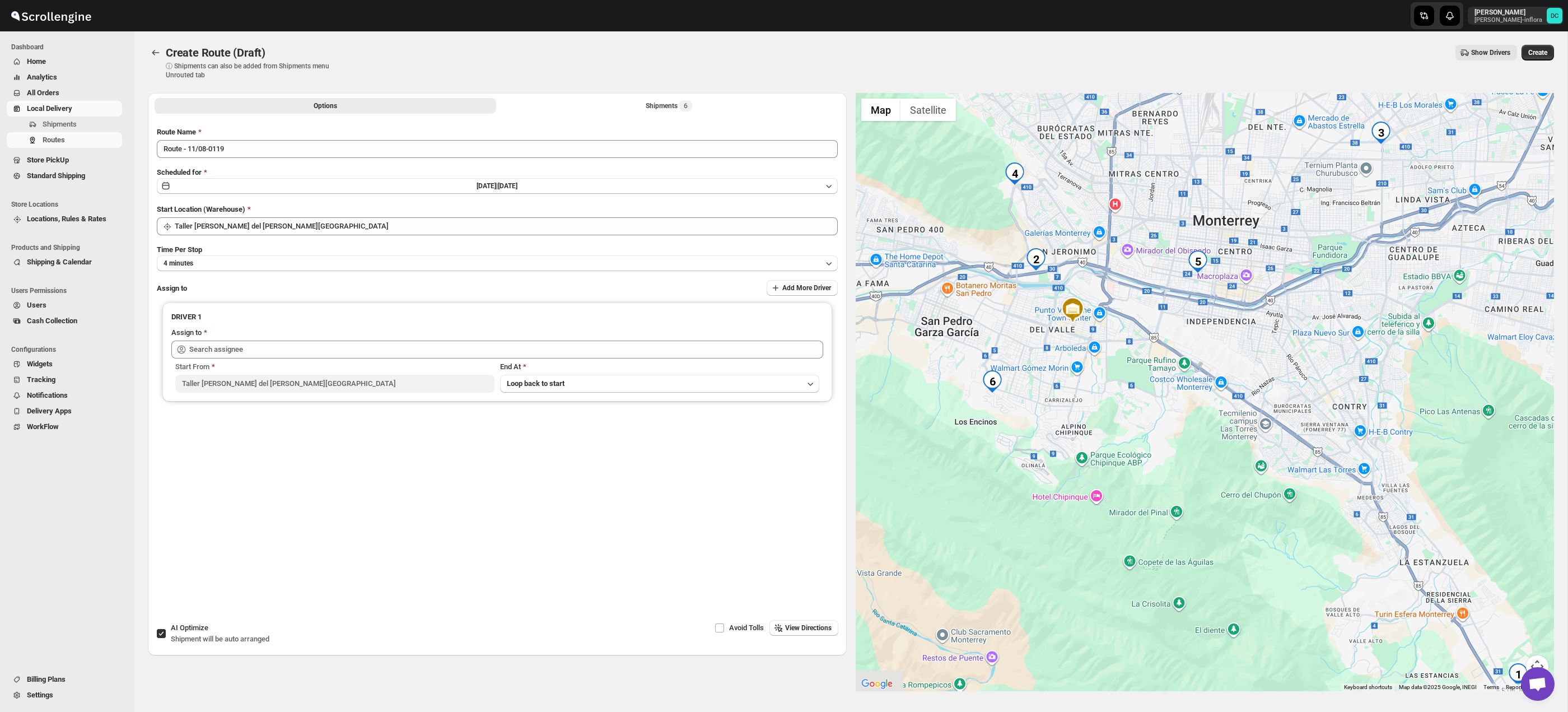
drag, startPoint x: 1115, startPoint y: 501, endPoint x: 1147, endPoint y: 452, distance: 58.5
click at [1223, 499] on div at bounding box center [1205, 392] width 699 height 599
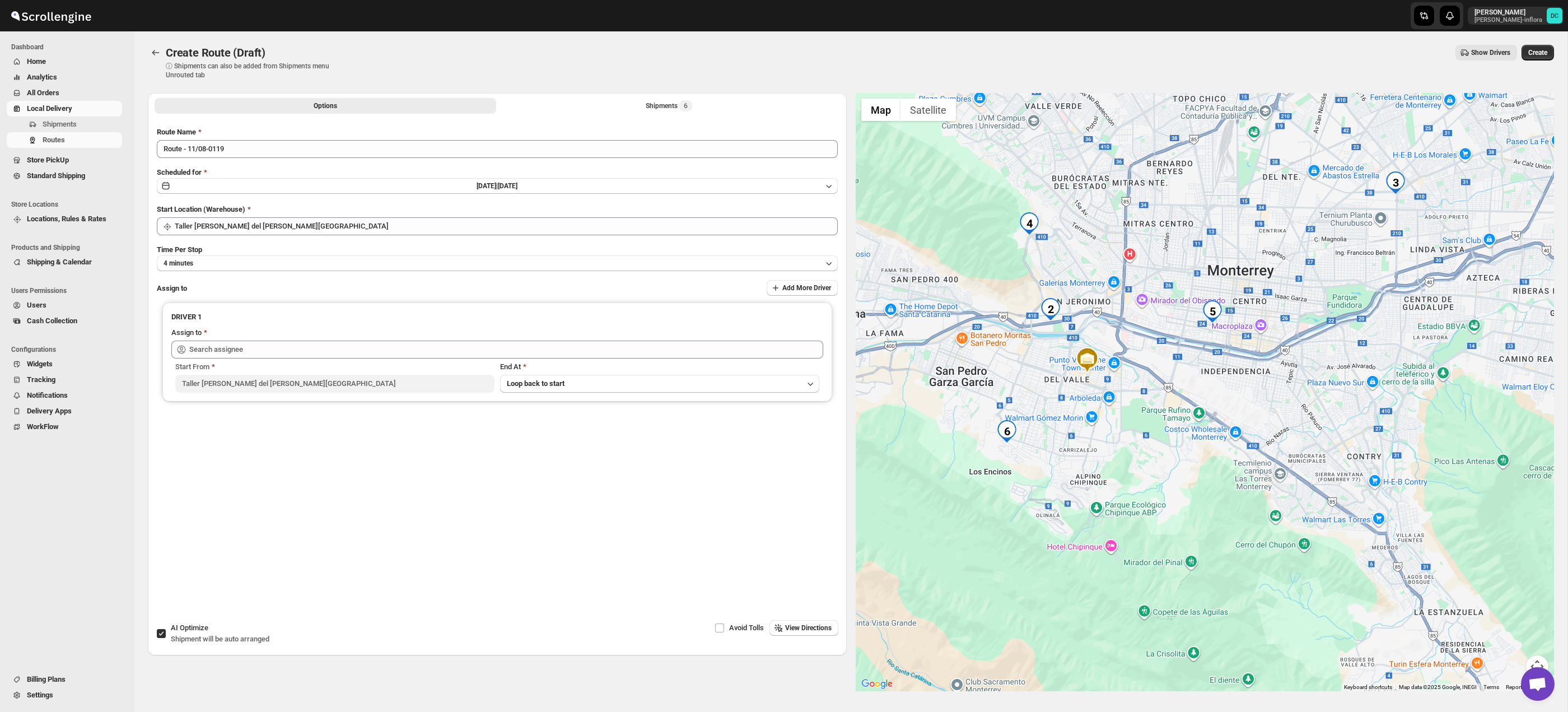
drag, startPoint x: 1083, startPoint y: 384, endPoint x: 1095, endPoint y: 426, distance: 43.7
click at [1095, 426] on div at bounding box center [1205, 392] width 699 height 599
click at [653, 104] on div "Shipments 6" at bounding box center [669, 106] width 46 height 11
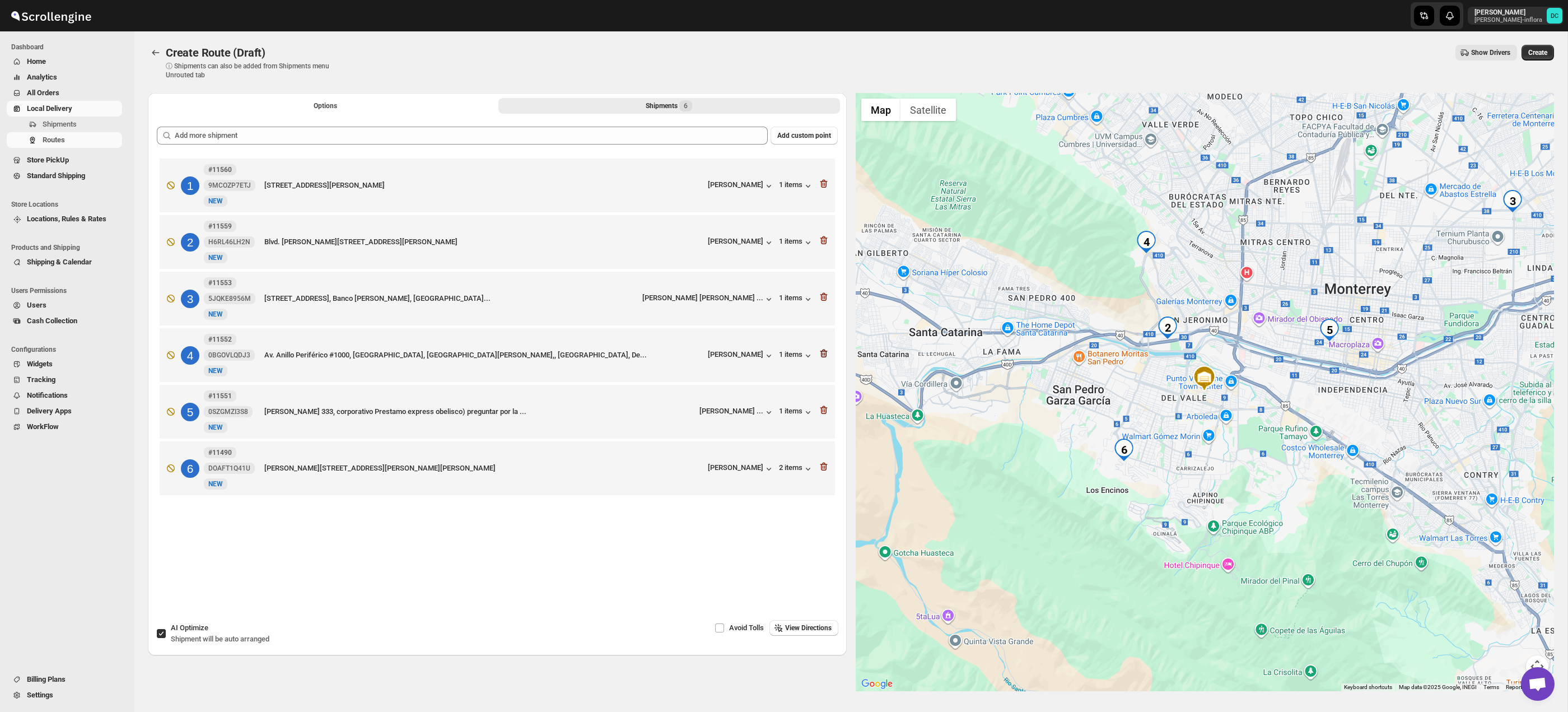
click at [827, 358] on icon "button" at bounding box center [824, 353] width 11 height 11
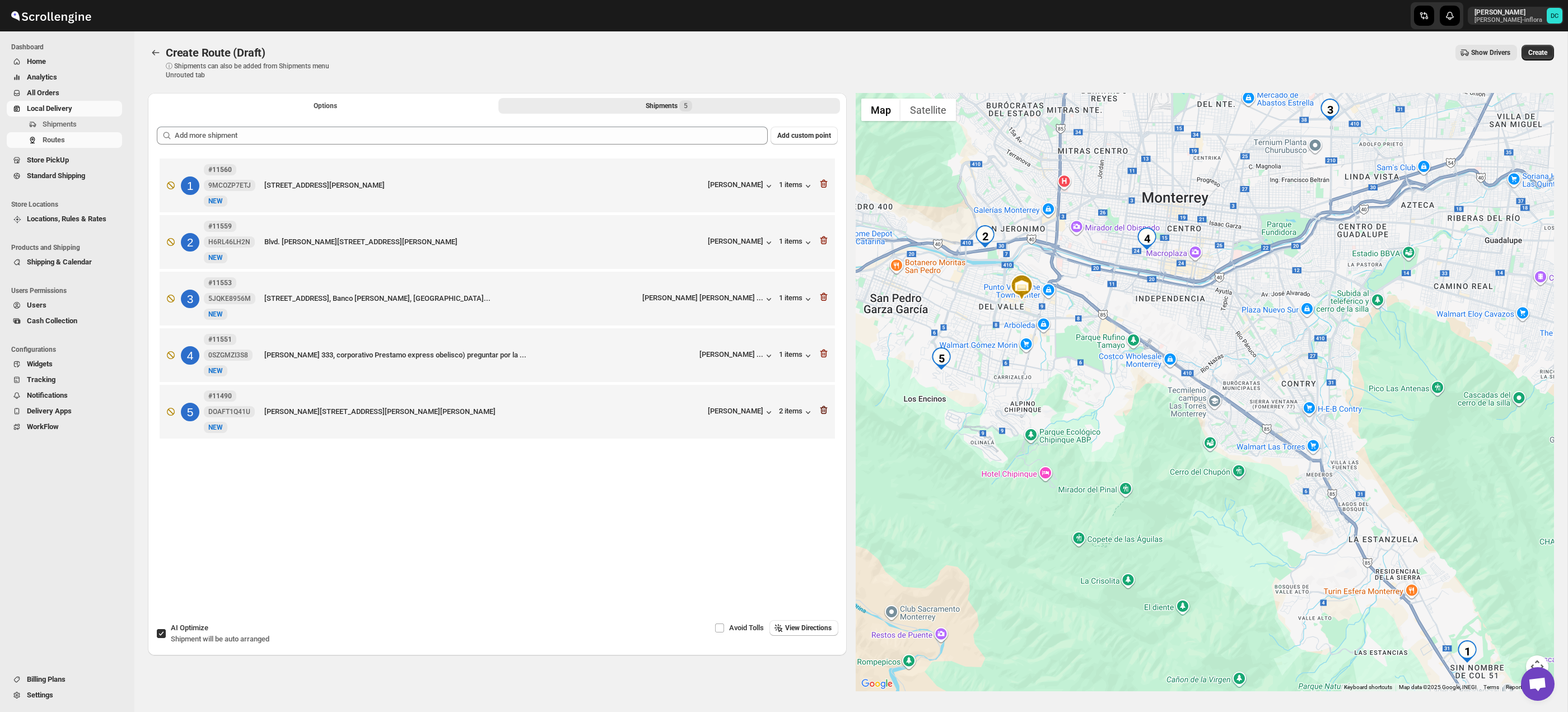
click at [826, 416] on icon "button" at bounding box center [824, 410] width 11 height 11
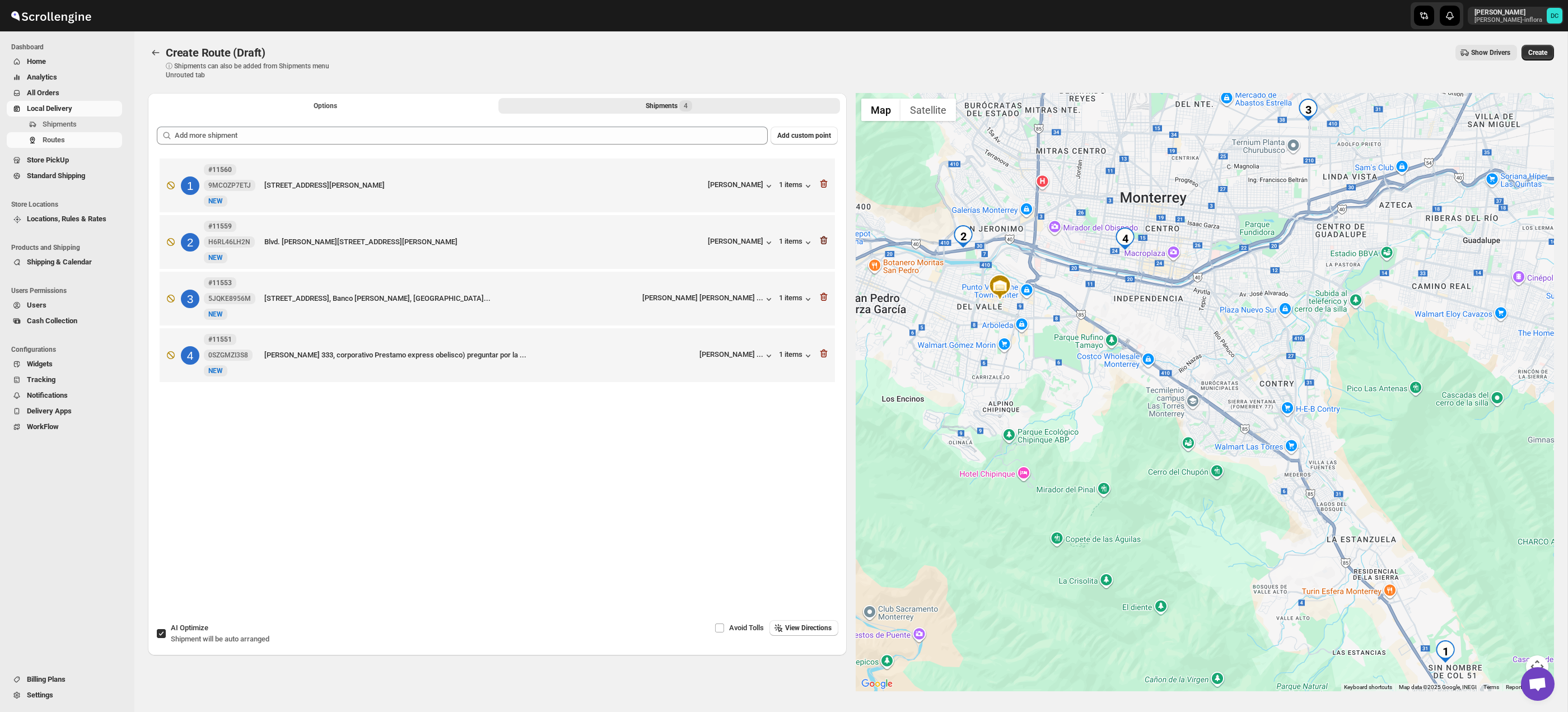
click at [822, 181] on icon "button" at bounding box center [824, 184] width 7 height 9
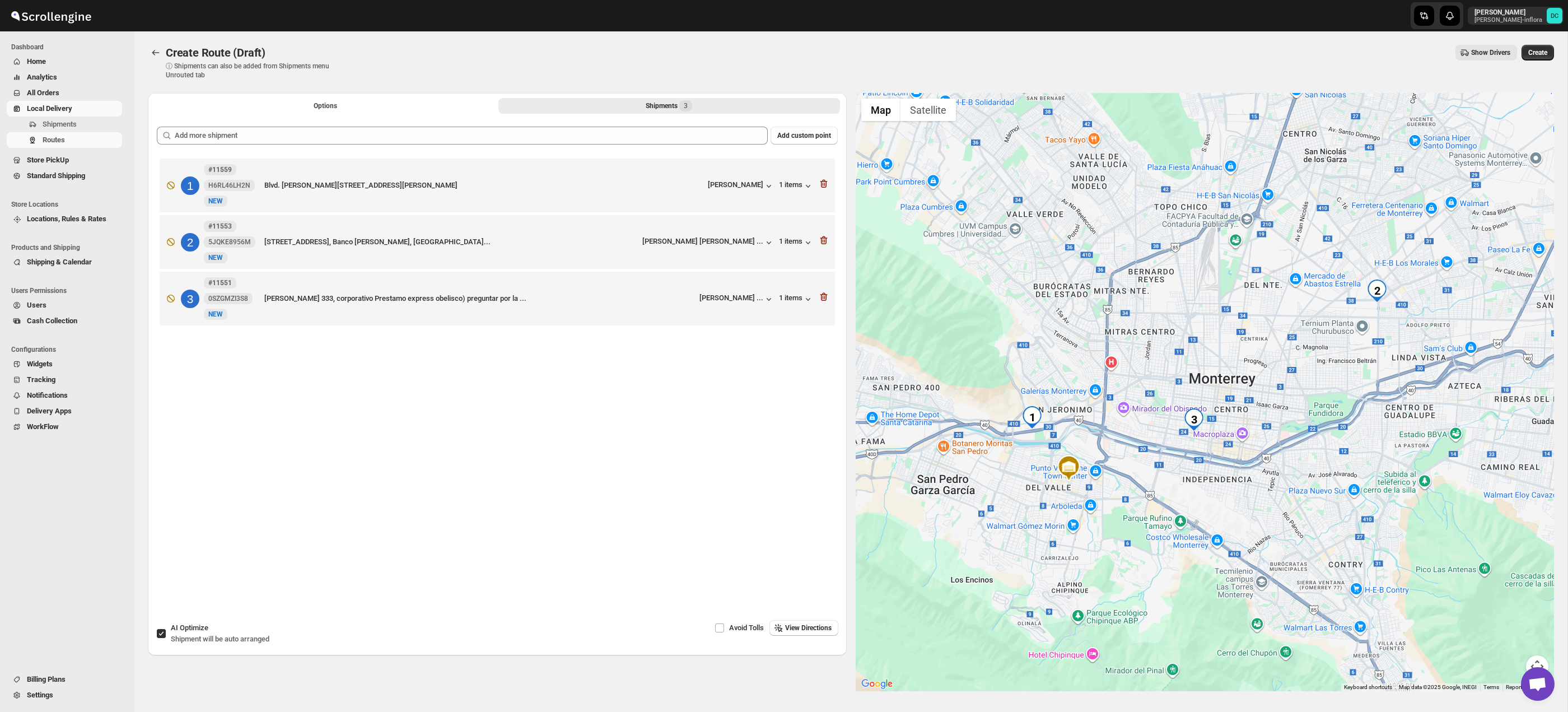
click at [159, 638] on input "AI Optimize Shipment will be auto arranged" at bounding box center [161, 633] width 9 height 9
checkbox input "false"
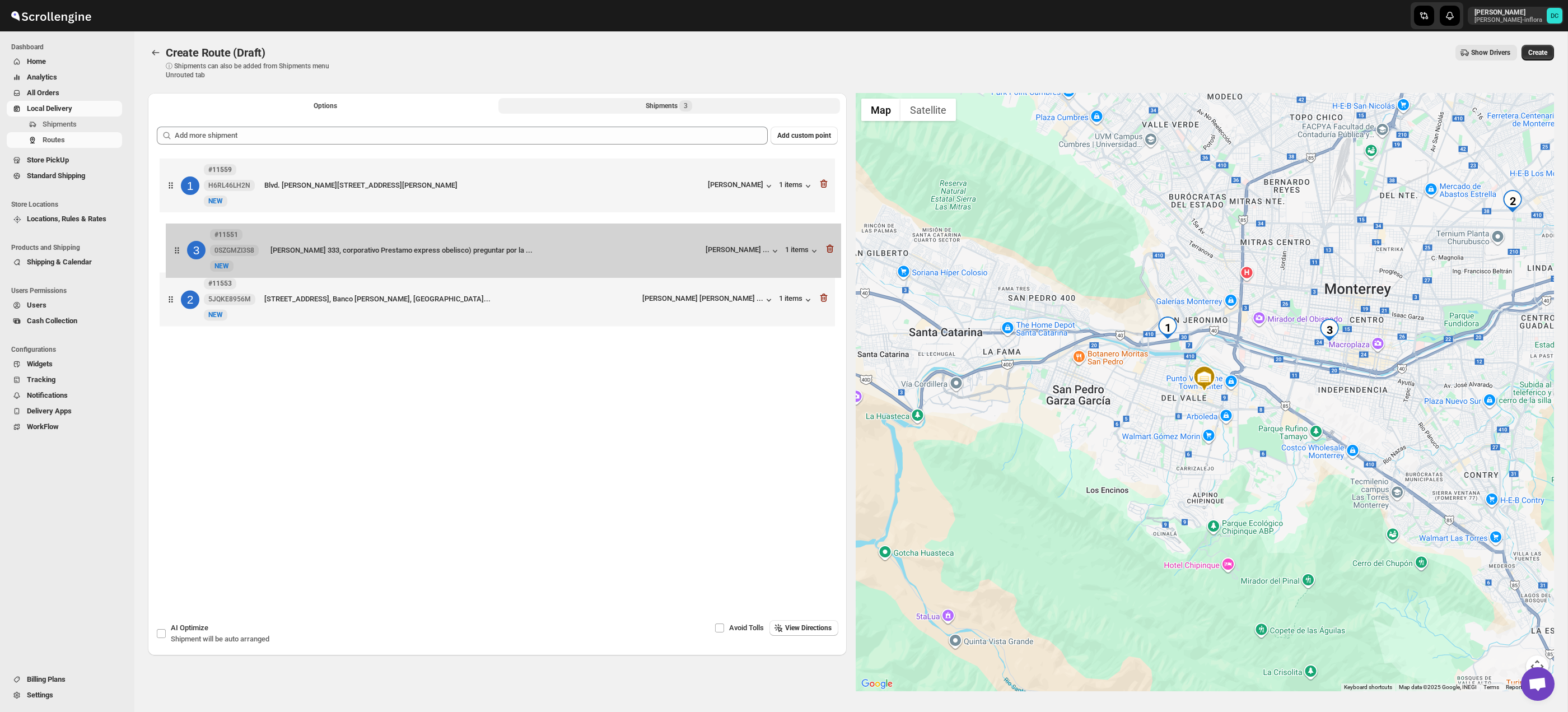
drag, startPoint x: 173, startPoint y: 291, endPoint x: 177, endPoint y: 255, distance: 36.2
click at [177, 255] on div "1 #11559 H6RL46LH2N New NEW Blvd. Díaz Ordaz 140, Piso 15 Torre II, Monterrey, …" at bounding box center [497, 244] width 681 height 176
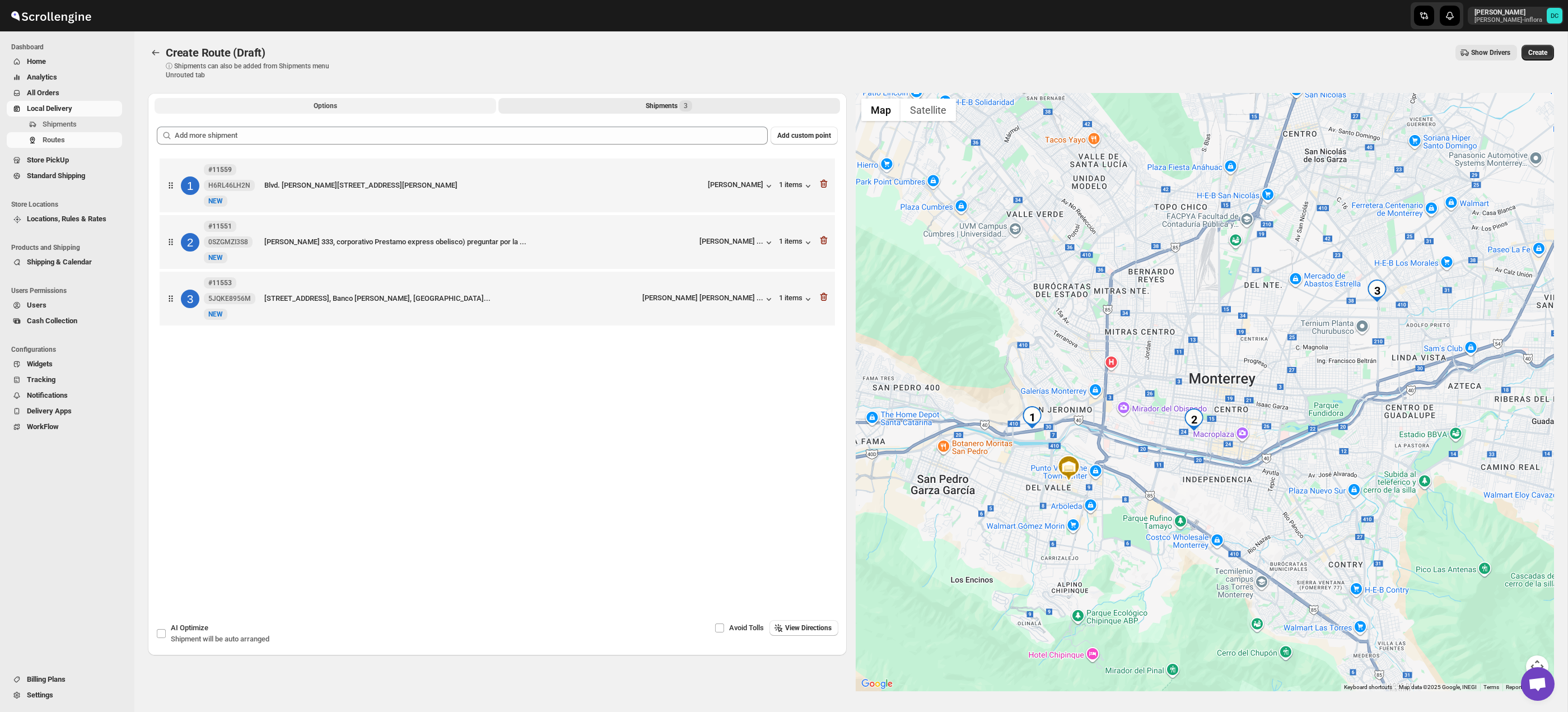
click at [355, 102] on button "Options" at bounding box center [325, 106] width 341 height 16
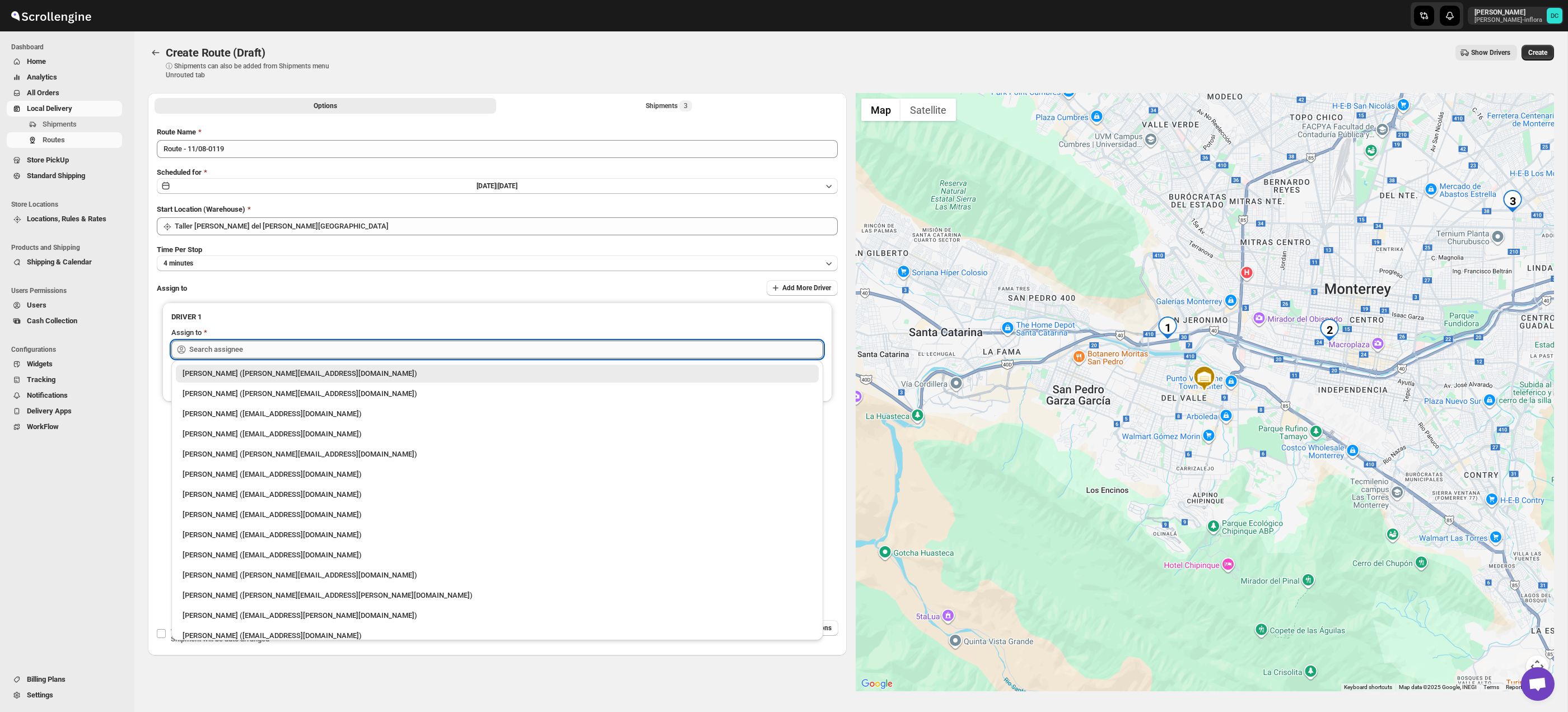
click at [369, 354] on input "text" at bounding box center [506, 349] width 634 height 18
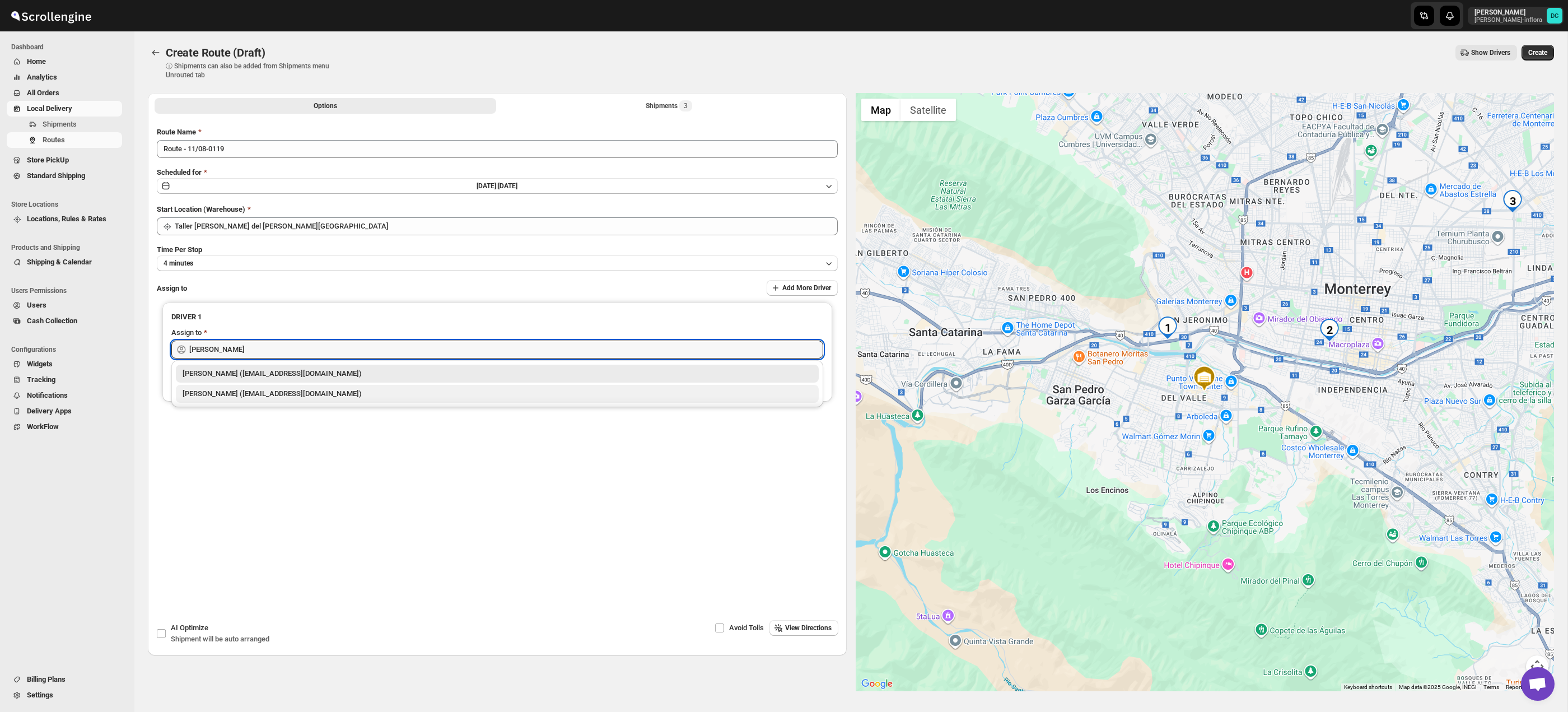
click at [340, 398] on div "[PERSON_NAME] ([EMAIL_ADDRESS][DOMAIN_NAME])" at bounding box center [497, 394] width 629 height 11
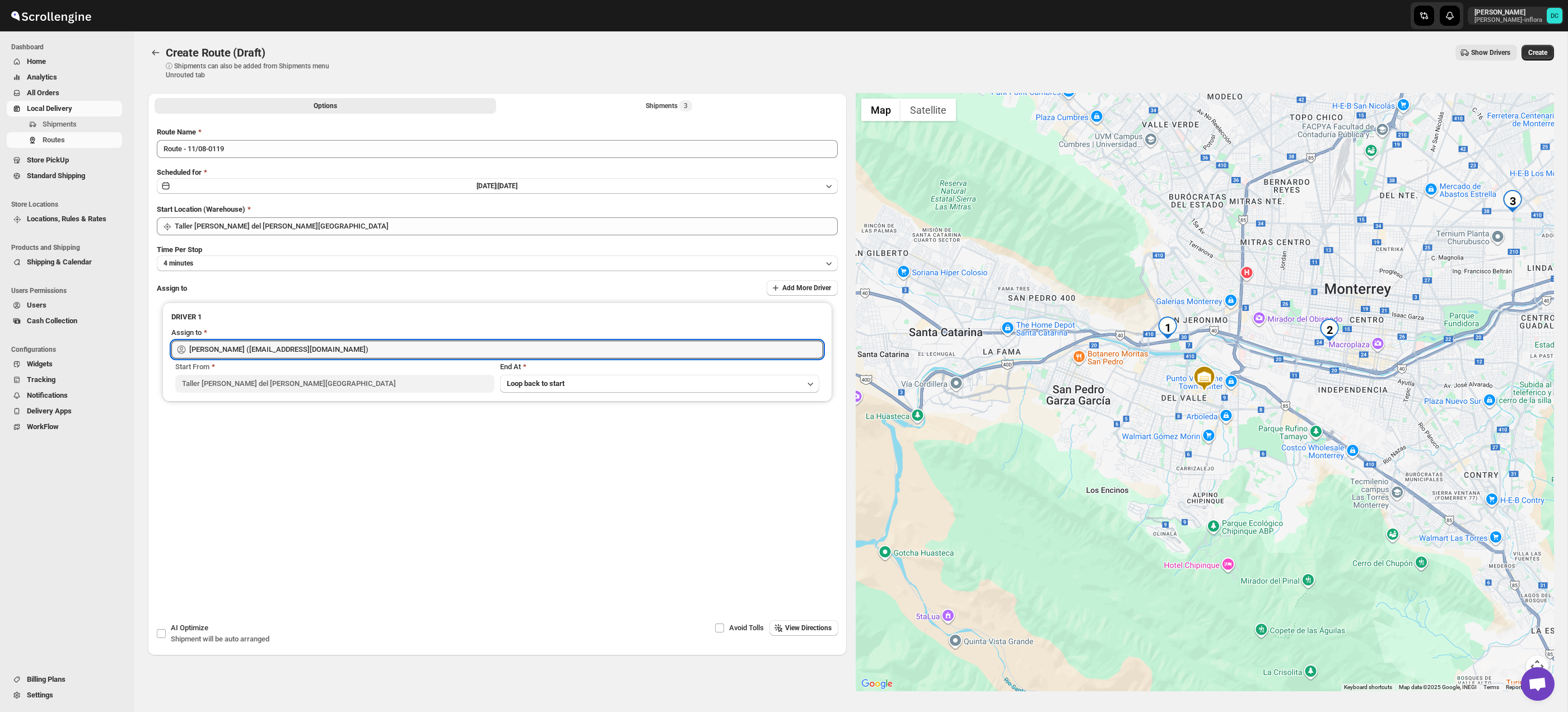
type input "[PERSON_NAME] ([EMAIL_ADDRESS][DOMAIN_NAME])"
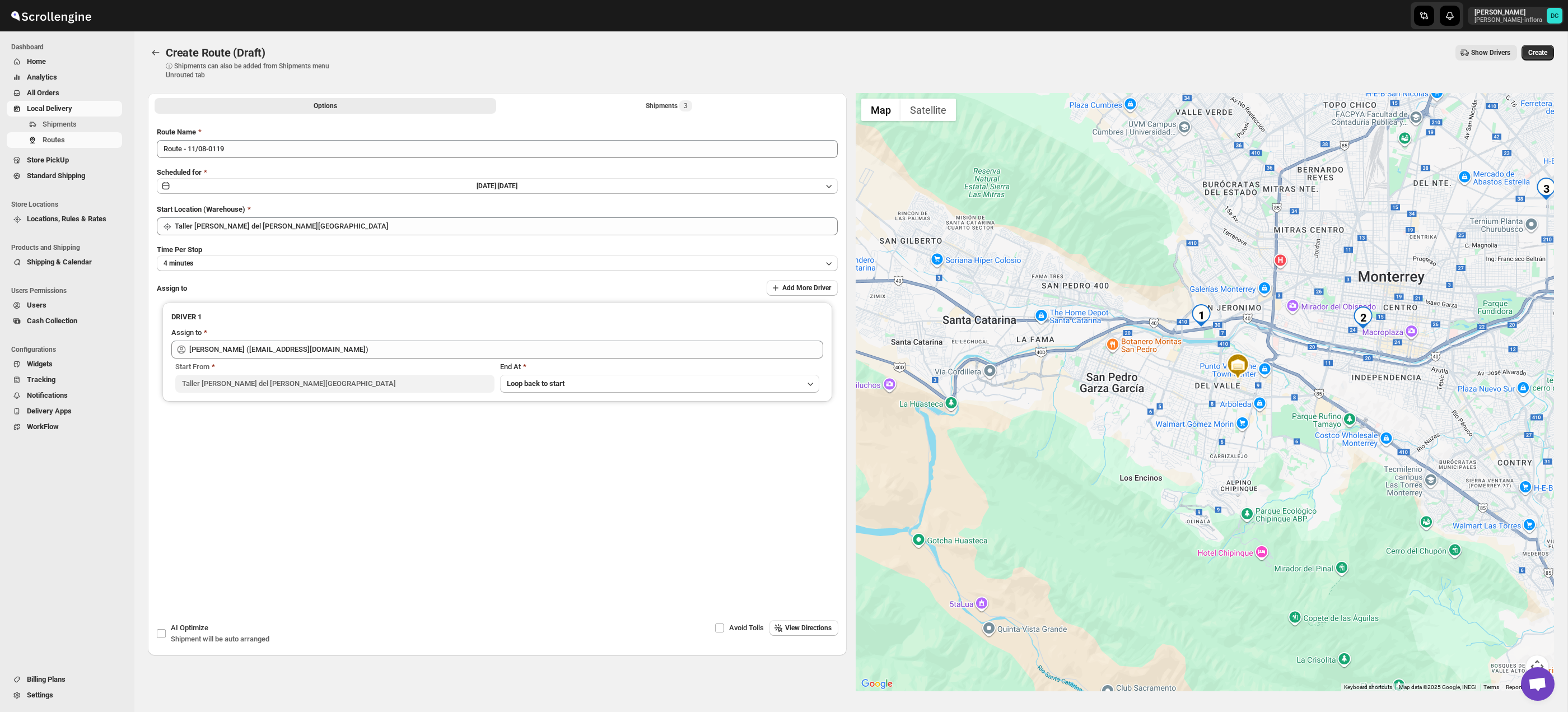
drag, startPoint x: 1137, startPoint y: 520, endPoint x: 1173, endPoint y: 507, distance: 38.3
click at [1173, 507] on div at bounding box center [1205, 392] width 699 height 599
click at [1538, 661] on button "Map camera controls" at bounding box center [1537, 666] width 23 height 23
click at [1513, 612] on button "Zoom in" at bounding box center [1509, 610] width 23 height 23
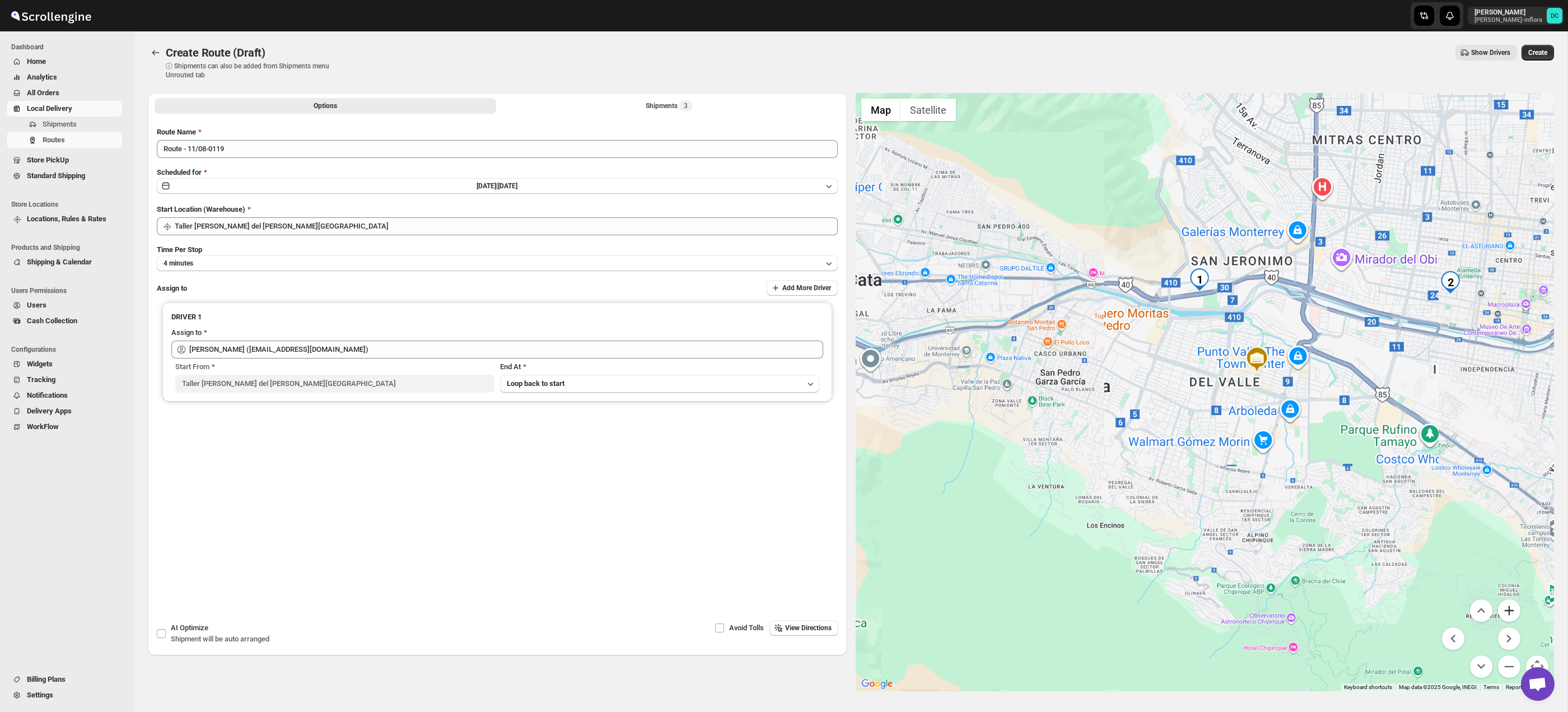
click at [1513, 612] on button "Zoom in" at bounding box center [1509, 610] width 23 height 23
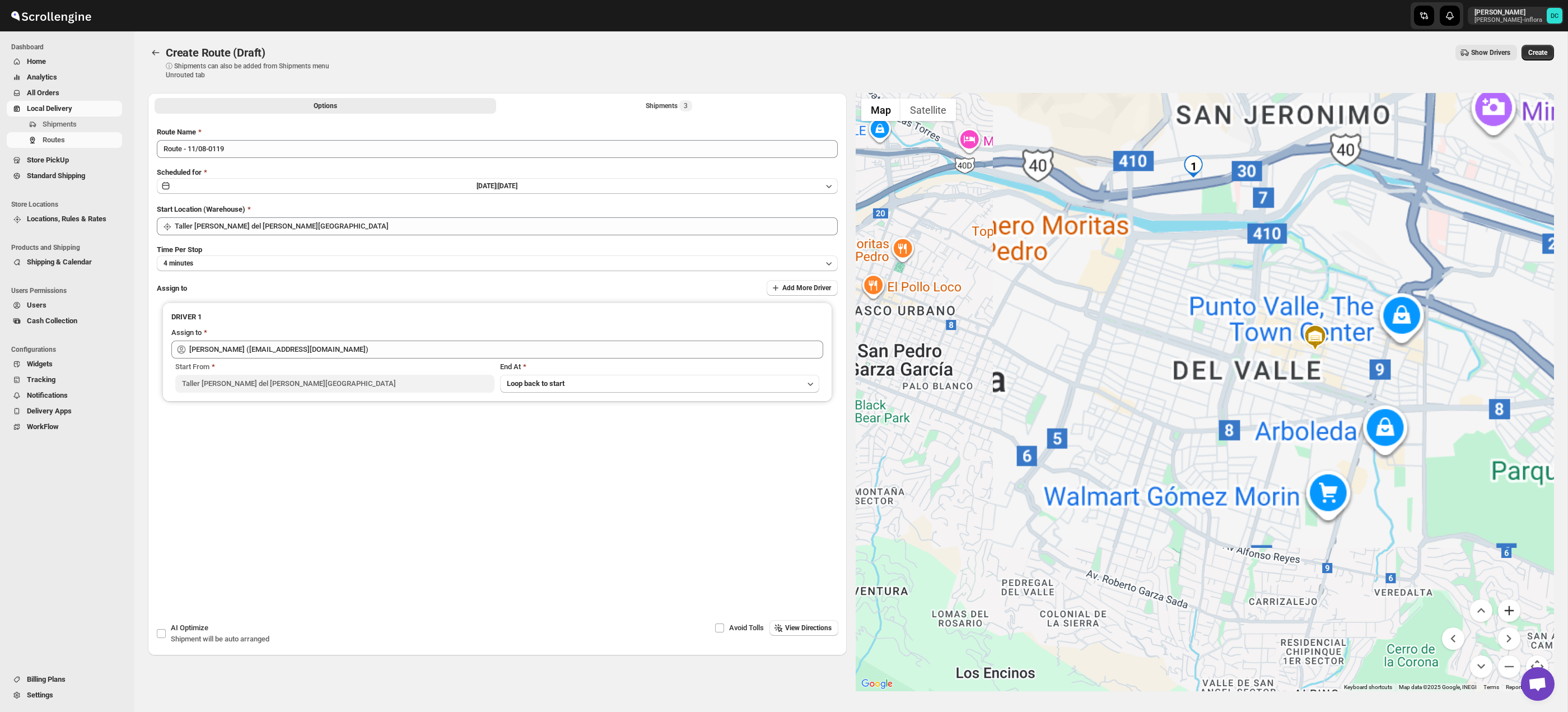
click at [1513, 612] on button "Zoom in" at bounding box center [1509, 610] width 23 height 23
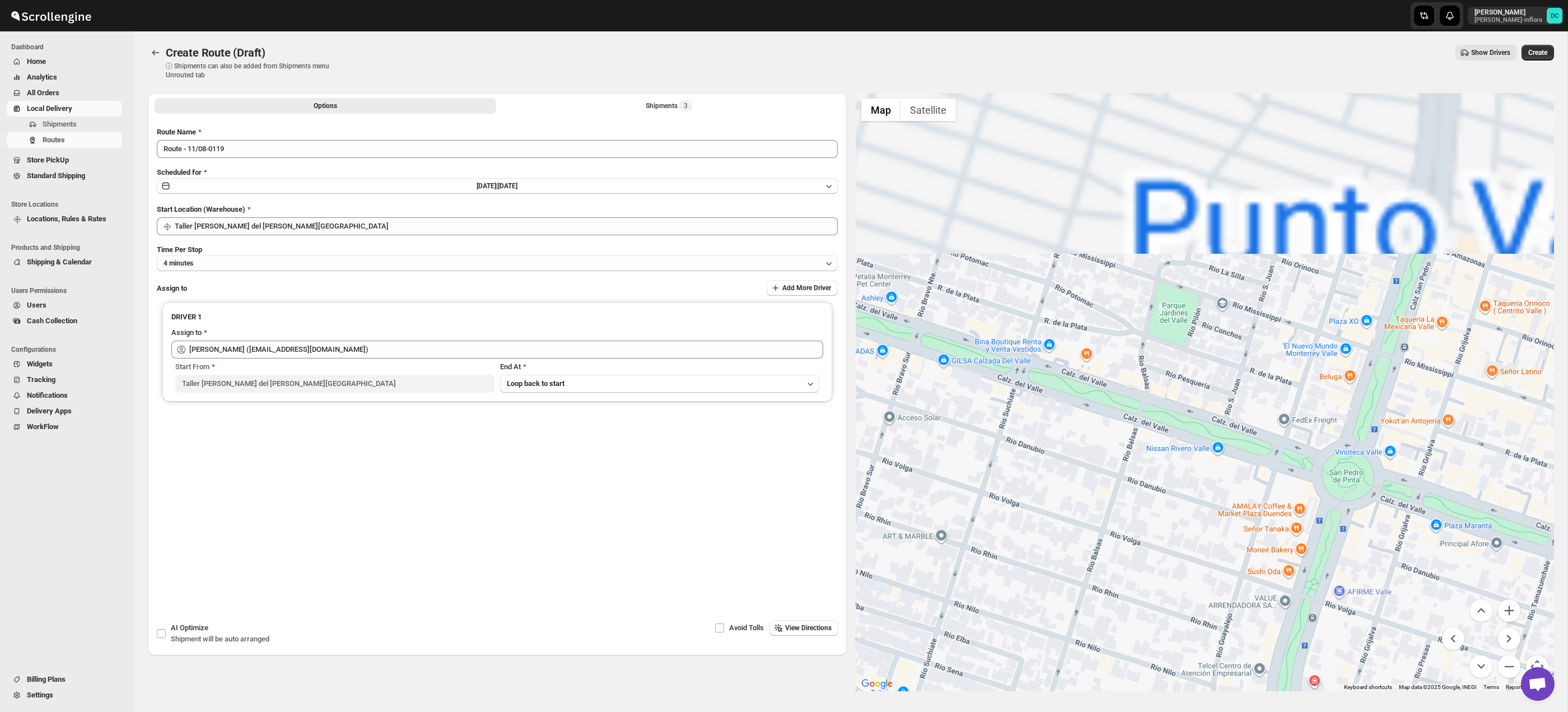
drag, startPoint x: 1221, startPoint y: 234, endPoint x: 1216, endPoint y: 510, distance: 276.0
click at [1217, 512] on div at bounding box center [1205, 392] width 699 height 599
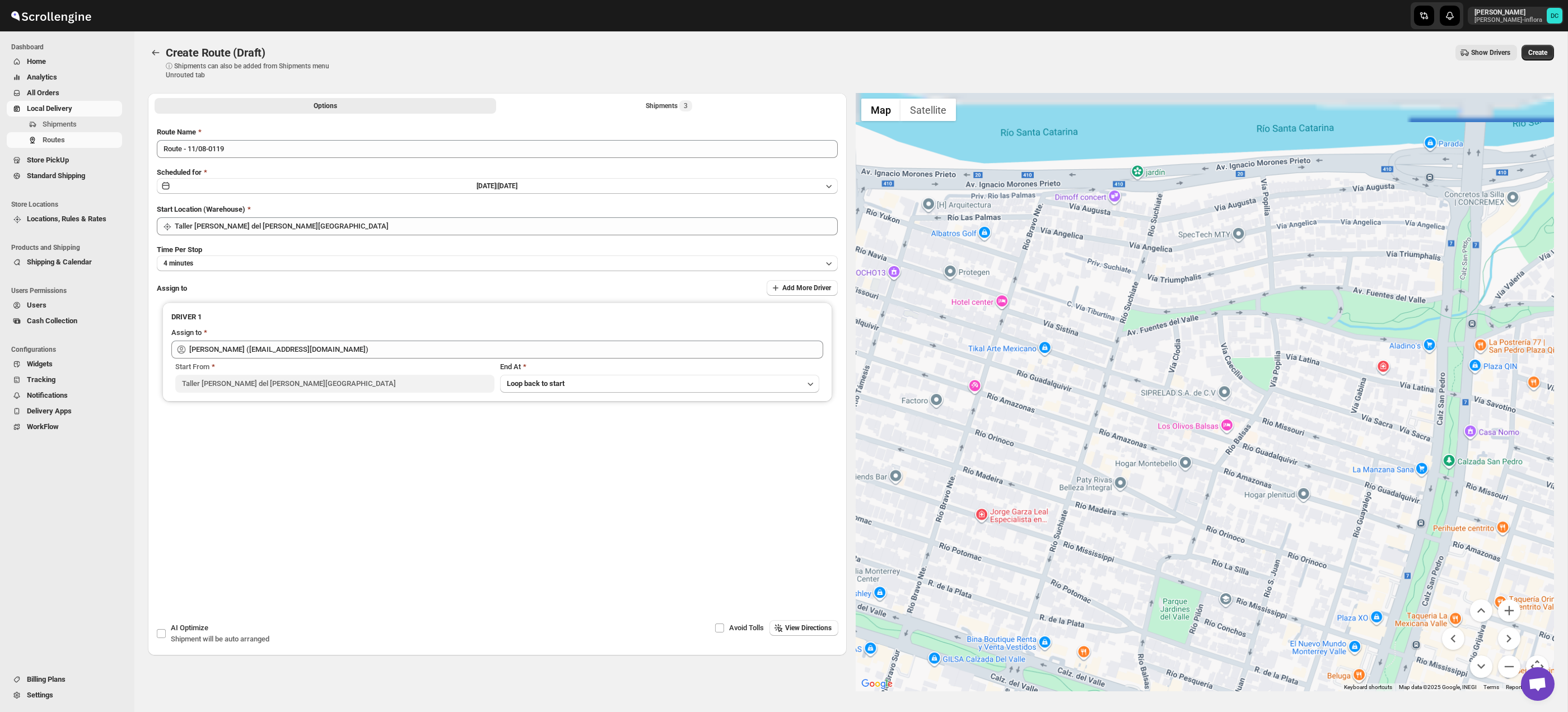
drag, startPoint x: 1176, startPoint y: 305, endPoint x: 1180, endPoint y: 468, distance: 163.0
click at [1175, 518] on div at bounding box center [1205, 392] width 699 height 599
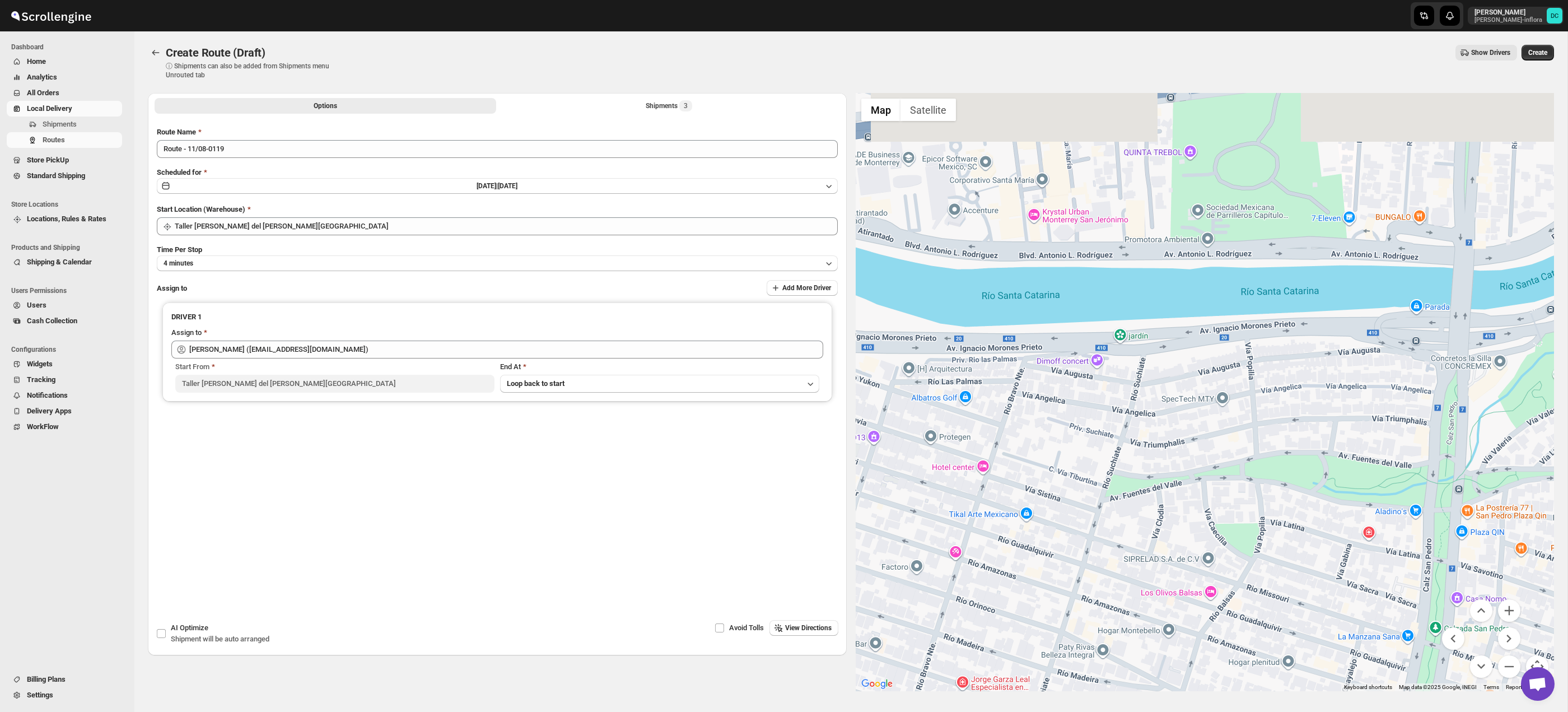
drag, startPoint x: 1194, startPoint y: 387, endPoint x: 1196, endPoint y: 434, distance: 47.0
click at [1183, 454] on div at bounding box center [1205, 392] width 699 height 599
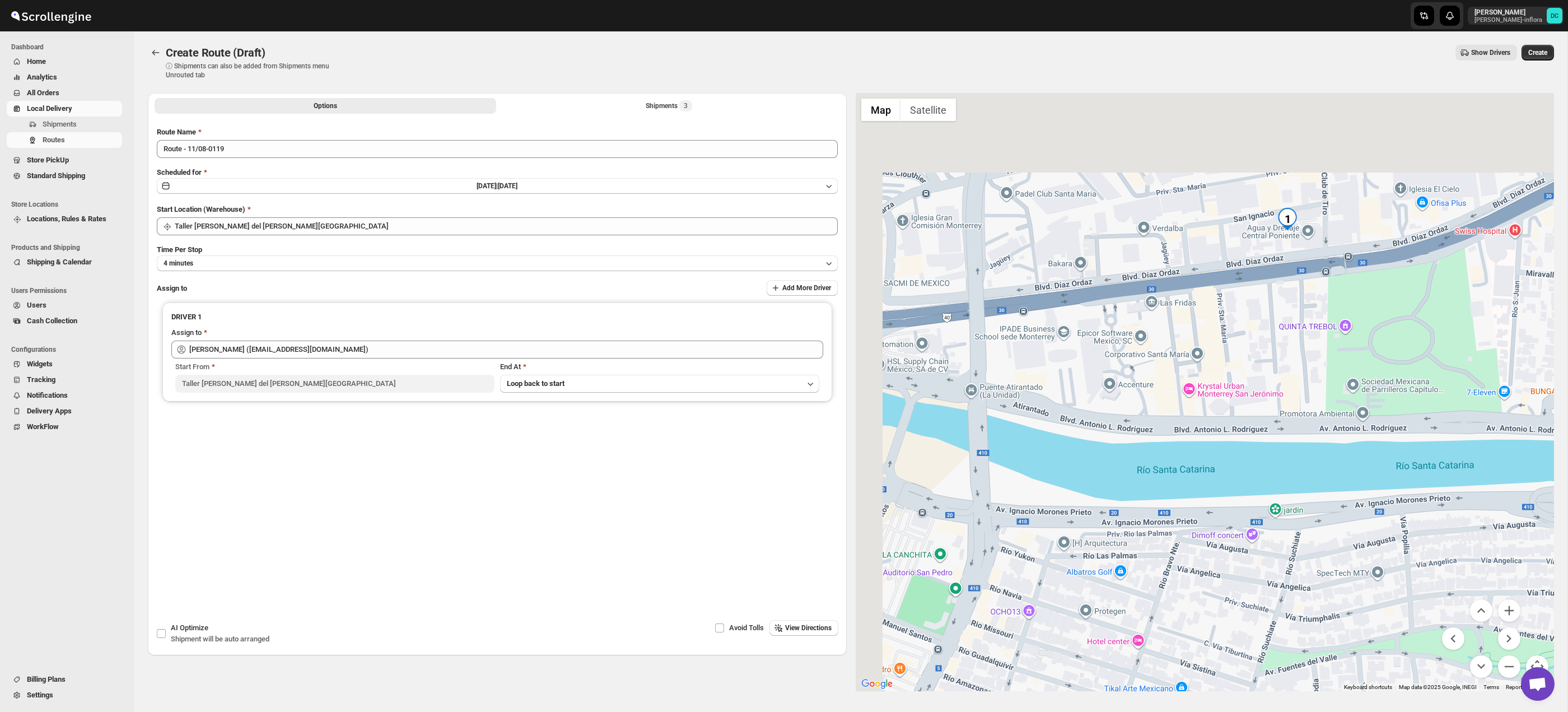
drag, startPoint x: 1231, startPoint y: 371, endPoint x: 1410, endPoint y: 517, distance: 231.0
click at [1410, 517] on div at bounding box center [1205, 392] width 699 height 599
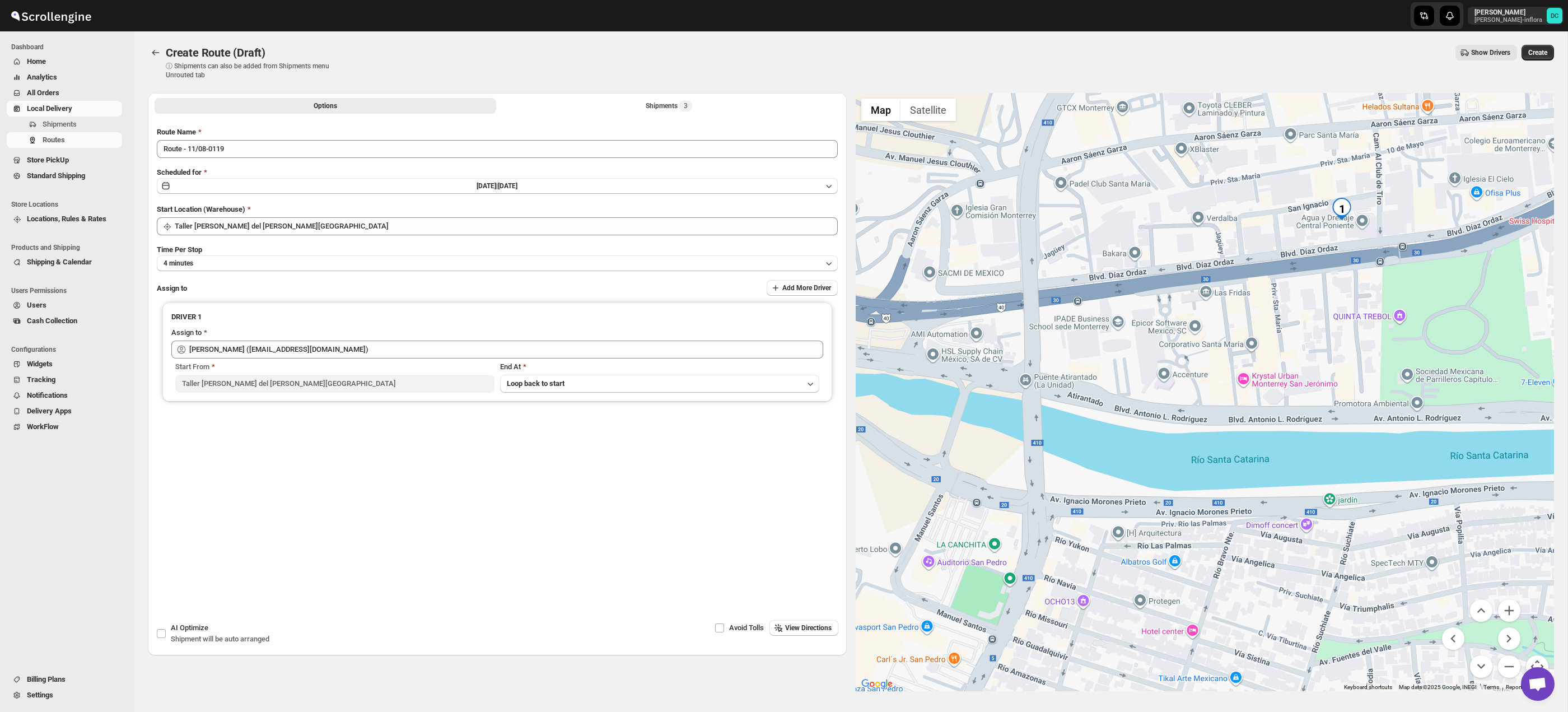
drag, startPoint x: 1294, startPoint y: 478, endPoint x: 1203, endPoint y: 507, distance: 95.5
click at [1203, 507] on div at bounding box center [1205, 392] width 699 height 599
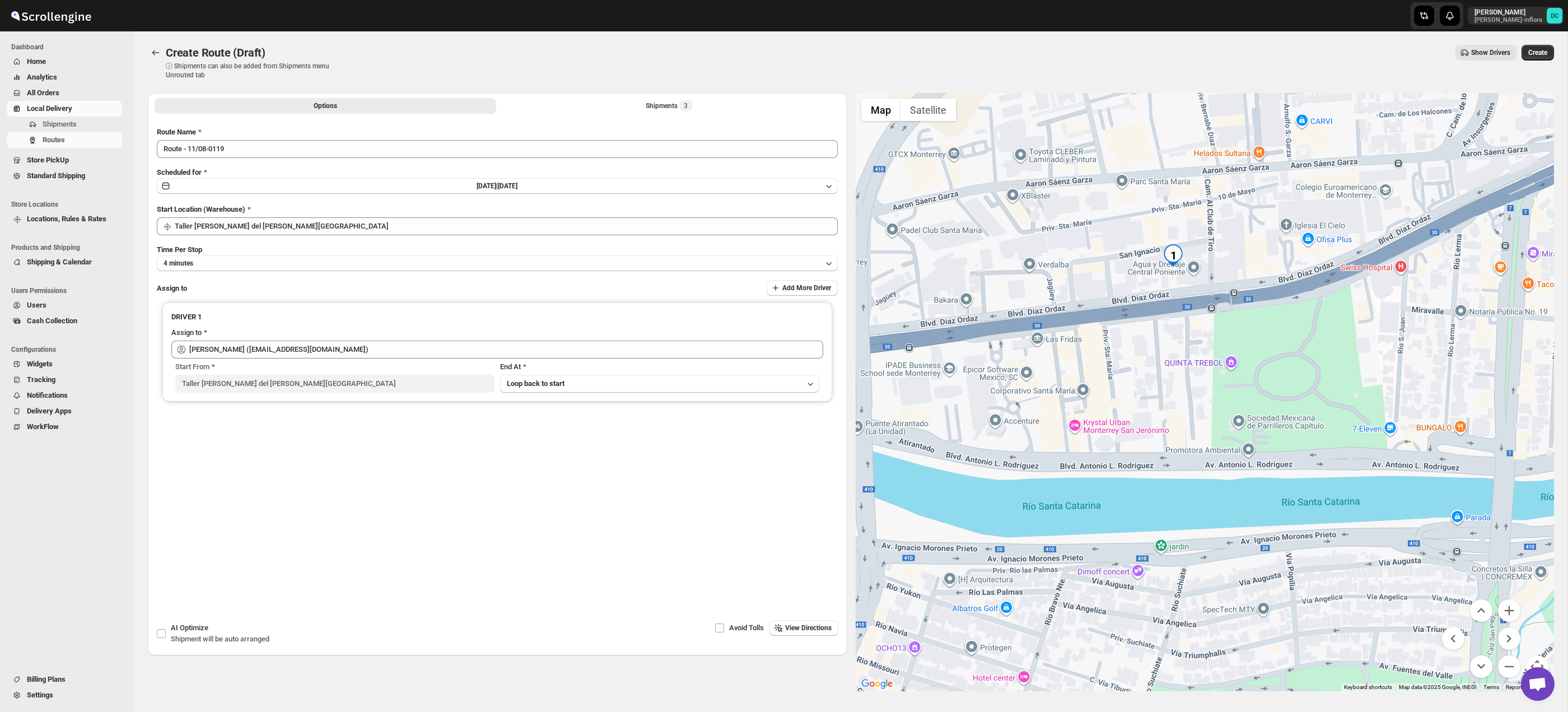
drag, startPoint x: 1332, startPoint y: 382, endPoint x: 1188, endPoint y: 421, distance: 149.2
click at [1188, 421] on div at bounding box center [1205, 392] width 699 height 599
click at [687, 109] on span "3" at bounding box center [685, 106] width 4 height 9
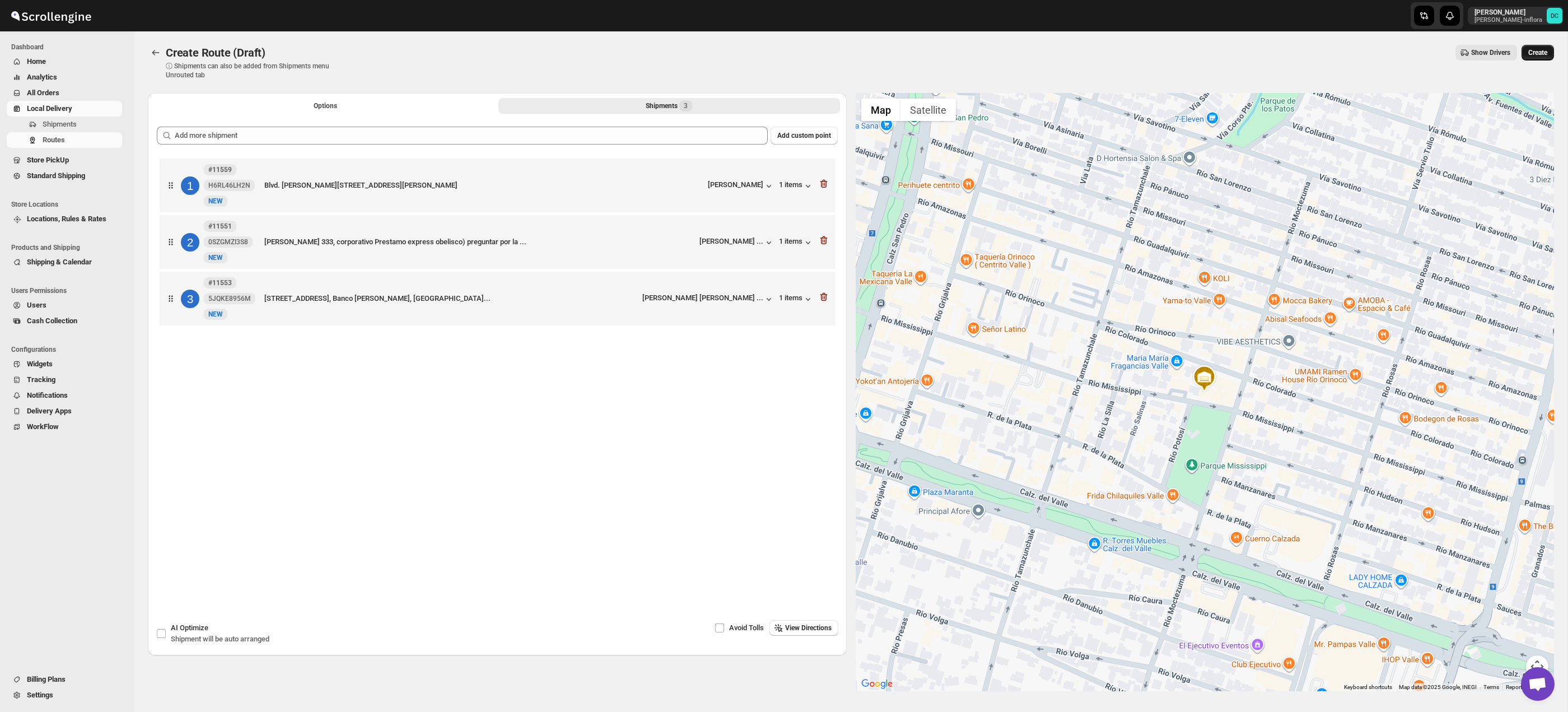
click at [1542, 48] on button "Create" at bounding box center [1538, 53] width 32 height 16
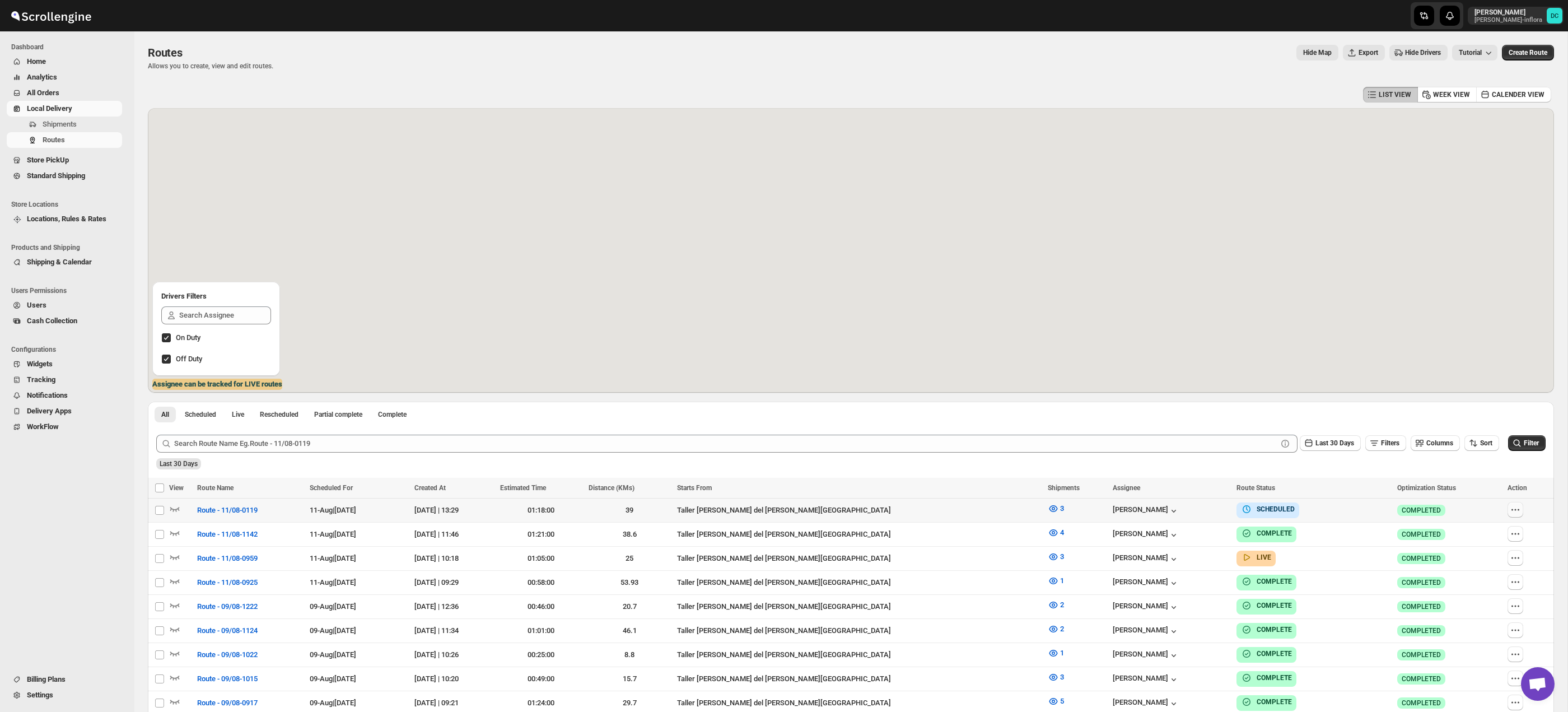
click at [1511, 512] on icon "button" at bounding box center [1515, 510] width 11 height 11
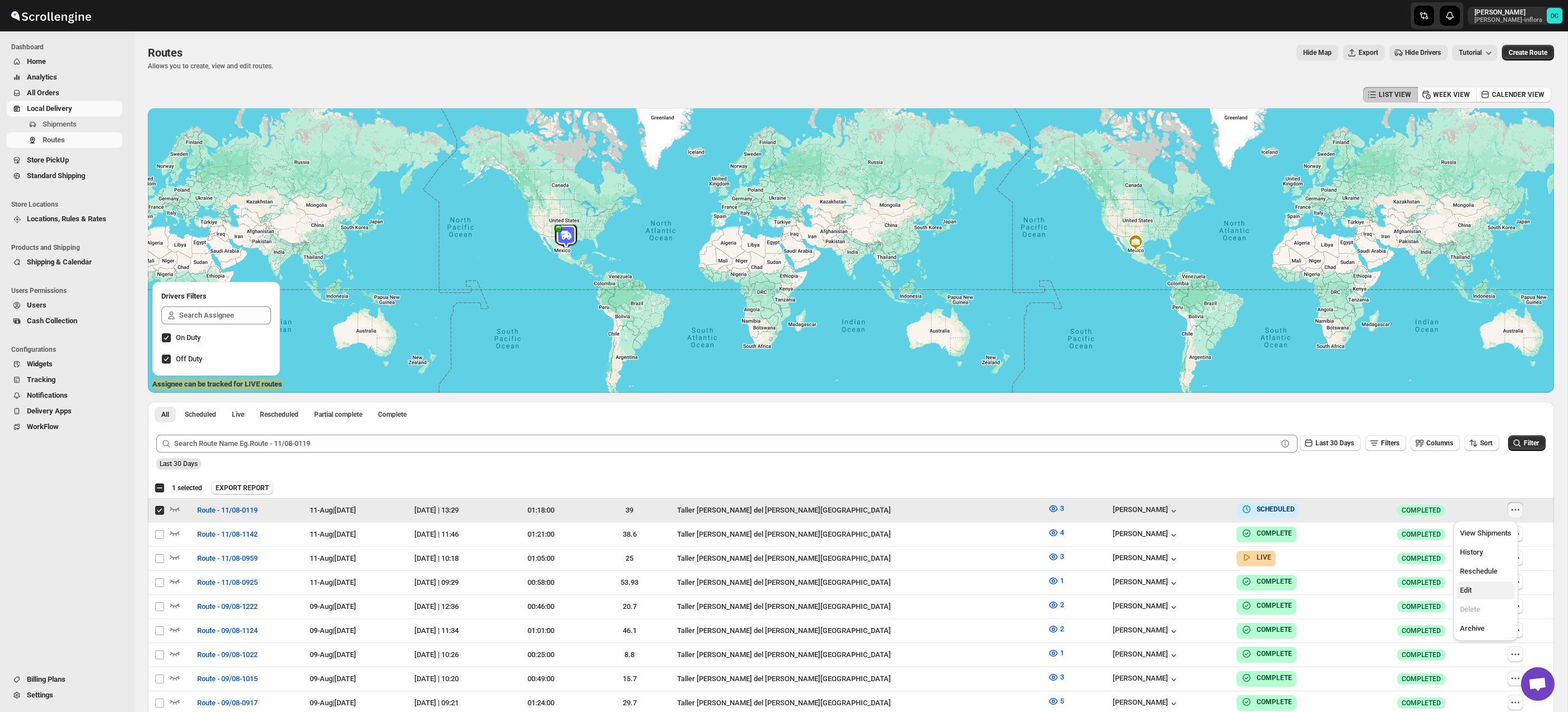
click at [1474, 593] on span "Edit" at bounding box center [1485, 590] width 52 height 11
checkbox input "false"
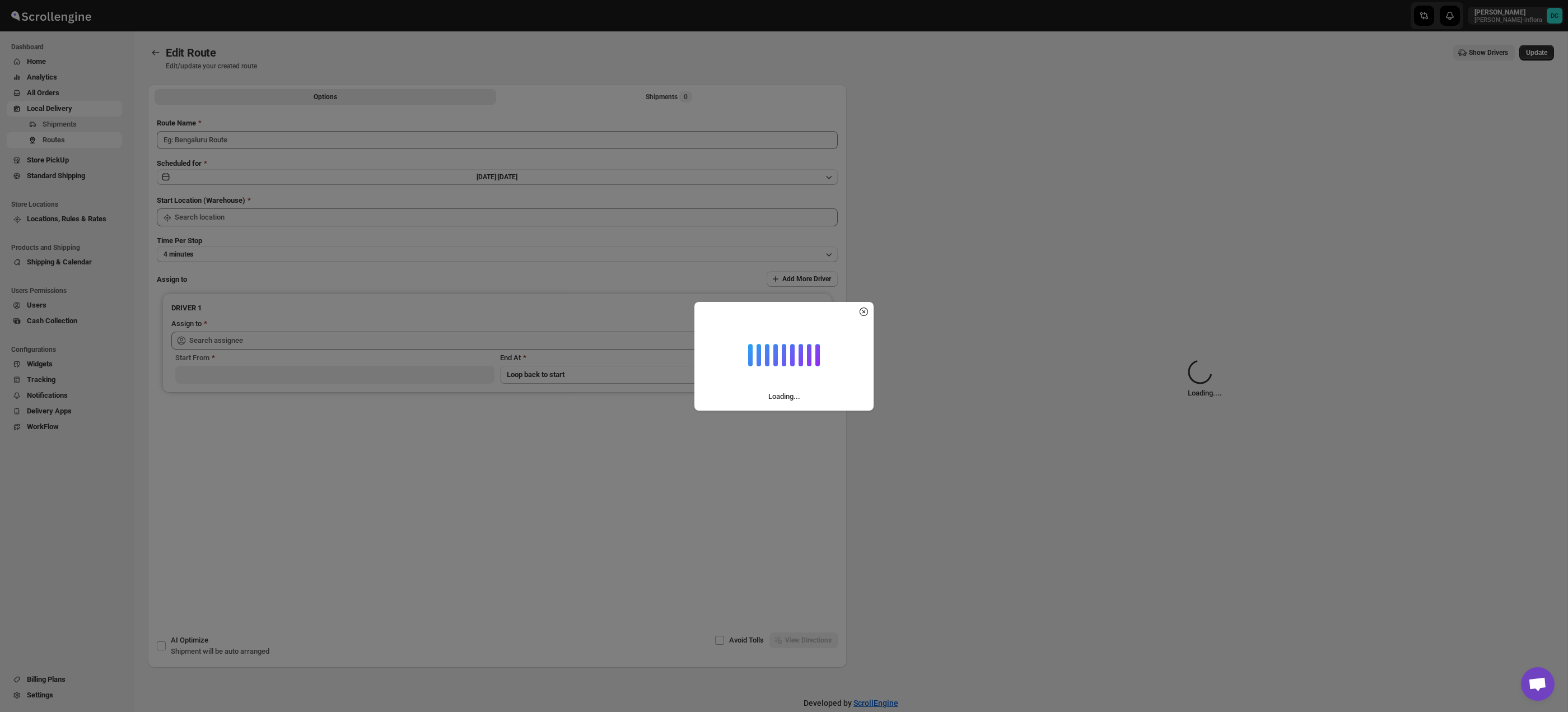
type input "Route - 11/08-0119"
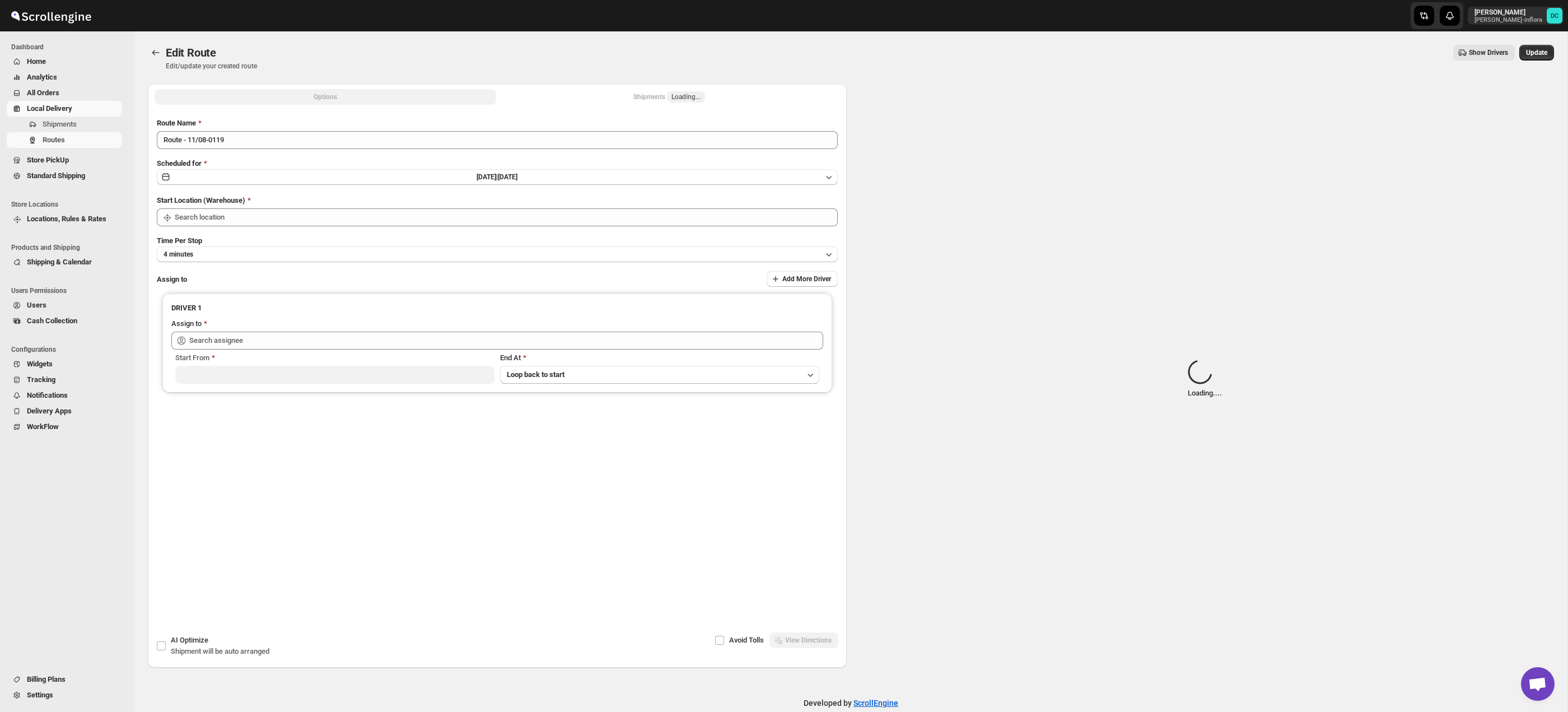
type input "Taller [PERSON_NAME][GEOGRAPHIC_DATA]"
type input "[PERSON_NAME] ([EMAIL_ADDRESS][DOMAIN_NAME])"
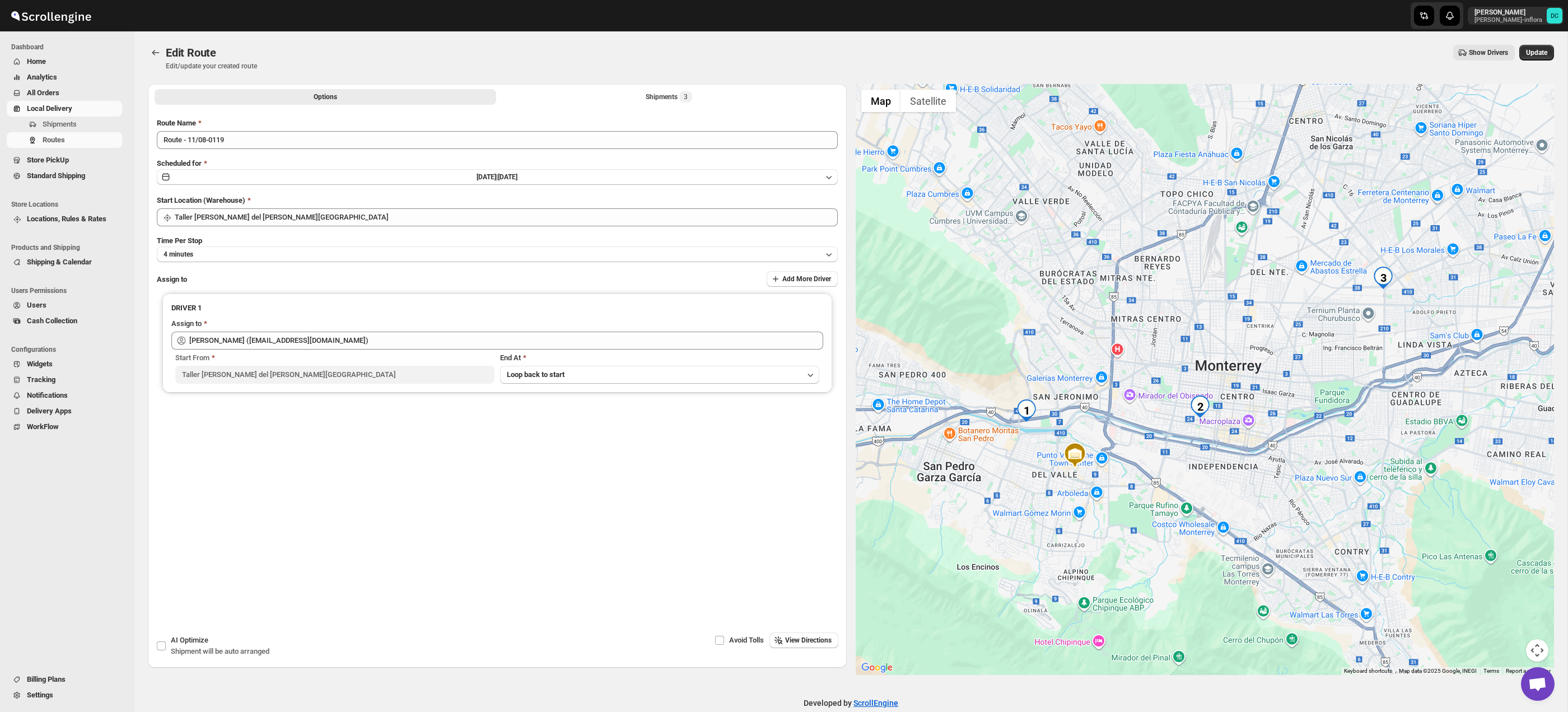
click at [629, 94] on button "Shipments 3" at bounding box center [669, 97] width 341 height 16
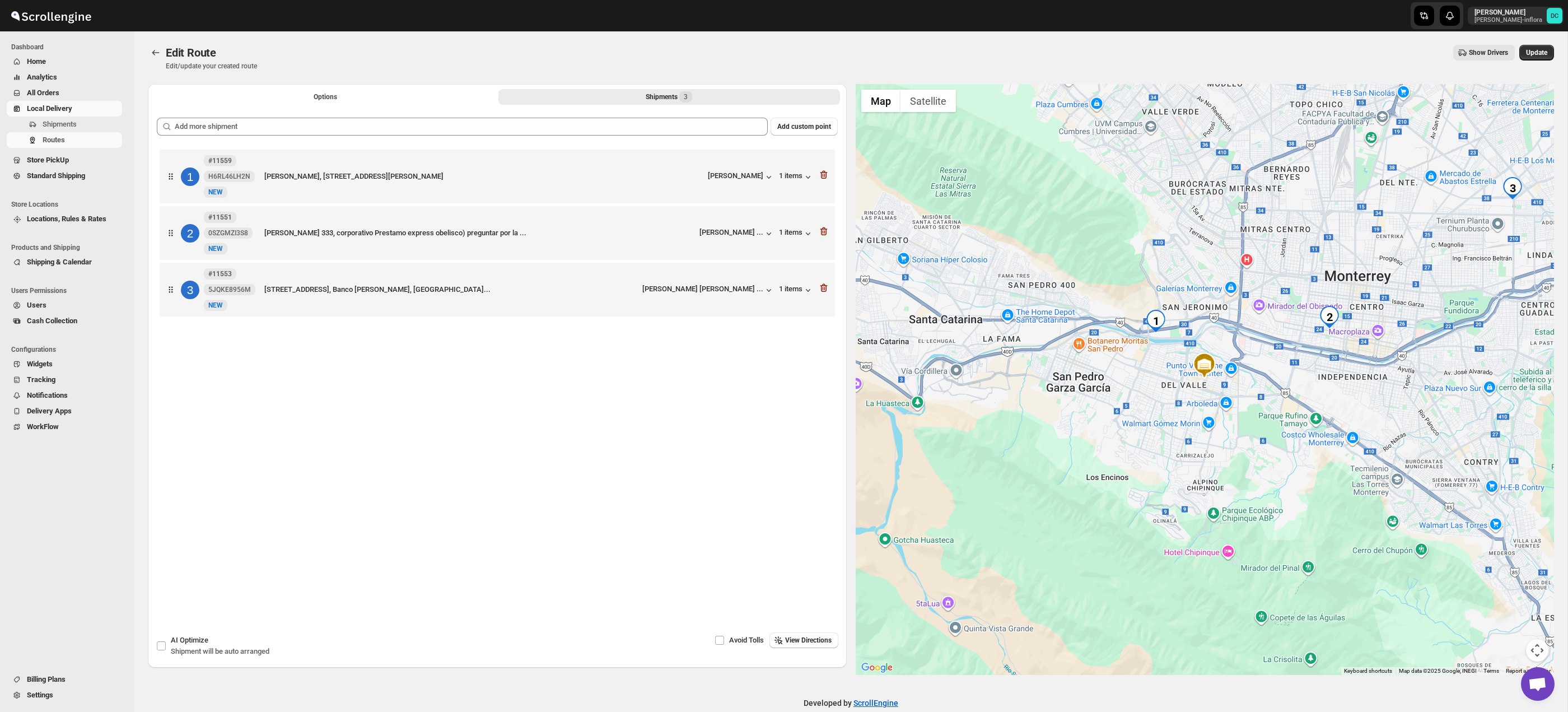
drag, startPoint x: 1237, startPoint y: 414, endPoint x: 1317, endPoint y: 459, distance: 91.8
click at [1301, 445] on div at bounding box center [1205, 379] width 699 height 591
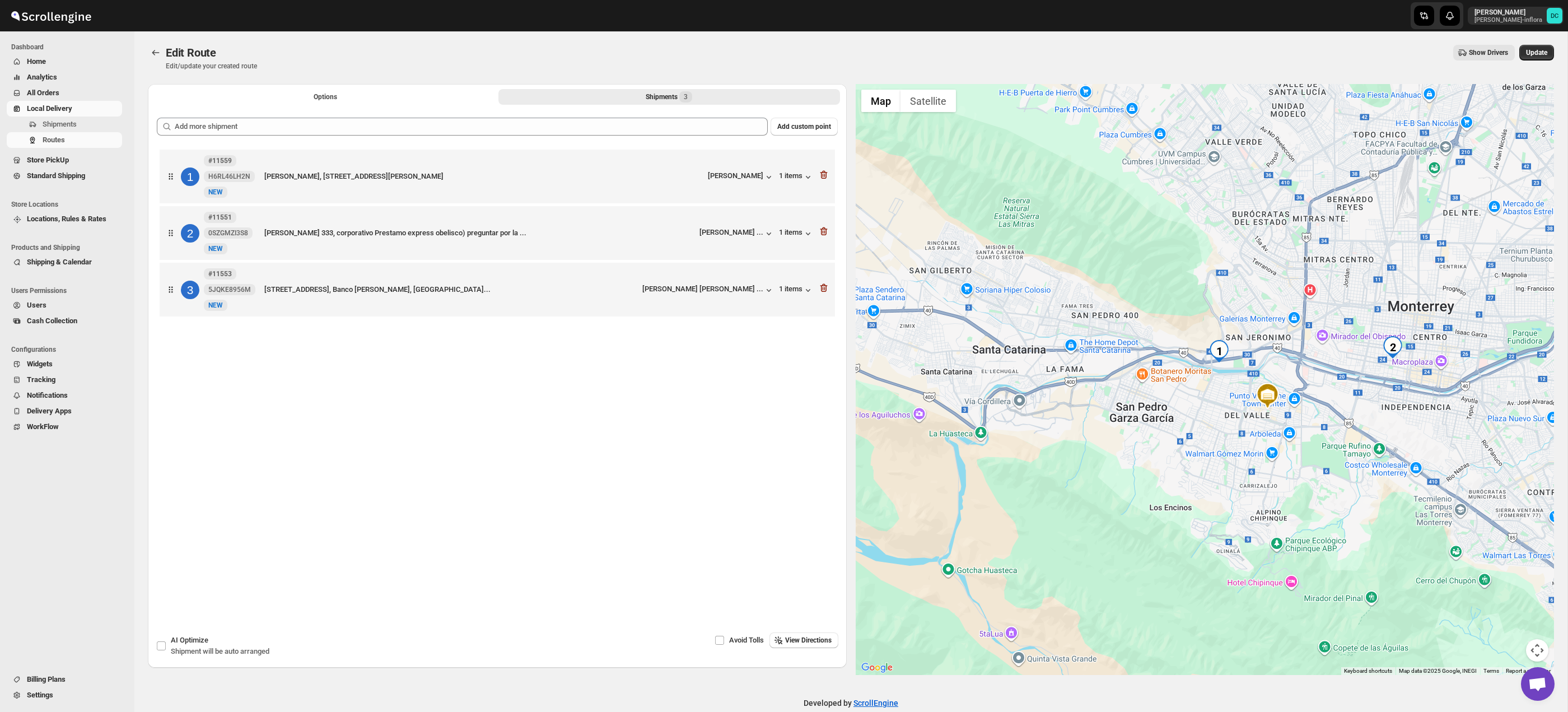
click at [1545, 651] on button "Map camera controls" at bounding box center [1537, 650] width 23 height 23
click at [1503, 591] on button "Zoom in" at bounding box center [1509, 594] width 23 height 23
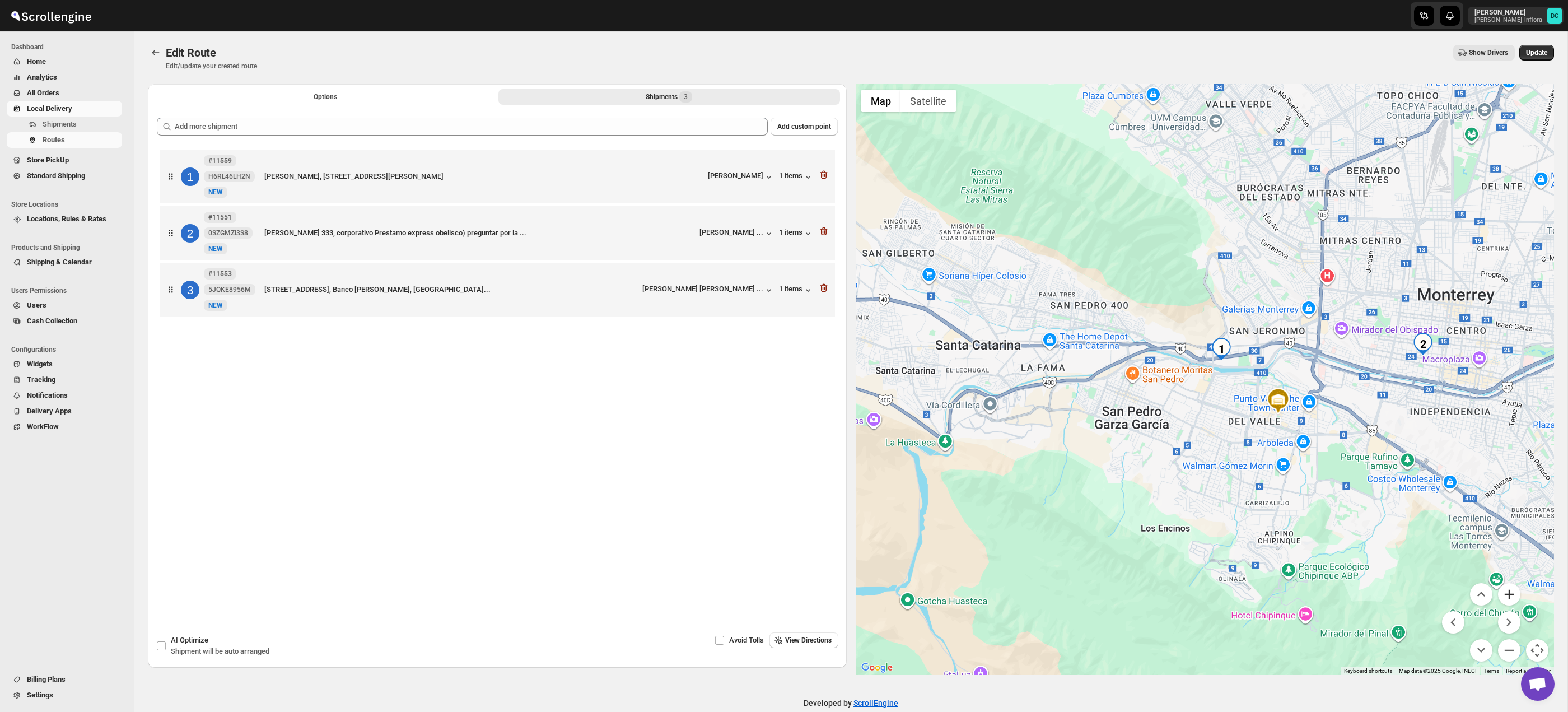
click at [1503, 591] on button "Zoom in" at bounding box center [1509, 594] width 23 height 23
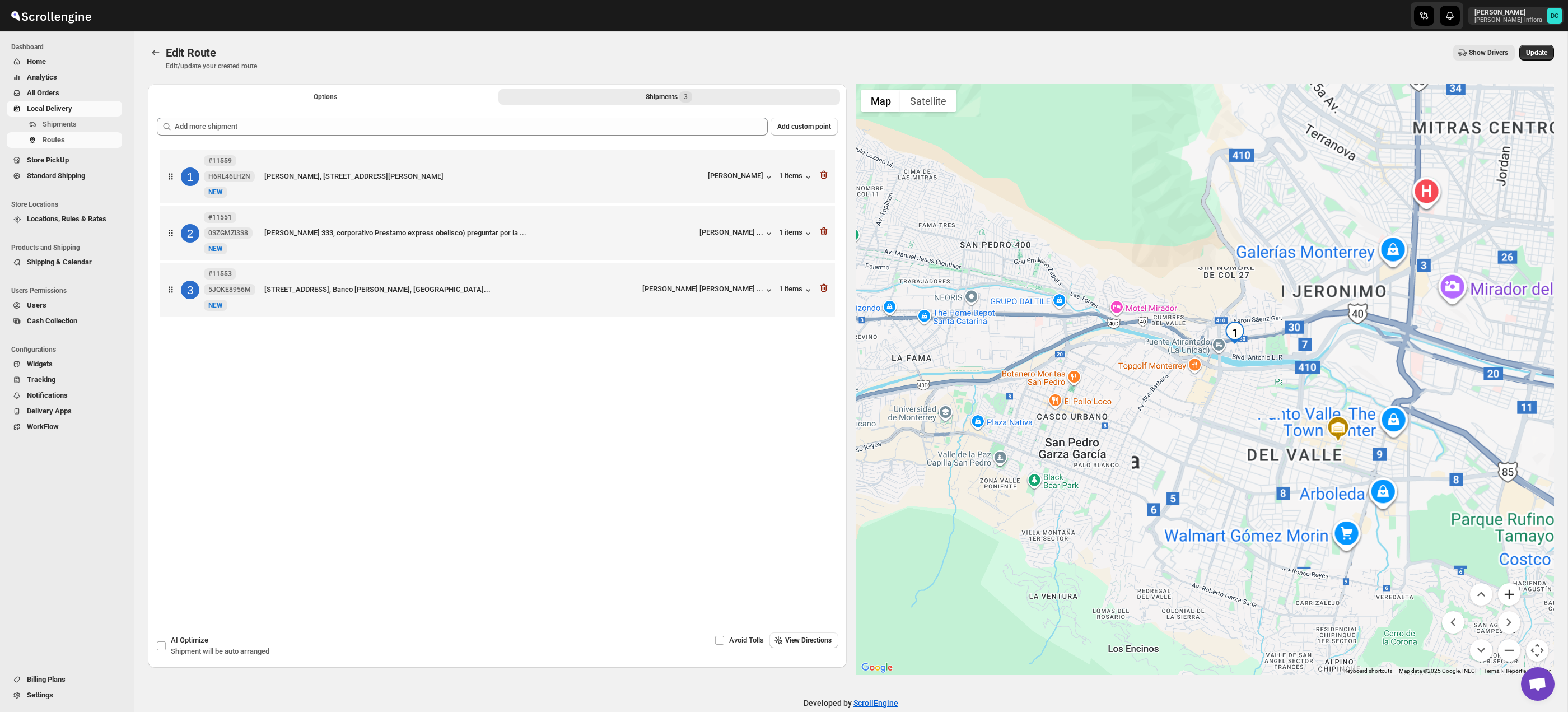
click at [1503, 591] on button "Zoom in" at bounding box center [1509, 594] width 23 height 23
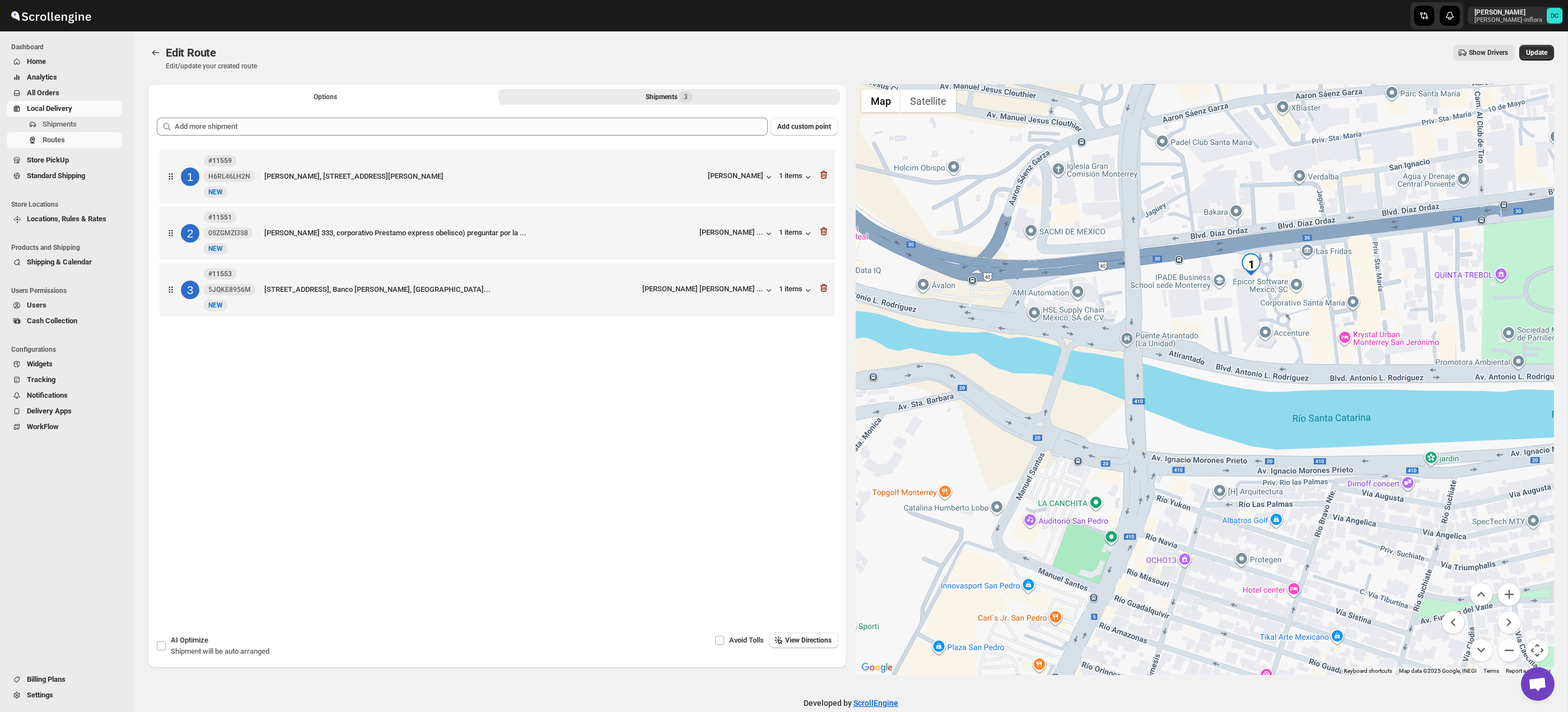
drag, startPoint x: 1399, startPoint y: 368, endPoint x: 1209, endPoint y: 532, distance: 251.0
click at [1209, 532] on div at bounding box center [1205, 379] width 699 height 591
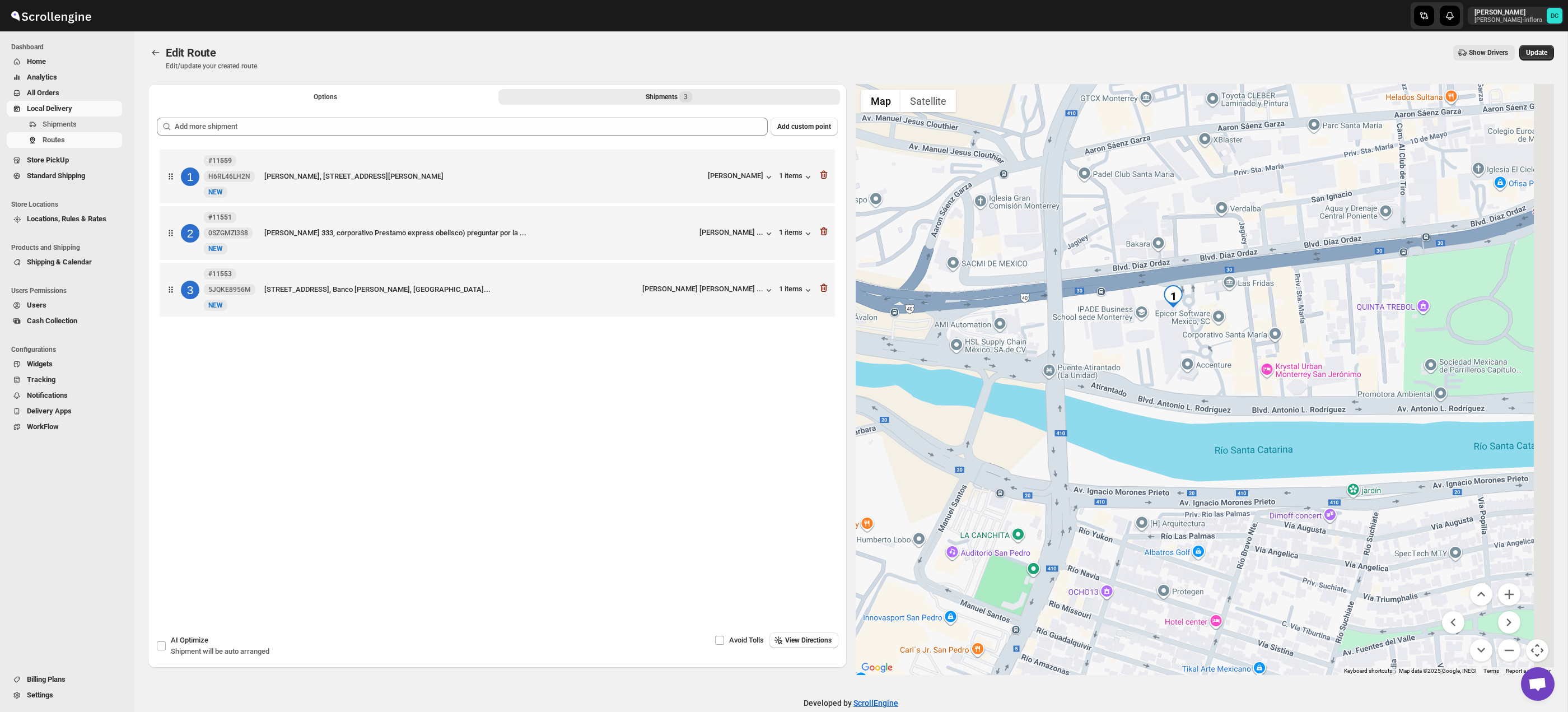
drag, startPoint x: 1317, startPoint y: 467, endPoint x: 1228, endPoint y: 493, distance: 92.7
click at [1228, 493] on div at bounding box center [1205, 379] width 699 height 591
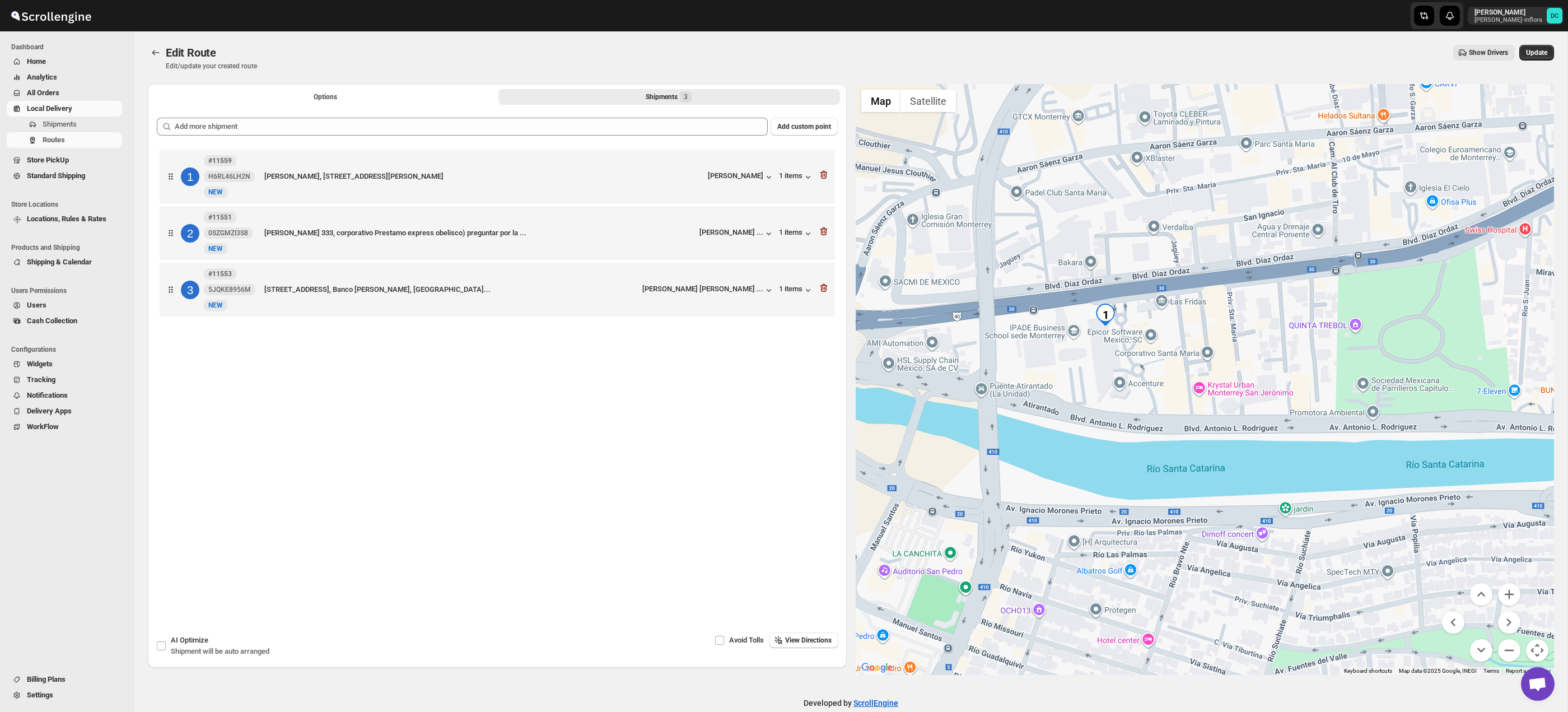
click at [855, 26] on div at bounding box center [784, 16] width 269 height 32
drag, startPoint x: 1423, startPoint y: 403, endPoint x: 1494, endPoint y: 607, distance: 216.0
click at [1150, 409] on div at bounding box center [1205, 379] width 699 height 591
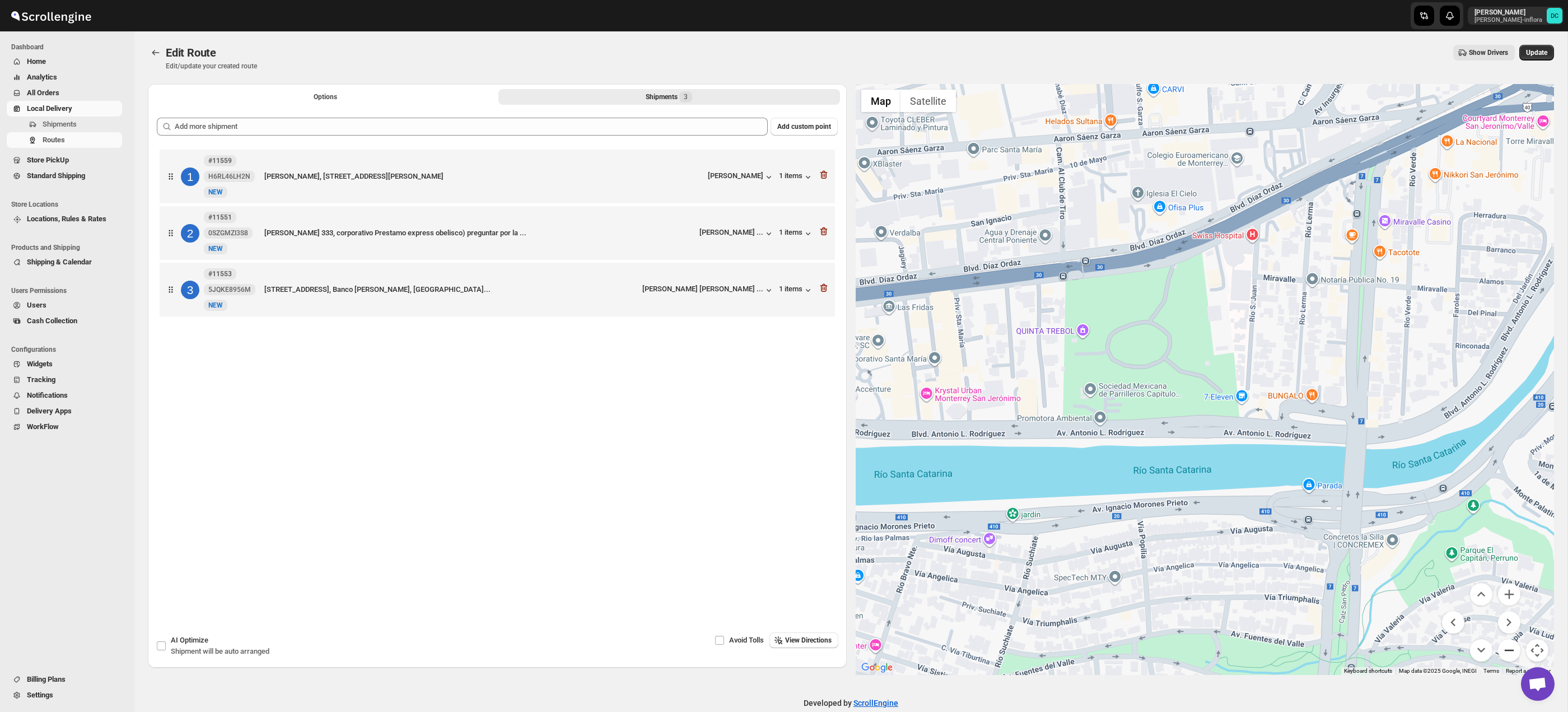
click at [1501, 647] on button "Zoom out" at bounding box center [1509, 650] width 23 height 23
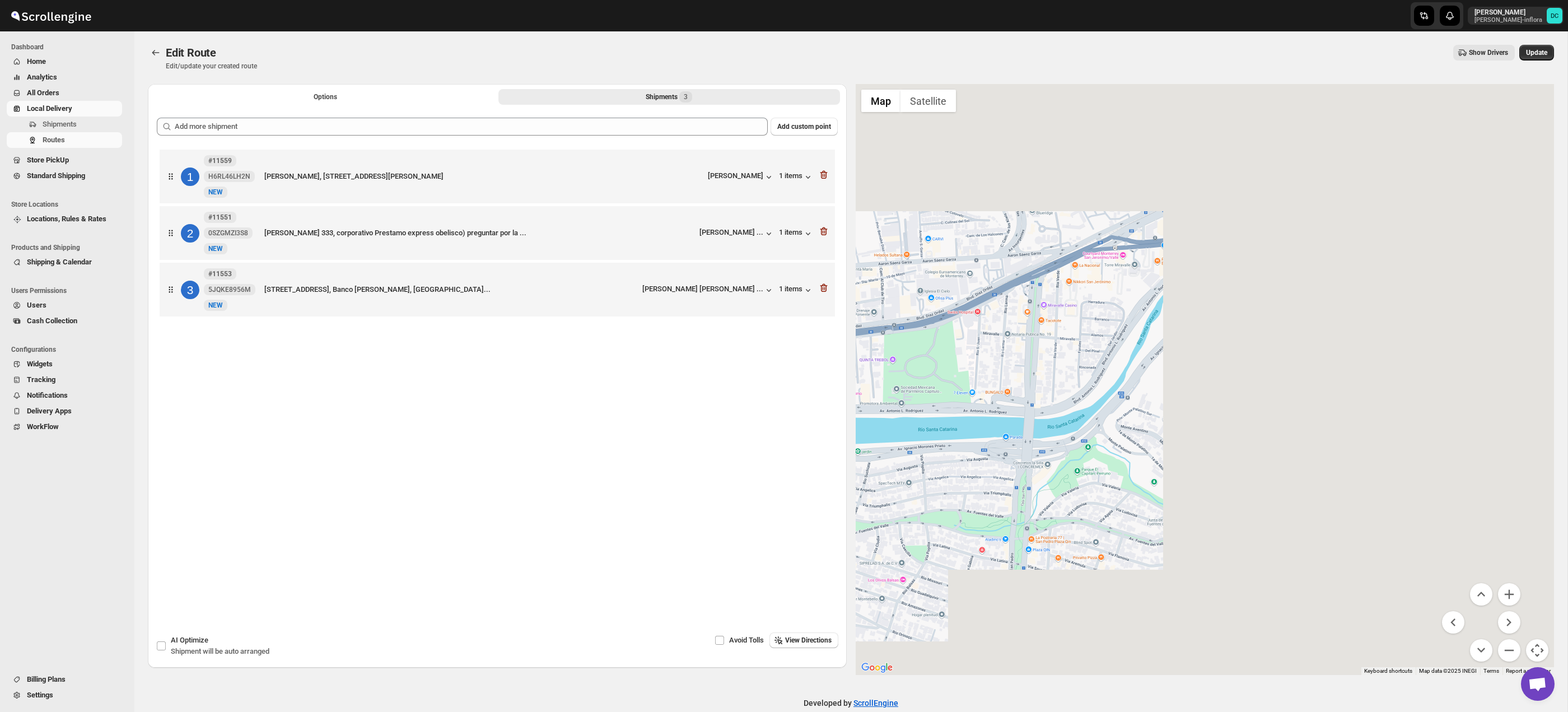
click at [1091, 362] on div at bounding box center [1205, 379] width 699 height 591
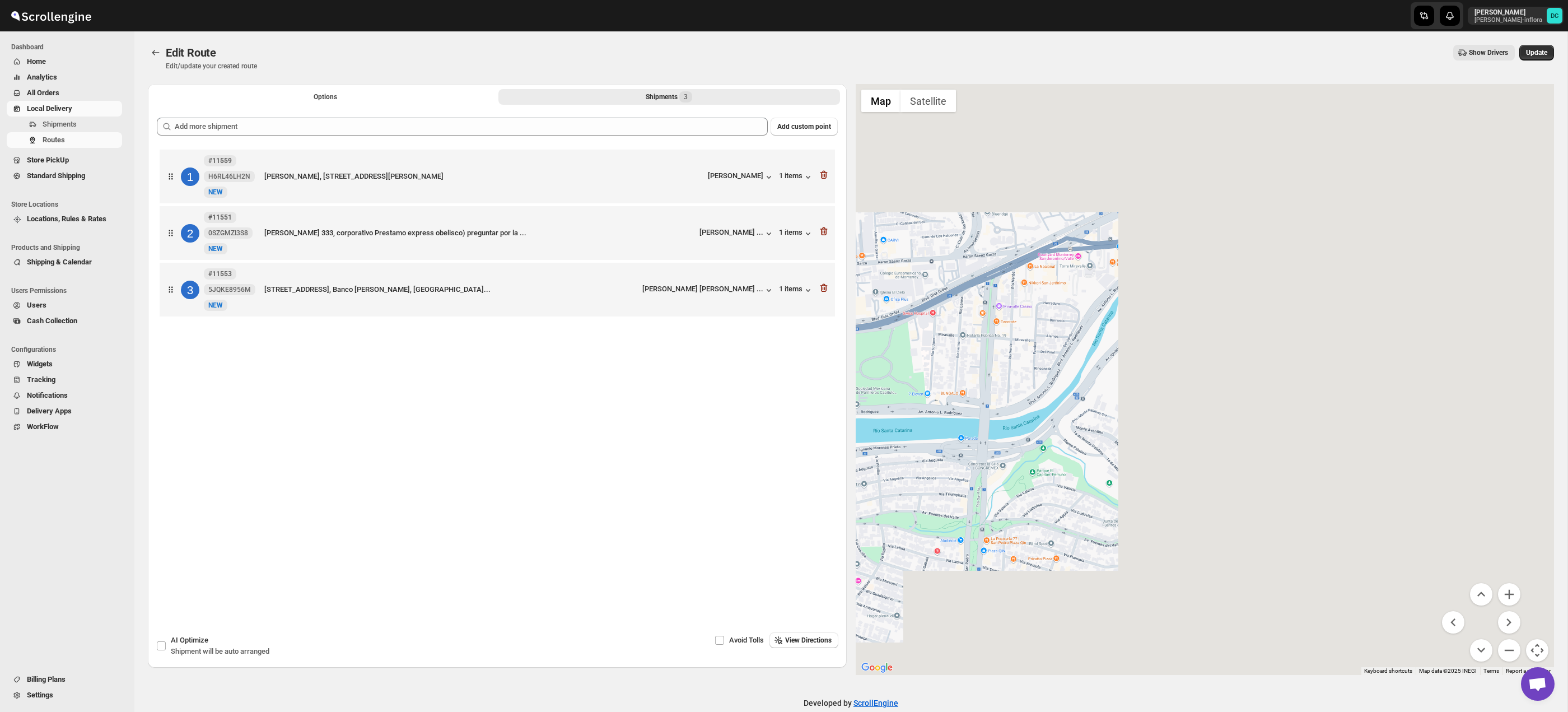
click at [1199, 346] on div at bounding box center [1205, 379] width 699 height 591
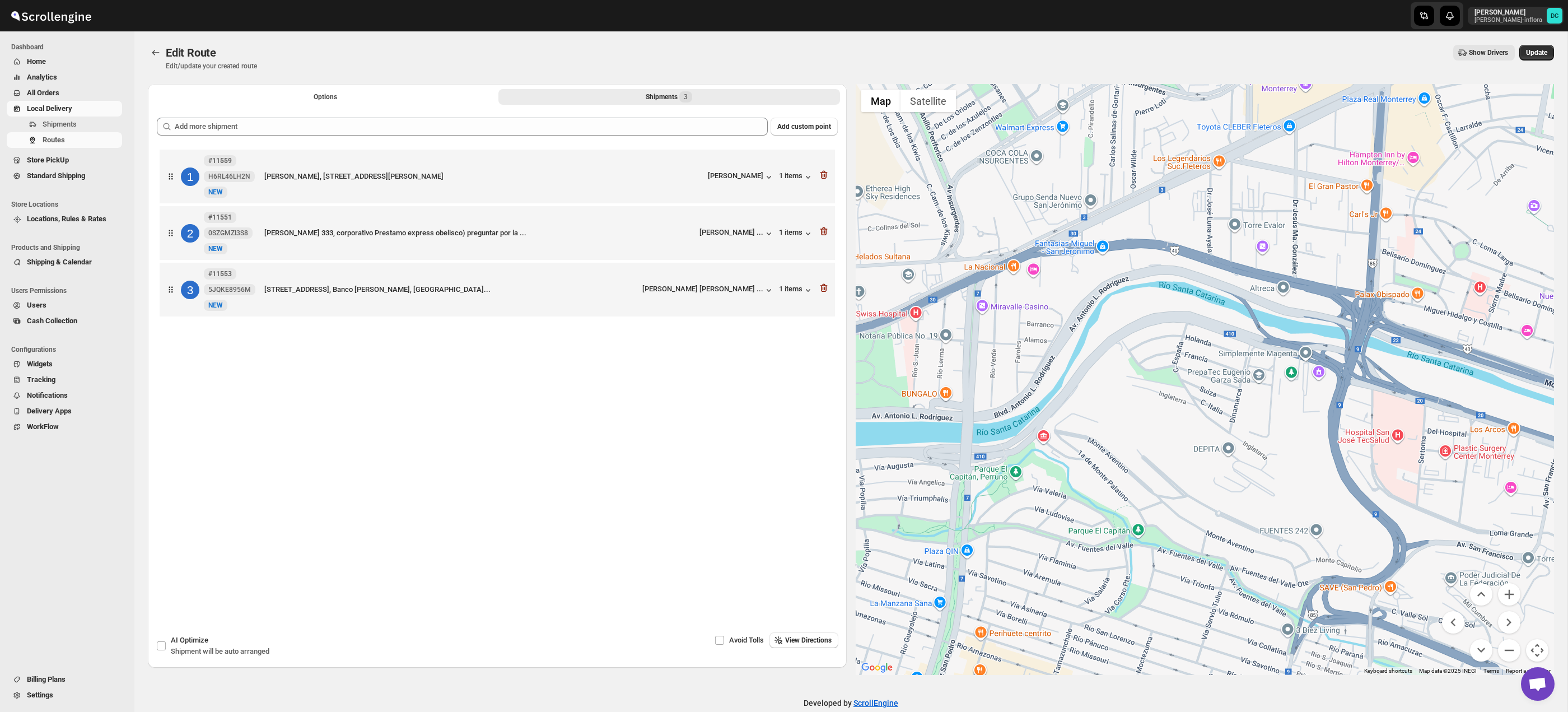
click at [1118, 420] on div at bounding box center [1205, 379] width 699 height 591
drag, startPoint x: 1458, startPoint y: 356, endPoint x: 1345, endPoint y: 399, distance: 120.9
click at [1345, 399] on div at bounding box center [1205, 379] width 699 height 591
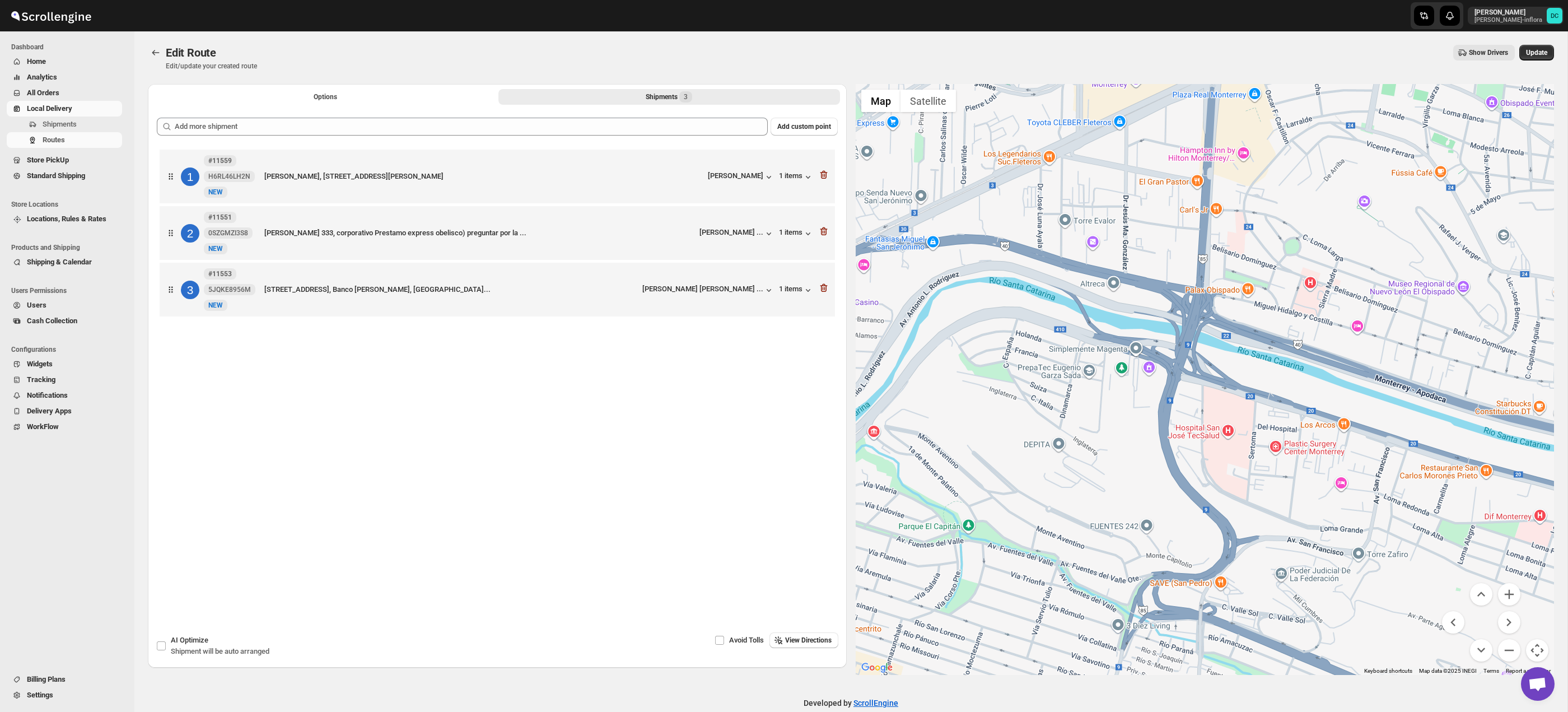
drag, startPoint x: 1442, startPoint y: 373, endPoint x: 1099, endPoint y: 401, distance: 344.1
click at [1099, 401] on div at bounding box center [1205, 379] width 699 height 591
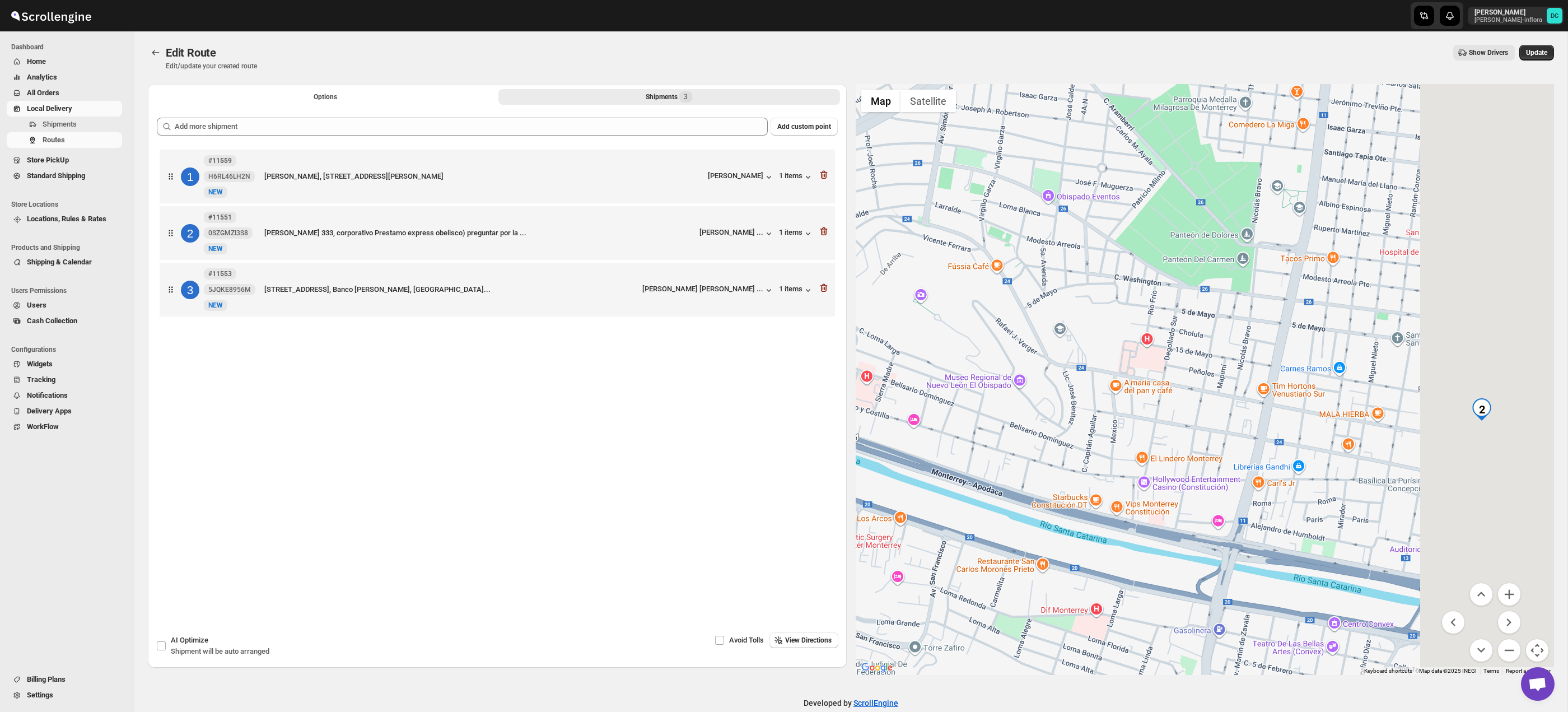
drag, startPoint x: 1430, startPoint y: 342, endPoint x: 1178, endPoint y: 414, distance: 262.1
click at [1178, 414] on div at bounding box center [1205, 379] width 699 height 591
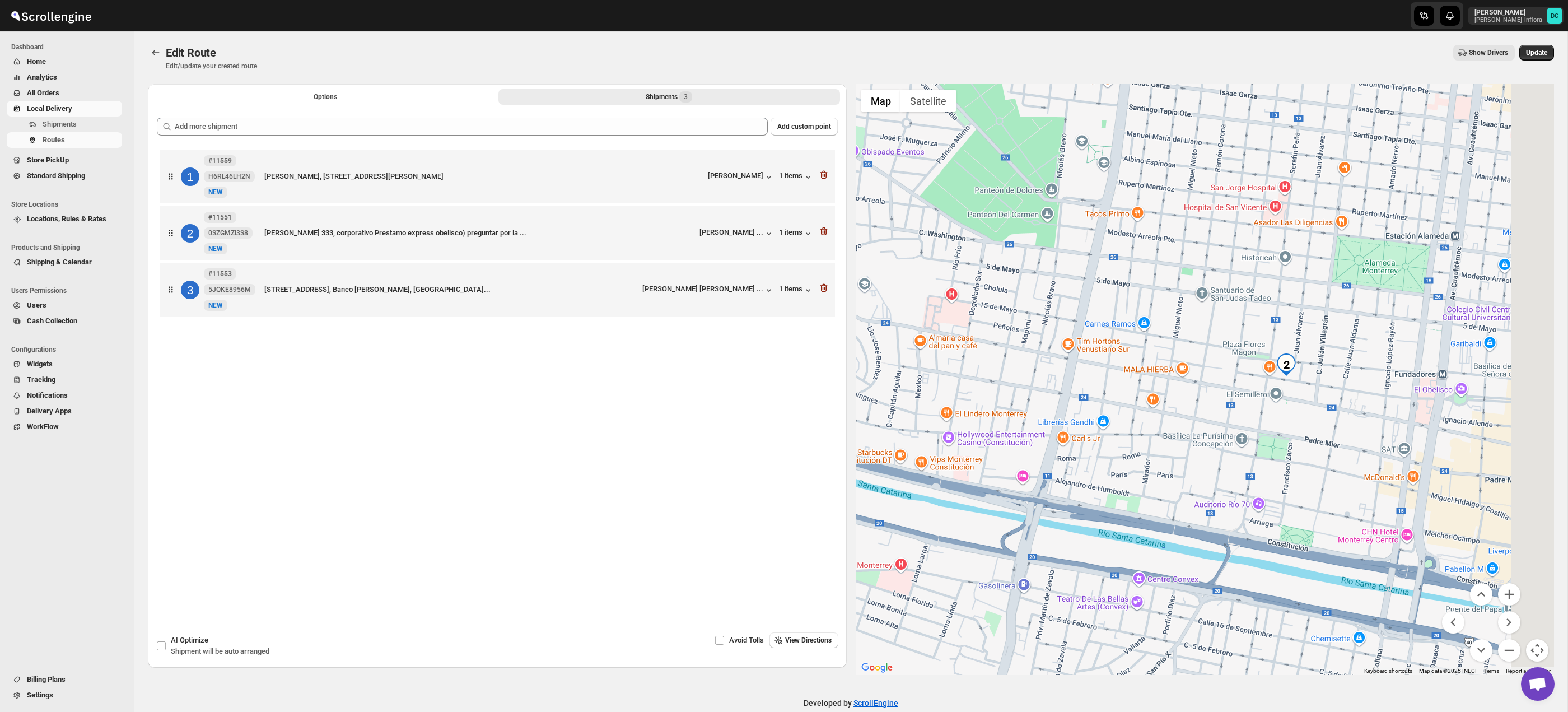
drag, startPoint x: 1381, startPoint y: 383, endPoint x: 1244, endPoint y: 333, distance: 145.8
click at [1230, 325] on div at bounding box center [1205, 379] width 699 height 591
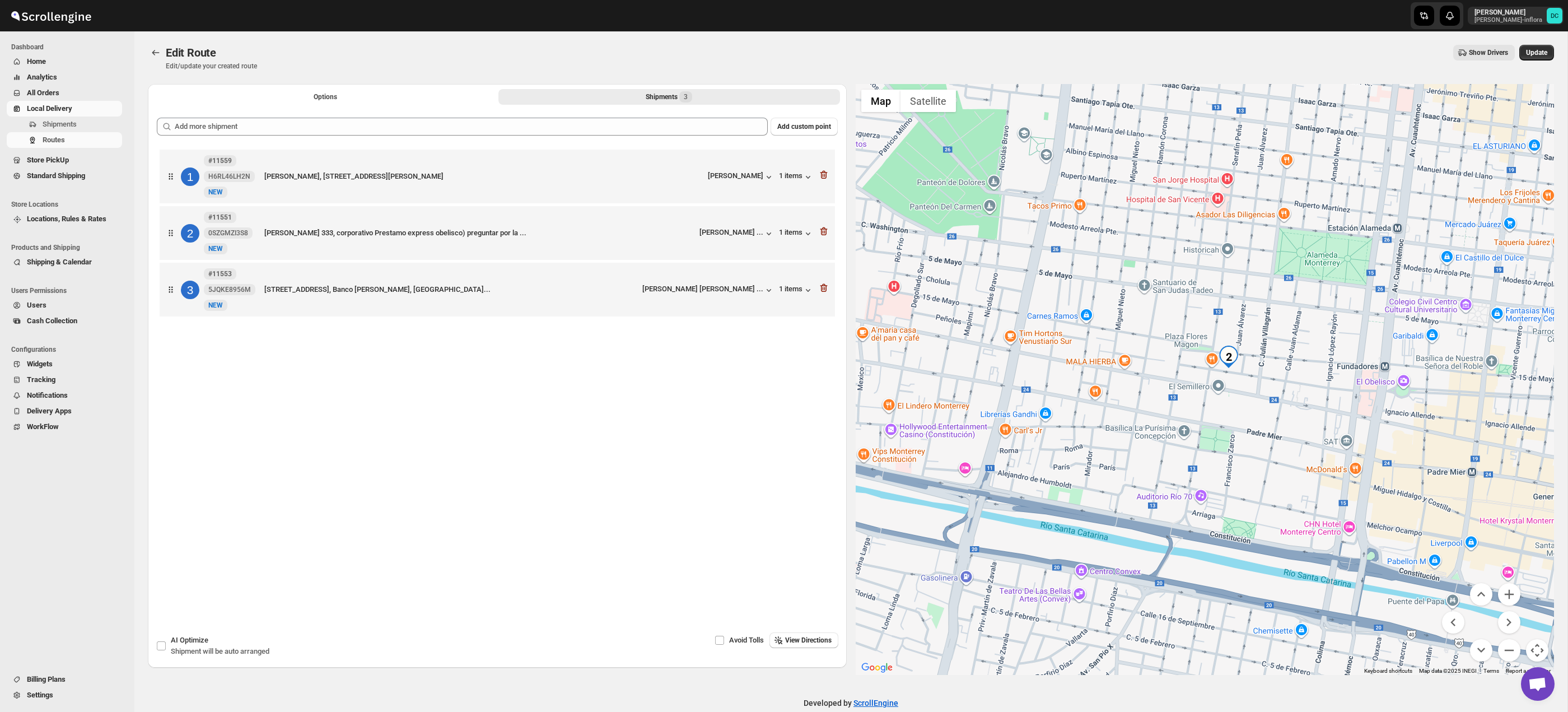
drag, startPoint x: 1489, startPoint y: 443, endPoint x: 1446, endPoint y: 443, distance: 43.0
click at [1447, 443] on div at bounding box center [1205, 379] width 699 height 591
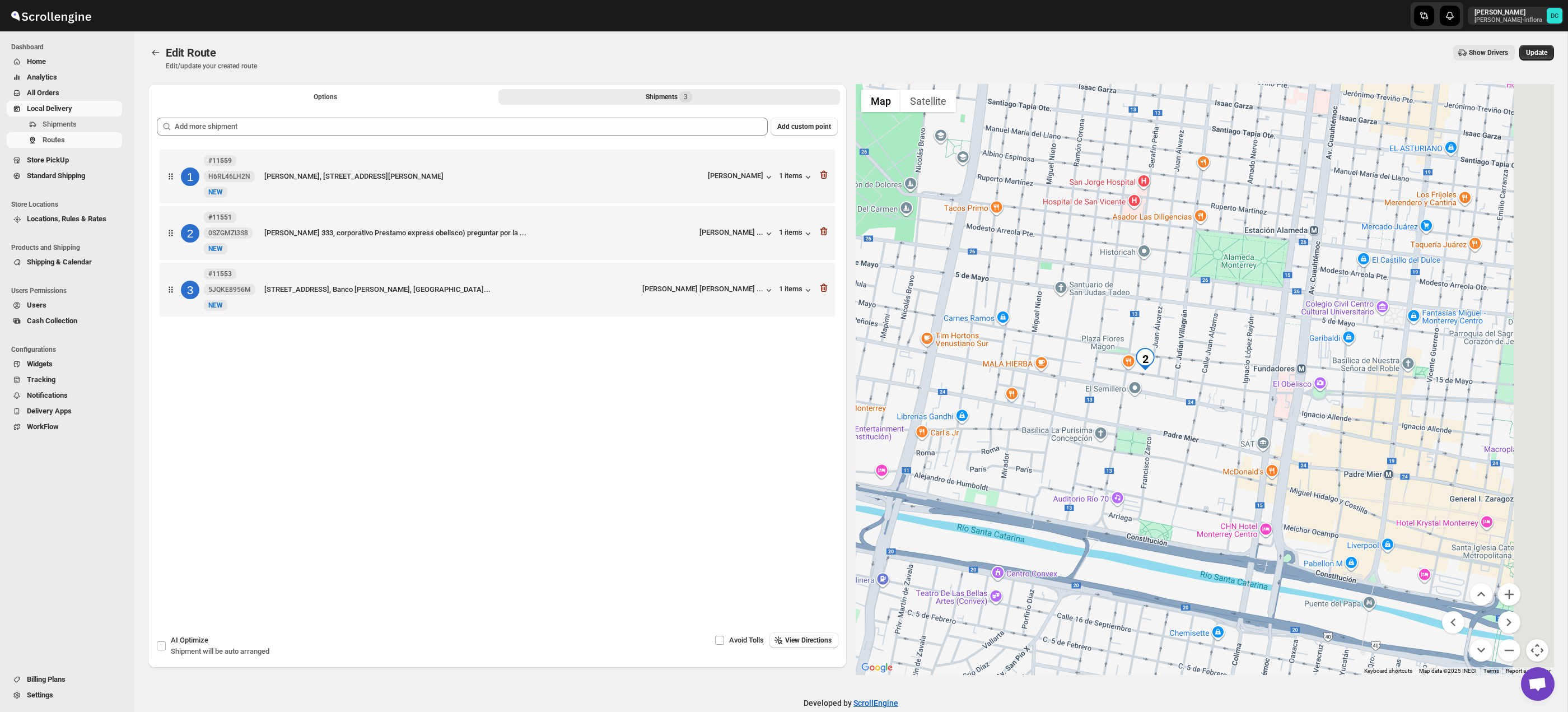
drag, startPoint x: 1308, startPoint y: 451, endPoint x: 1347, endPoint y: 486, distance: 52.4
click at [1251, 453] on div at bounding box center [1205, 379] width 699 height 591
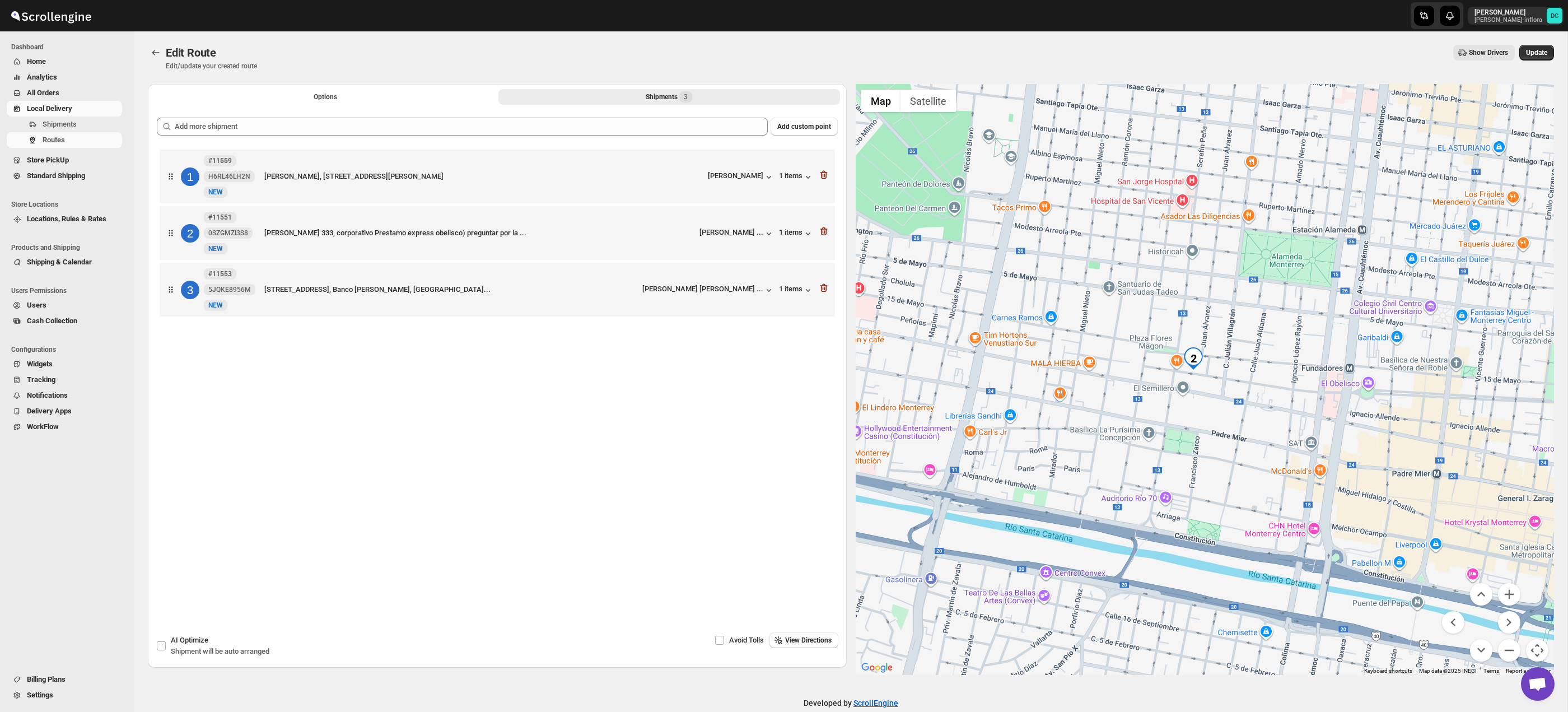
drag, startPoint x: 1183, startPoint y: 375, endPoint x: 1250, endPoint y: 376, distance: 67.0
click at [1242, 373] on div at bounding box center [1205, 379] width 699 height 591
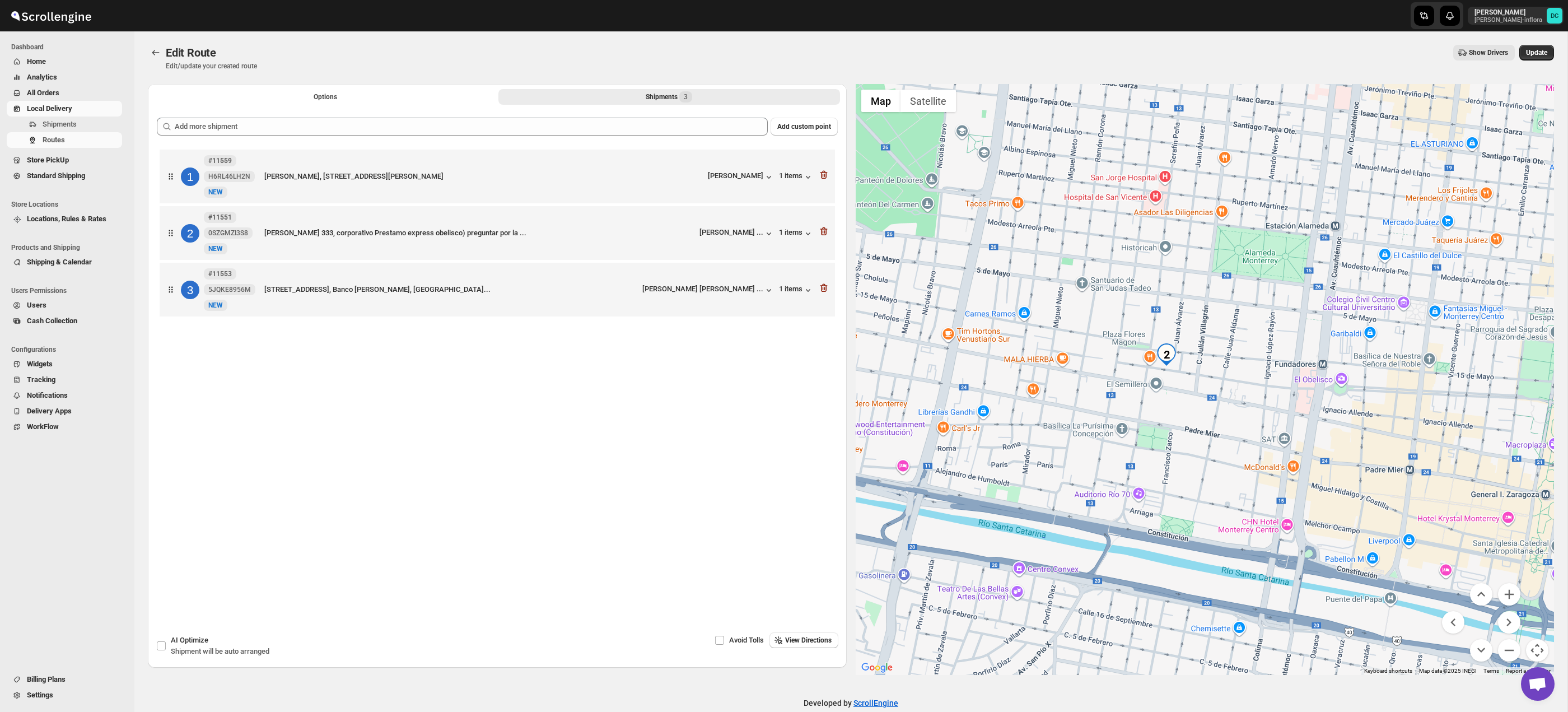
drag, startPoint x: 1272, startPoint y: 477, endPoint x: 1309, endPoint y: 496, distance: 41.6
click at [1263, 477] on div at bounding box center [1205, 379] width 699 height 591
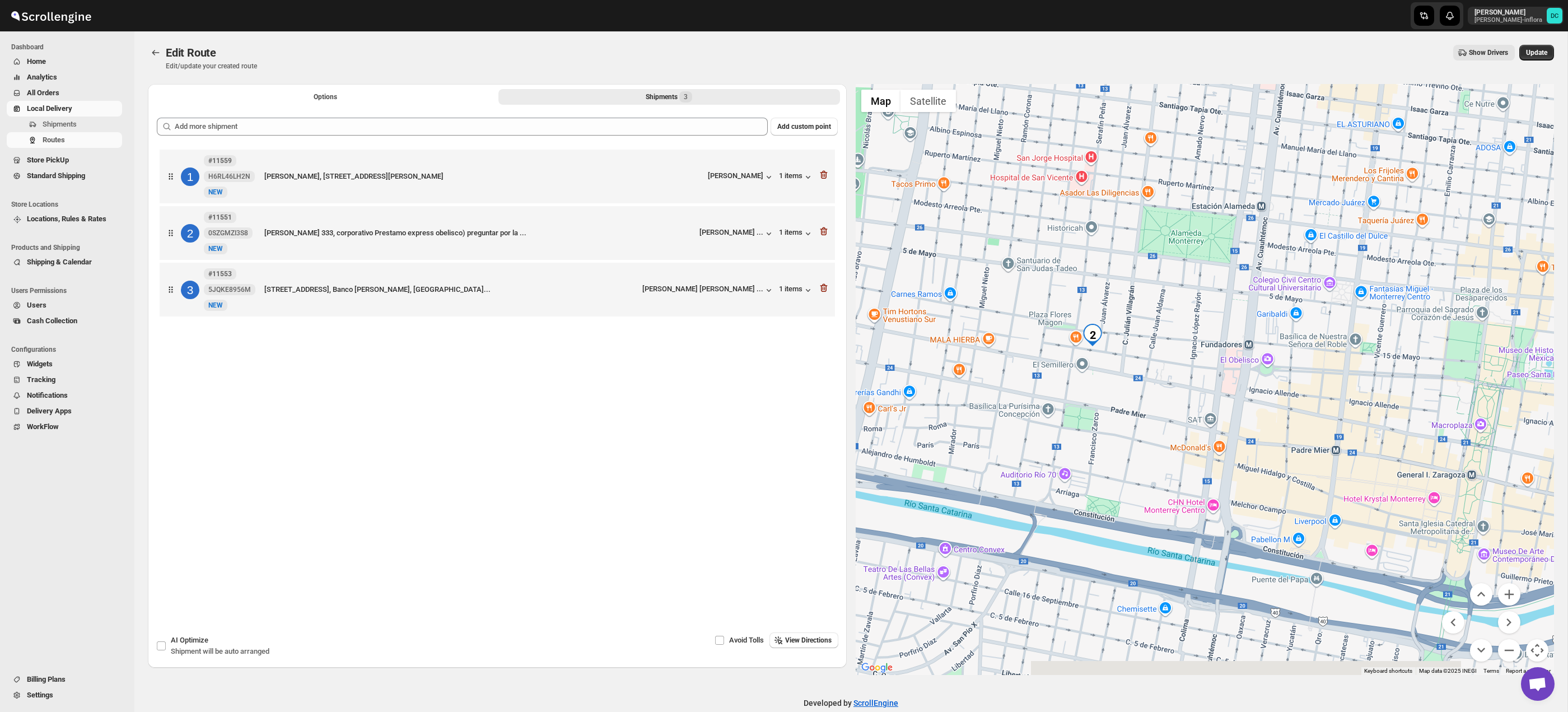
drag, startPoint x: 1222, startPoint y: 403, endPoint x: 1166, endPoint y: 387, distance: 58.2
click at [1166, 387] on div at bounding box center [1205, 379] width 699 height 591
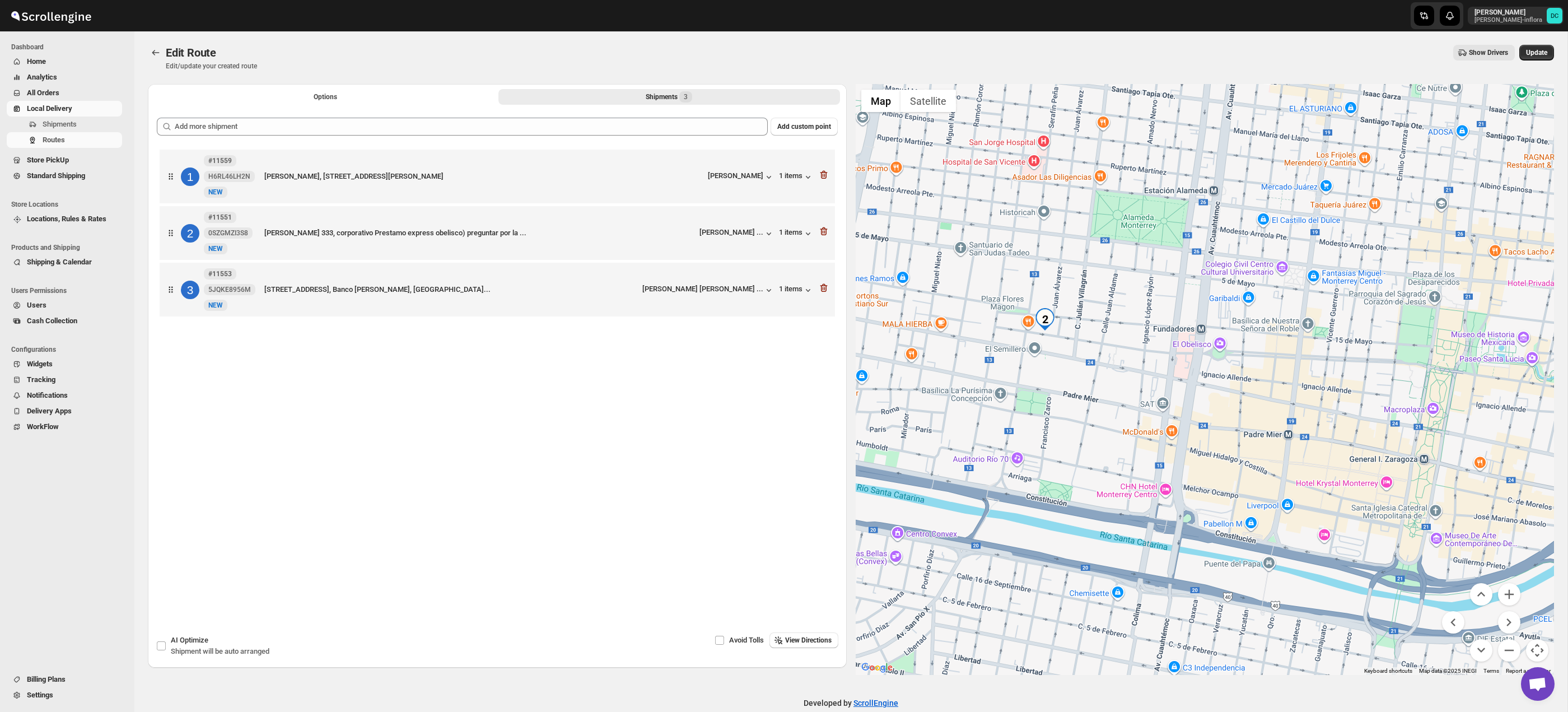
drag, startPoint x: 1333, startPoint y: 467, endPoint x: 1273, endPoint y: 448, distance: 62.9
click at [1273, 448] on div at bounding box center [1205, 379] width 699 height 591
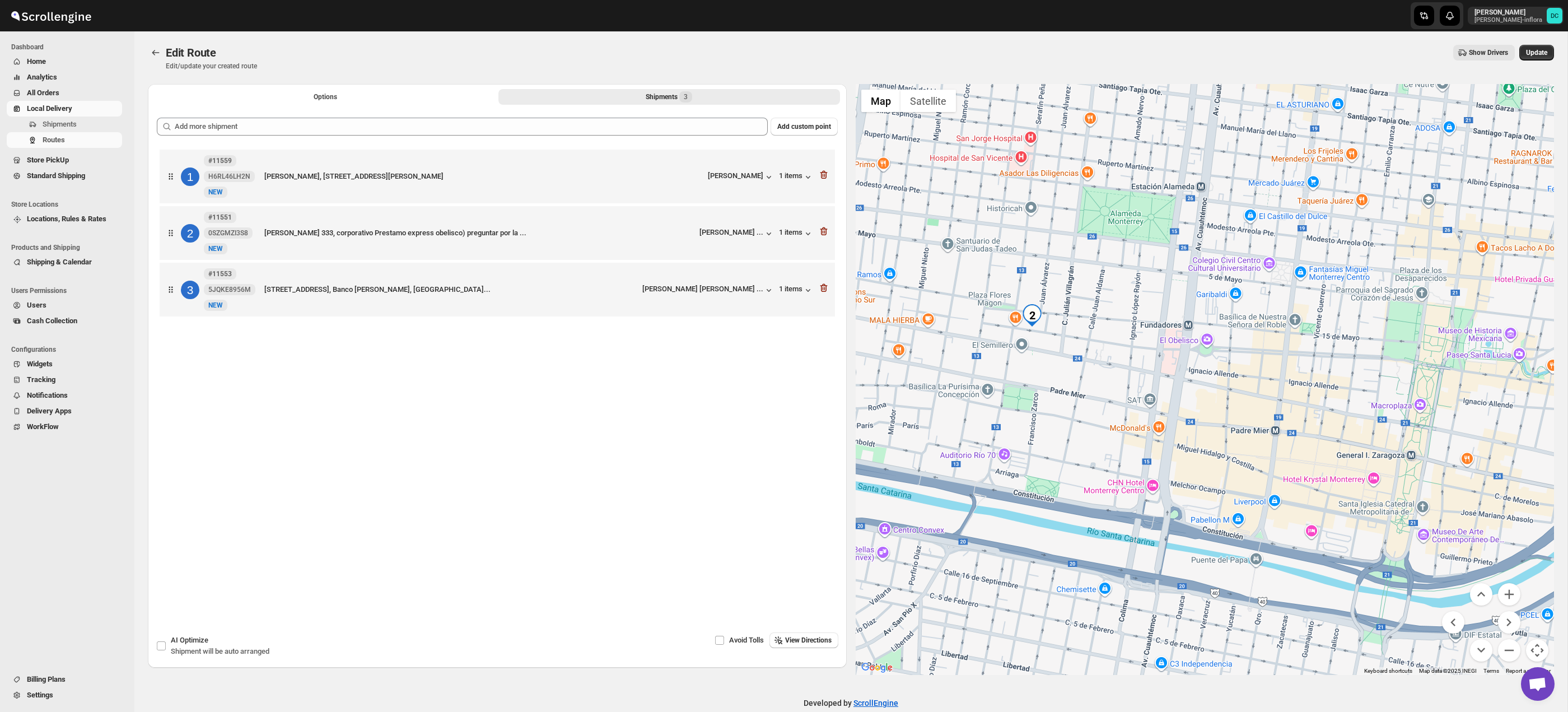
drag, startPoint x: 1544, startPoint y: 52, endPoint x: 1508, endPoint y: 5, distance: 59.2
click at [1544, 51] on span "Update" at bounding box center [1536, 52] width 21 height 9
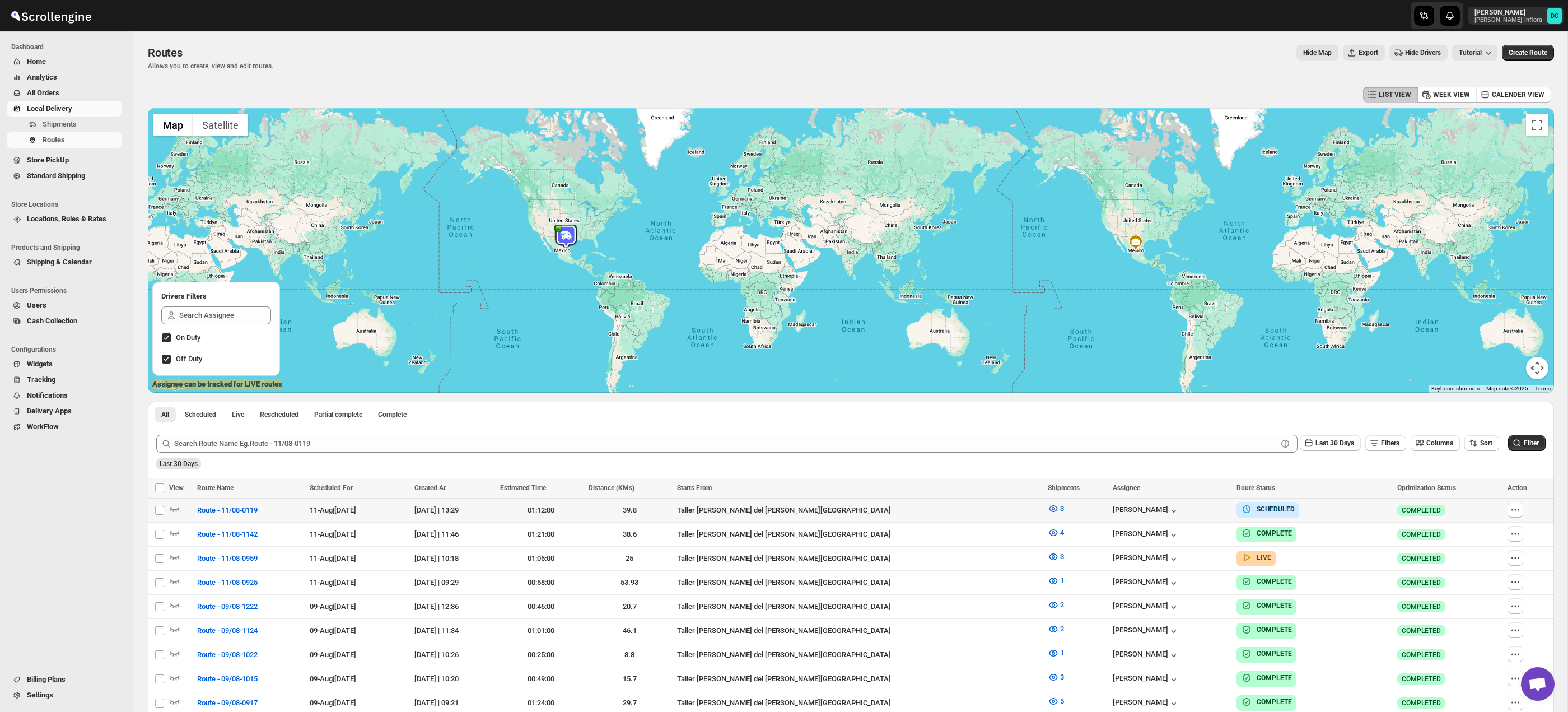
drag, startPoint x: 1514, startPoint y: 512, endPoint x: 1497, endPoint y: 512, distance: 17.0
click at [1514, 512] on icon "button" at bounding box center [1515, 510] width 11 height 11
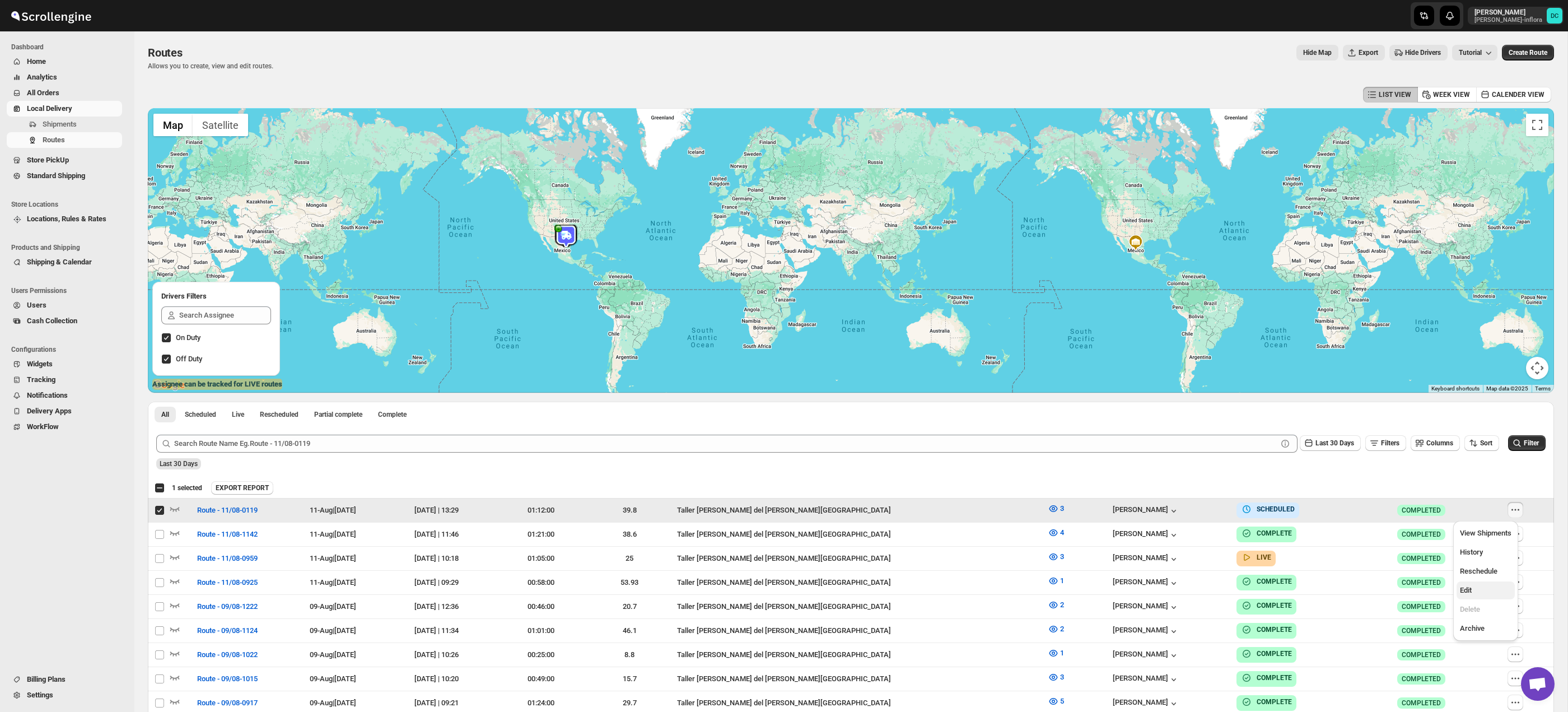
click at [1466, 590] on span "Edit" at bounding box center [1465, 590] width 12 height 9
checkbox input "false"
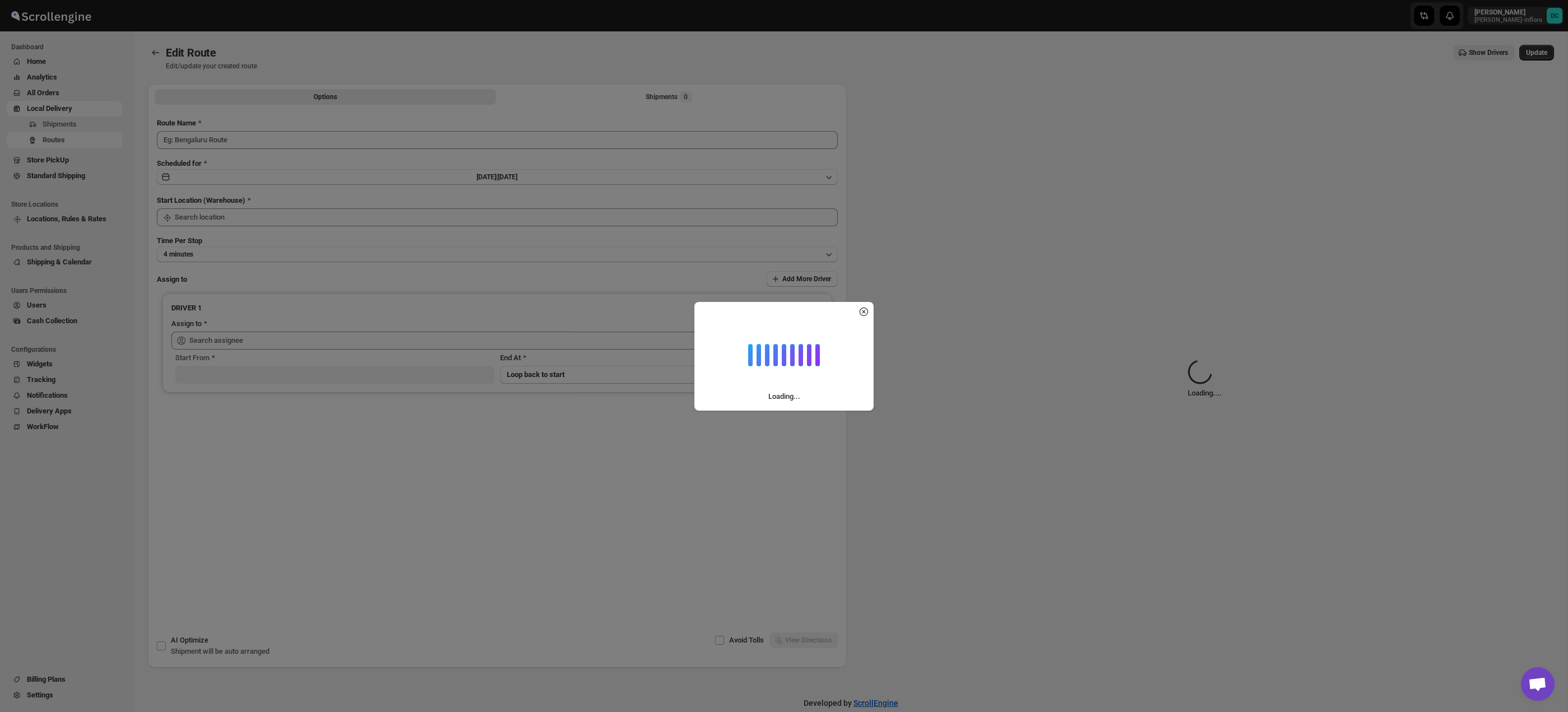
type input "Route - 11/08-0119"
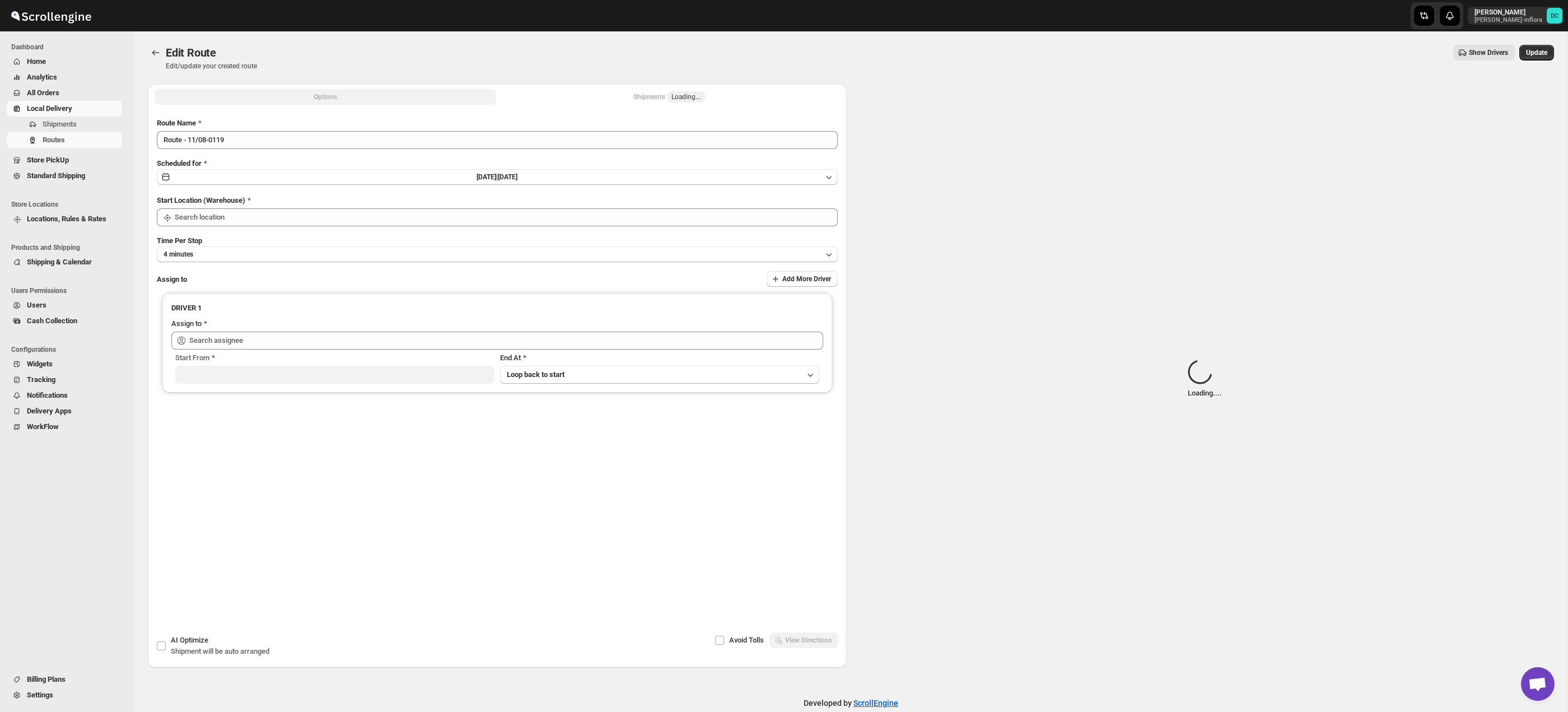
type input "Taller [PERSON_NAME][GEOGRAPHIC_DATA]"
type input "[PERSON_NAME] ([EMAIL_ADDRESS][DOMAIN_NAME])"
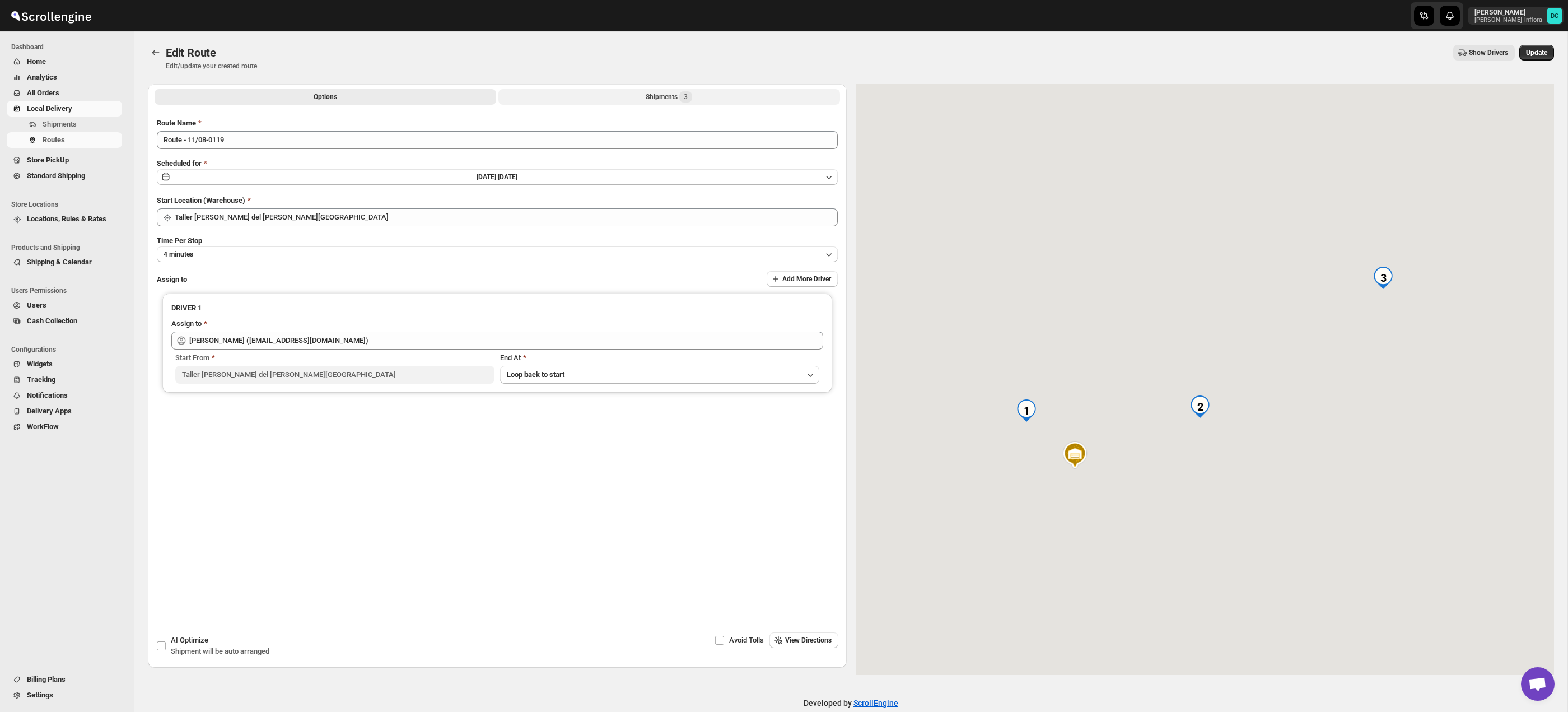
click at [672, 96] on div "Shipments 3" at bounding box center [669, 97] width 46 height 11
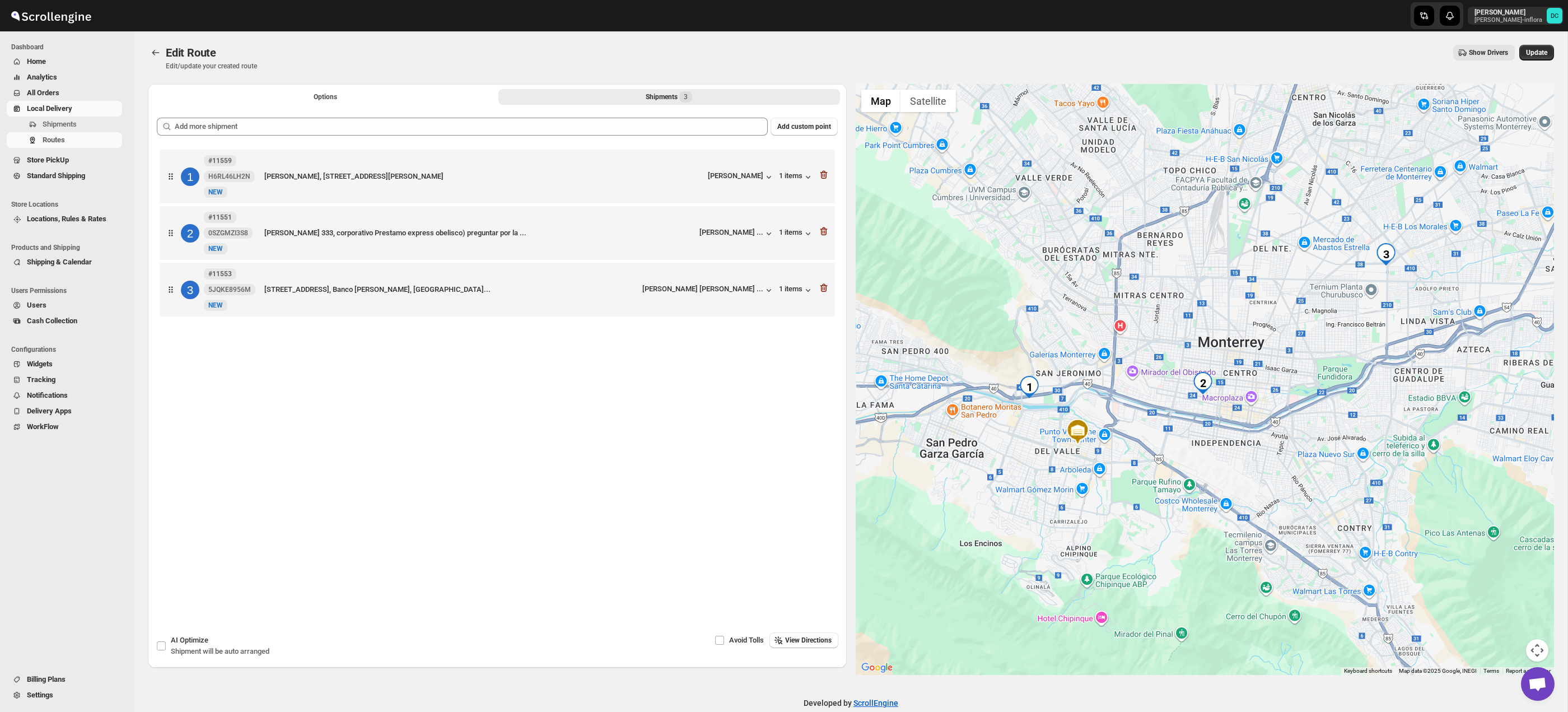
drag, startPoint x: 1438, startPoint y: 368, endPoint x: 1287, endPoint y: 439, distance: 166.9
click at [1278, 446] on div at bounding box center [1205, 379] width 699 height 591
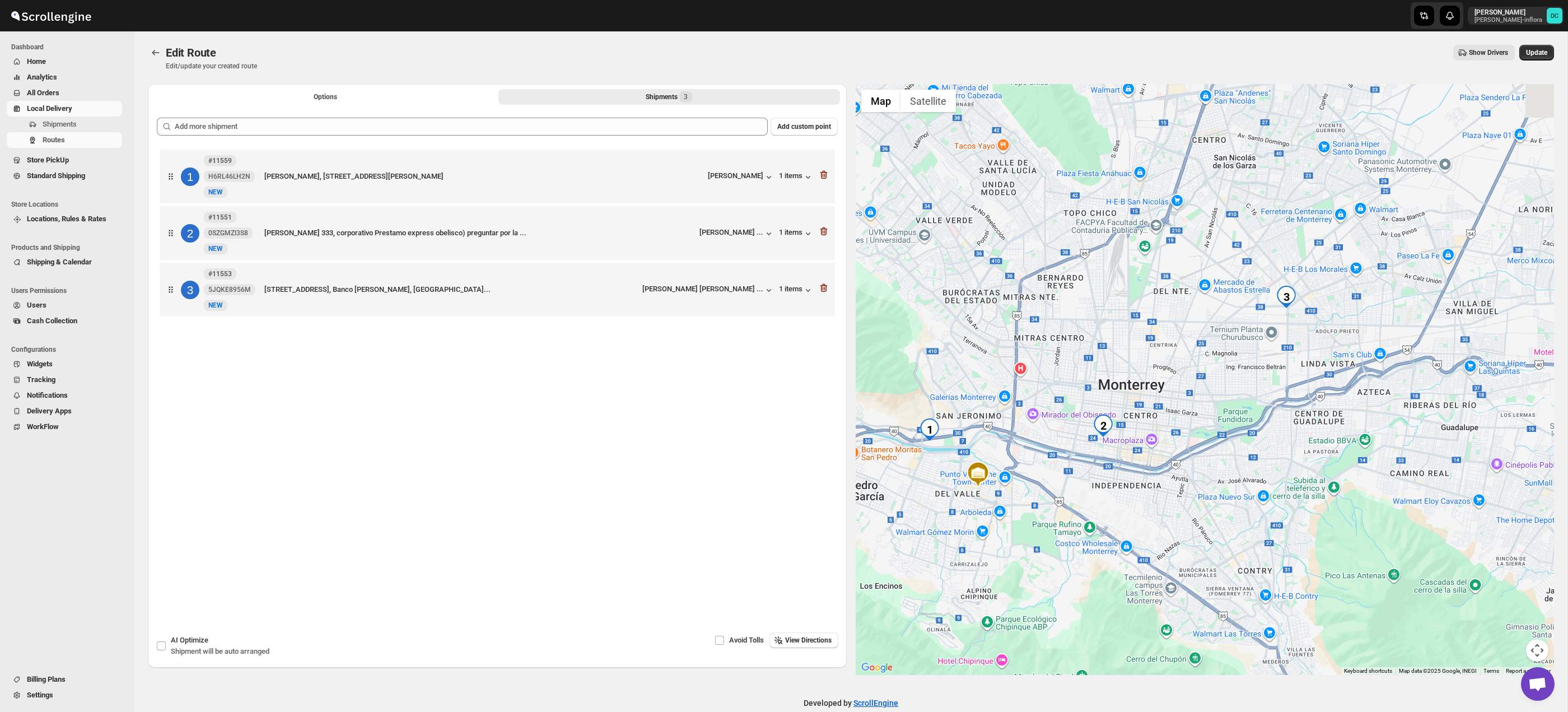
drag, startPoint x: 1412, startPoint y: 395, endPoint x: 1374, endPoint y: 420, distance: 45.5
click at [1374, 418] on div at bounding box center [1205, 379] width 699 height 591
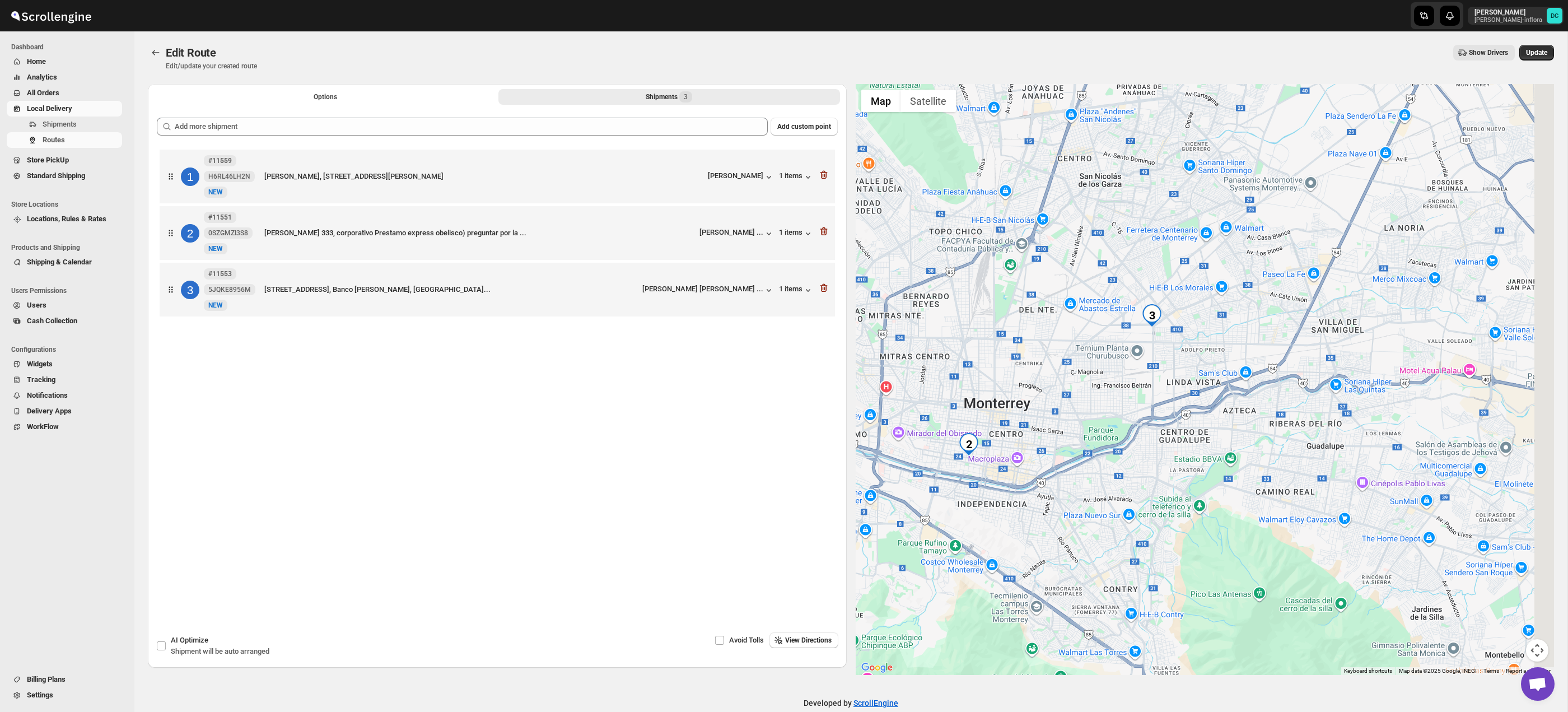
drag, startPoint x: 1425, startPoint y: 412, endPoint x: 1544, endPoint y: 648, distance: 264.3
click at [1288, 431] on div at bounding box center [1205, 379] width 699 height 591
click at [1535, 644] on button "Map camera controls" at bounding box center [1537, 650] width 23 height 23
click at [1511, 588] on button "Zoom in" at bounding box center [1509, 594] width 23 height 23
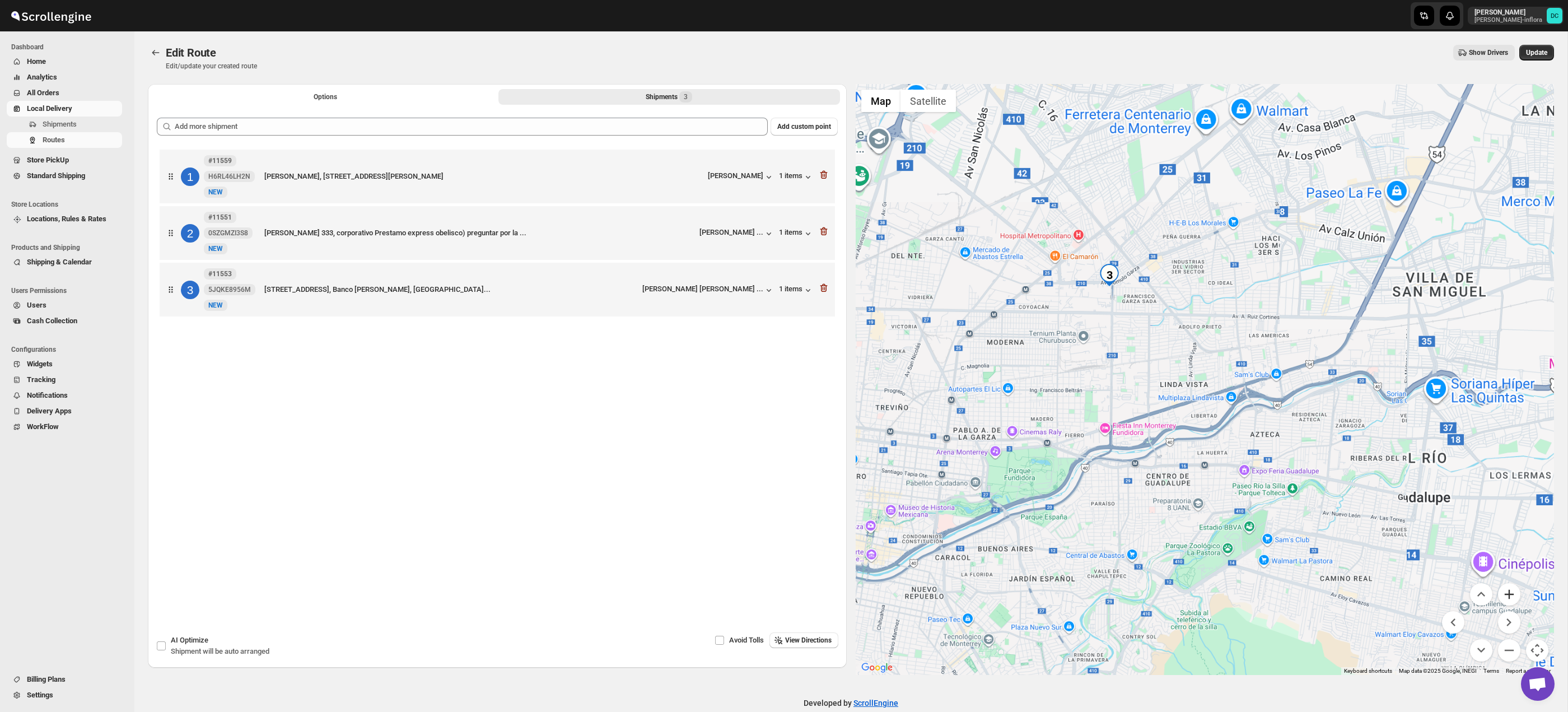
click at [1512, 590] on button "Zoom in" at bounding box center [1509, 594] width 23 height 23
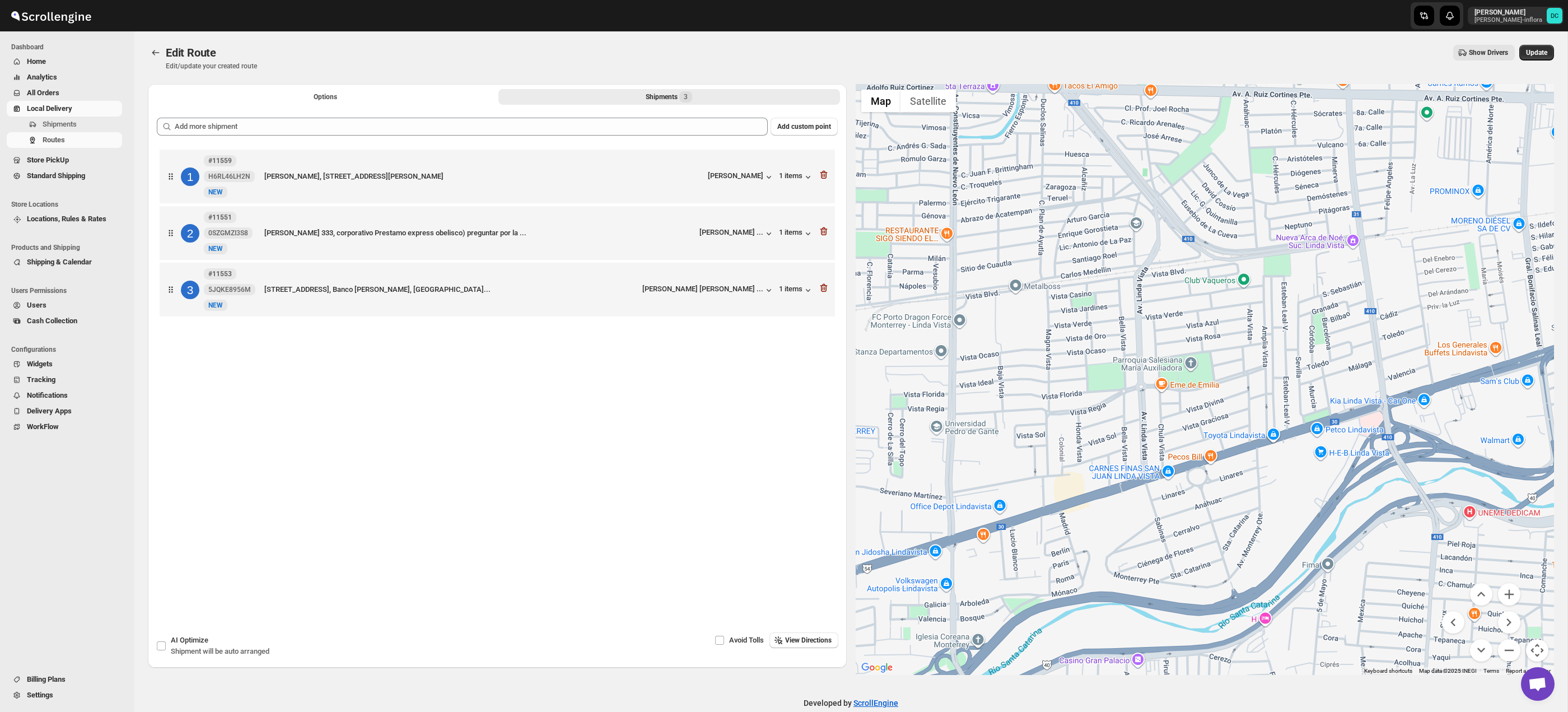
drag, startPoint x: 1094, startPoint y: 294, endPoint x: 1279, endPoint y: 510, distance: 284.4
click at [1279, 510] on div at bounding box center [1205, 379] width 699 height 591
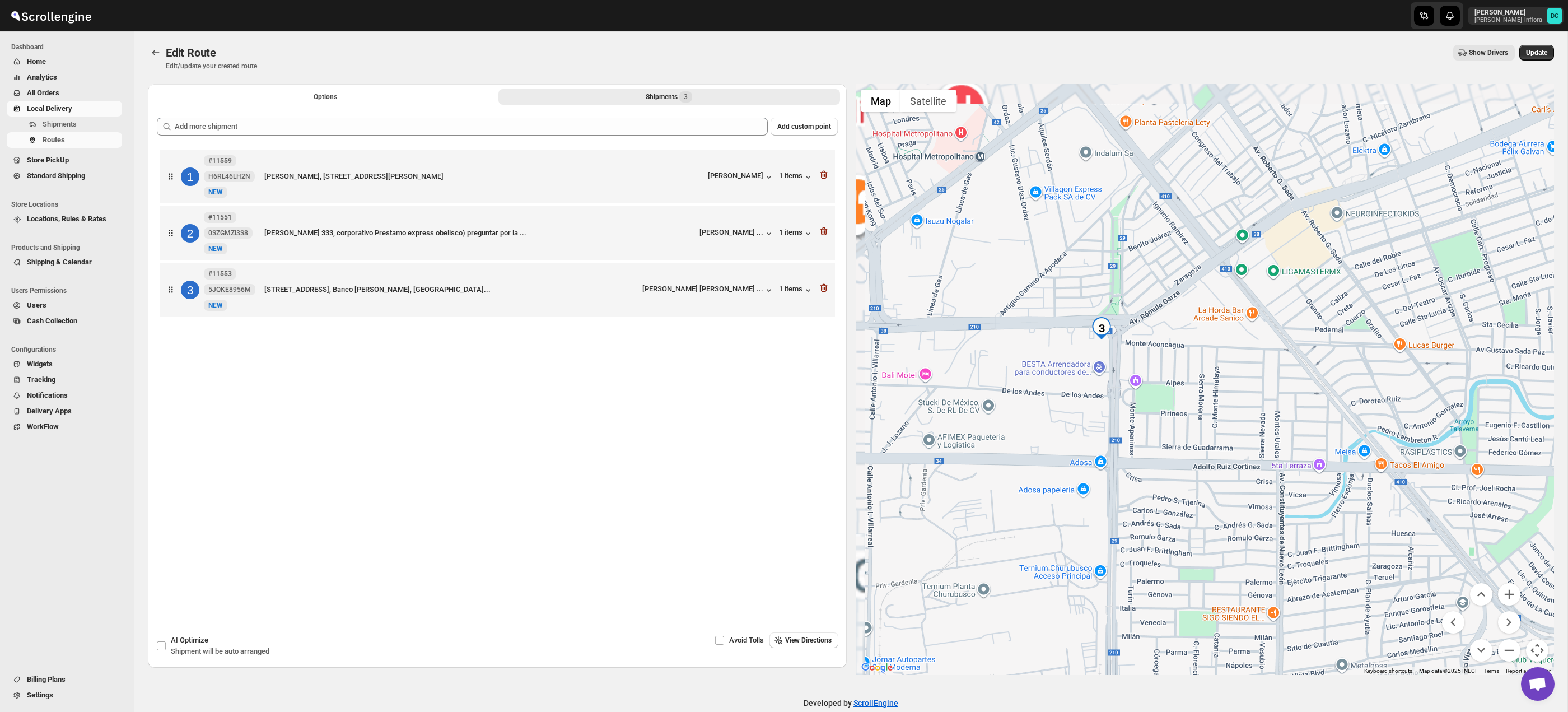
drag, startPoint x: 1113, startPoint y: 334, endPoint x: 1216, endPoint y: 449, distance: 154.4
click at [1216, 449] on div at bounding box center [1205, 379] width 699 height 591
click at [1508, 594] on button "Zoom in" at bounding box center [1509, 594] width 23 height 23
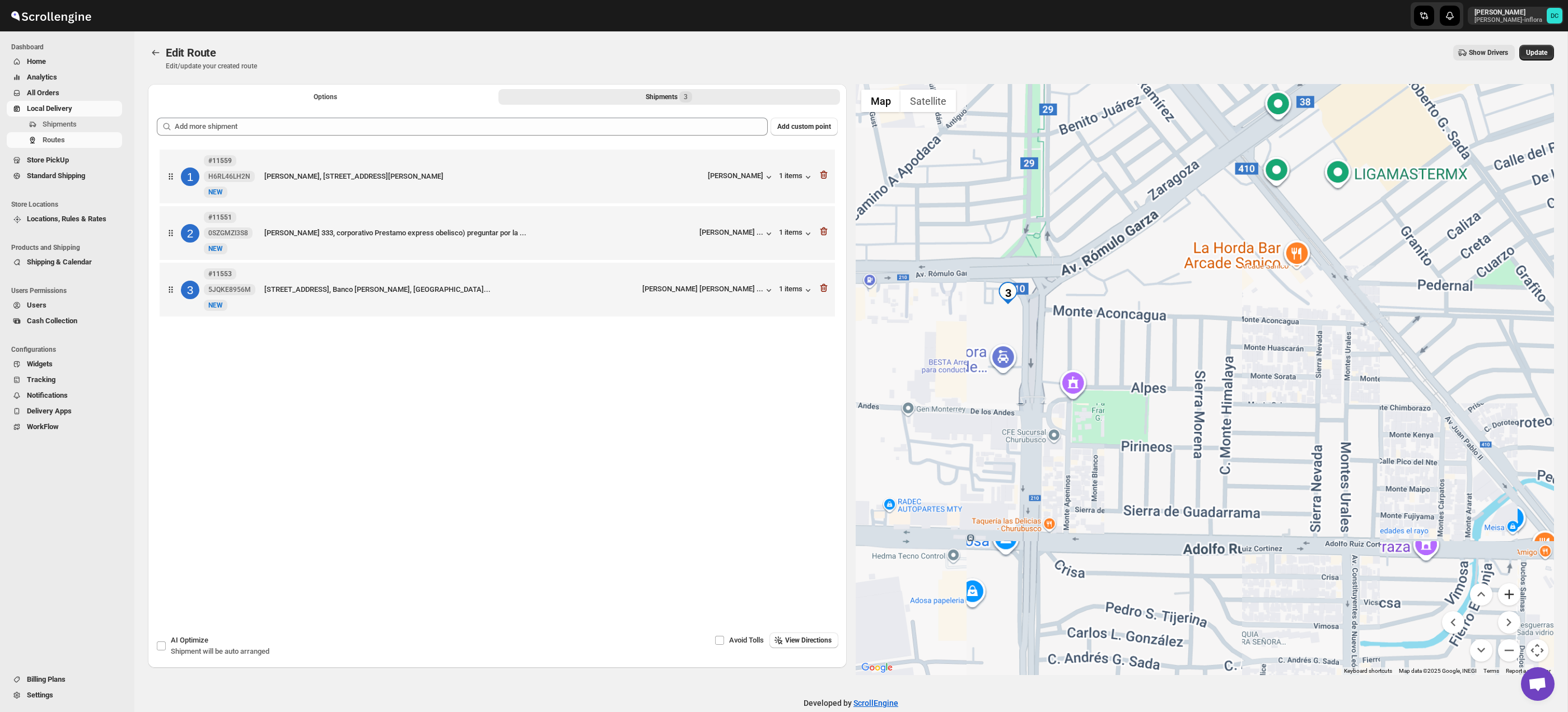
click at [1508, 594] on button "Zoom in" at bounding box center [1509, 594] width 23 height 23
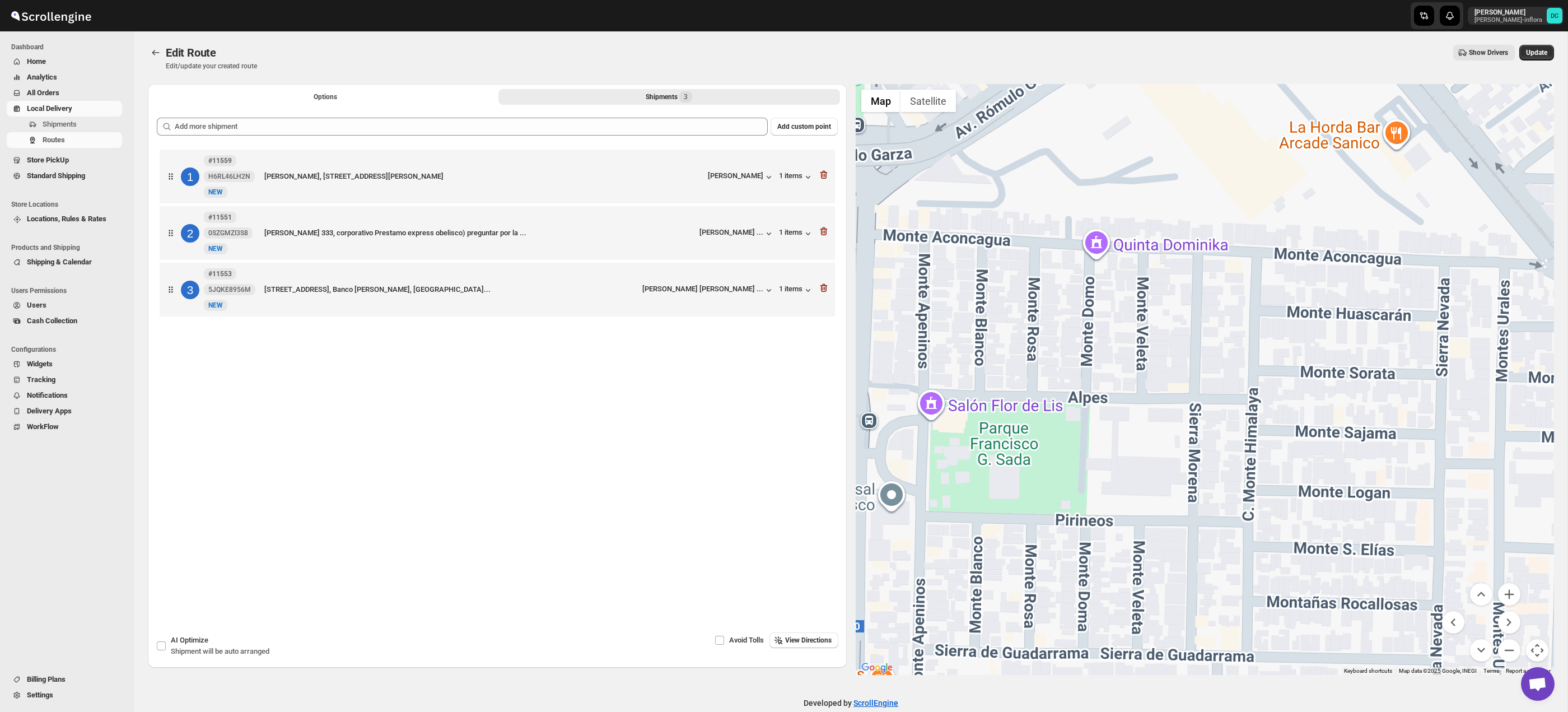
drag, startPoint x: 1039, startPoint y: 338, endPoint x: 1124, endPoint y: 349, distance: 85.7
click at [1123, 348] on div at bounding box center [1205, 379] width 699 height 591
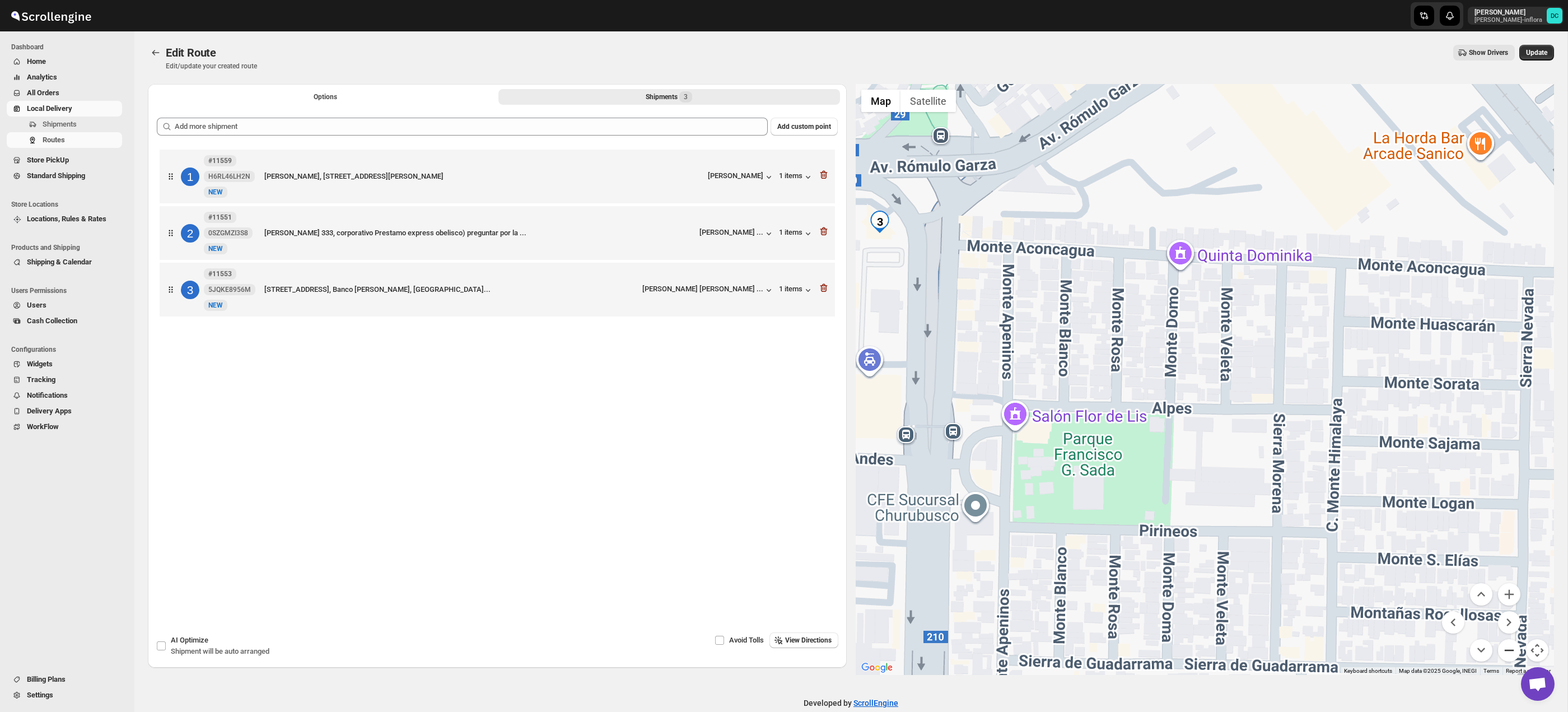
click at [1511, 657] on button "Zoom out" at bounding box center [1509, 650] width 23 height 23
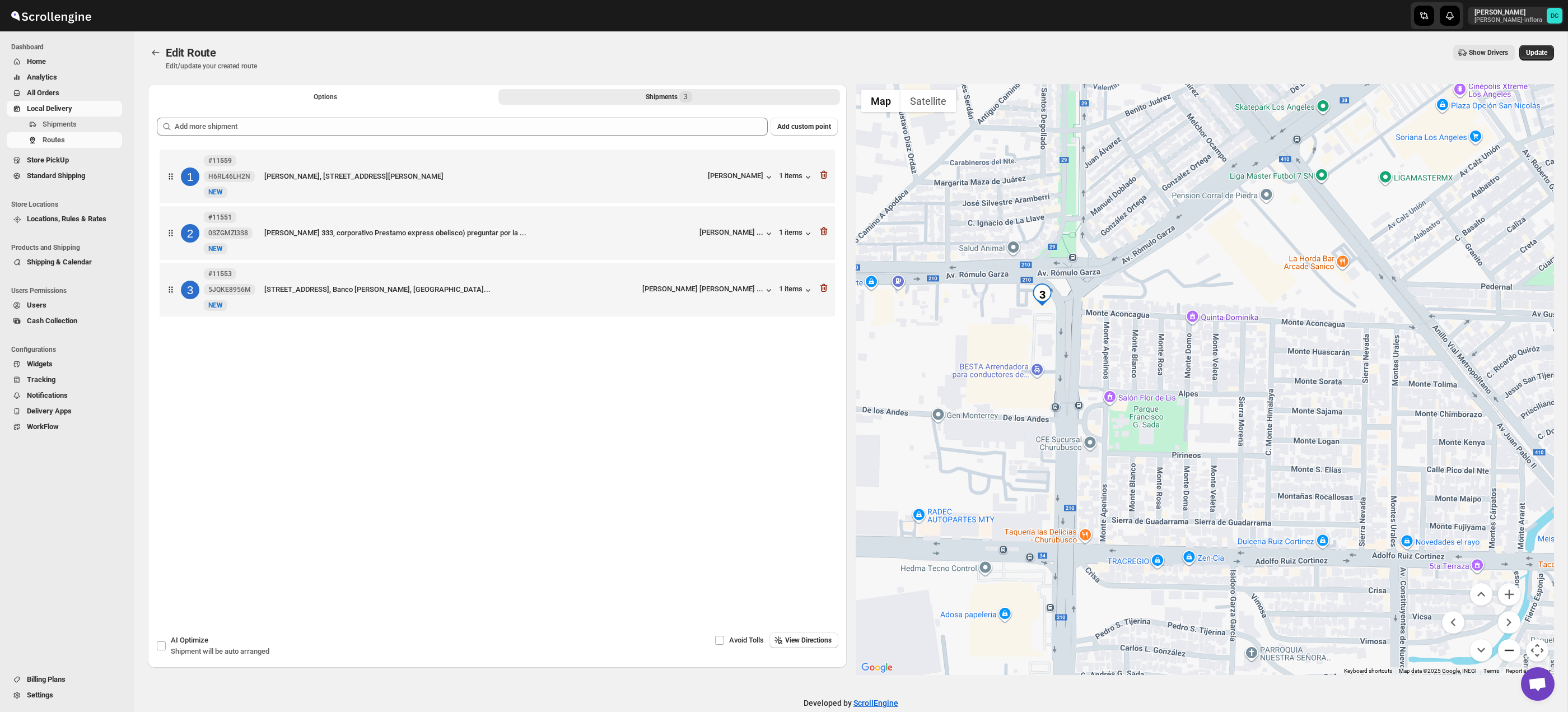
click at [1514, 648] on button "Zoom out" at bounding box center [1509, 650] width 23 height 23
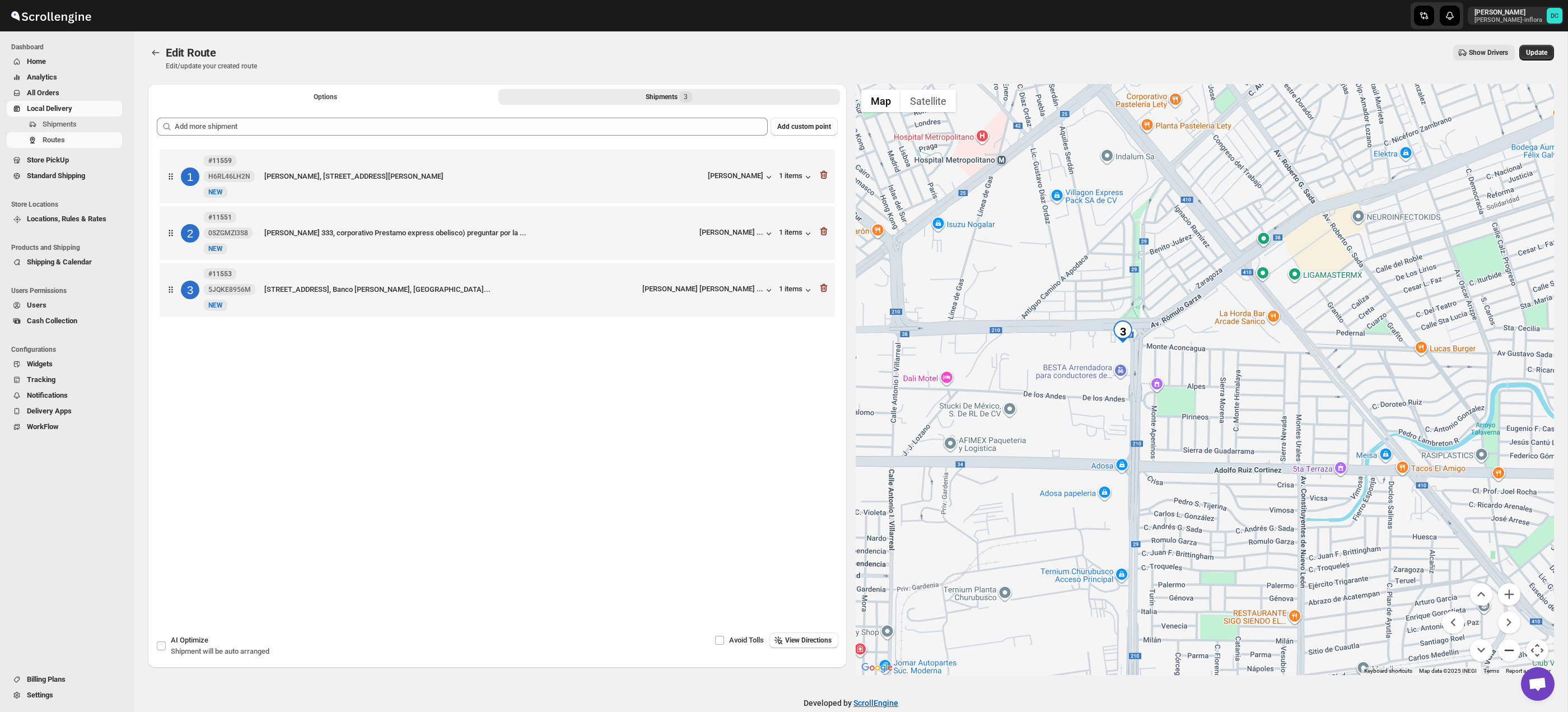
click at [1514, 648] on button "Zoom out" at bounding box center [1509, 650] width 23 height 23
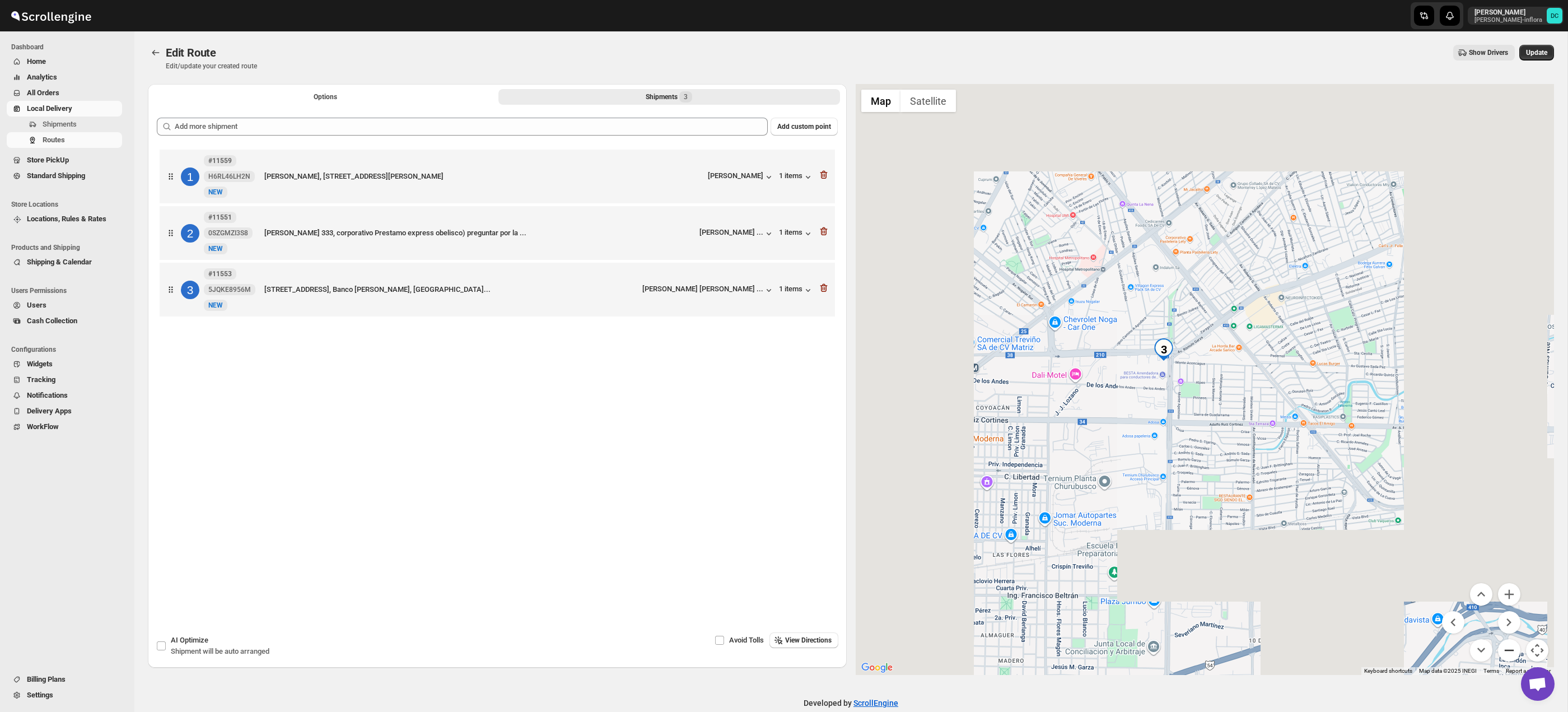
click at [1514, 648] on button "Zoom out" at bounding box center [1509, 650] width 23 height 23
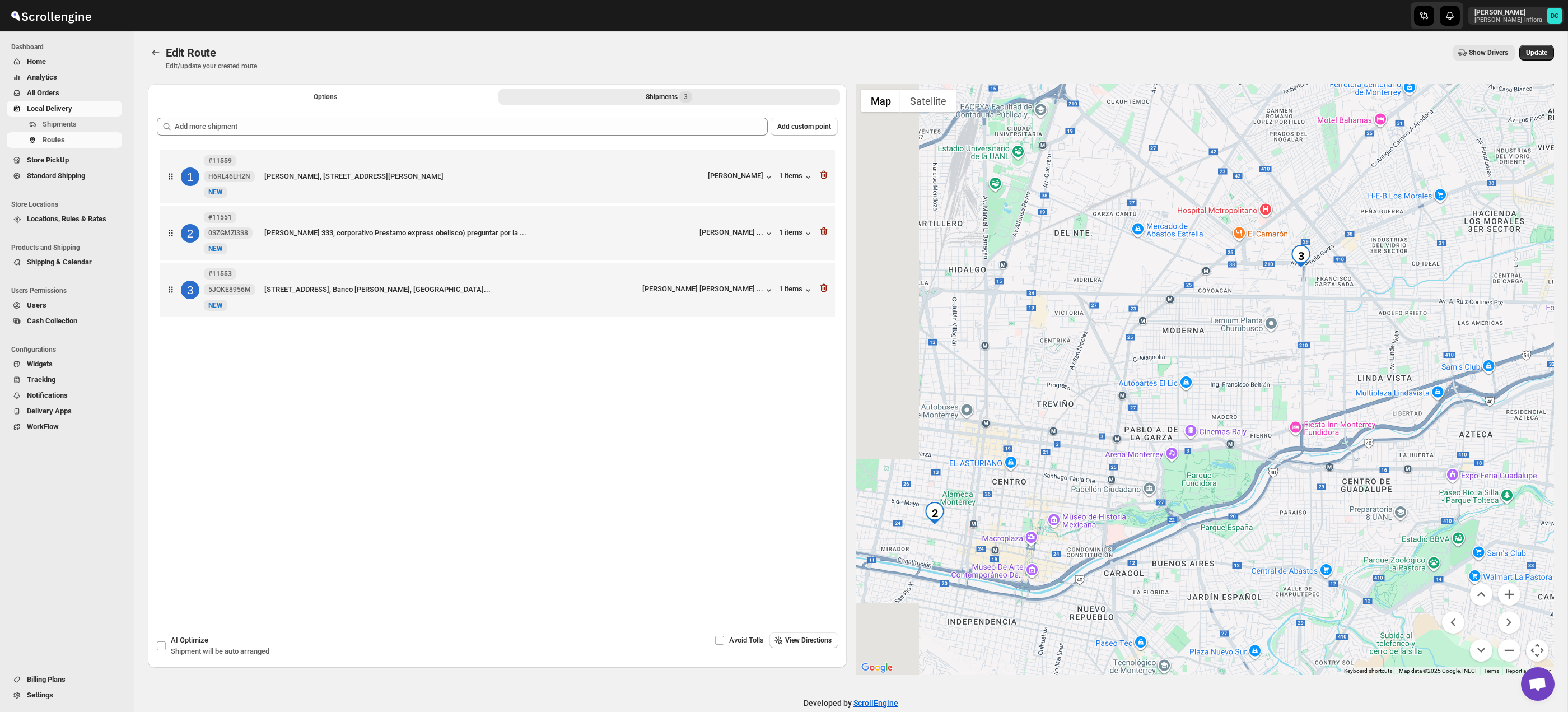
drag, startPoint x: 1225, startPoint y: 445, endPoint x: 1290, endPoint y: 375, distance: 95.5
click at [1345, 340] on div at bounding box center [1205, 379] width 699 height 591
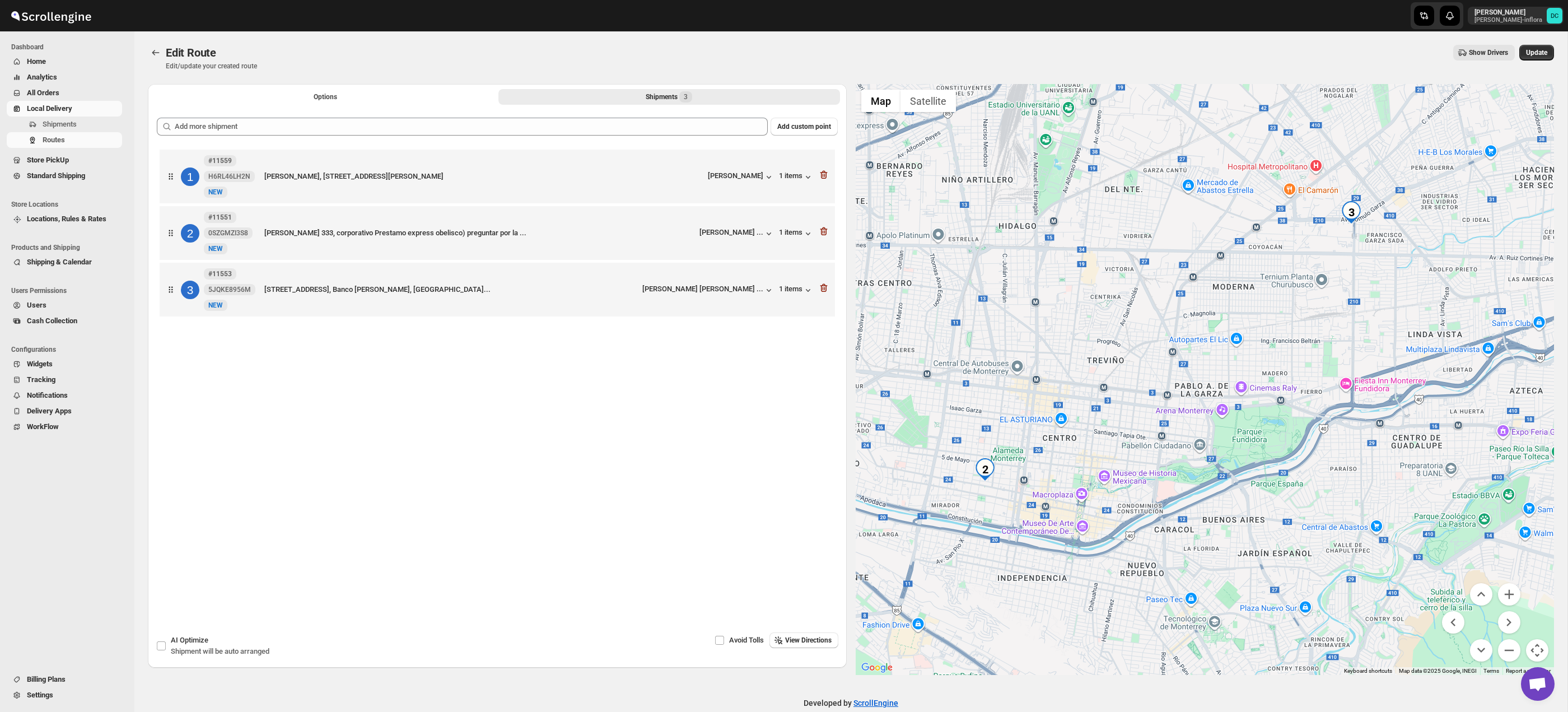
drag, startPoint x: 1139, startPoint y: 443, endPoint x: 1158, endPoint y: 414, distance: 34.7
click at [1158, 414] on div at bounding box center [1205, 379] width 699 height 591
click at [1538, 51] on span "Update" at bounding box center [1536, 52] width 21 height 9
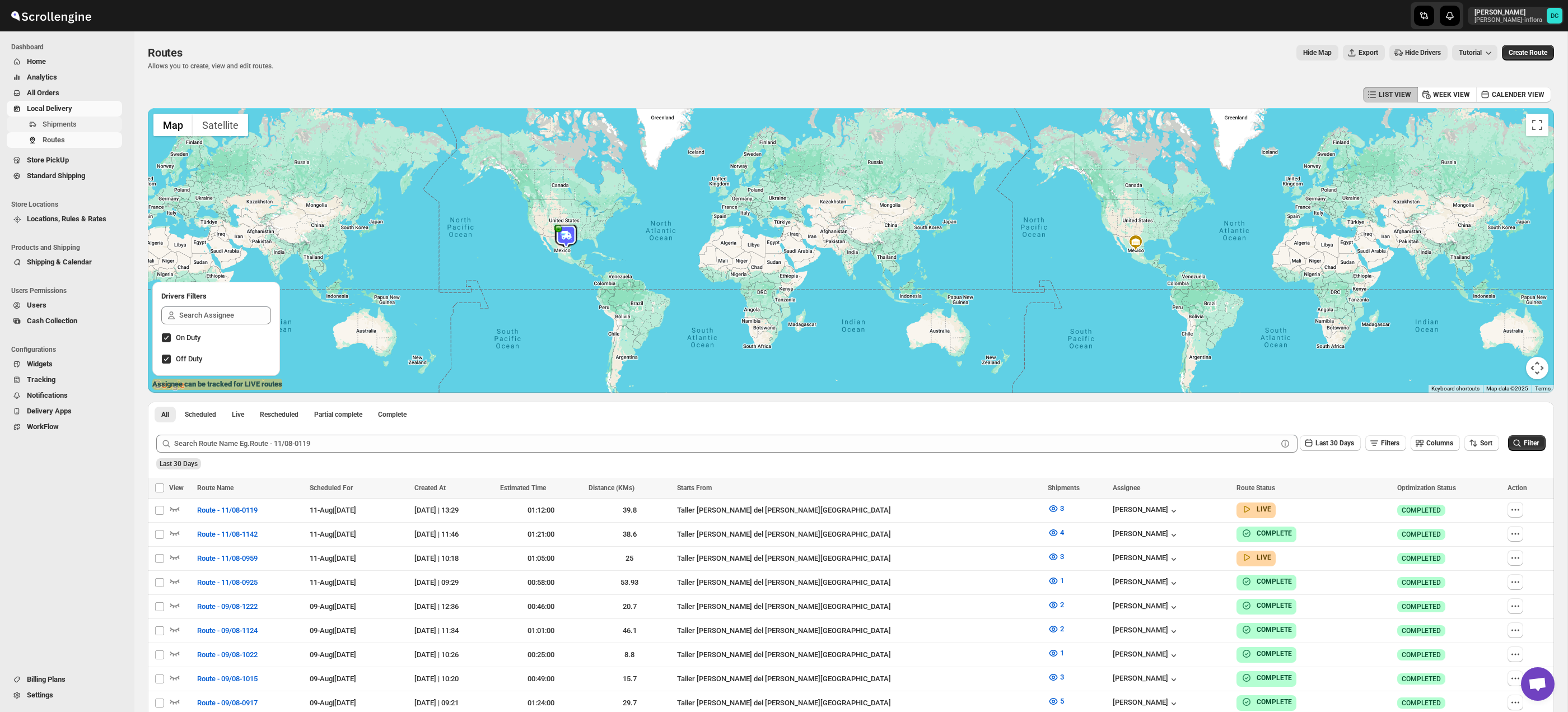
click at [74, 125] on span "Shipments" at bounding box center [60, 124] width 34 height 9
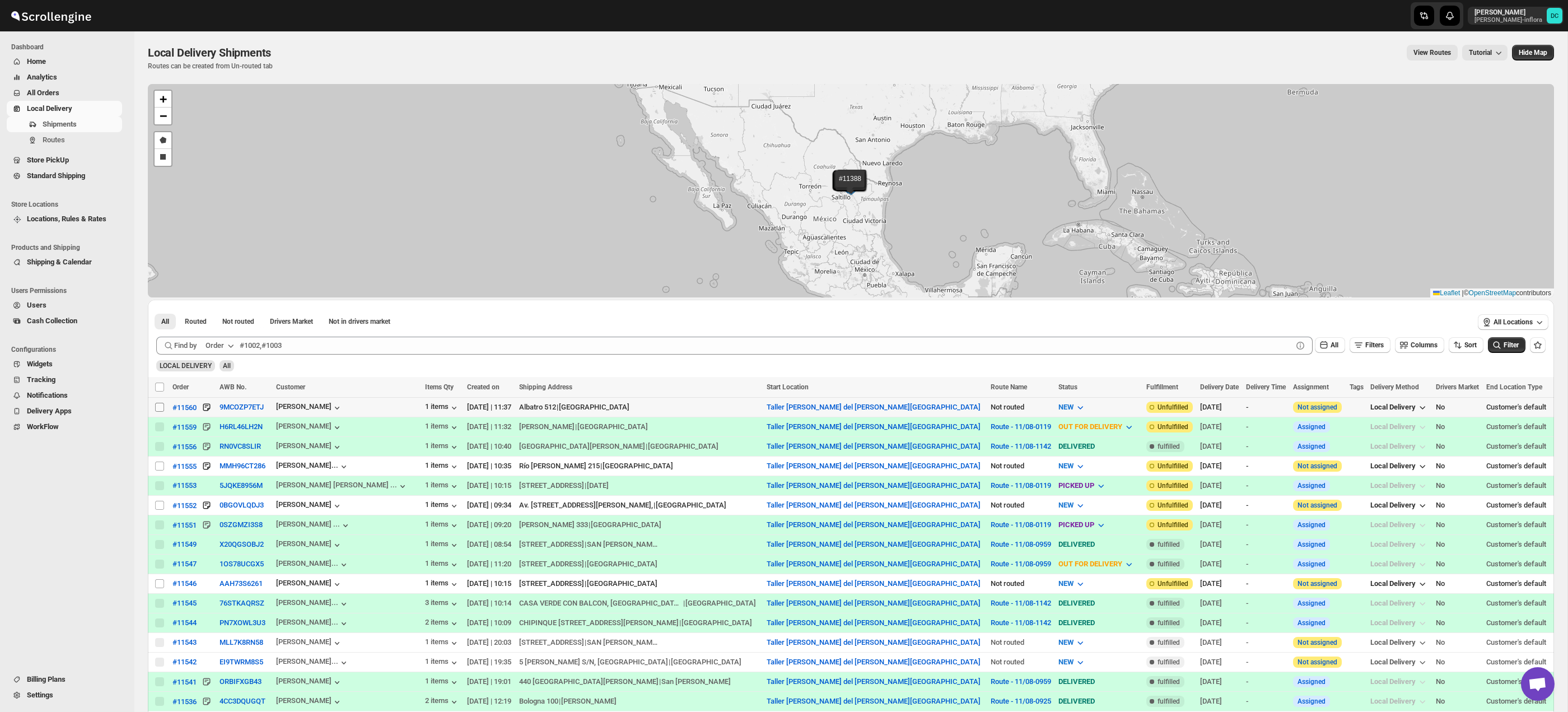
click at [159, 407] on input "Select shipment" at bounding box center [159, 407] width 9 height 9
checkbox input "true"
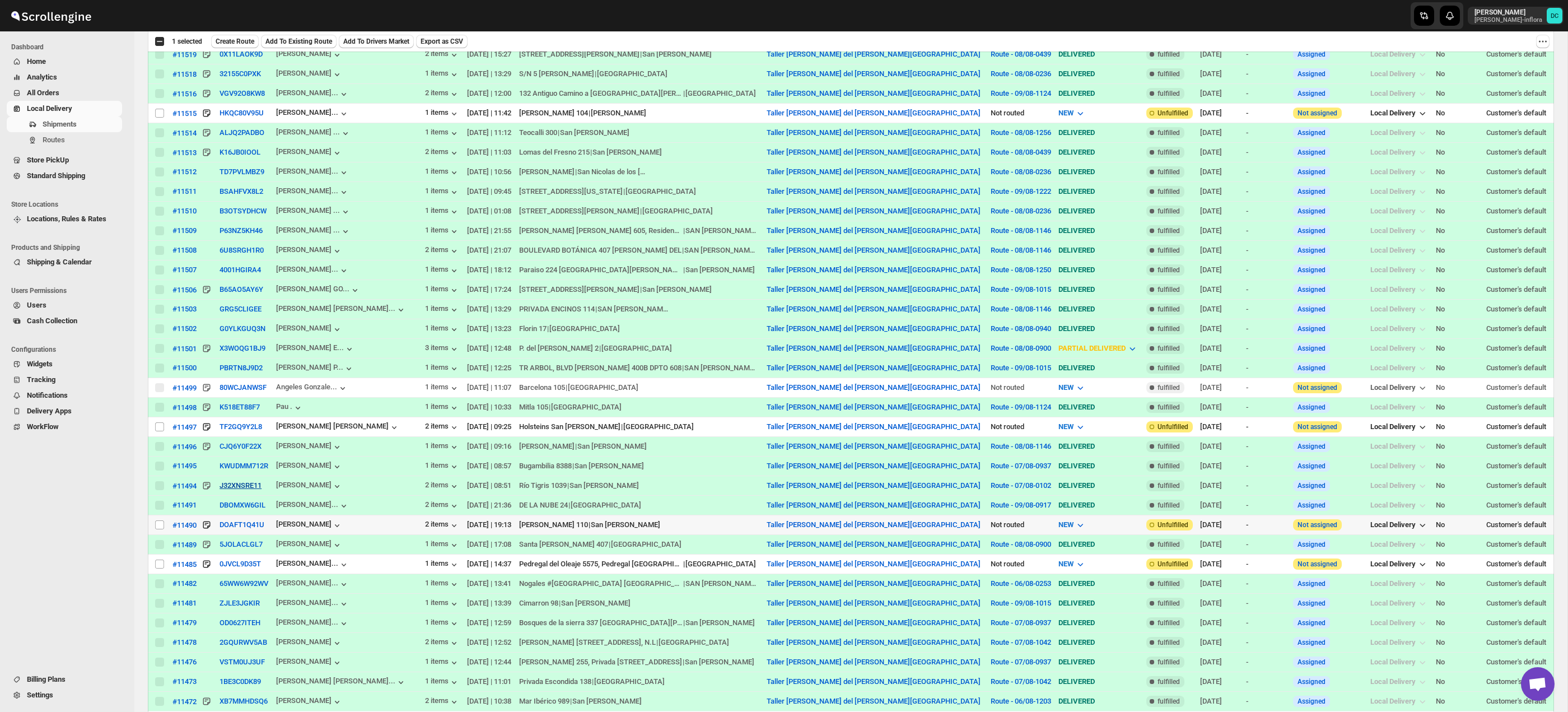
drag, startPoint x: 160, startPoint y: 529, endPoint x: 235, endPoint y: 487, distance: 86.0
click at [159, 528] on input "Select shipment" at bounding box center [159, 525] width 9 height 9
checkbox input "true"
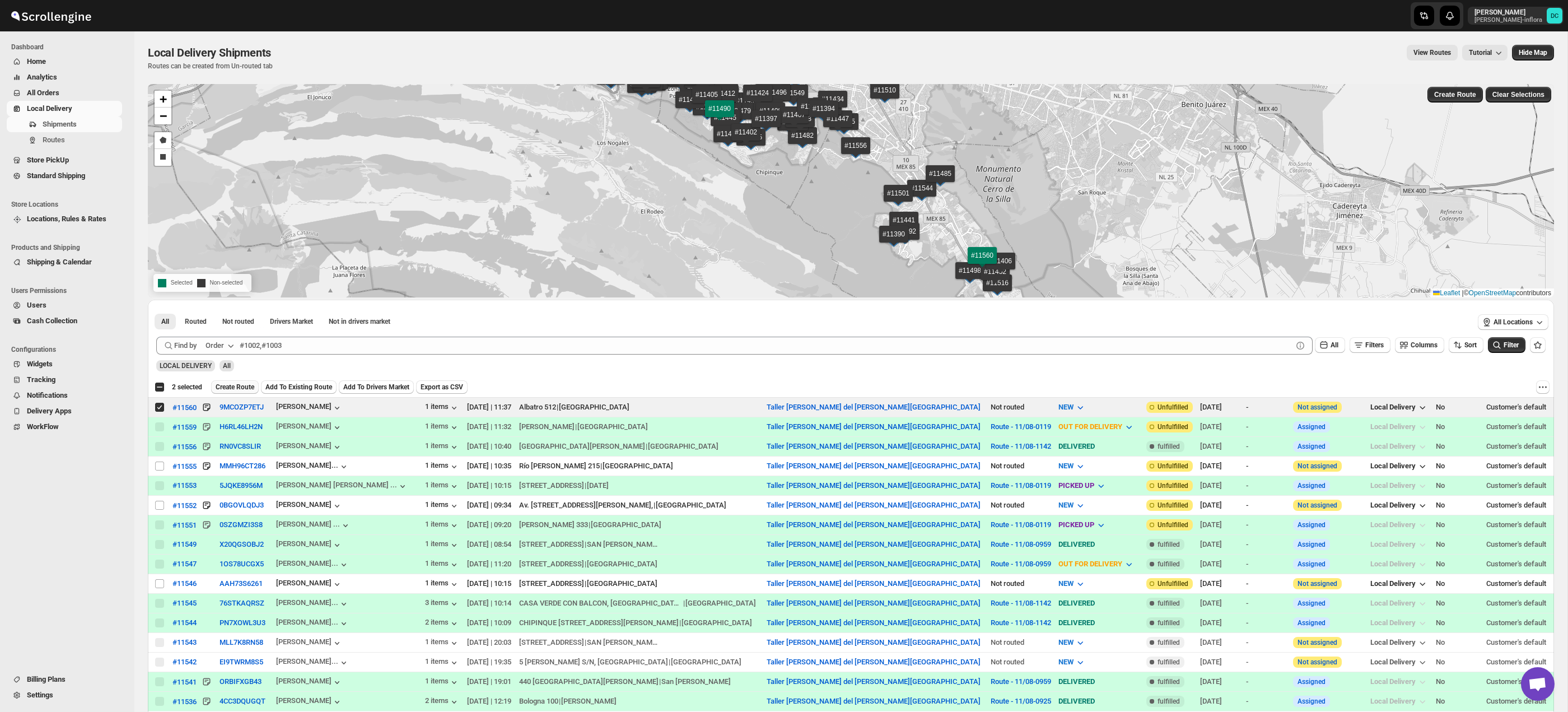
click at [250, 388] on span "Create Route" at bounding box center [234, 387] width 38 height 9
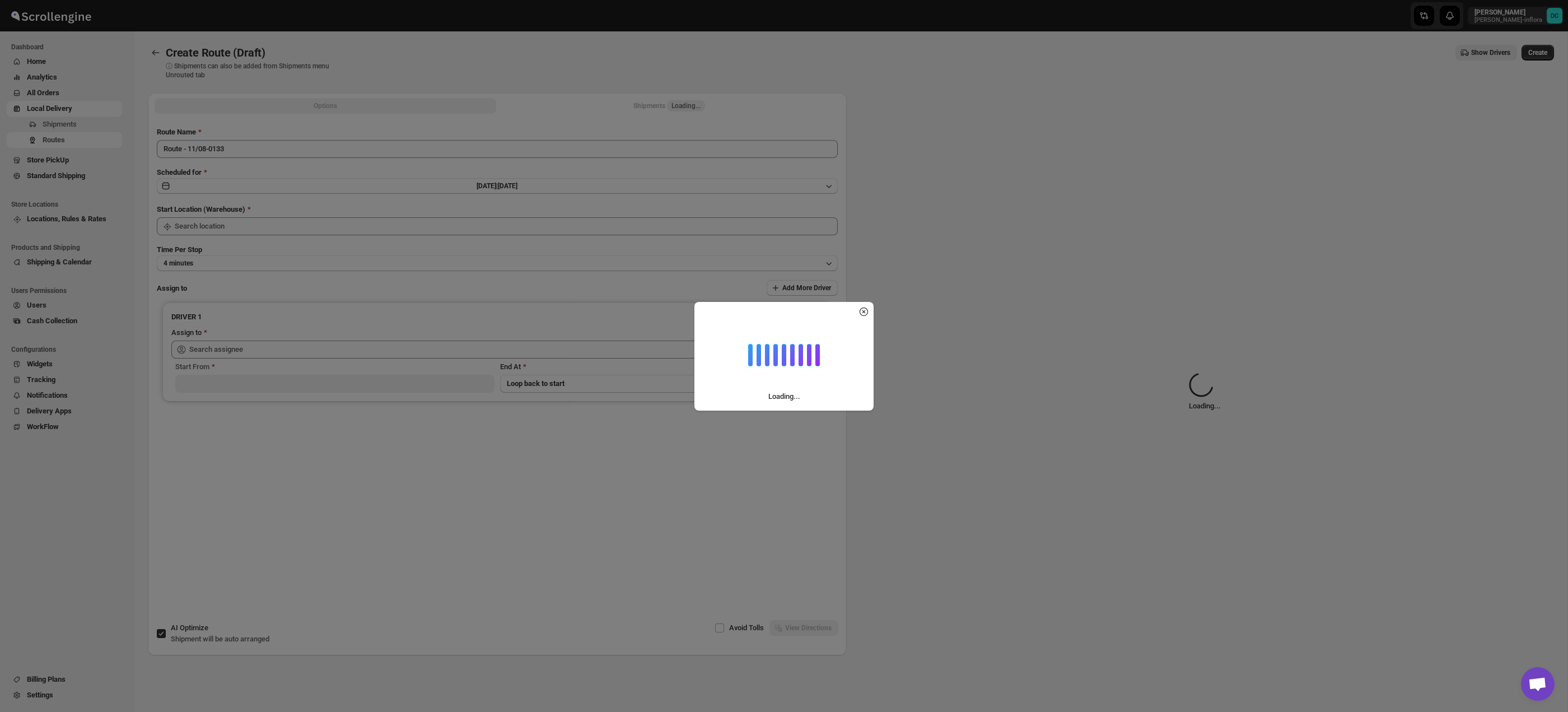
type input "Taller [PERSON_NAME][GEOGRAPHIC_DATA]"
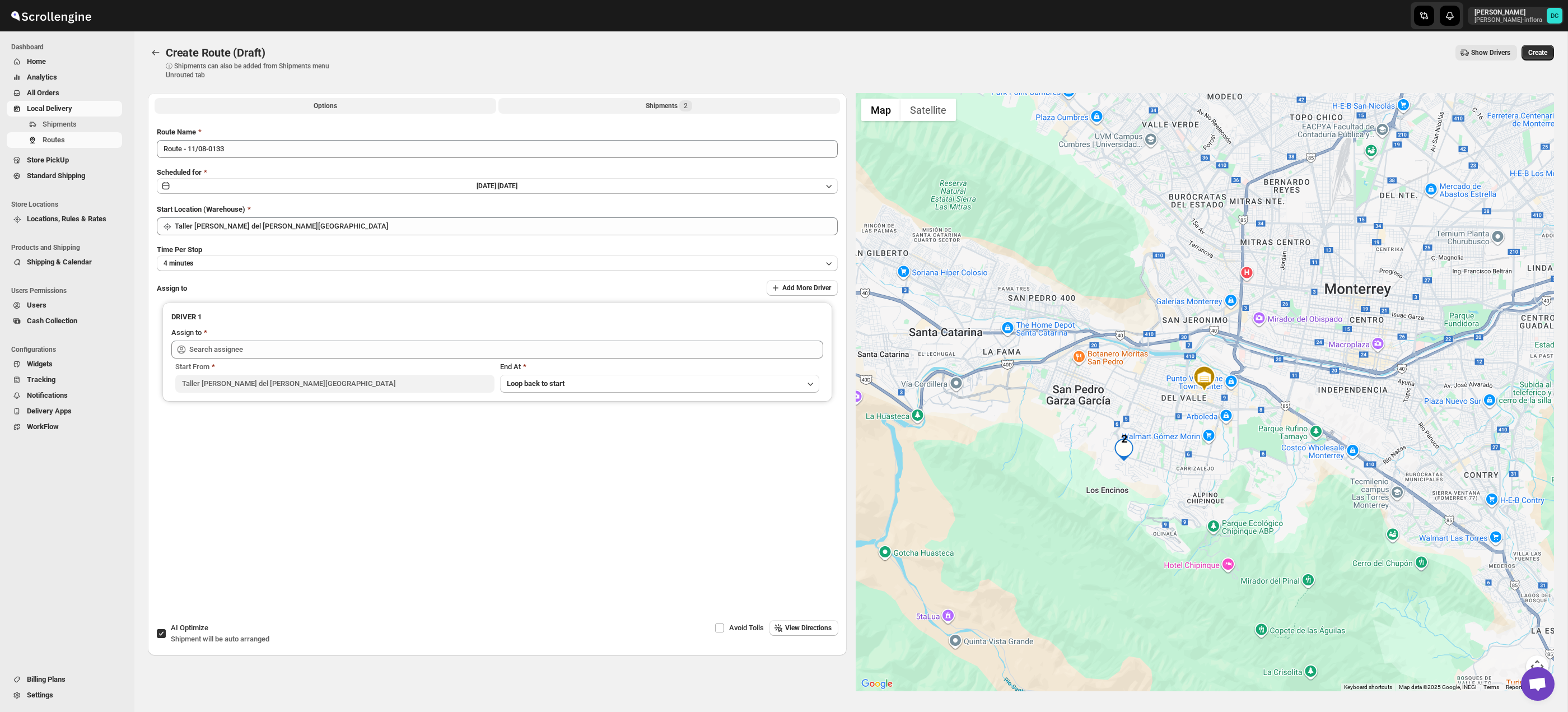
click at [620, 108] on button "Shipments 2" at bounding box center [669, 106] width 341 height 16
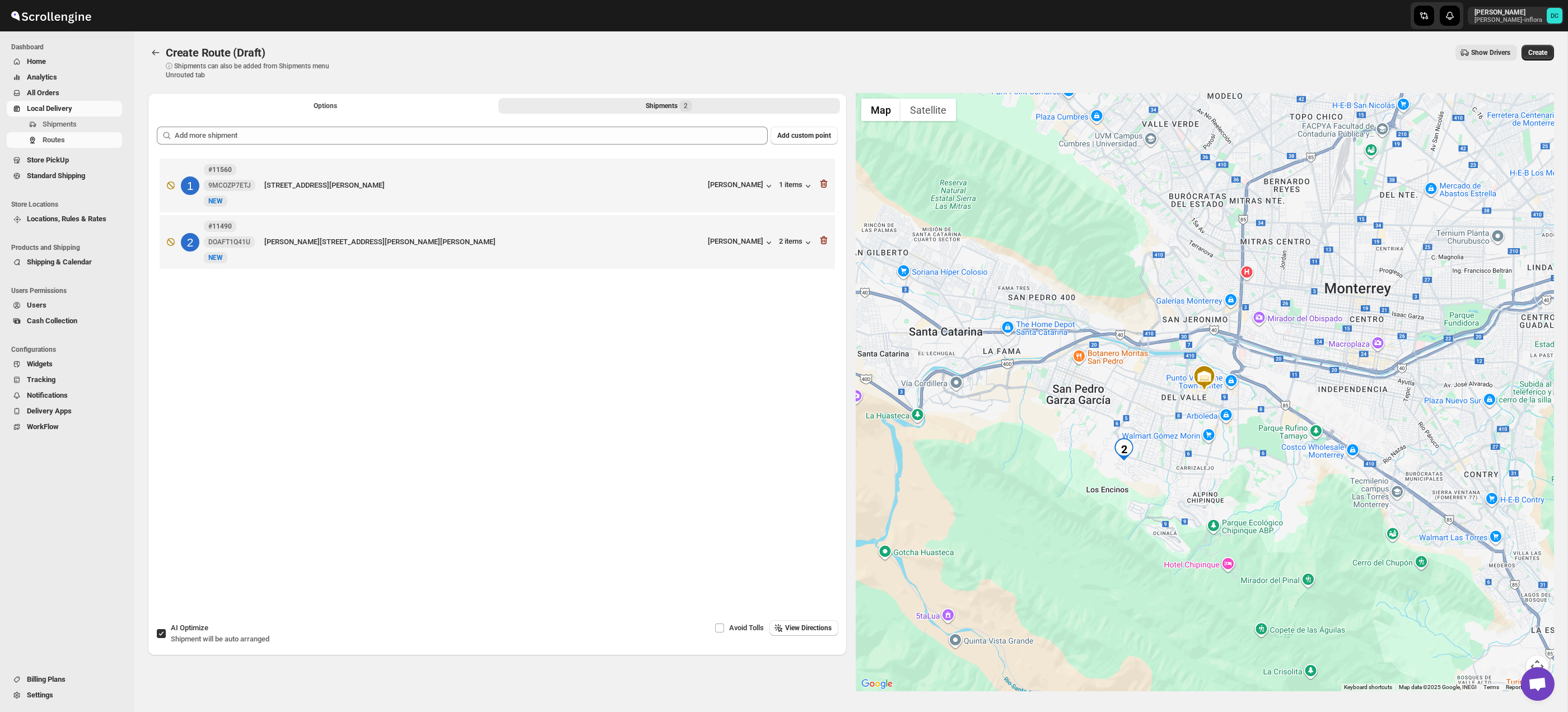
drag, startPoint x: 1202, startPoint y: 562, endPoint x: 1229, endPoint y: 557, distance: 27.5
click at [1214, 551] on div at bounding box center [1205, 392] width 699 height 599
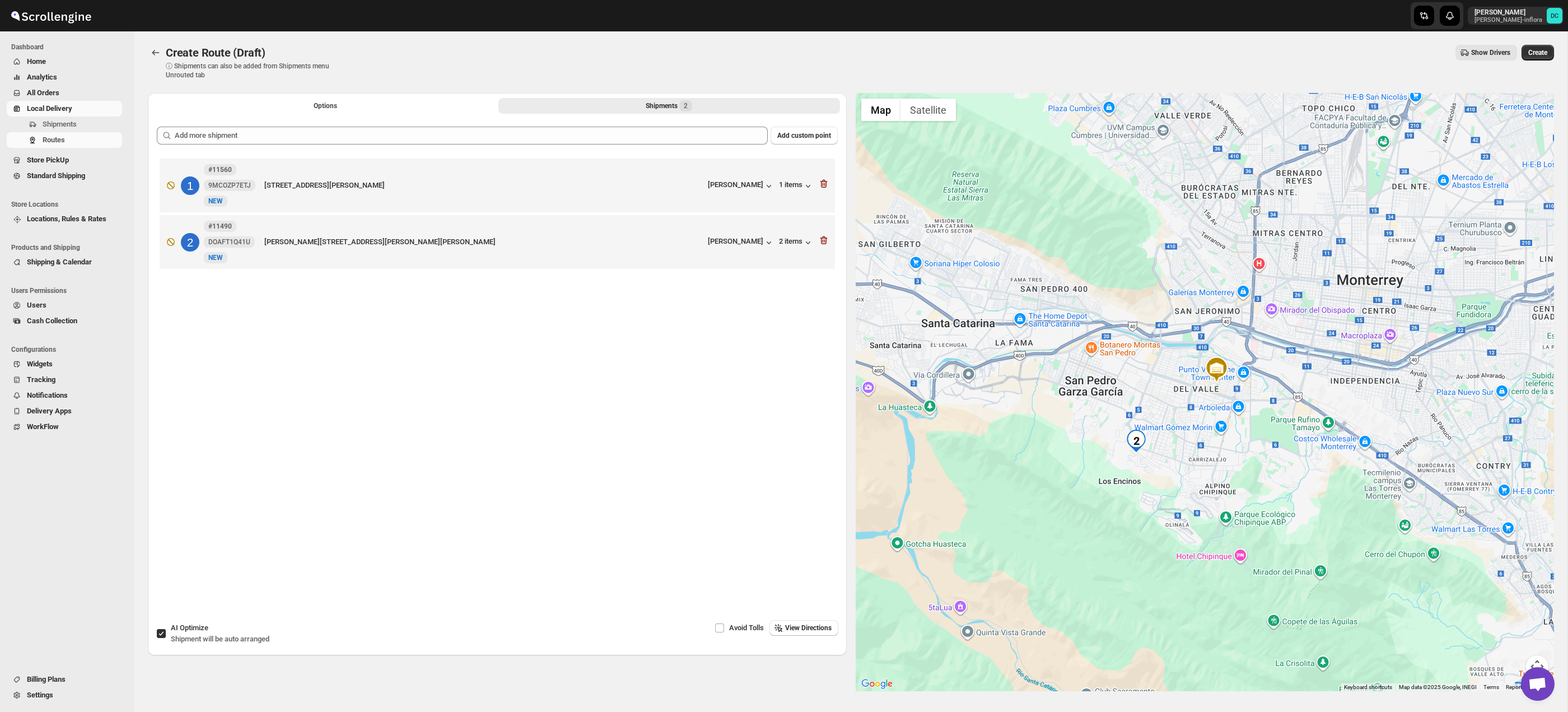
click at [164, 634] on input "AI Optimize Shipment will be auto arranged" at bounding box center [161, 633] width 9 height 9
checkbox input "false"
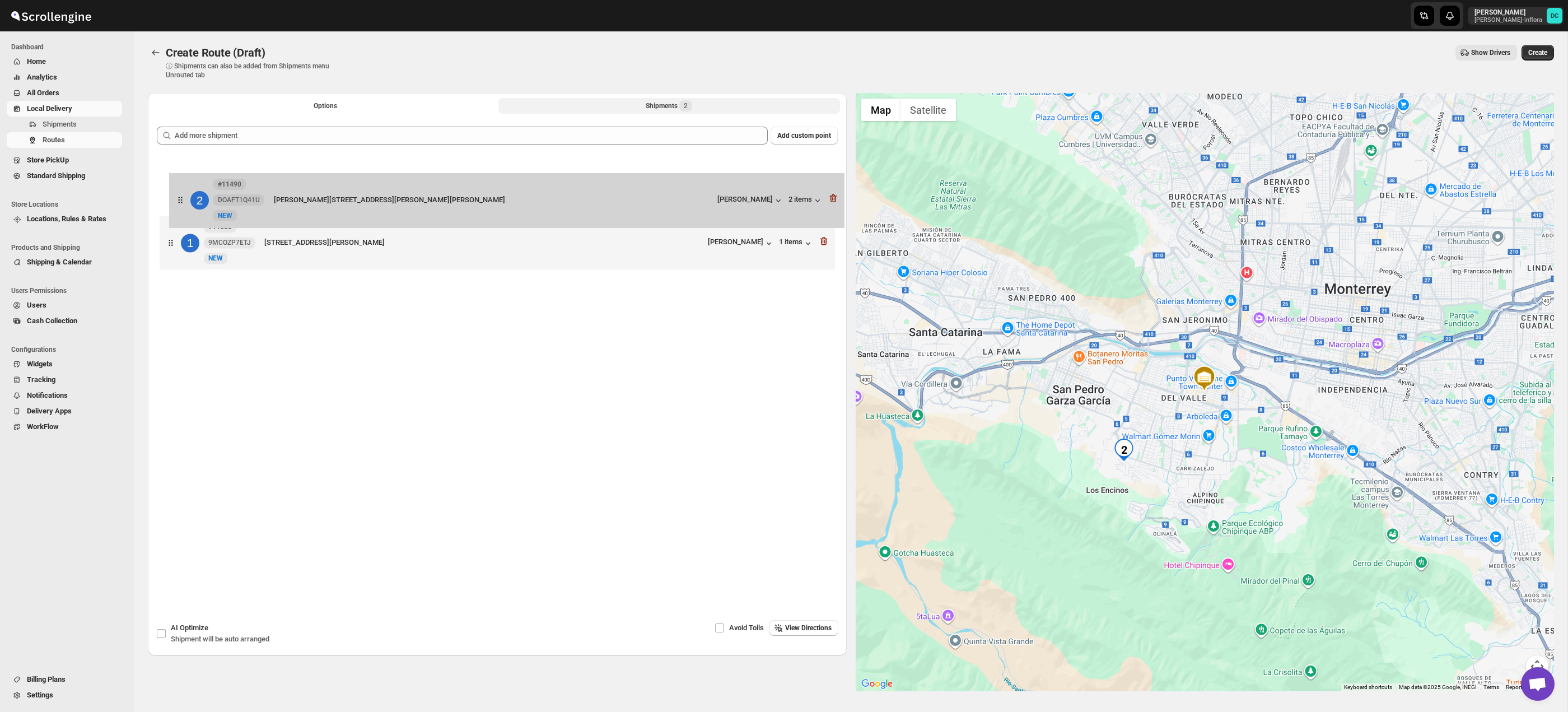
drag, startPoint x: 170, startPoint y: 242, endPoint x: 183, endPoint y: 174, distance: 69.2
click at [183, 174] on div "1 #11560 9MCOZP7ETJ New NEW Albatro 512, la joya privada calandria, Monterrey, …" at bounding box center [497, 216] width 681 height 119
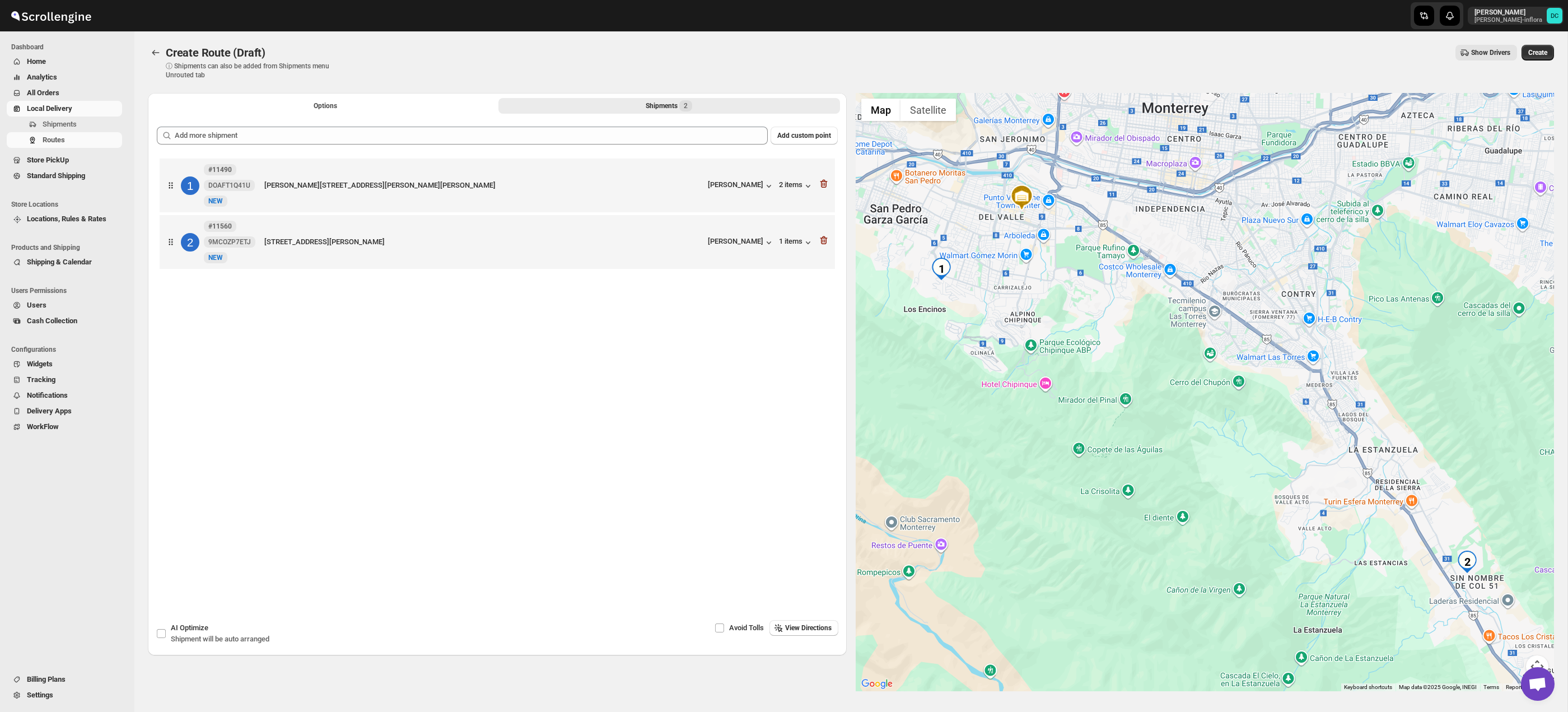
drag, startPoint x: 1542, startPoint y: 661, endPoint x: 1532, endPoint y: 647, distance: 17.2
click at [1542, 661] on button "Map camera controls" at bounding box center [1537, 666] width 23 height 23
click at [1502, 609] on button "Zoom in" at bounding box center [1509, 610] width 23 height 23
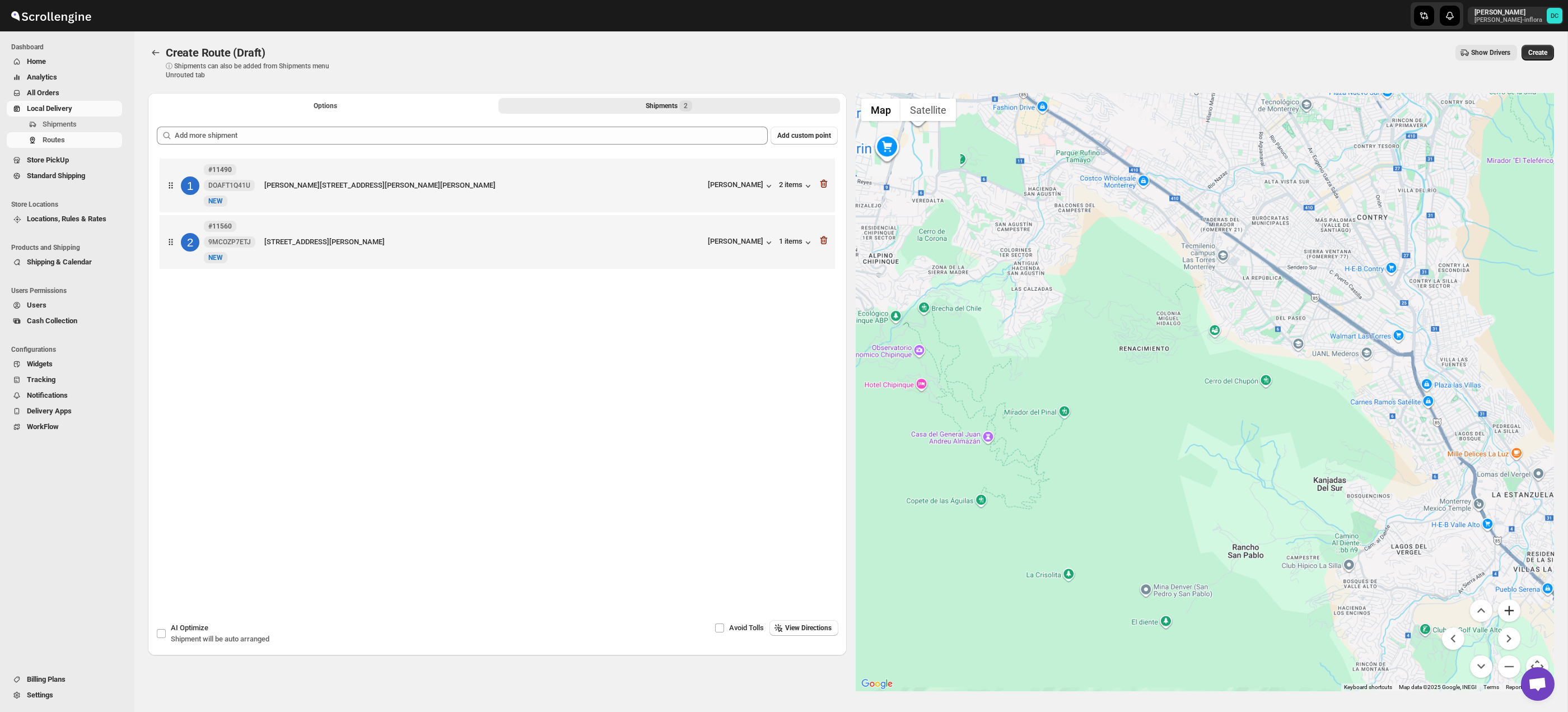
click at [1502, 609] on button "Zoom in" at bounding box center [1509, 610] width 23 height 23
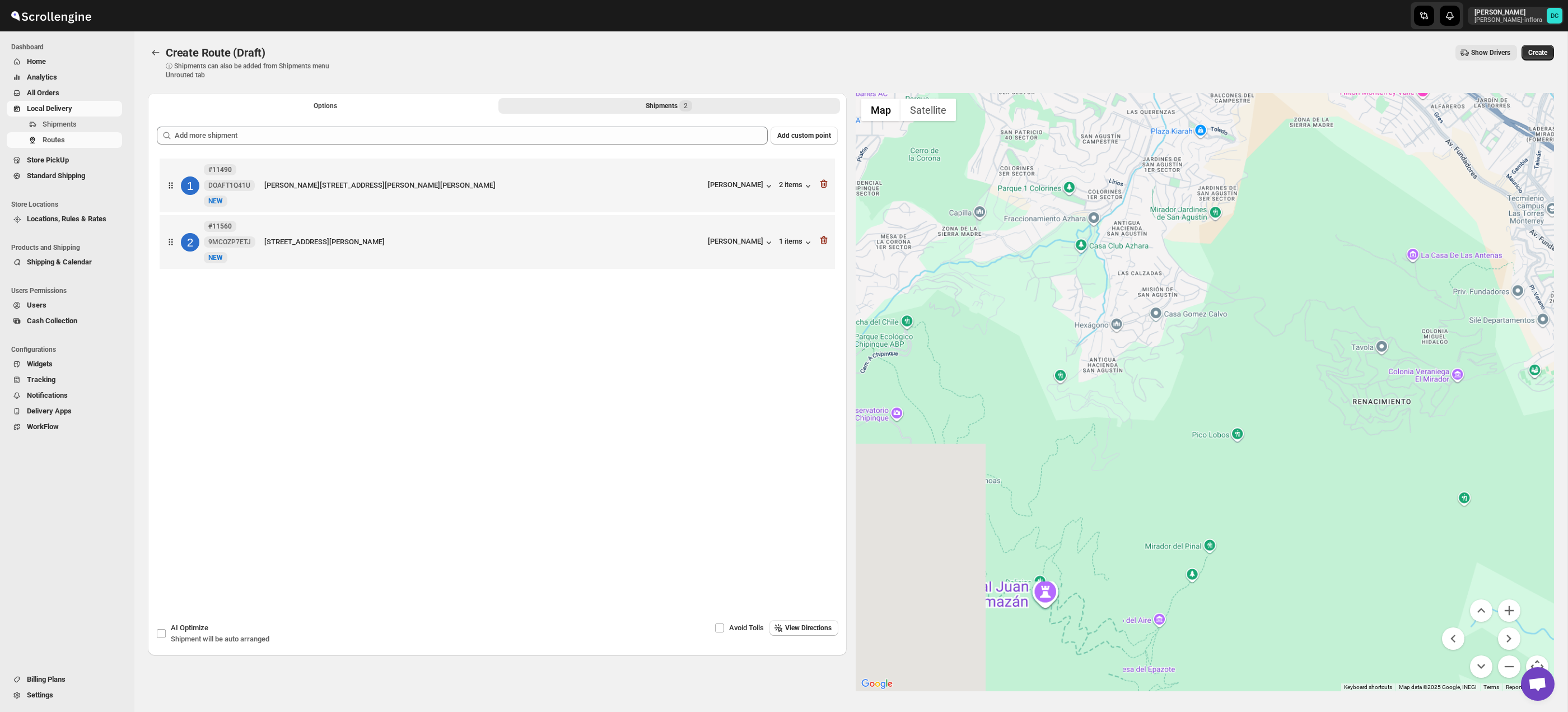
drag, startPoint x: 1118, startPoint y: 371, endPoint x: 1418, endPoint y: 473, distance: 316.9
click at [1418, 473] on div at bounding box center [1205, 392] width 699 height 599
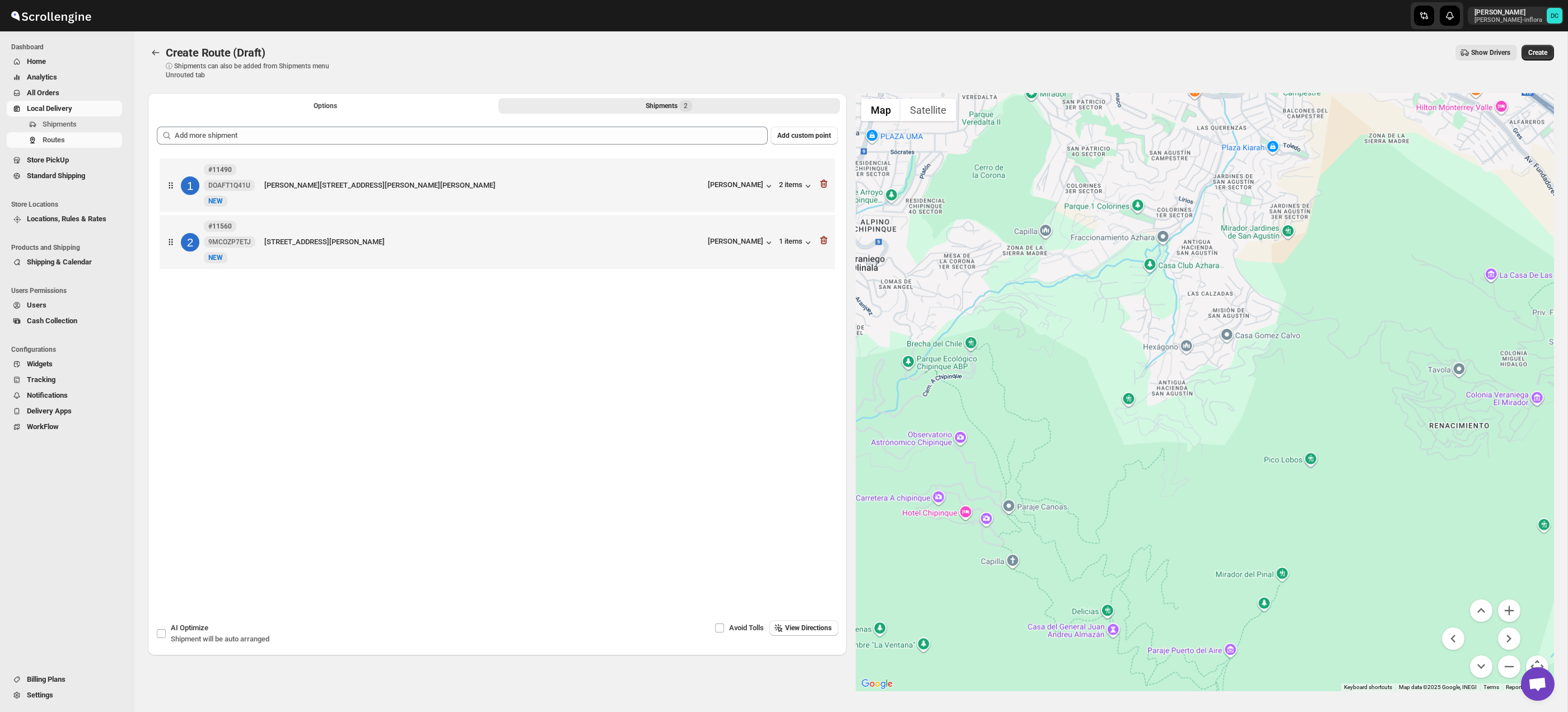
drag, startPoint x: 1130, startPoint y: 374, endPoint x: 1258, endPoint y: 467, distance: 158.2
click at [1258, 467] on div at bounding box center [1205, 392] width 699 height 599
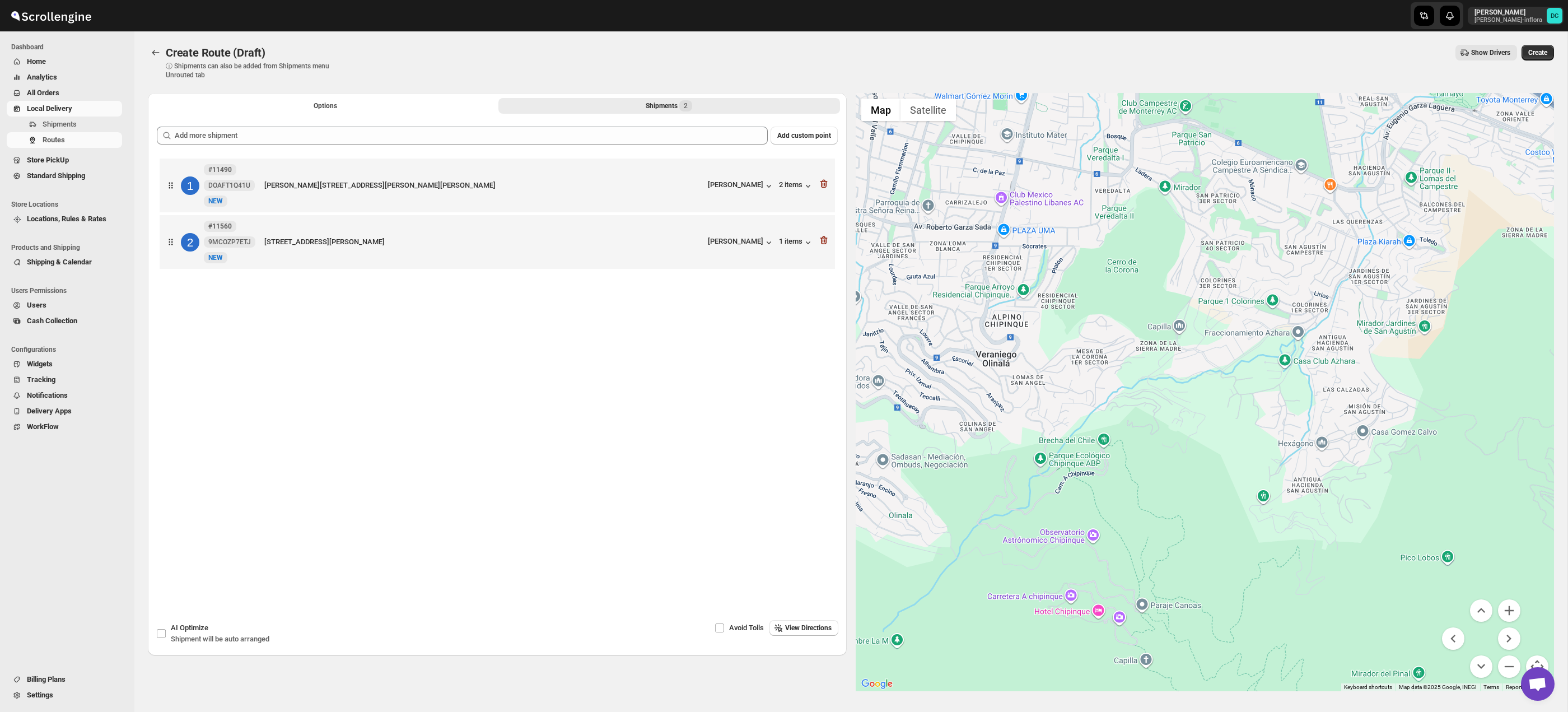
drag, startPoint x: 1035, startPoint y: 359, endPoint x: 1166, endPoint y: 431, distance: 149.5
click at [1166, 430] on div at bounding box center [1205, 392] width 699 height 599
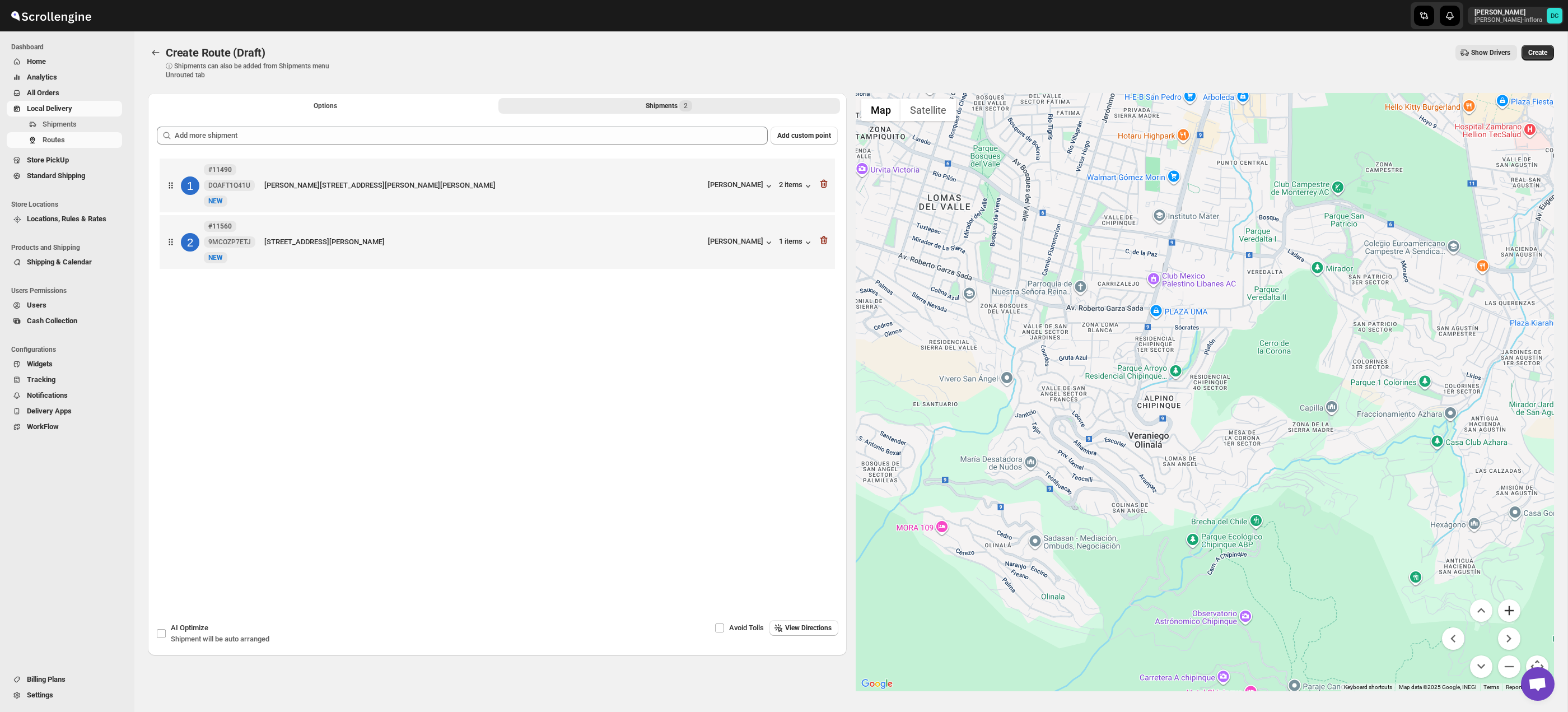
click at [1514, 613] on button "Zoom in" at bounding box center [1509, 610] width 23 height 23
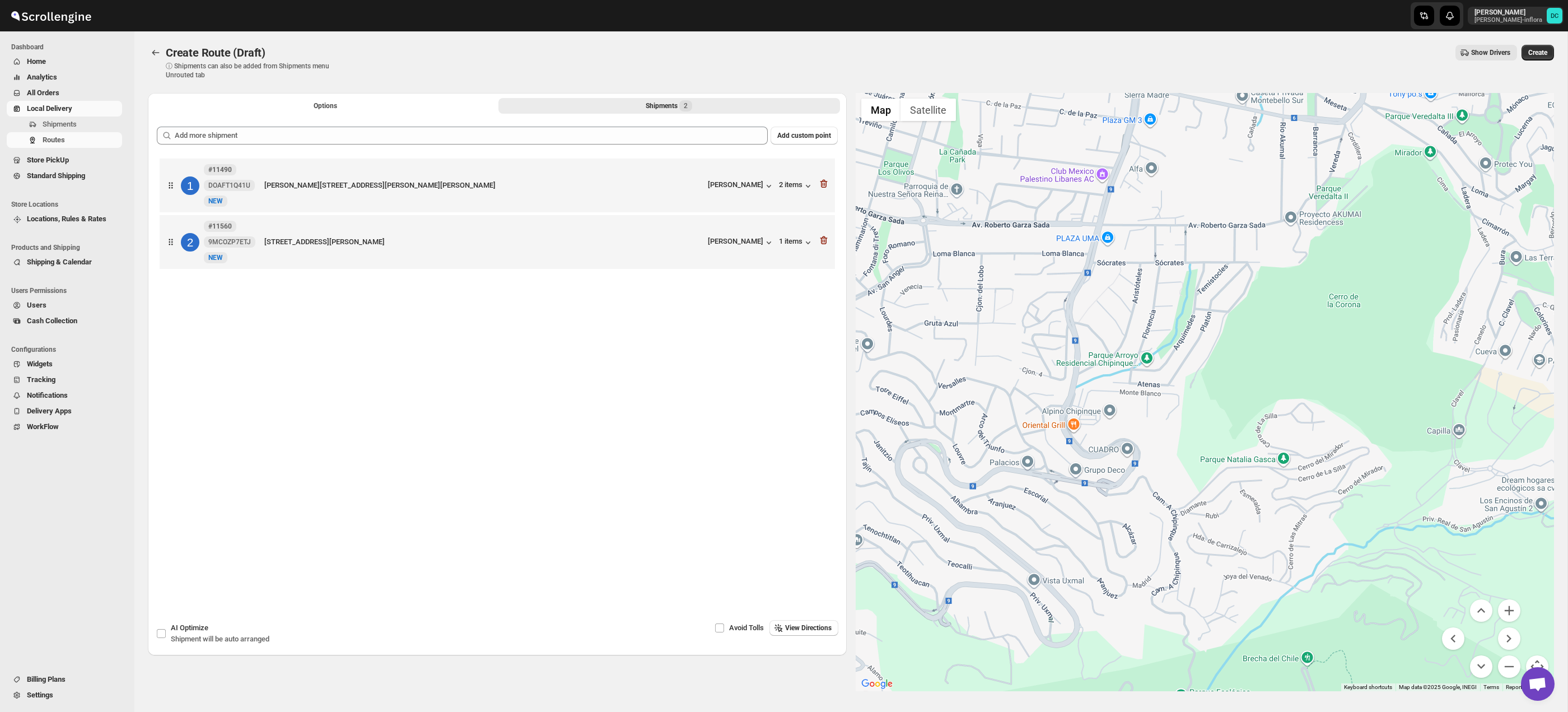
drag, startPoint x: 1214, startPoint y: 473, endPoint x: 1507, endPoint y: 449, distance: 294.0
click at [1507, 449] on div at bounding box center [1205, 392] width 699 height 599
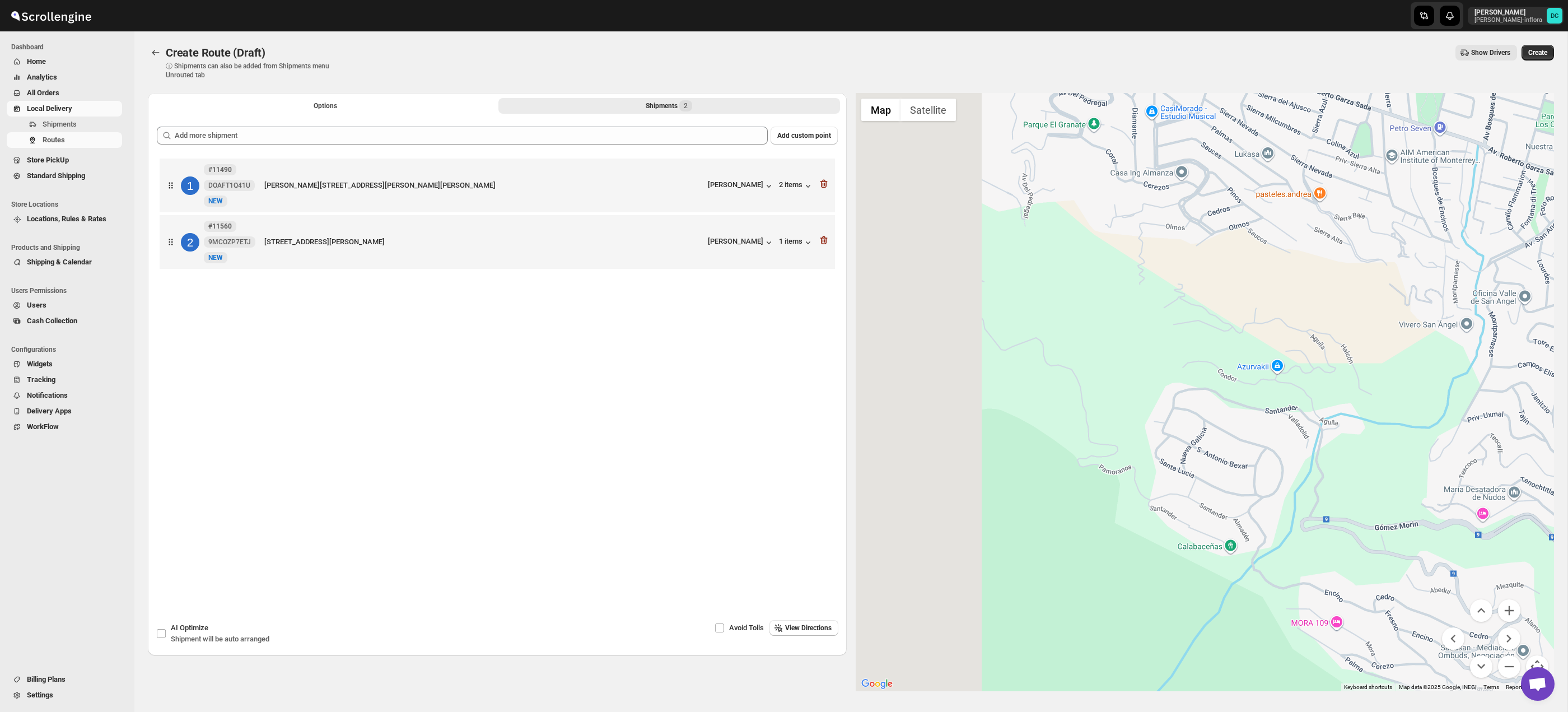
drag, startPoint x: 1177, startPoint y: 439, endPoint x: 1407, endPoint y: 421, distance: 230.7
click at [1407, 421] on div at bounding box center [1205, 392] width 699 height 599
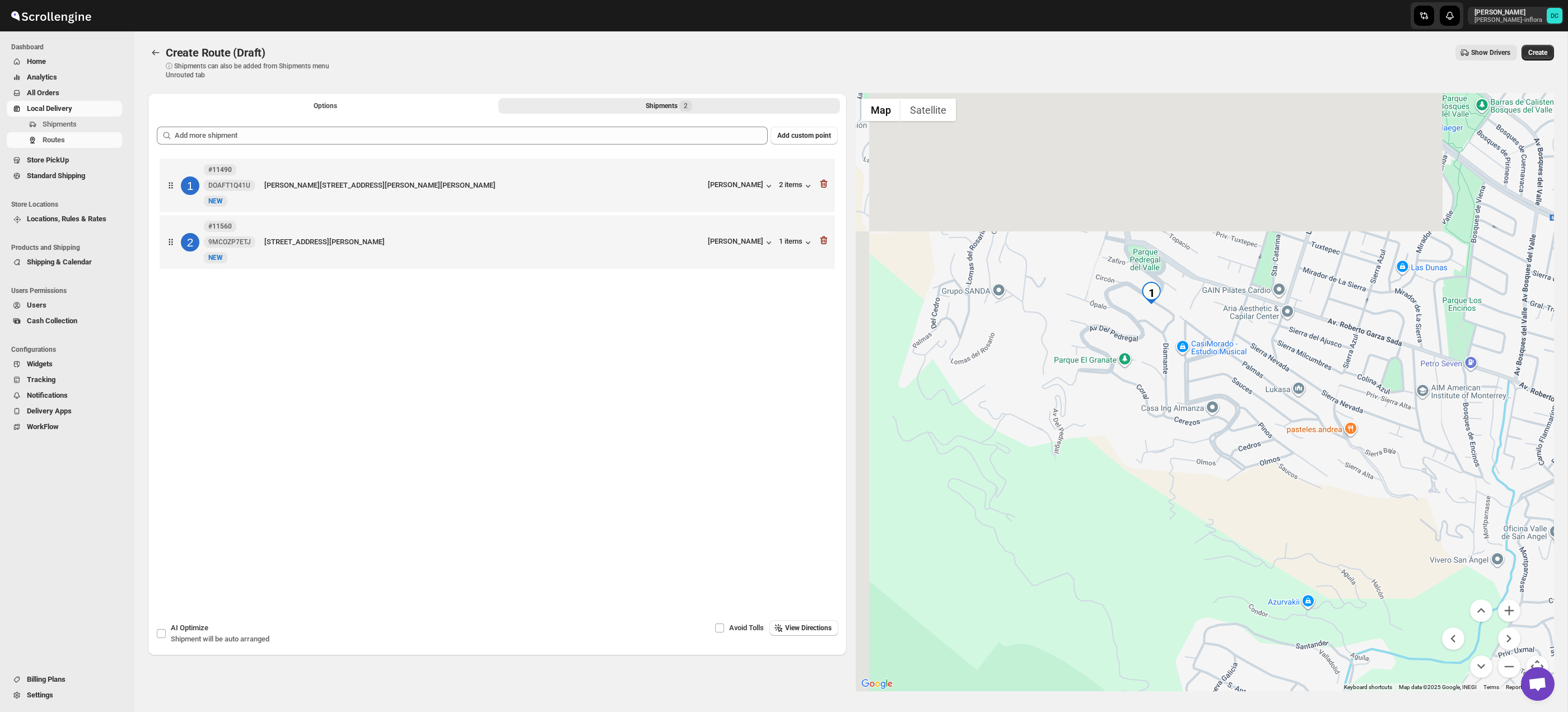
drag, startPoint x: 1326, startPoint y: 308, endPoint x: 1349, endPoint y: 546, distance: 239.1
click at [1349, 546] on div at bounding box center [1205, 392] width 699 height 599
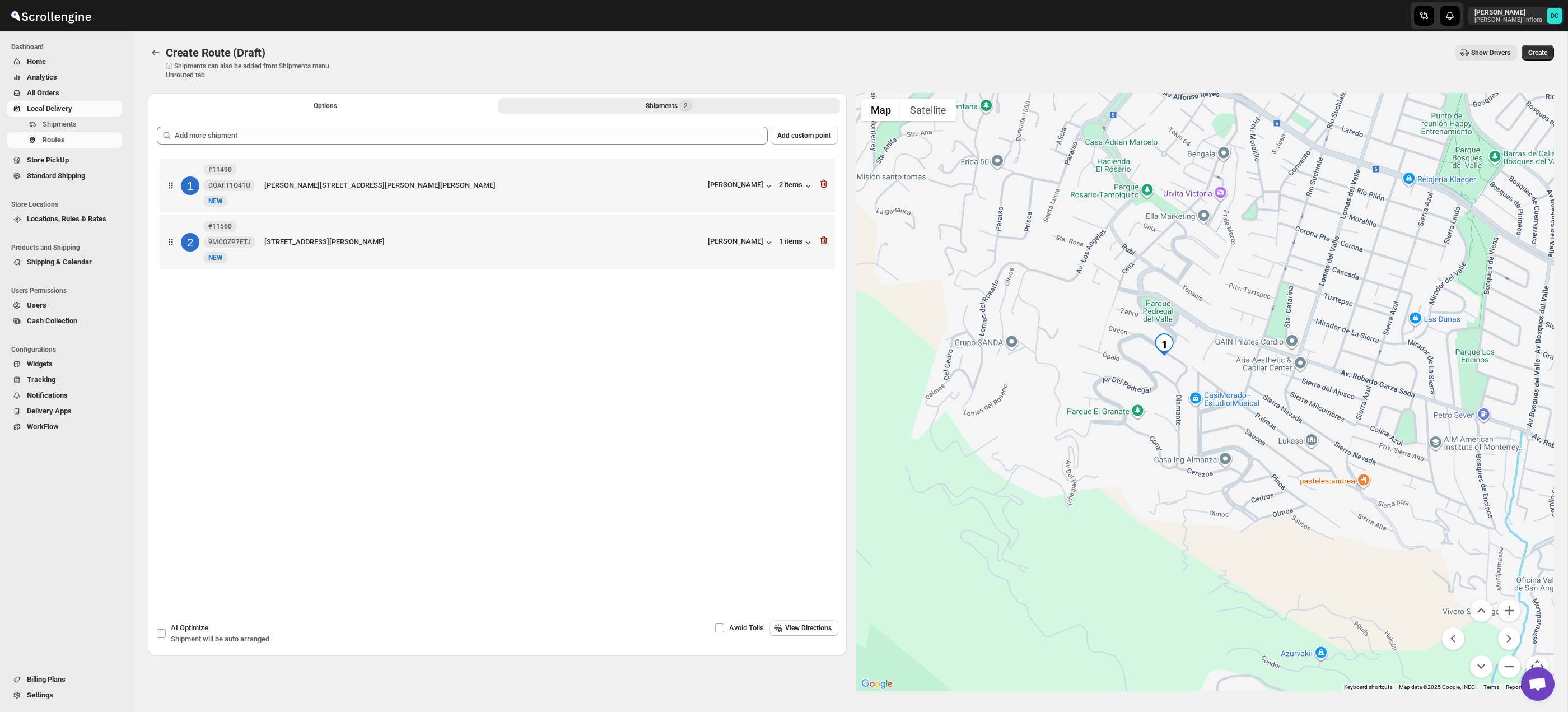
drag, startPoint x: 1228, startPoint y: 411, endPoint x: 1432, endPoint y: 558, distance: 251.4
click at [1243, 459] on div at bounding box center [1205, 392] width 699 height 599
click at [1513, 613] on button "Zoom in" at bounding box center [1509, 610] width 23 height 23
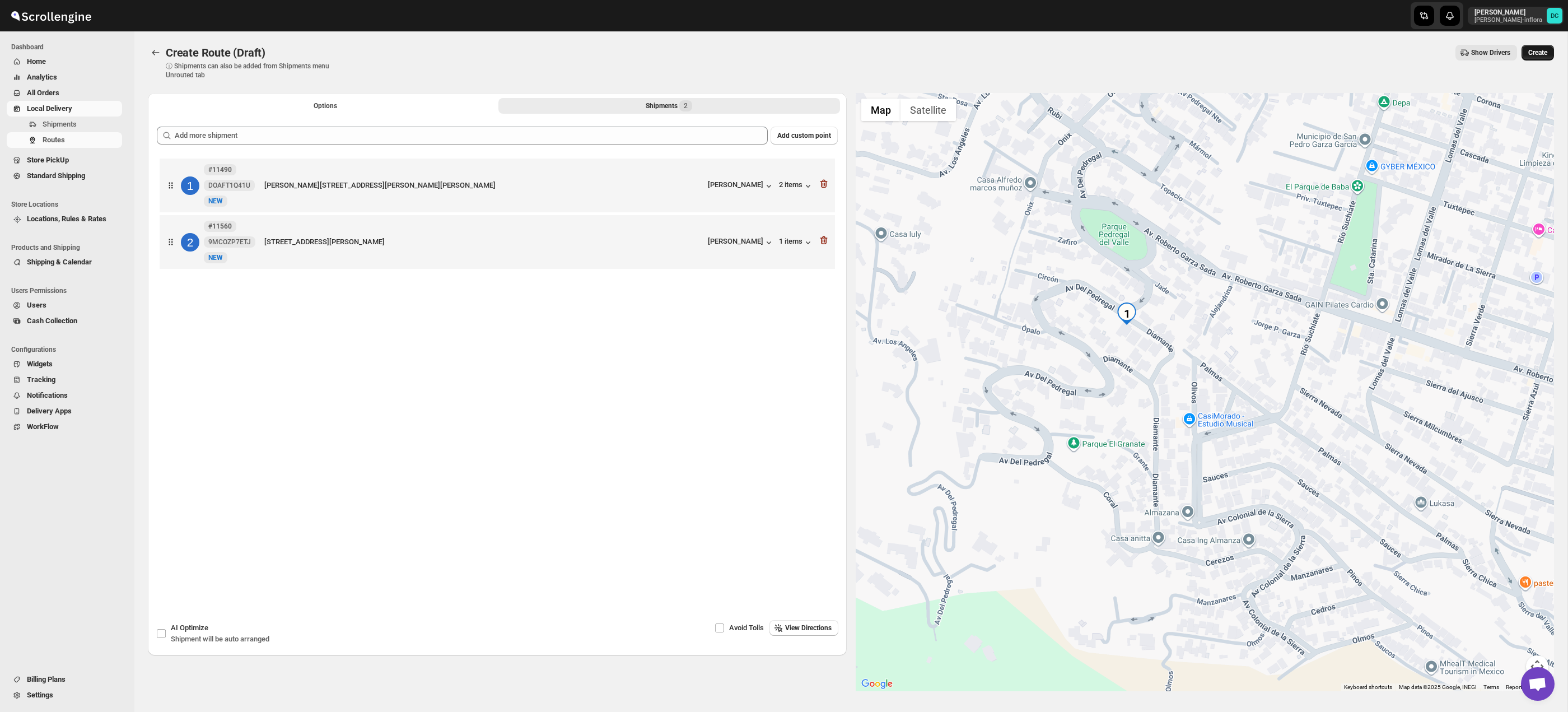
click at [1542, 60] on button "Create" at bounding box center [1538, 53] width 32 height 16
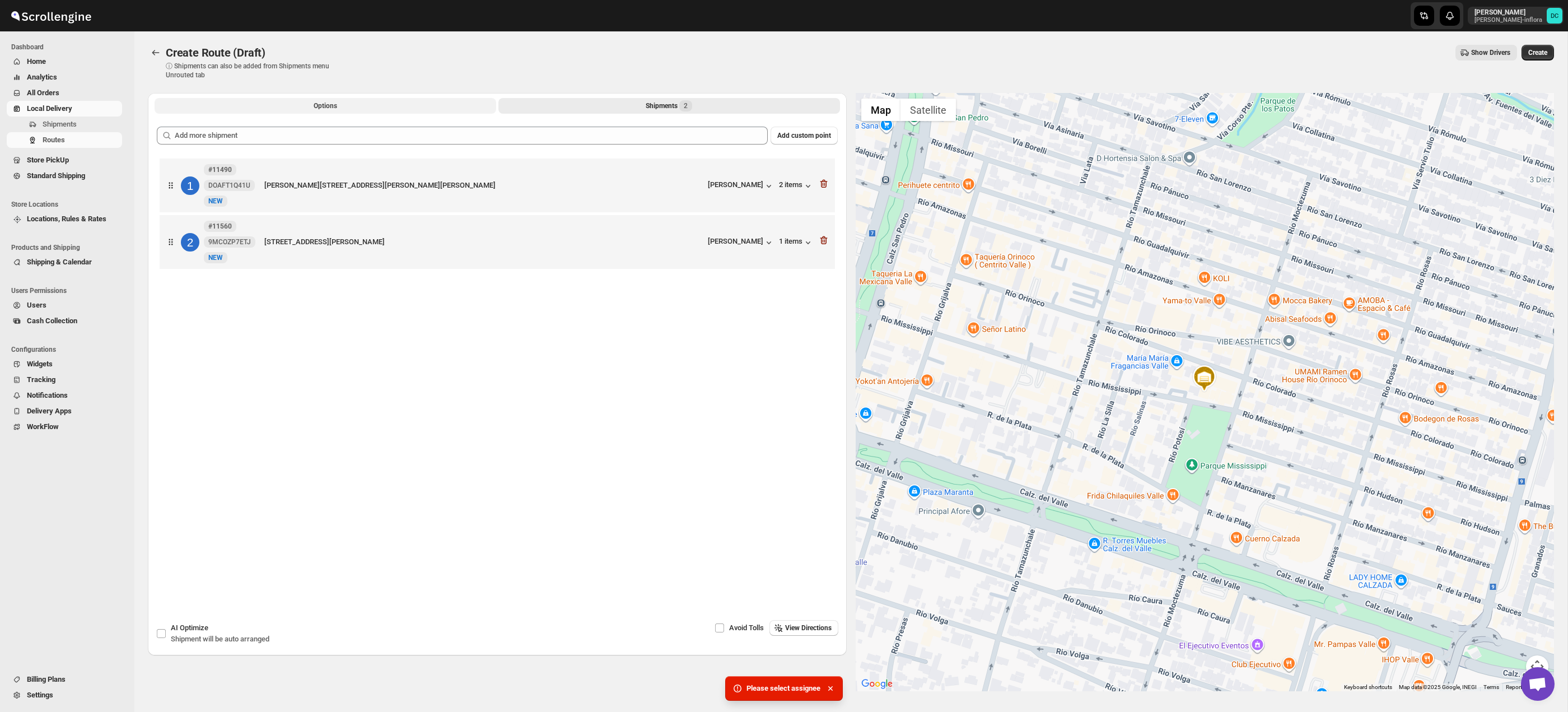
click at [411, 105] on button "Options" at bounding box center [325, 106] width 341 height 16
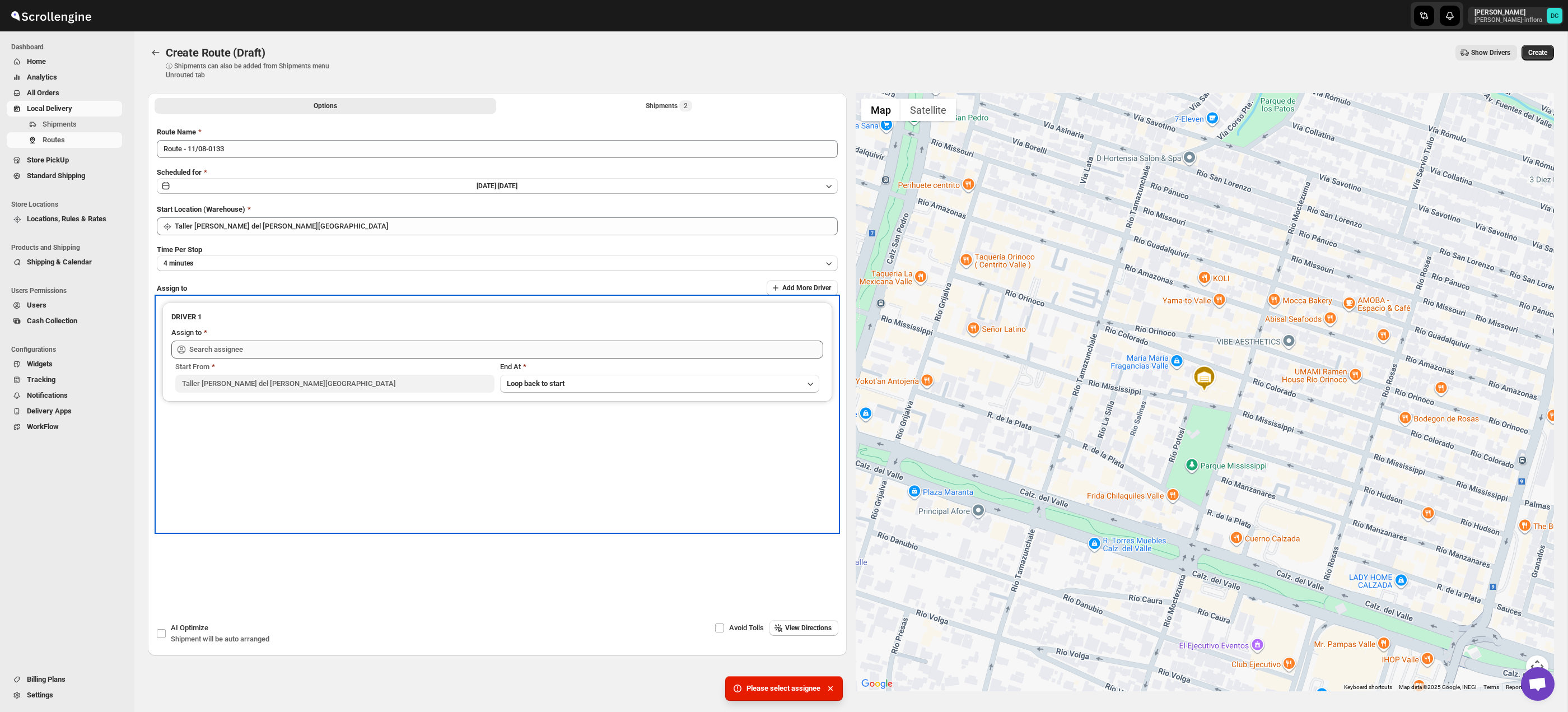
drag, startPoint x: 424, startPoint y: 339, endPoint x: 426, endPoint y: 345, distance: 6.3
click at [424, 339] on div "Assign to" at bounding box center [497, 334] width 652 height 13
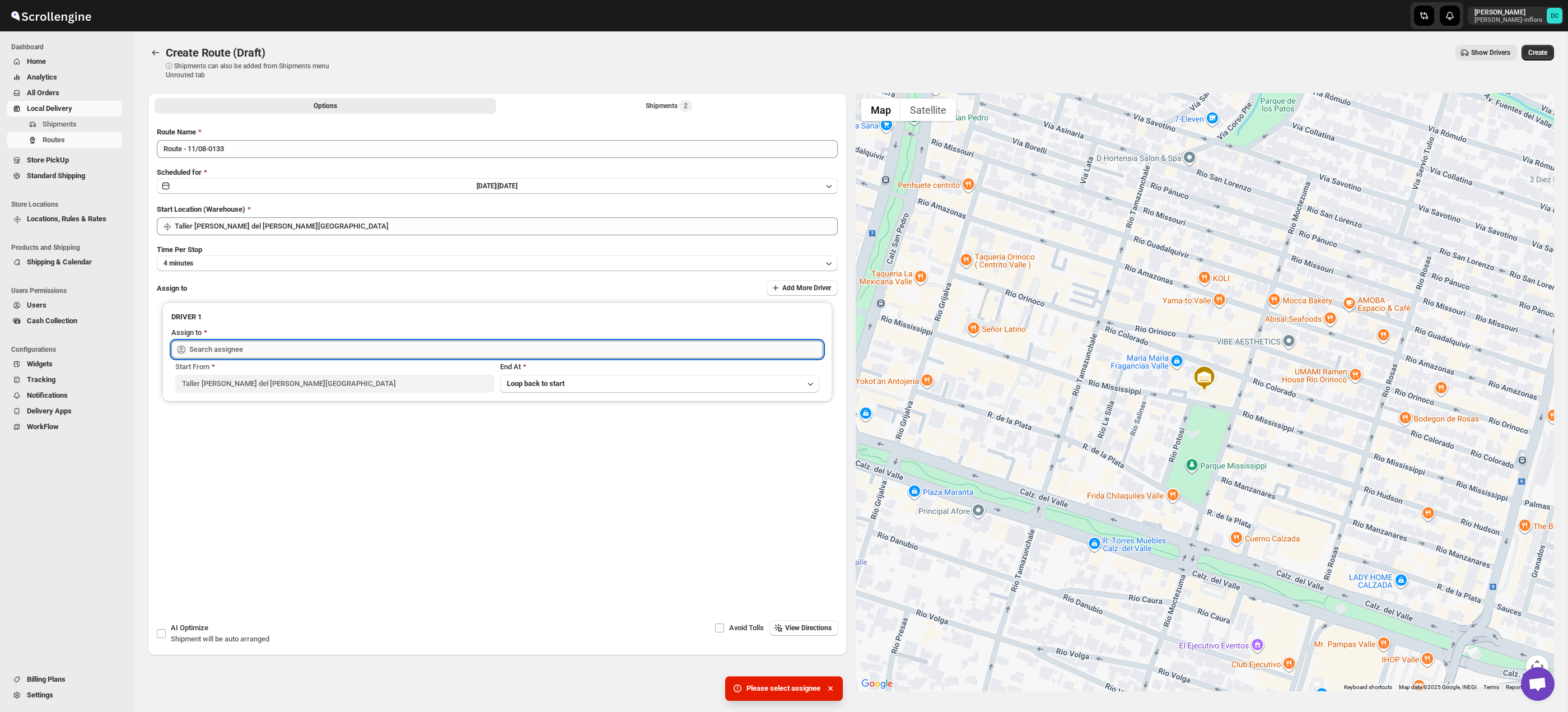
click at [429, 350] on input "text" at bounding box center [506, 349] width 634 height 18
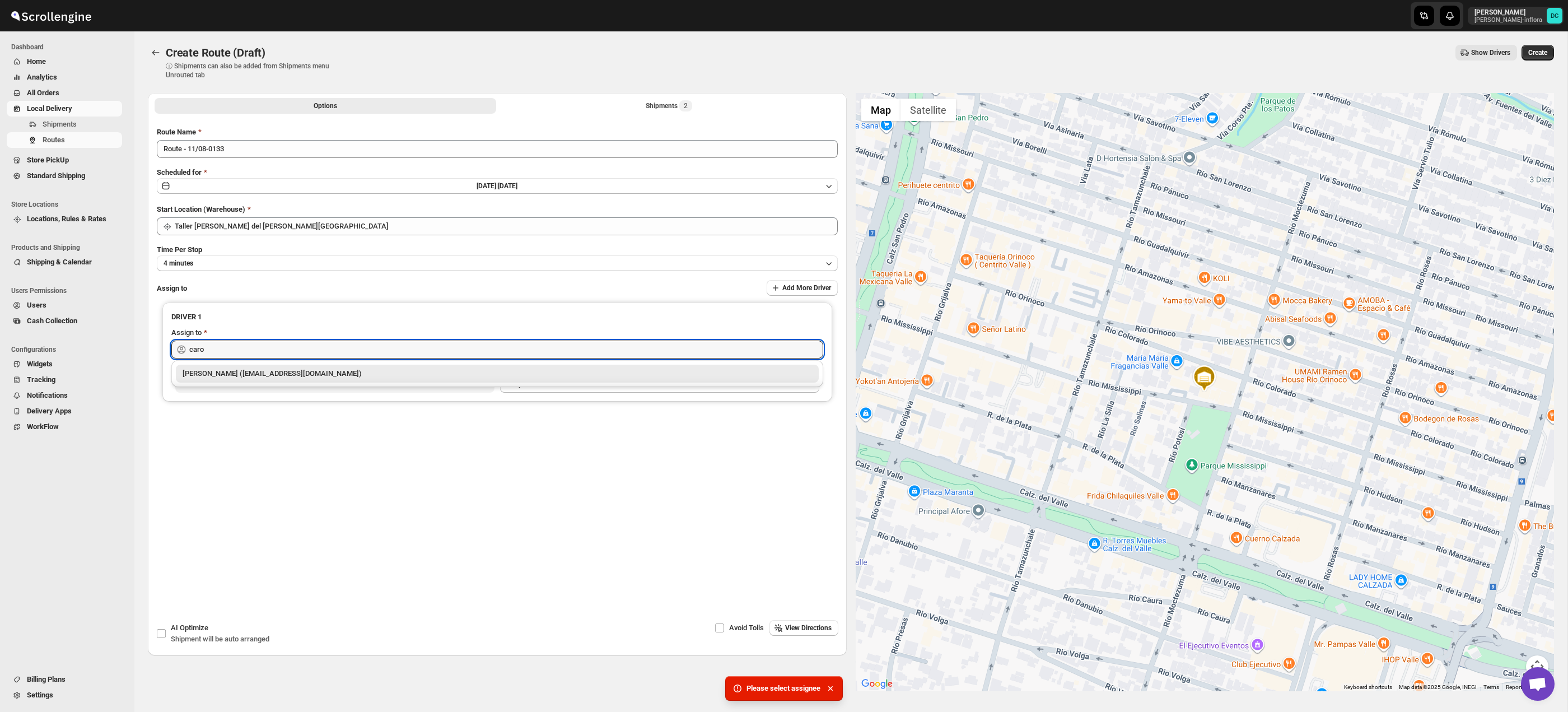
click at [430, 370] on div "[PERSON_NAME] ([EMAIL_ADDRESS][DOMAIN_NAME])" at bounding box center [497, 373] width 629 height 11
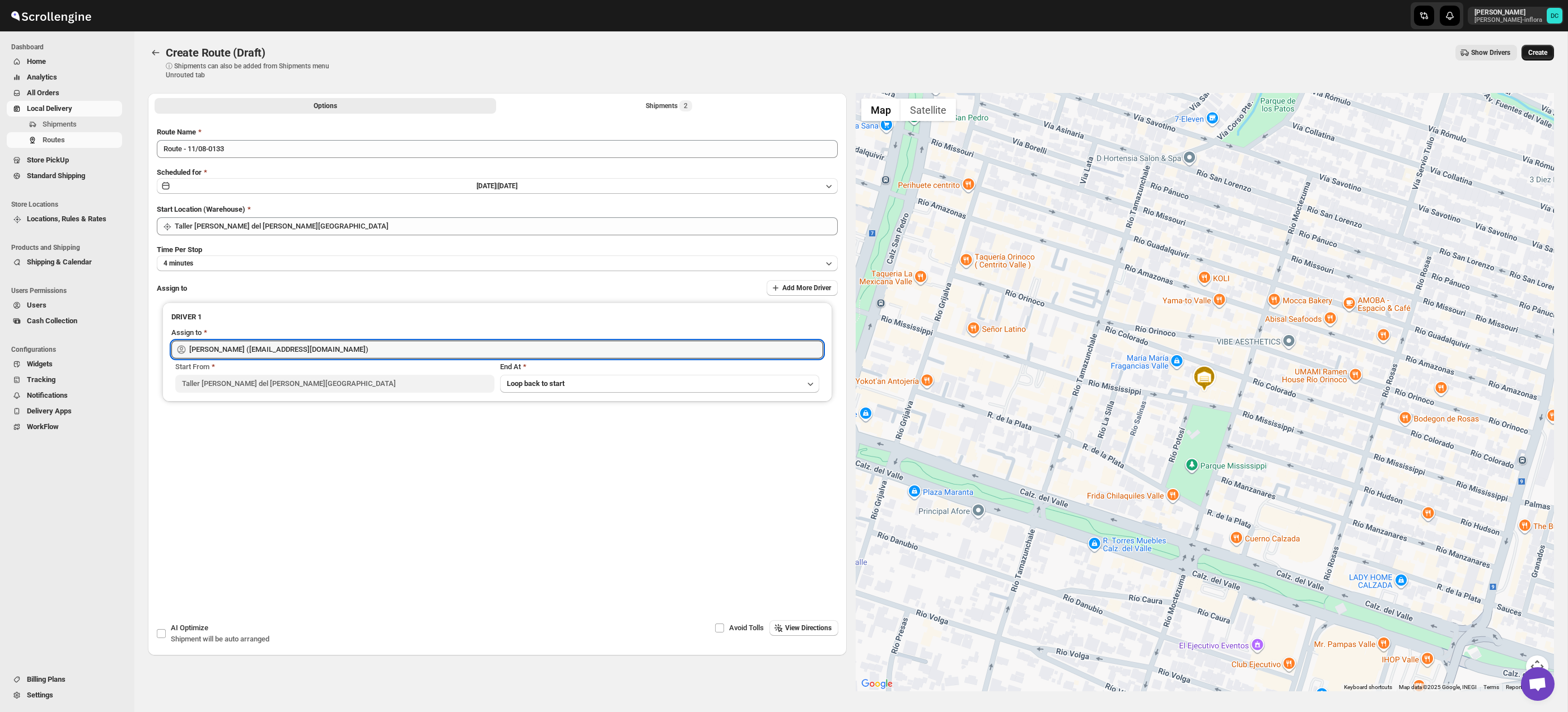
type input "[PERSON_NAME] ([EMAIL_ADDRESS][DOMAIN_NAME])"
click at [1535, 55] on span "Create" at bounding box center [1538, 52] width 19 height 9
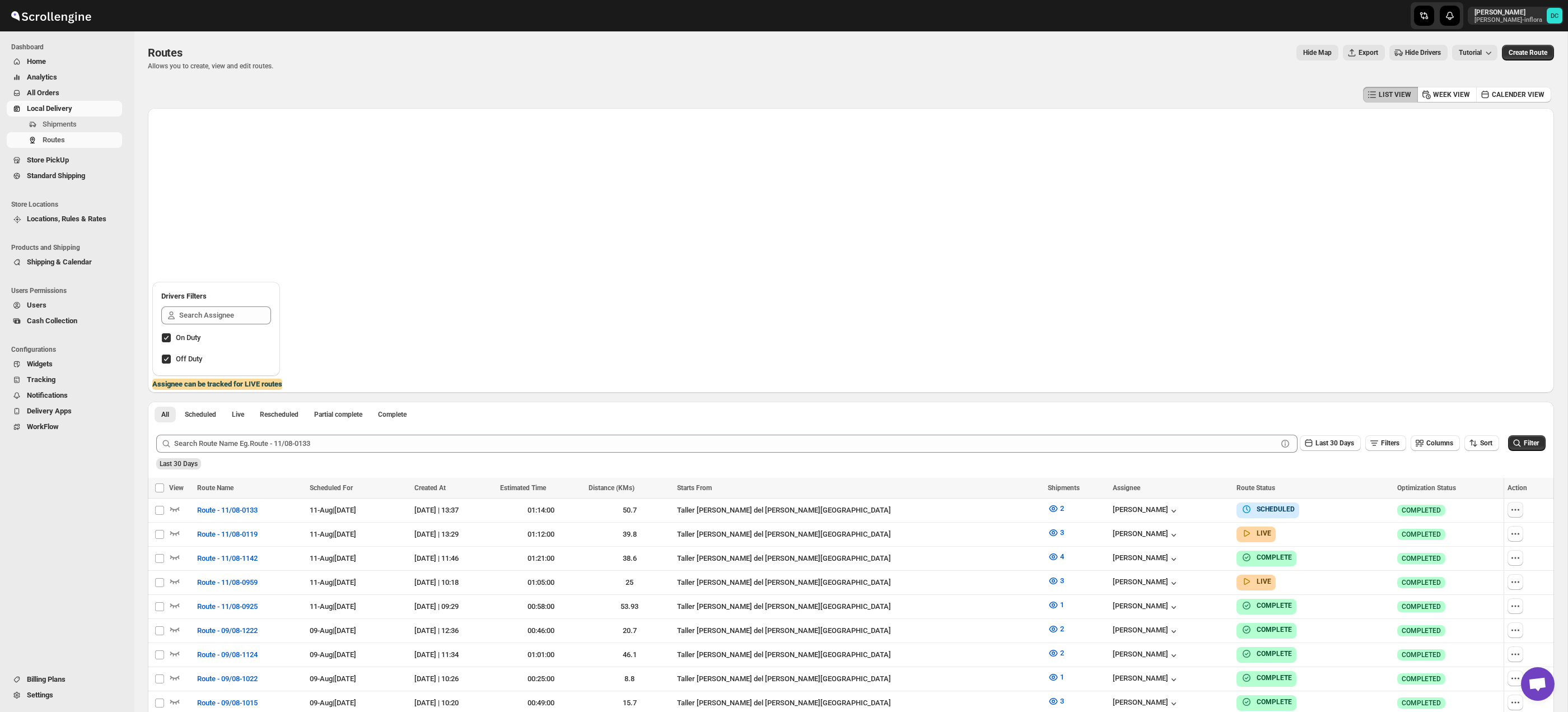
click at [1517, 511] on button "button" at bounding box center [1516, 510] width 16 height 16
click at [1514, 516] on button "button" at bounding box center [1516, 510] width 16 height 16
click at [1512, 510] on icon "button" at bounding box center [1515, 510] width 11 height 11
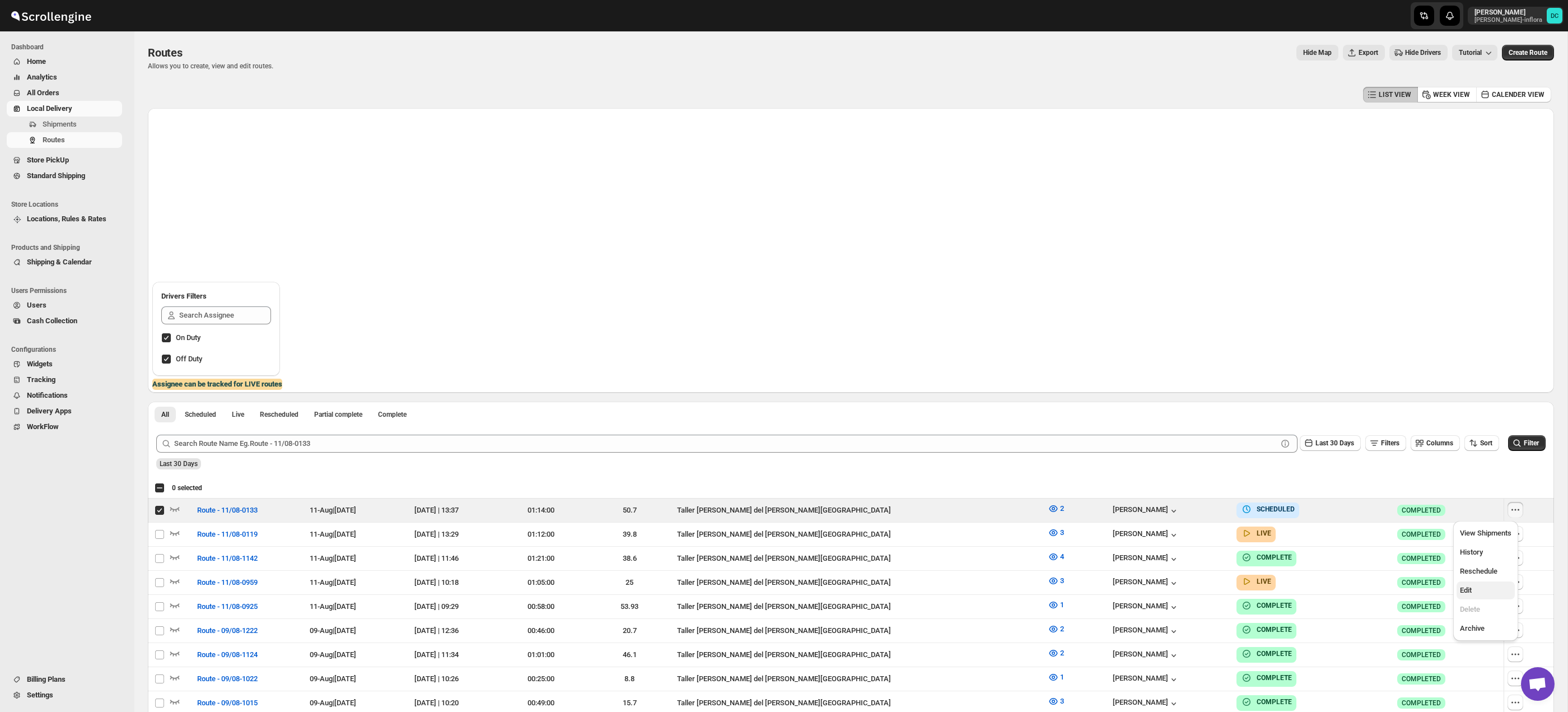
click at [1474, 590] on span "Edit" at bounding box center [1485, 590] width 52 height 11
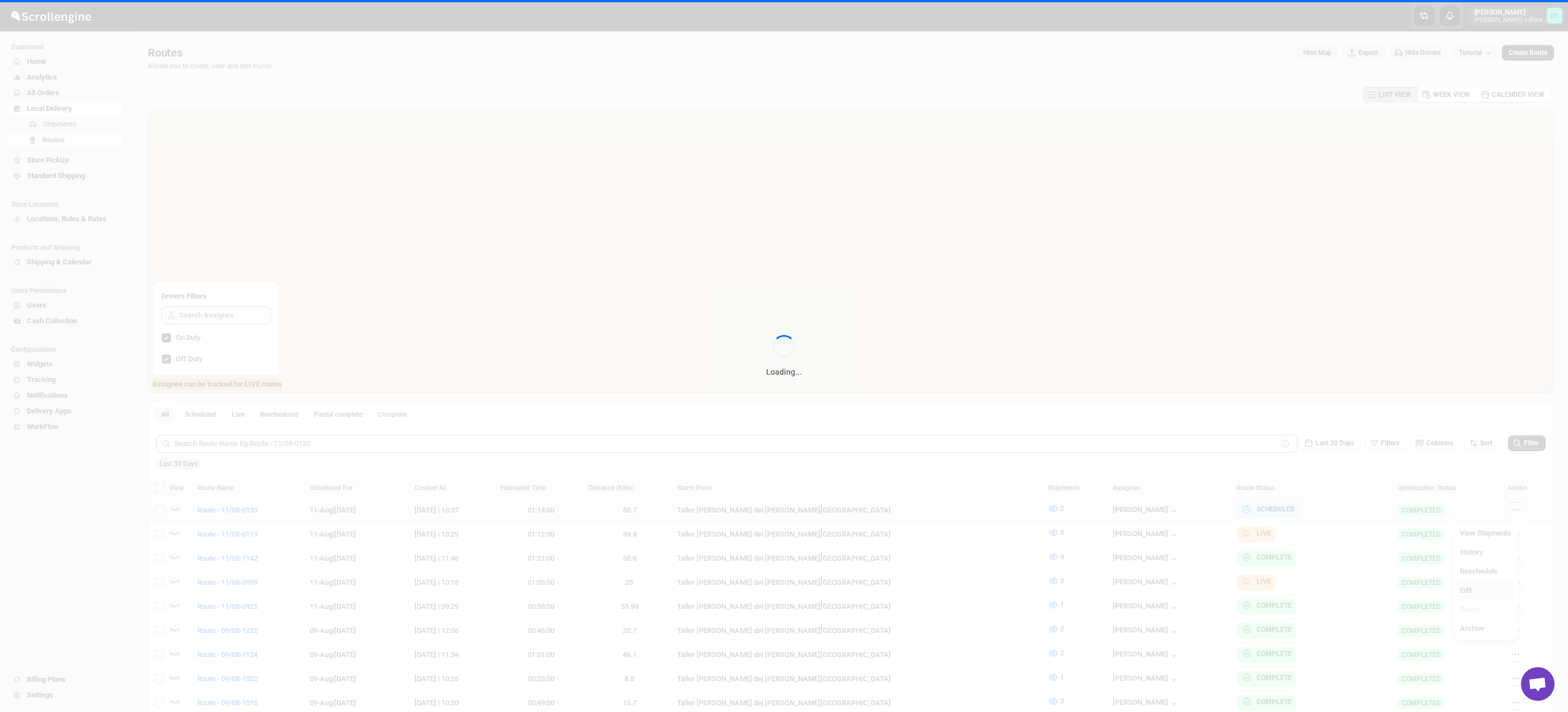
checkbox input "false"
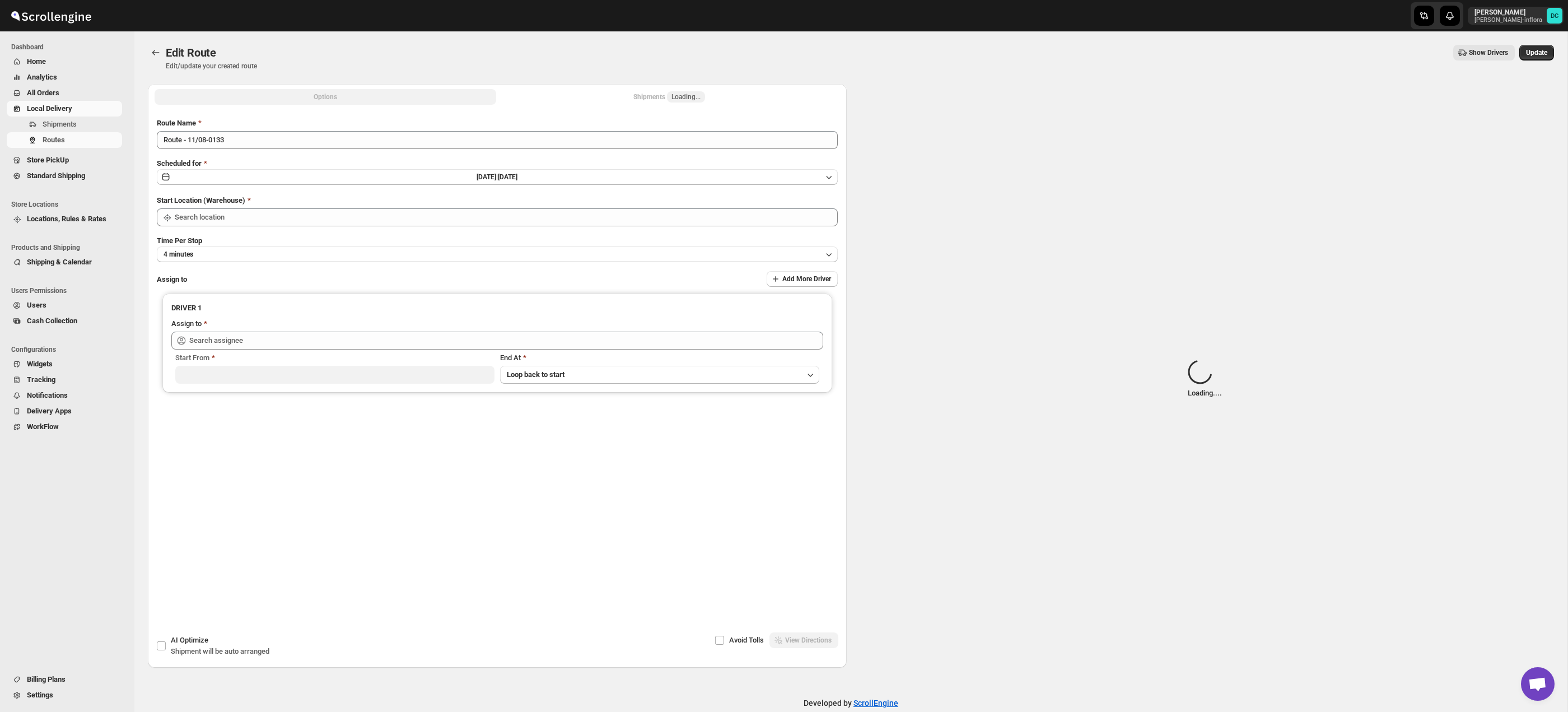
type input "Route - 11/08-0133"
type input "Taller [PERSON_NAME][GEOGRAPHIC_DATA]"
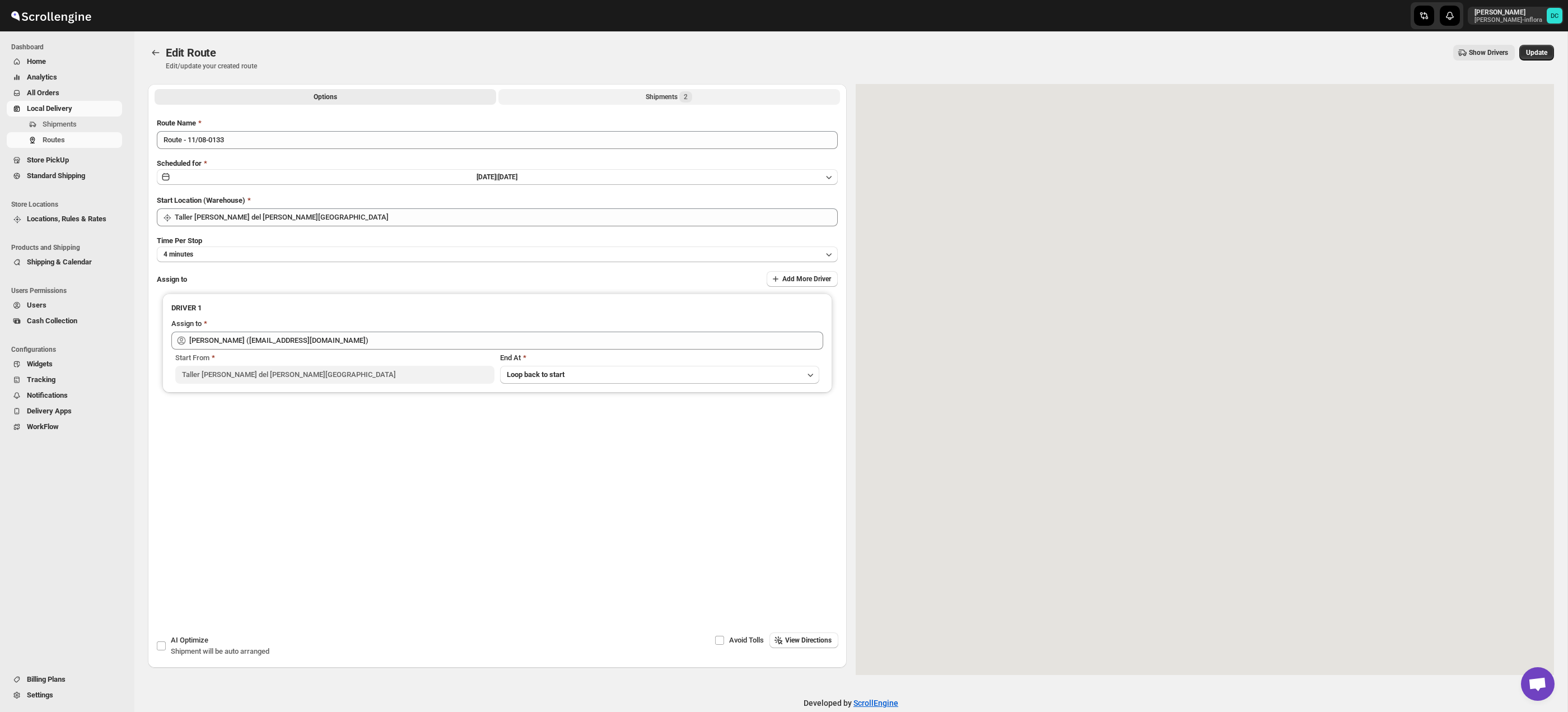
type input "[PERSON_NAME] ([EMAIL_ADDRESS][DOMAIN_NAME])"
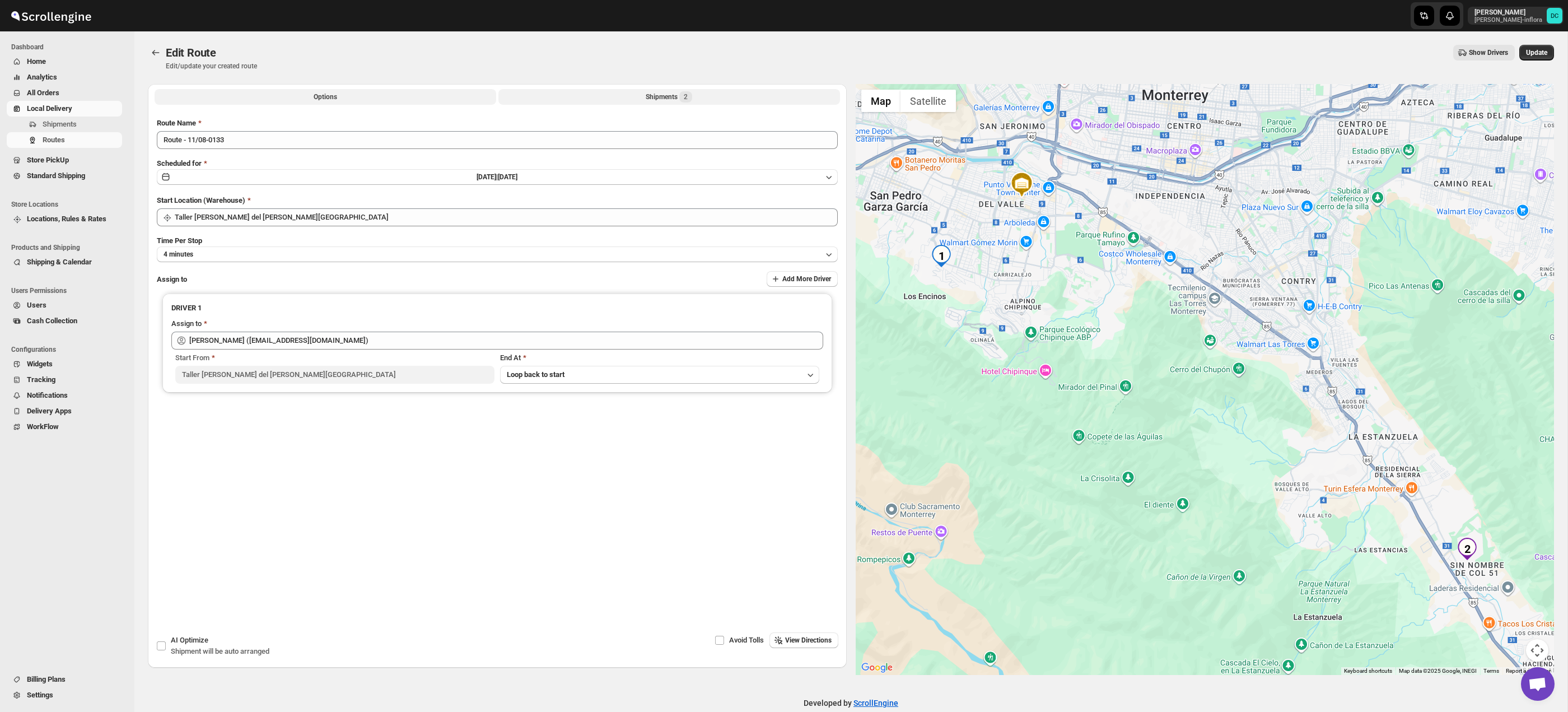
click at [626, 100] on button "Shipments 2" at bounding box center [669, 97] width 341 height 16
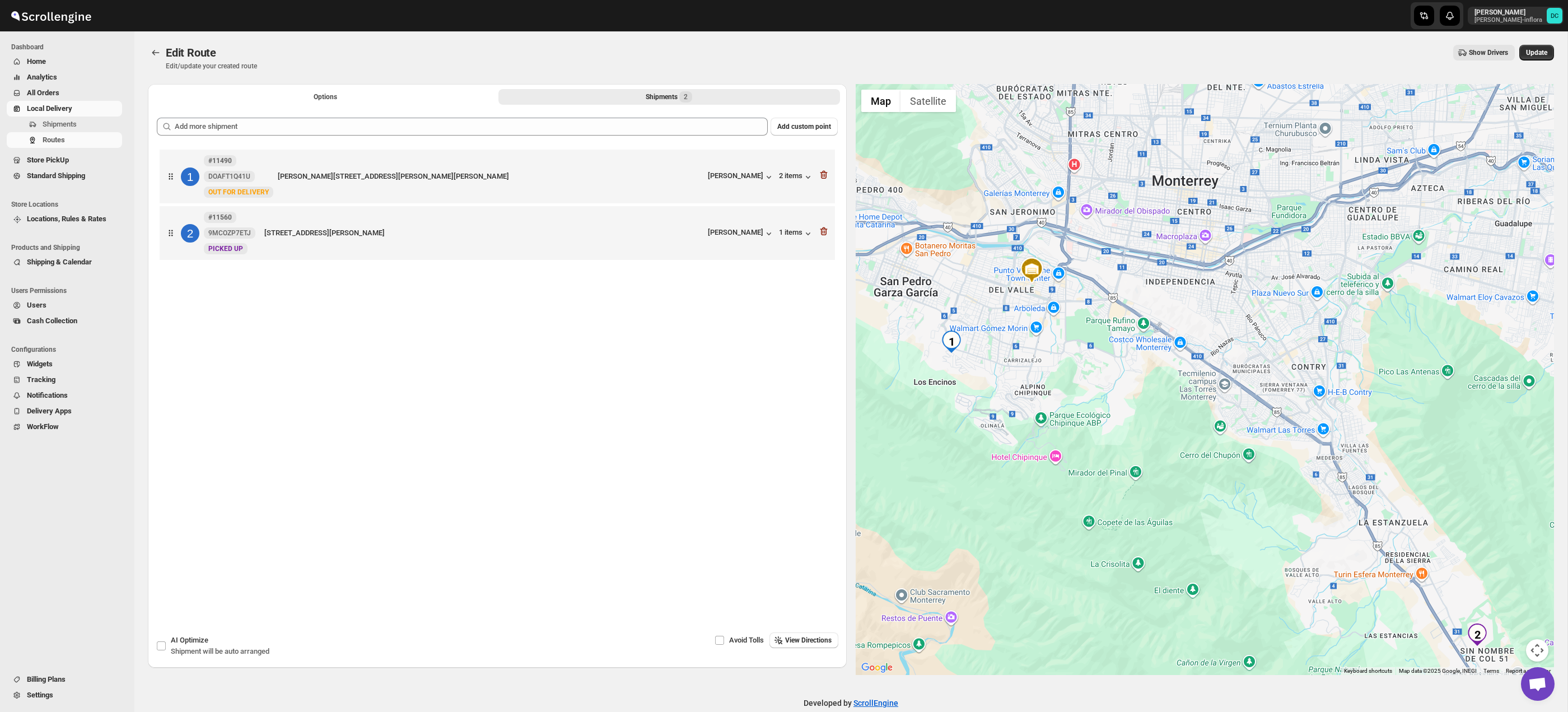
drag, startPoint x: 1426, startPoint y: 477, endPoint x: 1340, endPoint y: 445, distance: 91.8
click at [1222, 322] on div at bounding box center [1205, 379] width 699 height 591
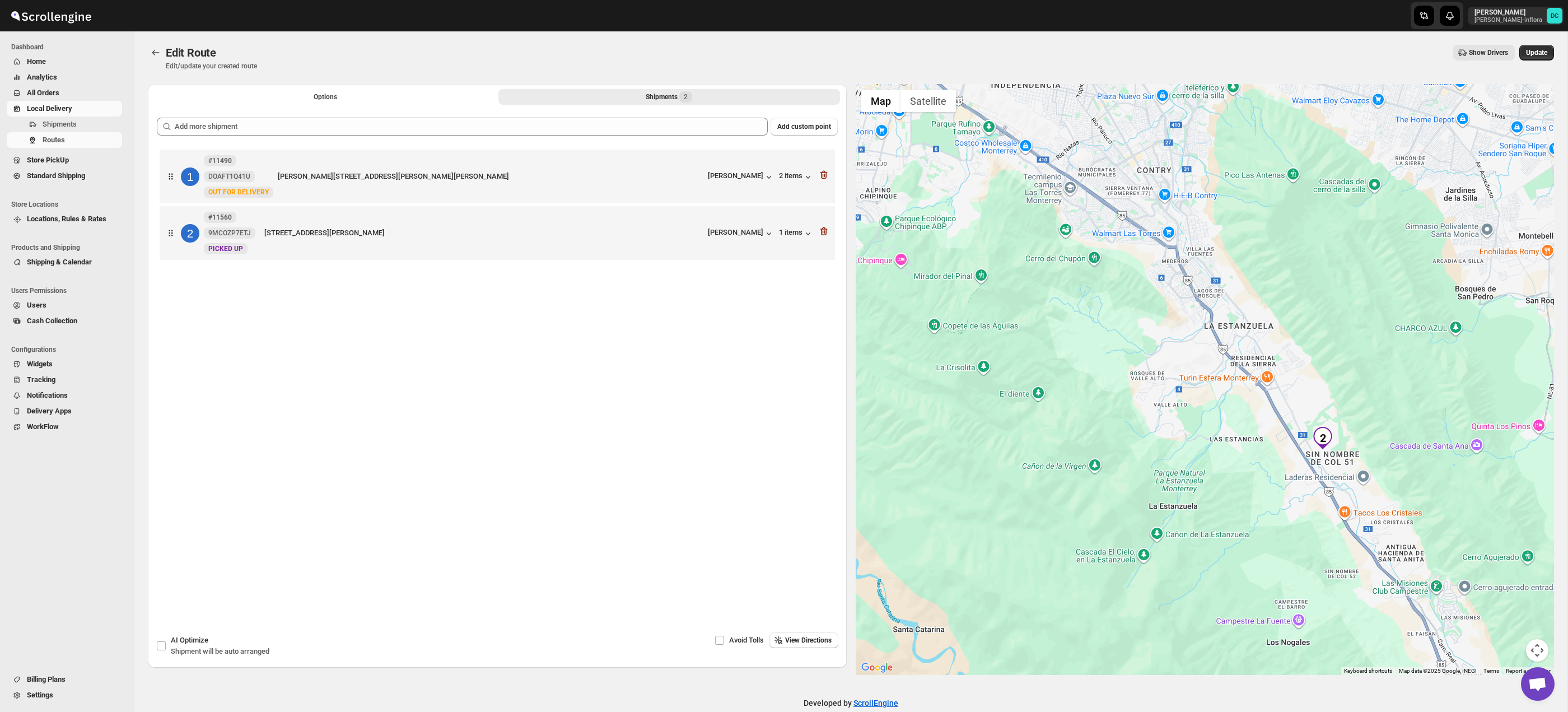
drag, startPoint x: 1427, startPoint y: 507, endPoint x: 1346, endPoint y: 417, distance: 121.1
click at [1334, 406] on div at bounding box center [1205, 379] width 699 height 591
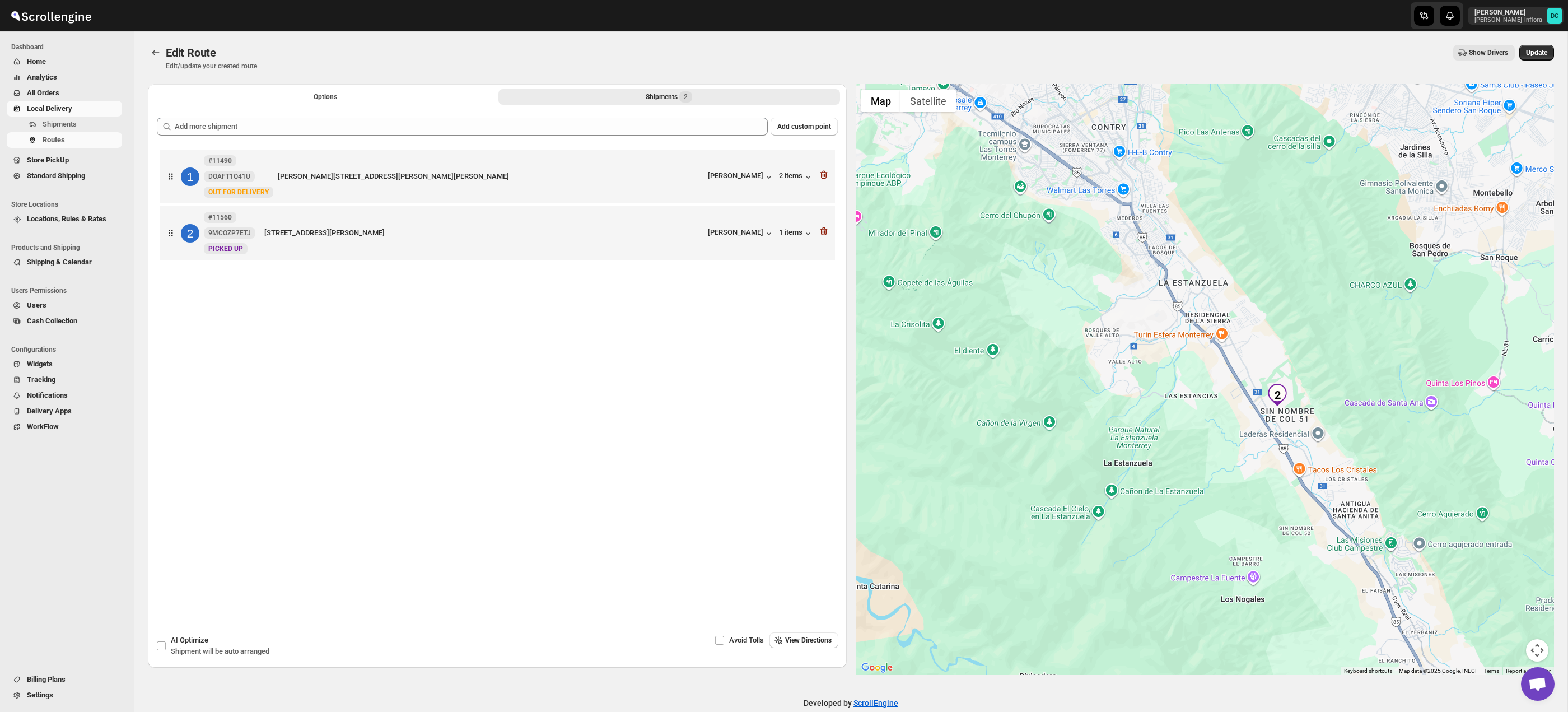
drag, startPoint x: 1543, startPoint y: 648, endPoint x: 1536, endPoint y: 643, distance: 8.6
click at [1542, 648] on button "Map camera controls" at bounding box center [1537, 650] width 23 height 23
click at [1513, 599] on button "Zoom in" at bounding box center [1509, 594] width 23 height 23
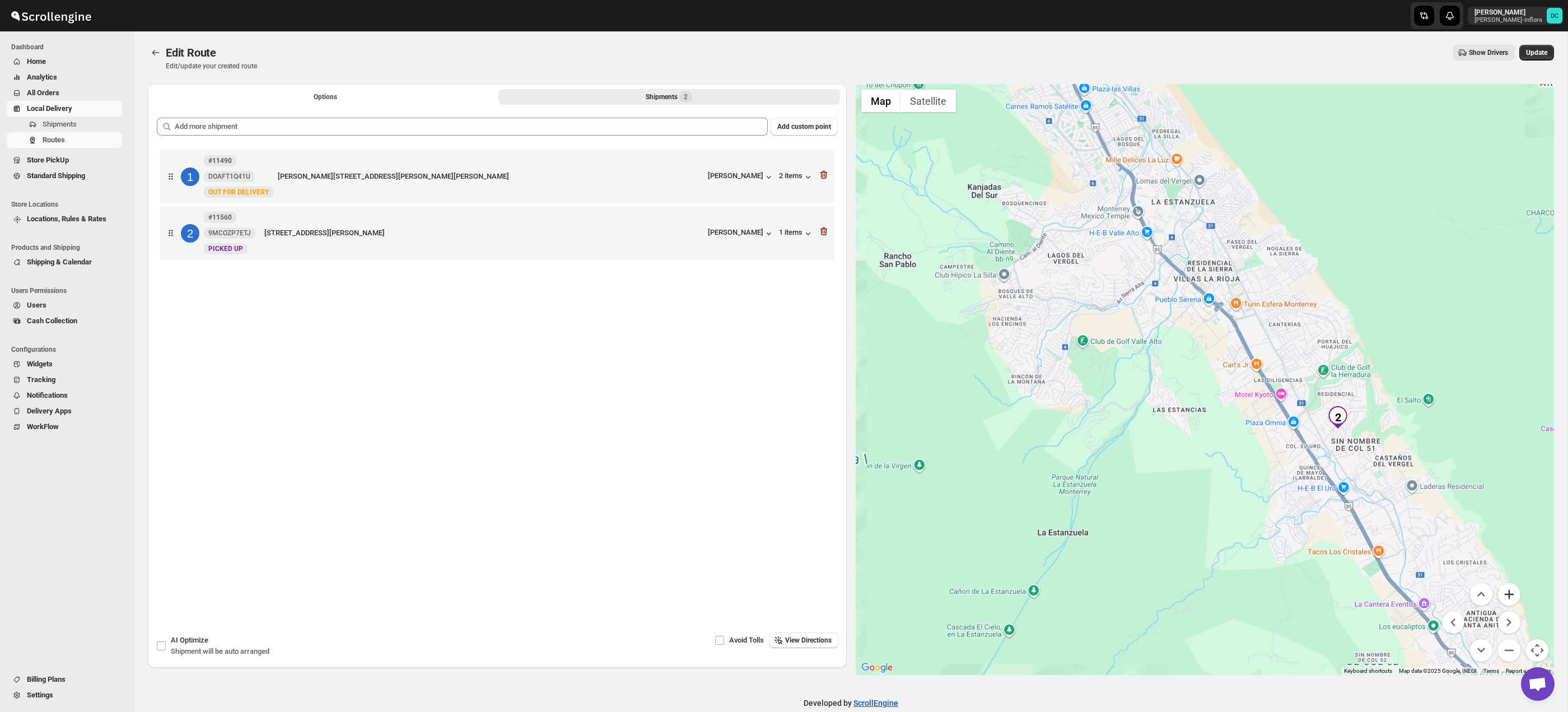
click at [1513, 599] on button "Zoom in" at bounding box center [1509, 594] width 23 height 23
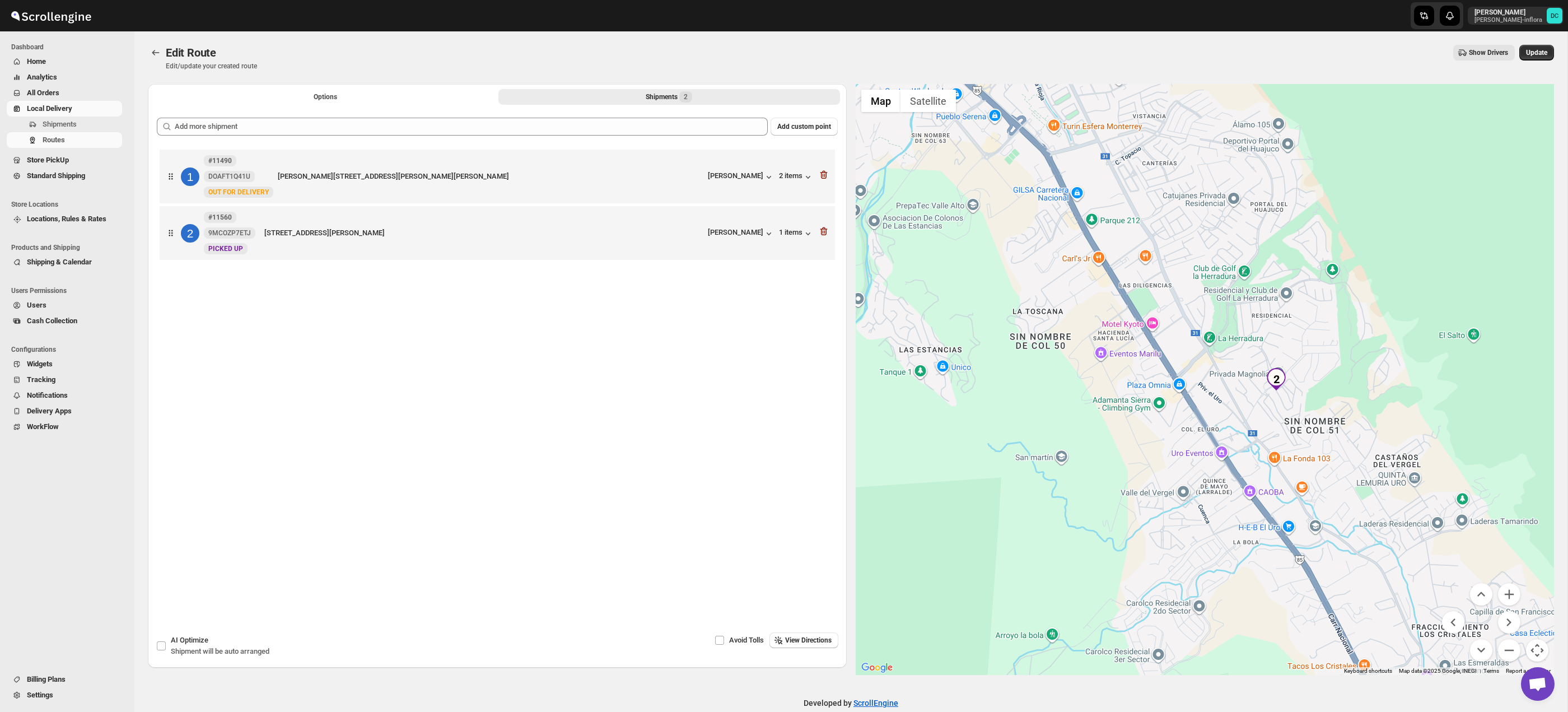
drag, startPoint x: 1505, startPoint y: 460, endPoint x: 1291, endPoint y: 368, distance: 232.9
click at [1291, 367] on div at bounding box center [1205, 379] width 699 height 591
click at [1507, 599] on button "Zoom in" at bounding box center [1509, 594] width 23 height 23
click at [1506, 598] on button "Zoom in" at bounding box center [1509, 594] width 23 height 23
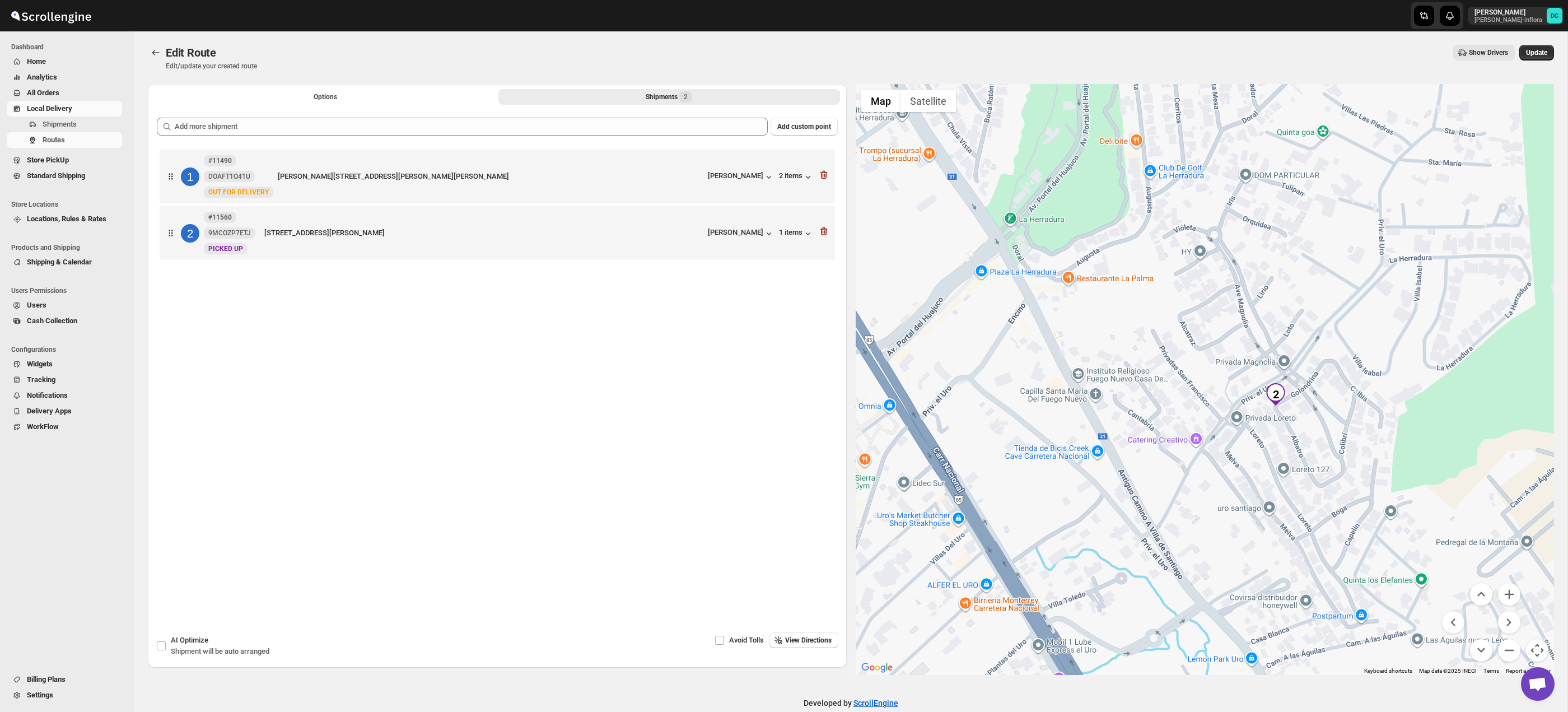
drag, startPoint x: 1469, startPoint y: 492, endPoint x: 1293, endPoint y: 481, distance: 176.3
click at [1293, 481] on div at bounding box center [1205, 379] width 699 height 591
click at [1508, 650] on button "Zoom out" at bounding box center [1509, 650] width 23 height 23
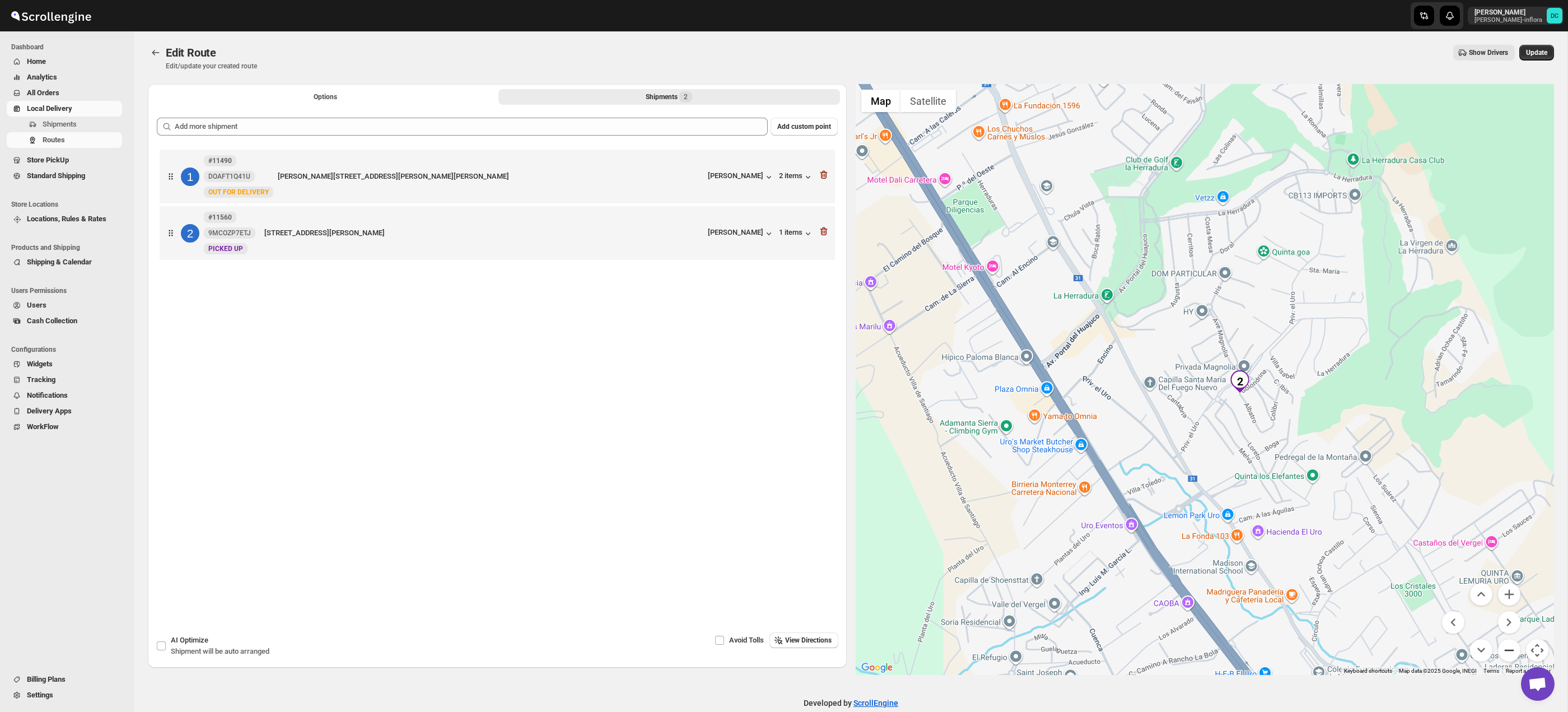
click at [1508, 651] on button "Zoom out" at bounding box center [1509, 650] width 23 height 23
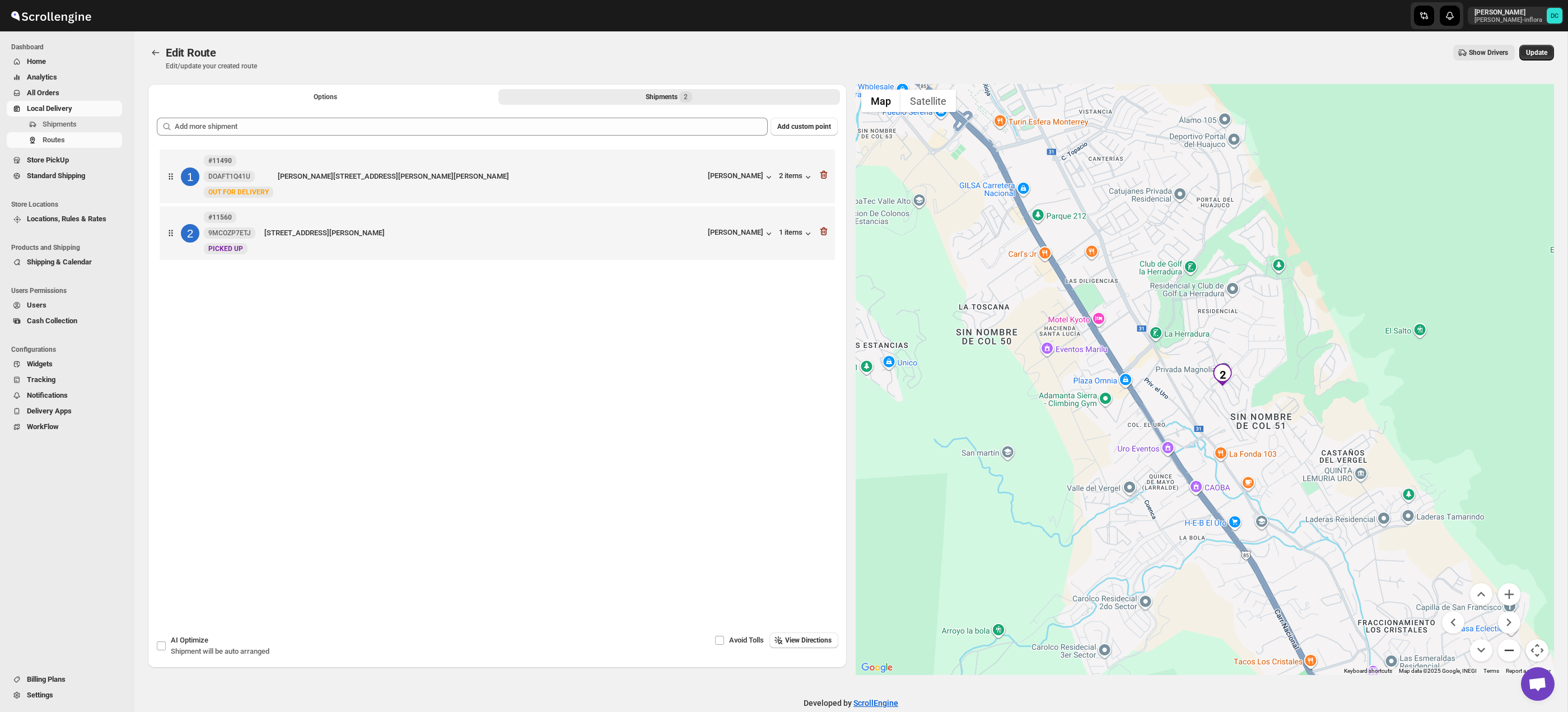
click at [1508, 652] on button "Zoom out" at bounding box center [1509, 650] width 23 height 23
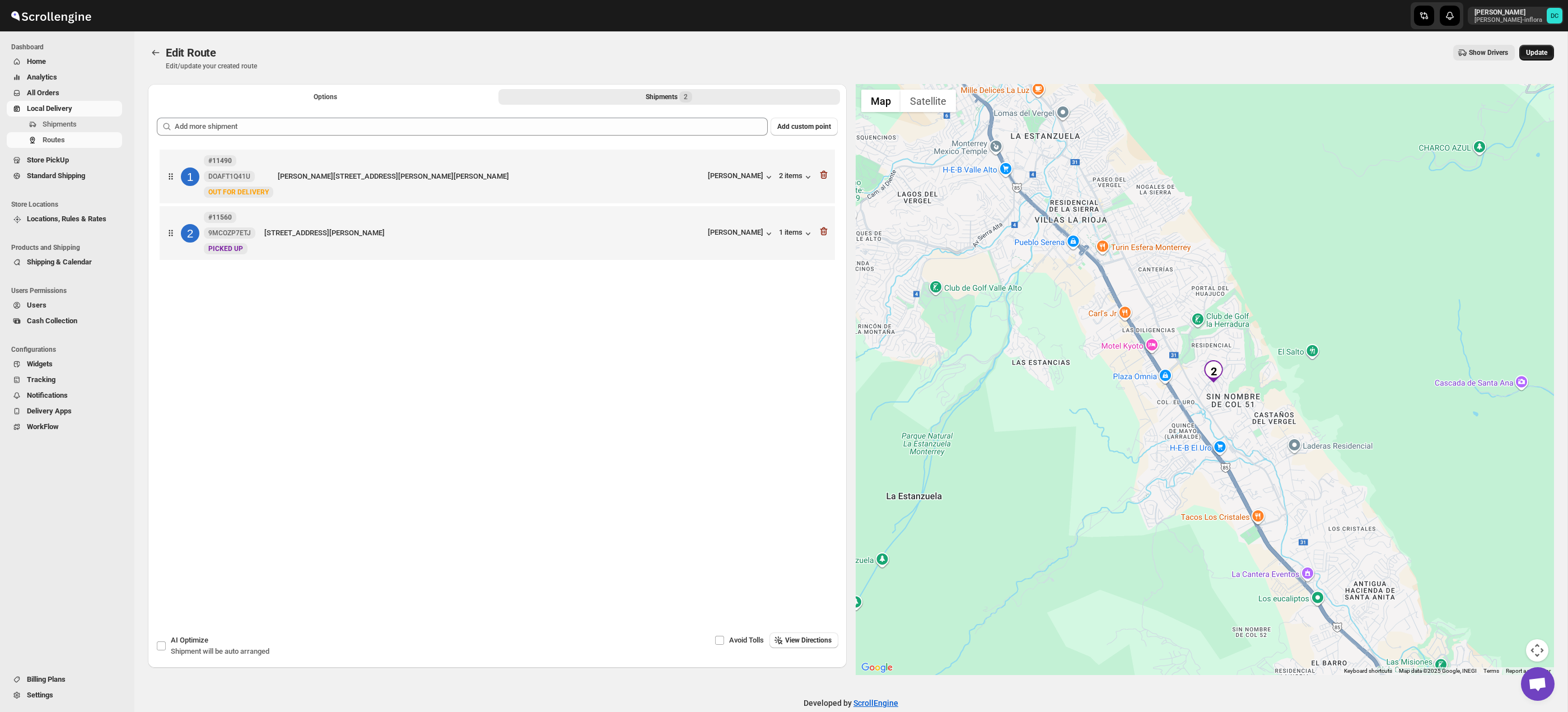
click at [1542, 50] on span "Update" at bounding box center [1536, 52] width 21 height 9
